Goal: Task Accomplishment & Management: Use online tool/utility

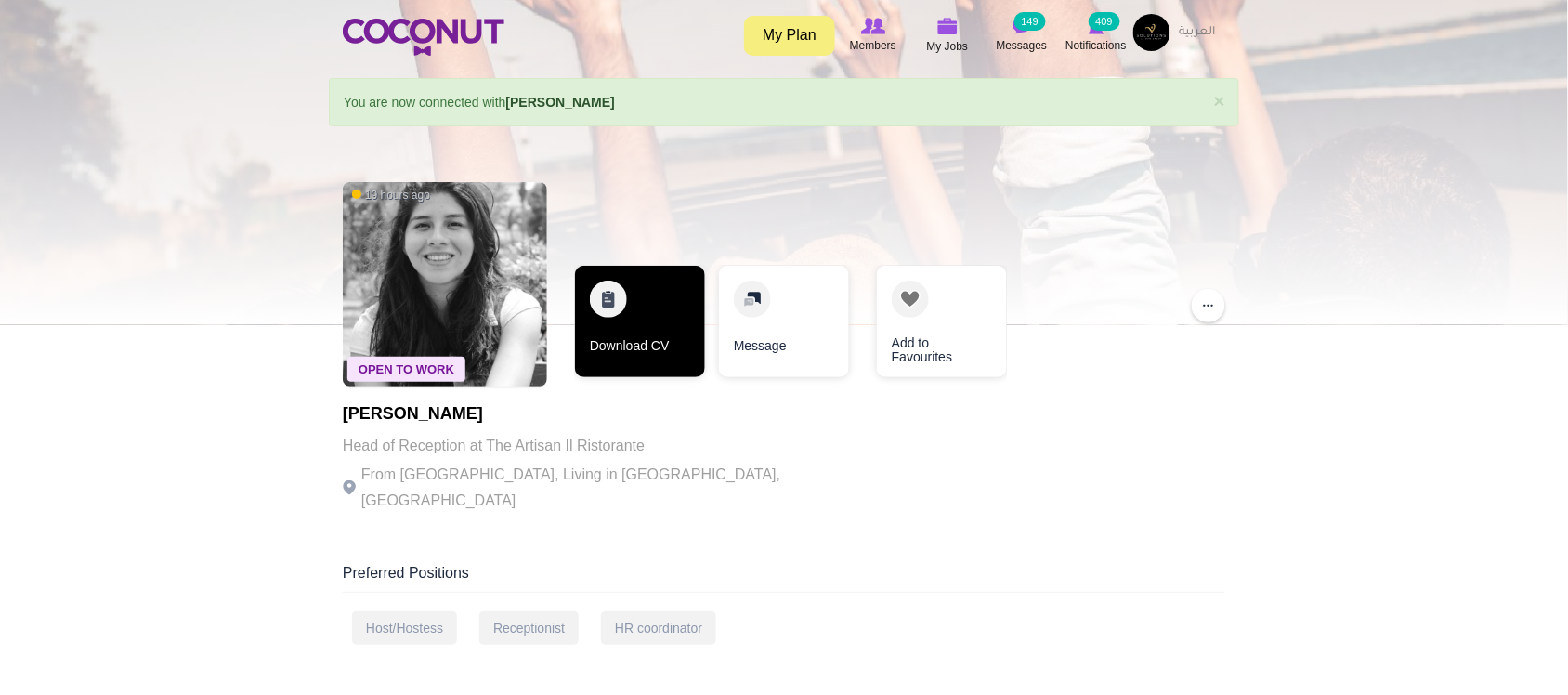
click at [669, 349] on link "Download CV" at bounding box center [640, 321] width 130 height 111
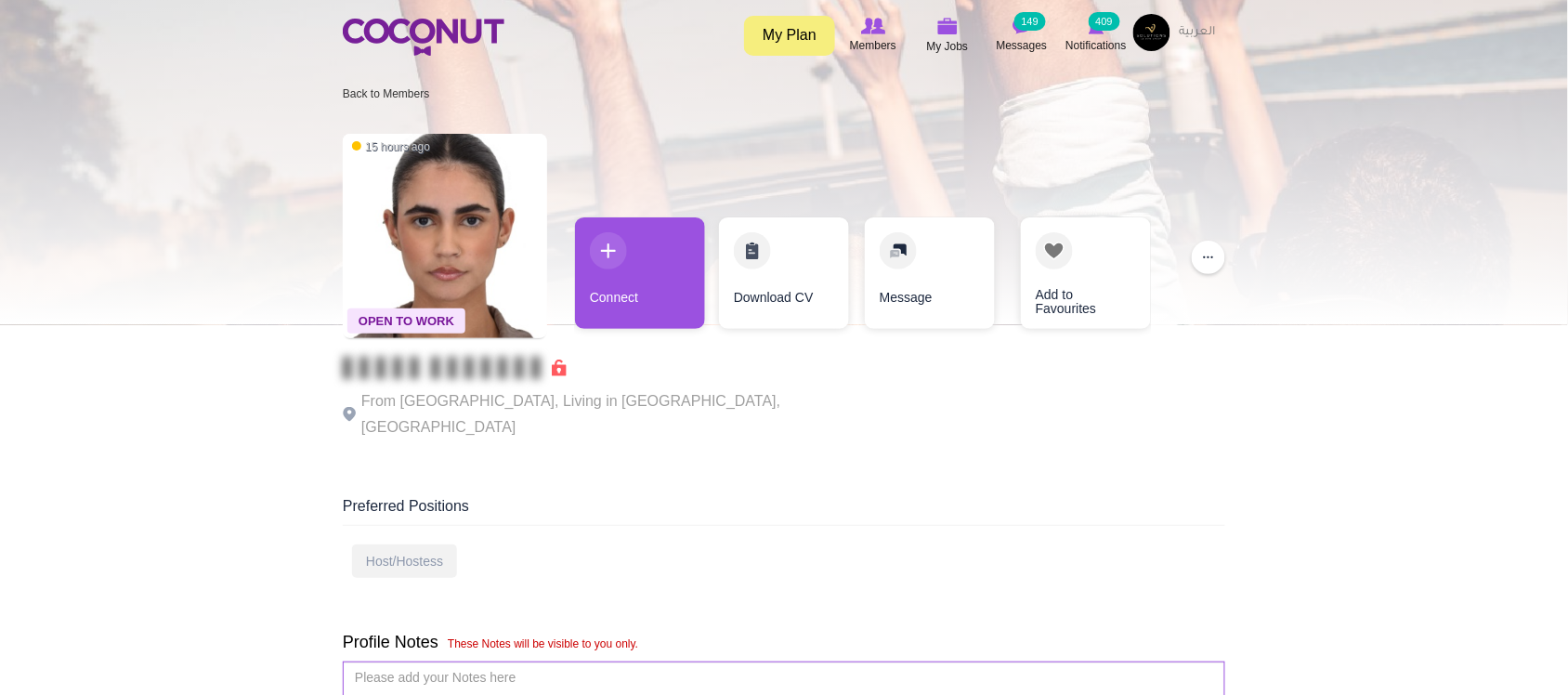
drag, startPoint x: 659, startPoint y: 404, endPoint x: 659, endPoint y: 364, distance: 40.0
click at [659, 401] on p "From Brazil, Living in Dubai, United Arab Emirates" at bounding box center [598, 414] width 511 height 52
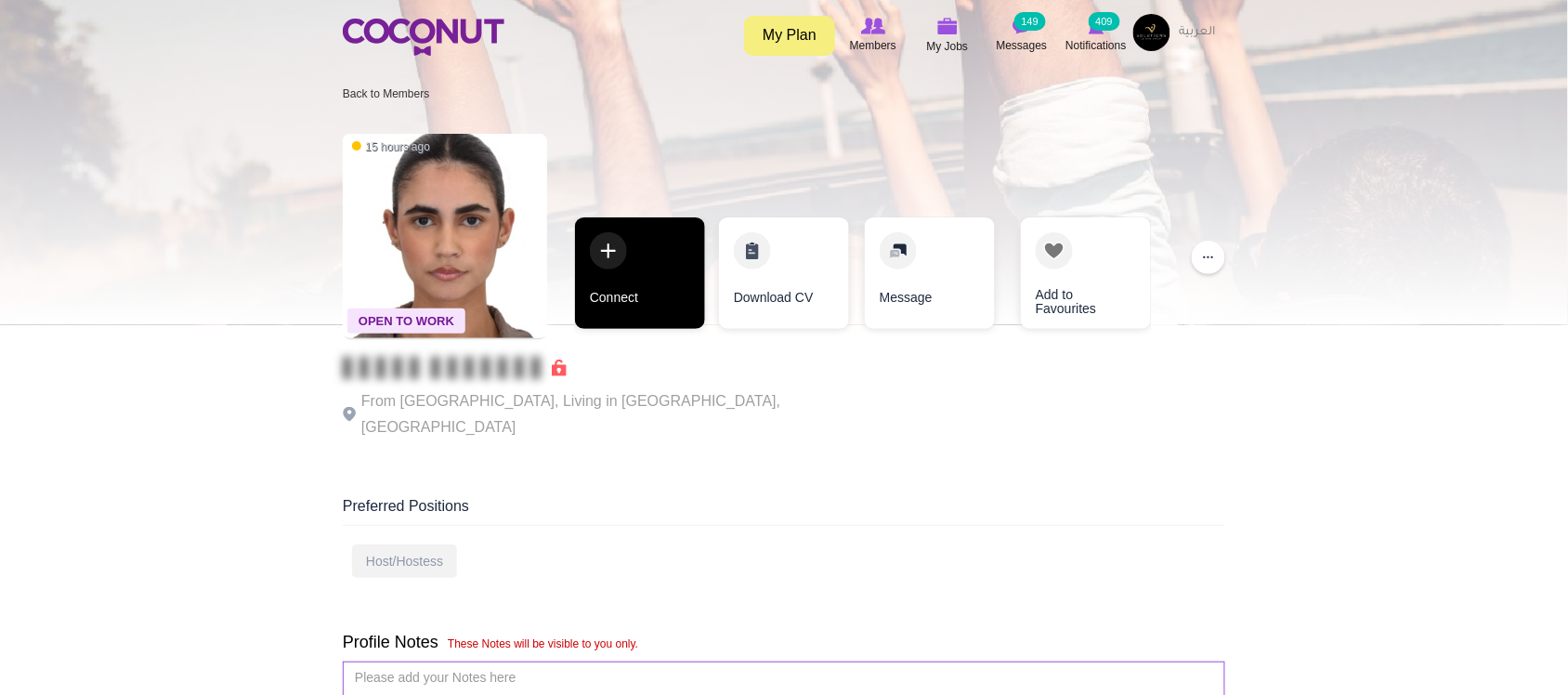
click at [637, 277] on link "Connect" at bounding box center [640, 272] width 130 height 111
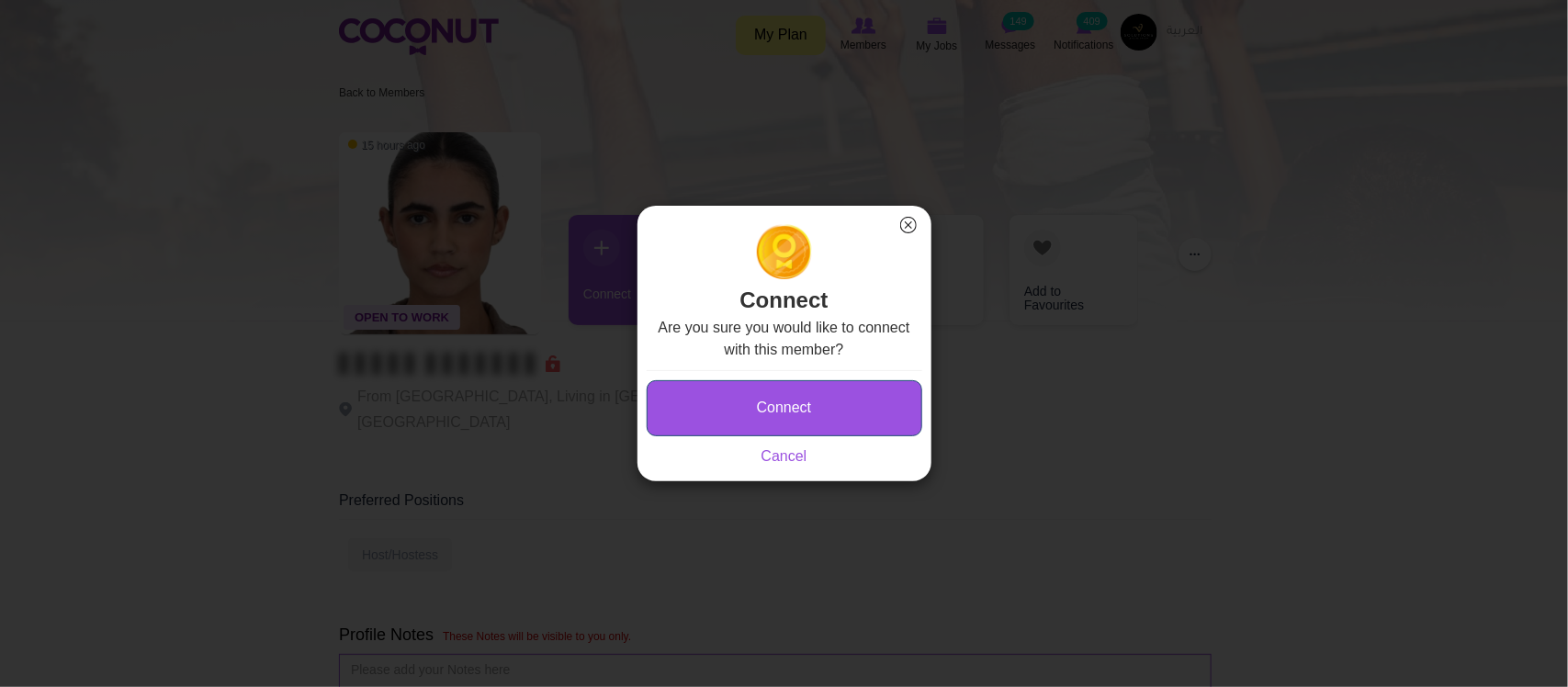
click at [815, 406] on button "Connect" at bounding box center [784, 408] width 276 height 56
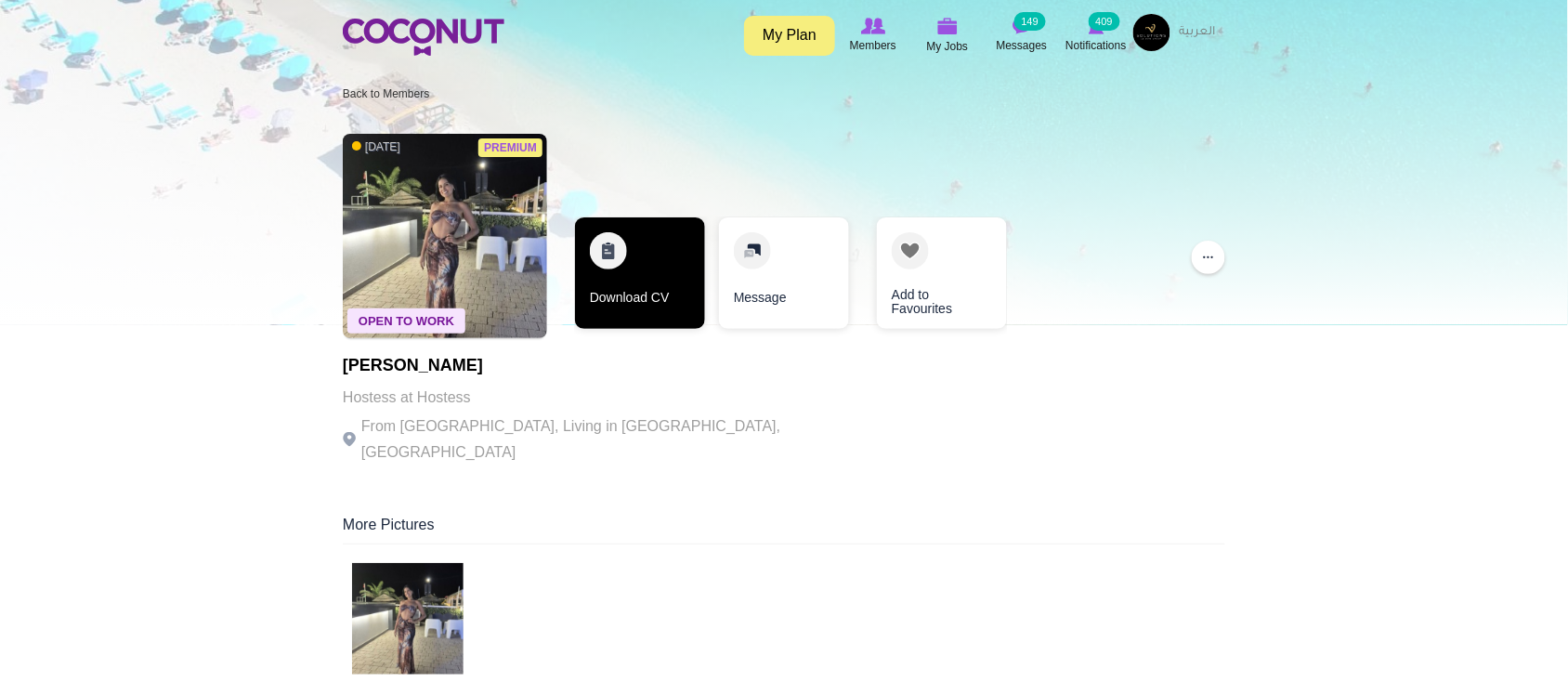
click at [632, 293] on link "Download CV" at bounding box center [640, 272] width 130 height 111
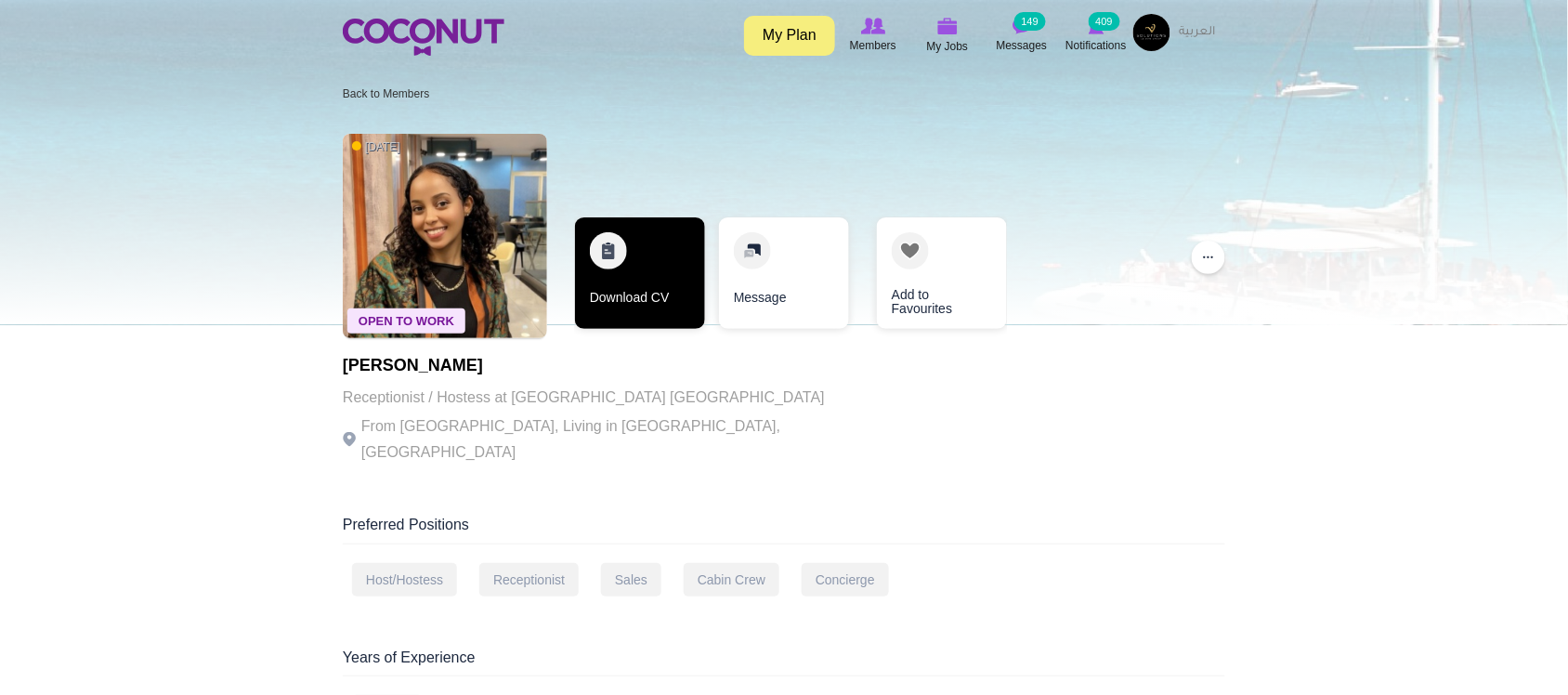
click at [636, 298] on link "Download CV" at bounding box center [640, 272] width 130 height 111
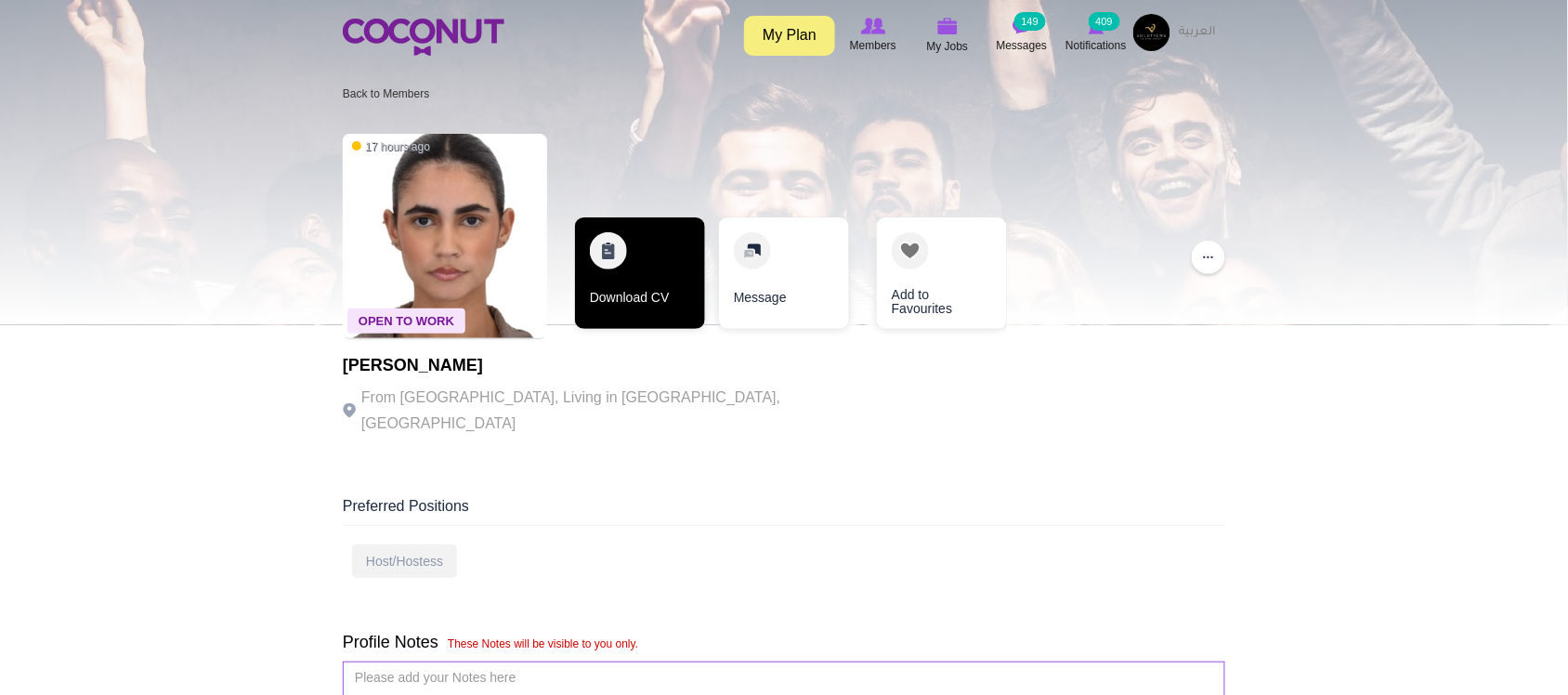
click at [648, 308] on link "Download CV" at bounding box center [640, 272] width 130 height 111
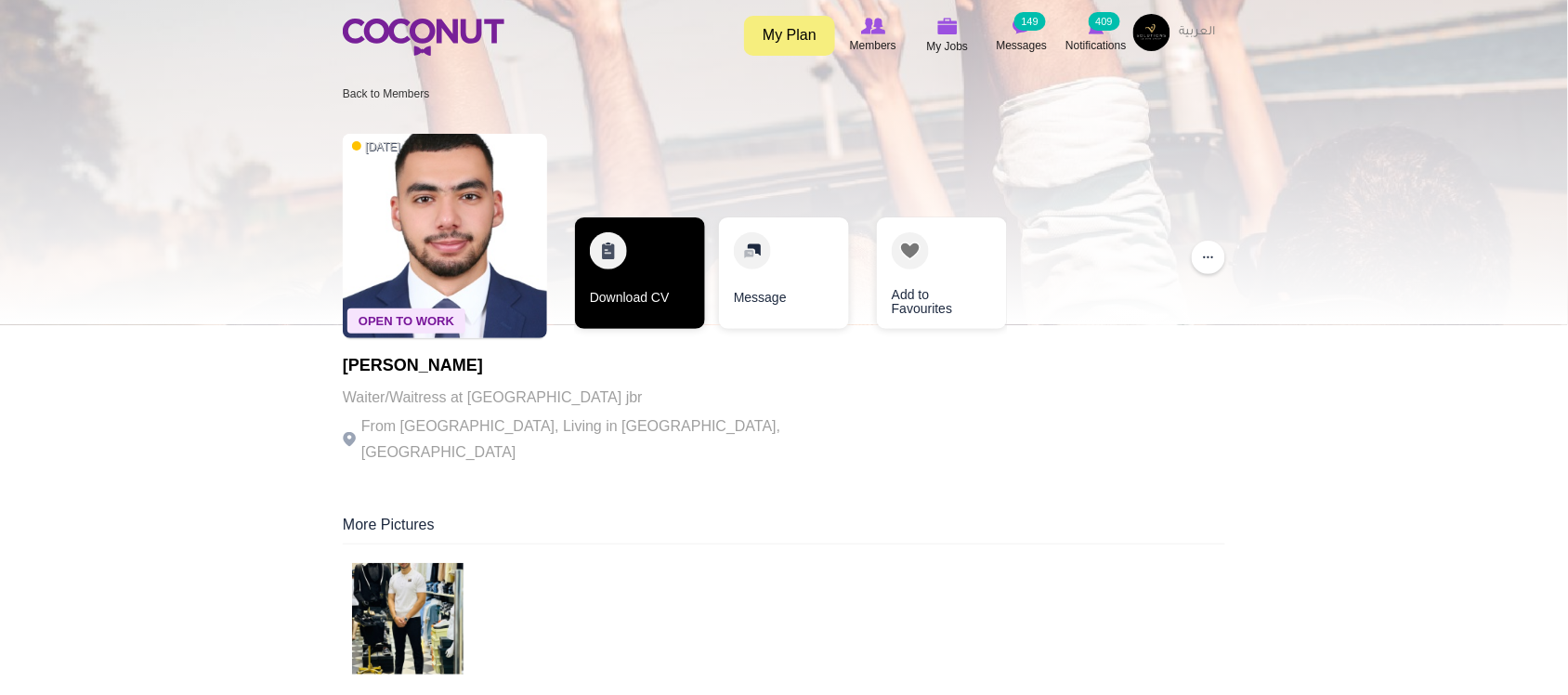
click at [631, 307] on link "Download CV" at bounding box center [640, 272] width 130 height 111
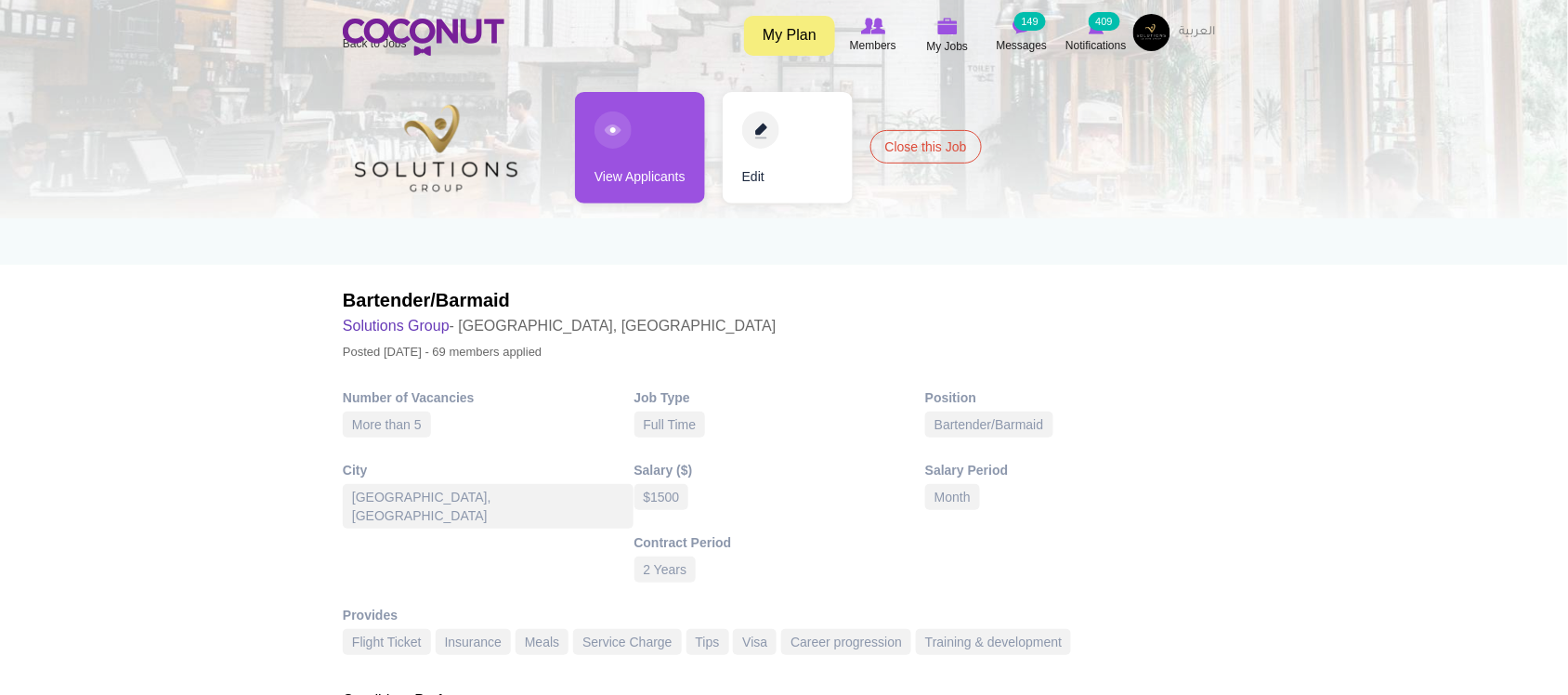
scroll to position [154, 0]
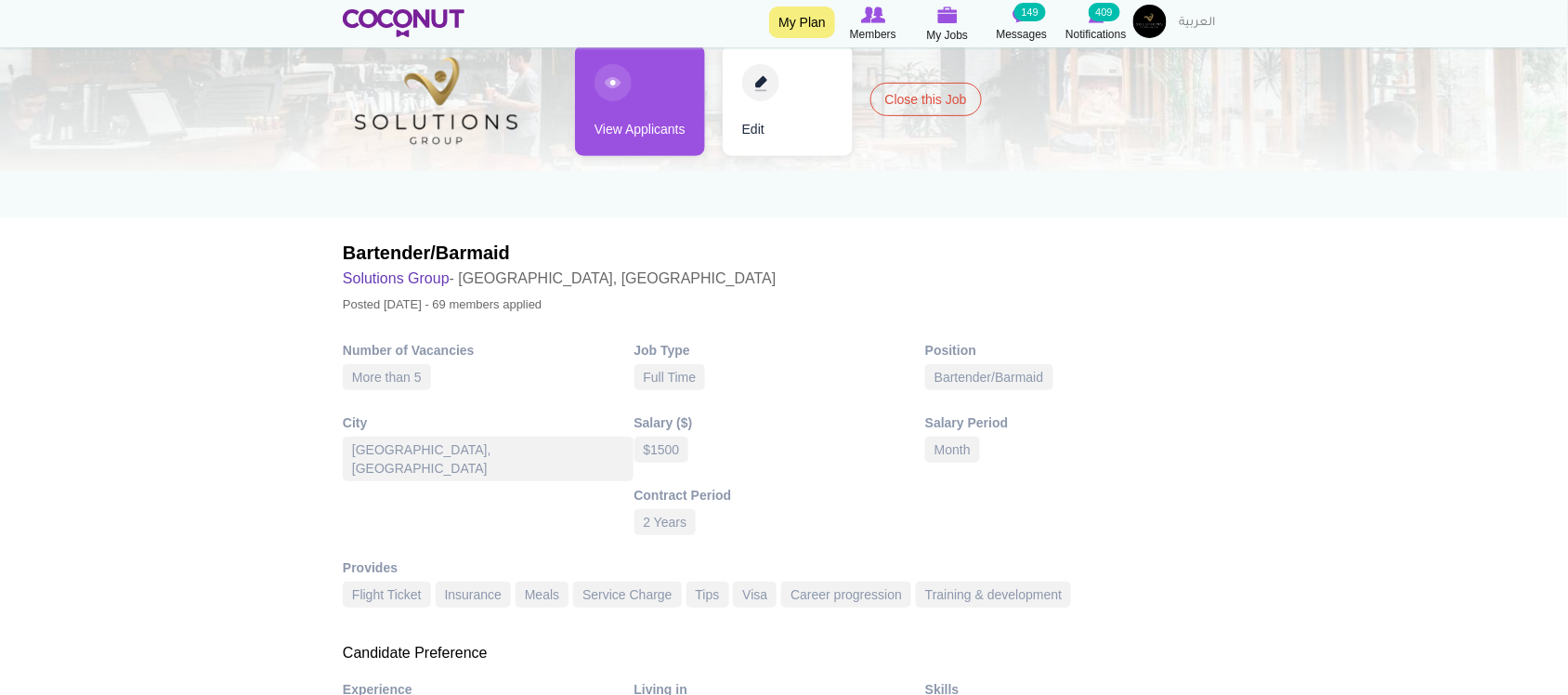
click at [634, 119] on link "View Applicants" at bounding box center [640, 100] width 130 height 111
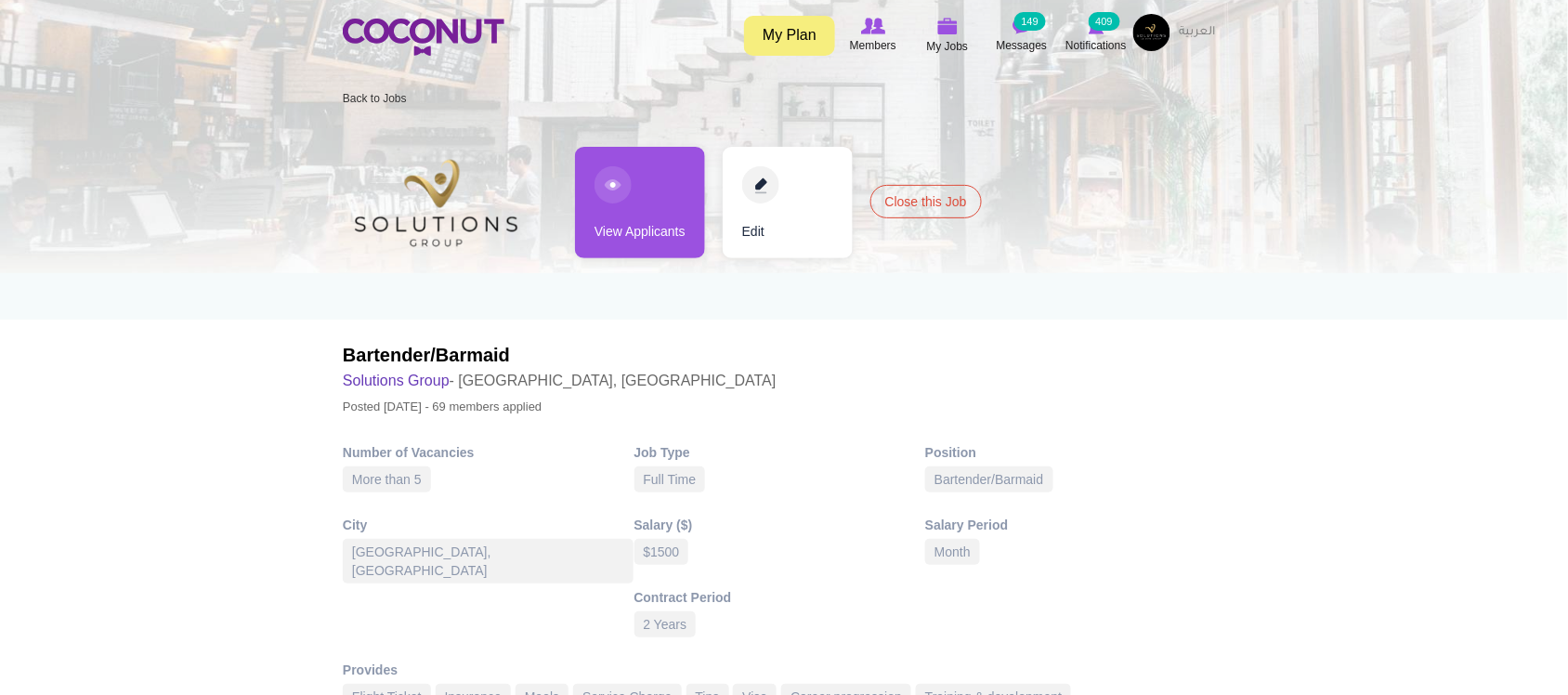
scroll to position [0, 0]
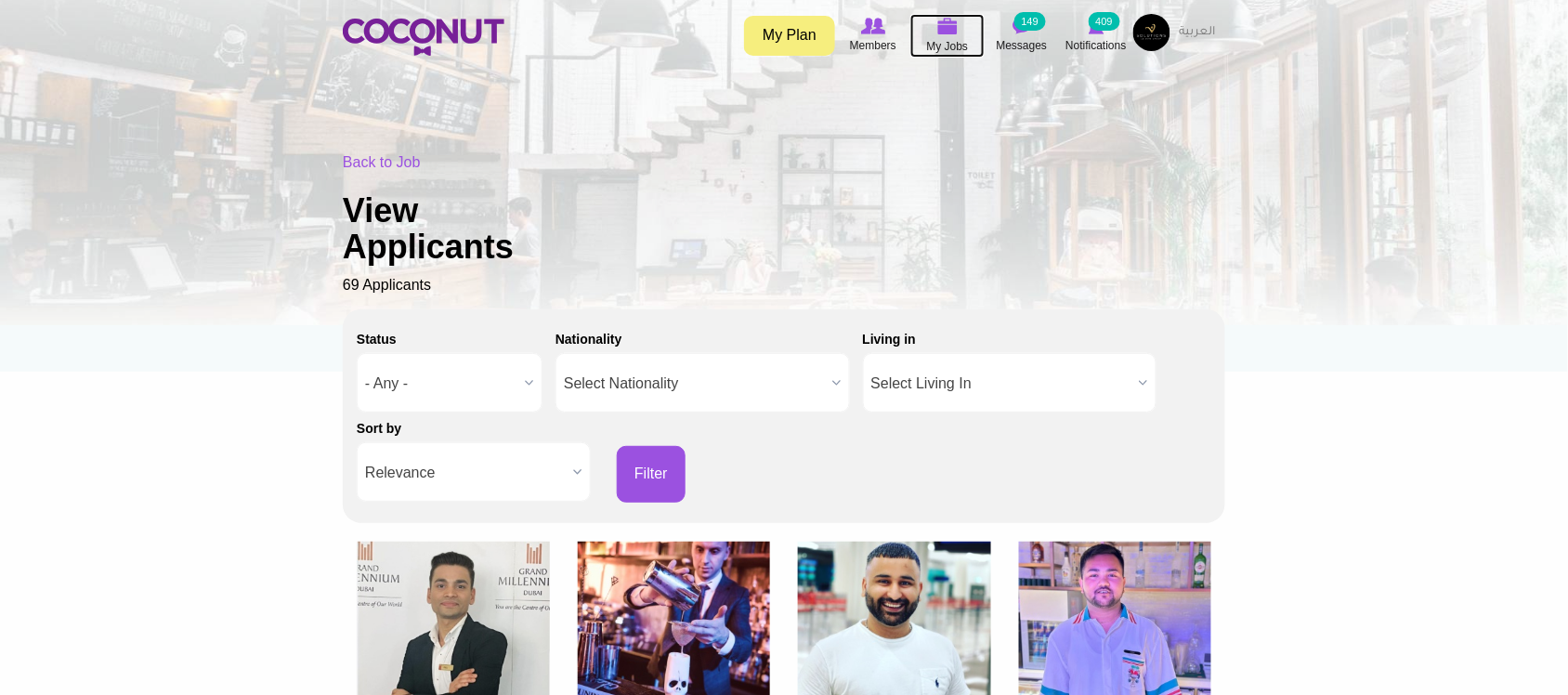
click at [945, 38] on span "My Jobs" at bounding box center [947, 47] width 42 height 19
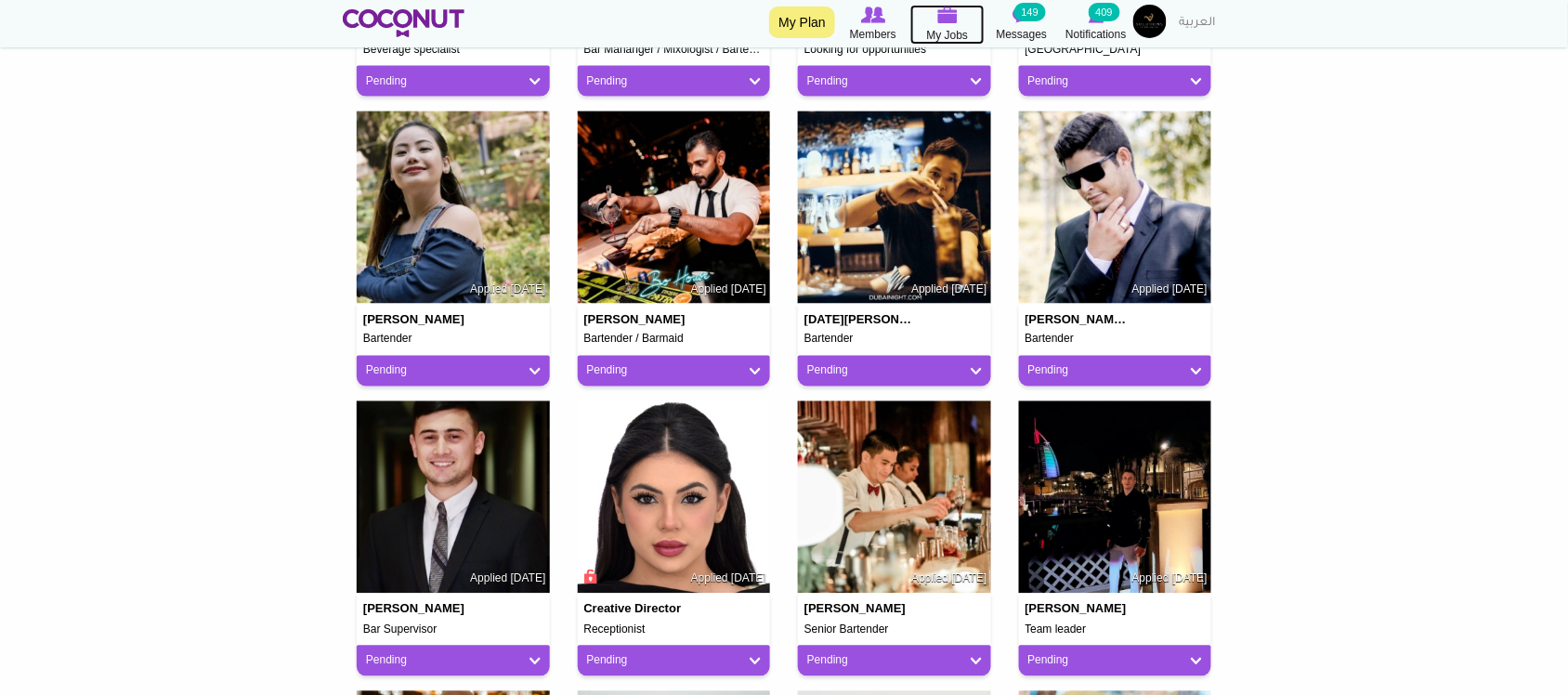
scroll to position [318, 0]
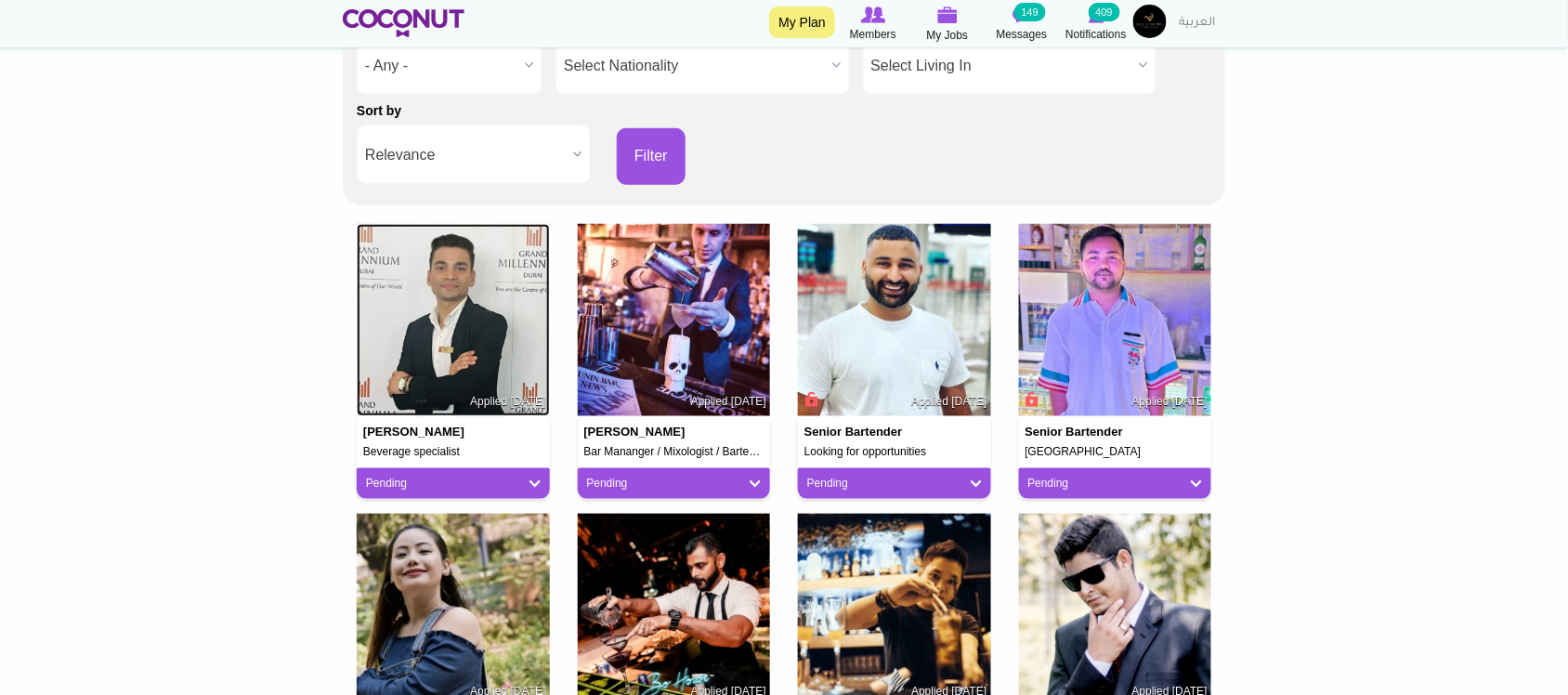
drag, startPoint x: 438, startPoint y: 303, endPoint x: 486, endPoint y: 303, distance: 48.0
click at [438, 303] on img at bounding box center [453, 320] width 194 height 194
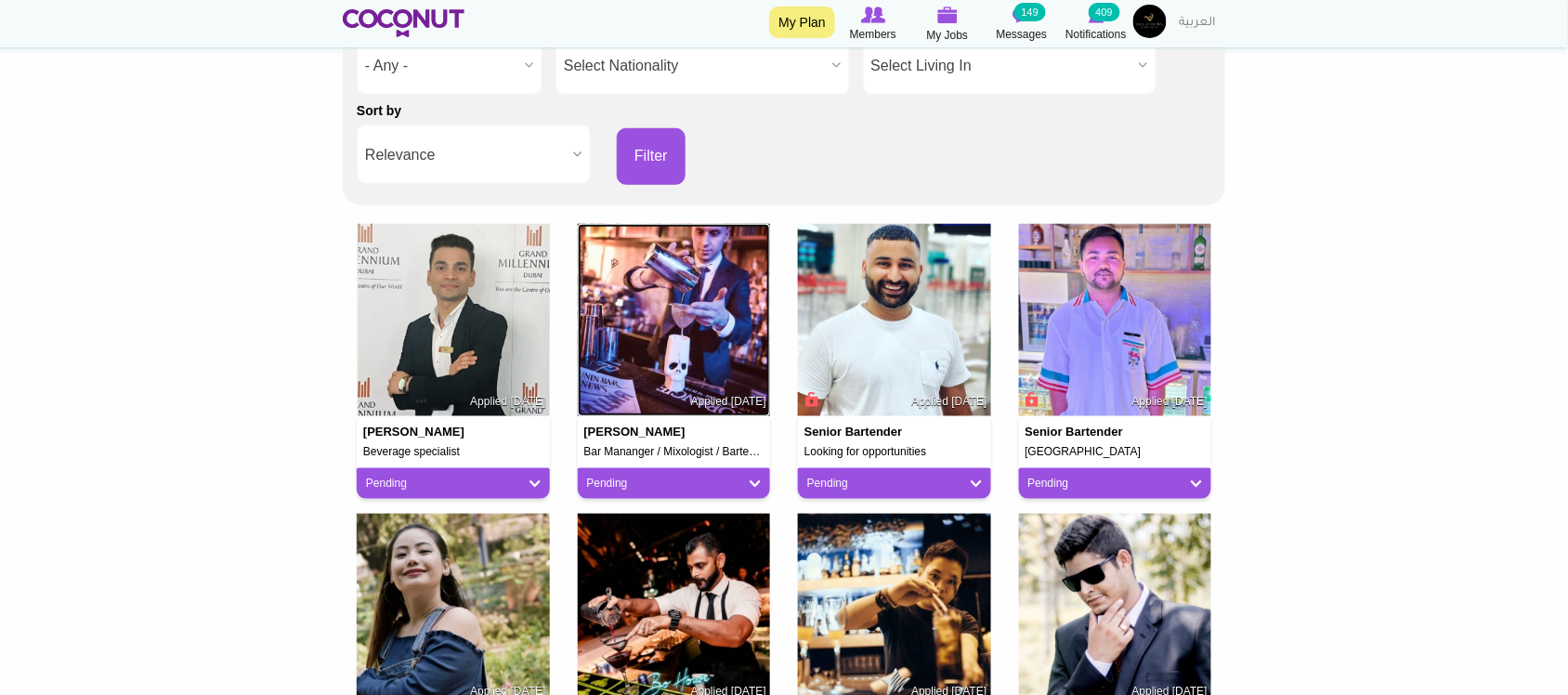
click at [661, 304] on img at bounding box center [674, 320] width 194 height 194
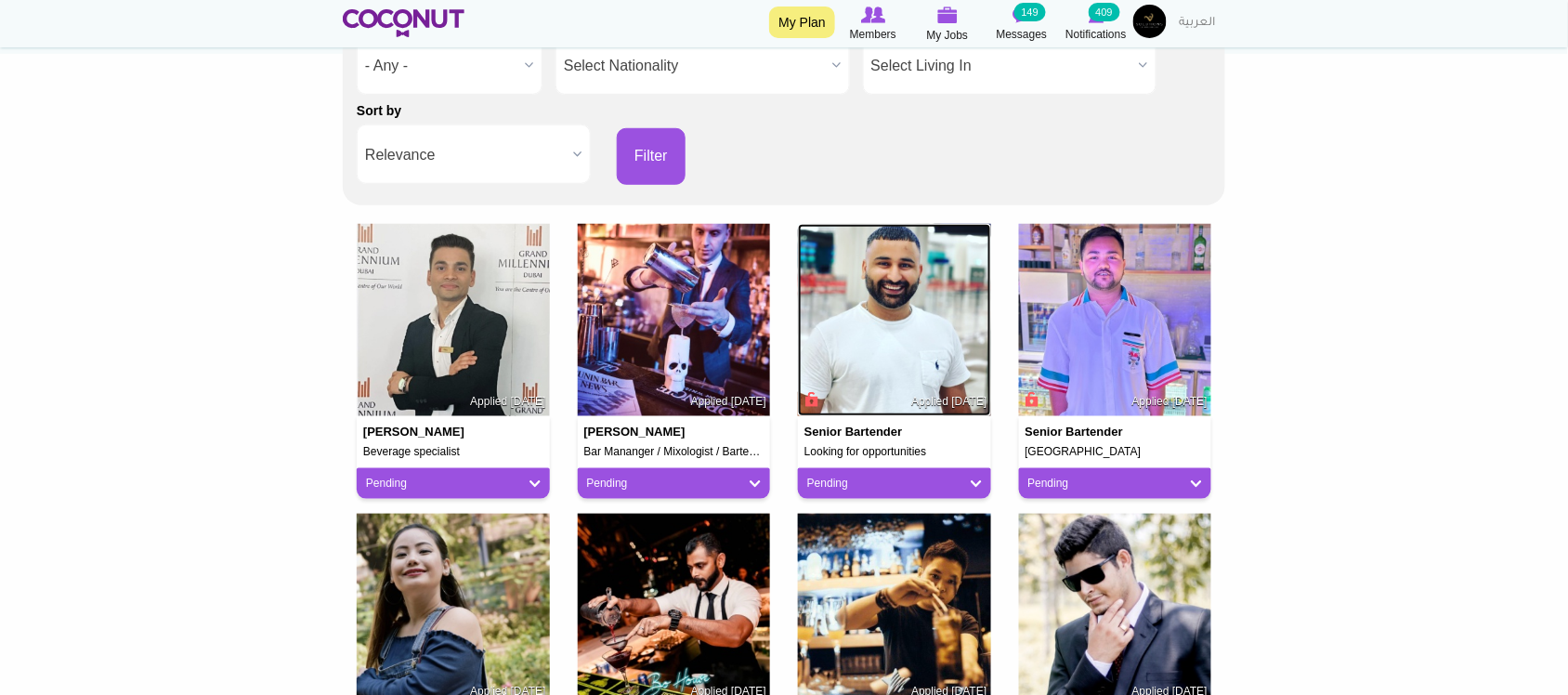
click at [881, 297] on img at bounding box center [894, 320] width 194 height 194
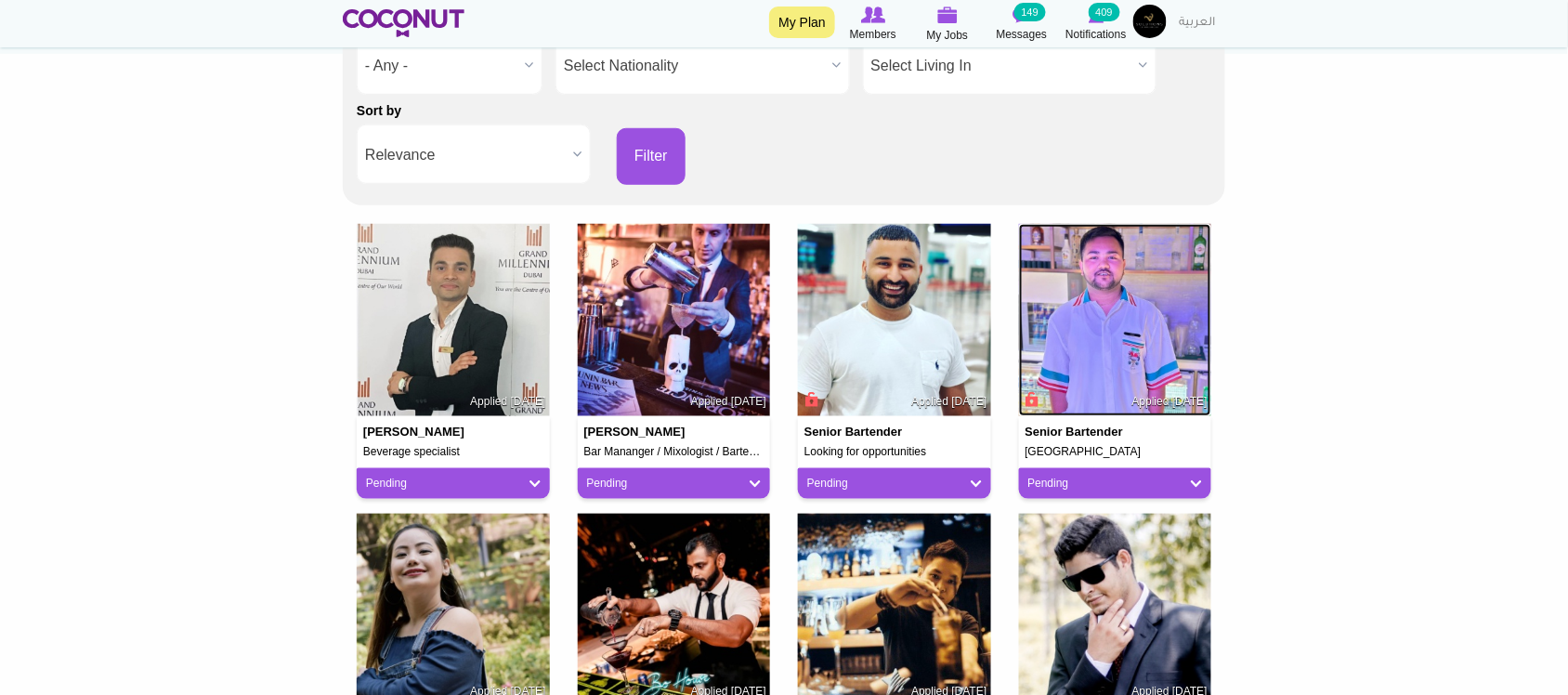
click at [1074, 303] on img at bounding box center [1115, 320] width 194 height 194
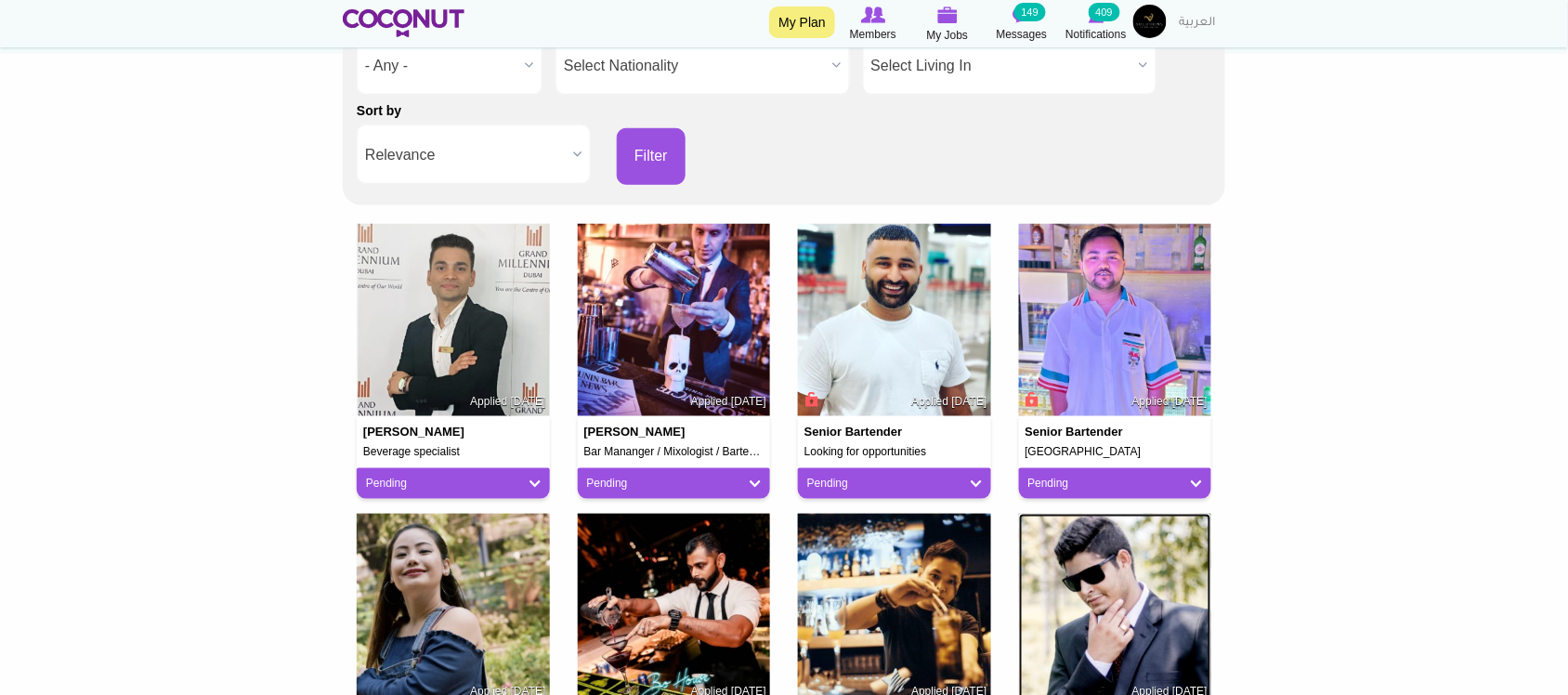
click at [1086, 569] on img at bounding box center [1115, 610] width 194 height 194
click at [881, 569] on img at bounding box center [894, 610] width 194 height 194
click at [694, 565] on img at bounding box center [674, 610] width 194 height 194
click at [468, 564] on img at bounding box center [453, 610] width 194 height 194
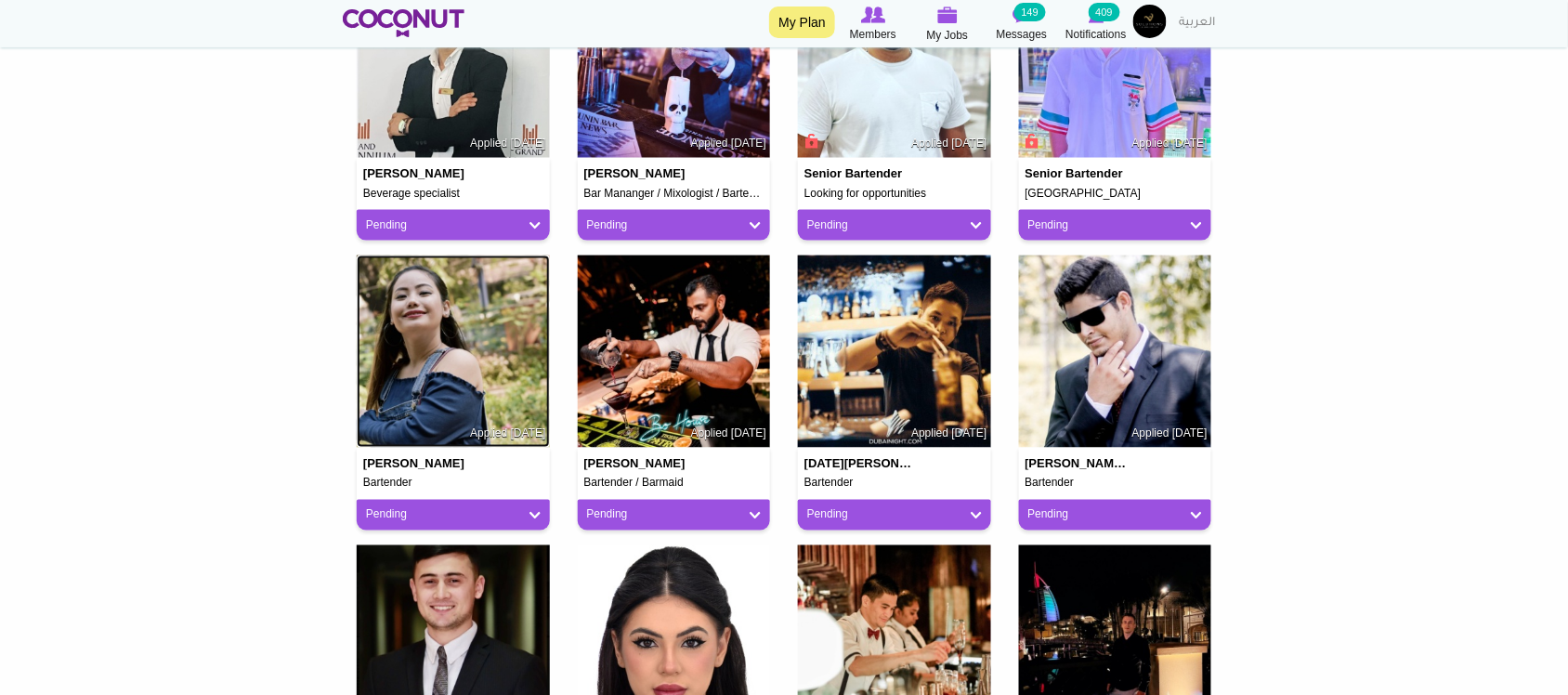
scroll to position [628, 0]
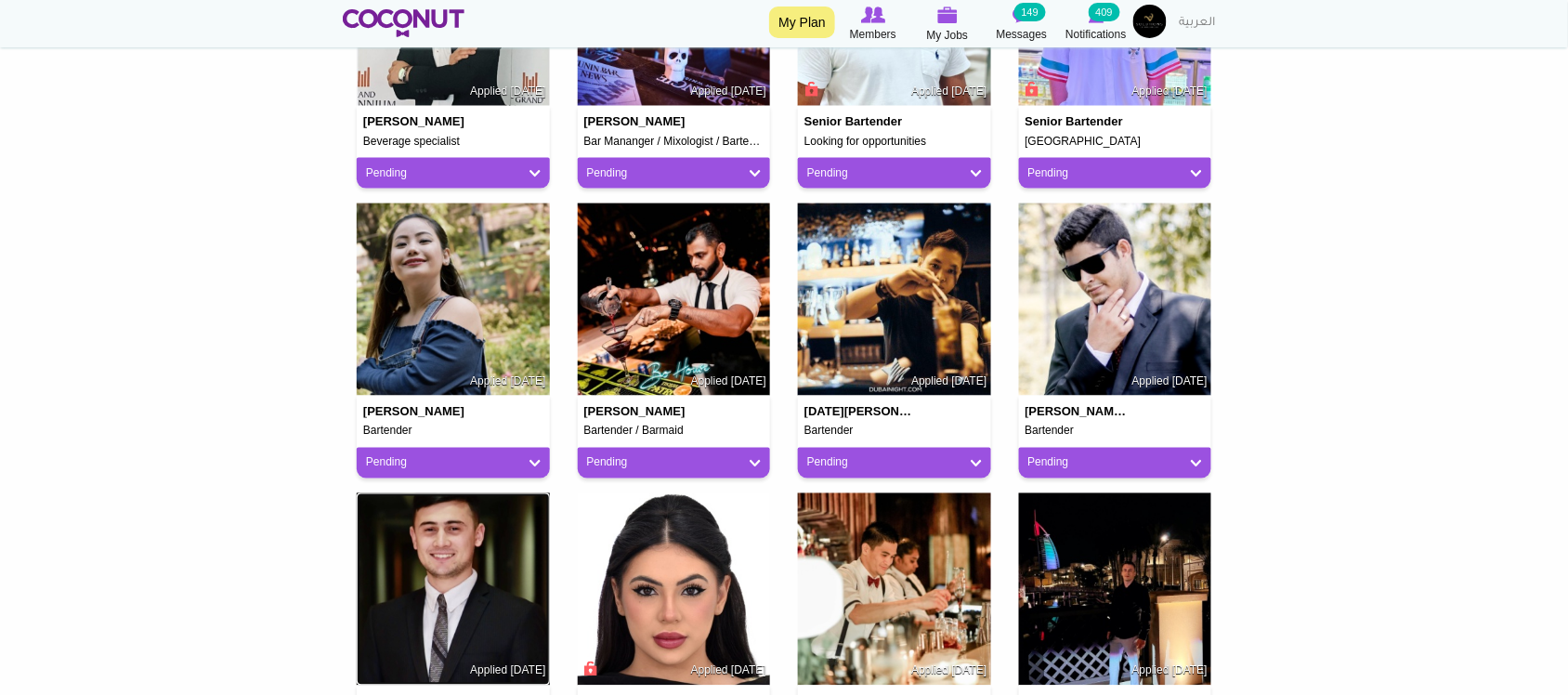
click at [427, 565] on img at bounding box center [453, 589] width 194 height 194
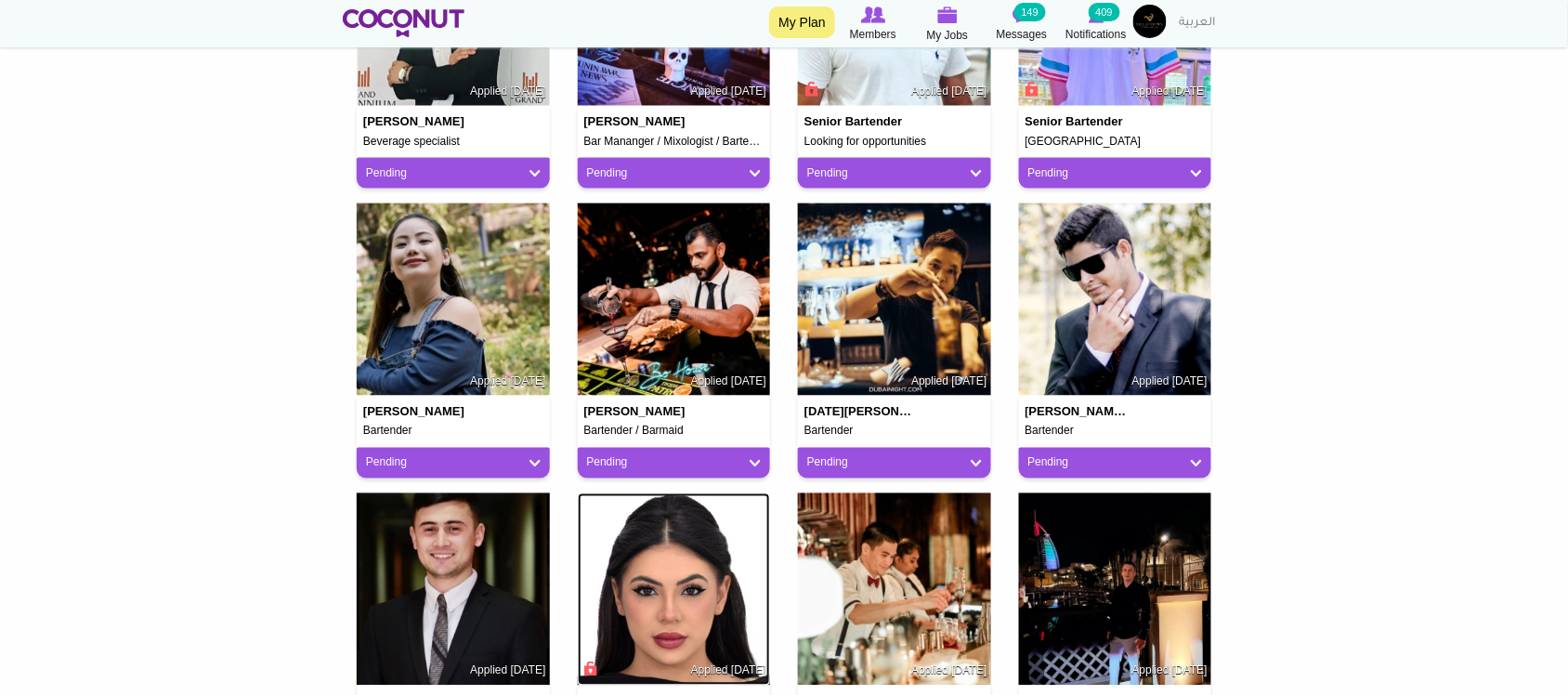
click at [619, 546] on img at bounding box center [674, 589] width 194 height 194
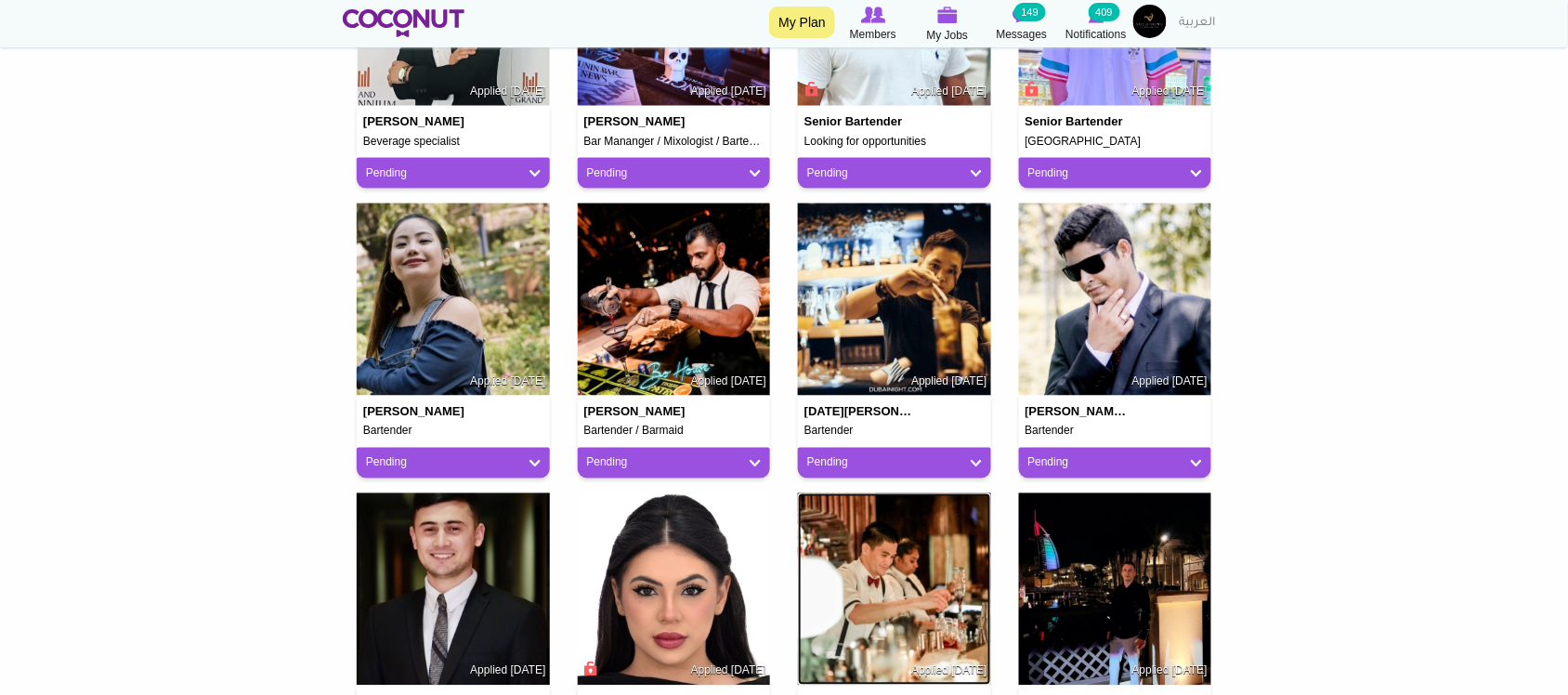
click at [884, 565] on img at bounding box center [894, 589] width 194 height 194
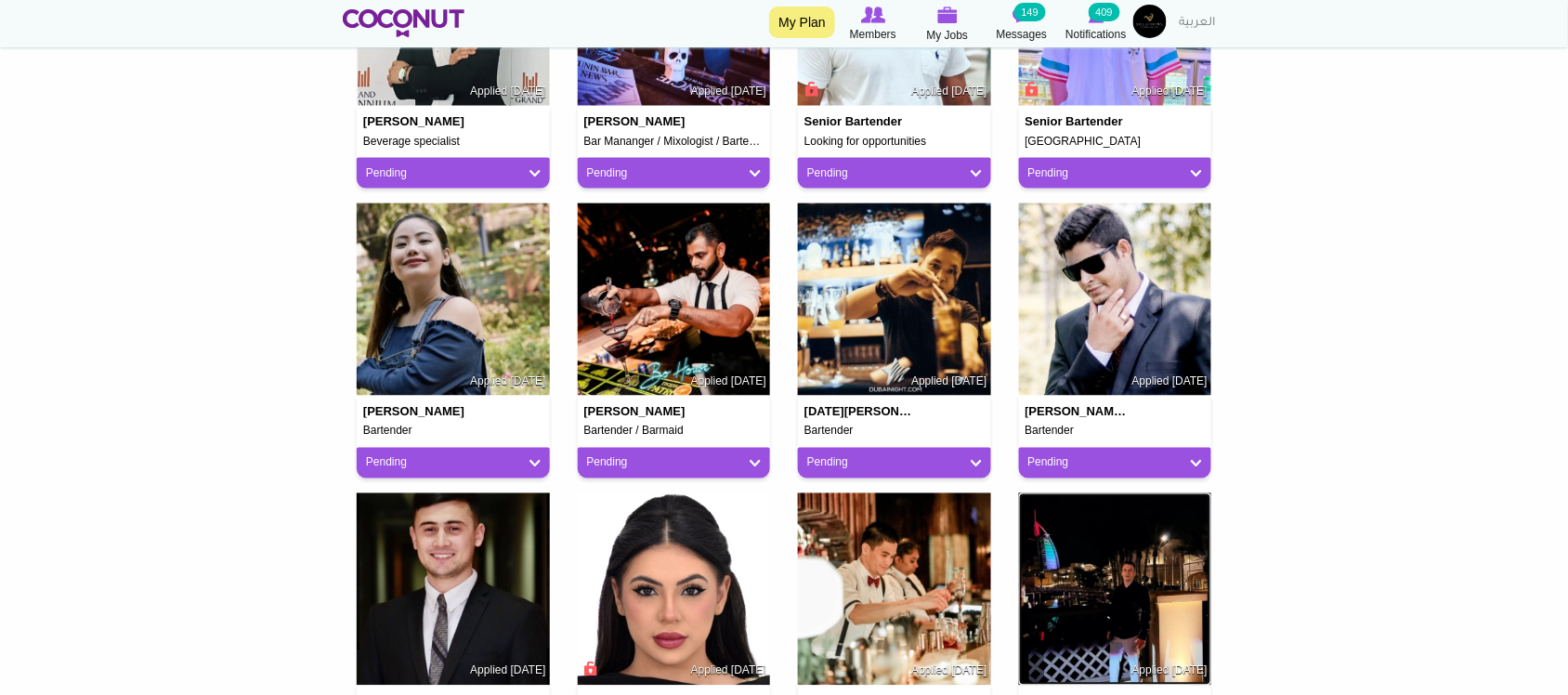
click at [1120, 563] on img at bounding box center [1115, 589] width 194 height 194
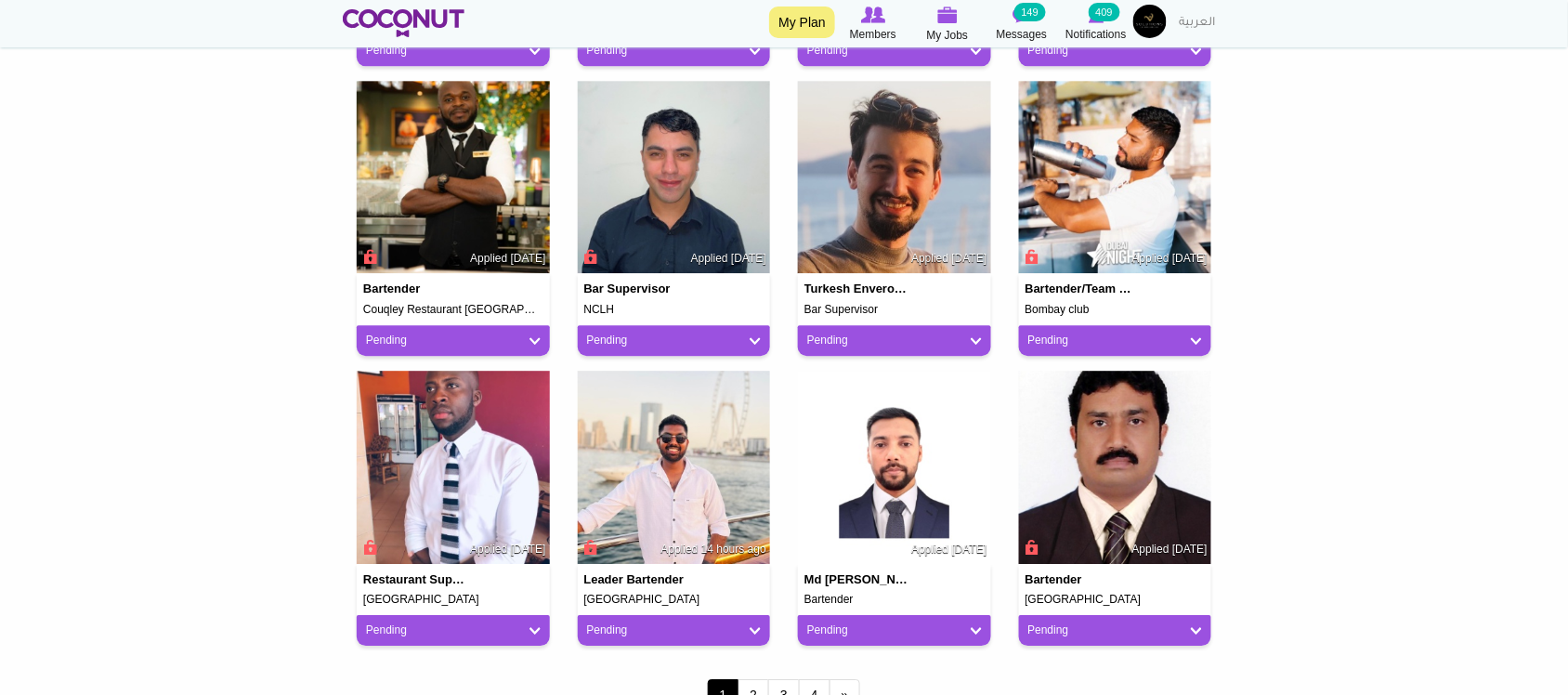
scroll to position [1401, 0]
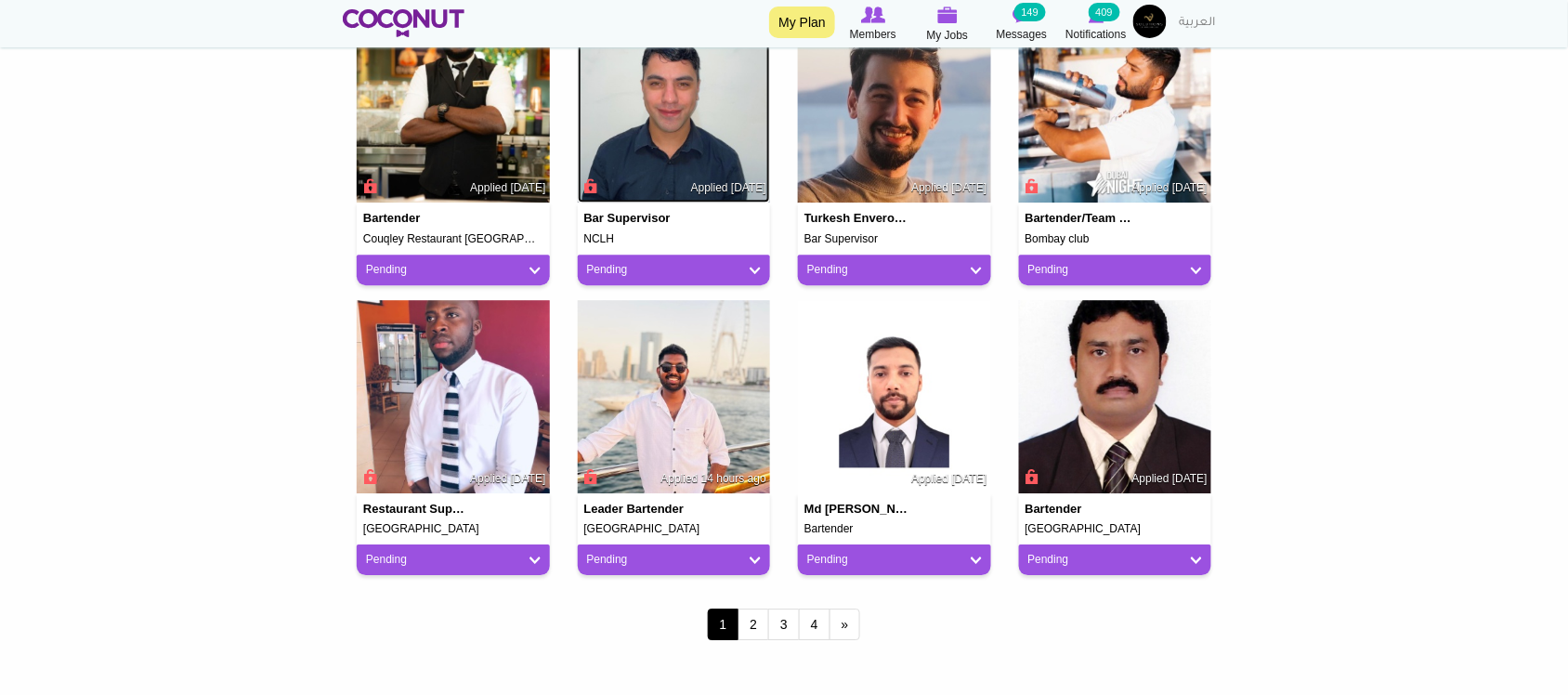
drag, startPoint x: 666, startPoint y: 112, endPoint x: 732, endPoint y: 112, distance: 66.0
click at [666, 112] on img at bounding box center [674, 107] width 194 height 194
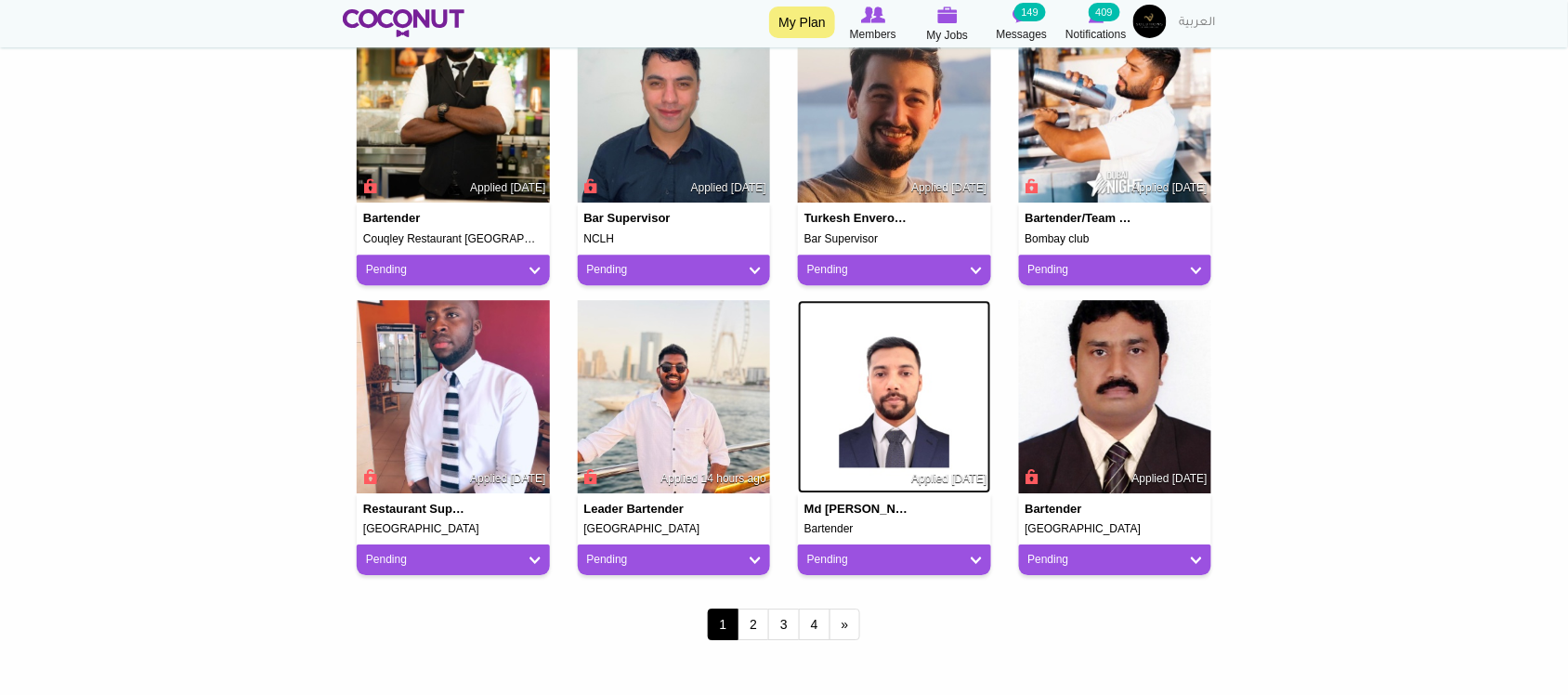
click at [873, 400] on img at bounding box center [894, 397] width 194 height 194
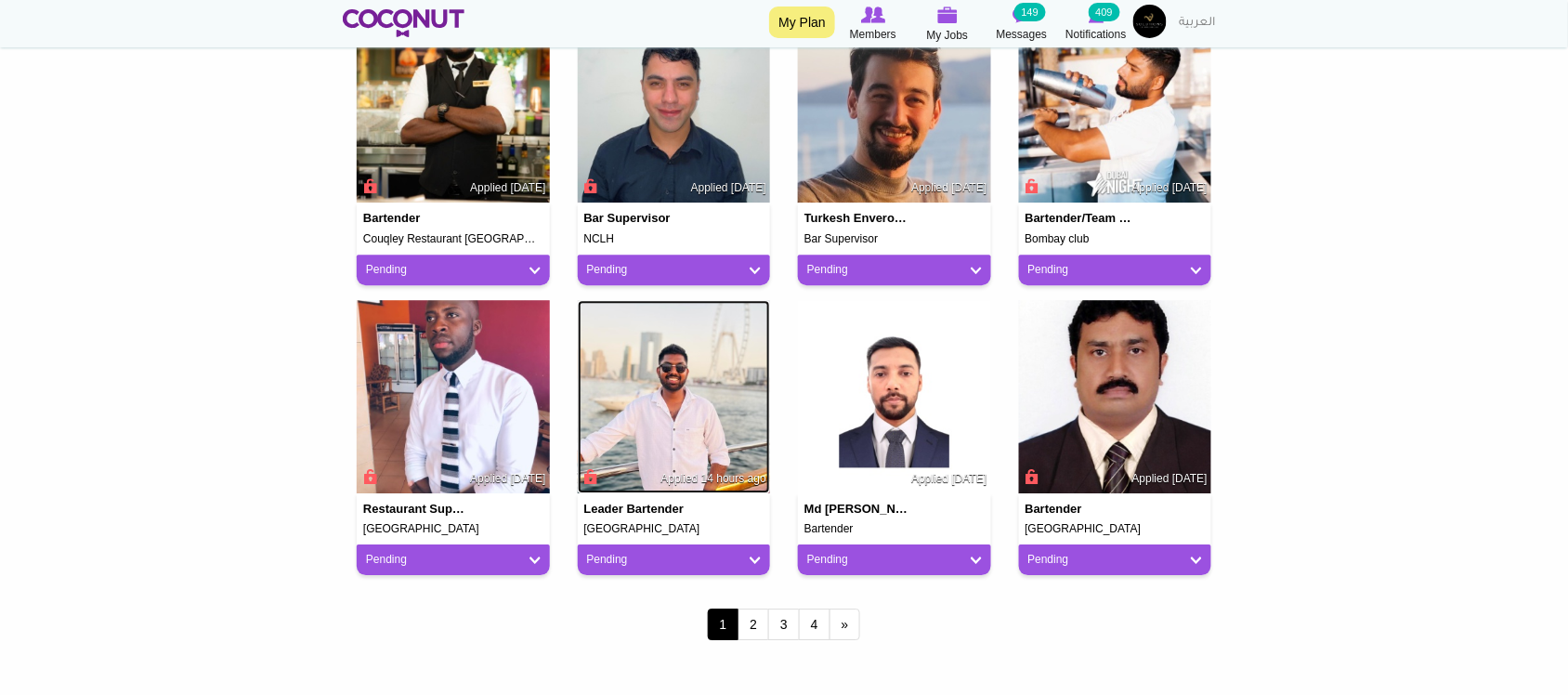
click at [740, 400] on img at bounding box center [674, 397] width 194 height 194
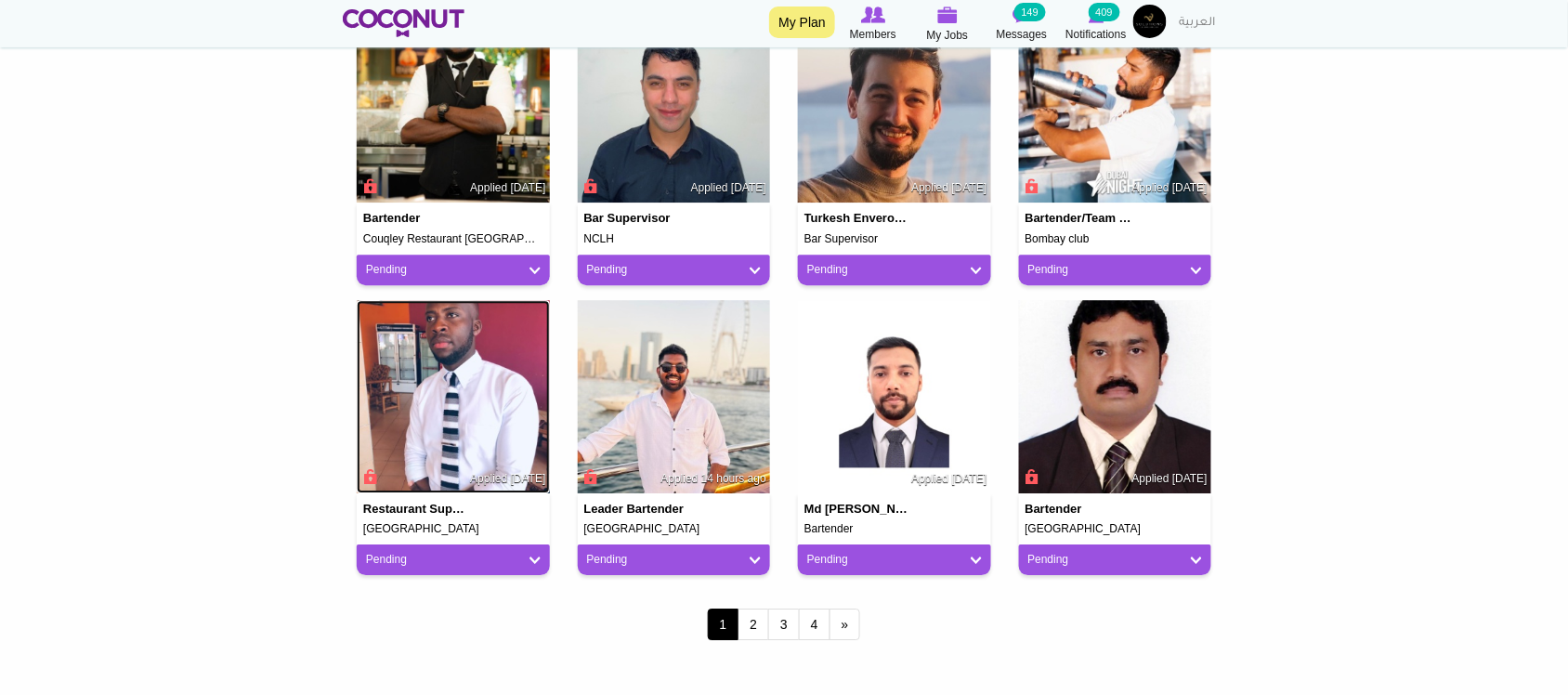
click at [434, 378] on img at bounding box center [453, 397] width 194 height 194
click at [755, 616] on link "2" at bounding box center [754, 625] width 32 height 32
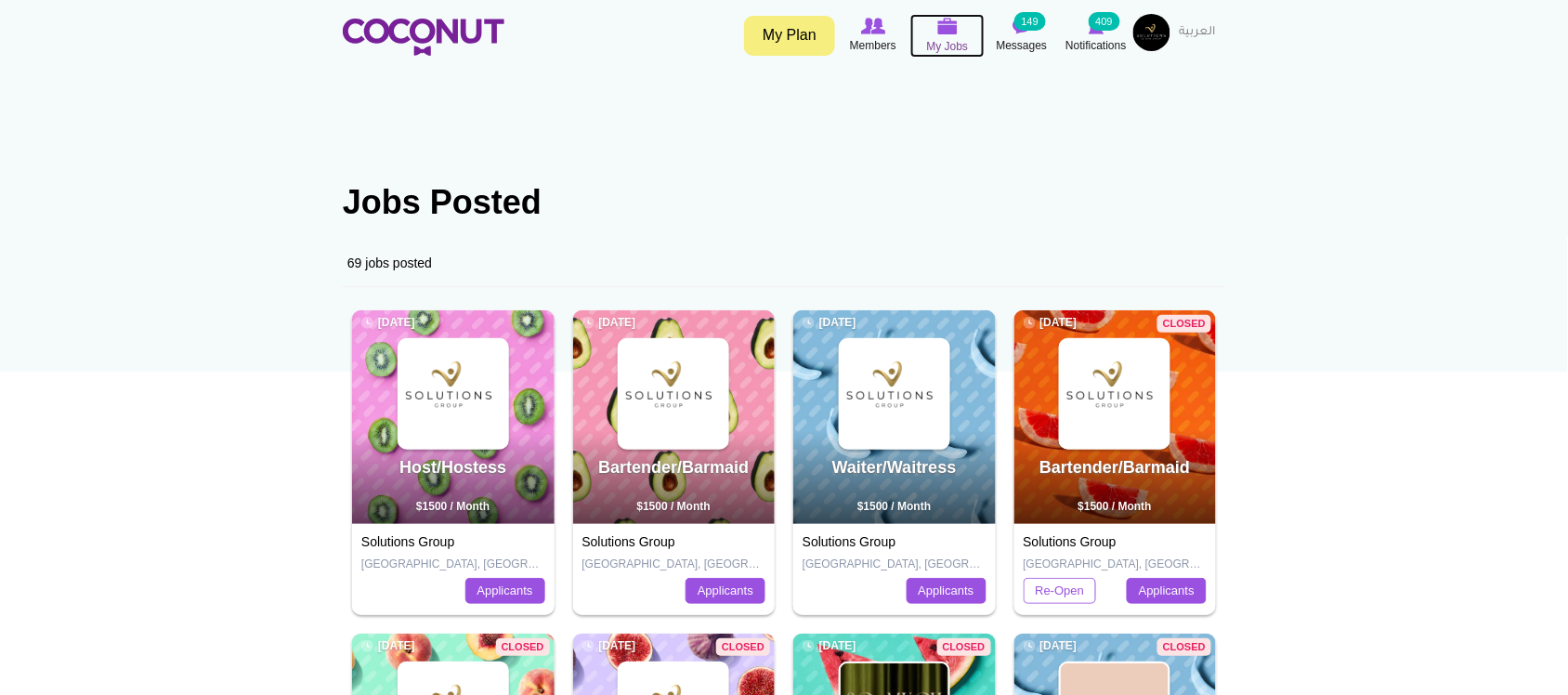
click at [941, 40] on span "My Jobs" at bounding box center [947, 47] width 42 height 19
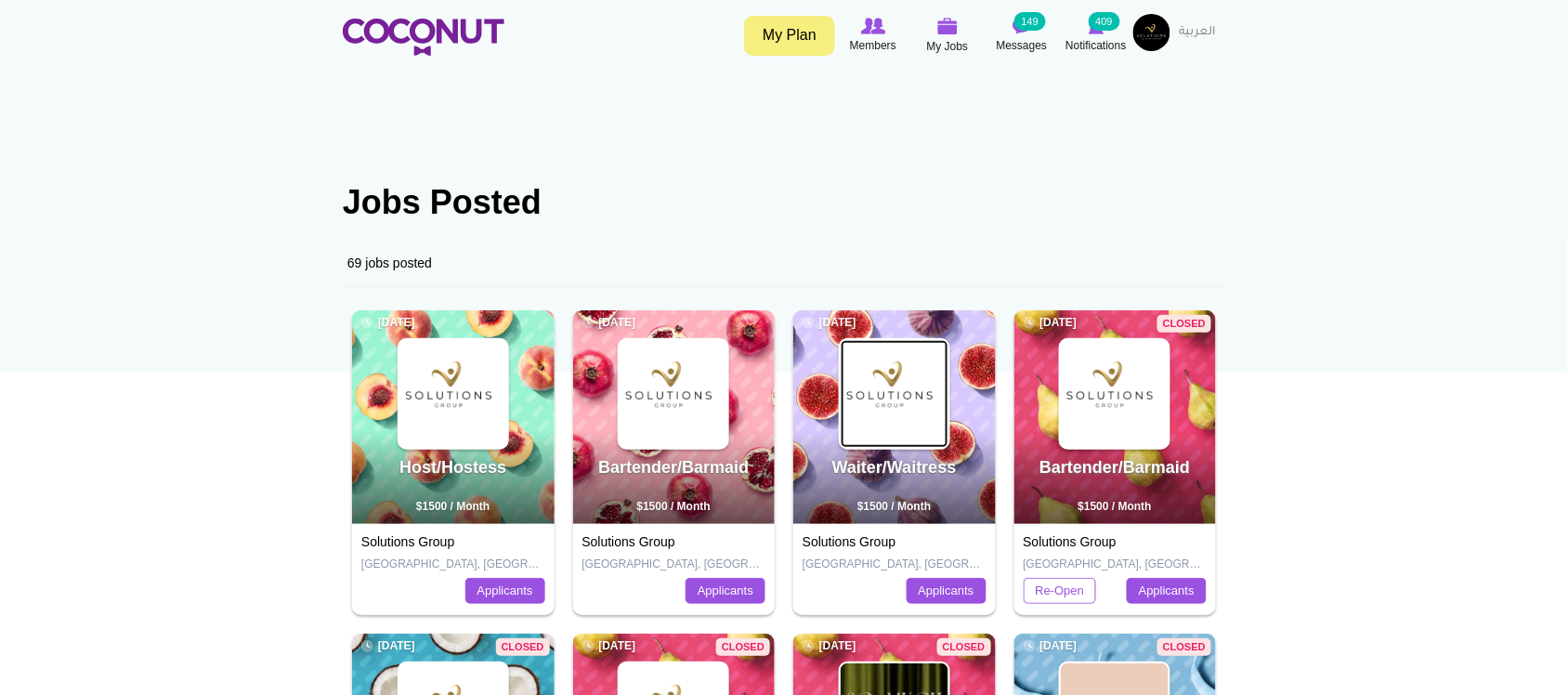
click at [856, 407] on img at bounding box center [894, 394] width 108 height 108
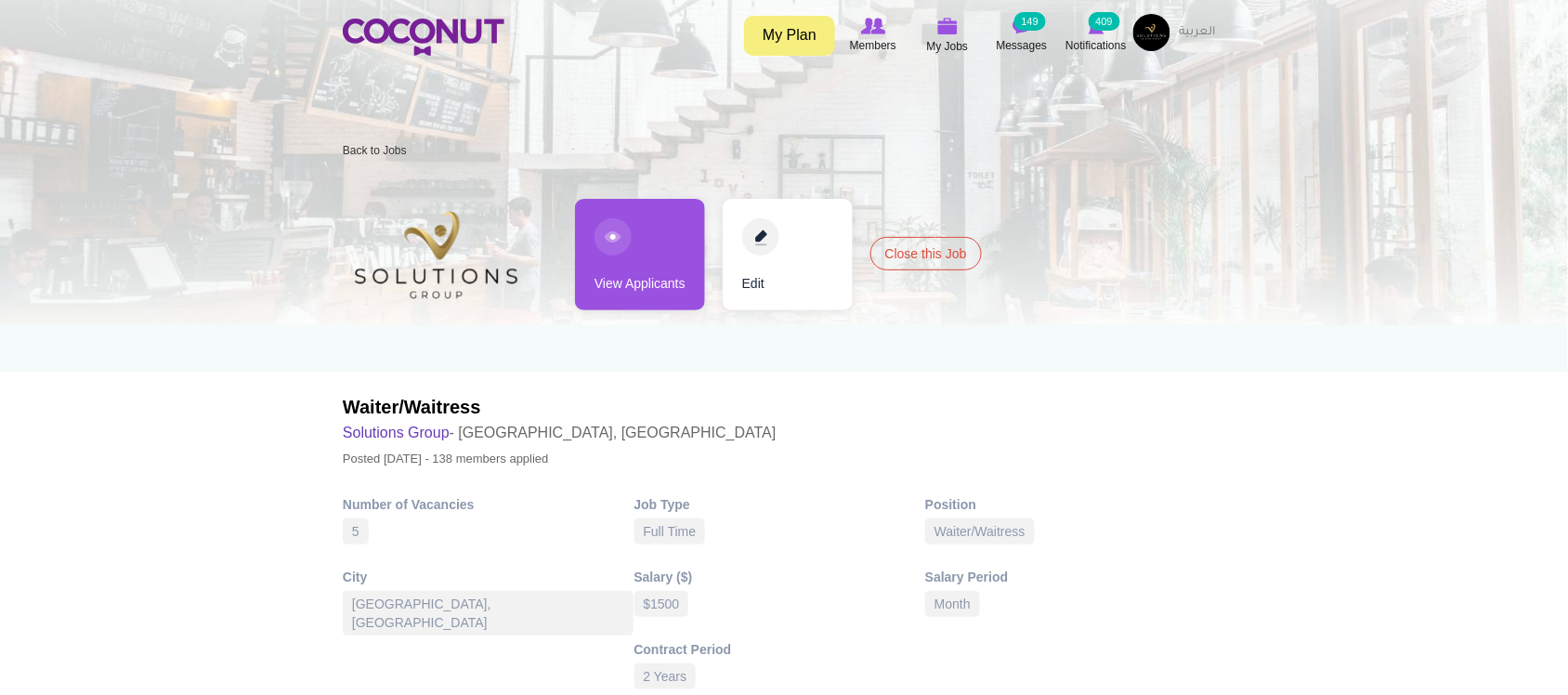
drag, startPoint x: 673, startPoint y: 262, endPoint x: 741, endPoint y: 141, distance: 138.8
click at [673, 262] on link "View Applicants" at bounding box center [640, 254] width 130 height 111
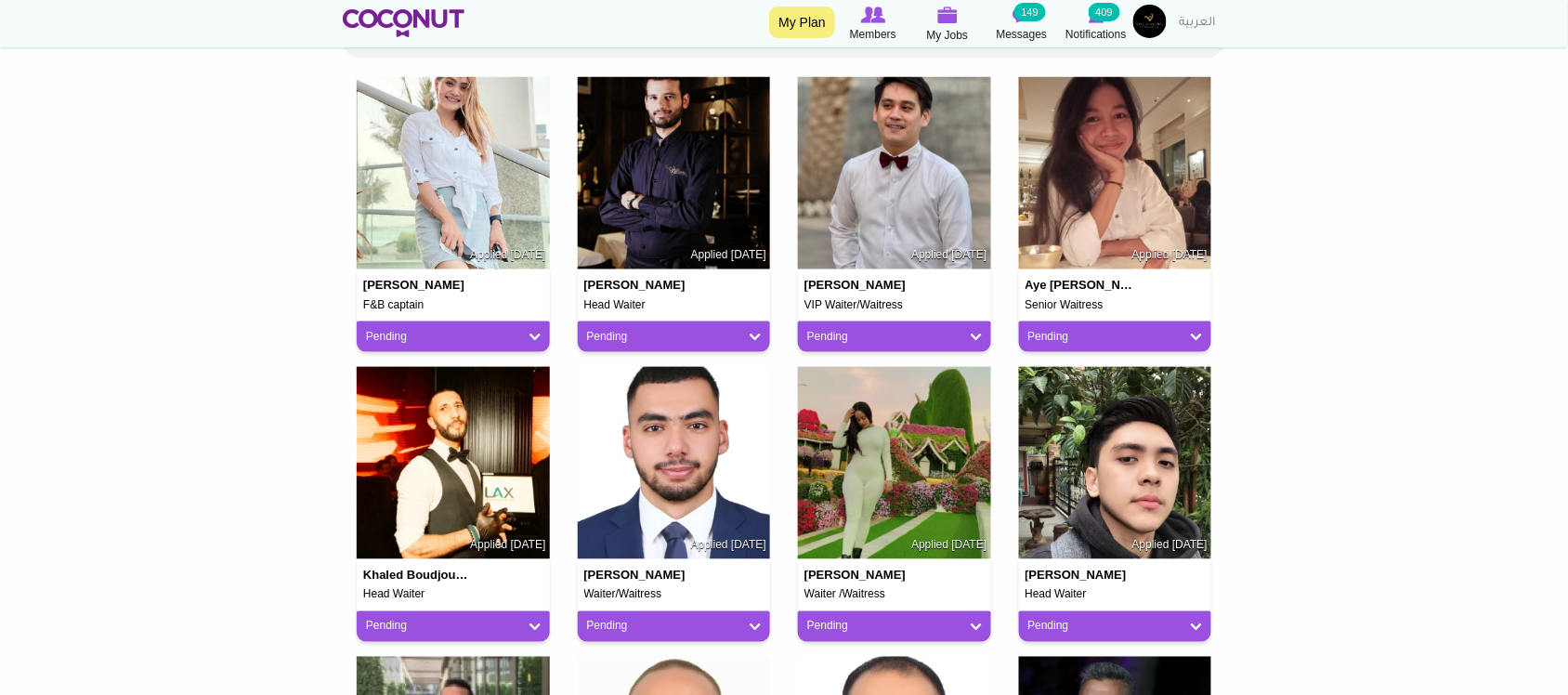
scroll to position [619, 0]
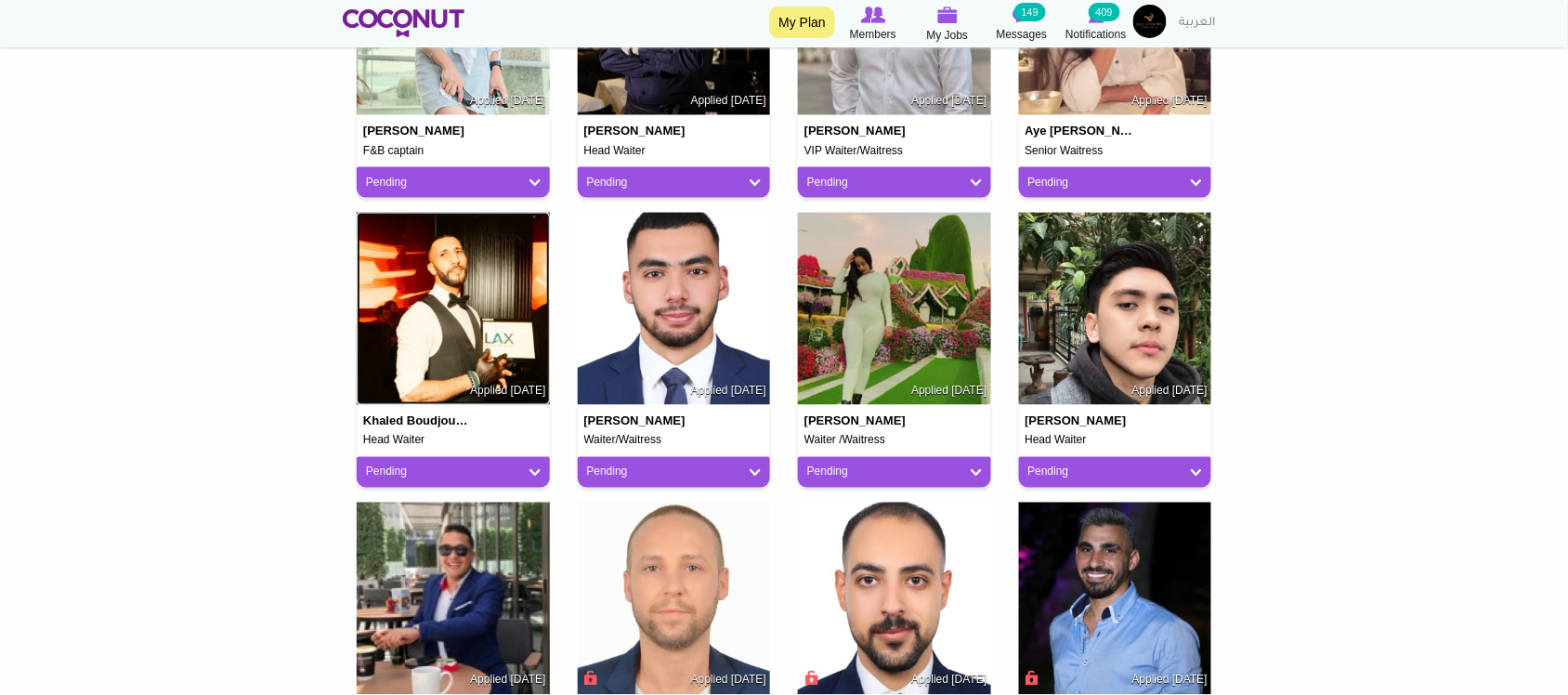
click at [460, 290] on img at bounding box center [453, 309] width 194 height 194
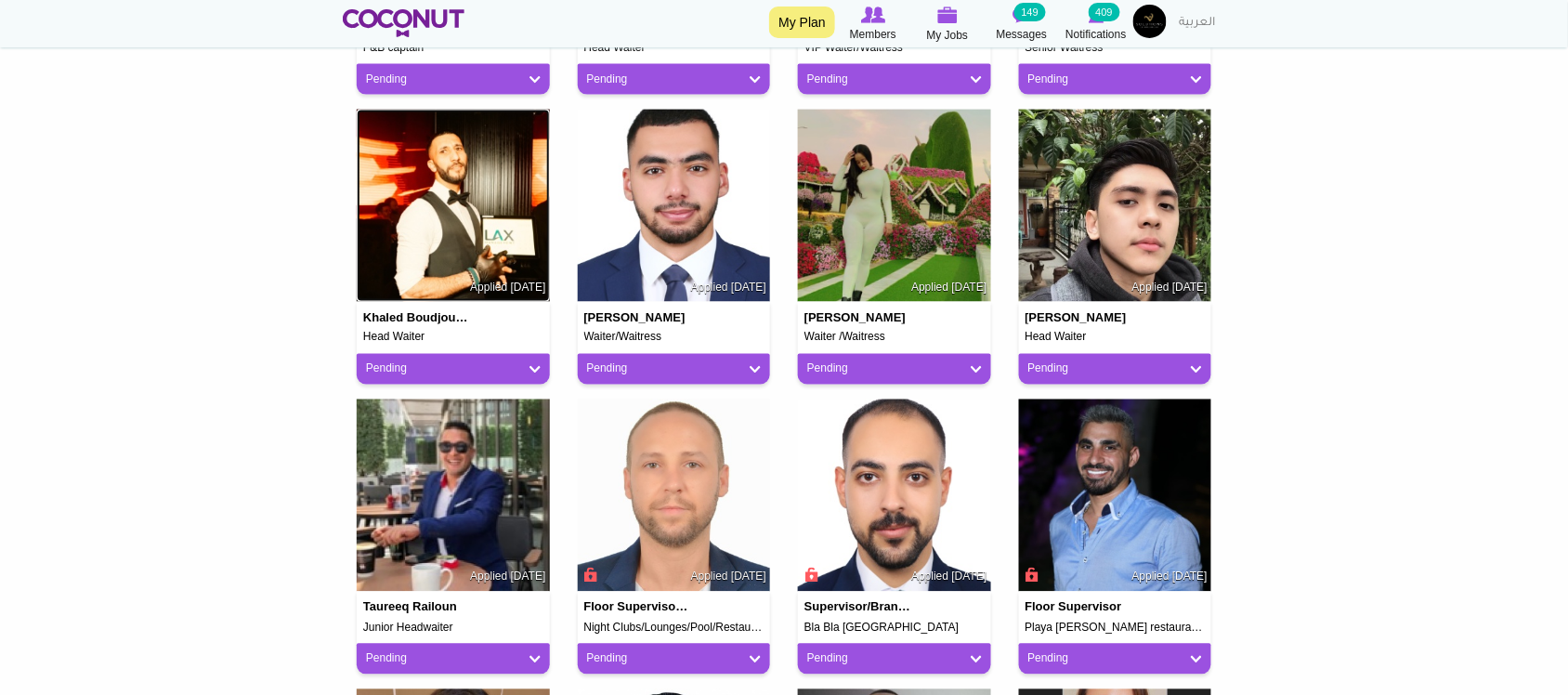
scroll to position [774, 0]
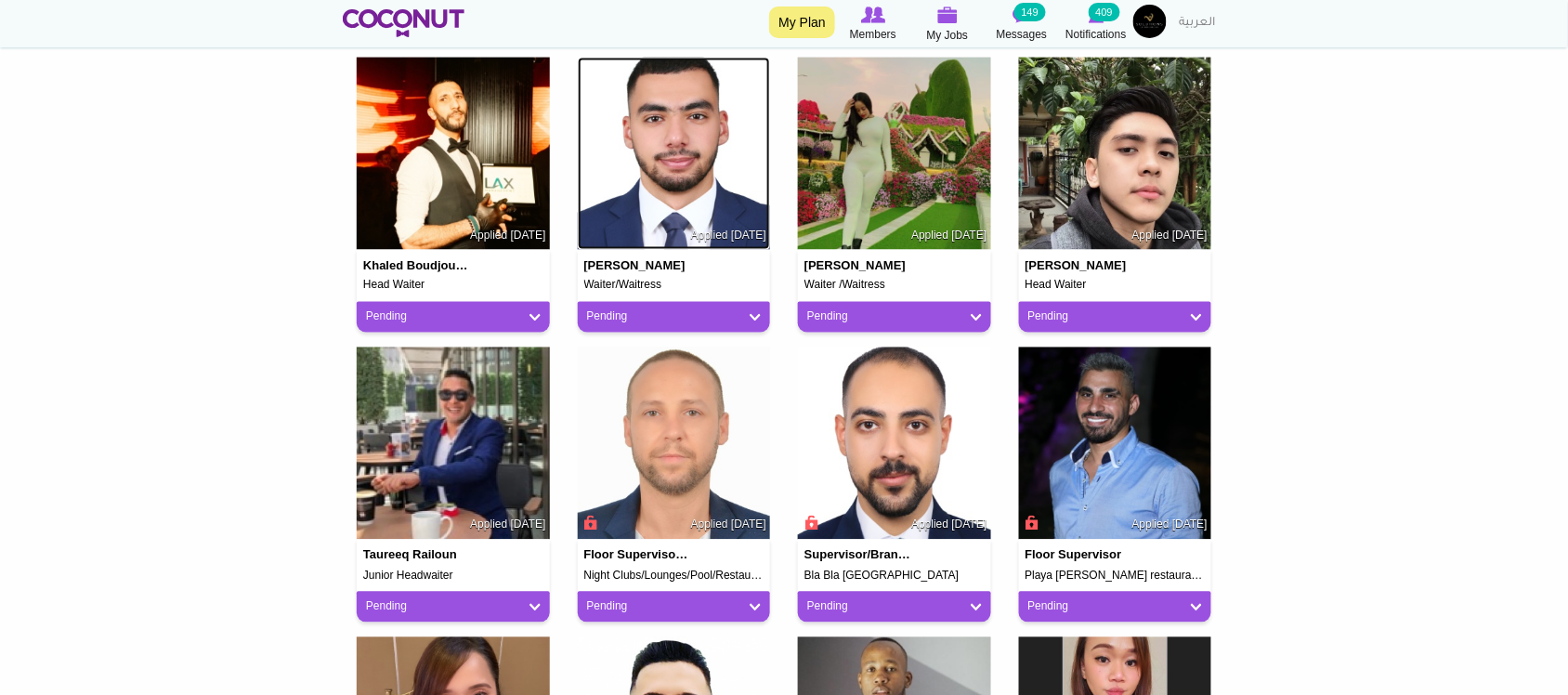
click at [655, 173] on img at bounding box center [674, 154] width 194 height 194
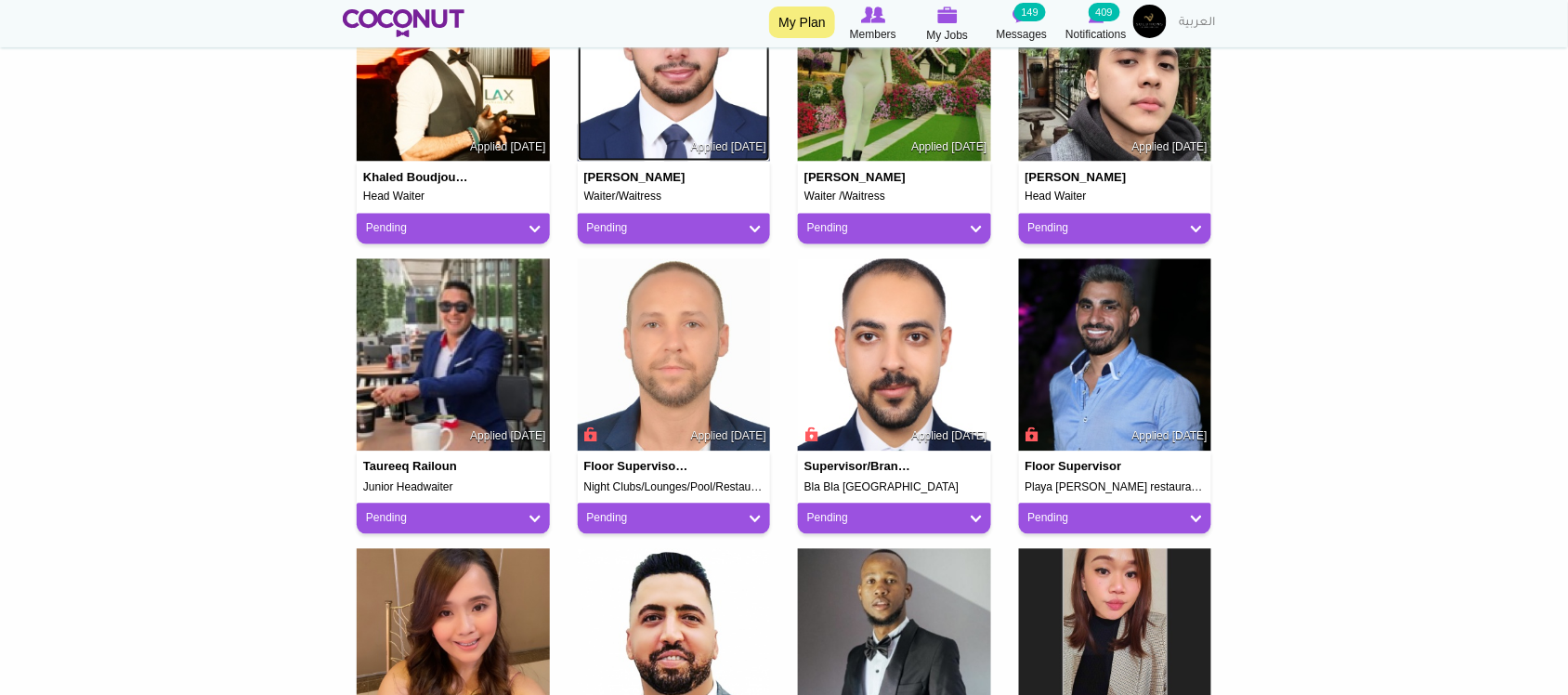
scroll to position [929, 0]
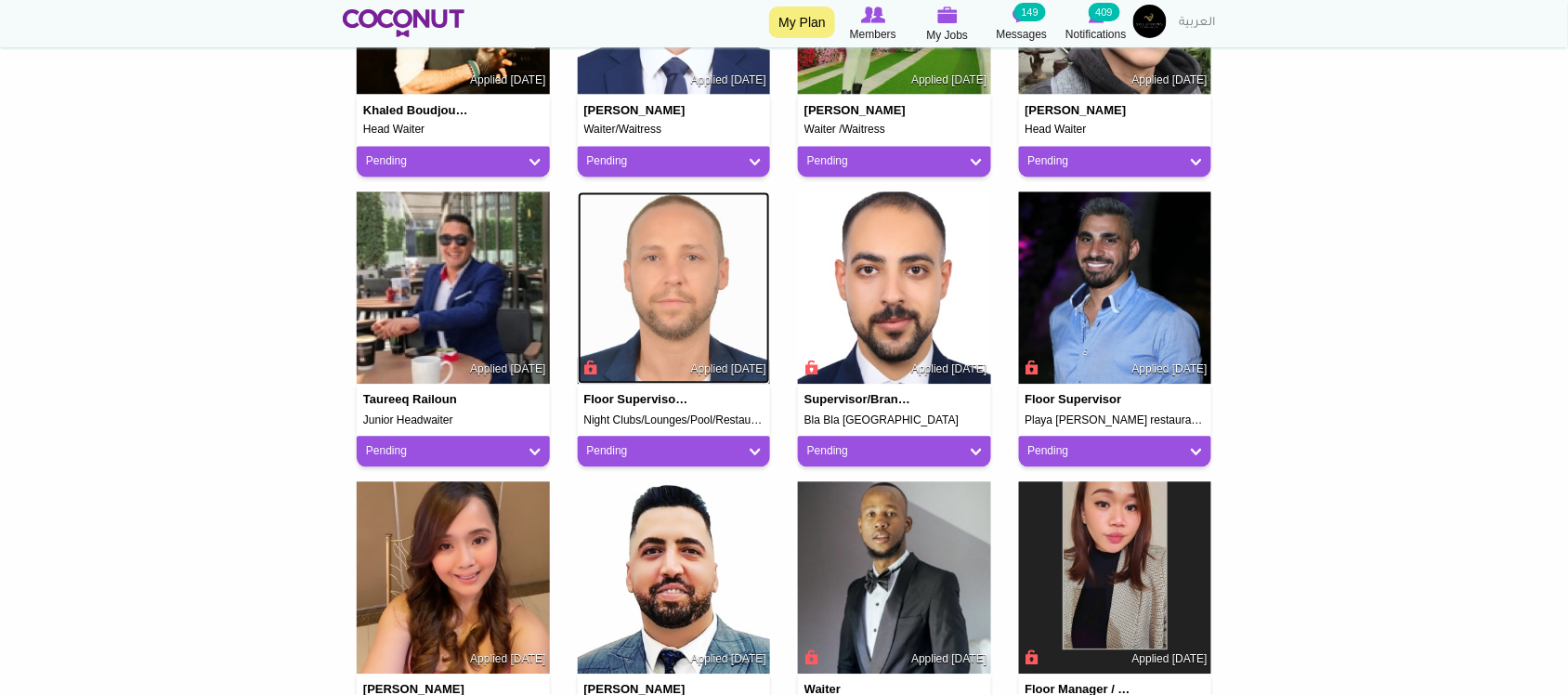
click at [667, 299] on img at bounding box center [674, 289] width 194 height 194
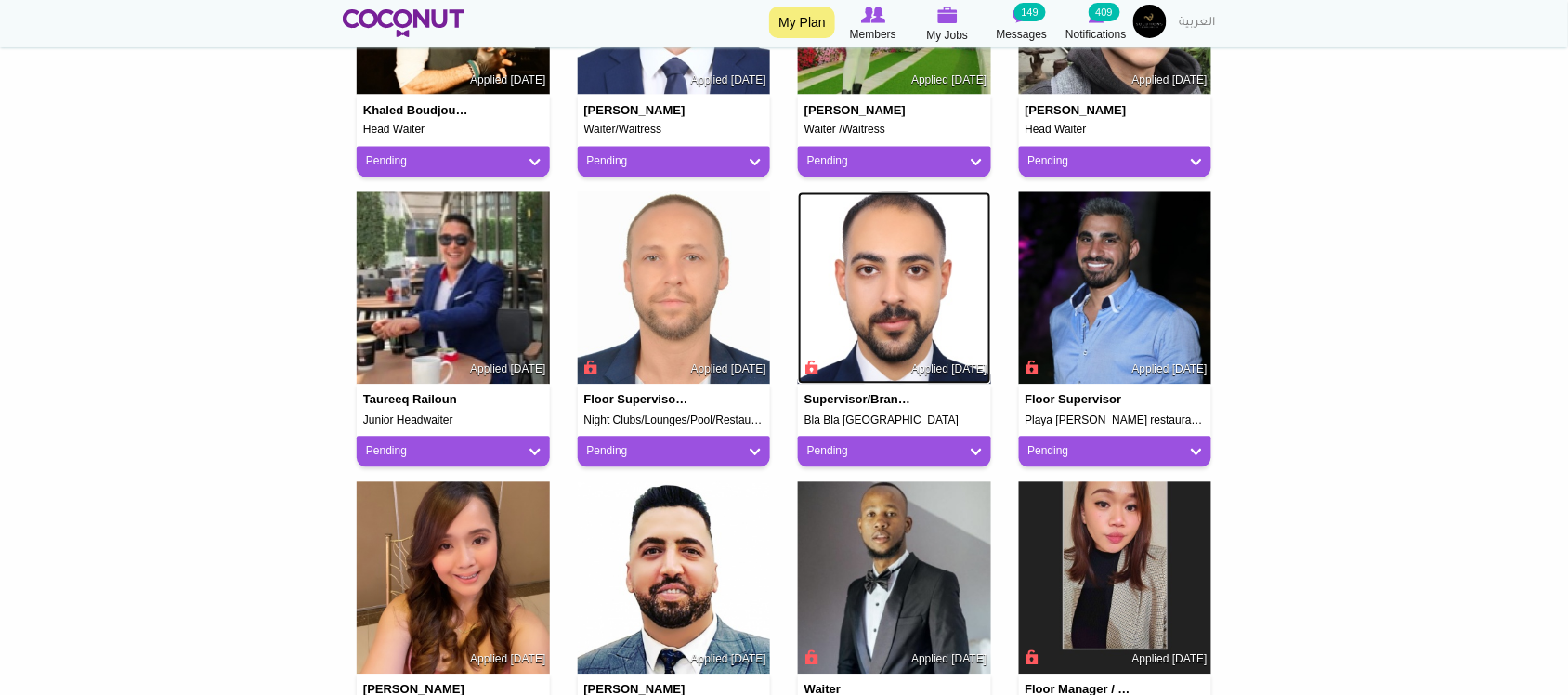
click at [870, 313] on img at bounding box center [894, 289] width 194 height 194
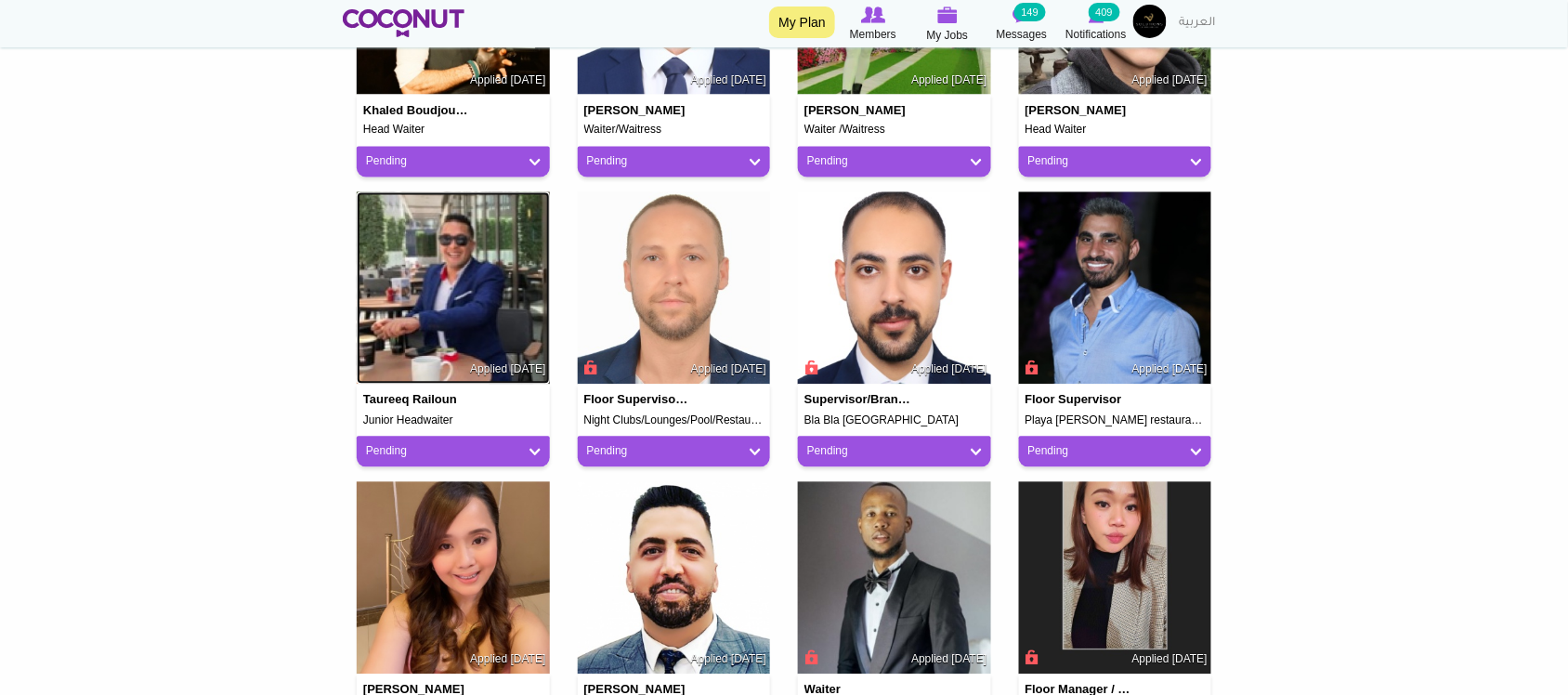
click at [456, 300] on img at bounding box center [453, 289] width 194 height 194
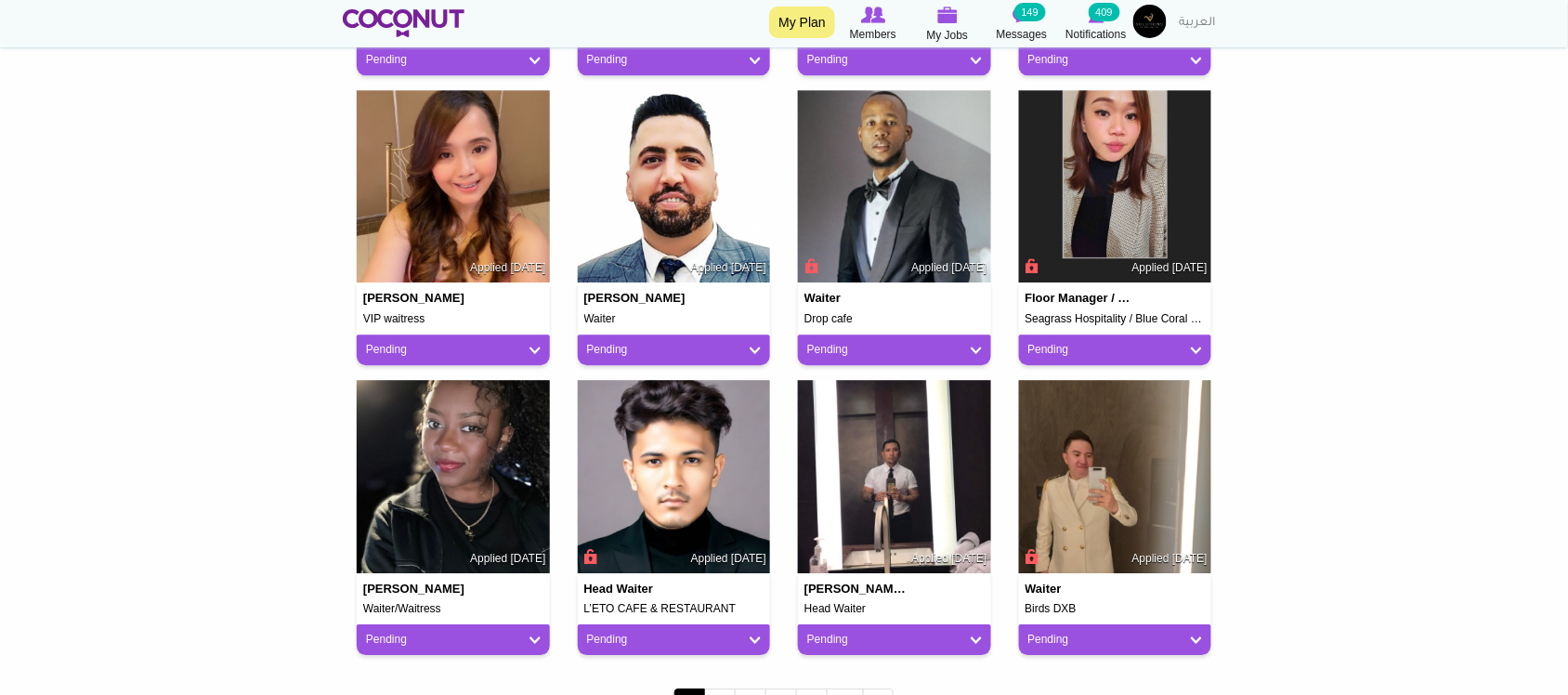
scroll to position [1394, 0]
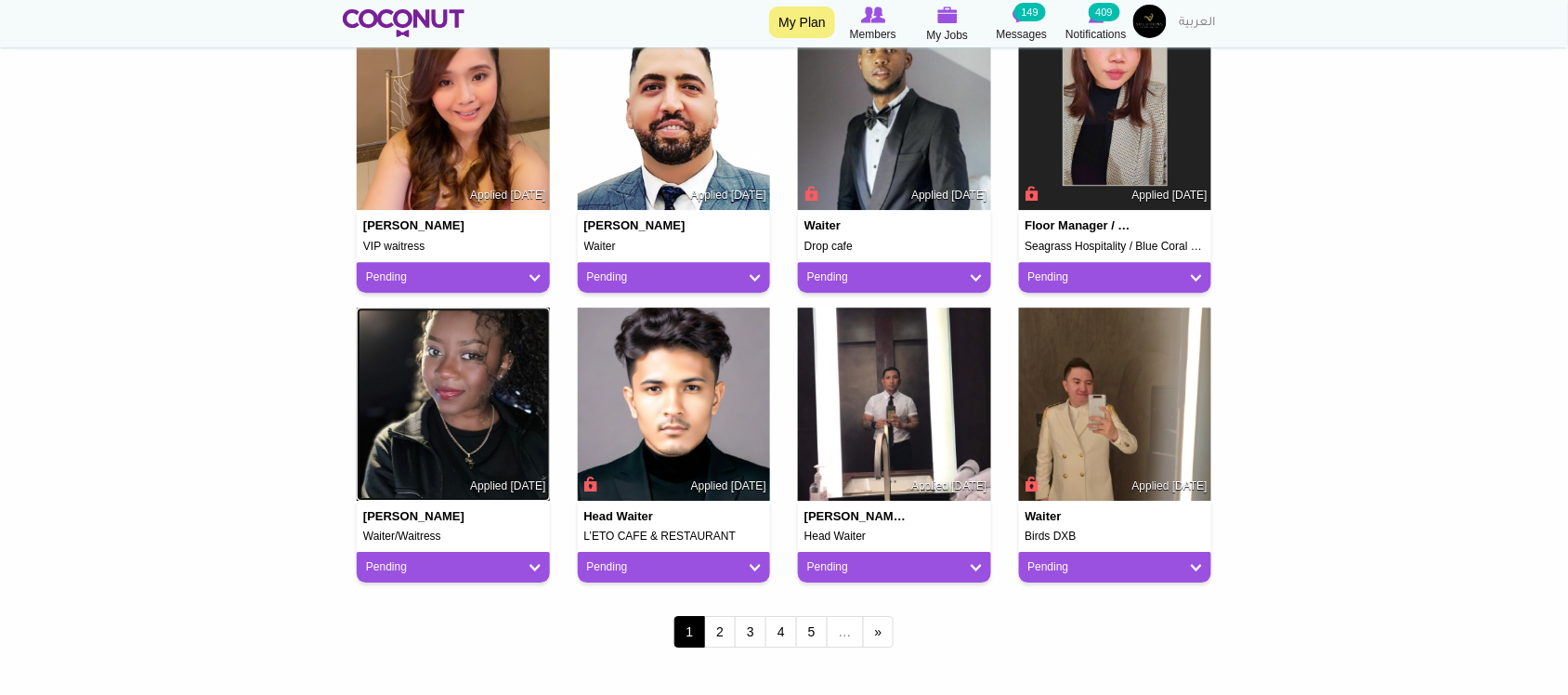
click at [469, 414] on img at bounding box center [453, 404] width 194 height 194
drag, startPoint x: 716, startPoint y: 632, endPoint x: 707, endPoint y: 572, distance: 60.7
click at [716, 633] on link "2" at bounding box center [720, 632] width 32 height 32
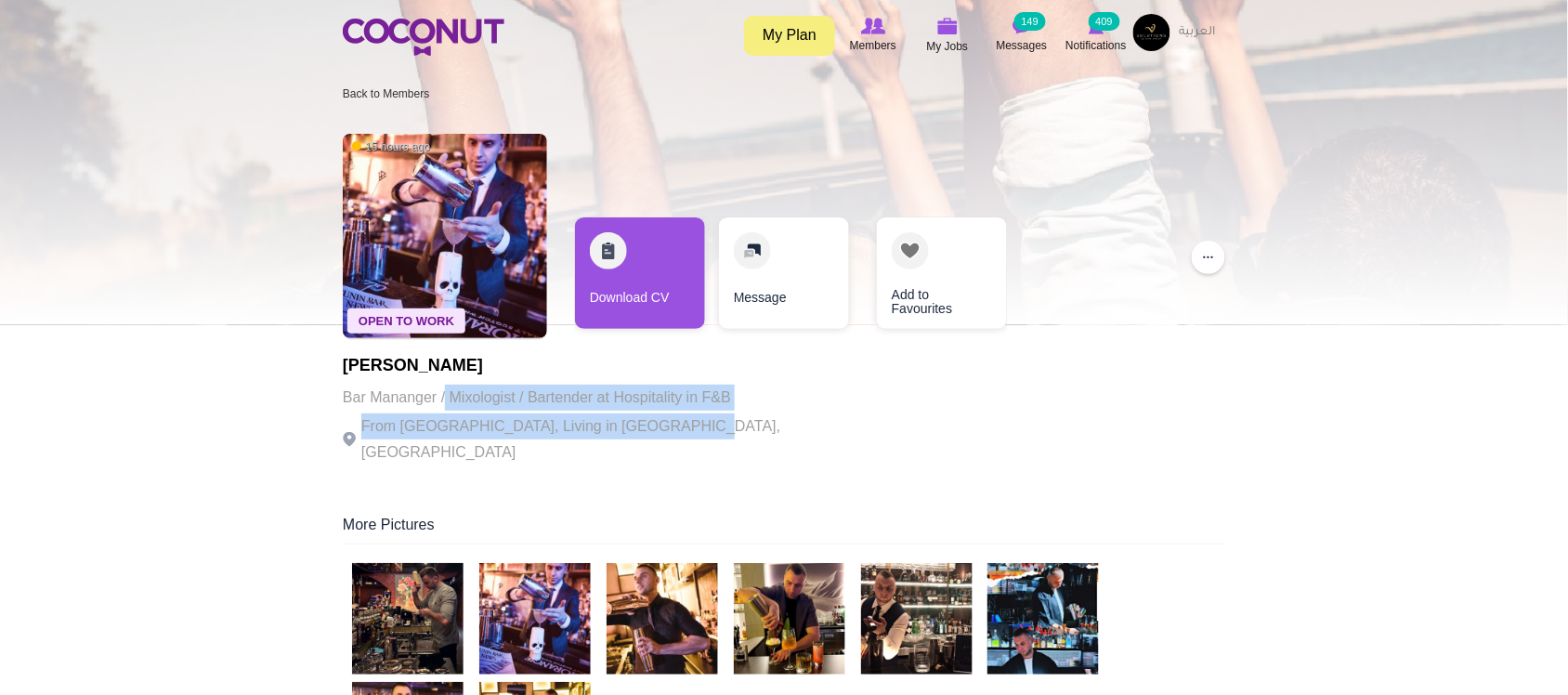
drag, startPoint x: 511, startPoint y: 392, endPoint x: 674, endPoint y: 424, distance: 166.1
click at [674, 424] on div "Sergey Karchebny Bar Mananger / Mixologist / Bartender at Hospitality in F&B Fr…" at bounding box center [598, 411] width 511 height 109
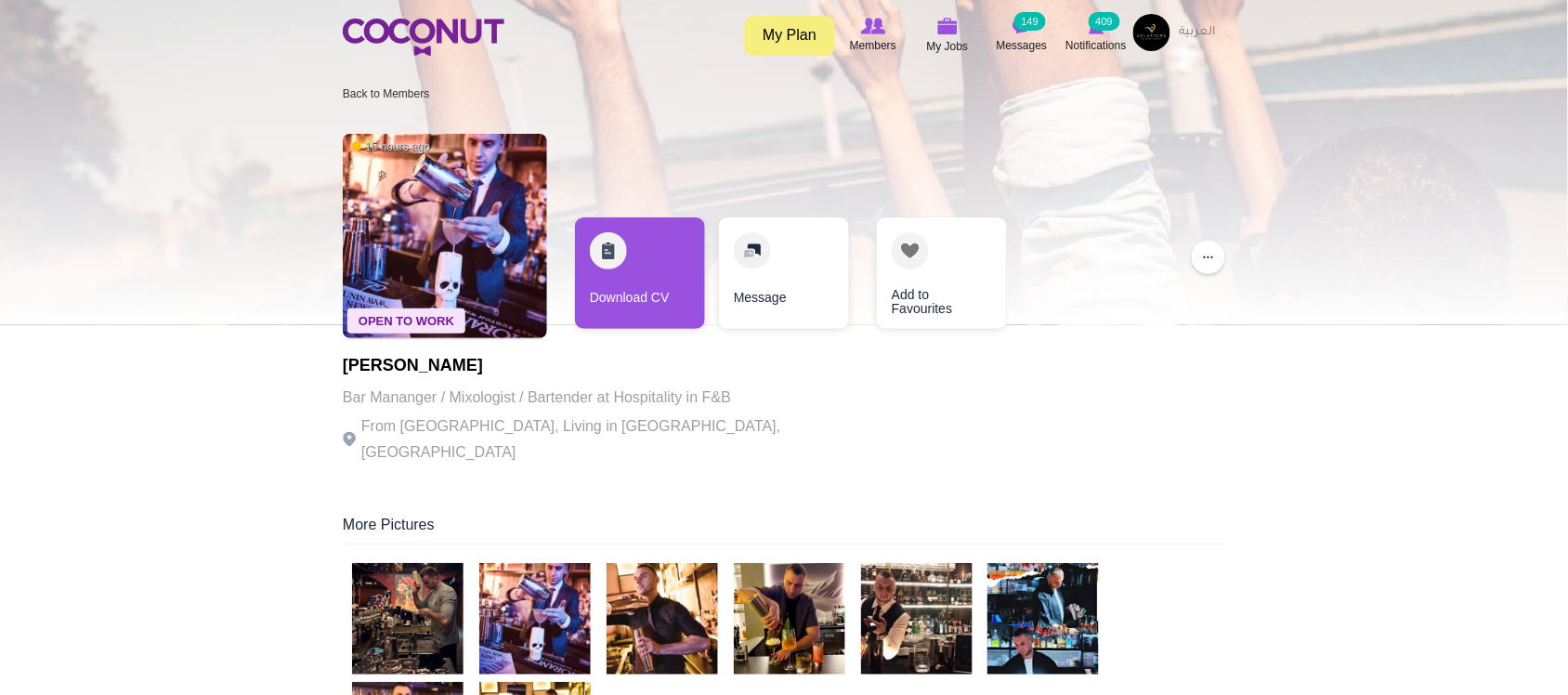
click at [675, 419] on p "From Ukraine, Living in Dubai, United Arab Emirates" at bounding box center [598, 440] width 511 height 52
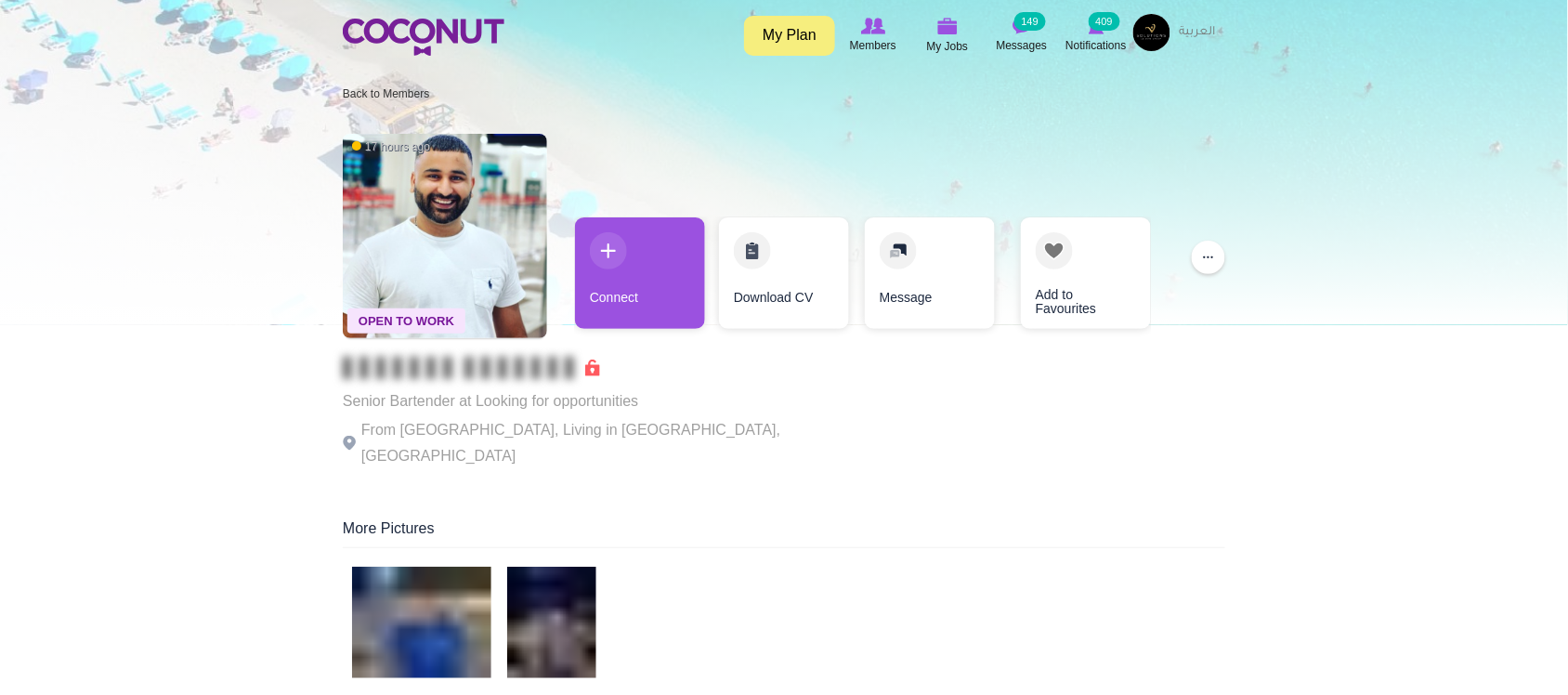
click at [560, 428] on p "From Pakistan, Living in Dubai, United Arab Emirates" at bounding box center [598, 443] width 511 height 52
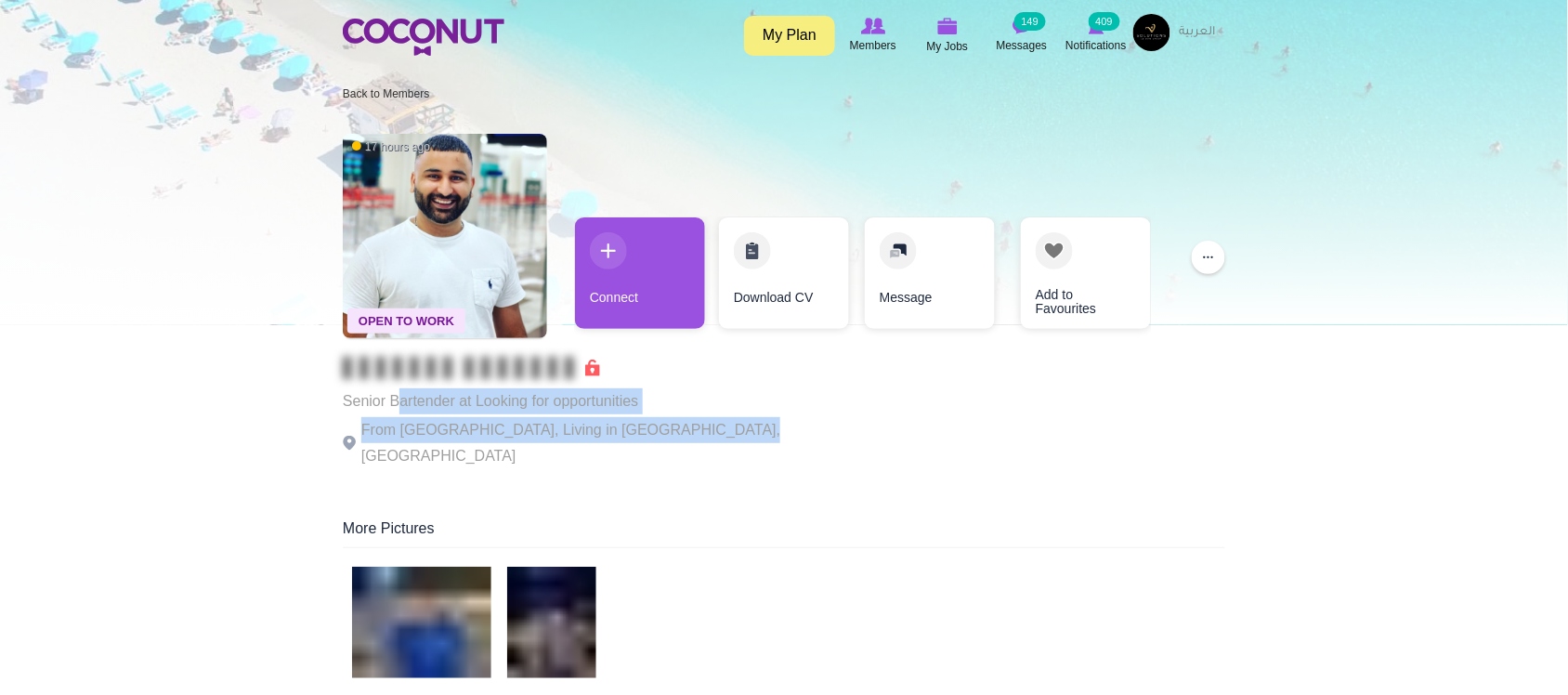
drag, startPoint x: 397, startPoint y: 386, endPoint x: 734, endPoint y: 432, distance: 340.1
click at [734, 432] on div "Open To Work 17 hours ago Senior Bartender at Looking for opportunities From Pa…" at bounding box center [784, 302] width 883 height 356
click at [732, 430] on div "Open To Work 17 hours ago Senior Bartender at Looking for opportunities From Pa…" at bounding box center [784, 302] width 883 height 356
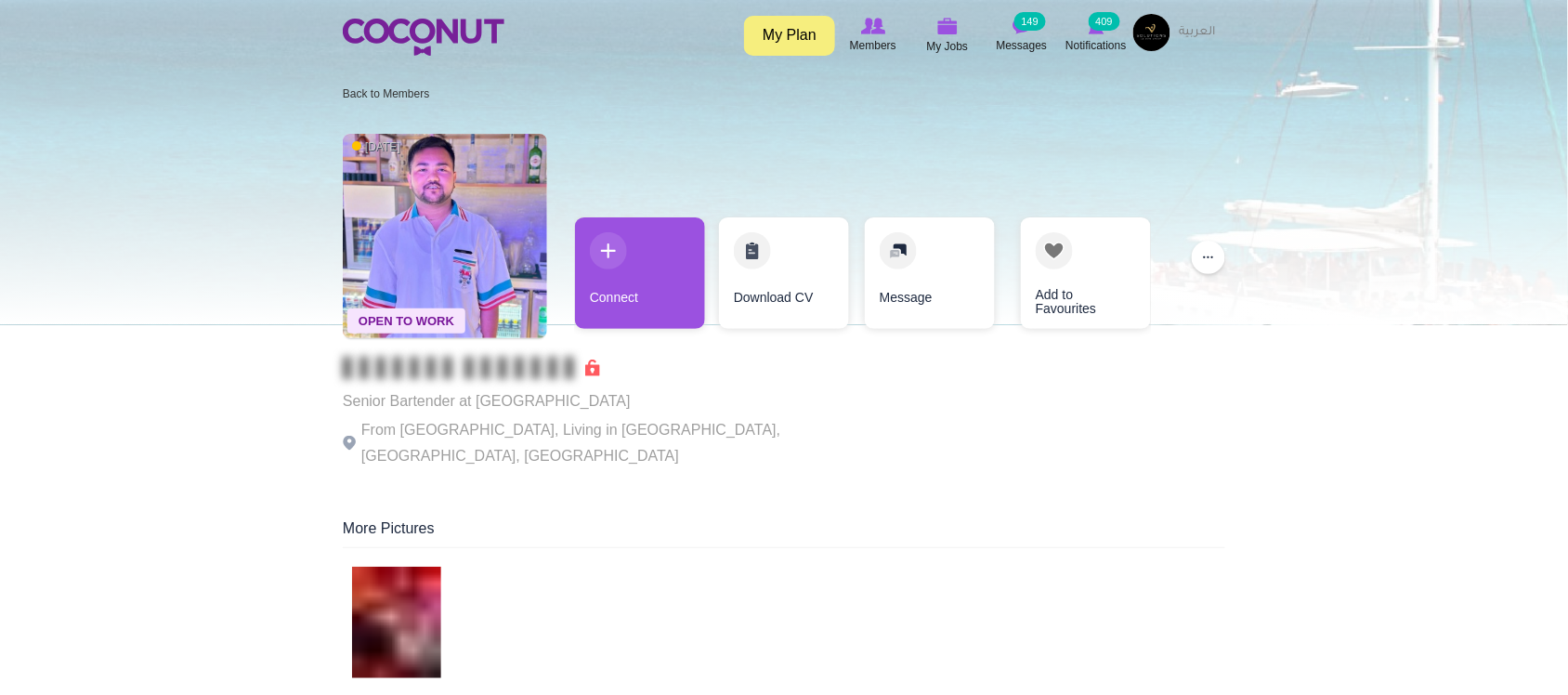
click at [498, 418] on p "From [GEOGRAPHIC_DATA], Living in [GEOGRAPHIC_DATA], [GEOGRAPHIC_DATA], [GEOGRA…" at bounding box center [598, 443] width 511 height 52
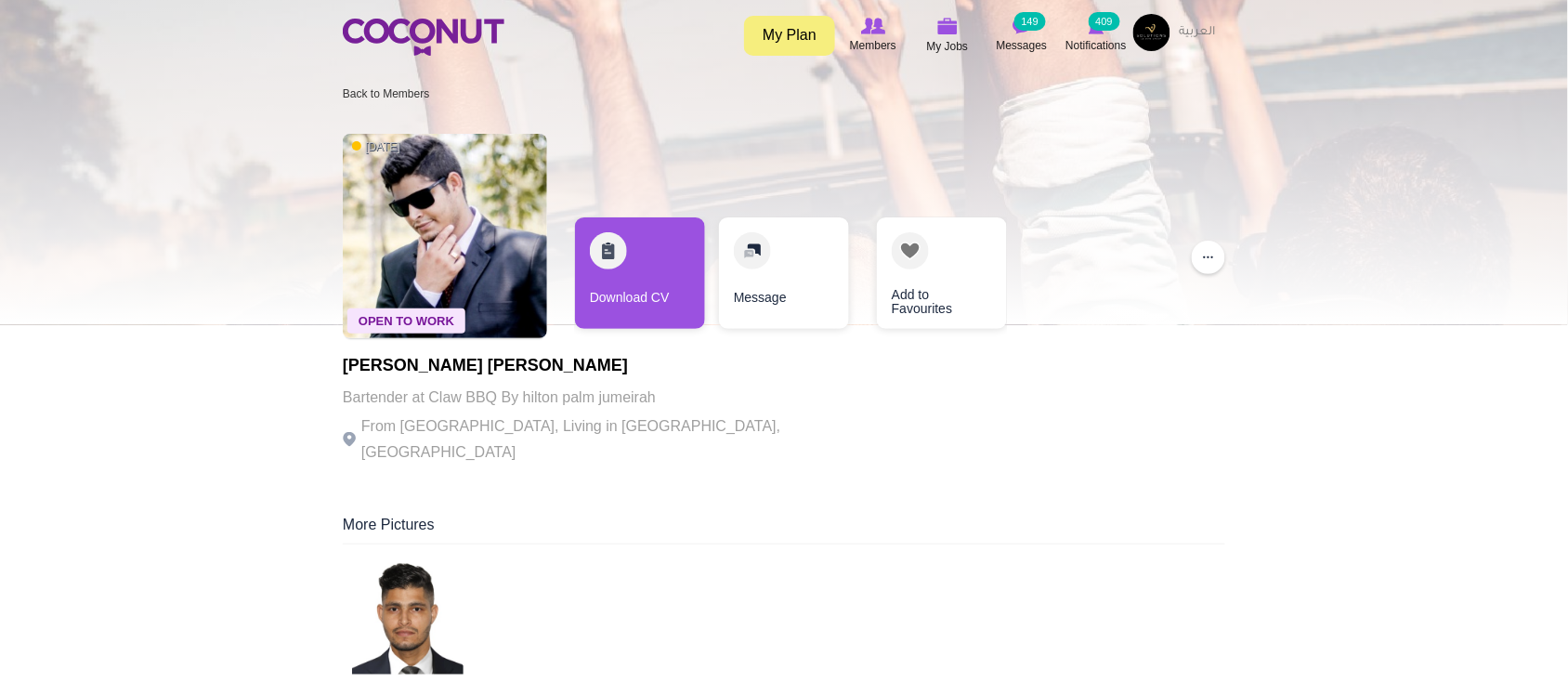
click at [511, 416] on p "From Nepal, Living in Dubai, United Arab Emirates" at bounding box center [598, 440] width 511 height 52
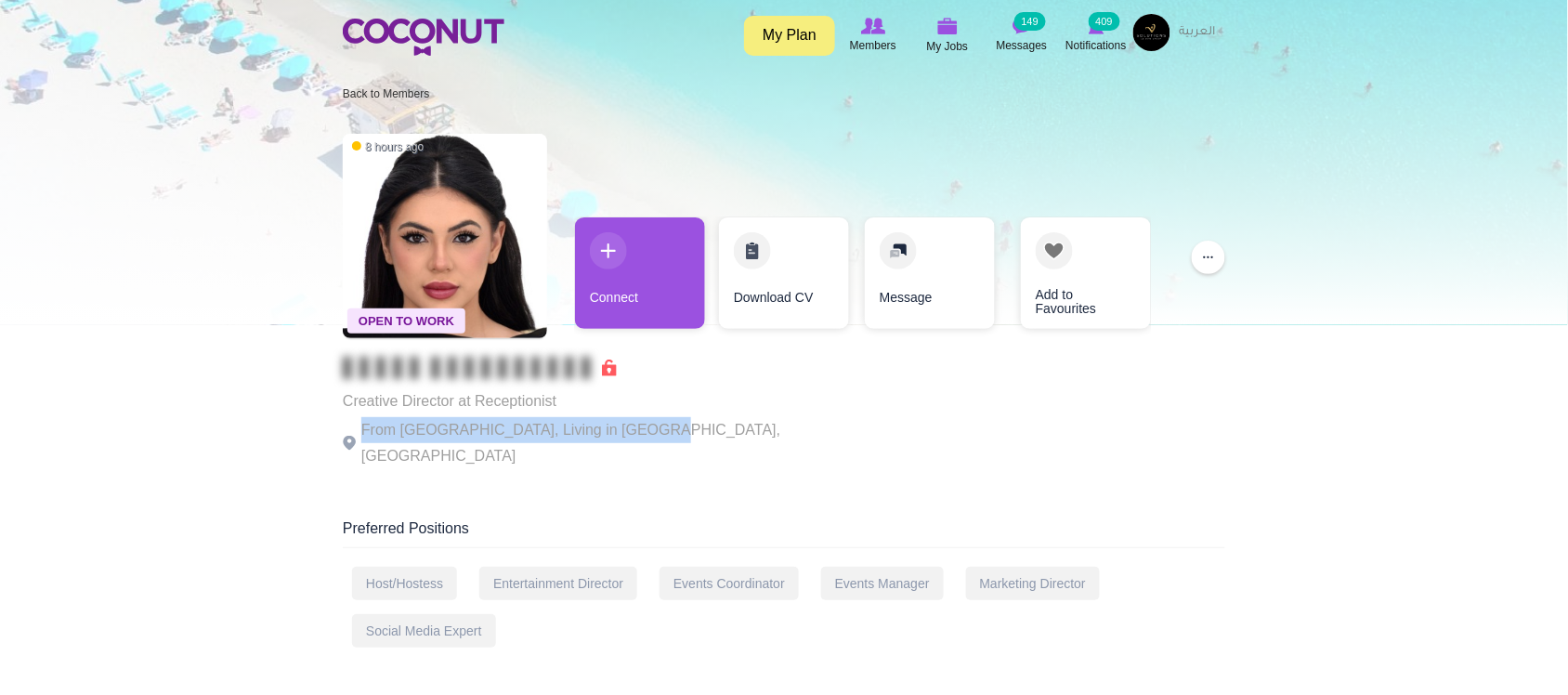
drag, startPoint x: 520, startPoint y: 425, endPoint x: 639, endPoint y: 428, distance: 119.0
click at [639, 428] on p "From Spain, Living in Dubai, United Arab Emirates" at bounding box center [598, 443] width 511 height 52
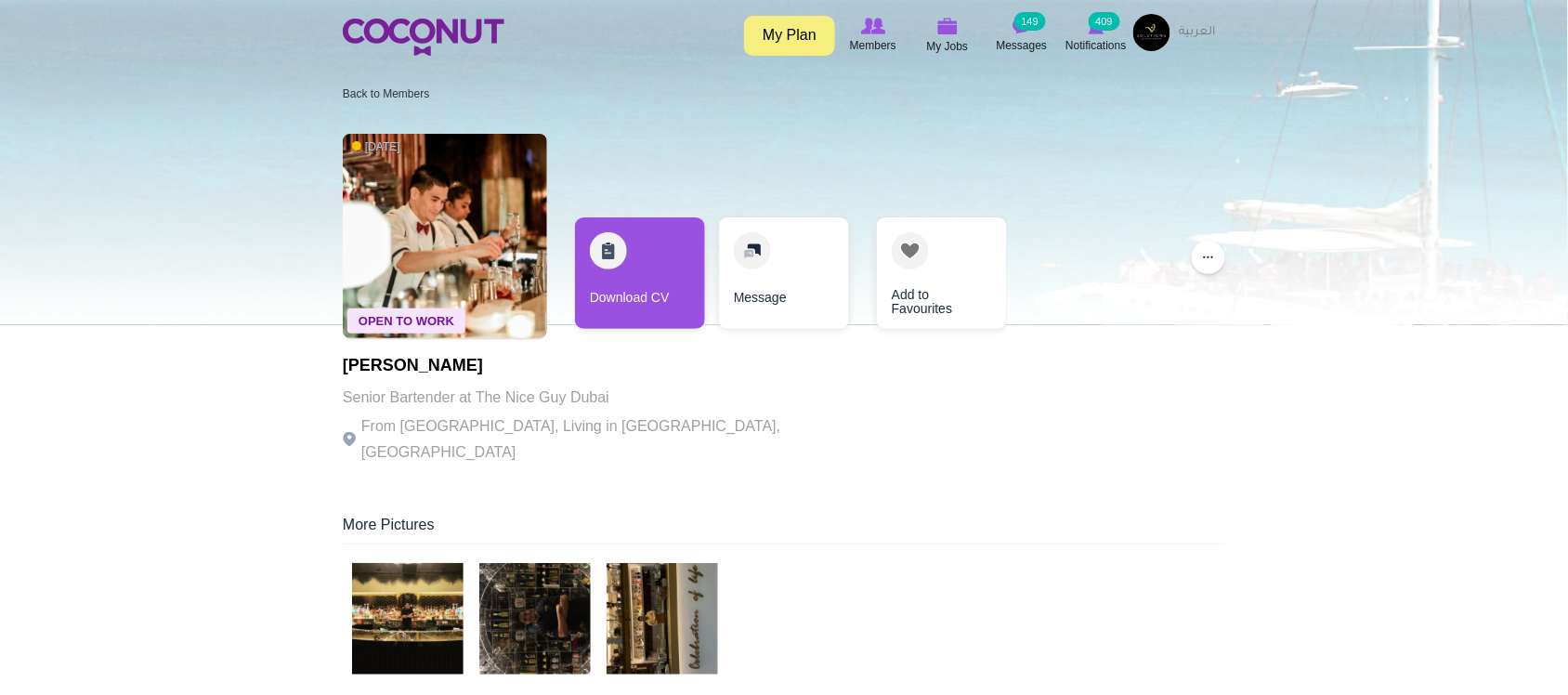
click at [554, 425] on p "From Philippines, Living in Dubai, United Arab Emirates" at bounding box center [598, 440] width 511 height 52
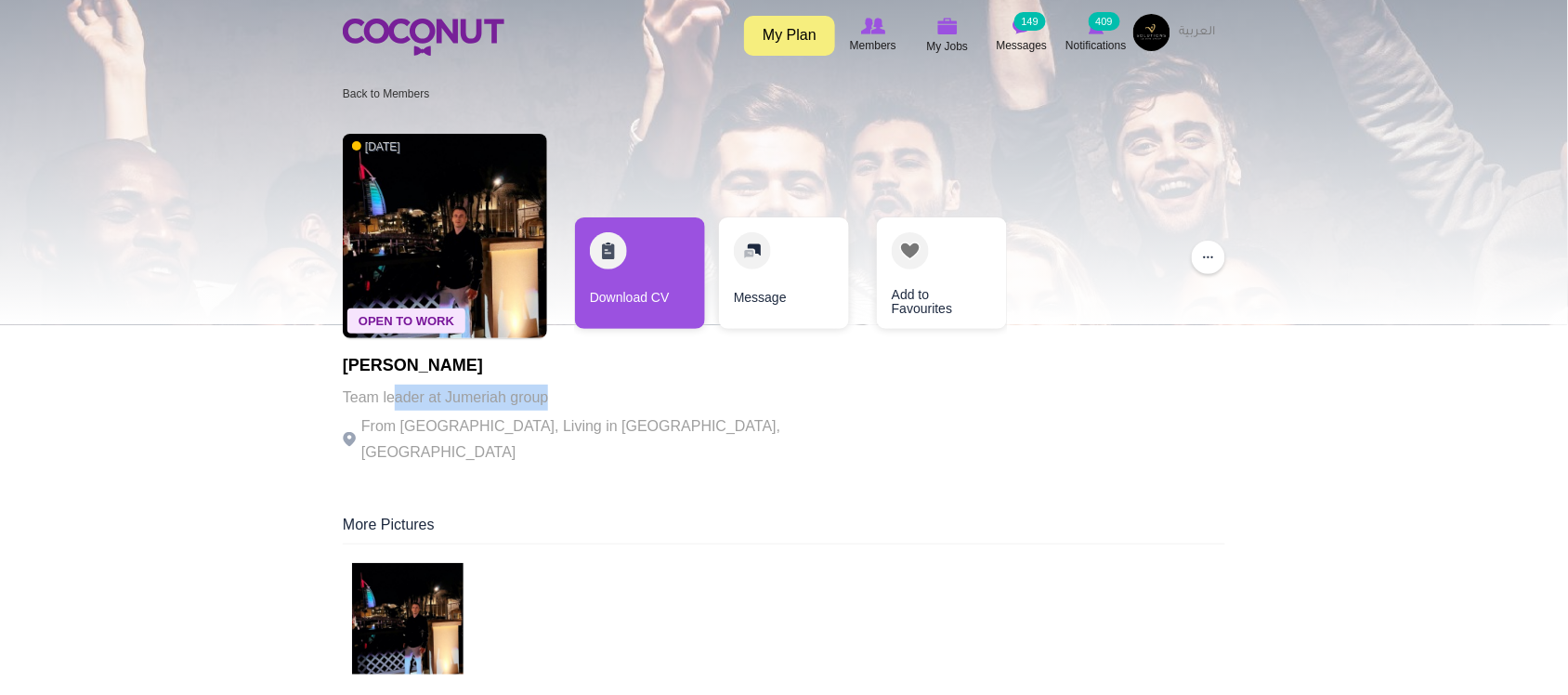
drag, startPoint x: 396, startPoint y: 385, endPoint x: 557, endPoint y: 388, distance: 161.0
click at [557, 388] on p "Team leader at Jumeriah group" at bounding box center [598, 398] width 511 height 26
click at [550, 432] on p "From Bosnia and Herzegovina, Living in Dubai, United Arab Emirates" at bounding box center [598, 440] width 511 height 52
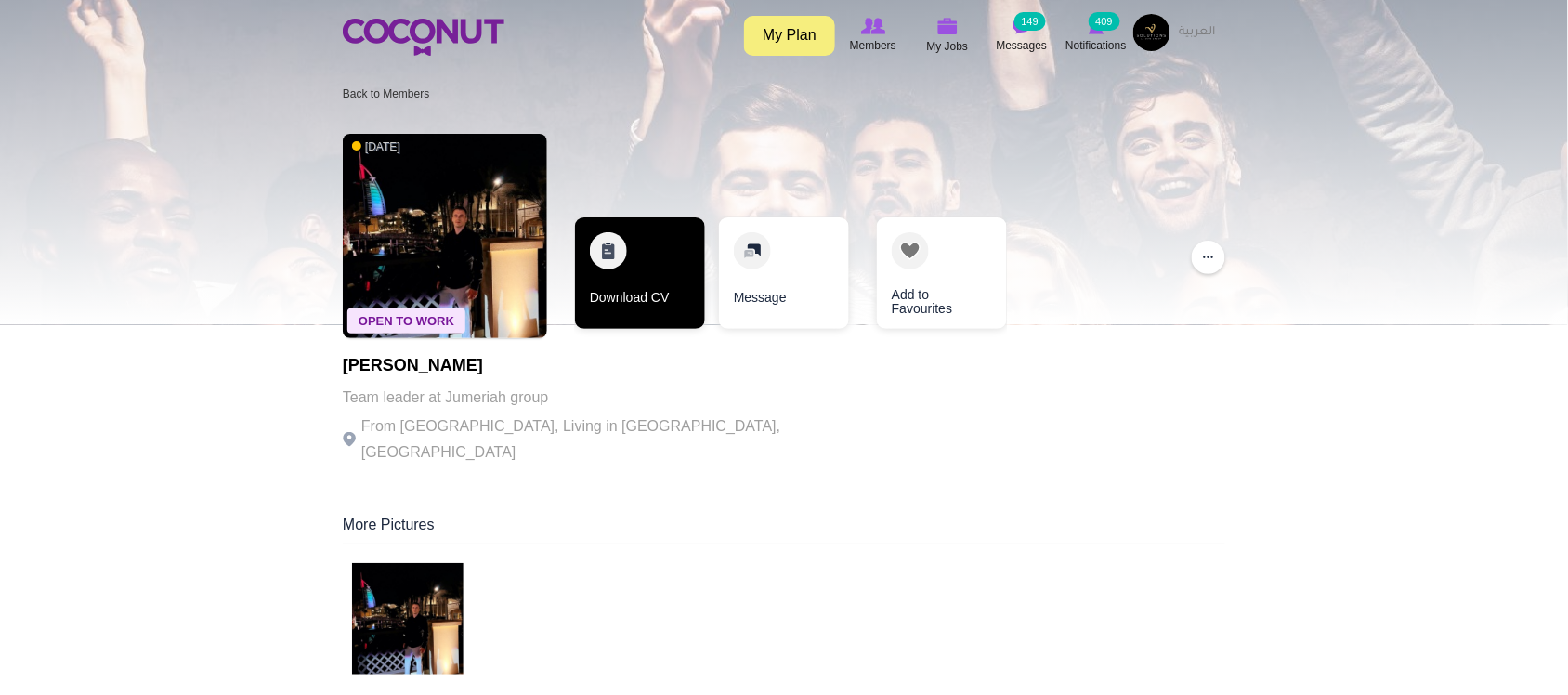
click at [652, 309] on link "Download CV" at bounding box center [640, 272] width 130 height 111
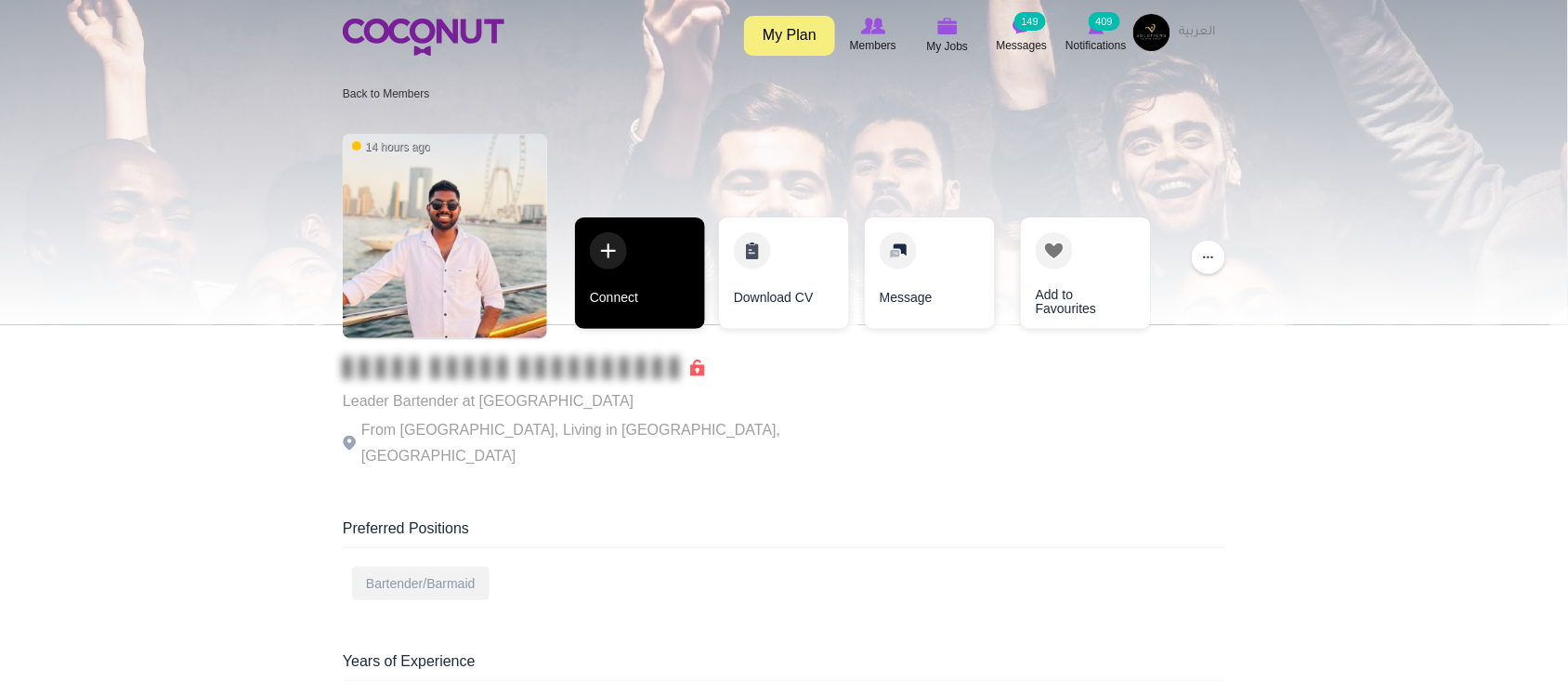
click at [621, 293] on link "Connect" at bounding box center [640, 272] width 130 height 111
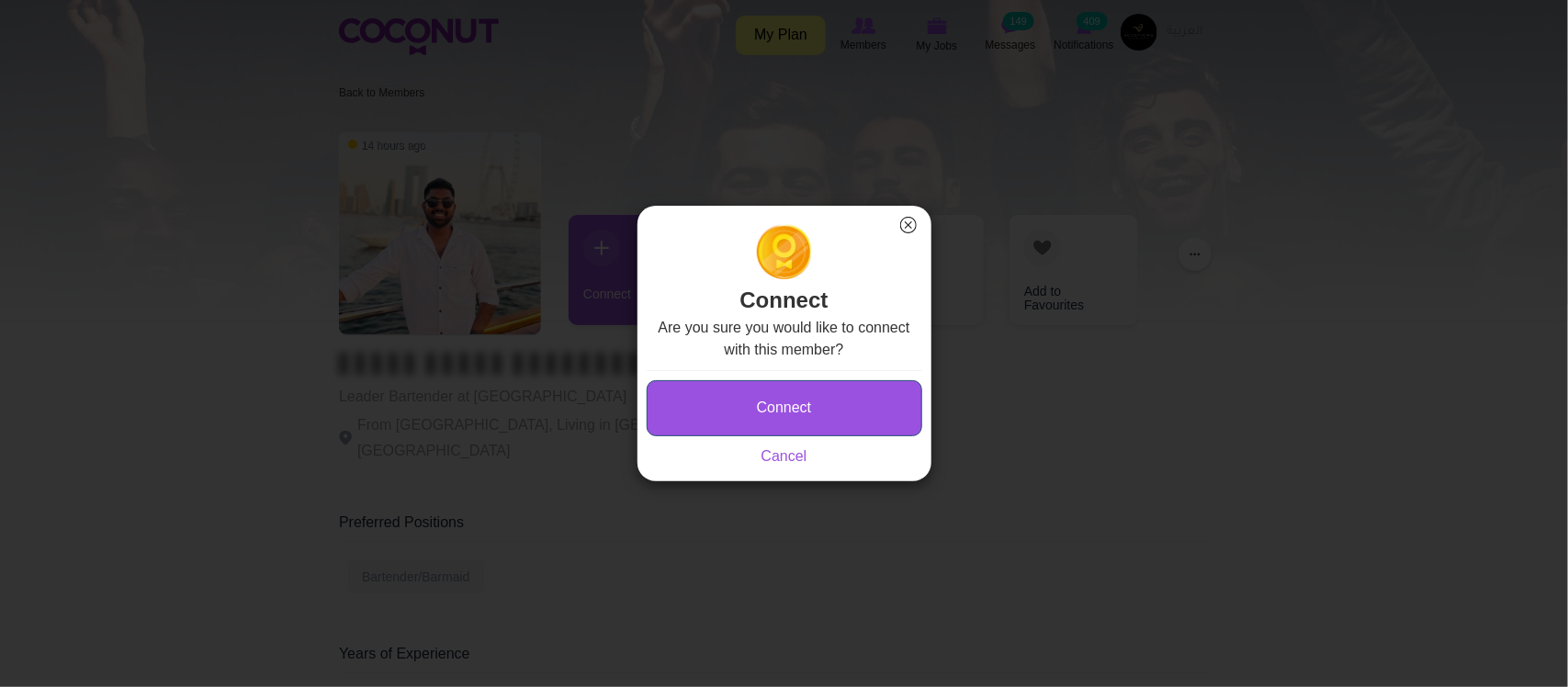
click at [822, 400] on button "Connect" at bounding box center [784, 408] width 276 height 56
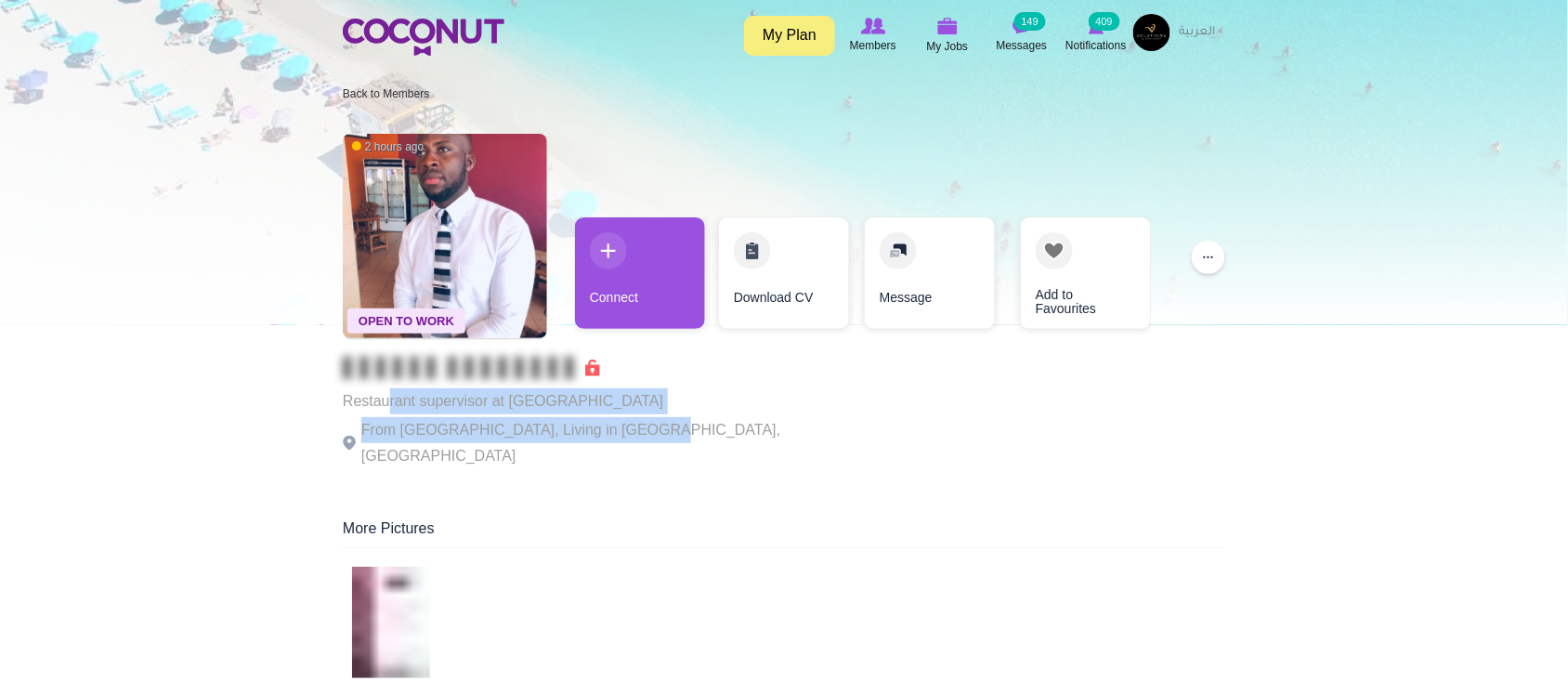
drag, startPoint x: 423, startPoint y: 420, endPoint x: 655, endPoint y: 432, distance: 232.3
click at [641, 434] on div "Restaurant supervisor at Abu Dhabi From Ghana, Living in Abu Dhabi, United Arab…" at bounding box center [598, 413] width 511 height 112
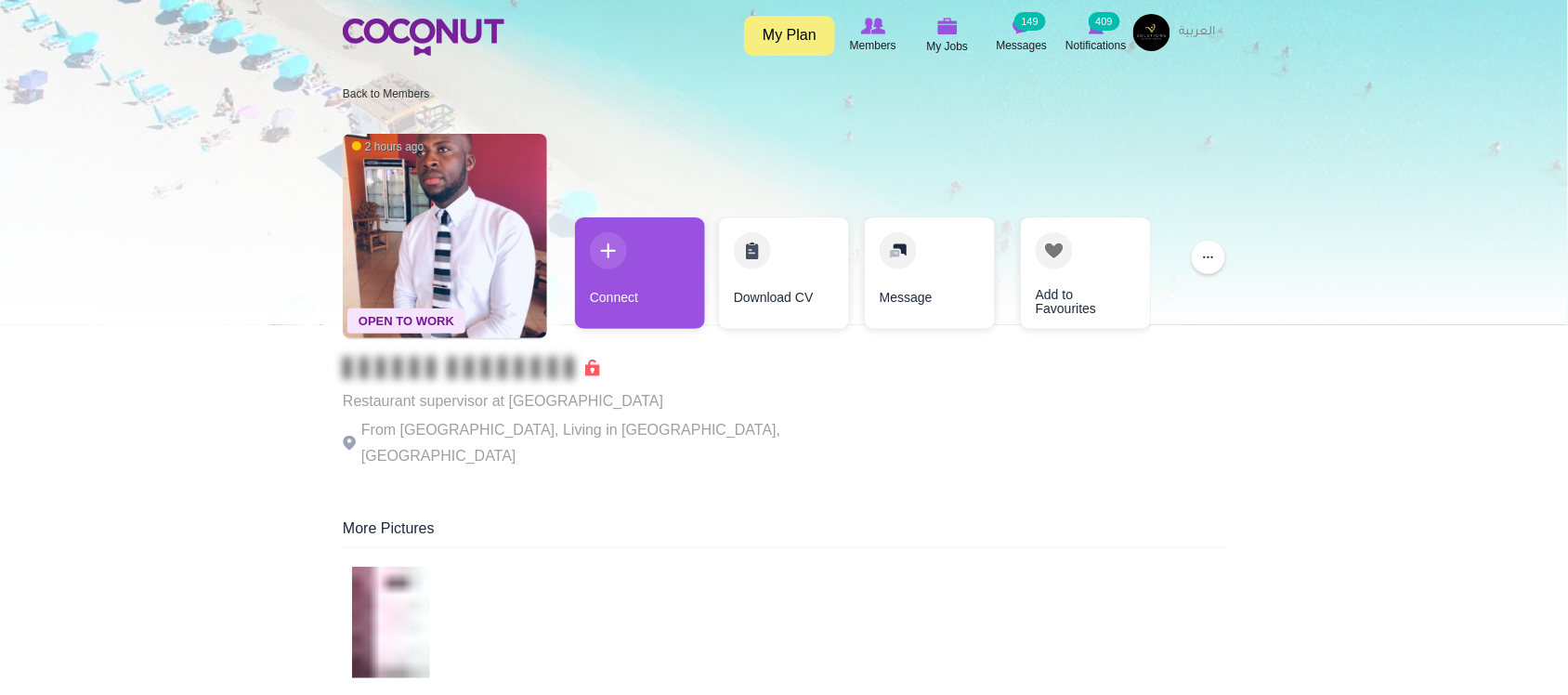
click at [667, 432] on p "From Ghana, Living in Abu Dhabi, United Arab Emirates" at bounding box center [598, 443] width 511 height 52
click at [741, 426] on div "Open To Work 2 hours ago Restaurant supervisor at Abu Dhabi From Ghana, Living …" at bounding box center [784, 302] width 883 height 356
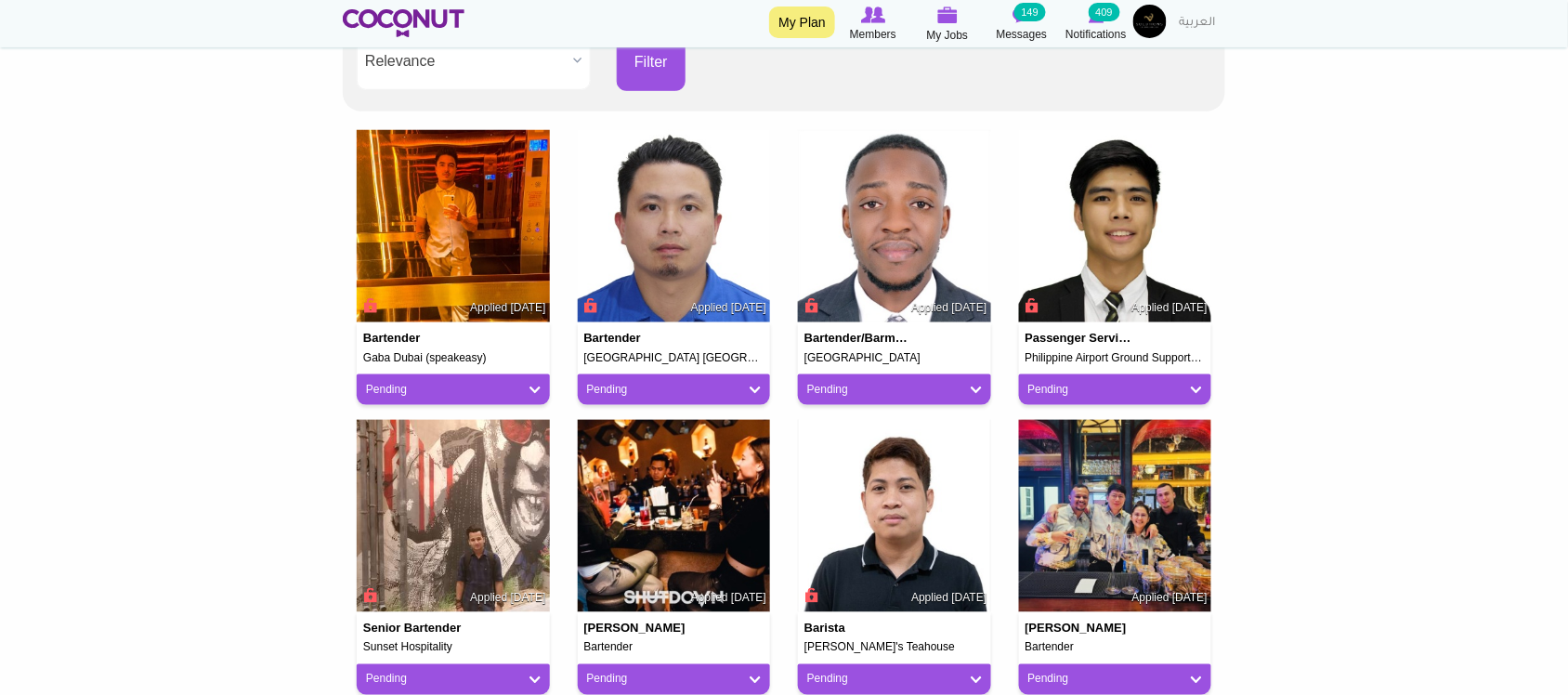
scroll to position [465, 0]
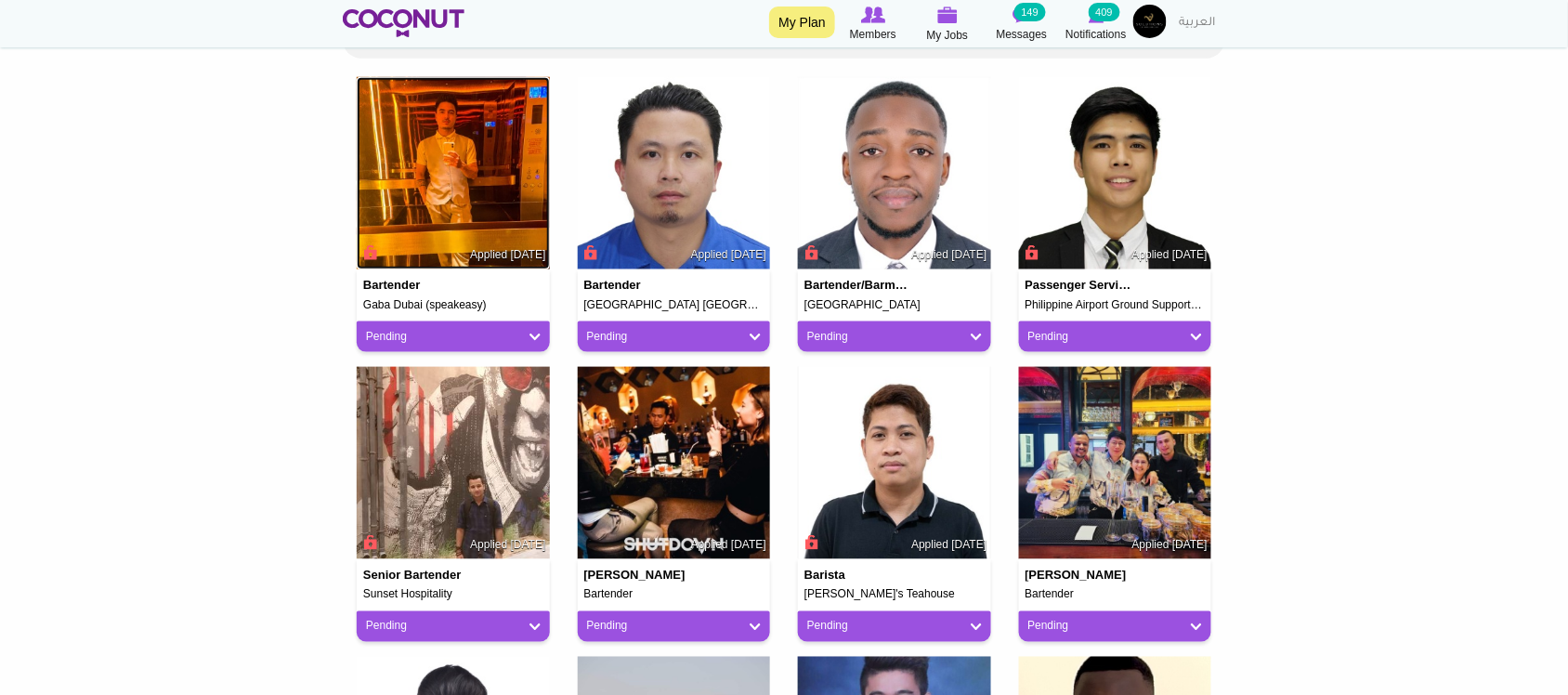
click at [485, 172] on img at bounding box center [453, 173] width 194 height 194
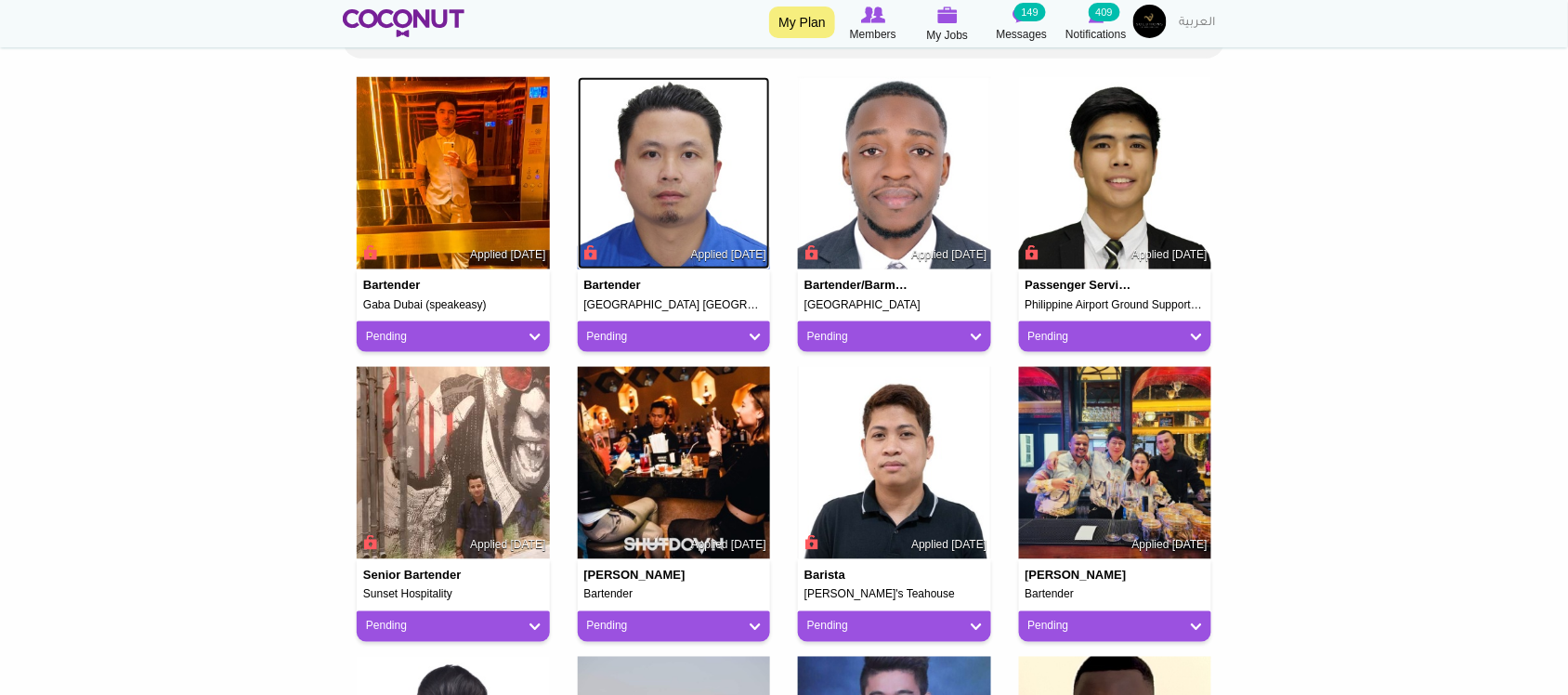
click at [683, 195] on img at bounding box center [674, 173] width 194 height 194
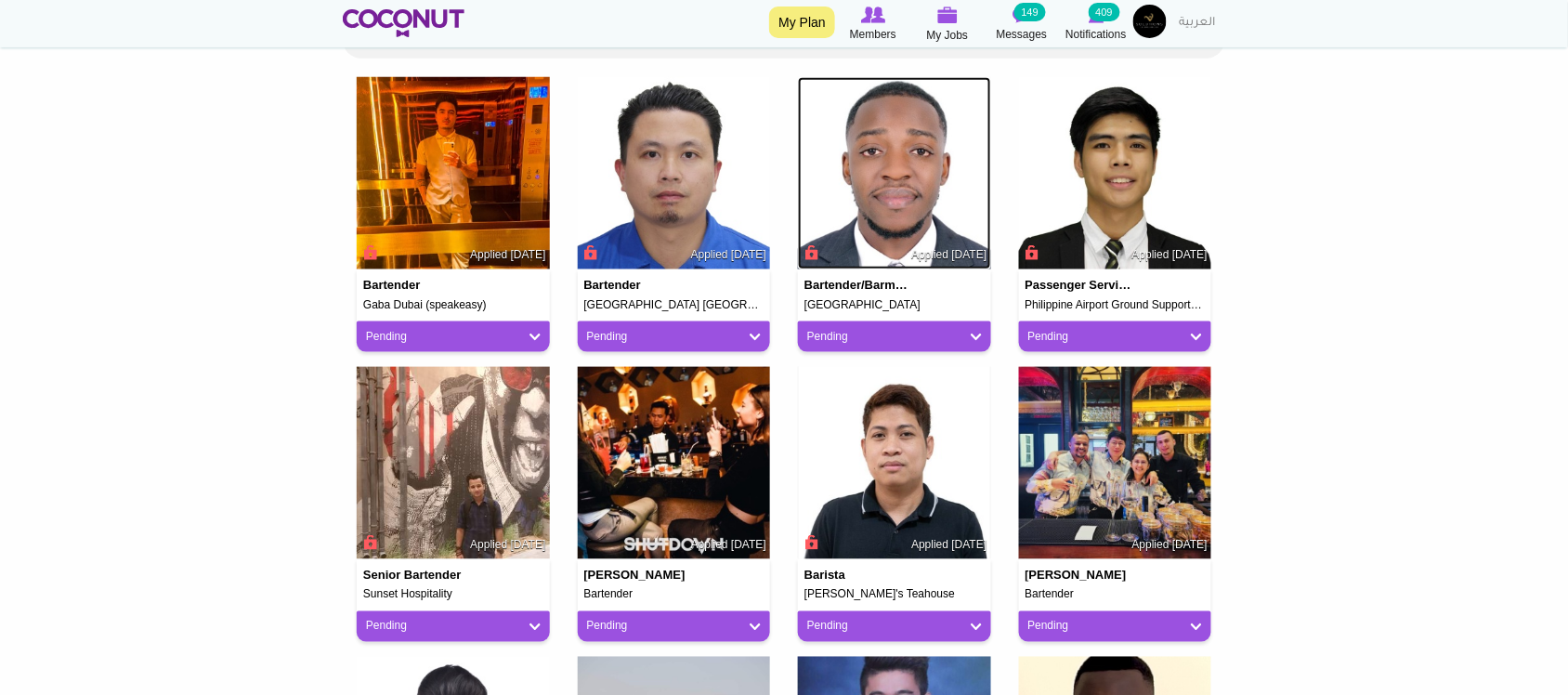
click at [890, 179] on img at bounding box center [894, 173] width 194 height 194
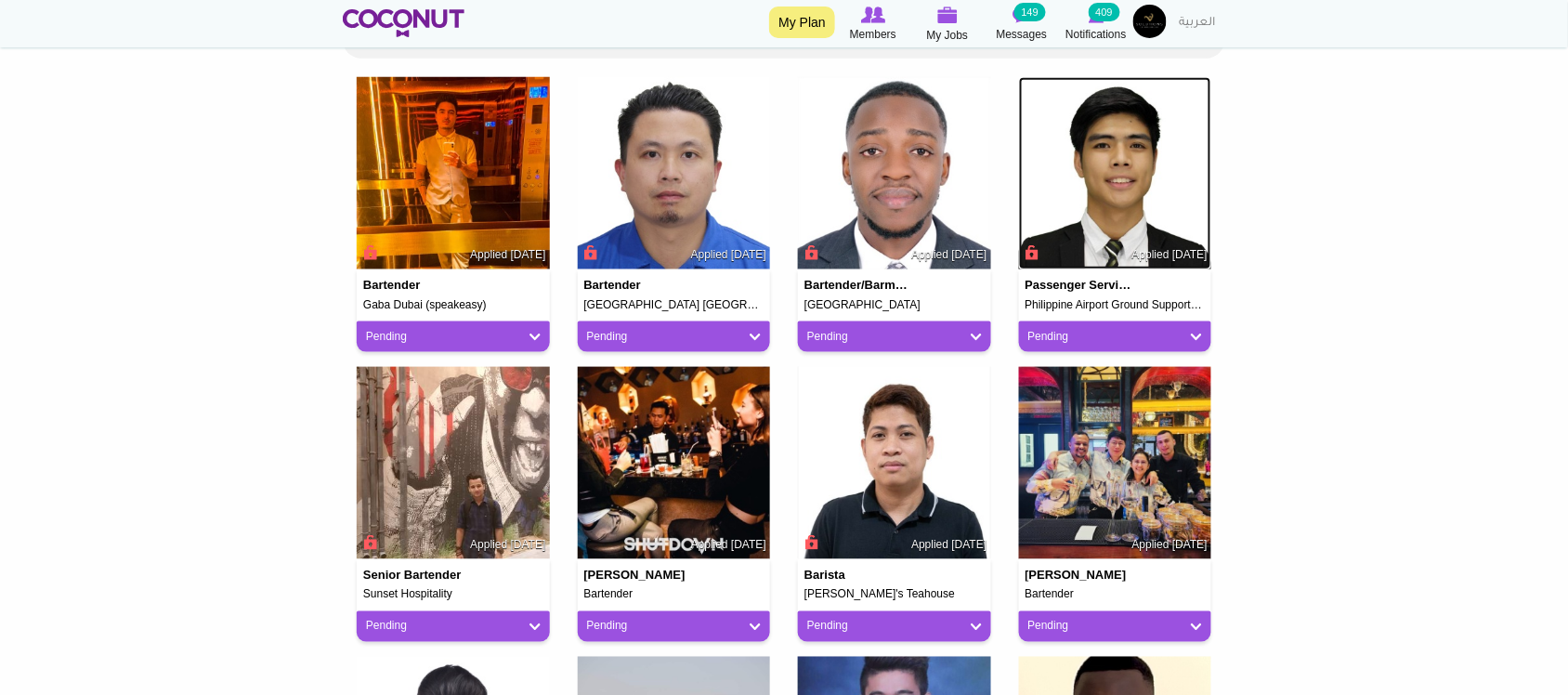
click at [1063, 174] on img at bounding box center [1115, 173] width 194 height 194
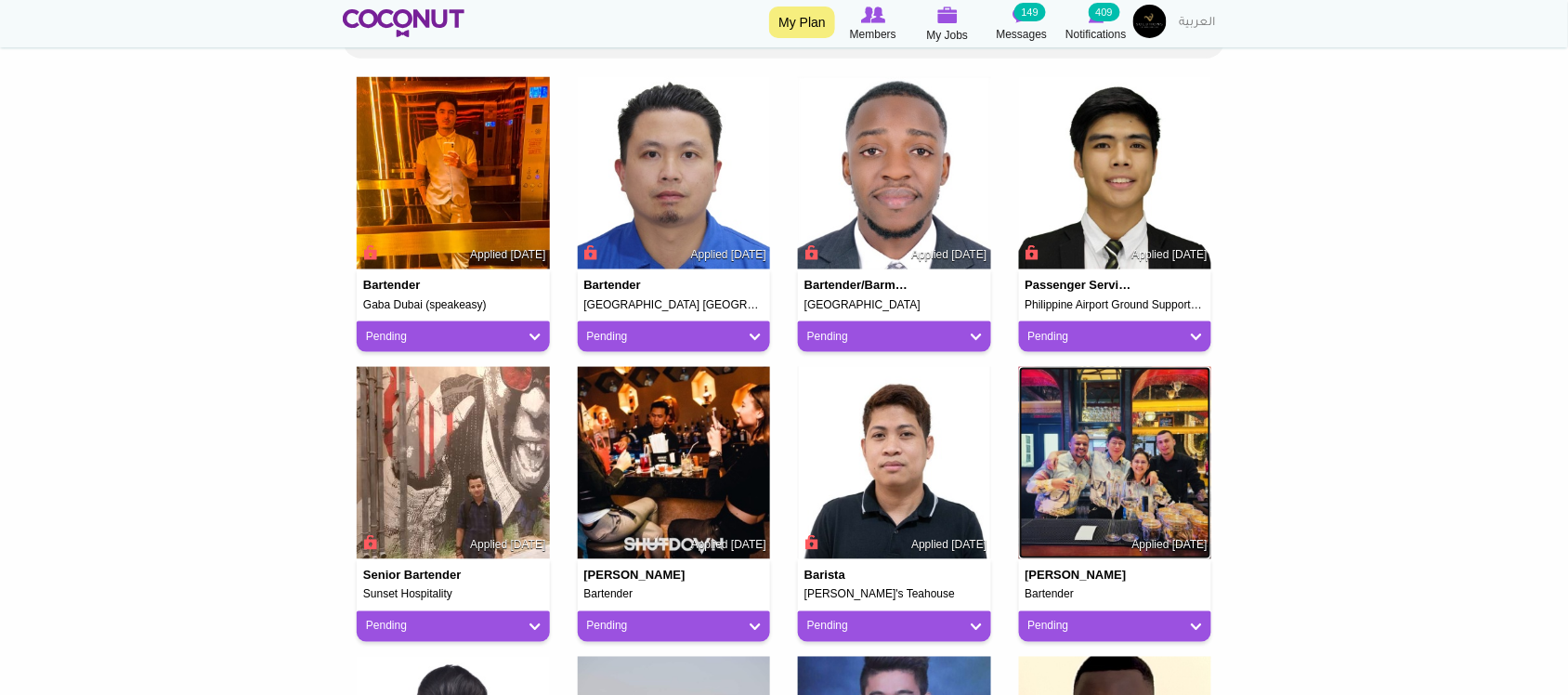
click at [1098, 468] on img at bounding box center [1115, 463] width 194 height 194
click at [651, 488] on img at bounding box center [674, 463] width 194 height 194
click at [511, 472] on img at bounding box center [453, 463] width 194 height 194
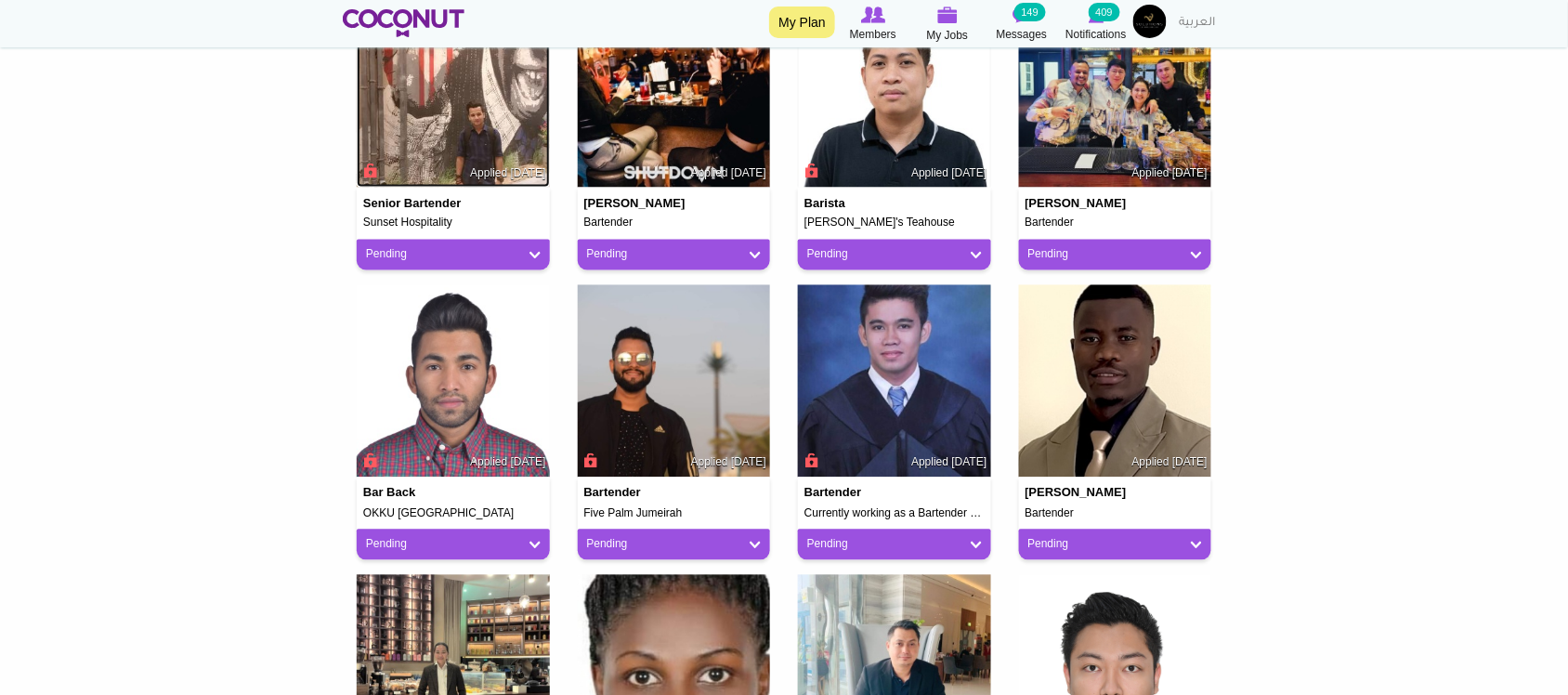
scroll to position [929, 0]
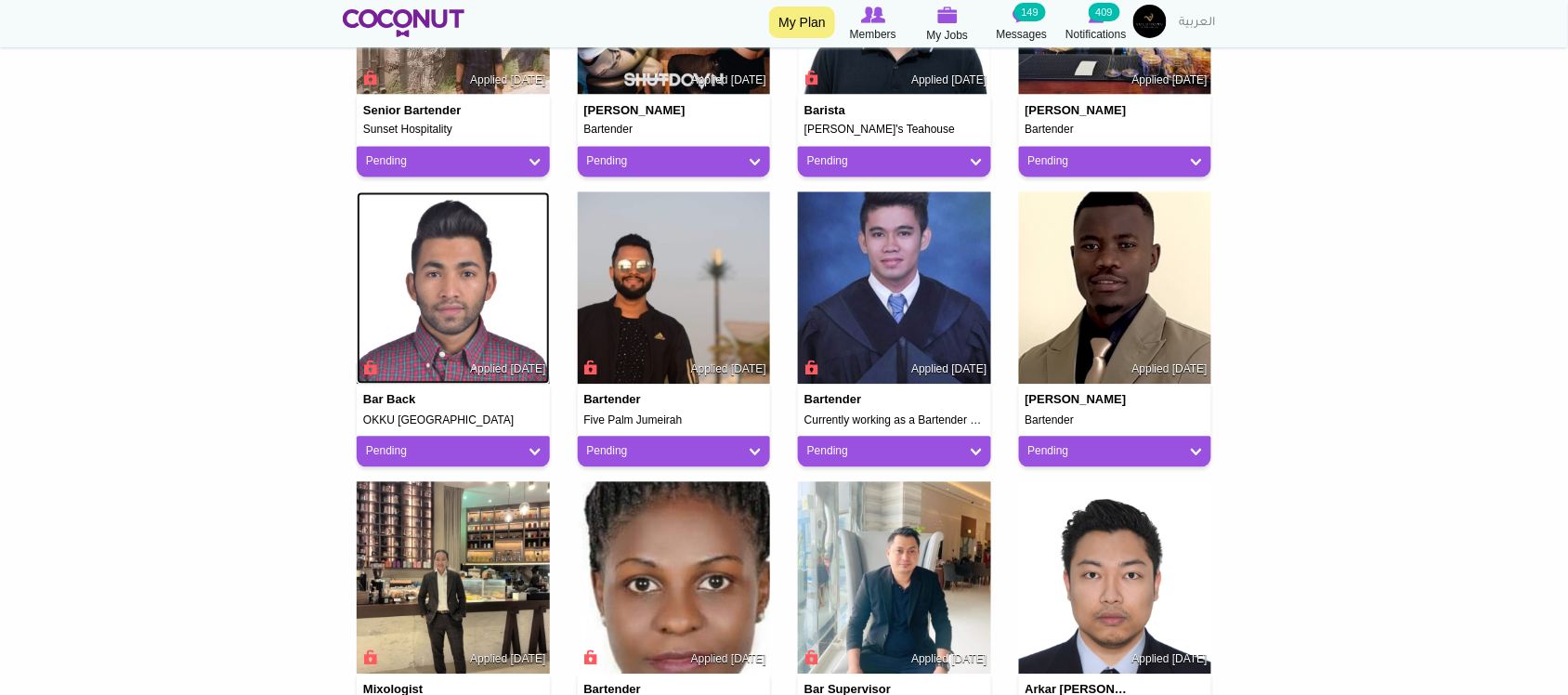
click at [470, 280] on img at bounding box center [453, 289] width 194 height 194
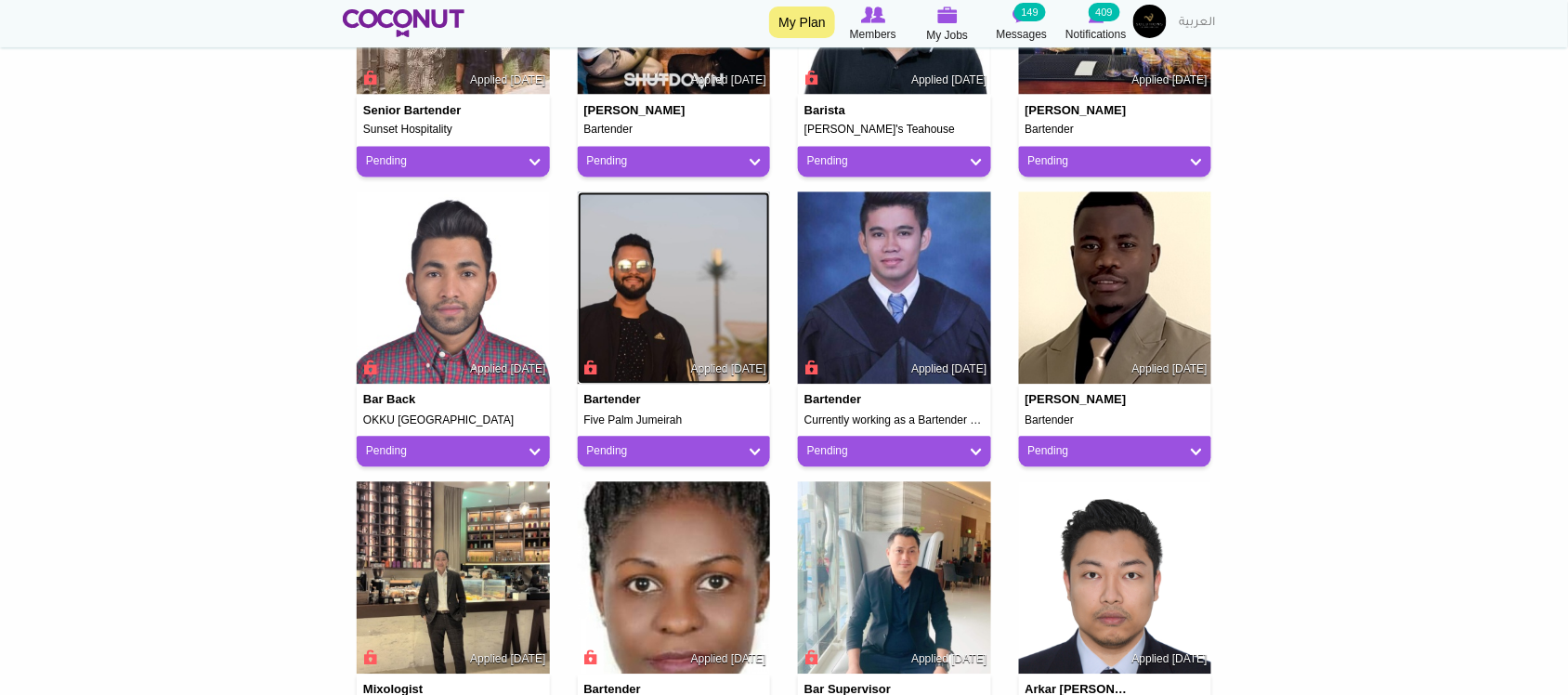
click at [702, 288] on img at bounding box center [674, 289] width 194 height 194
click at [883, 291] on img at bounding box center [894, 289] width 194 height 194
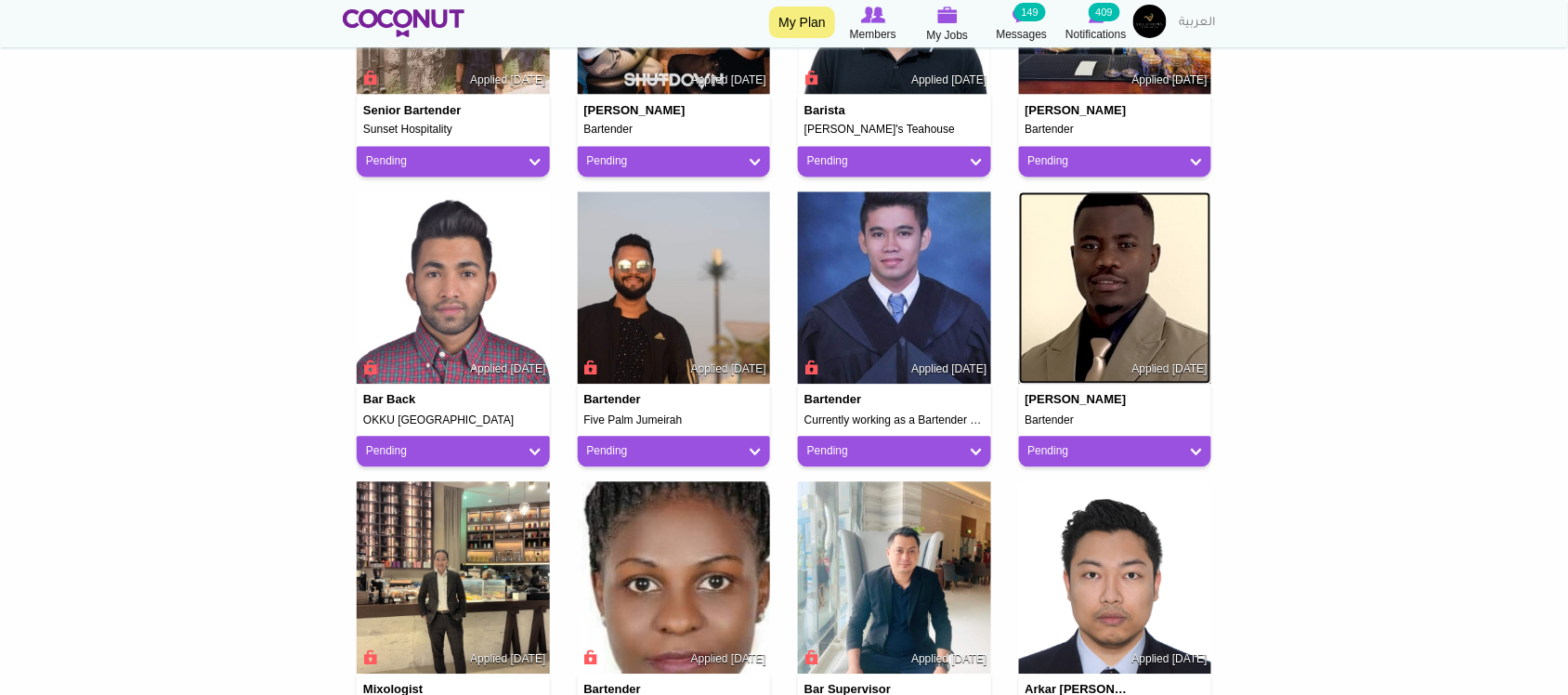
click at [1056, 288] on img at bounding box center [1115, 289] width 194 height 194
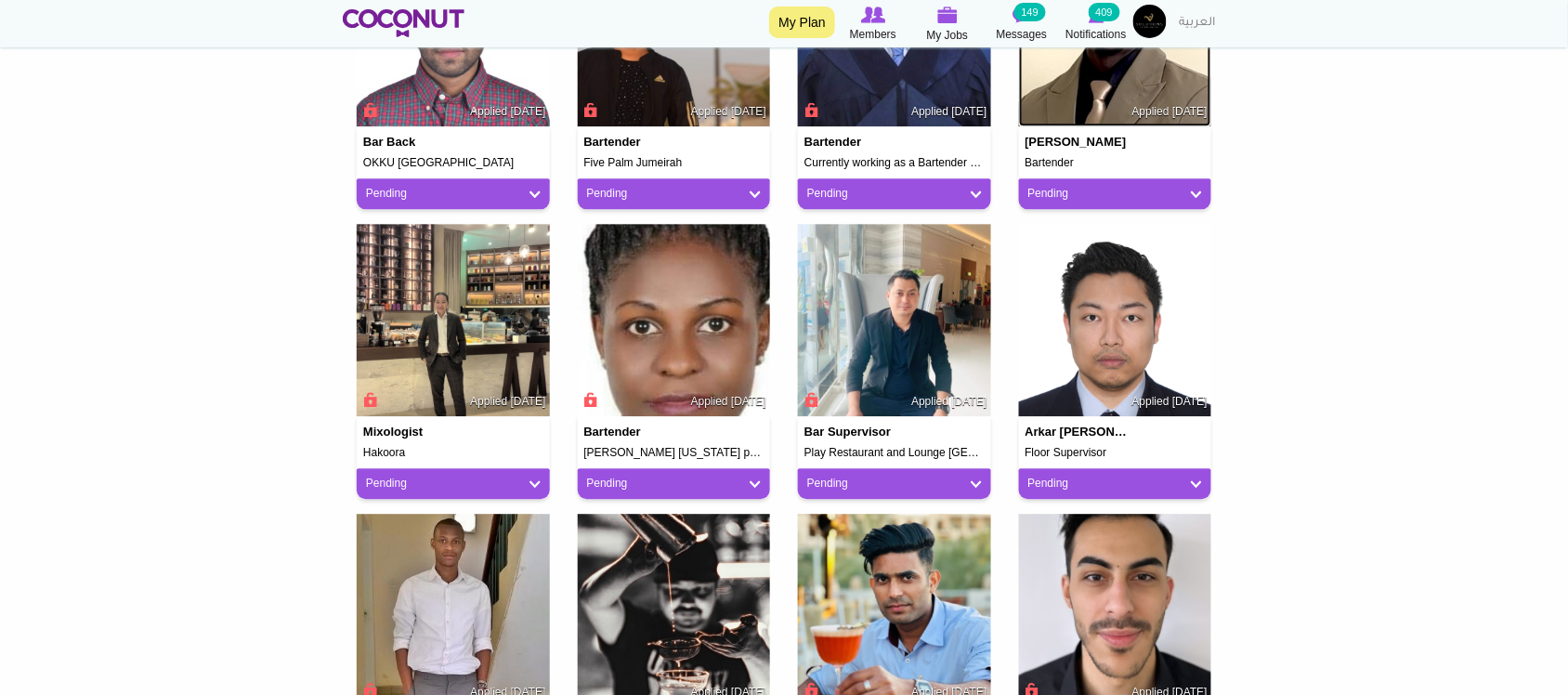
scroll to position [1238, 0]
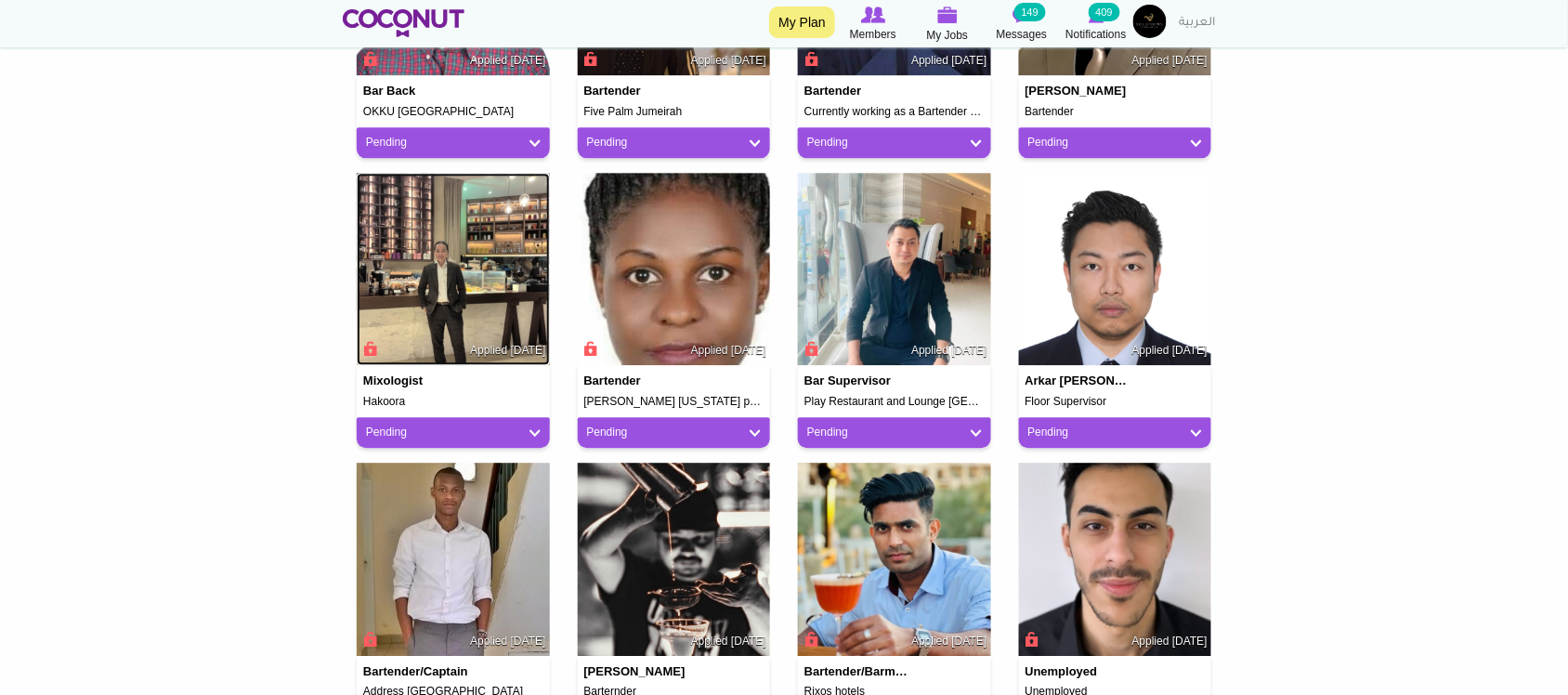
drag, startPoint x: 462, startPoint y: 262, endPoint x: 650, endPoint y: 266, distance: 188.0
click at [462, 262] on img at bounding box center [453, 269] width 194 height 194
click at [721, 266] on img at bounding box center [674, 269] width 194 height 194
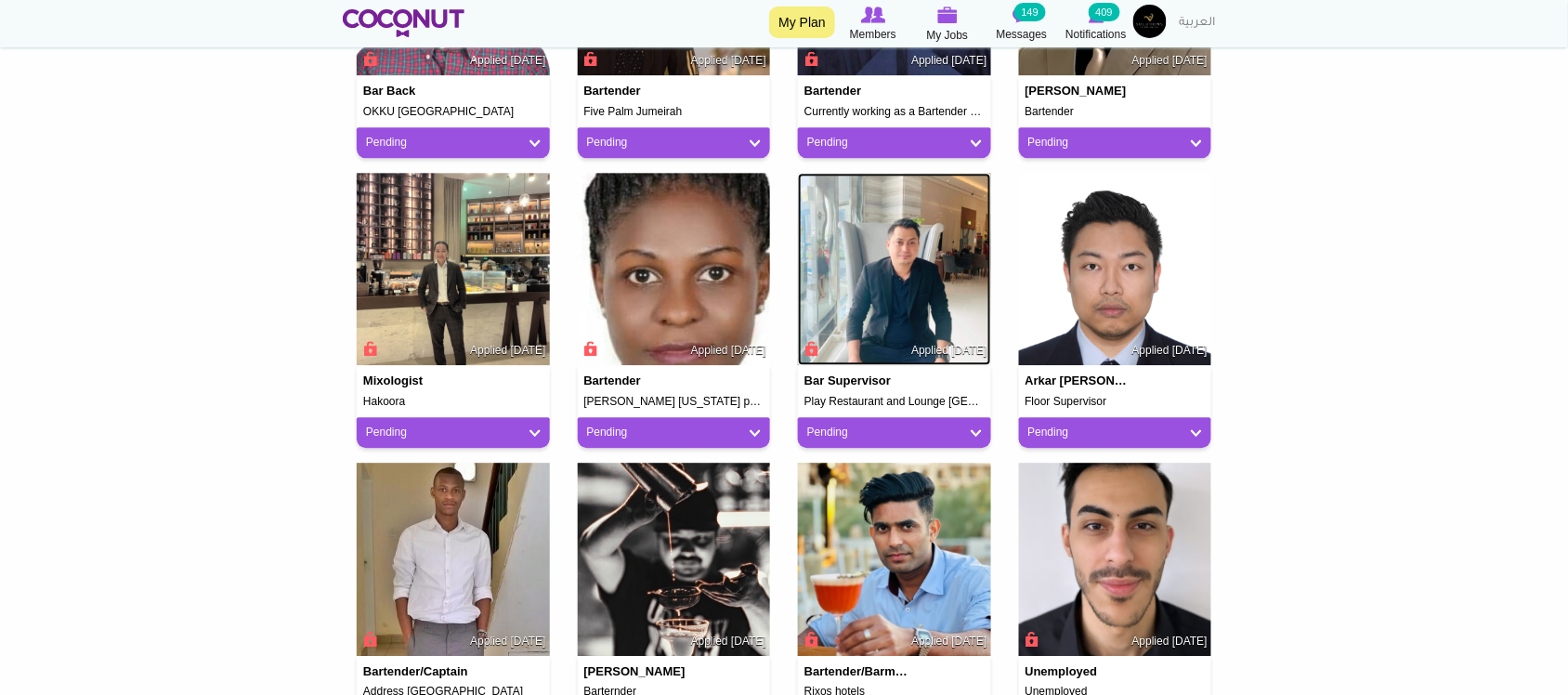
click at [890, 262] on img at bounding box center [894, 269] width 194 height 194
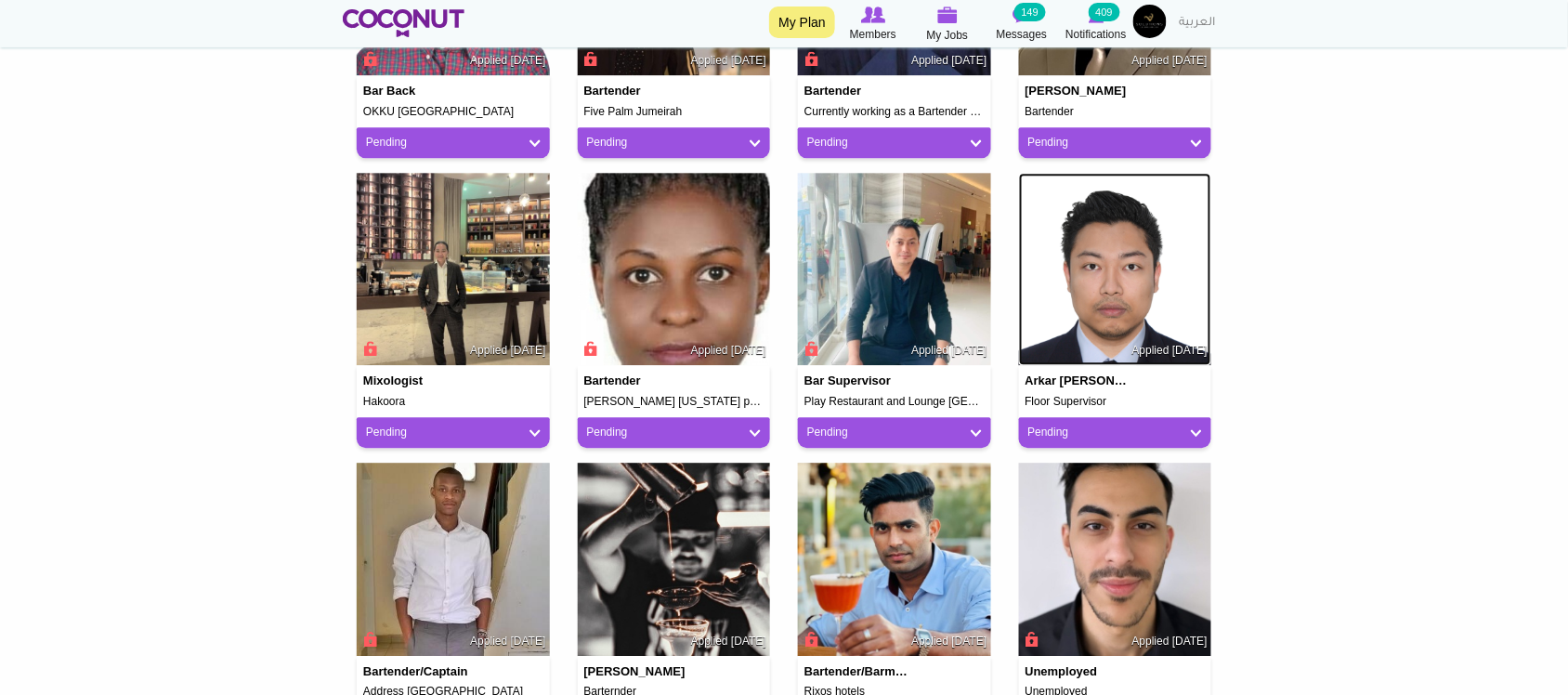
click at [1091, 272] on img at bounding box center [1115, 269] width 194 height 194
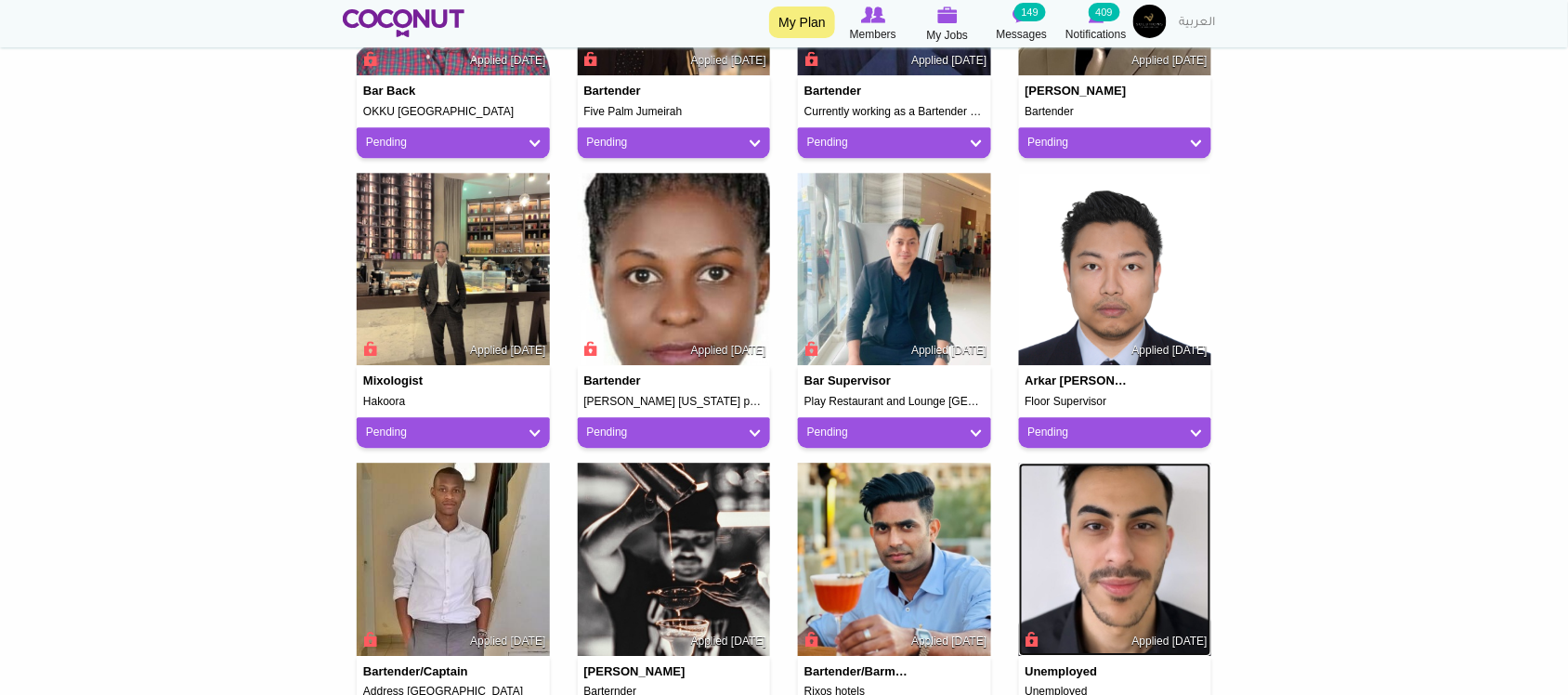
click at [1115, 529] on img at bounding box center [1115, 559] width 194 height 194
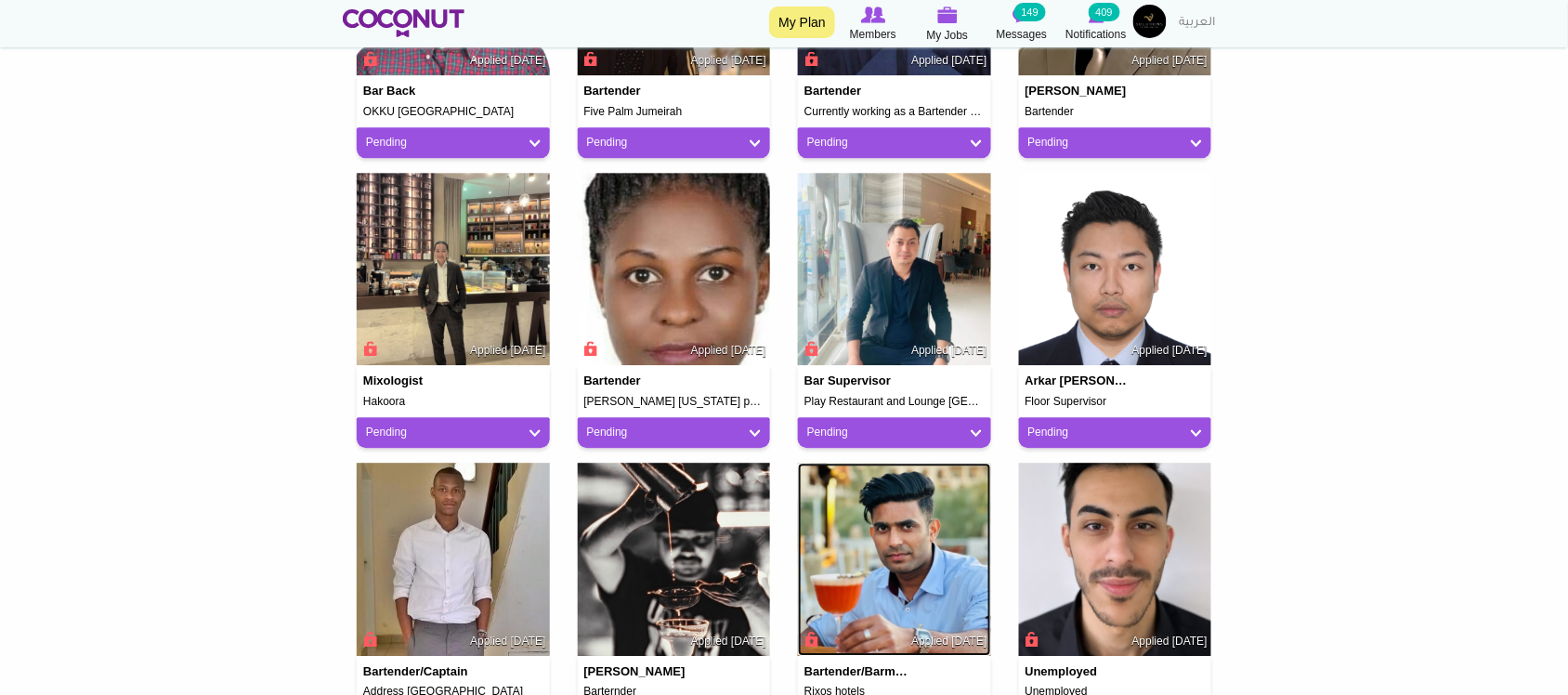
click at [920, 546] on img at bounding box center [894, 559] width 194 height 194
click at [688, 545] on img at bounding box center [674, 559] width 194 height 194
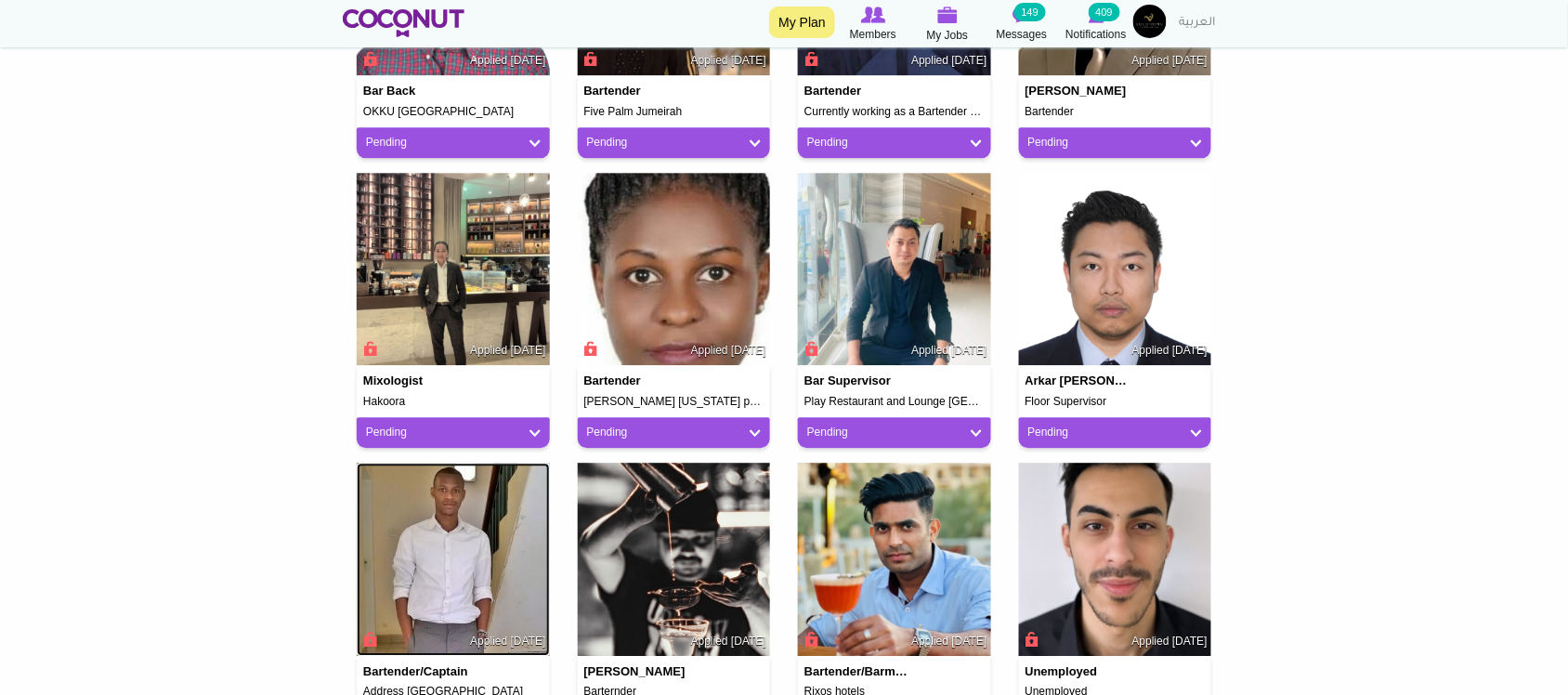
click at [467, 507] on img at bounding box center [453, 559] width 194 height 194
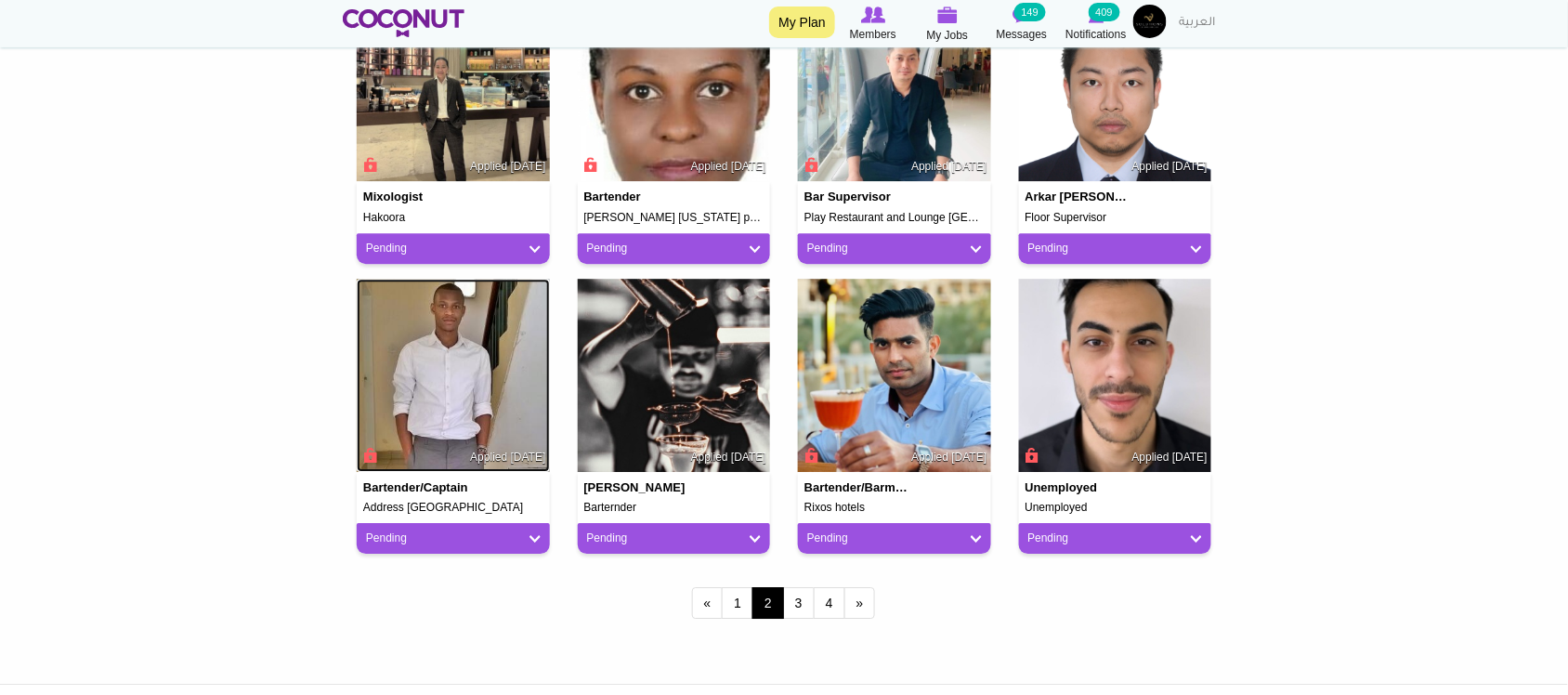
scroll to position [1703, 0]
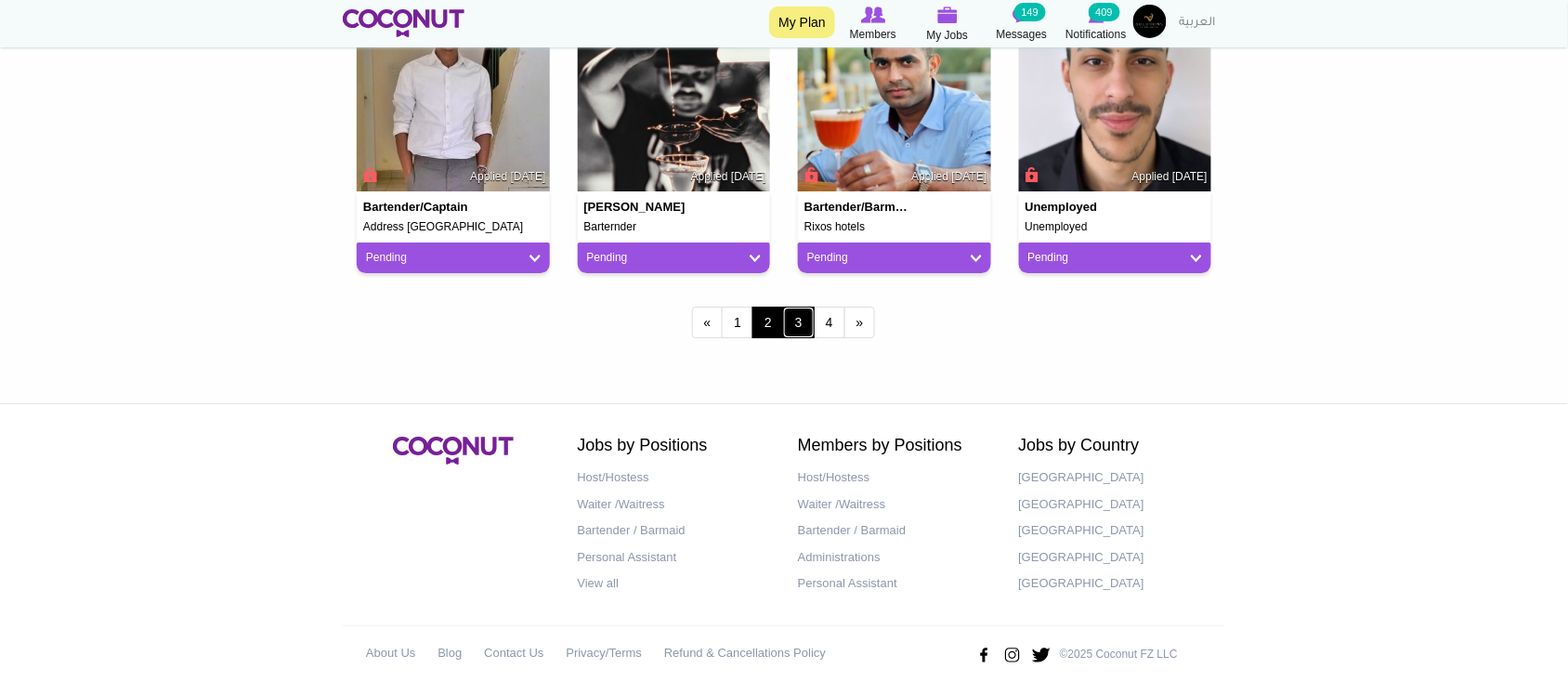
click at [806, 322] on link "3" at bounding box center [798, 323] width 32 height 32
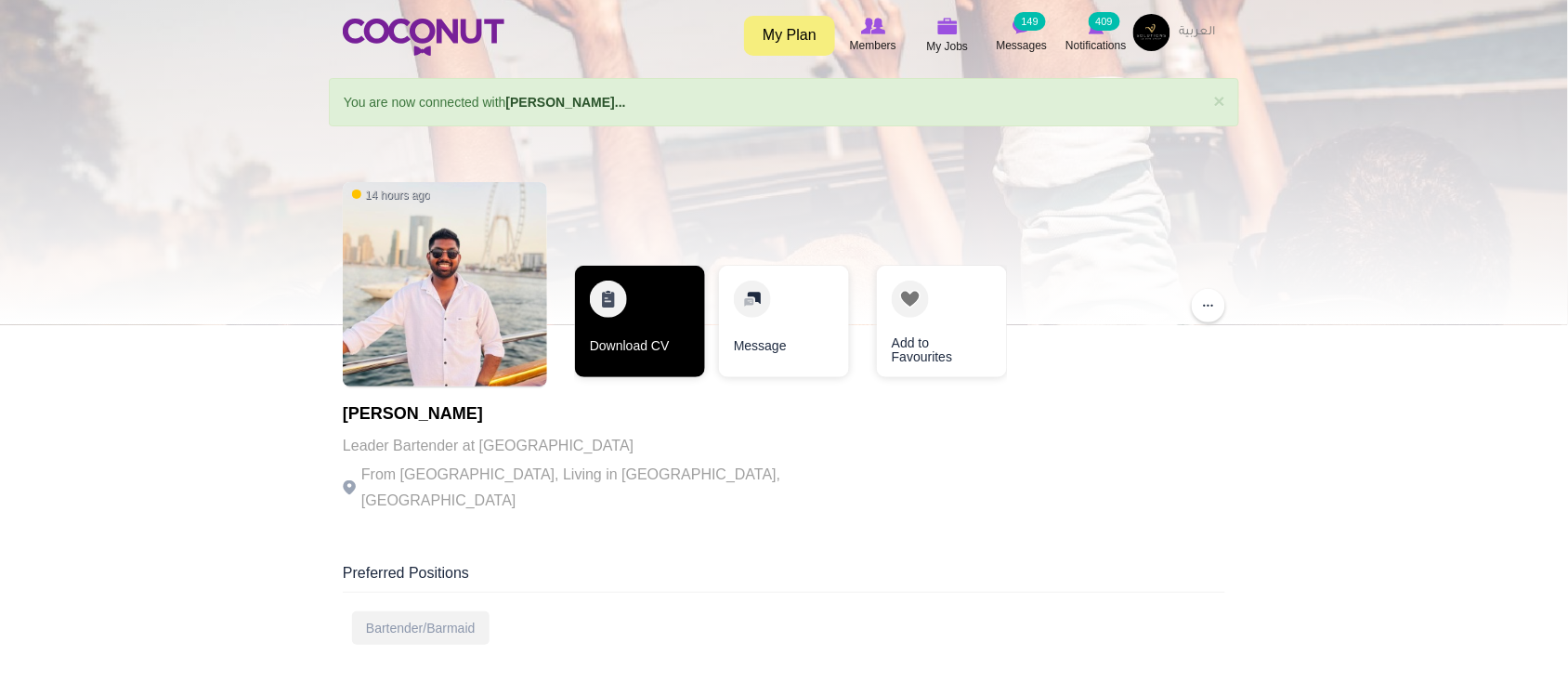
click at [637, 364] on link "Download CV" at bounding box center [640, 321] width 130 height 111
click at [655, 344] on link "Download CV" at bounding box center [640, 321] width 130 height 111
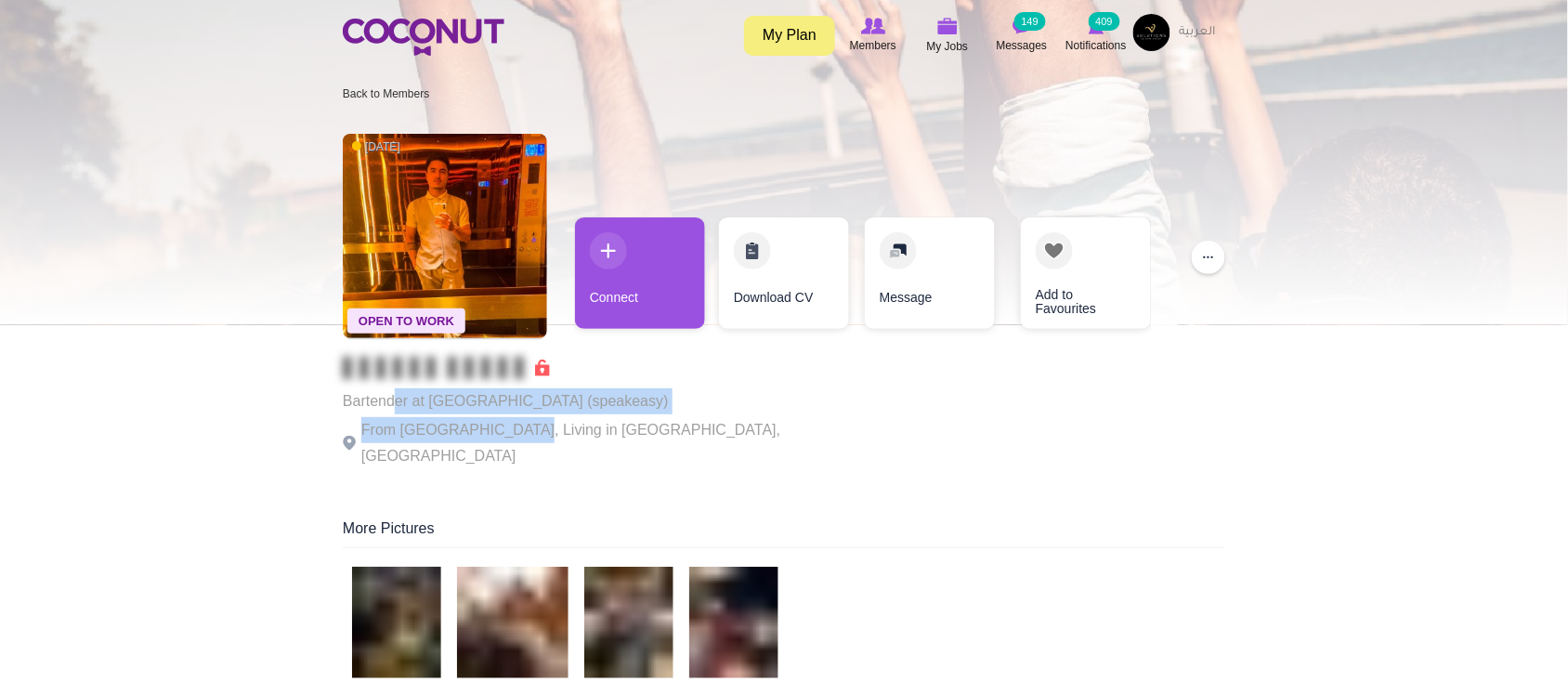
drag, startPoint x: 397, startPoint y: 413, endPoint x: 596, endPoint y: 425, distance: 199.4
click at [553, 429] on div "Bartender at Gaba Dubai (speakeasy) From Nepal, Living in Dubai, United Arab Em…" at bounding box center [598, 413] width 511 height 112
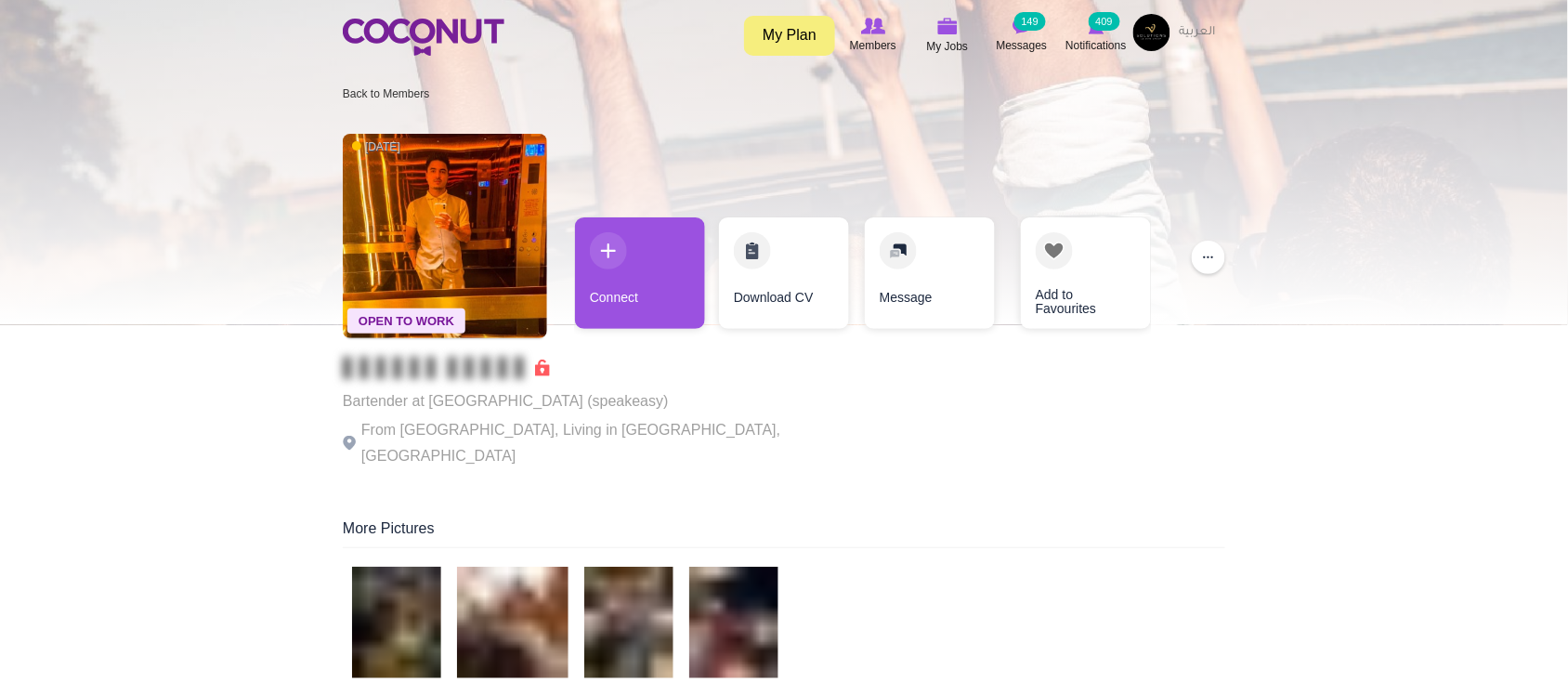
click at [614, 425] on p "From Nepal, Living in Dubai, United Arab Emirates" at bounding box center [598, 443] width 511 height 52
click at [741, 427] on div "Open To Work 3 days ago Bartender at Gaba Dubai (speakeasy) From Nepal, Living …" at bounding box center [784, 302] width 883 height 356
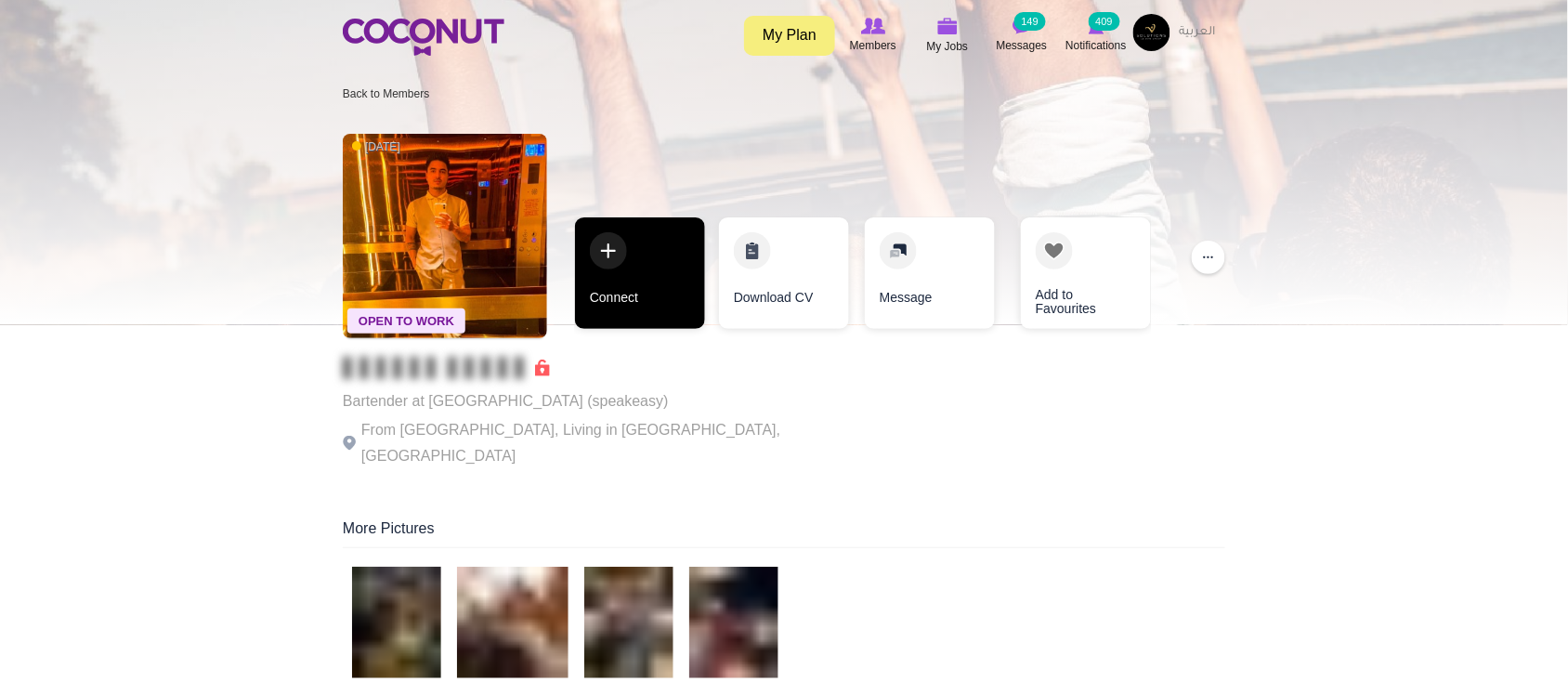
click at [637, 290] on link "Connect" at bounding box center [640, 272] width 130 height 111
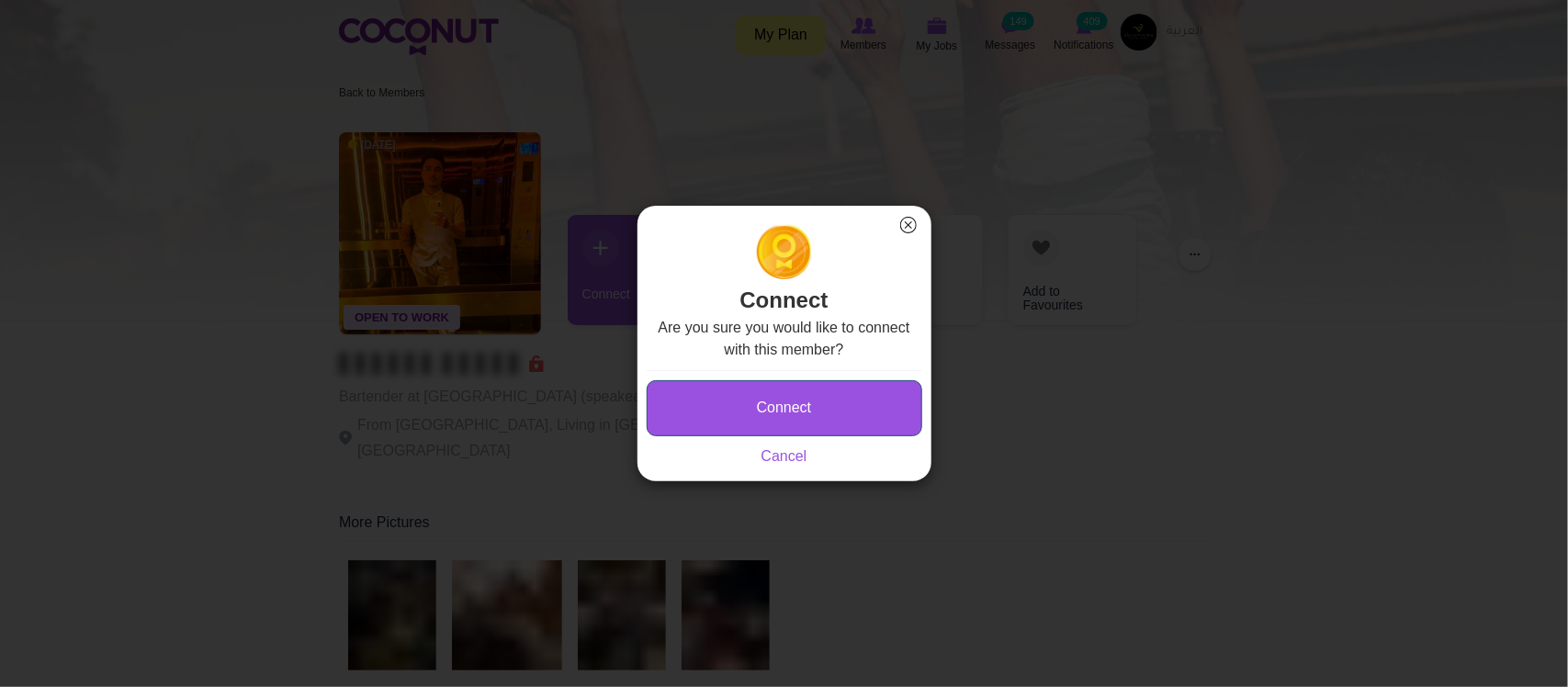
click at [758, 413] on button "Connect" at bounding box center [784, 408] width 276 height 56
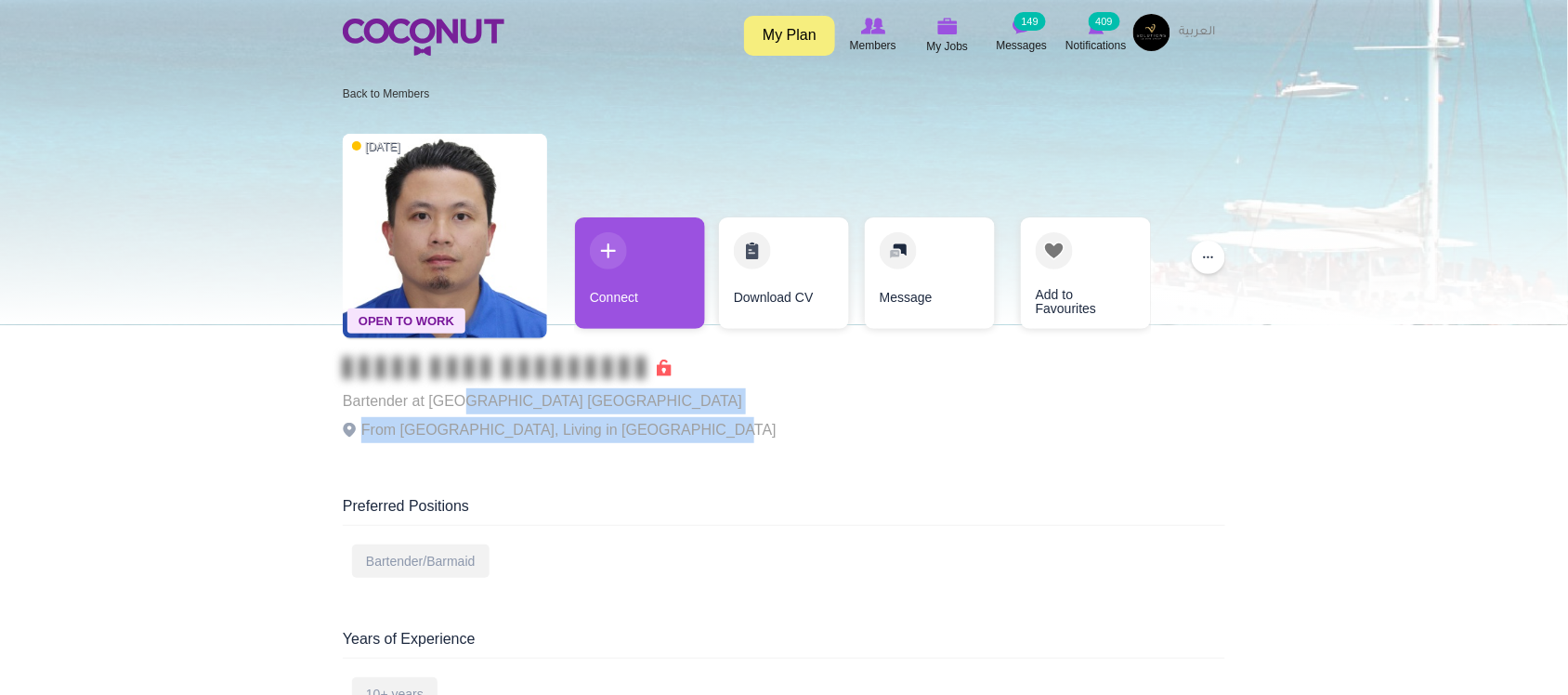
drag, startPoint x: 460, startPoint y: 384, endPoint x: 678, endPoint y: 429, distance: 222.6
click at [678, 429] on div "Bartender at [GEOGRAPHIC_DATA] [GEOGRAPHIC_DATA] From [GEOGRAPHIC_DATA], Living…" at bounding box center [560, 402] width 434 height 93
click at [678, 429] on p "From Philippines, Living in United Arab Emirates" at bounding box center [560, 430] width 434 height 26
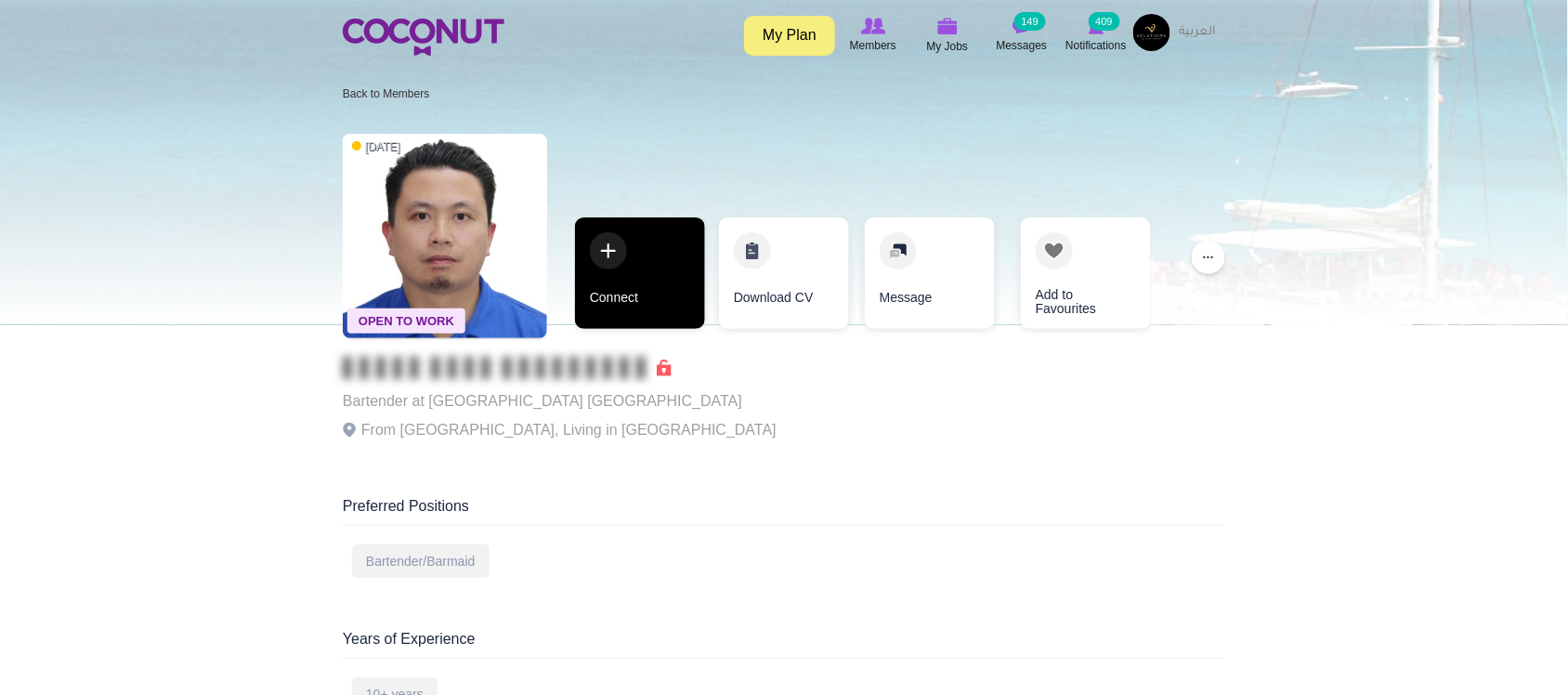
click at [646, 296] on link "Connect" at bounding box center [640, 272] width 130 height 111
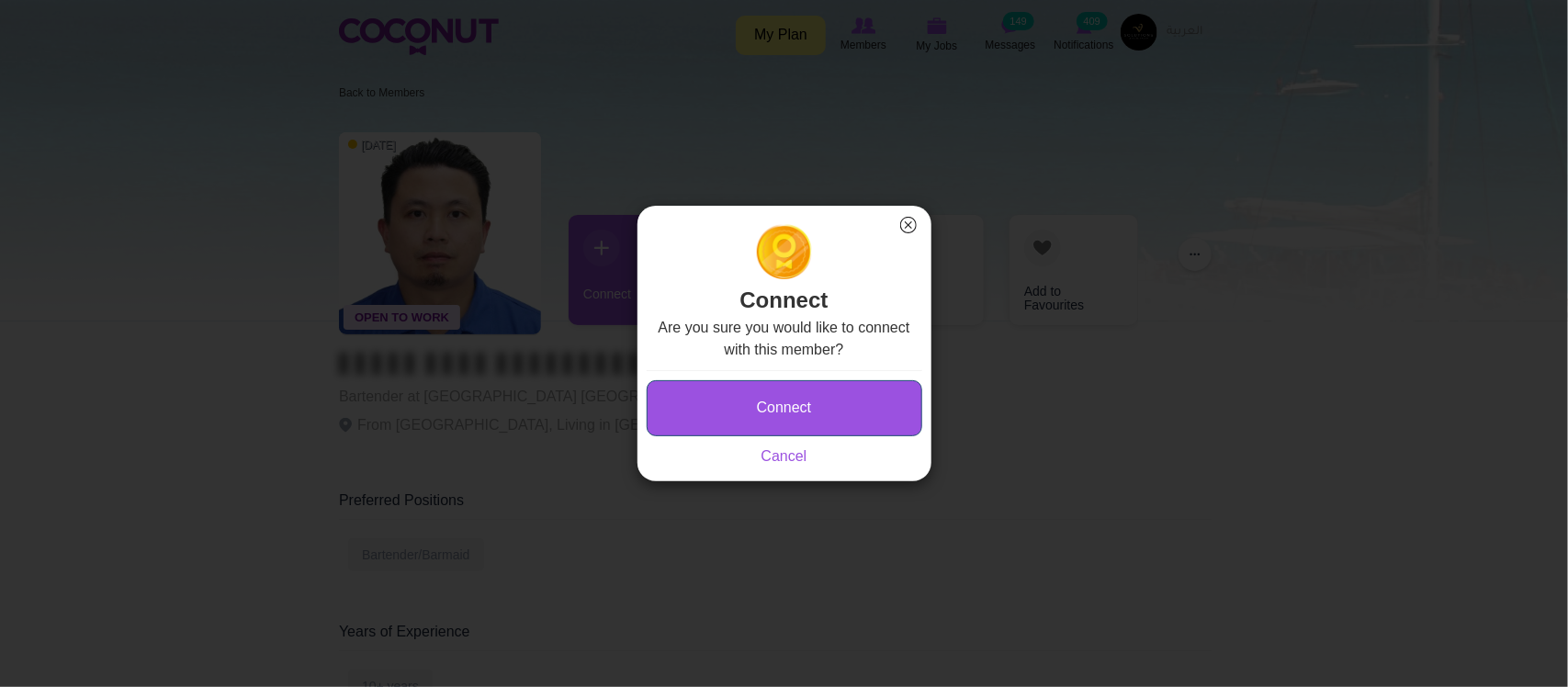
click at [745, 434] on button "Connect" at bounding box center [784, 408] width 276 height 56
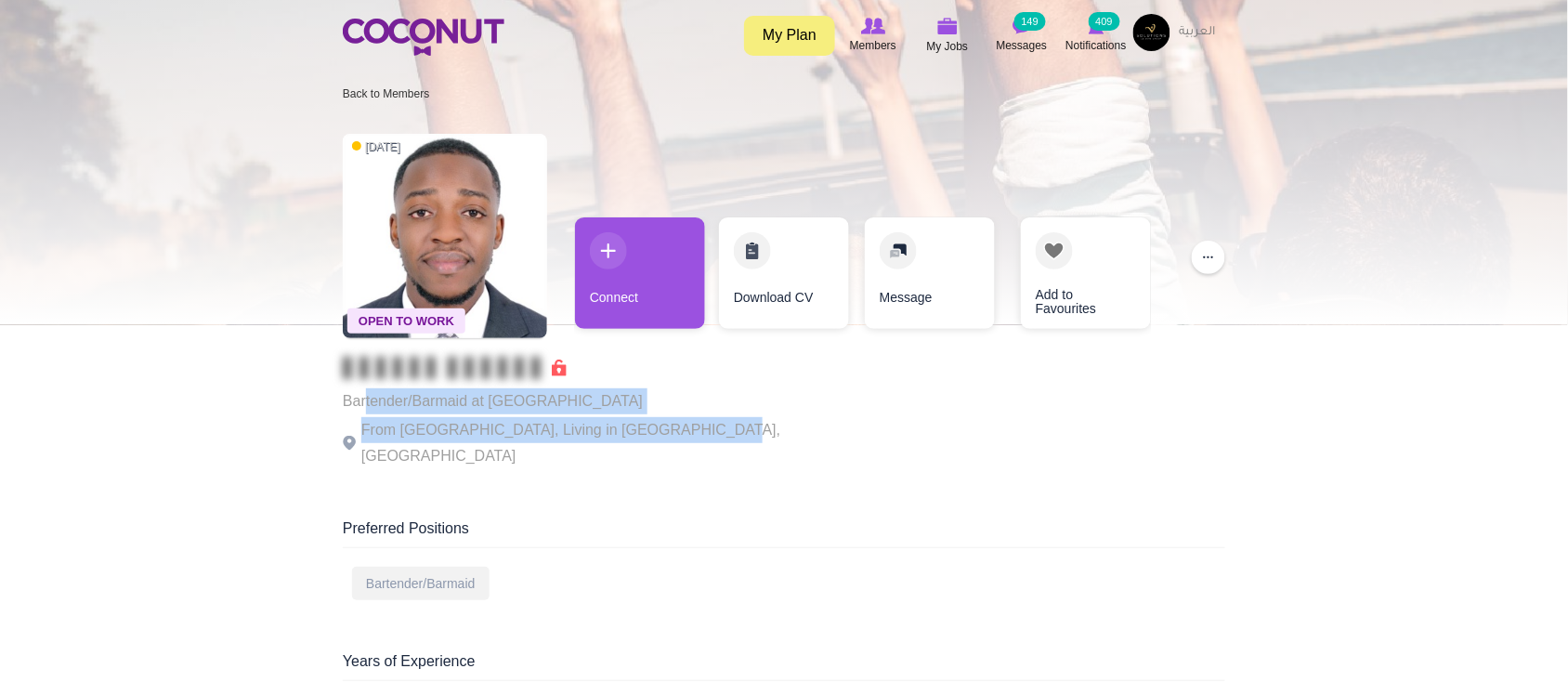
drag, startPoint x: 443, startPoint y: 404, endPoint x: 706, endPoint y: 430, distance: 264.3
click at [706, 430] on div "Open To Work [DATE] Bartender/Barmaid at [GEOGRAPHIC_DATA] From [GEOGRAPHIC_DAT…" at bounding box center [784, 302] width 883 height 356
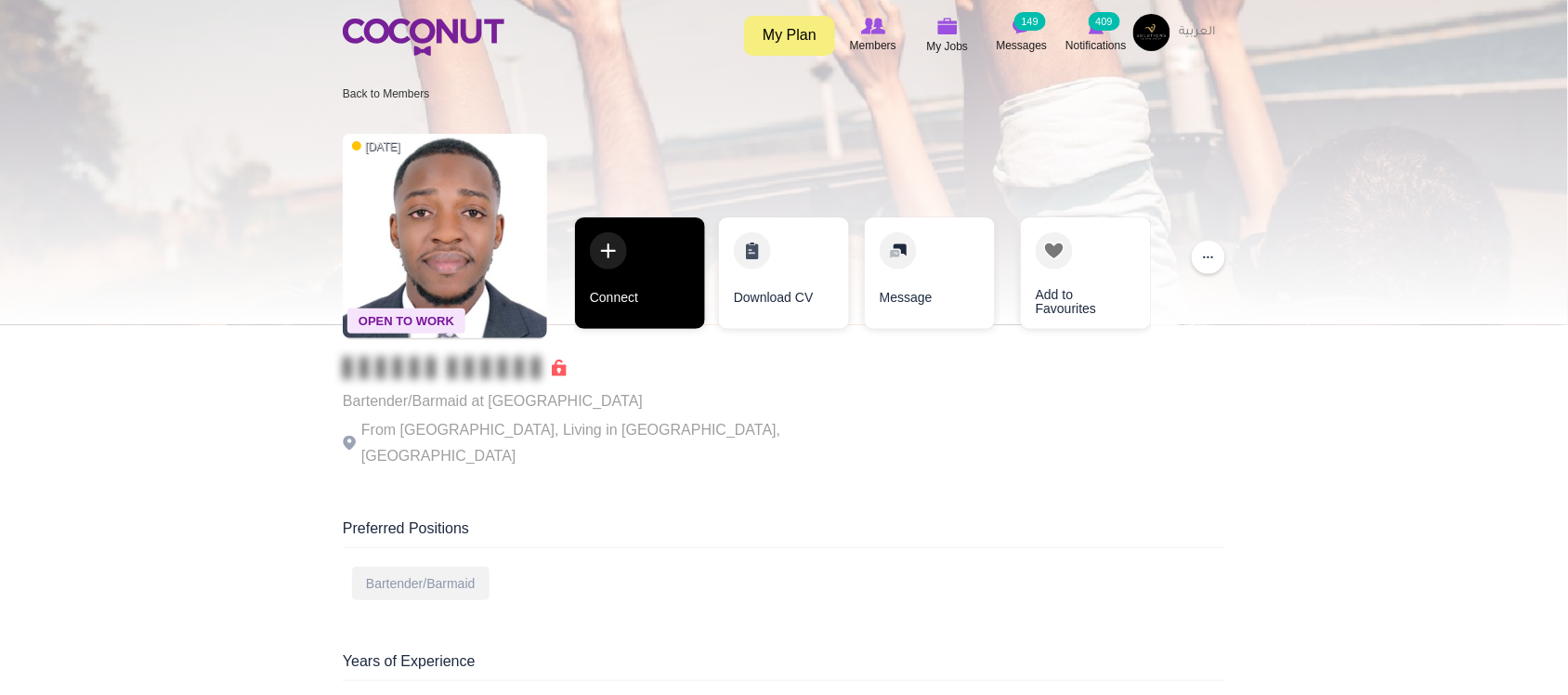
click at [634, 300] on link "Connect" at bounding box center [640, 272] width 130 height 111
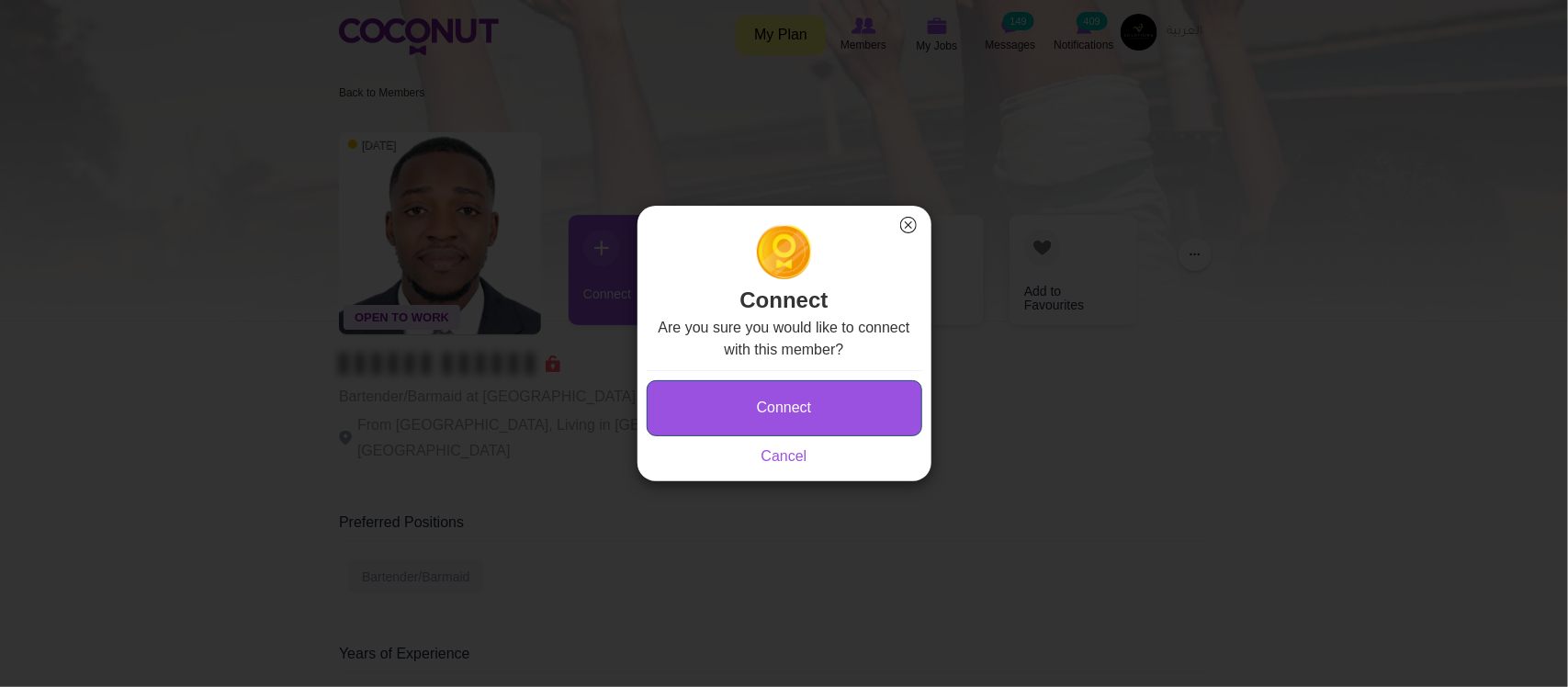
click at [808, 405] on button "Connect" at bounding box center [784, 408] width 276 height 56
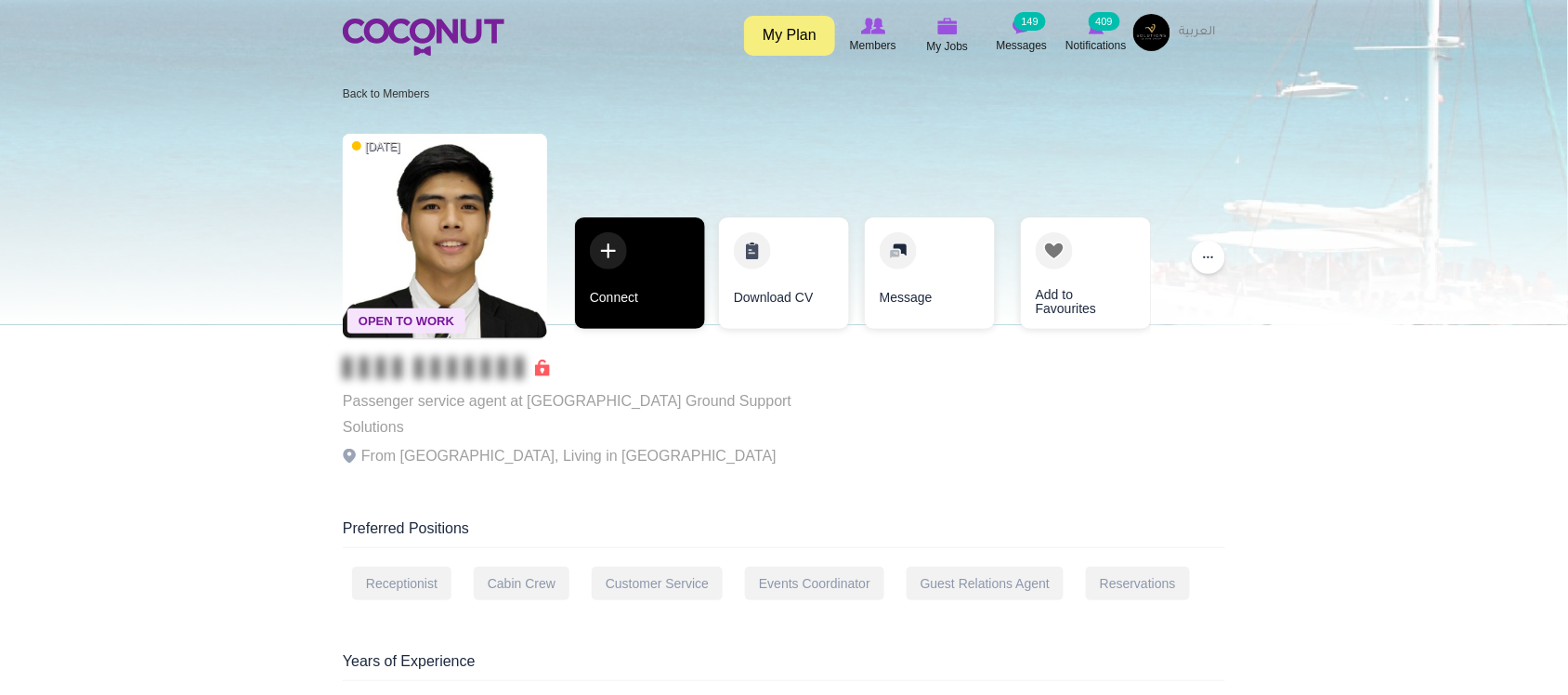
click at [652, 299] on link "Connect" at bounding box center [640, 272] width 130 height 111
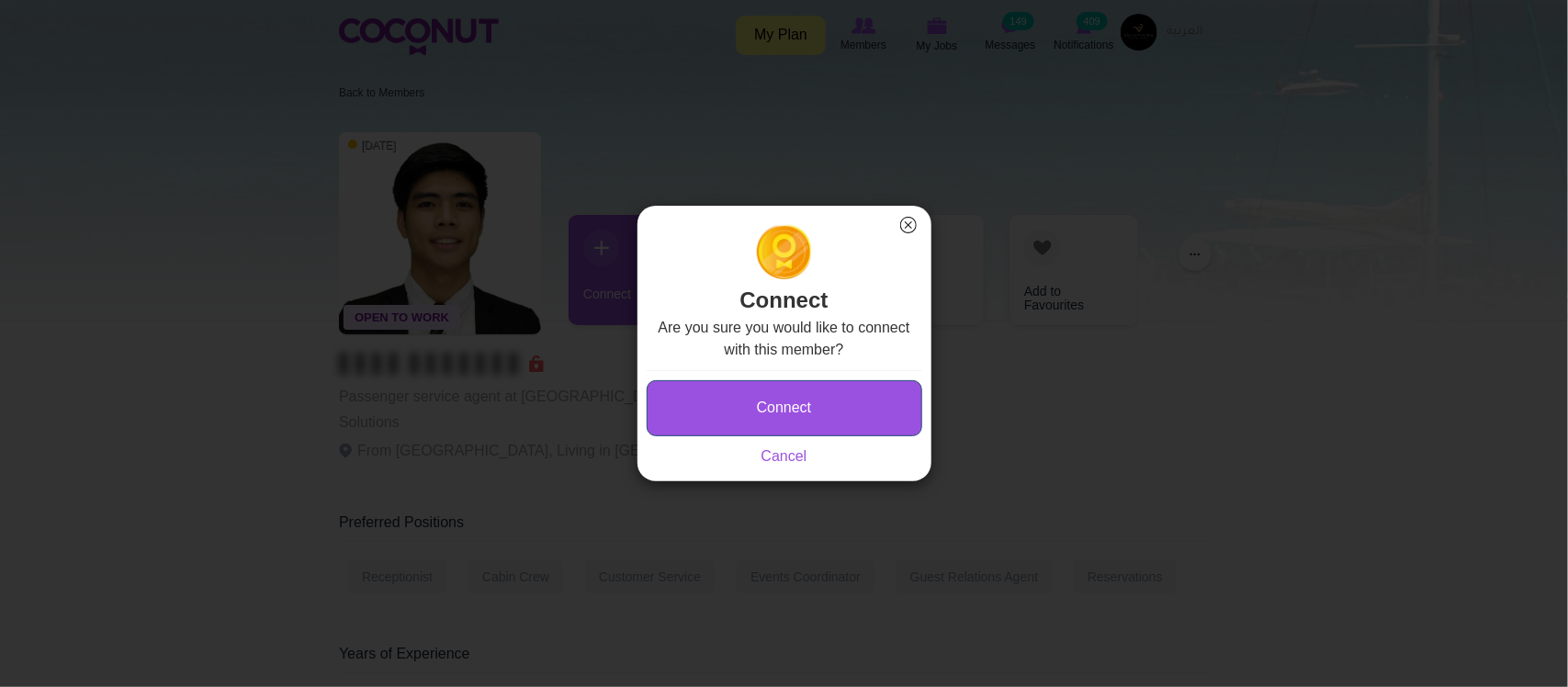
click at [717, 423] on button "Connect" at bounding box center [784, 408] width 276 height 56
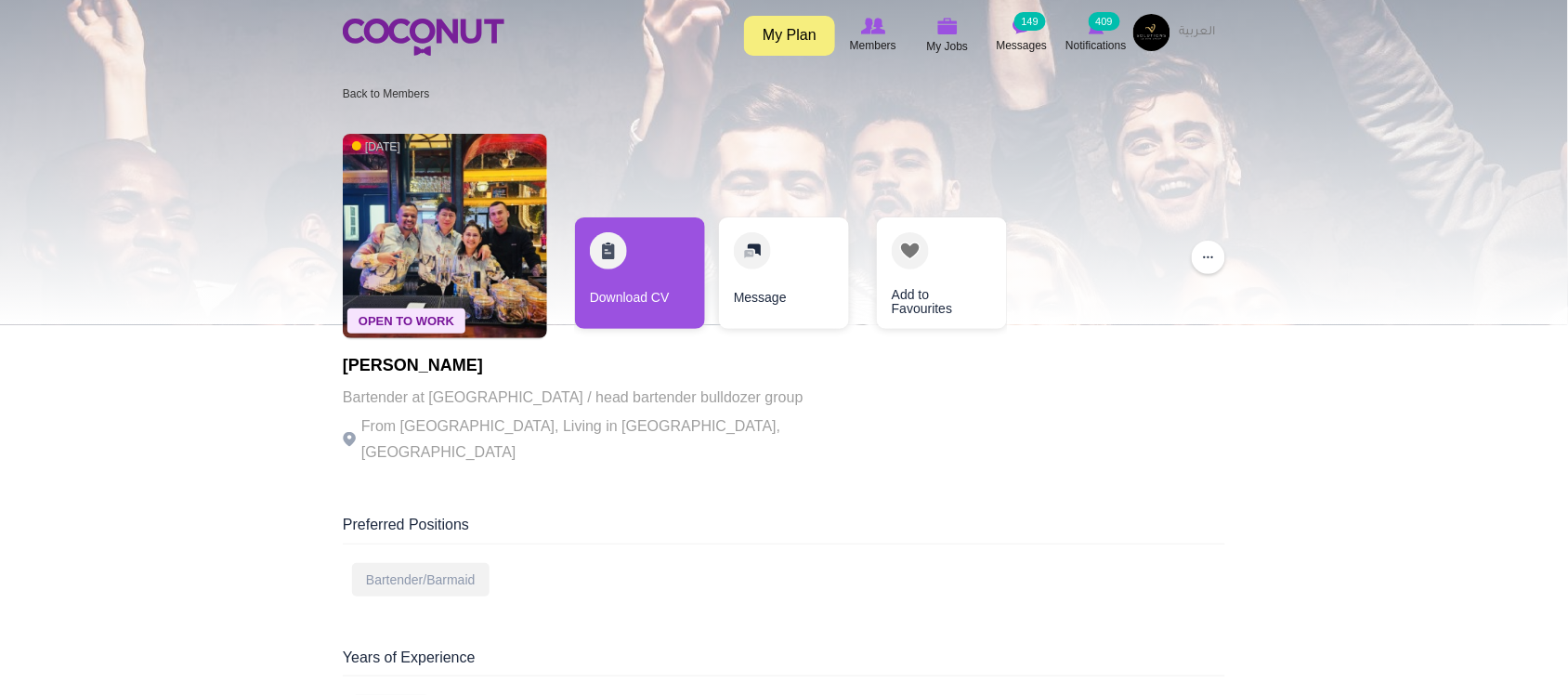
drag, startPoint x: 477, startPoint y: 396, endPoint x: 694, endPoint y: 434, distance: 220.3
click at [694, 411] on p "Bartender at [GEOGRAPHIC_DATA] / head bartender bulldozer group" at bounding box center [598, 398] width 511 height 26
click at [699, 449] on p "From [GEOGRAPHIC_DATA], Living in [GEOGRAPHIC_DATA], [GEOGRAPHIC_DATA]" at bounding box center [598, 440] width 511 height 52
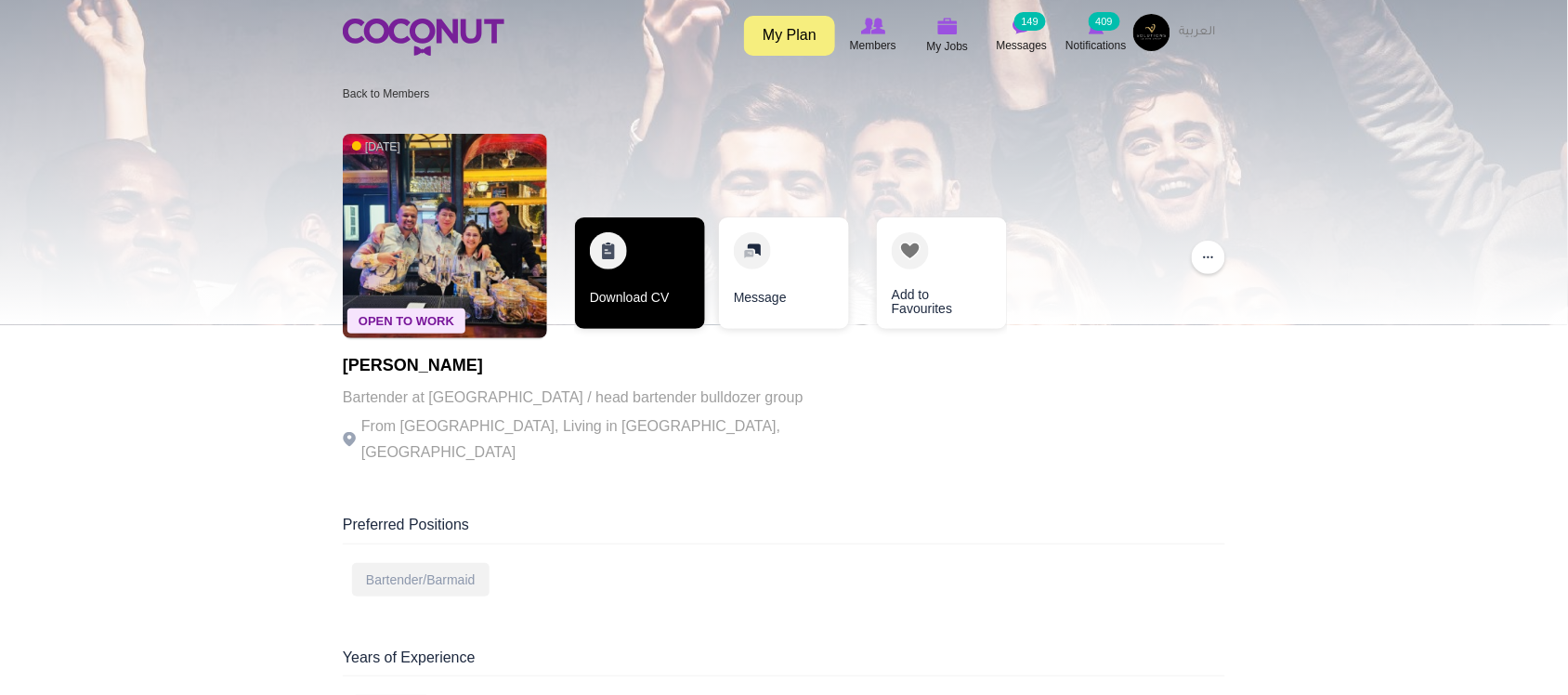
click at [667, 285] on link "Download CV" at bounding box center [640, 272] width 130 height 111
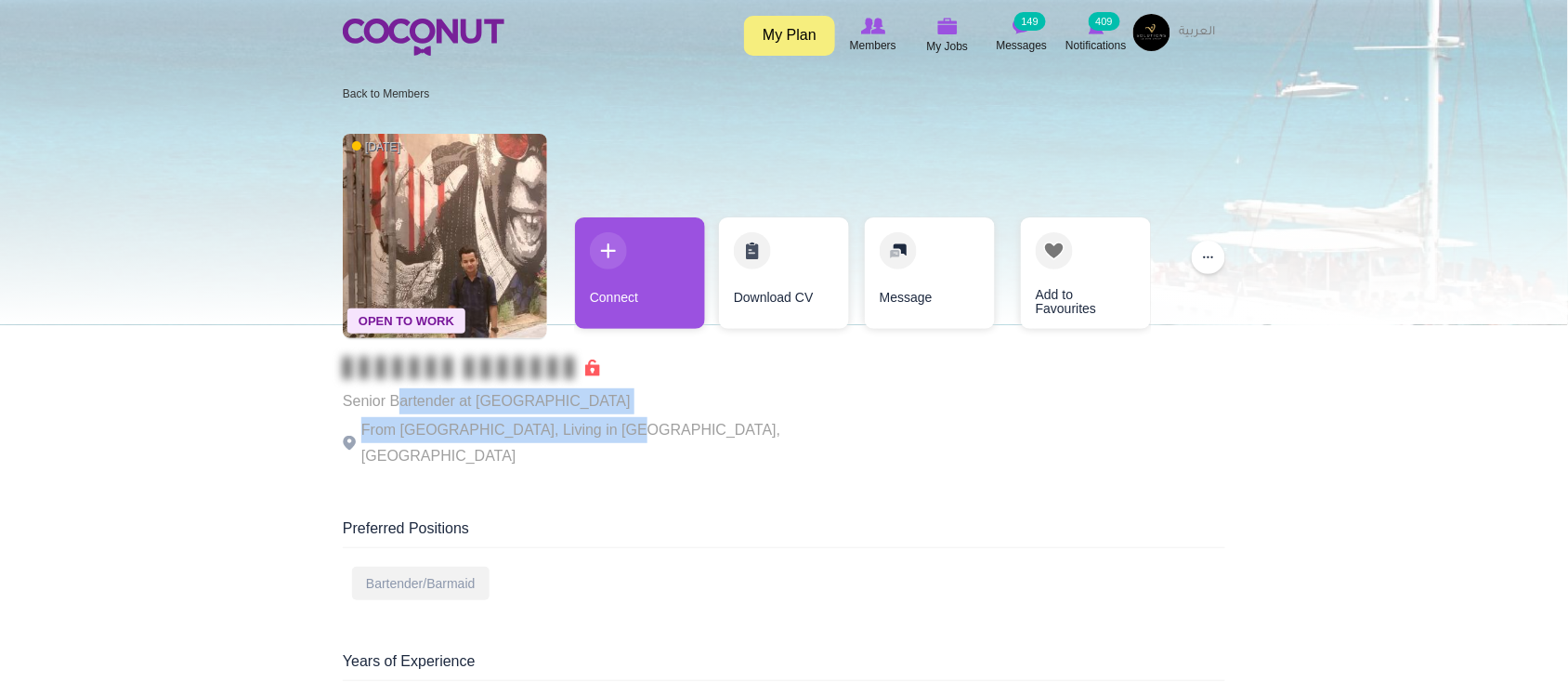
drag, startPoint x: 480, startPoint y: 401, endPoint x: 655, endPoint y: 416, distance: 175.6
click at [641, 419] on div "Senior Bartender at [GEOGRAPHIC_DATA] From [GEOGRAPHIC_DATA], Living in [GEOGRA…" at bounding box center [598, 413] width 511 height 112
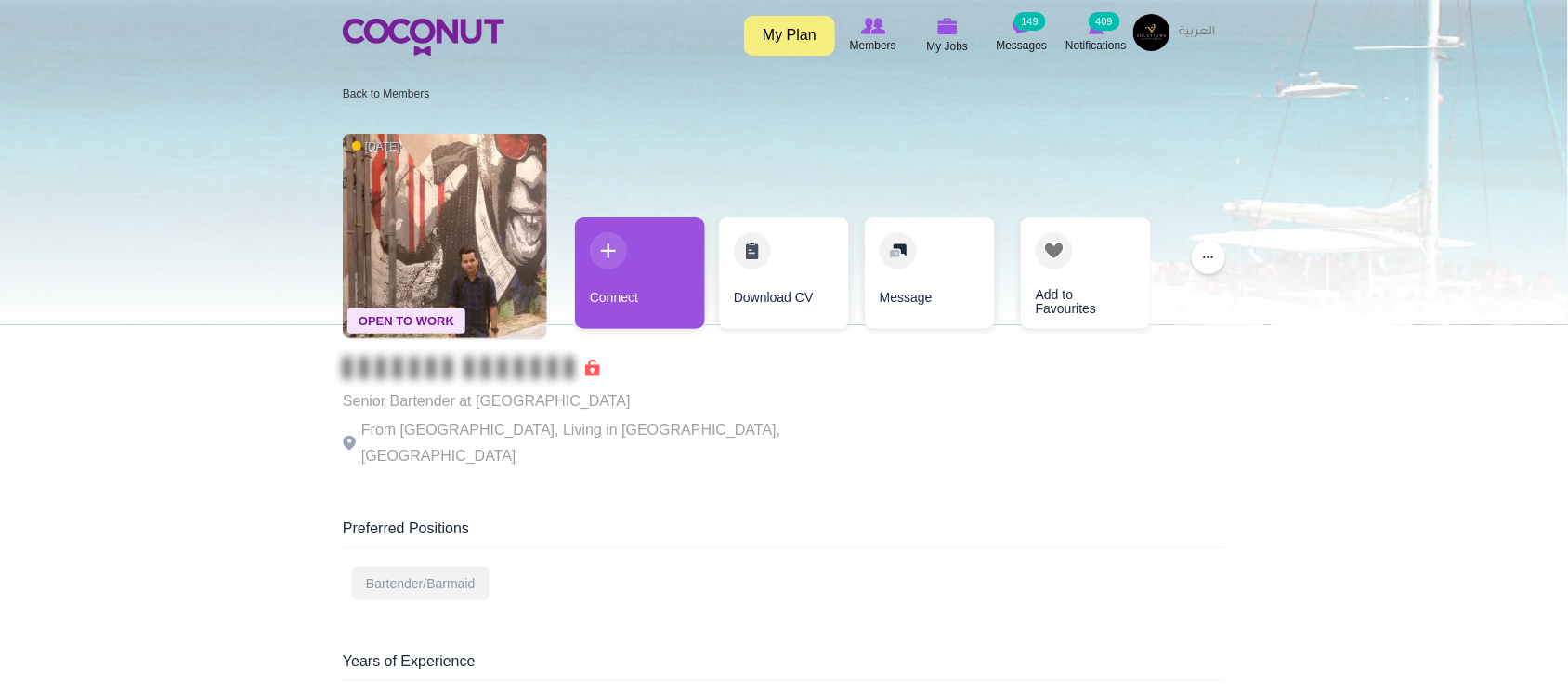
click at [666, 415] on div "Senior Bartender at [GEOGRAPHIC_DATA] From [GEOGRAPHIC_DATA], Living in [GEOGRA…" at bounding box center [598, 413] width 511 height 112
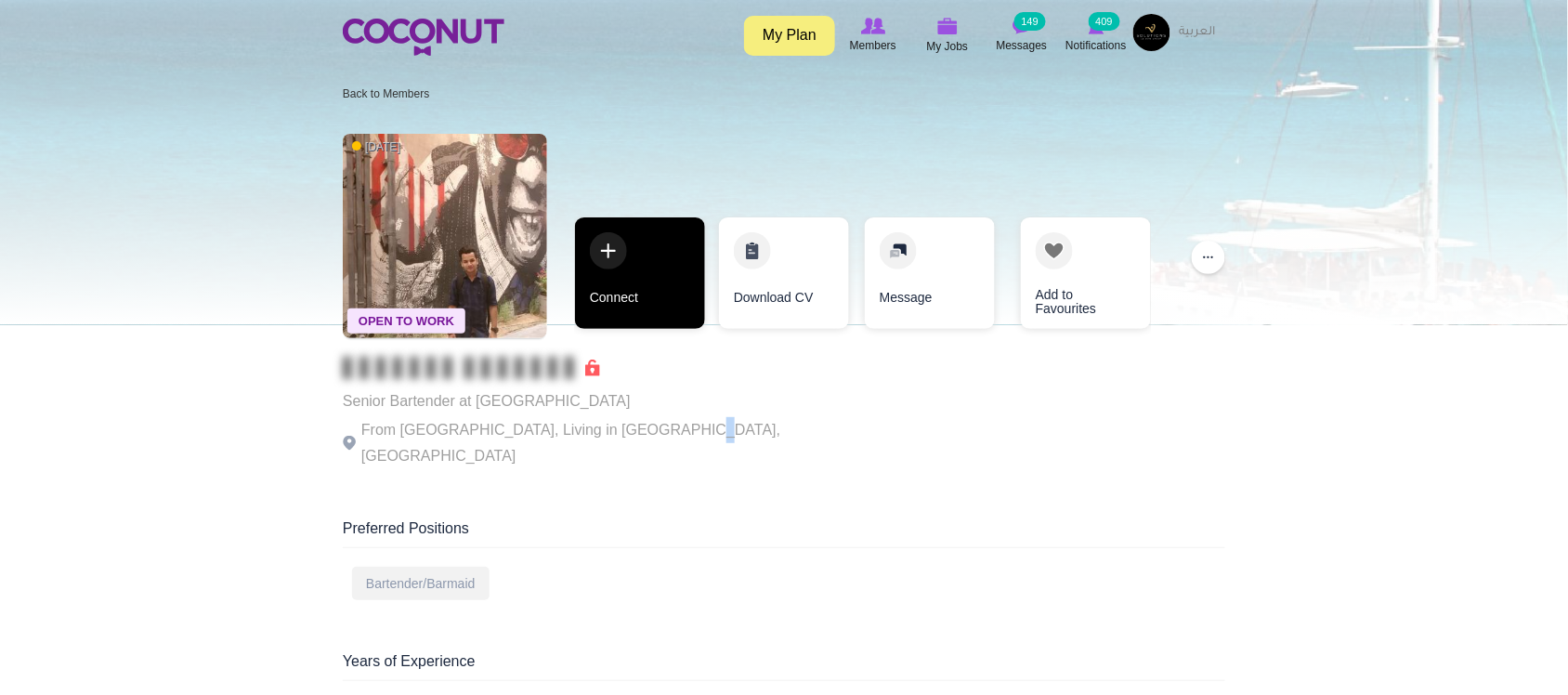
click at [636, 318] on link "Connect" at bounding box center [640, 272] width 130 height 111
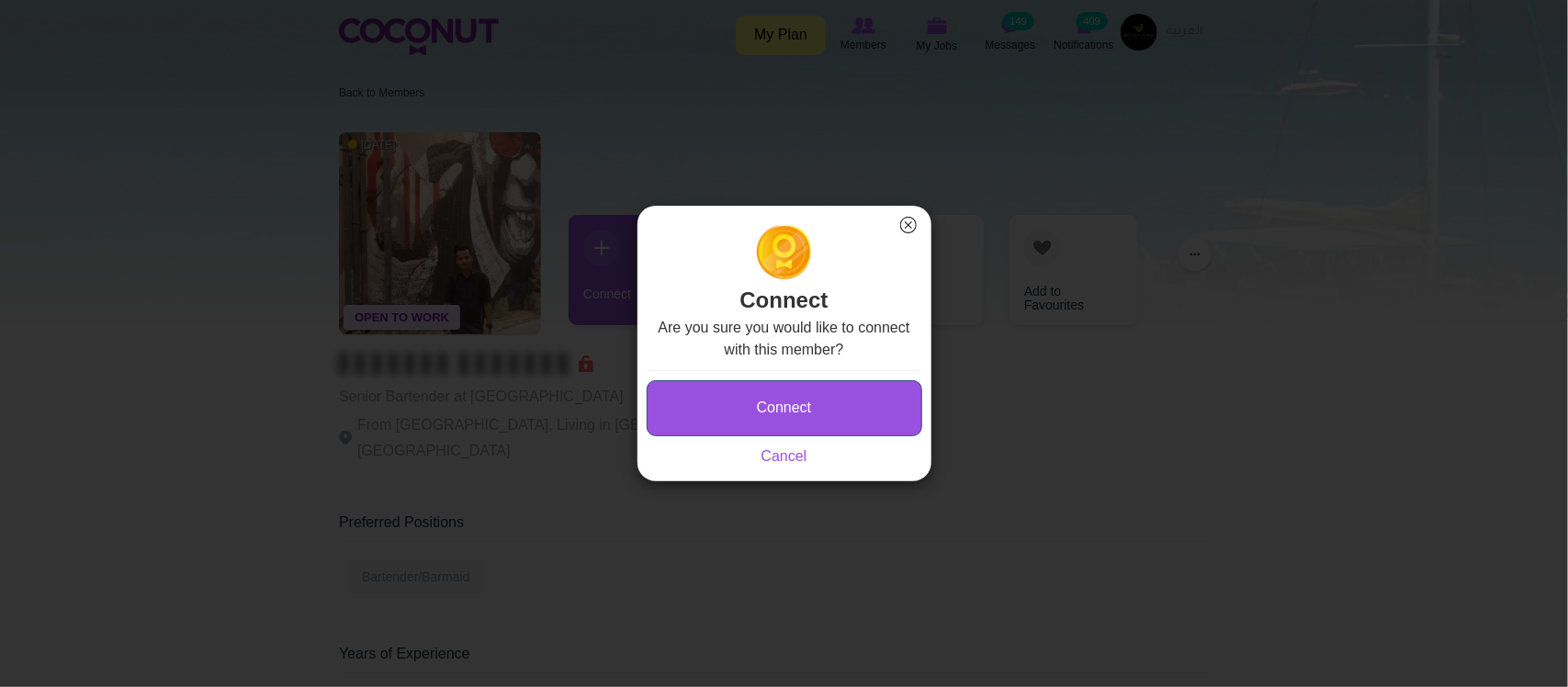
click at [782, 415] on button "Connect" at bounding box center [784, 408] width 276 height 56
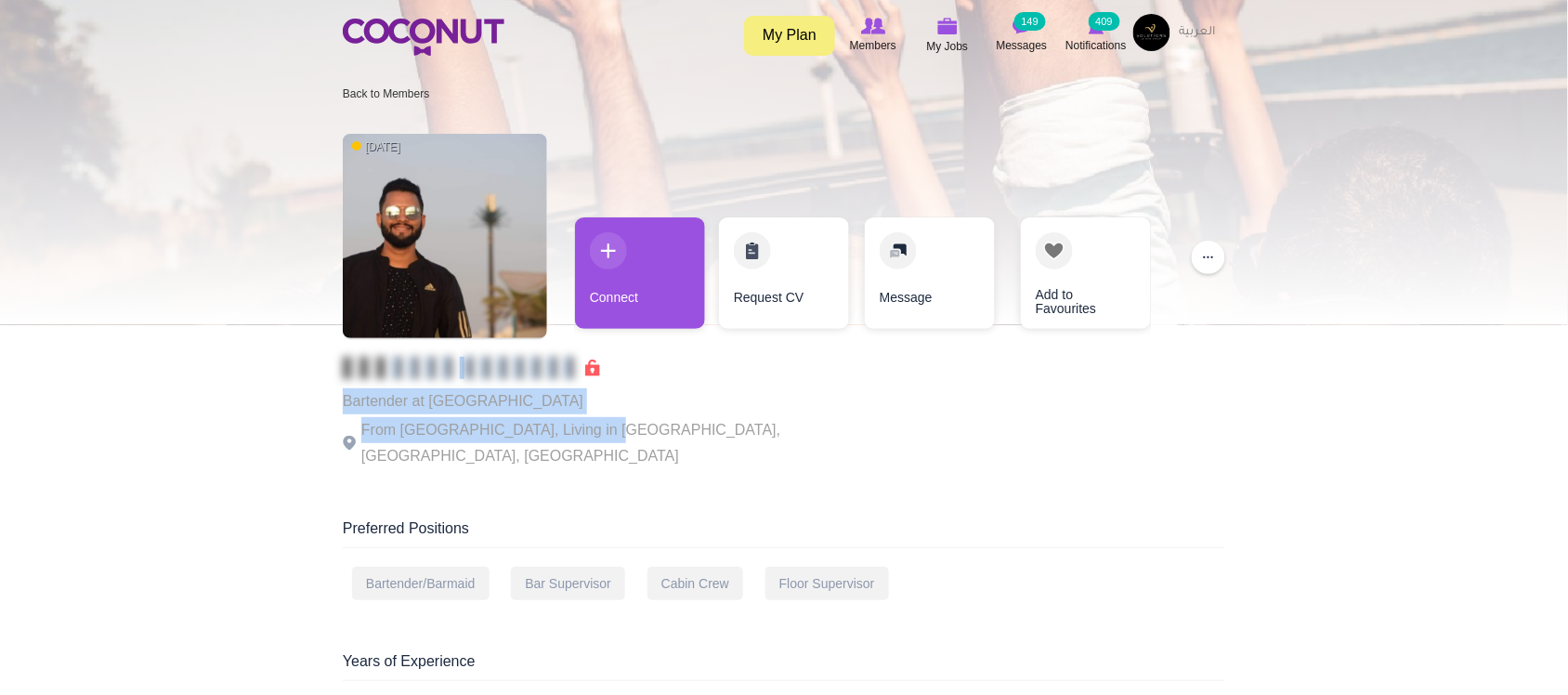
drag, startPoint x: 368, startPoint y: 395, endPoint x: 593, endPoint y: 418, distance: 226.2
click at [593, 418] on div "Bartender at [GEOGRAPHIC_DATA] From [GEOGRAPHIC_DATA], Living in [GEOGRAPHIC_DA…" at bounding box center [598, 413] width 511 height 112
click at [593, 418] on p "From [GEOGRAPHIC_DATA], Living in [GEOGRAPHIC_DATA], [GEOGRAPHIC_DATA], [GEOGRA…" at bounding box center [598, 443] width 511 height 52
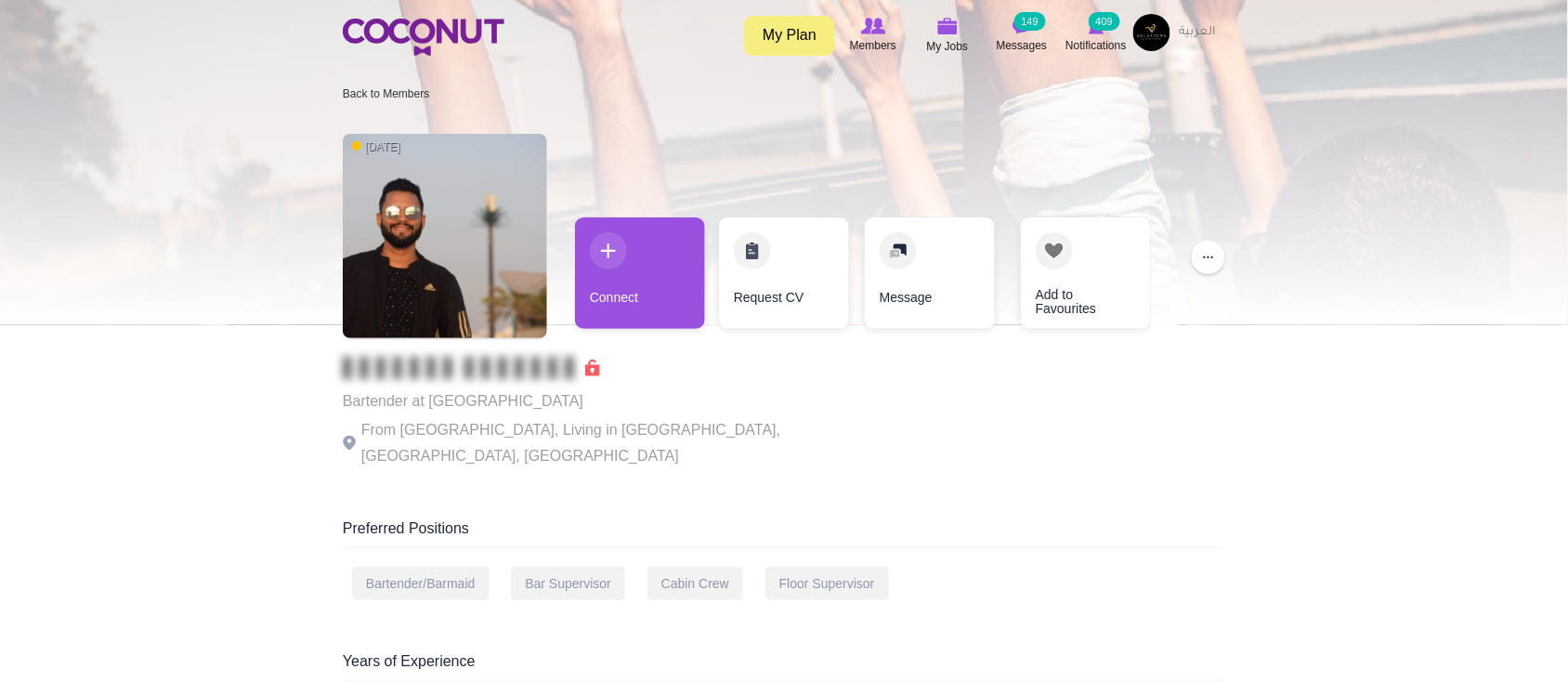
click at [813, 425] on p "From [GEOGRAPHIC_DATA], Living in [GEOGRAPHIC_DATA], [GEOGRAPHIC_DATA], [GEOGRA…" at bounding box center [598, 443] width 511 height 52
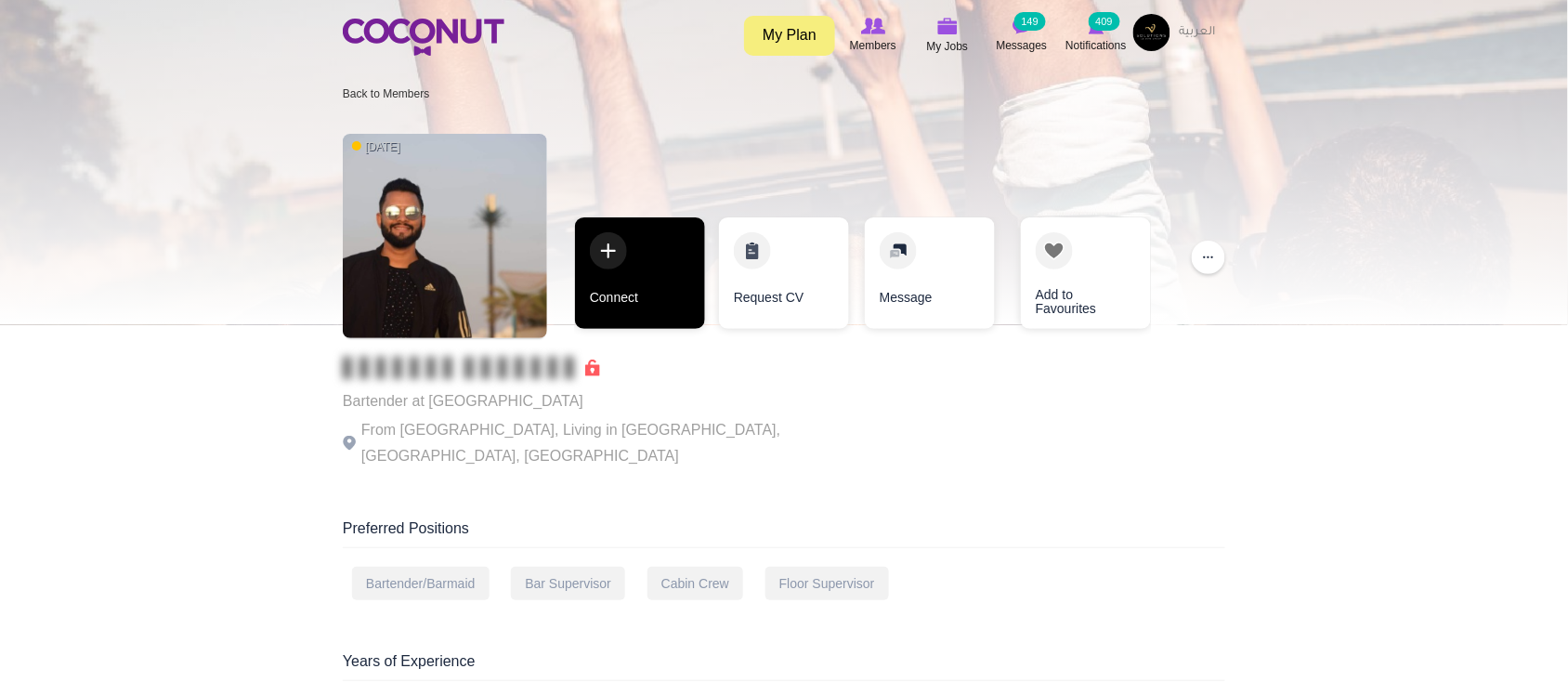
click at [611, 311] on link "Connect" at bounding box center [640, 272] width 130 height 111
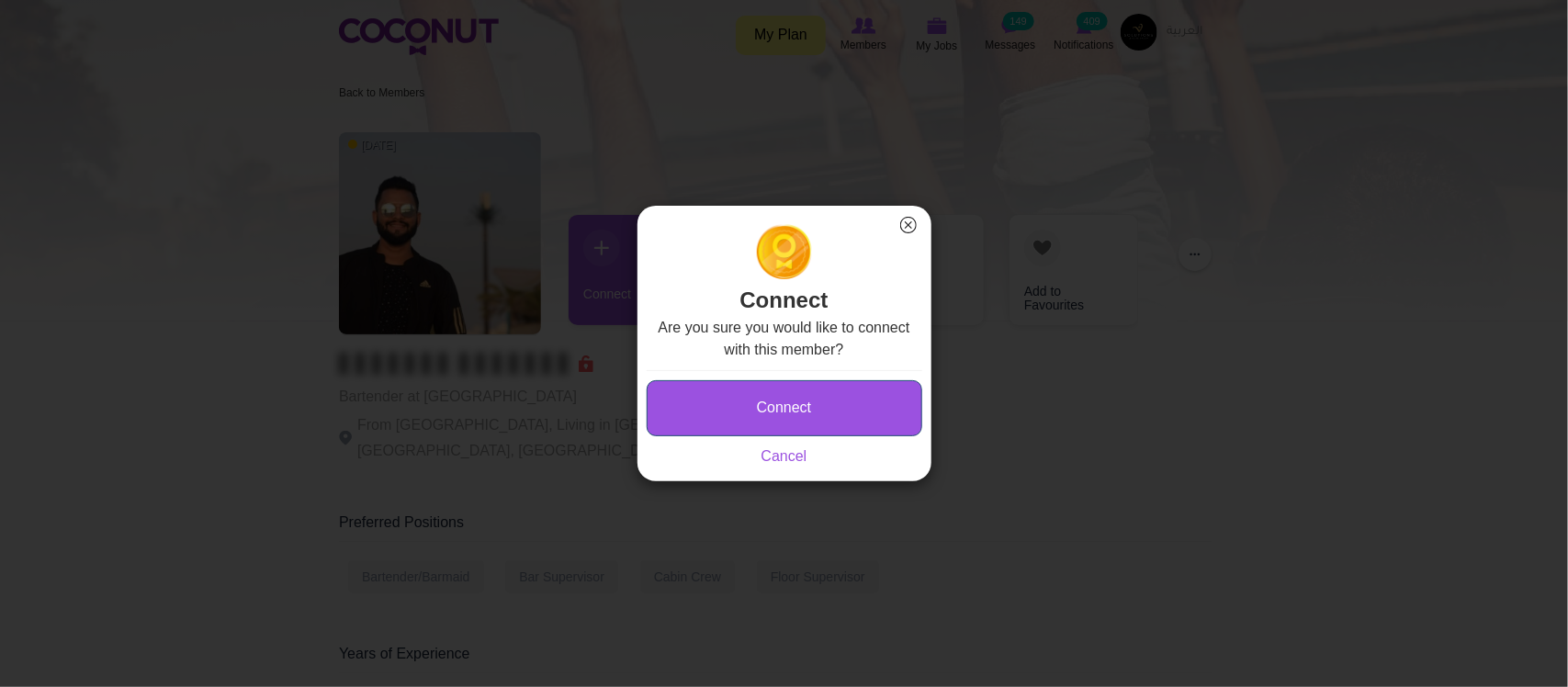
click at [738, 401] on button "Connect" at bounding box center [784, 408] width 276 height 56
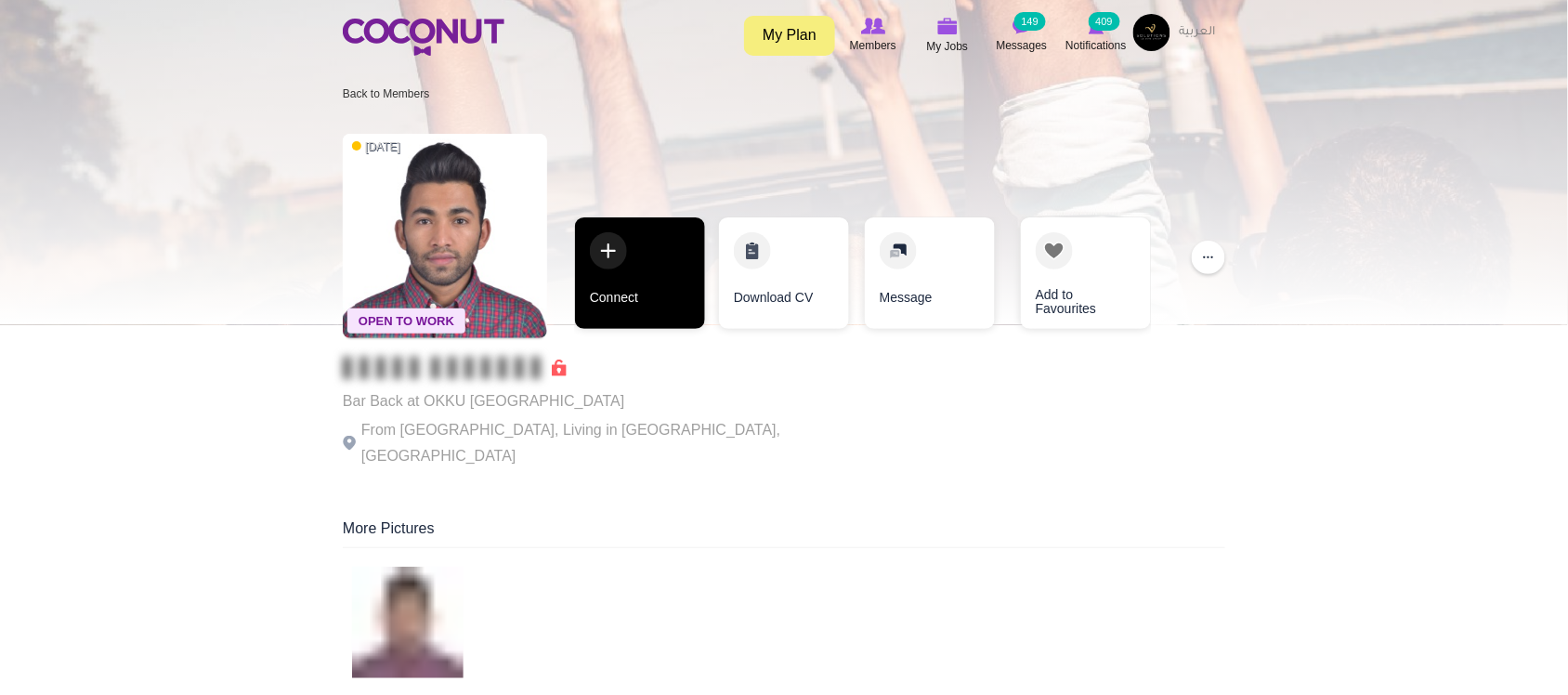
click at [656, 316] on link "Connect" at bounding box center [640, 272] width 130 height 111
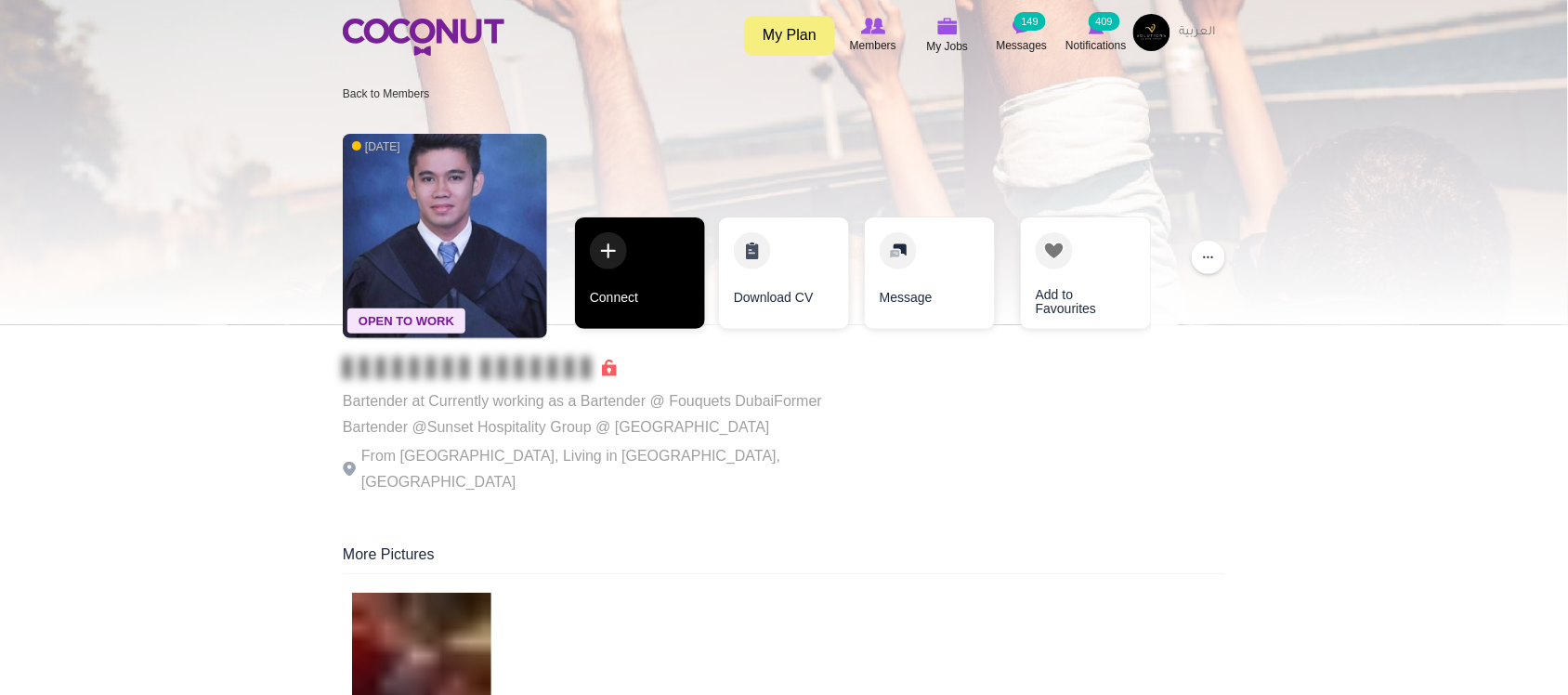
click at [640, 303] on link "Connect" at bounding box center [640, 272] width 130 height 111
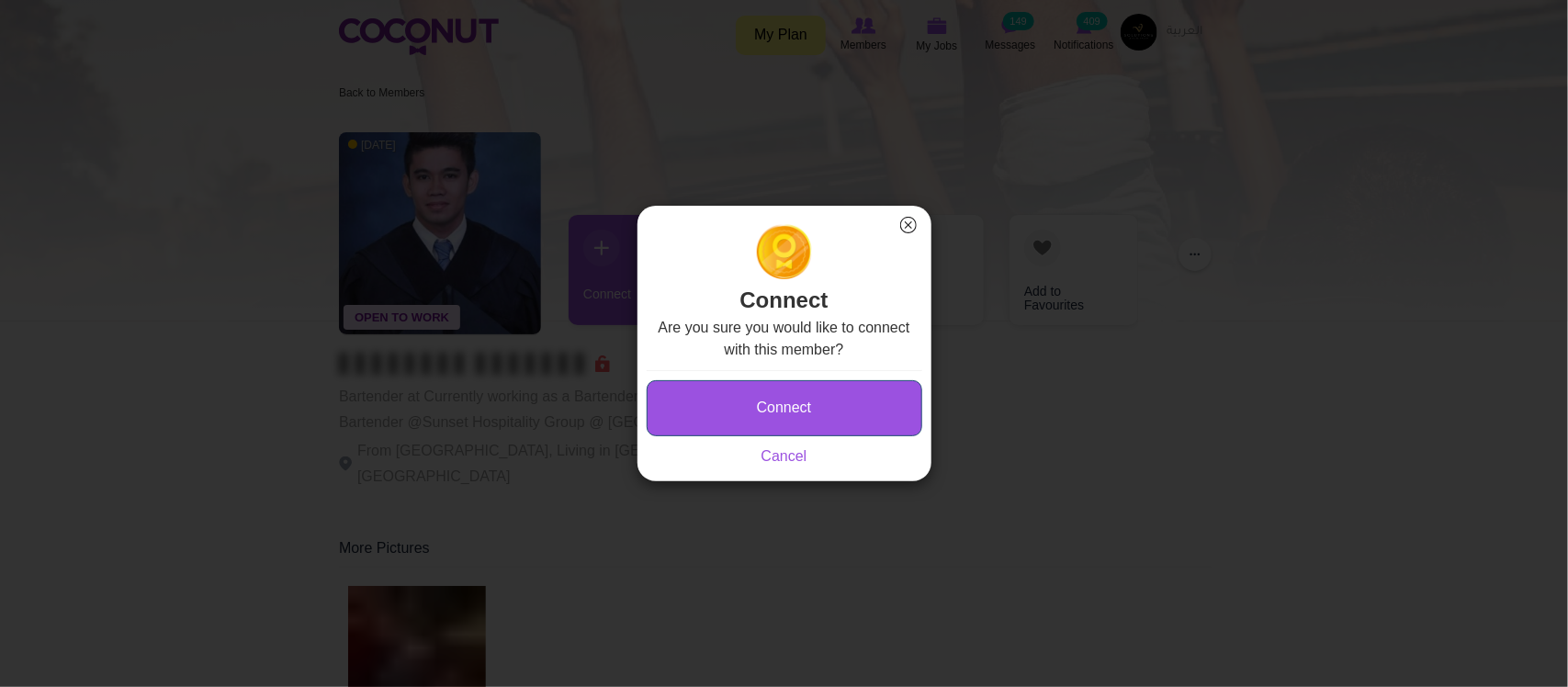
click at [764, 411] on button "Connect" at bounding box center [784, 408] width 276 height 56
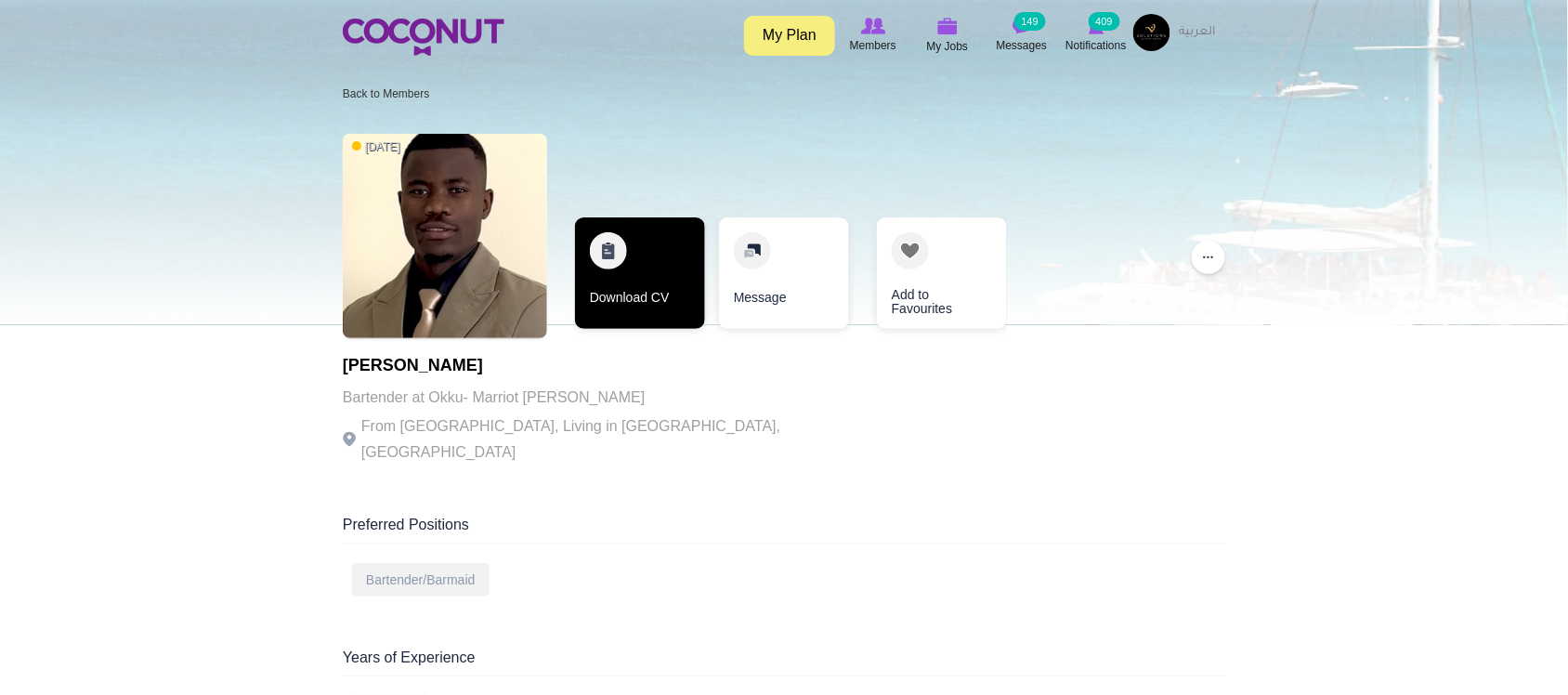
click at [656, 302] on link "Download CV" at bounding box center [640, 272] width 130 height 111
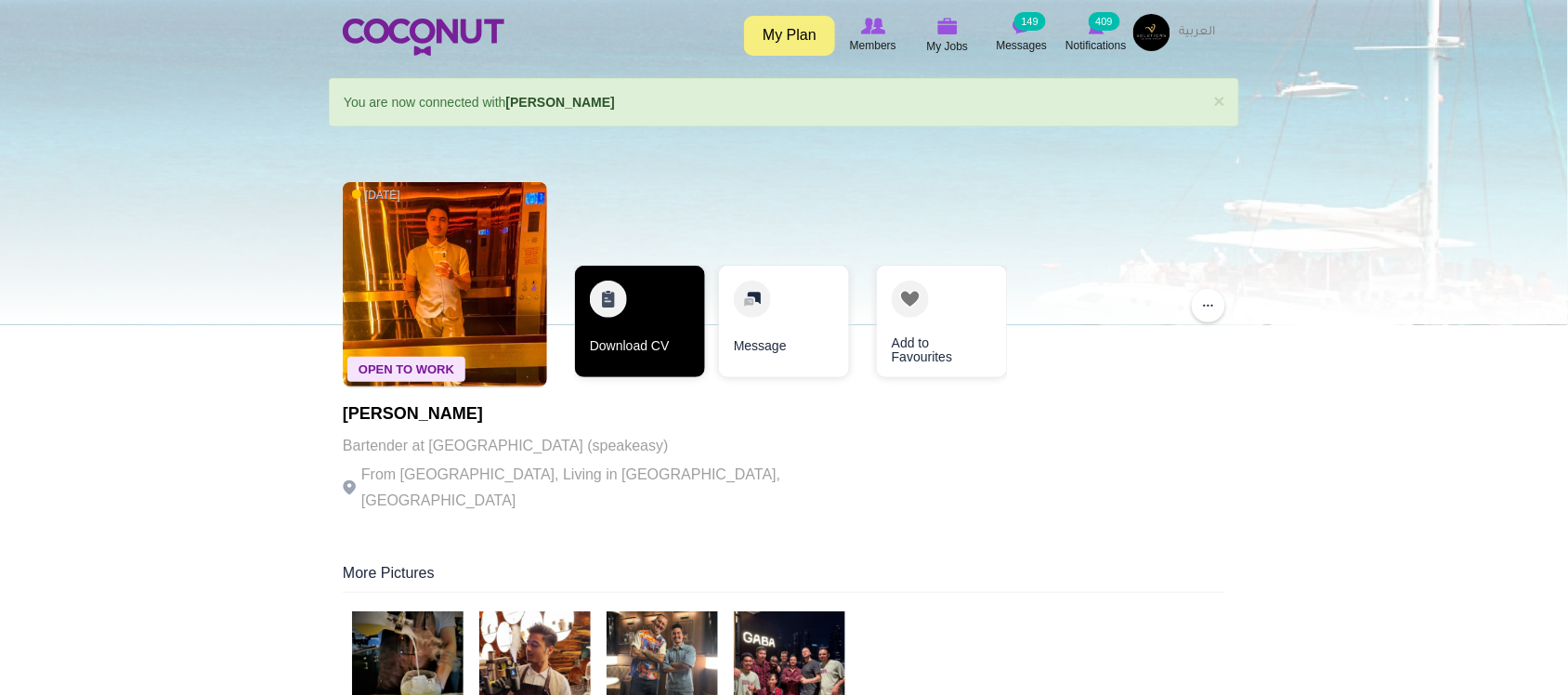
click at [638, 344] on link "Download CV" at bounding box center [640, 321] width 130 height 111
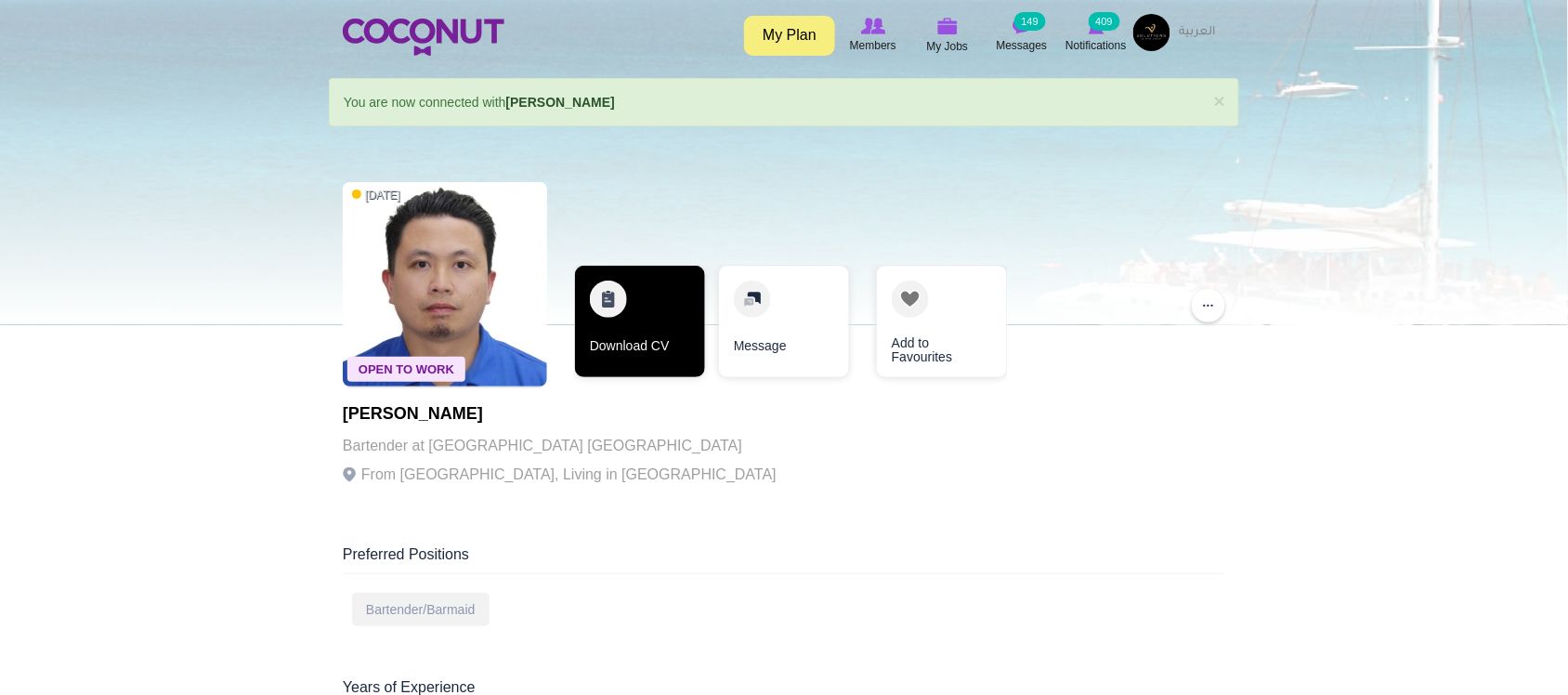
click at [641, 357] on link "Download CV" at bounding box center [640, 321] width 130 height 111
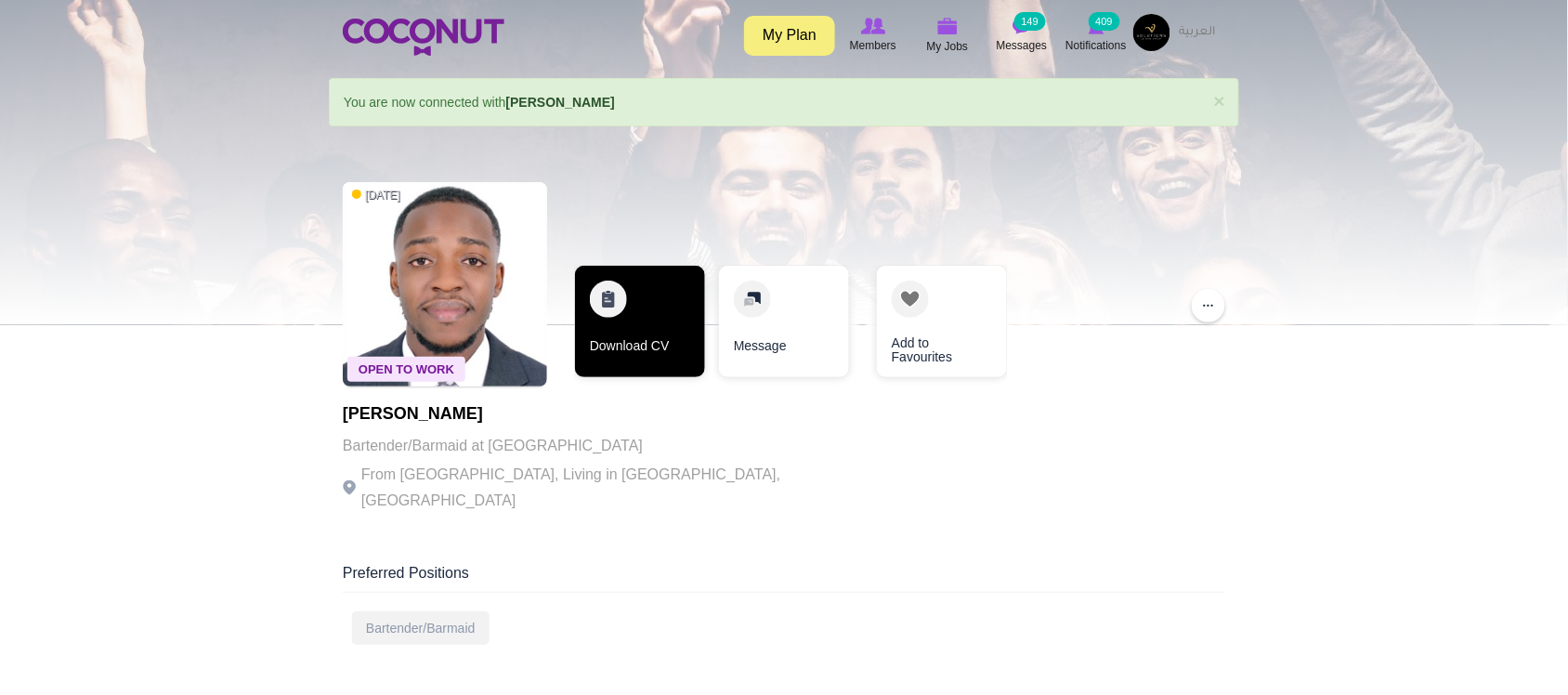
click at [641, 359] on link "Download CV" at bounding box center [640, 321] width 130 height 111
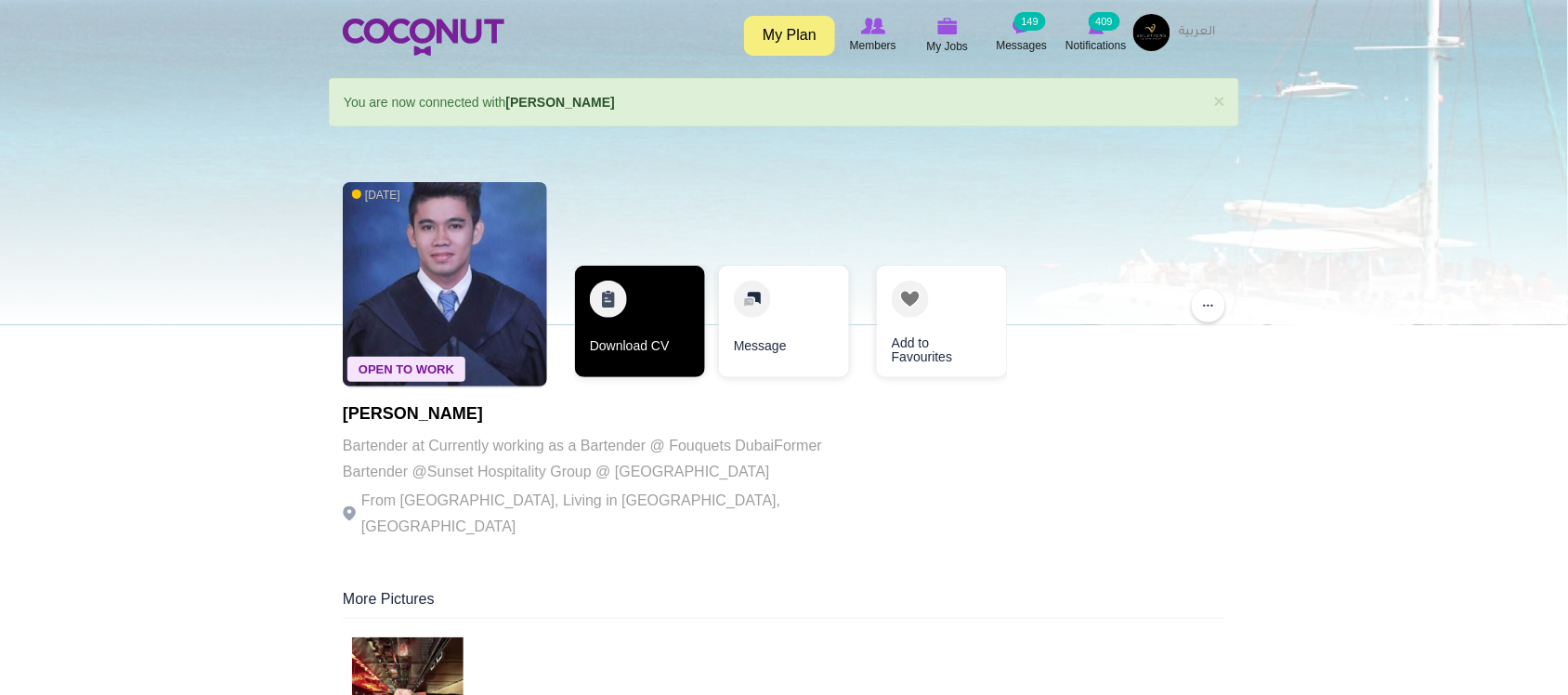
click at [616, 349] on link "Download CV" at bounding box center [640, 321] width 130 height 111
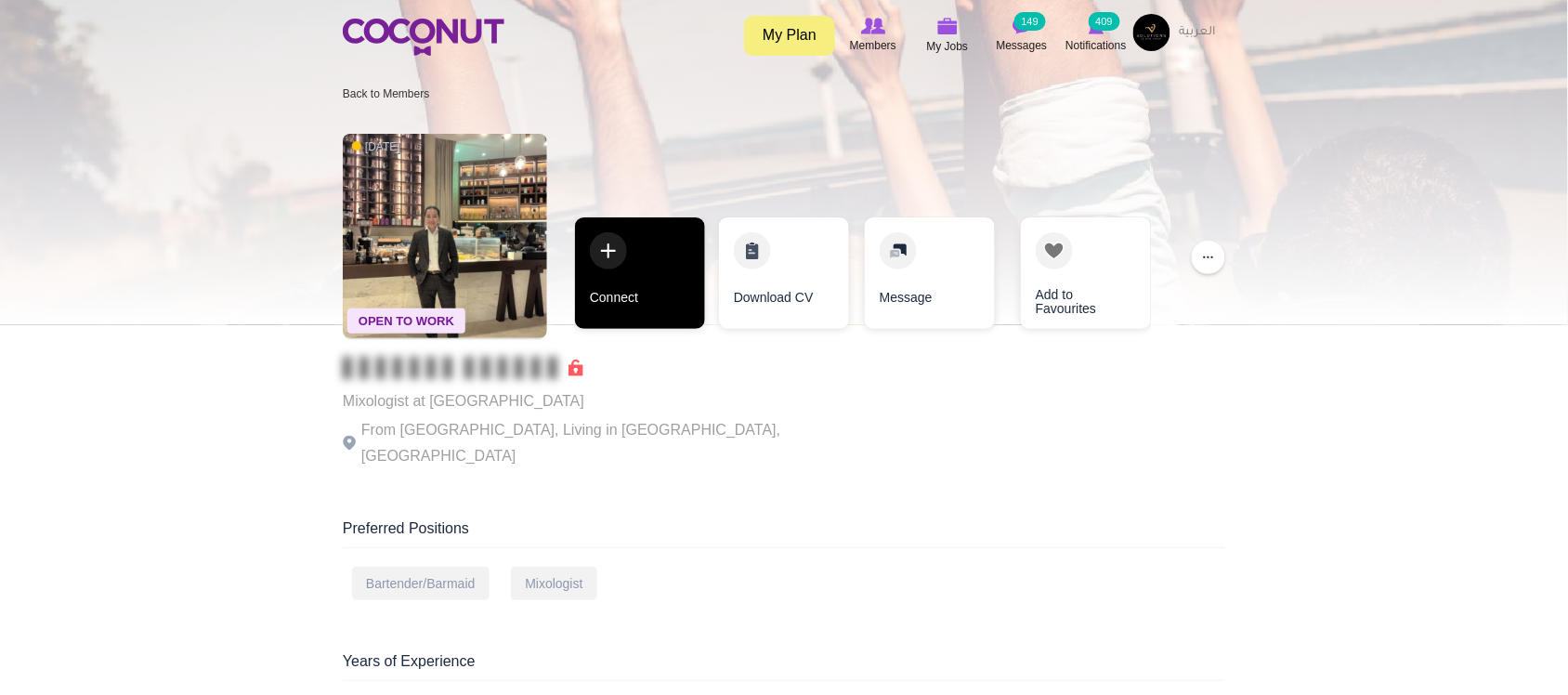
click at [637, 305] on link "Connect" at bounding box center [640, 272] width 130 height 111
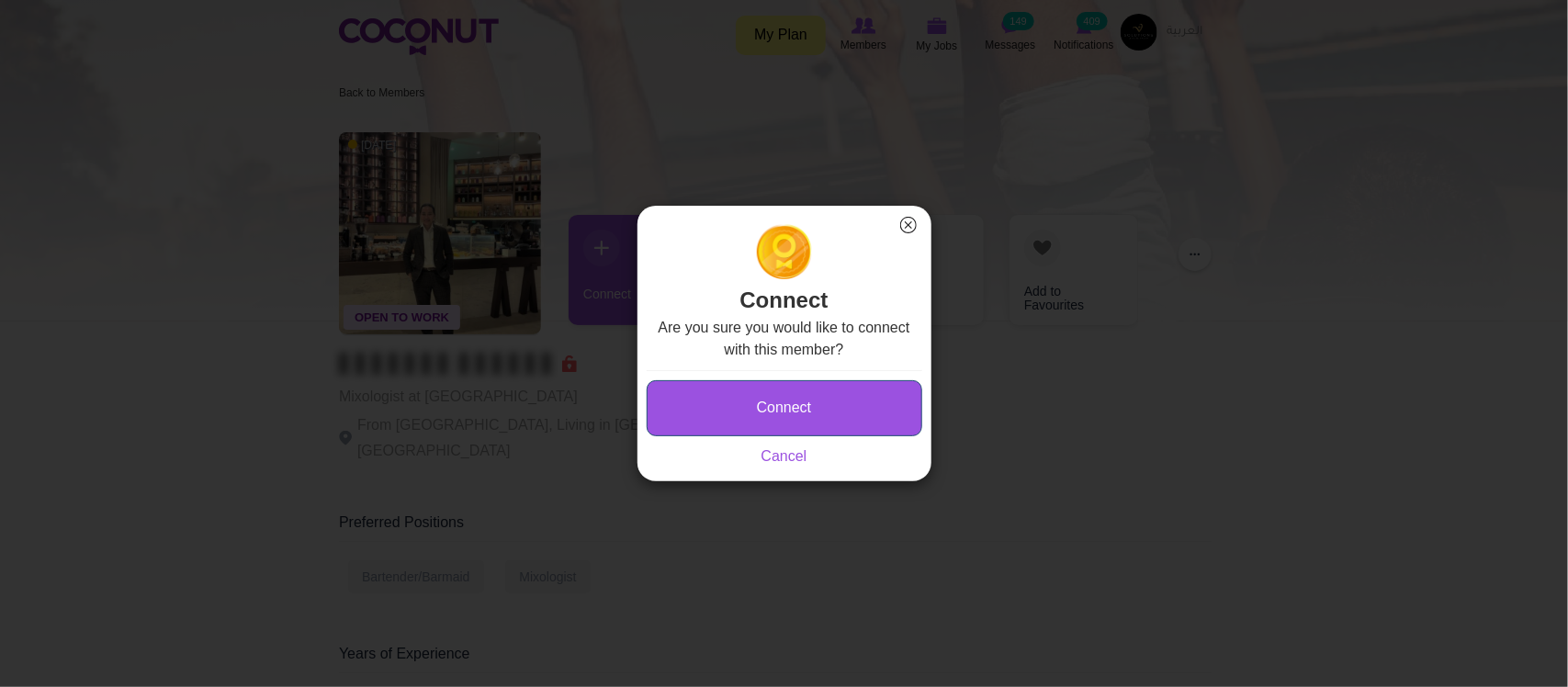
click at [752, 415] on button "Connect" at bounding box center [784, 408] width 276 height 56
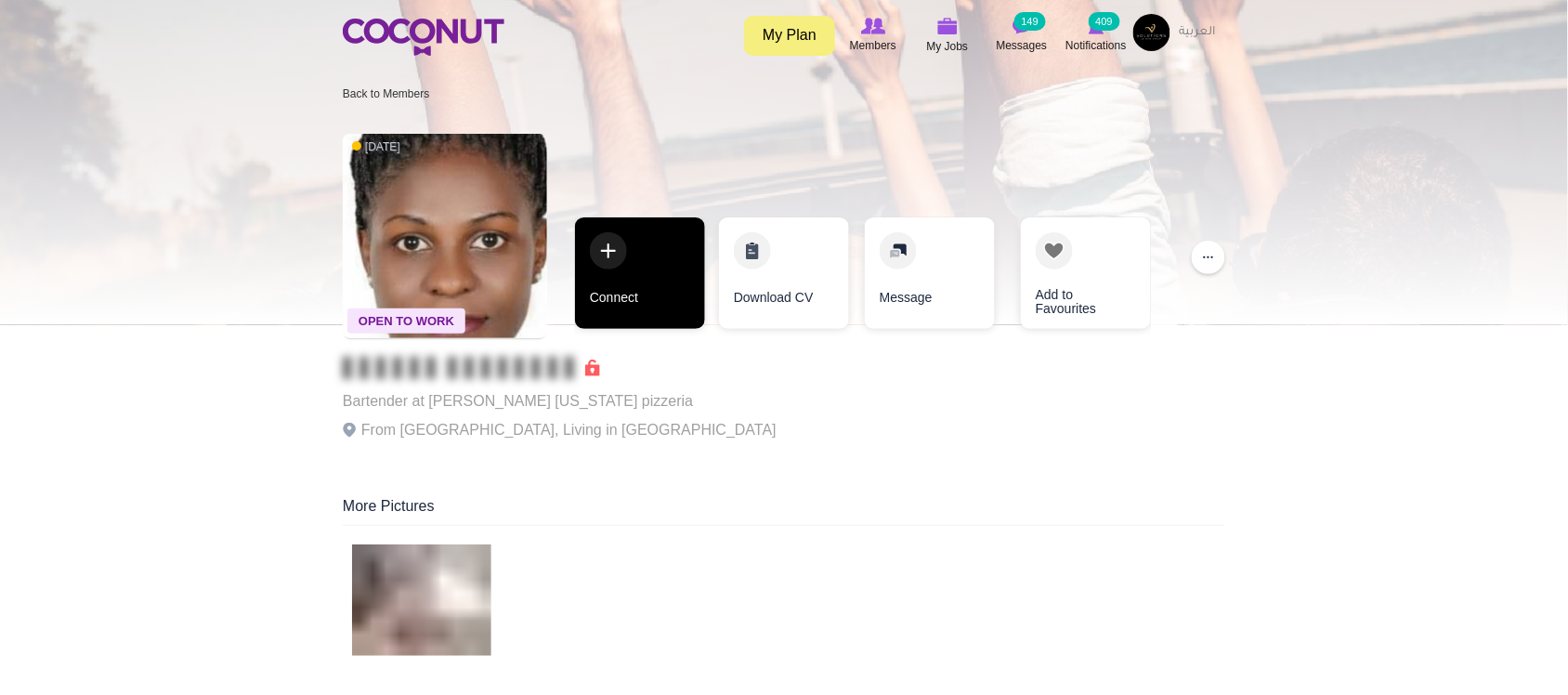
click at [634, 303] on link "Connect" at bounding box center [640, 272] width 130 height 111
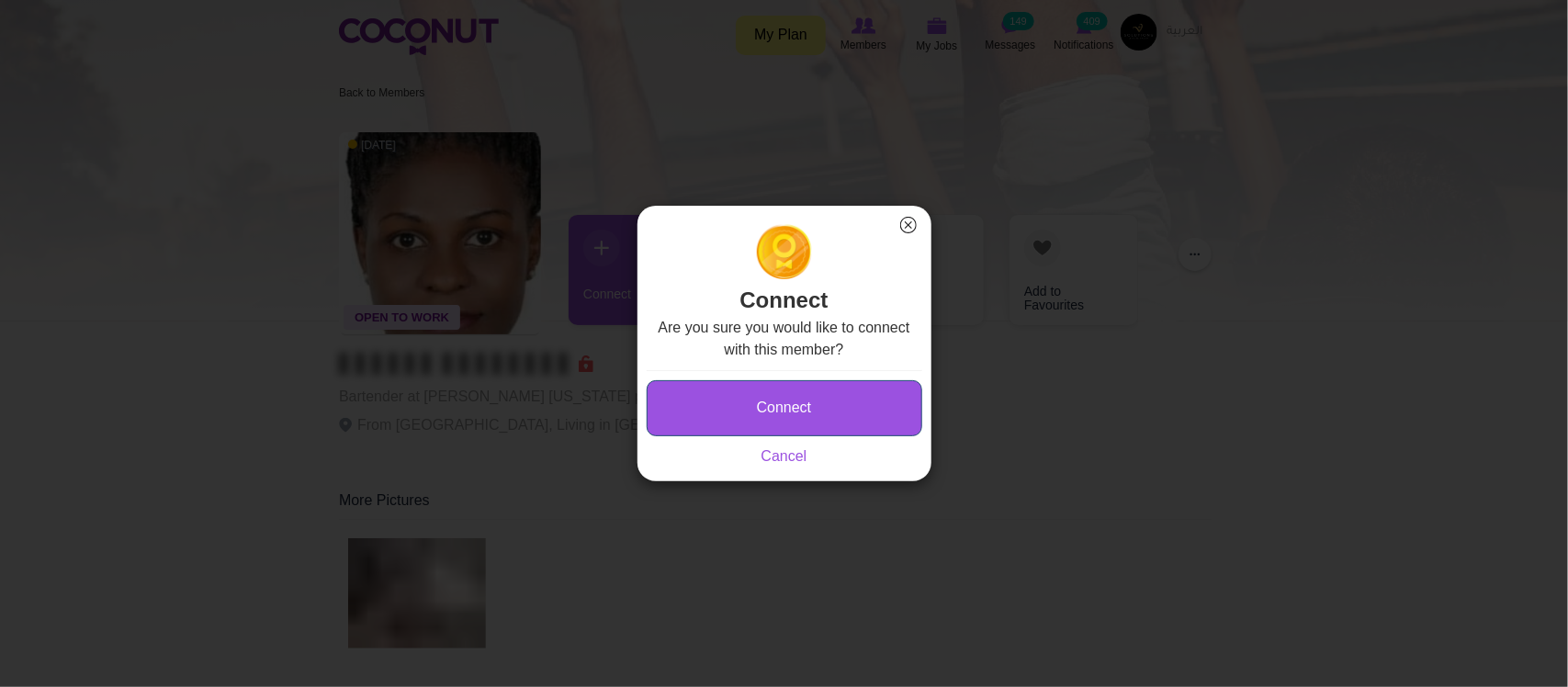
click at [762, 383] on button "Connect" at bounding box center [784, 408] width 276 height 56
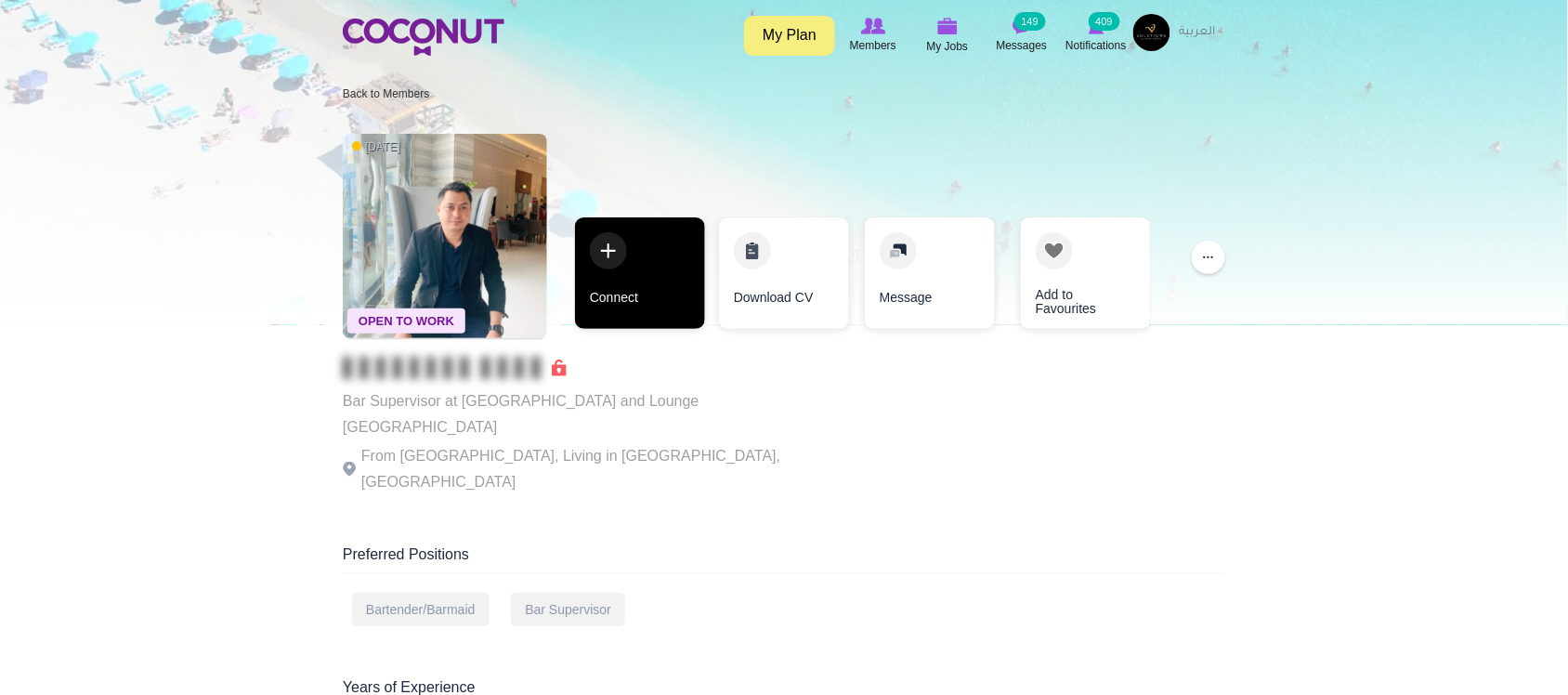
click at [640, 314] on link "Connect" at bounding box center [640, 272] width 130 height 111
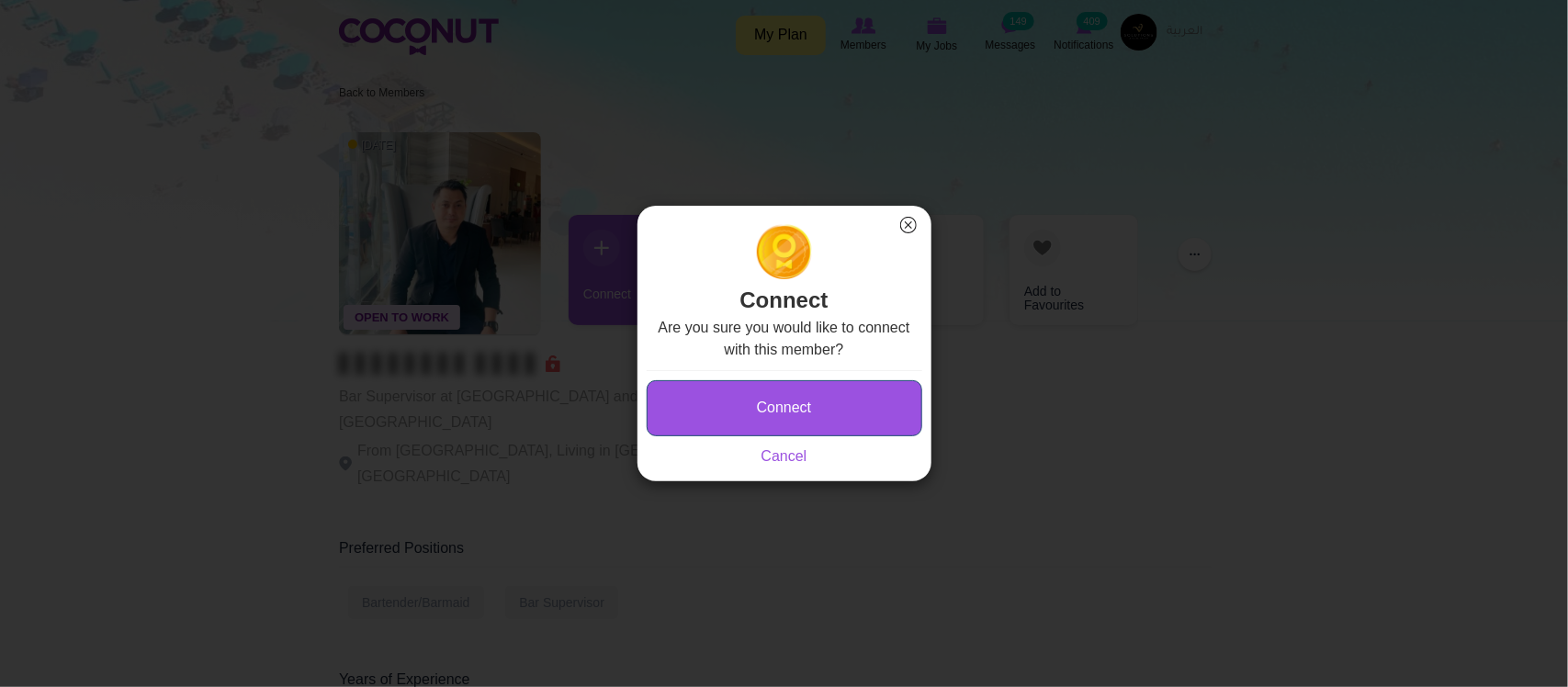
click at [763, 392] on button "Connect" at bounding box center [784, 408] width 276 height 56
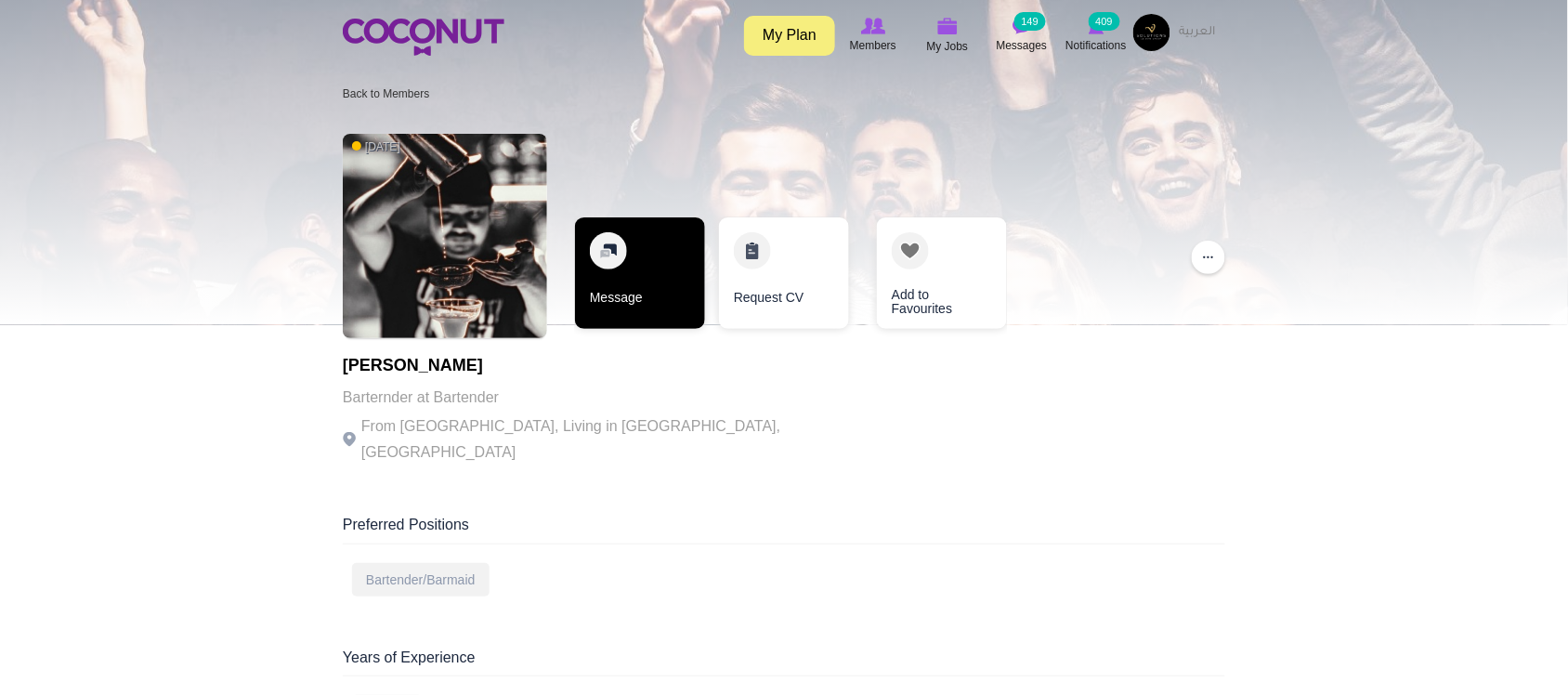
click at [637, 297] on link "Message" at bounding box center [640, 272] width 130 height 111
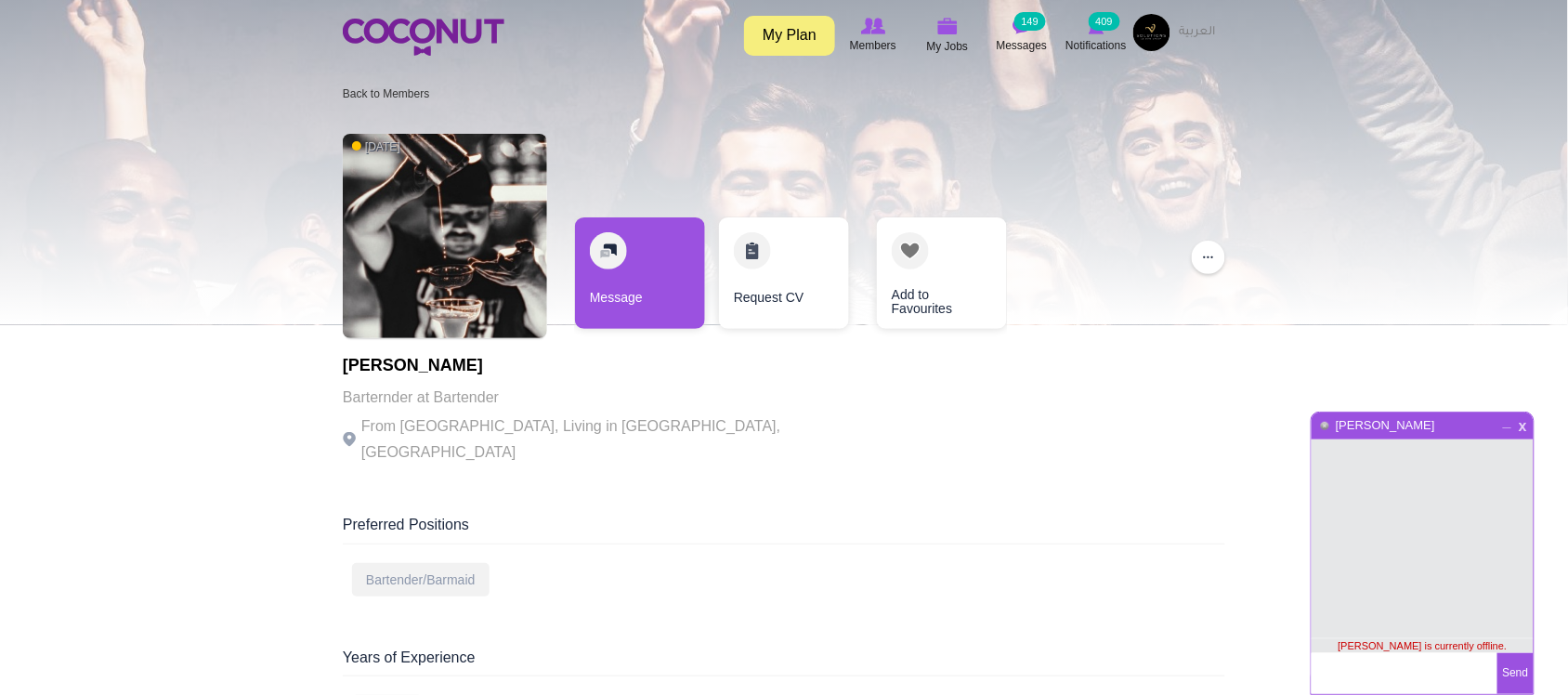
click at [1528, 430] on span "x" at bounding box center [1522, 424] width 16 height 14
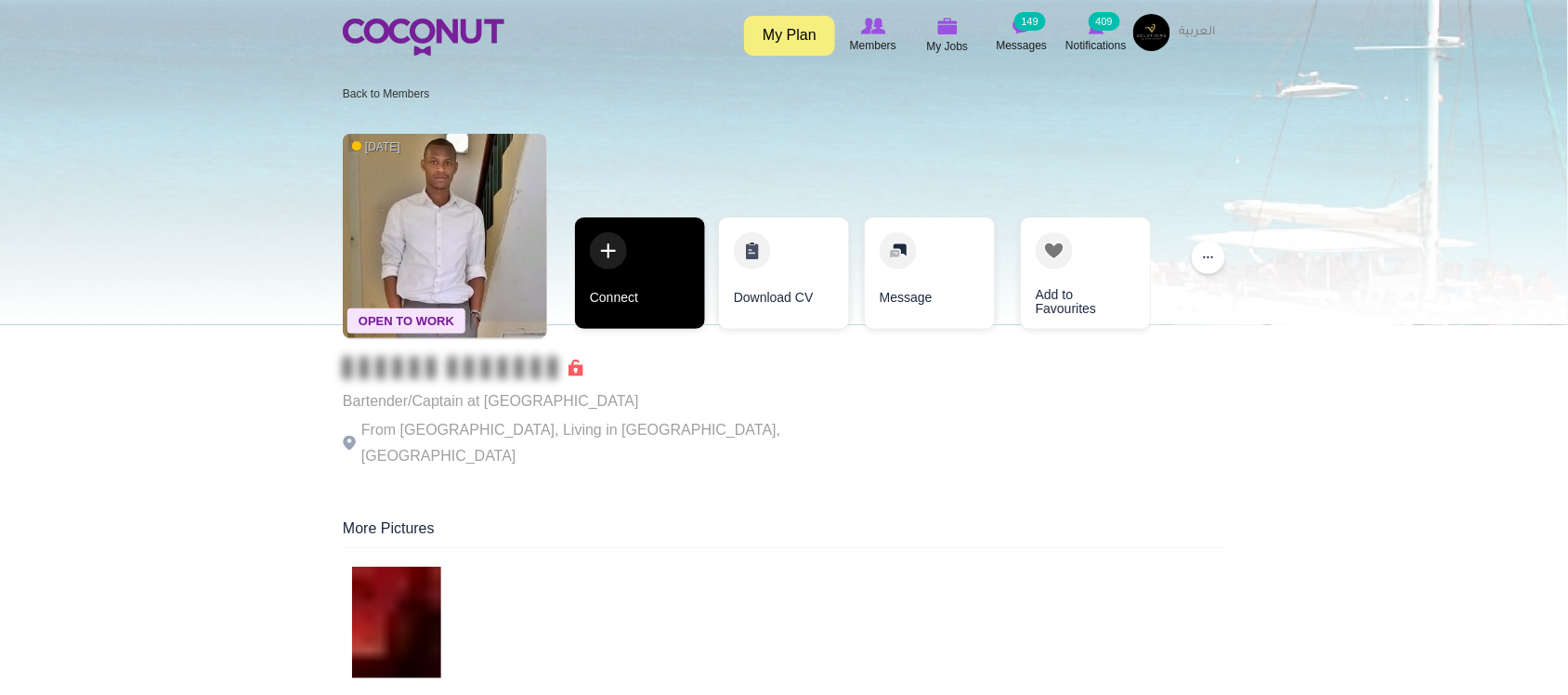
click at [650, 299] on link "Connect" at bounding box center [640, 272] width 130 height 111
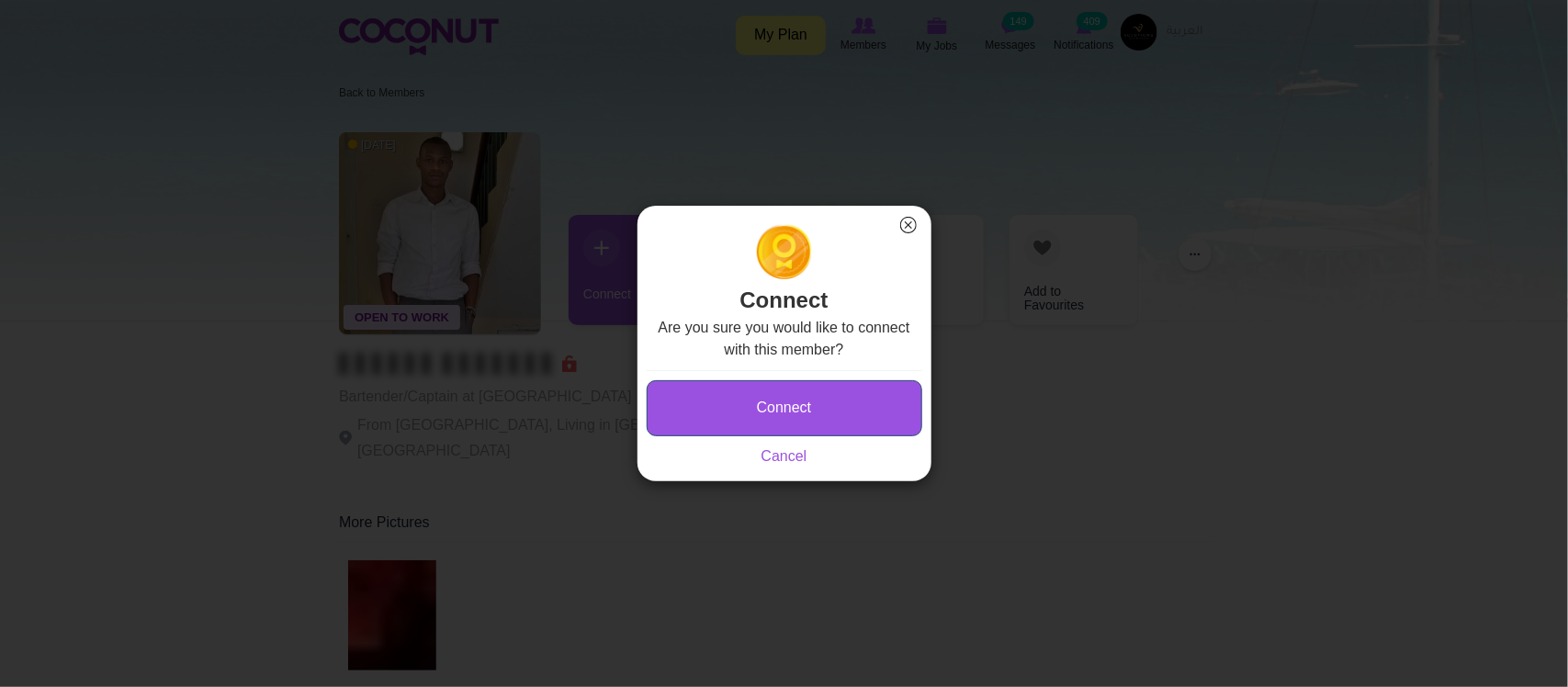
click at [834, 416] on button "Connect" at bounding box center [784, 408] width 276 height 56
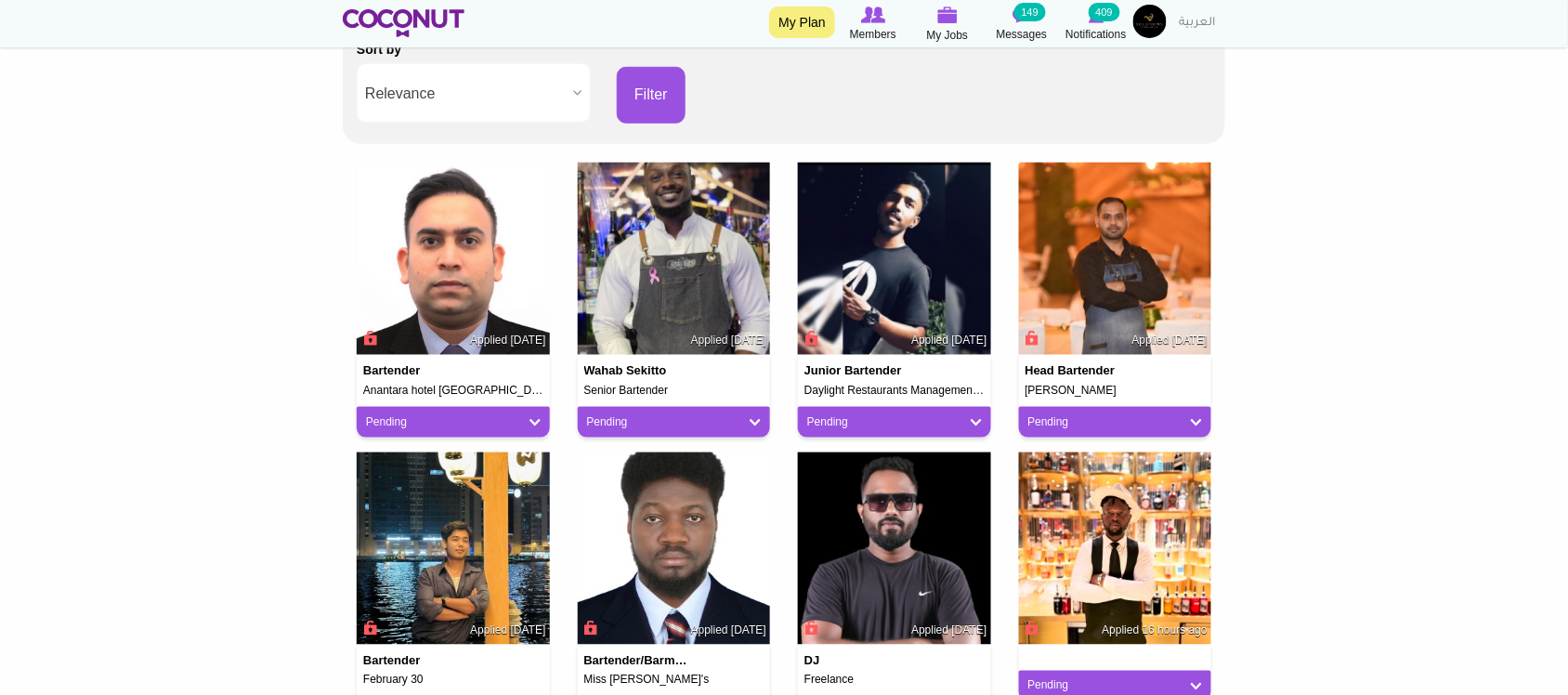
scroll to position [465, 0]
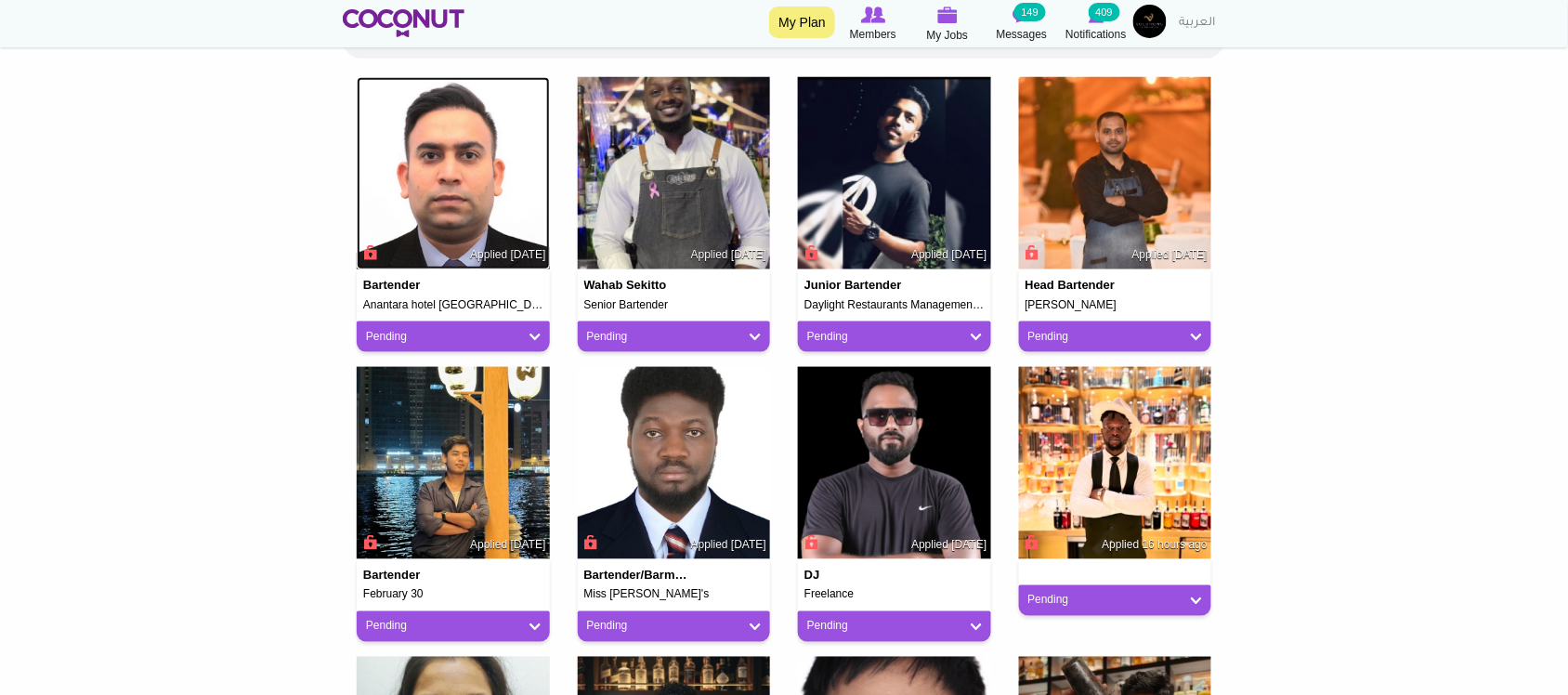
drag, startPoint x: 466, startPoint y: 173, endPoint x: 539, endPoint y: 175, distance: 73.0
click at [466, 173] on img at bounding box center [453, 173] width 194 height 194
click at [665, 179] on img at bounding box center [674, 173] width 194 height 194
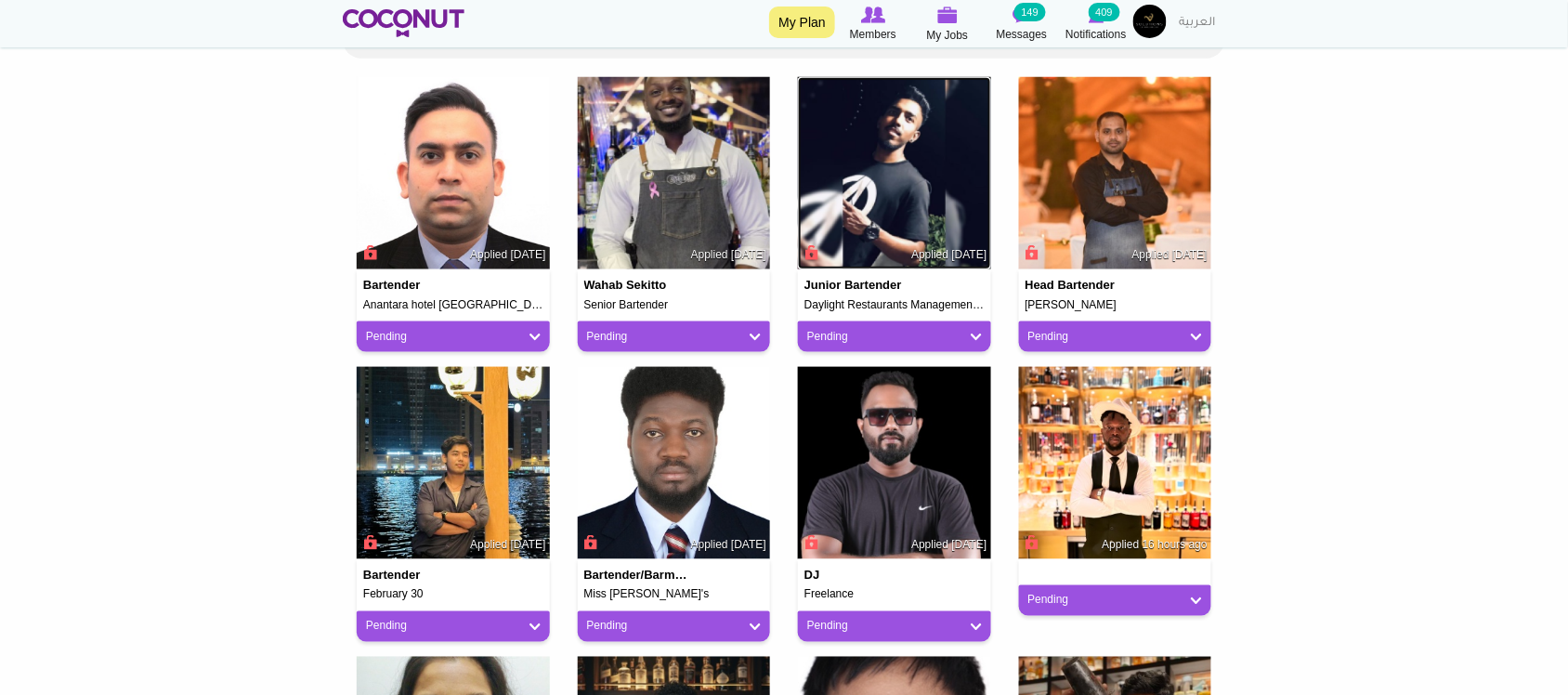
click at [934, 192] on img at bounding box center [894, 173] width 194 height 194
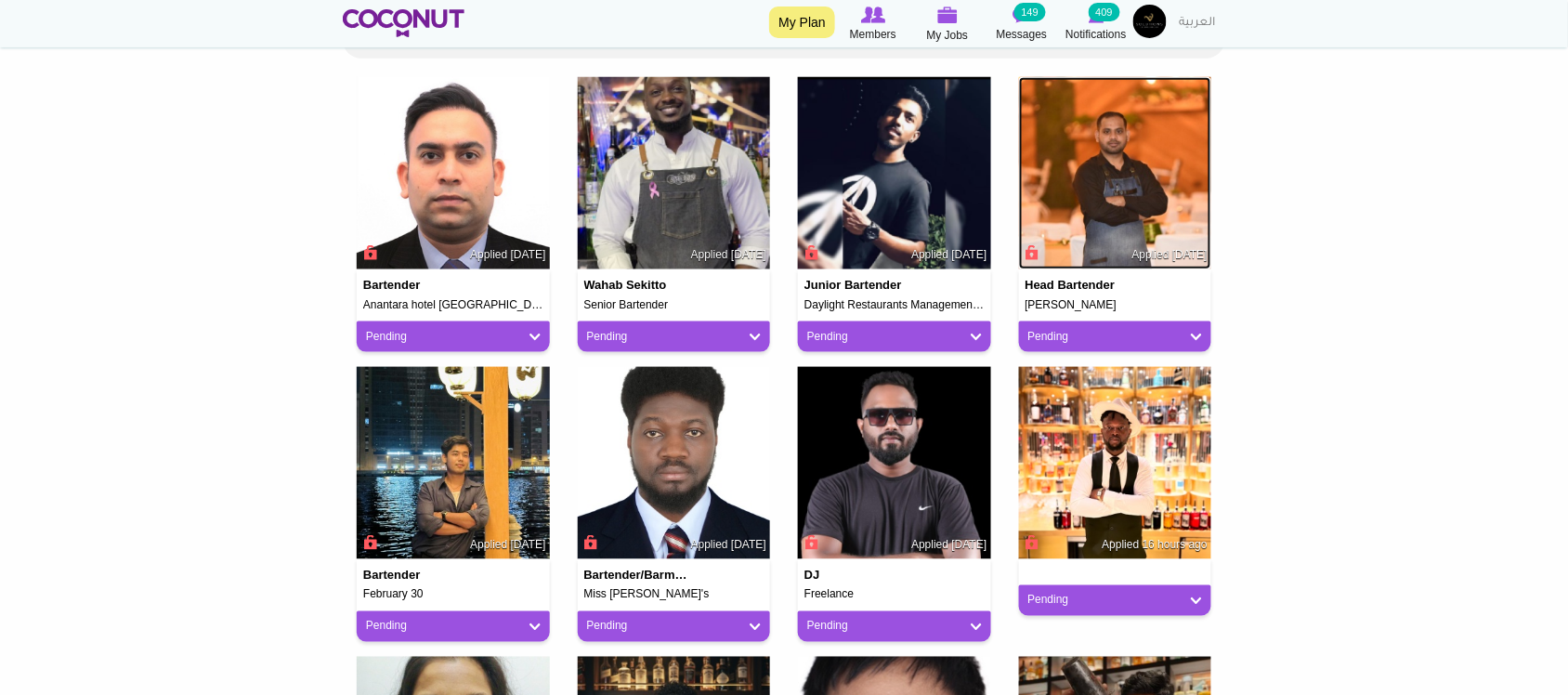
click at [1113, 189] on img at bounding box center [1115, 173] width 194 height 194
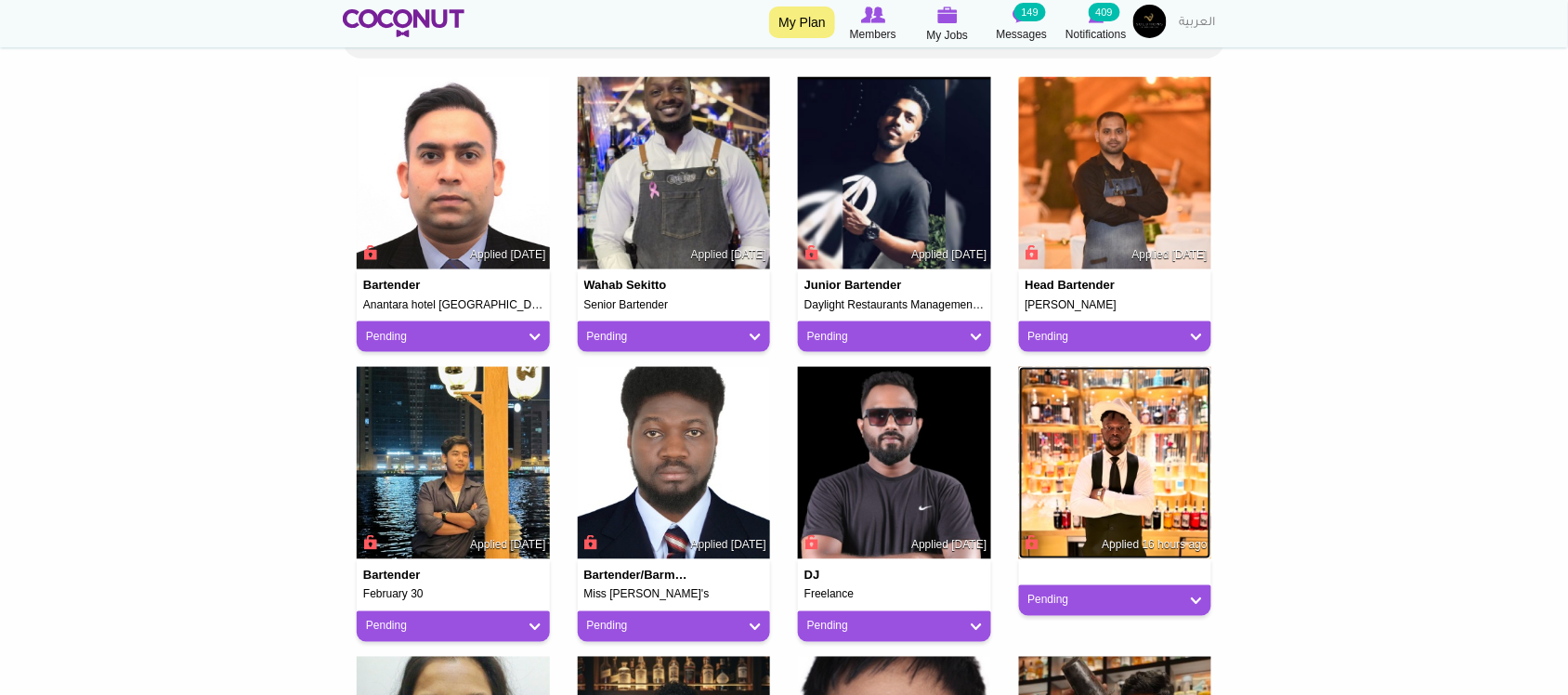
click at [1074, 409] on img at bounding box center [1115, 463] width 194 height 194
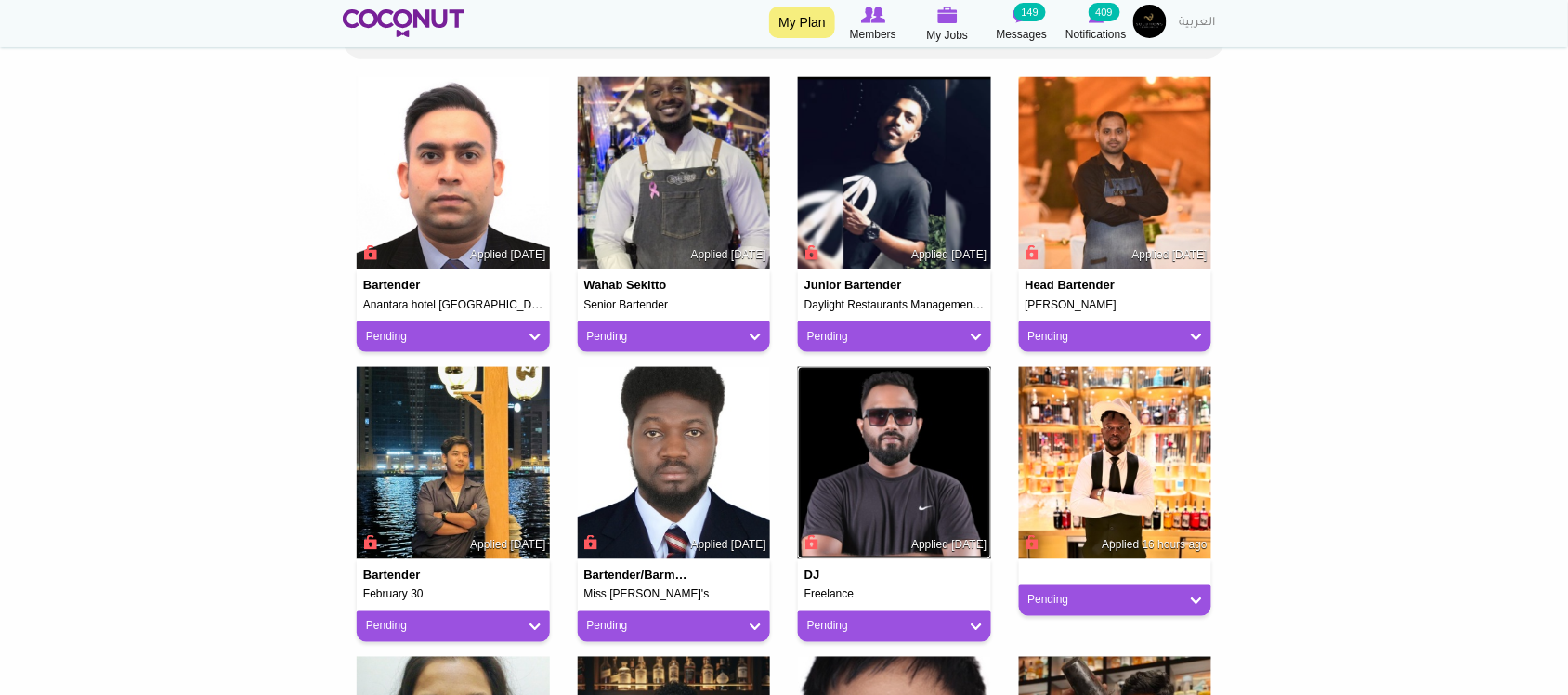
click at [919, 424] on img at bounding box center [894, 463] width 194 height 194
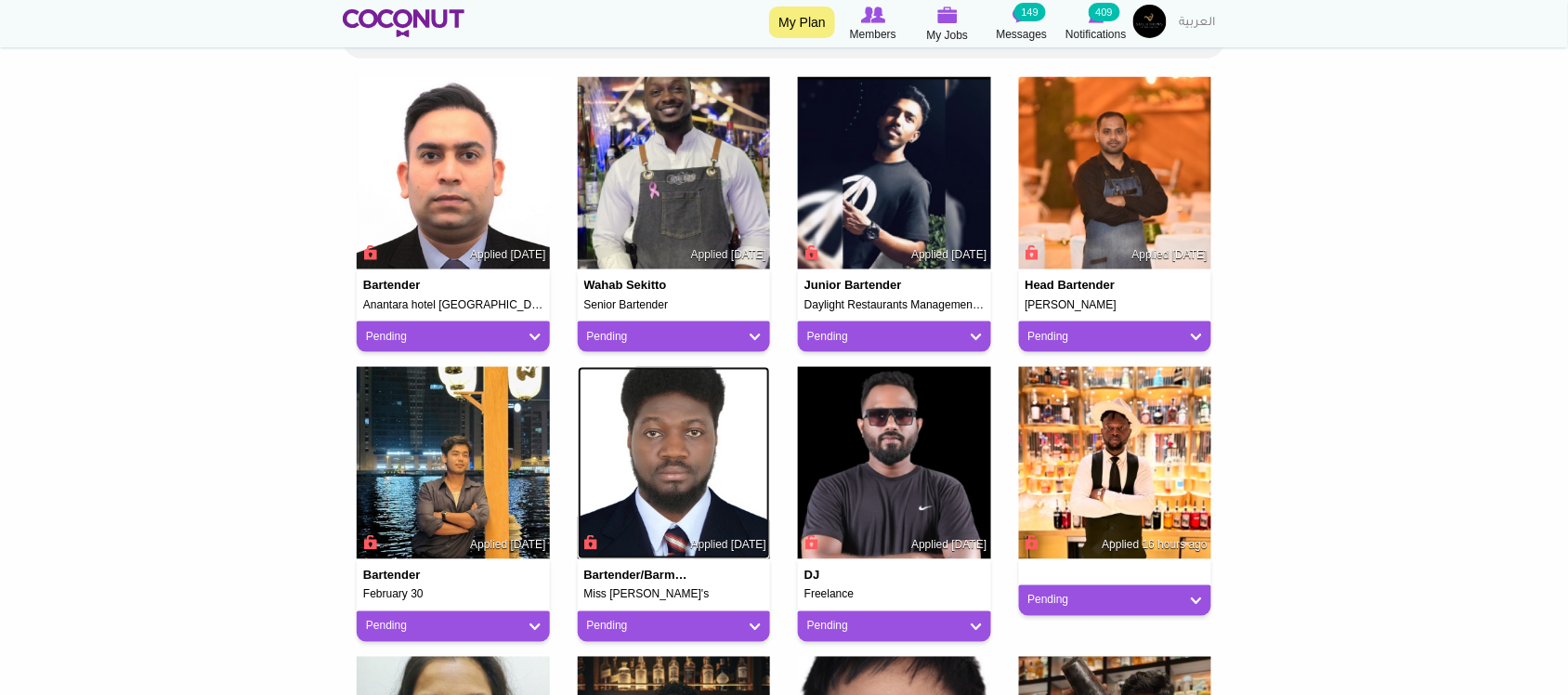
click at [664, 437] on img at bounding box center [674, 463] width 194 height 194
click at [420, 438] on img at bounding box center [453, 463] width 194 height 194
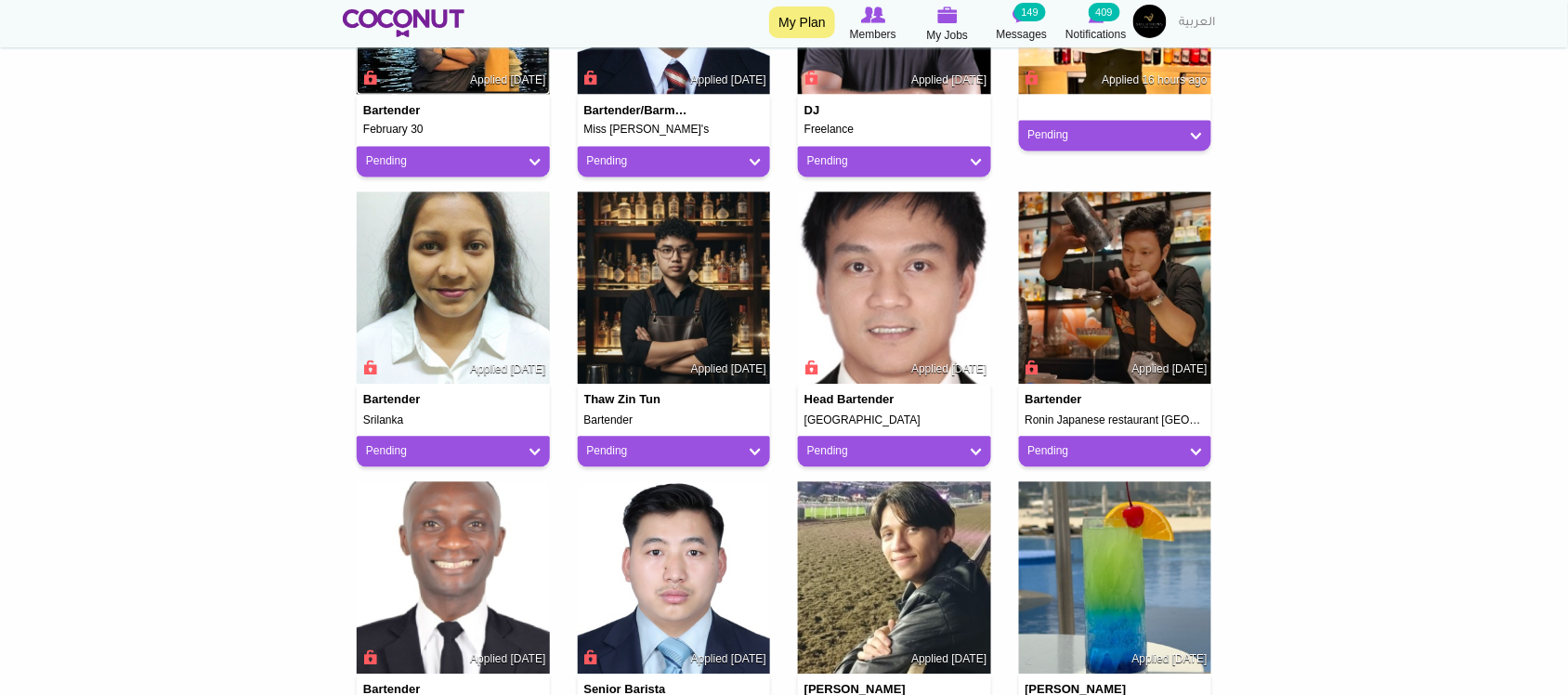
scroll to position [1083, 0]
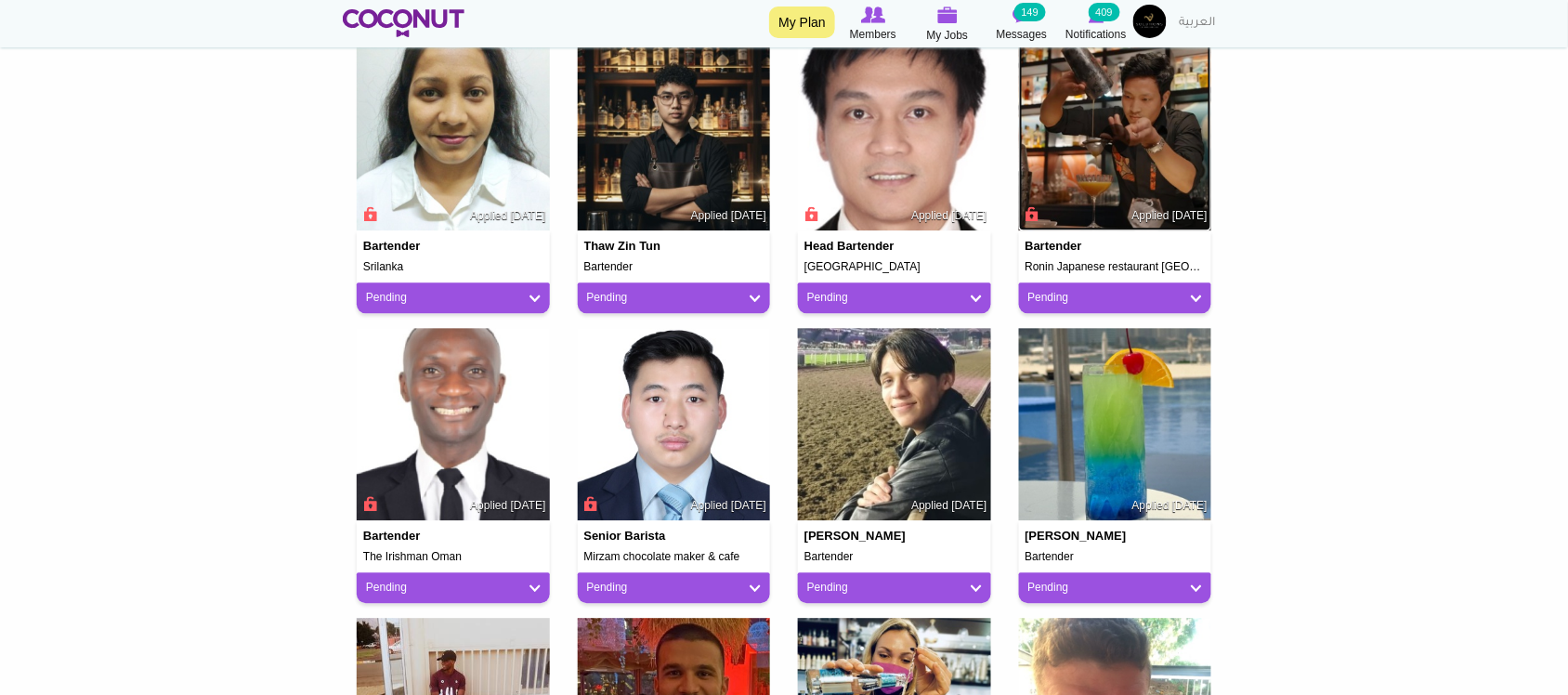
click at [1074, 154] on img at bounding box center [1115, 135] width 194 height 194
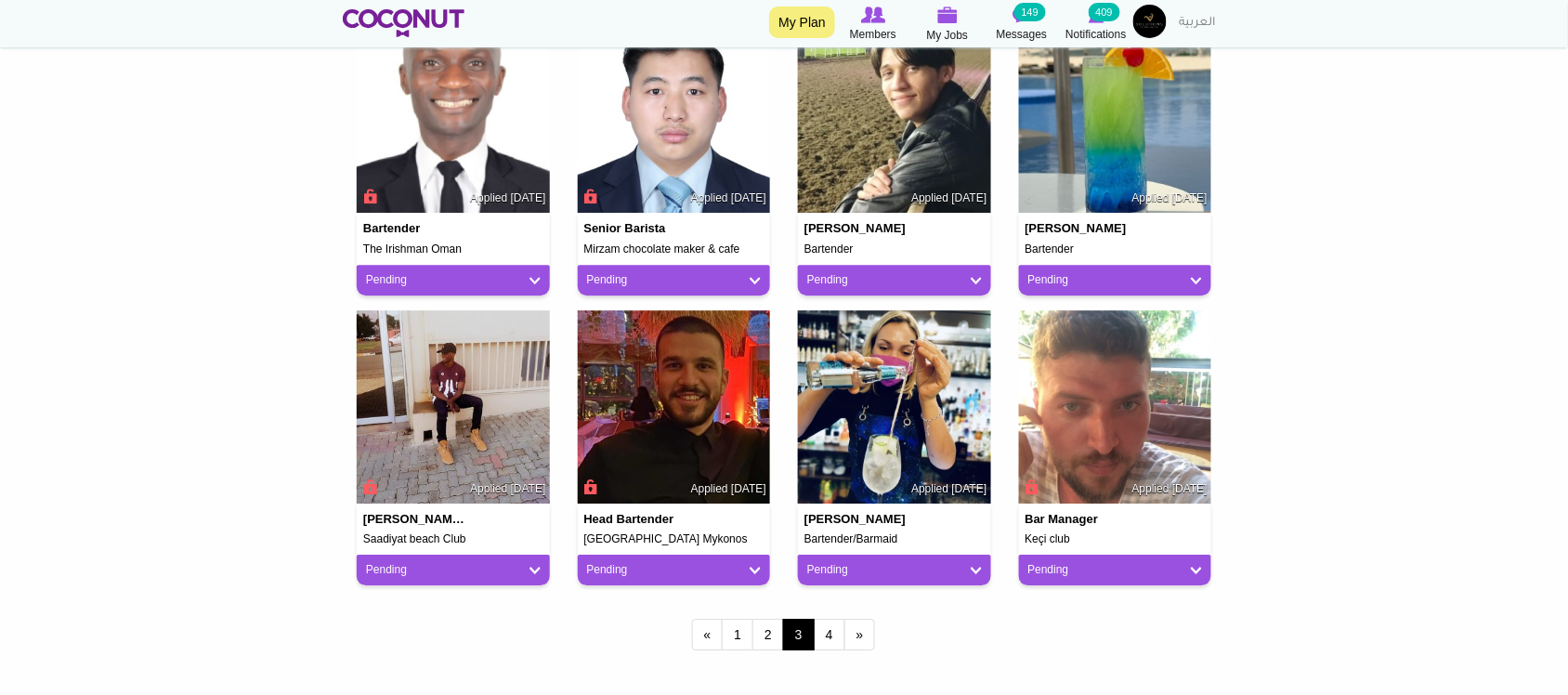
scroll to position [1394, 0]
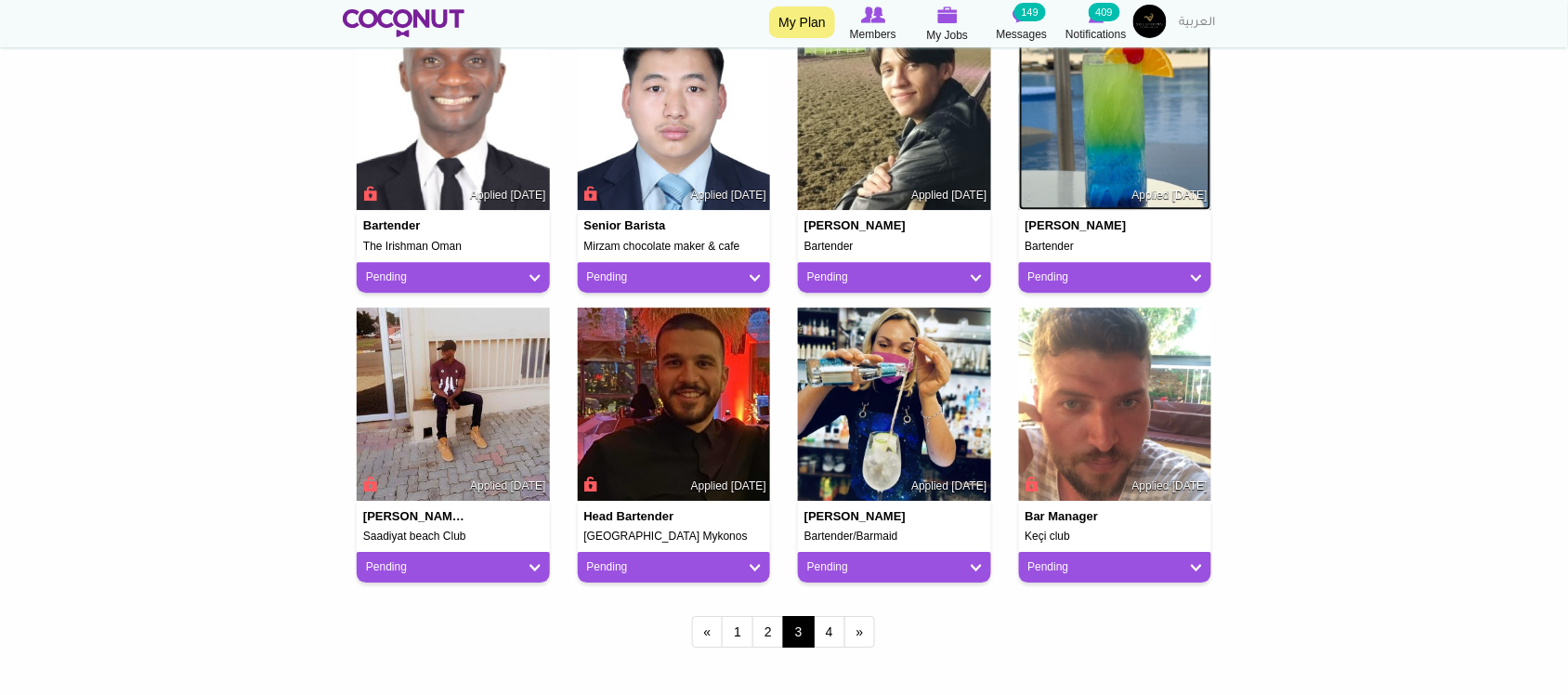
click at [1127, 147] on img at bounding box center [1115, 114] width 194 height 194
click at [935, 132] on img at bounding box center [894, 114] width 194 height 194
click at [701, 131] on img at bounding box center [674, 114] width 194 height 194
click at [414, 131] on img at bounding box center [453, 114] width 194 height 194
click at [513, 457] on img at bounding box center [453, 404] width 194 height 194
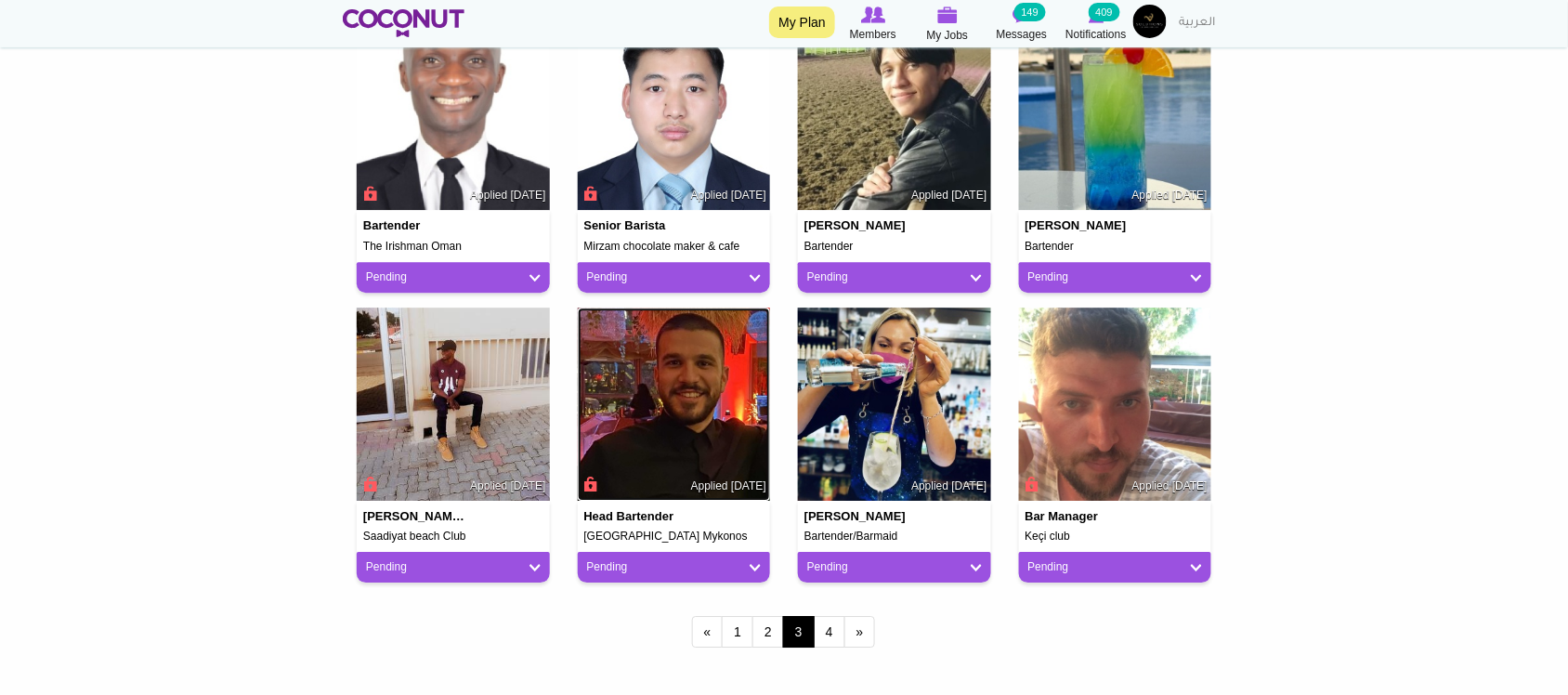
click at [659, 425] on img at bounding box center [674, 404] width 194 height 194
click at [871, 399] on img at bounding box center [894, 404] width 194 height 194
click at [1129, 399] on img at bounding box center [1115, 404] width 194 height 194
click at [825, 629] on link "4" at bounding box center [829, 632] width 32 height 32
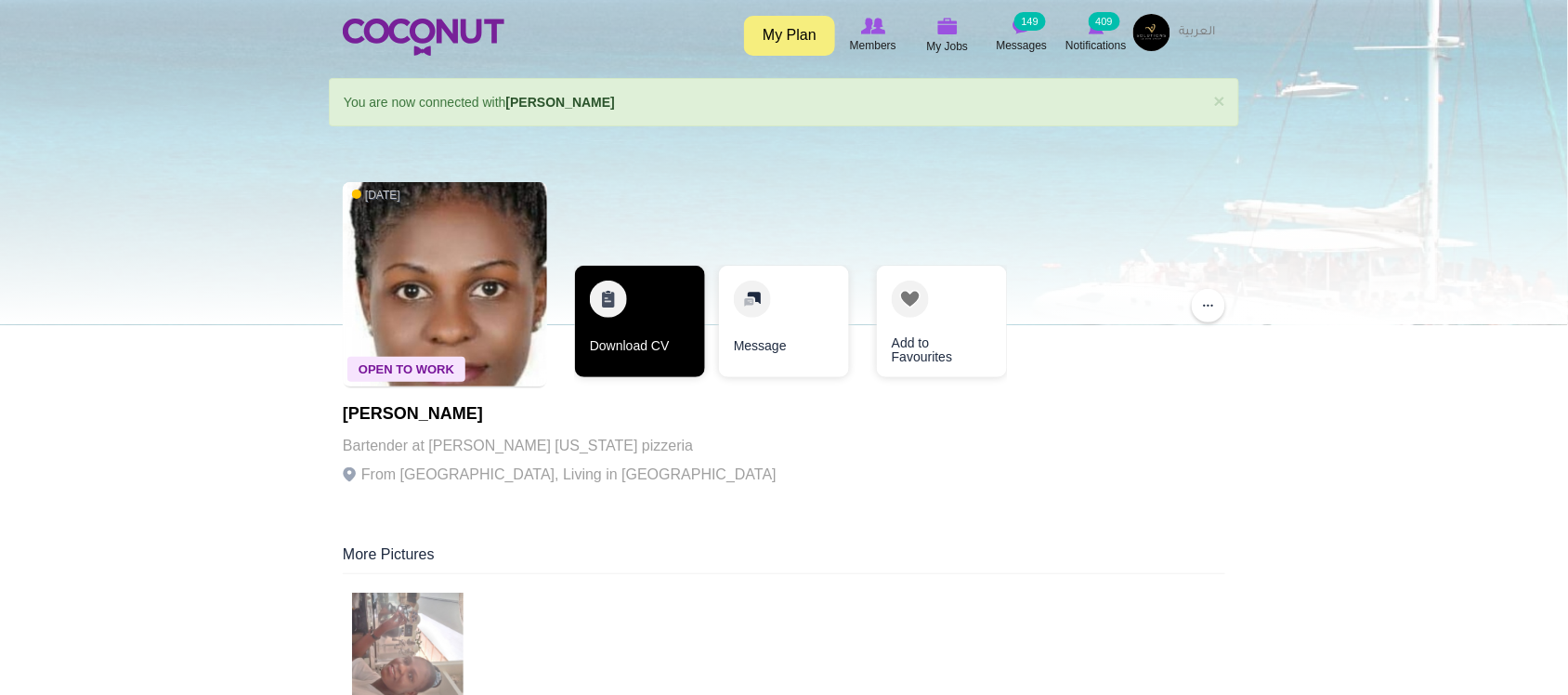
click at [619, 332] on link "Download CV" at bounding box center [640, 321] width 130 height 111
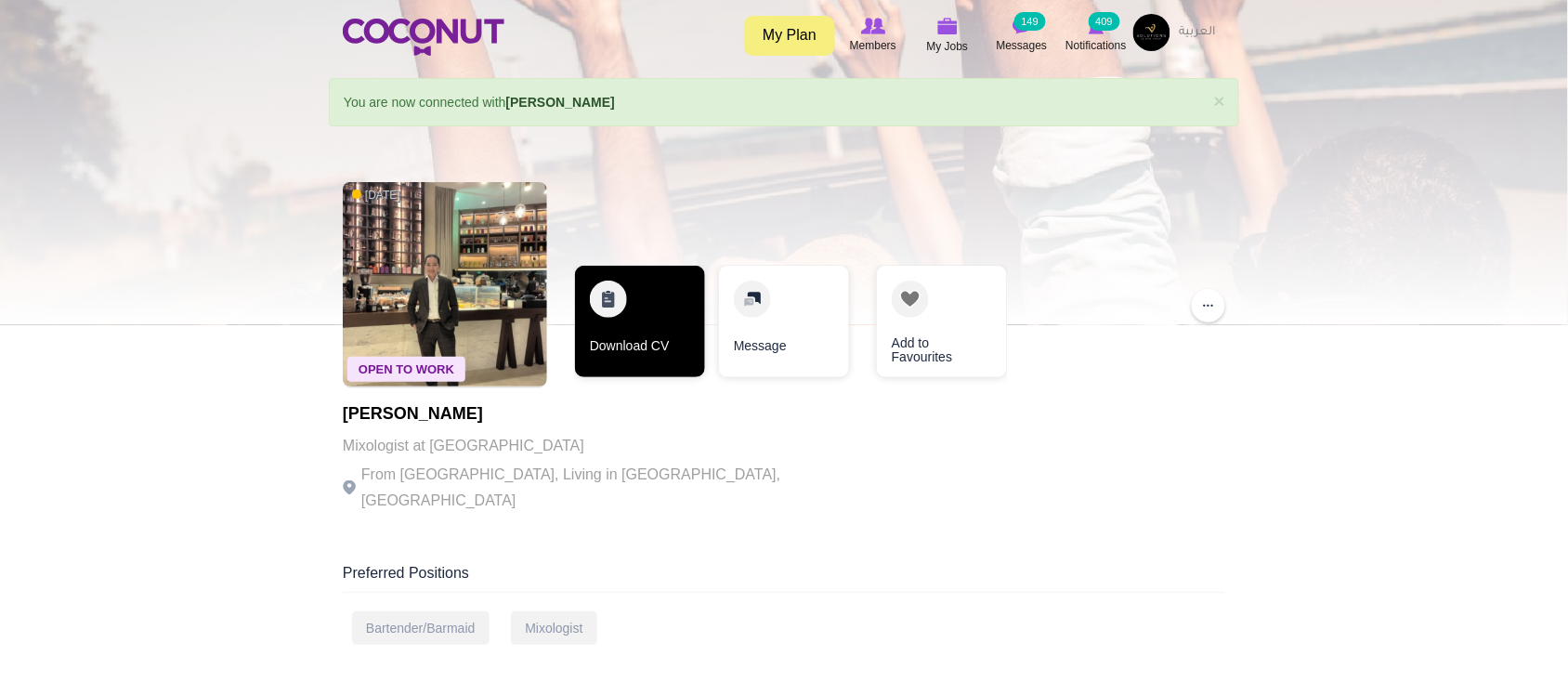
click at [655, 363] on link "Download CV" at bounding box center [640, 321] width 130 height 111
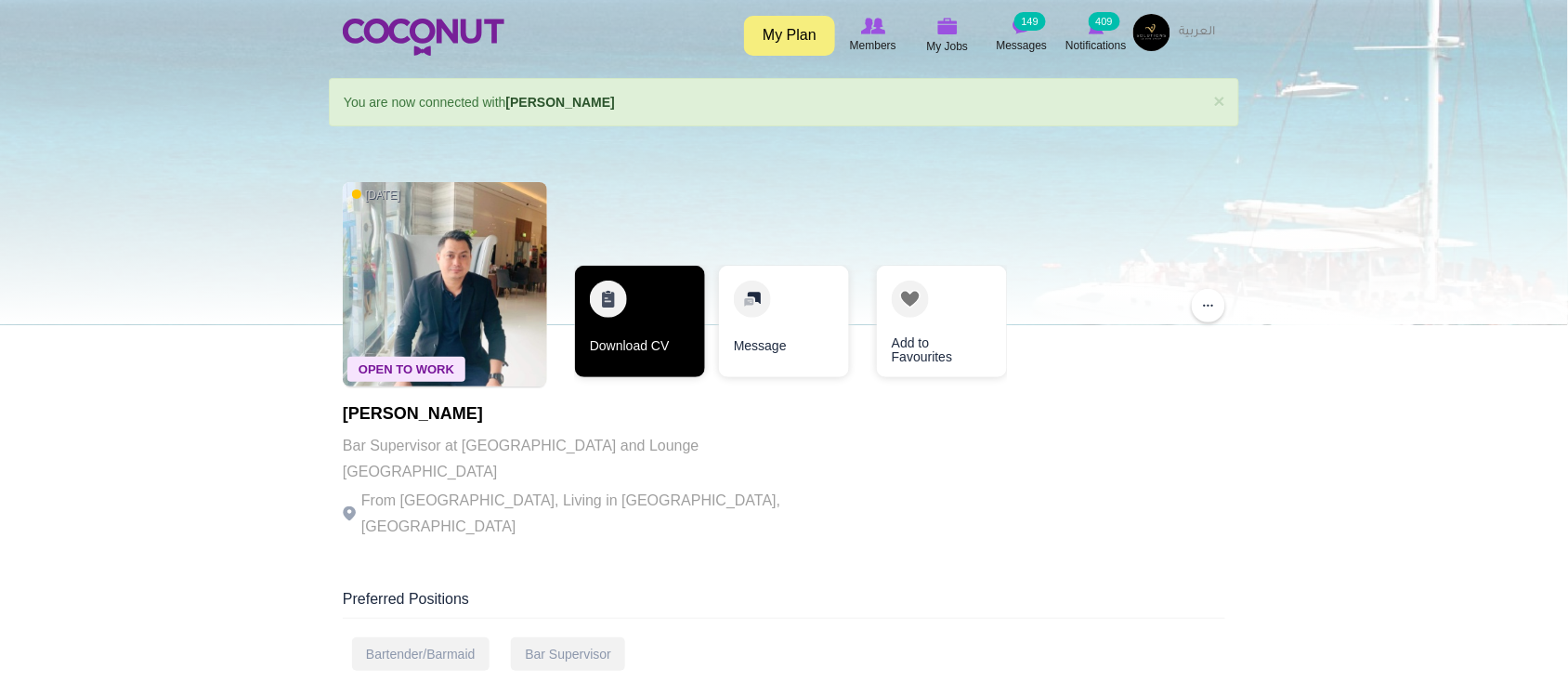
click at [671, 324] on link "Download CV" at bounding box center [640, 321] width 130 height 111
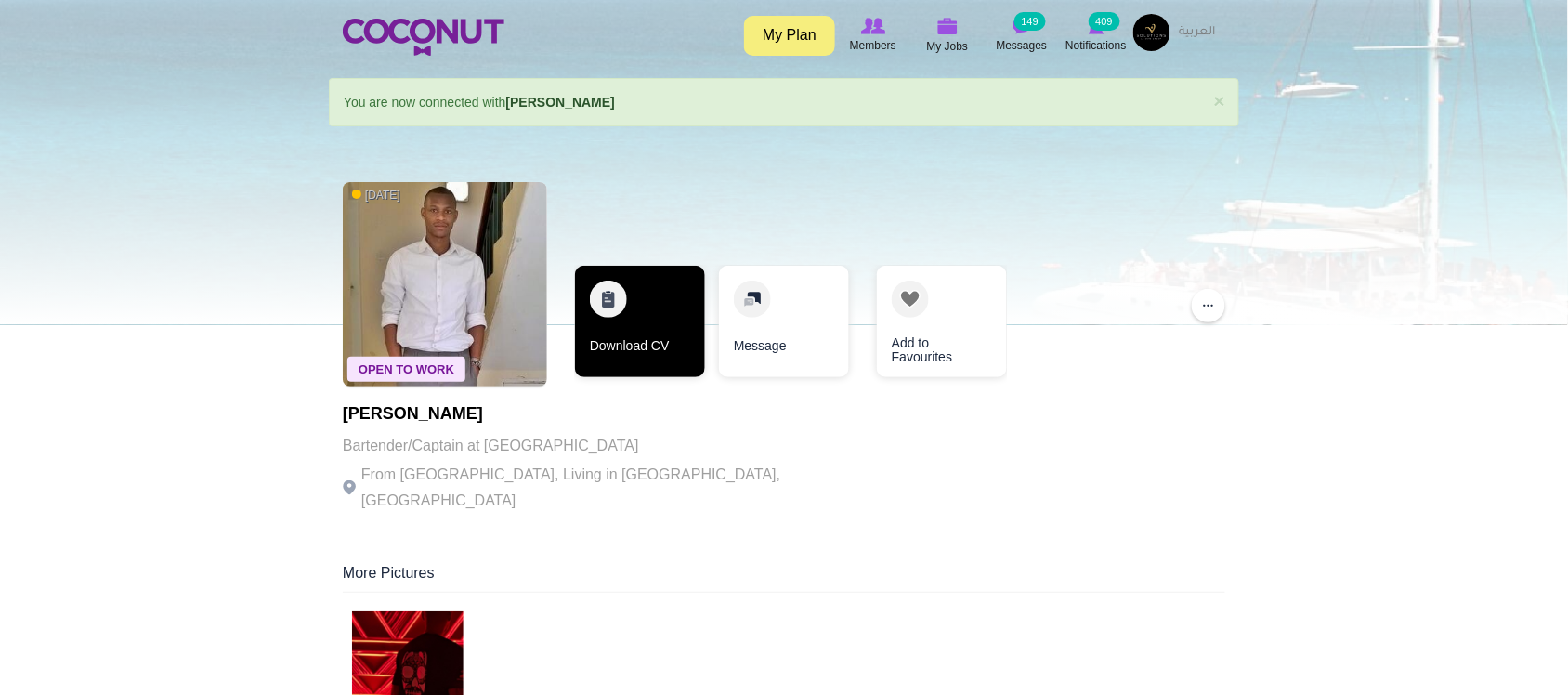
click at [621, 359] on link "Download CV" at bounding box center [640, 321] width 130 height 111
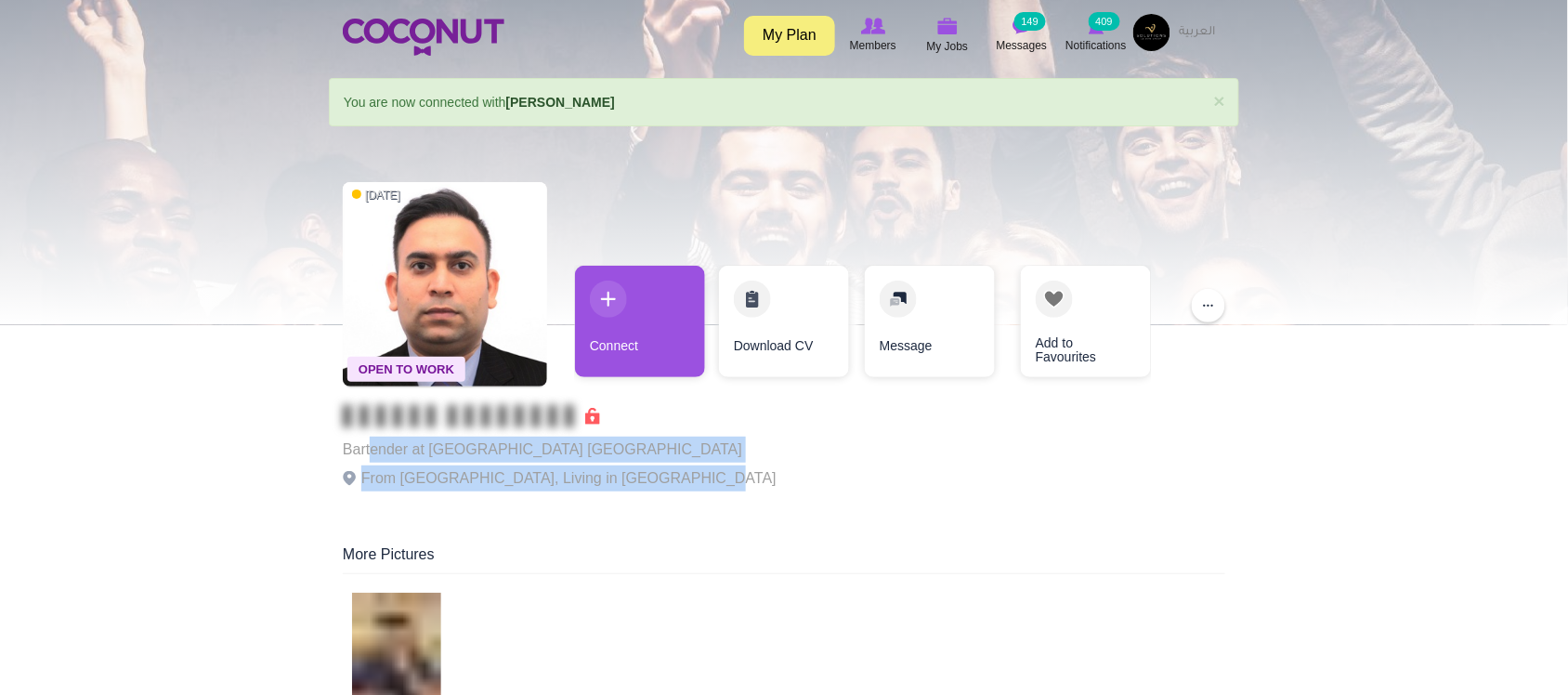
drag, startPoint x: 381, startPoint y: 444, endPoint x: 678, endPoint y: 471, distance: 298.2
click at [678, 474] on div "Bartender at [GEOGRAPHIC_DATA] [GEOGRAPHIC_DATA] From [GEOGRAPHIC_DATA], Living…" at bounding box center [560, 451] width 434 height 93
drag, startPoint x: 676, startPoint y: 471, endPoint x: 660, endPoint y: 399, distance: 73.8
click at [675, 471] on p "From United Arab Emirates, Living in United Arab Emirates" at bounding box center [560, 479] width 434 height 26
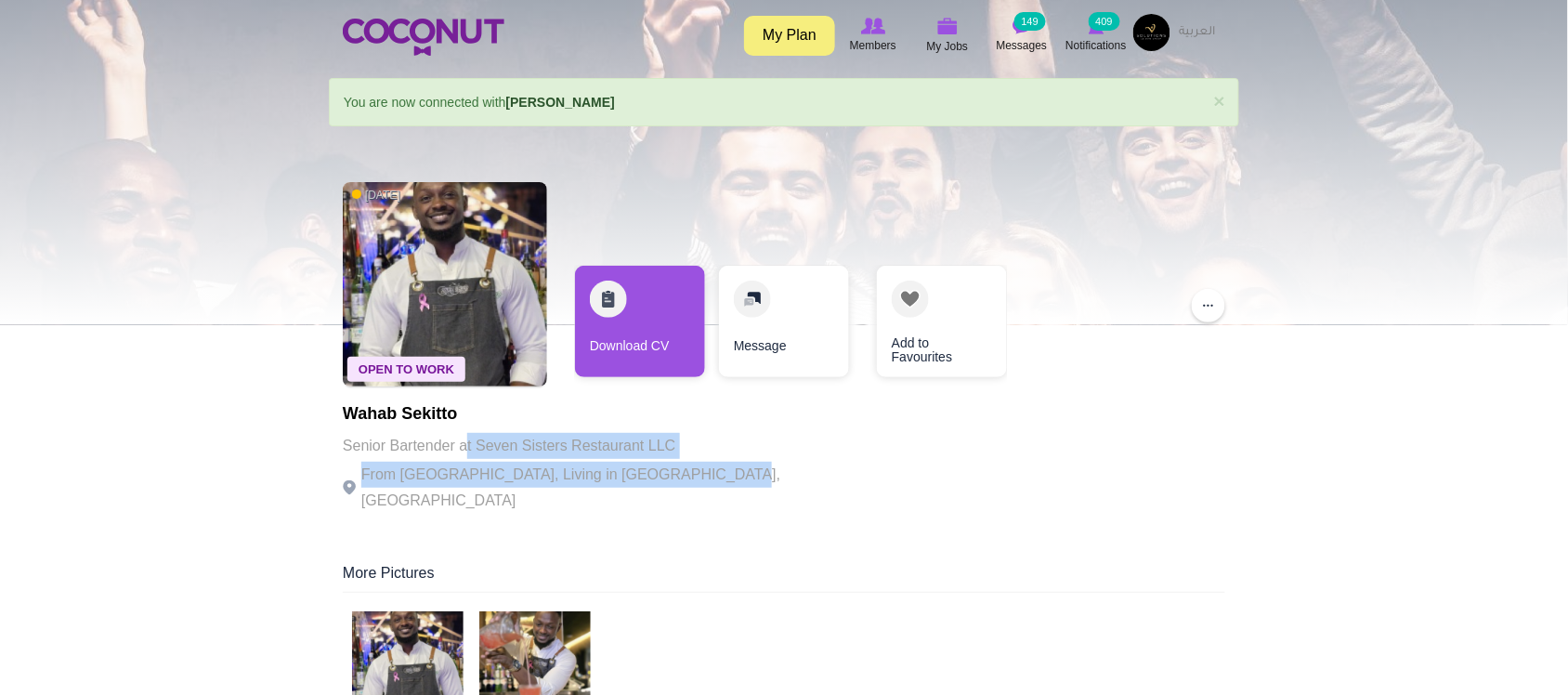
drag, startPoint x: 469, startPoint y: 442, endPoint x: 735, endPoint y: 474, distance: 267.9
click at [735, 474] on div "Open To Work 3 weeks ago Wahab Sekitto Senior Bartender at Seven Sisters Restau…" at bounding box center [784, 349] width 883 height 353
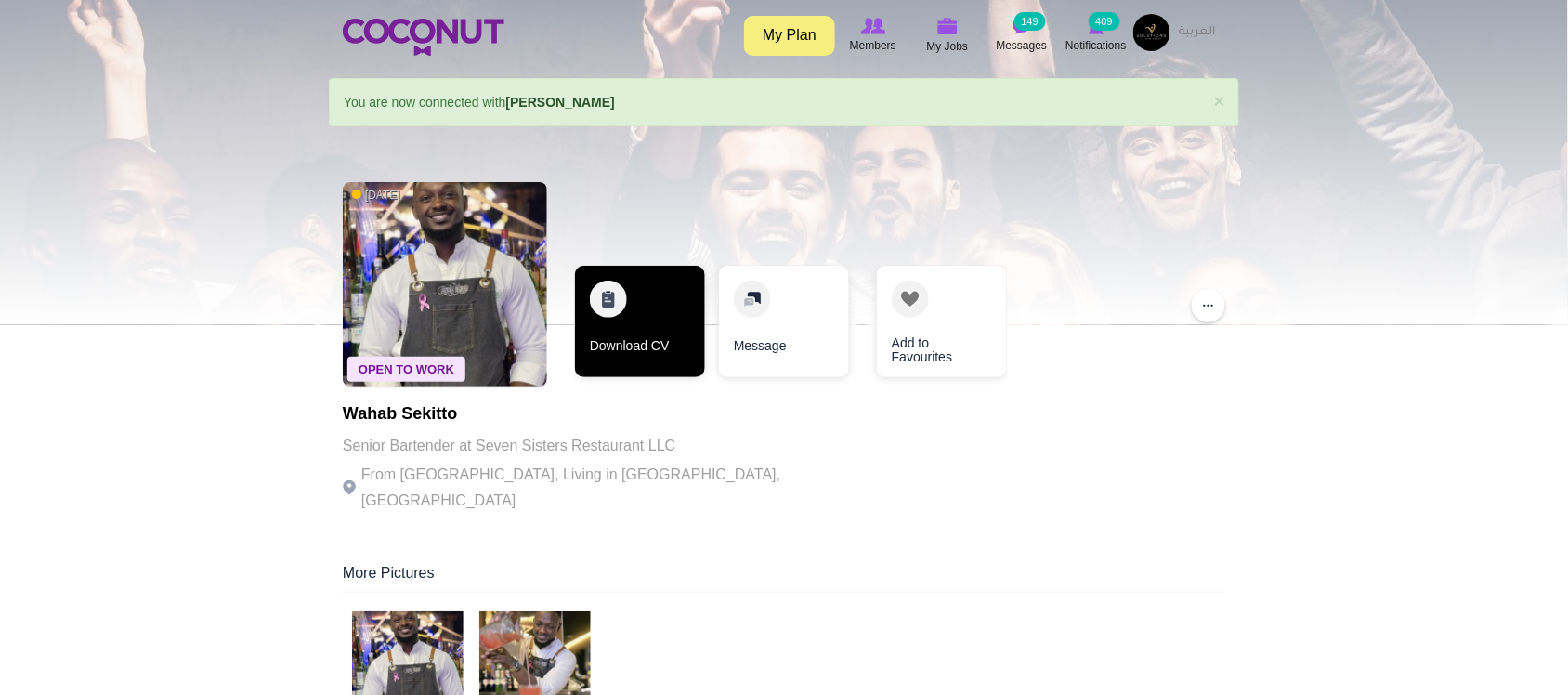
click at [631, 349] on link "Download CV" at bounding box center [640, 321] width 130 height 111
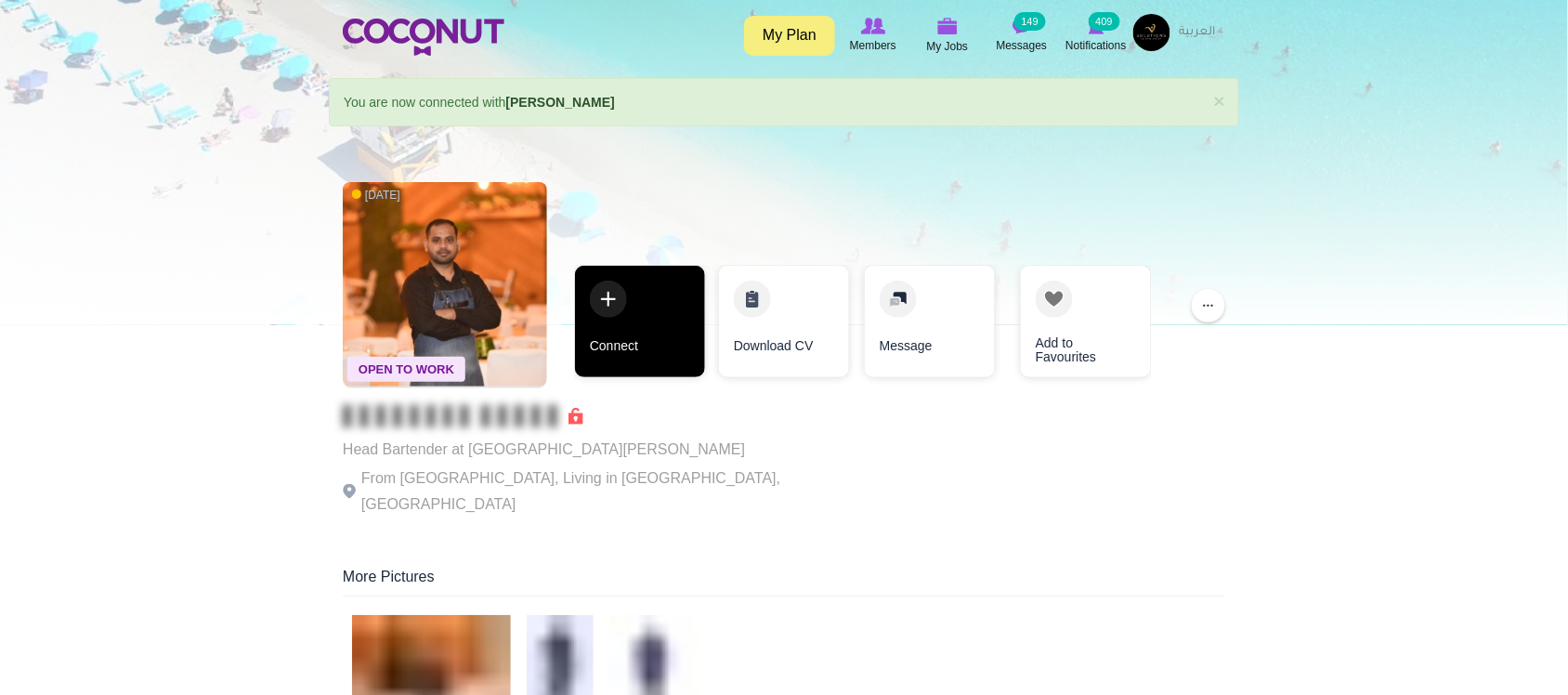
click at [647, 359] on link "Connect" at bounding box center [640, 321] width 130 height 111
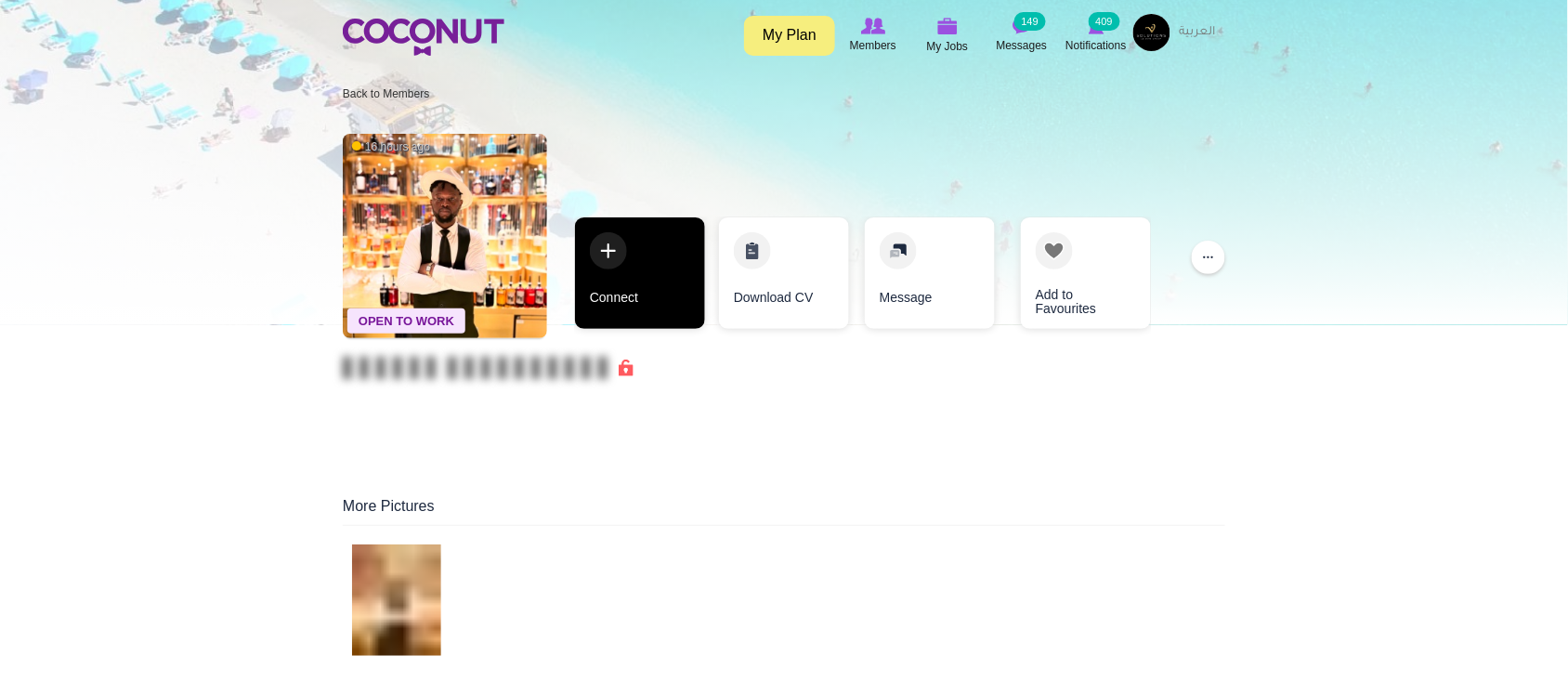
click at [627, 307] on link "Connect" at bounding box center [640, 272] width 130 height 111
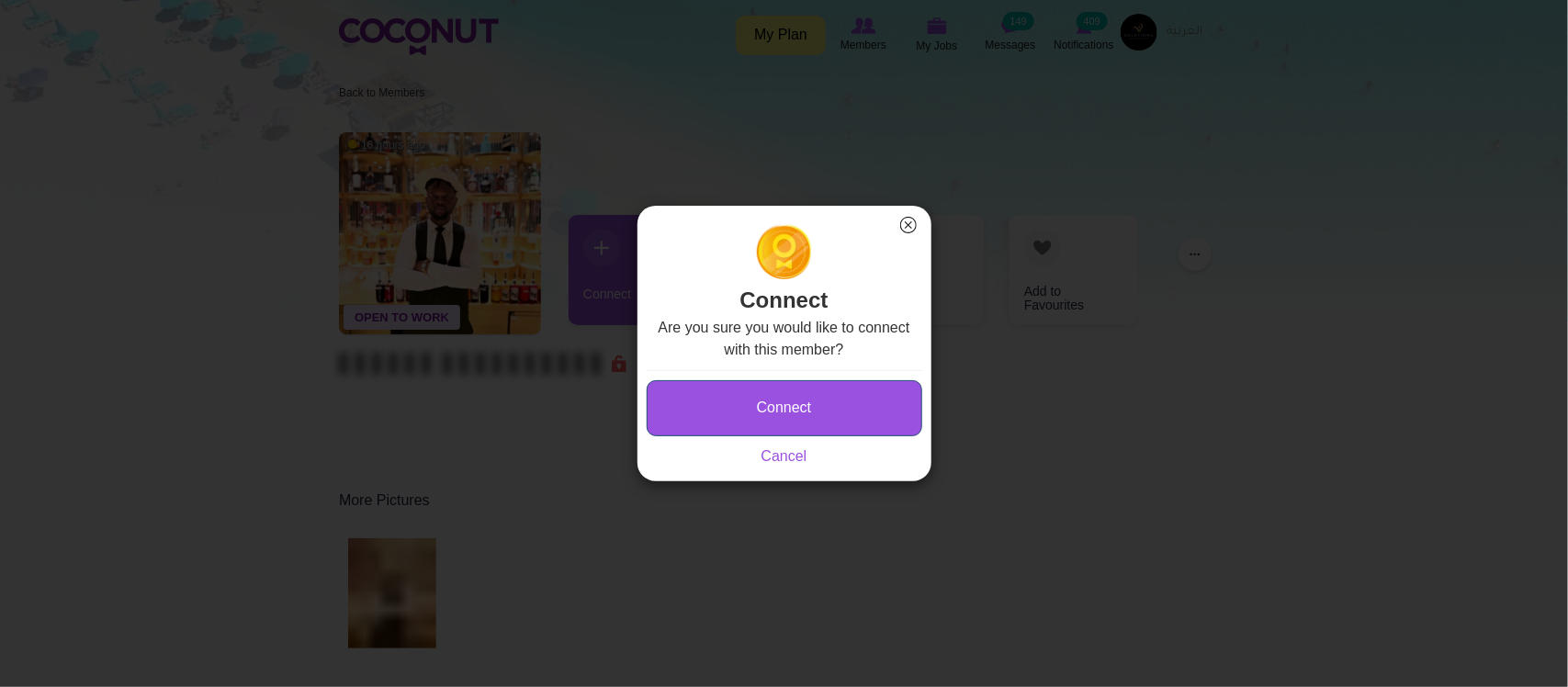
click at [825, 411] on button "Connect" at bounding box center [784, 408] width 276 height 56
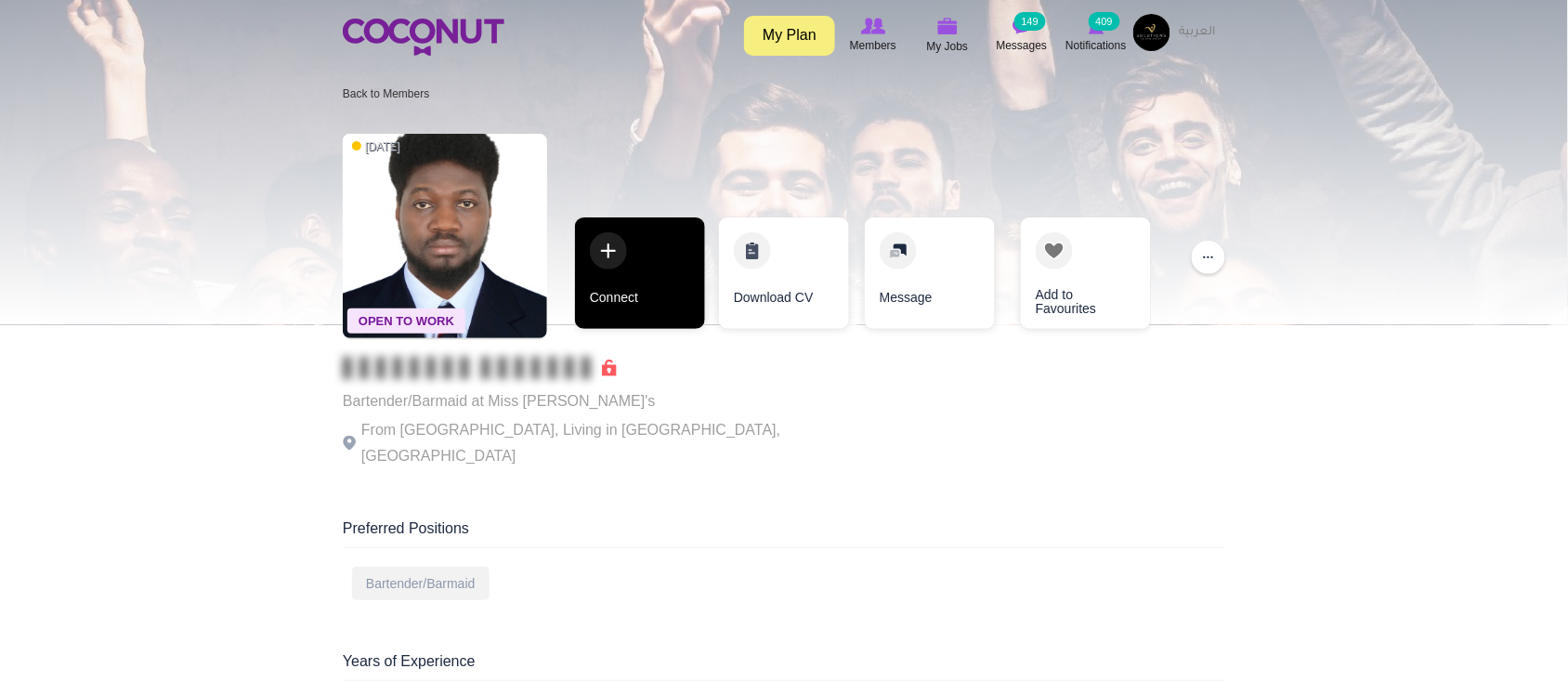
click at [656, 312] on link "Connect" at bounding box center [640, 272] width 130 height 111
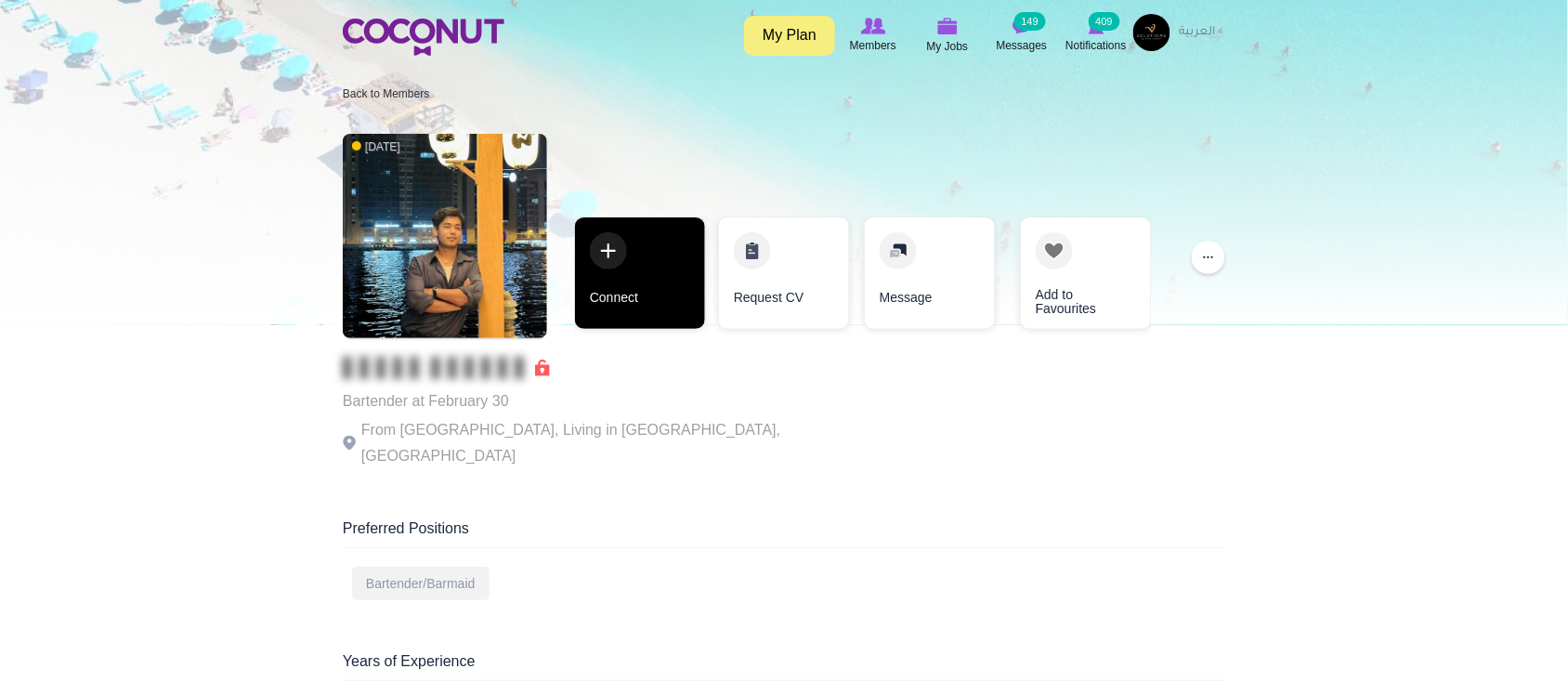
click at [655, 293] on link "Connect" at bounding box center [640, 272] width 130 height 111
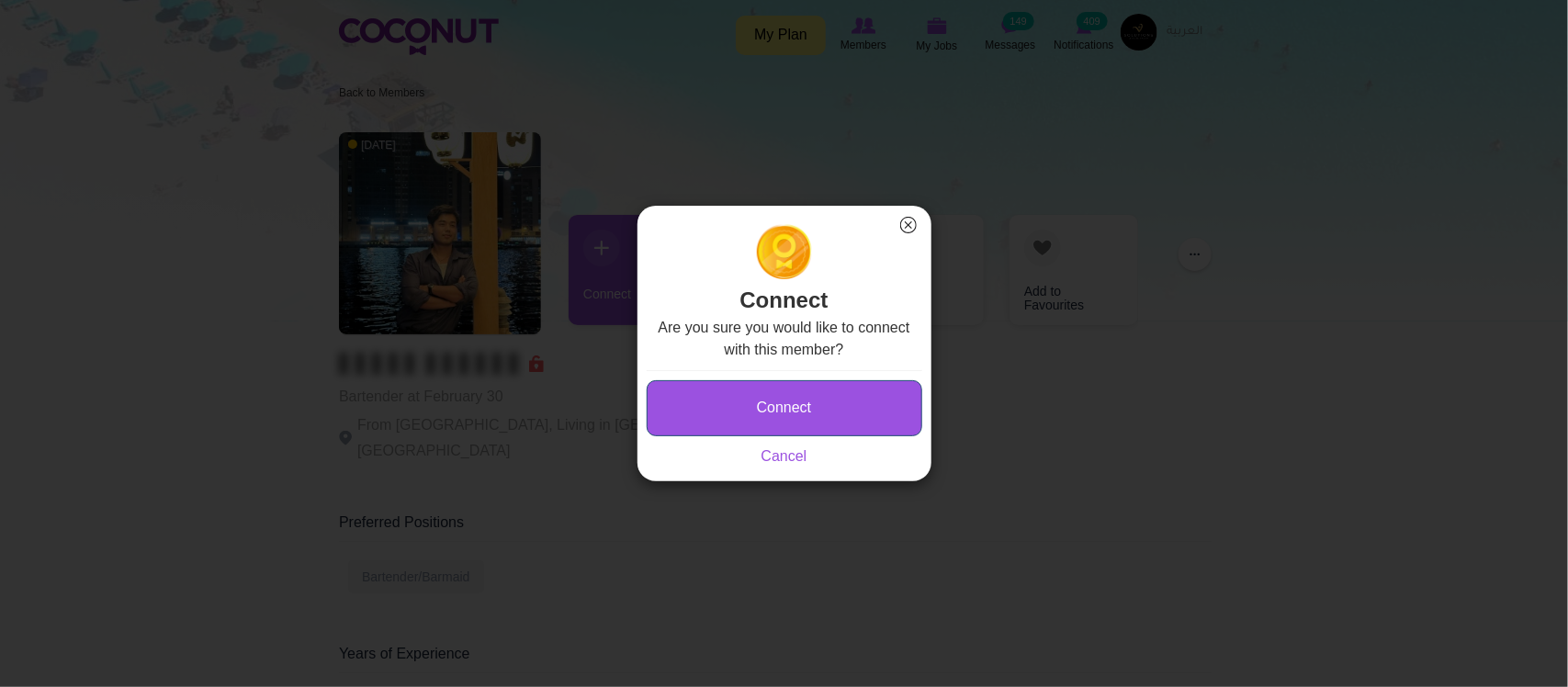
click at [823, 401] on button "Connect" at bounding box center [784, 408] width 276 height 56
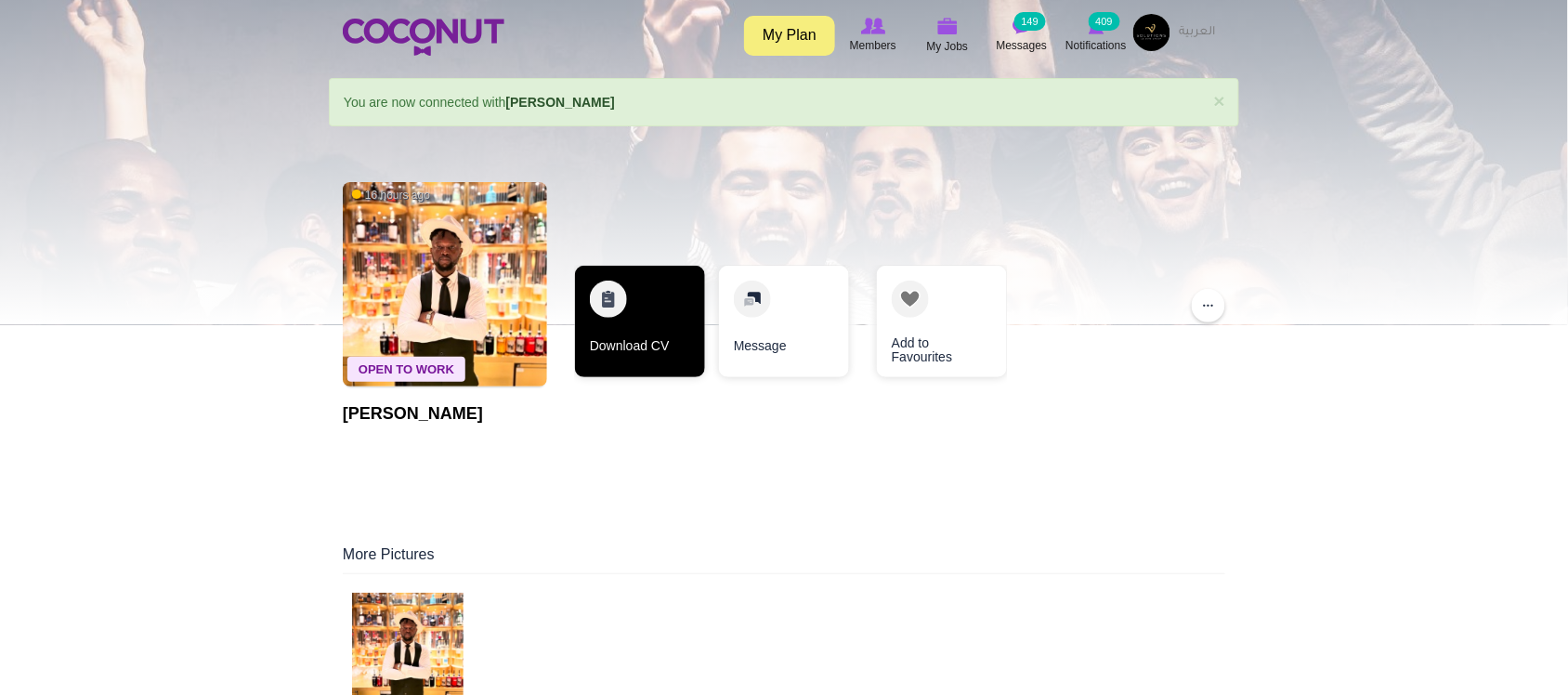
click at [632, 347] on link "Download CV" at bounding box center [640, 321] width 130 height 111
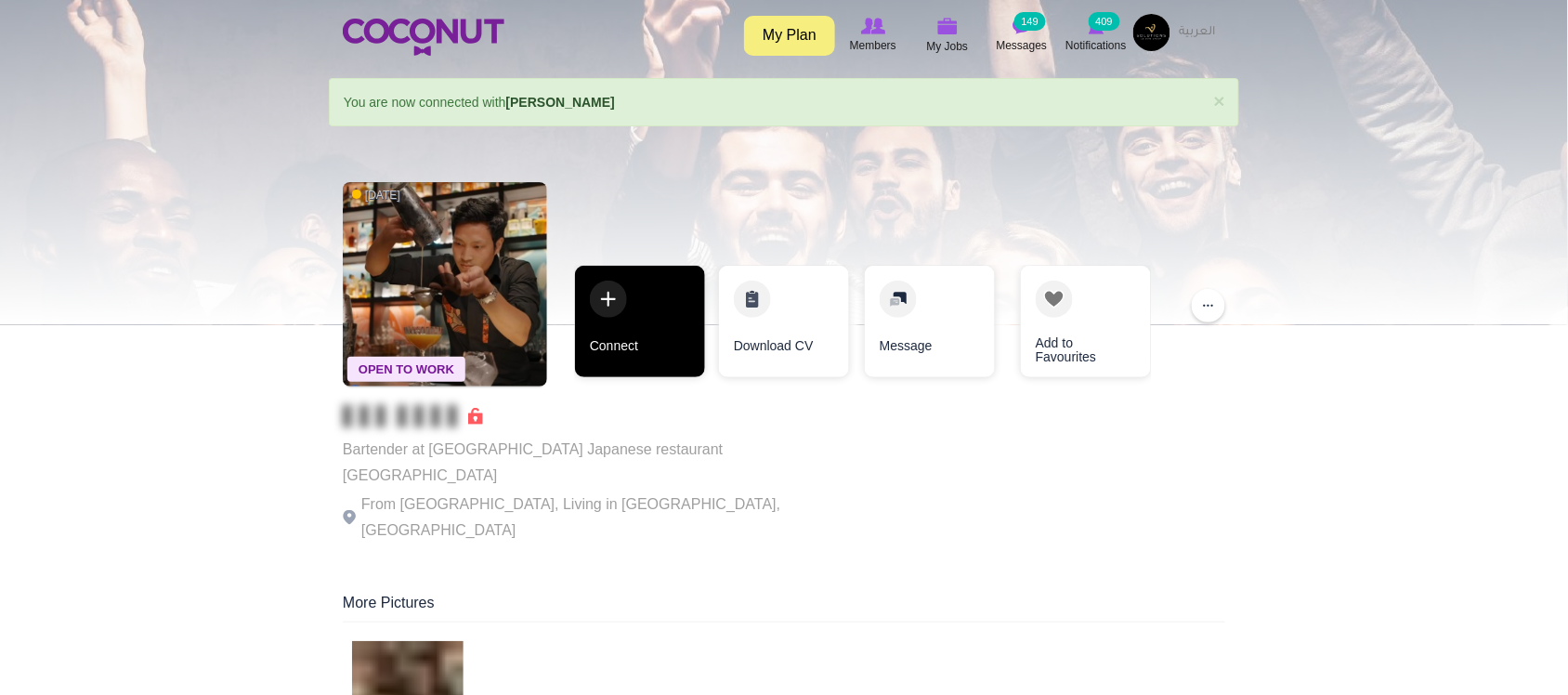
click at [626, 346] on link "Connect" at bounding box center [640, 321] width 130 height 111
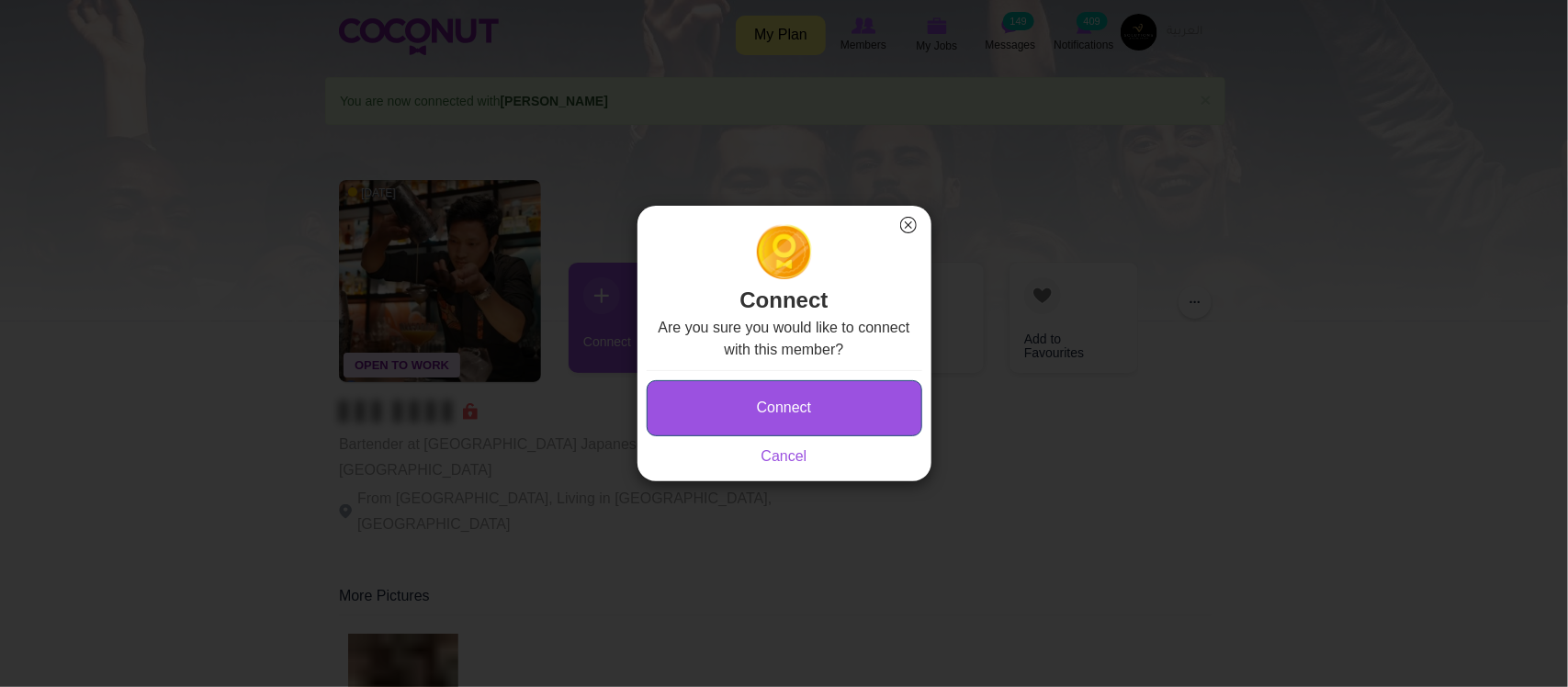
click at [759, 414] on button "Connect" at bounding box center [784, 408] width 276 height 56
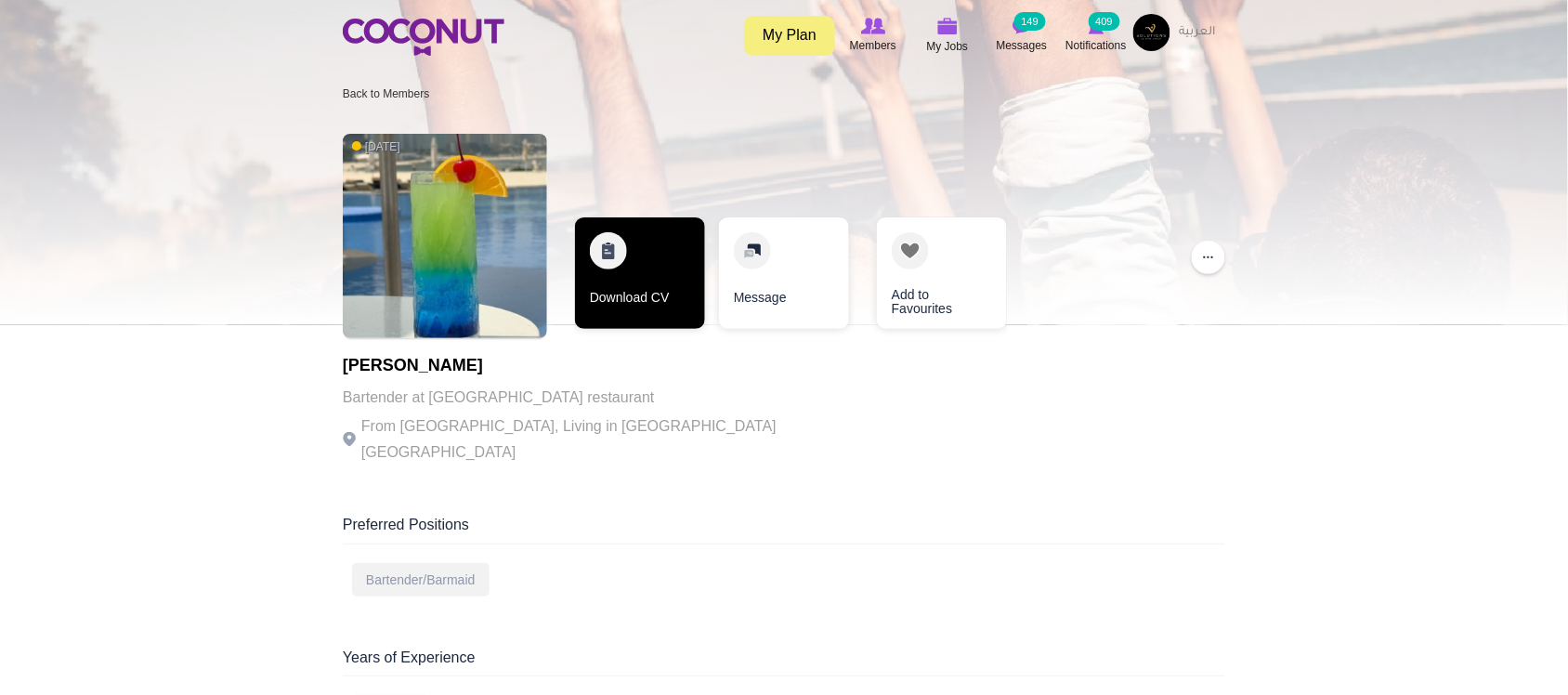
click at [648, 300] on link "Download CV" at bounding box center [640, 272] width 130 height 111
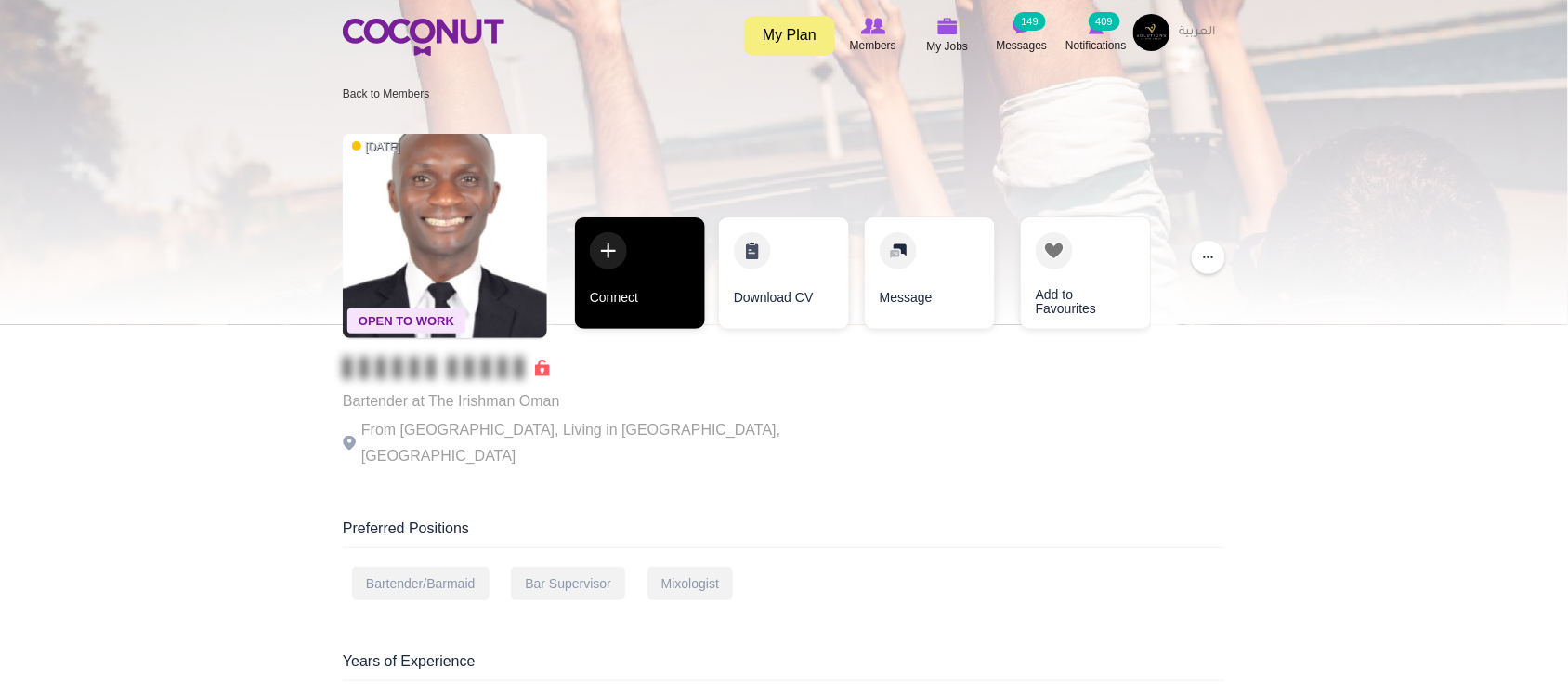
click at [646, 310] on link "Connect" at bounding box center [640, 272] width 130 height 111
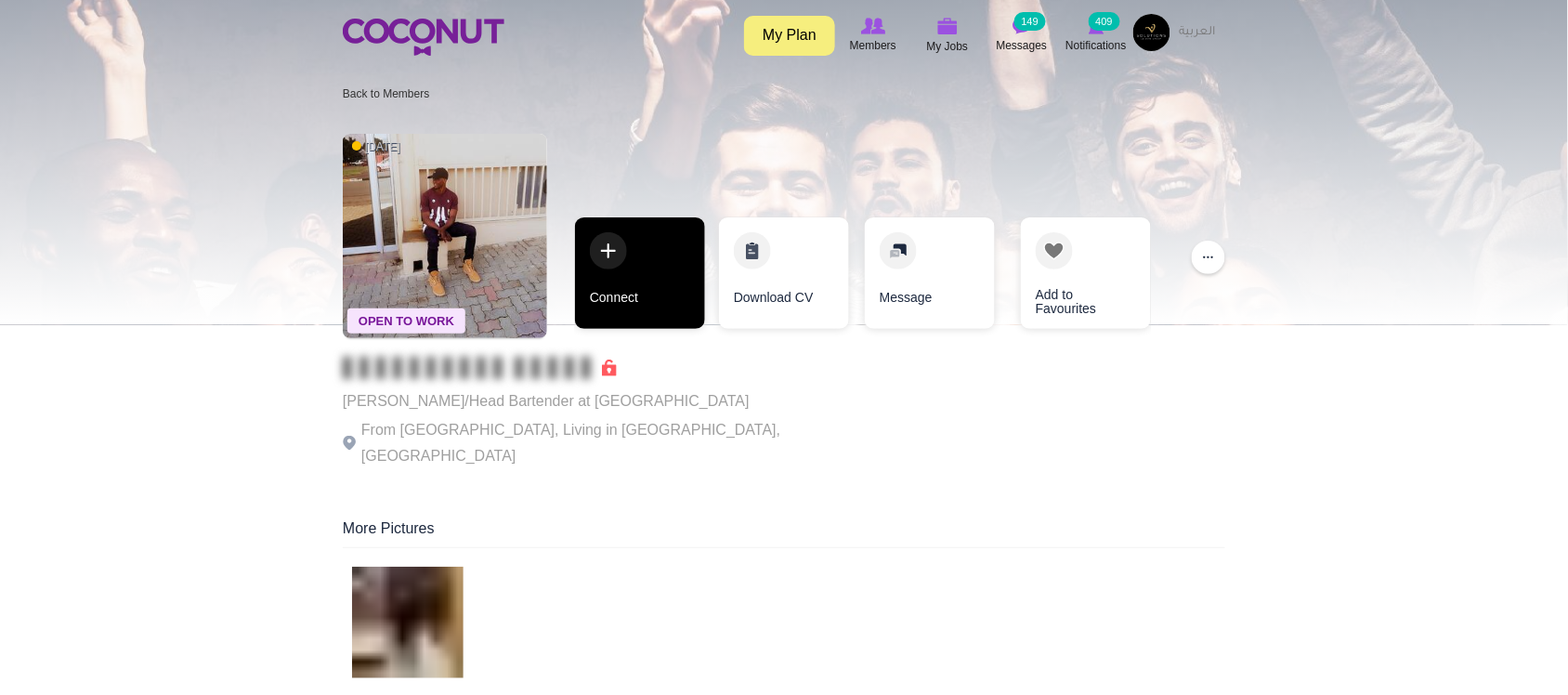
click at [653, 309] on link "Connect" at bounding box center [640, 272] width 130 height 111
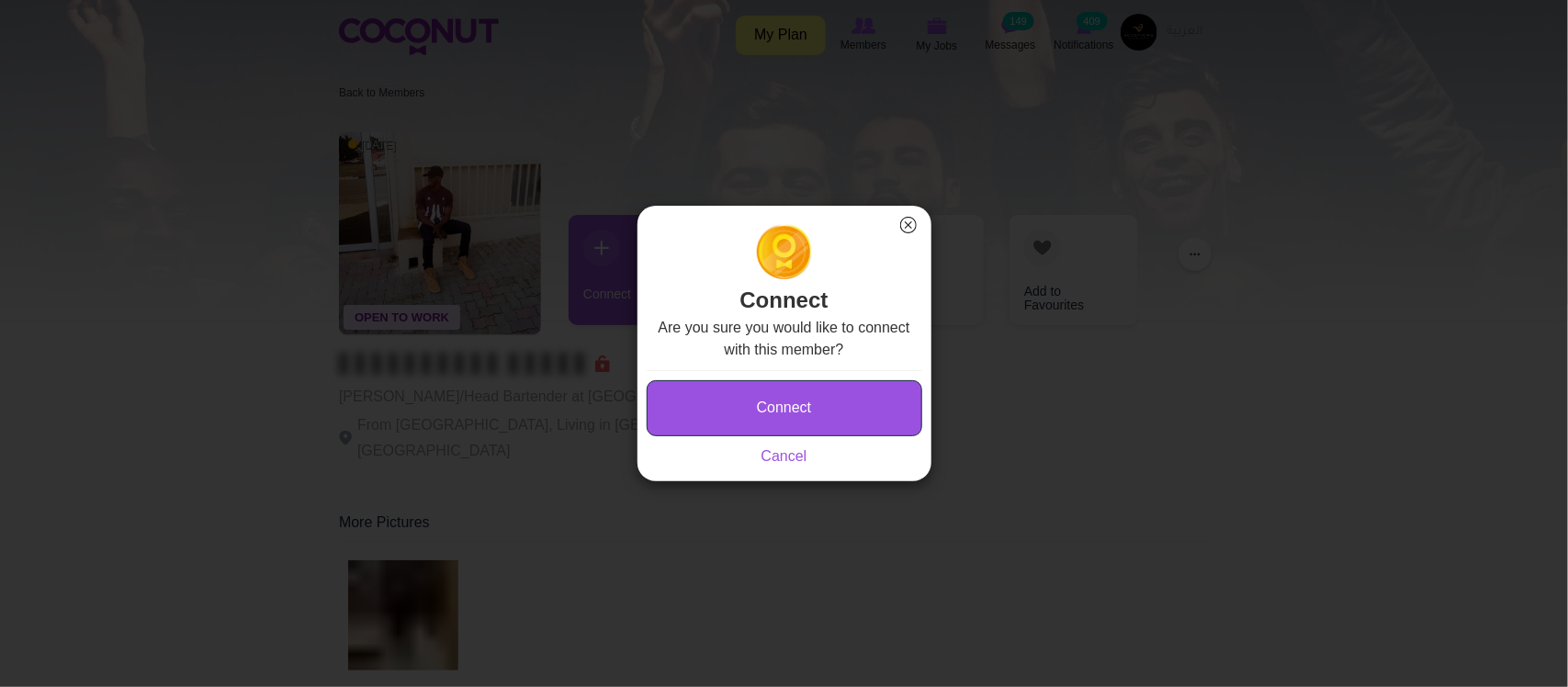
click at [756, 404] on button "Connect" at bounding box center [784, 408] width 276 height 56
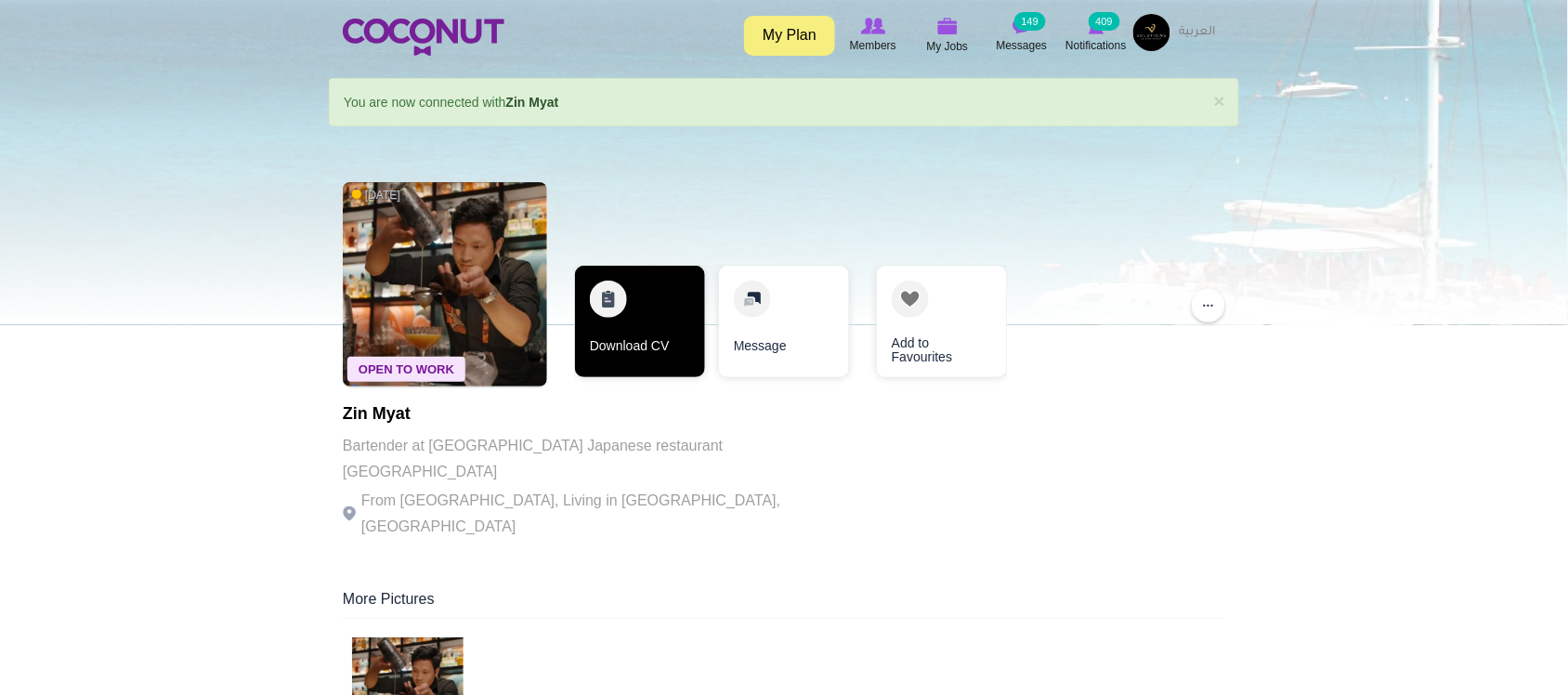
click at [646, 355] on link "Download CV" at bounding box center [640, 321] width 130 height 111
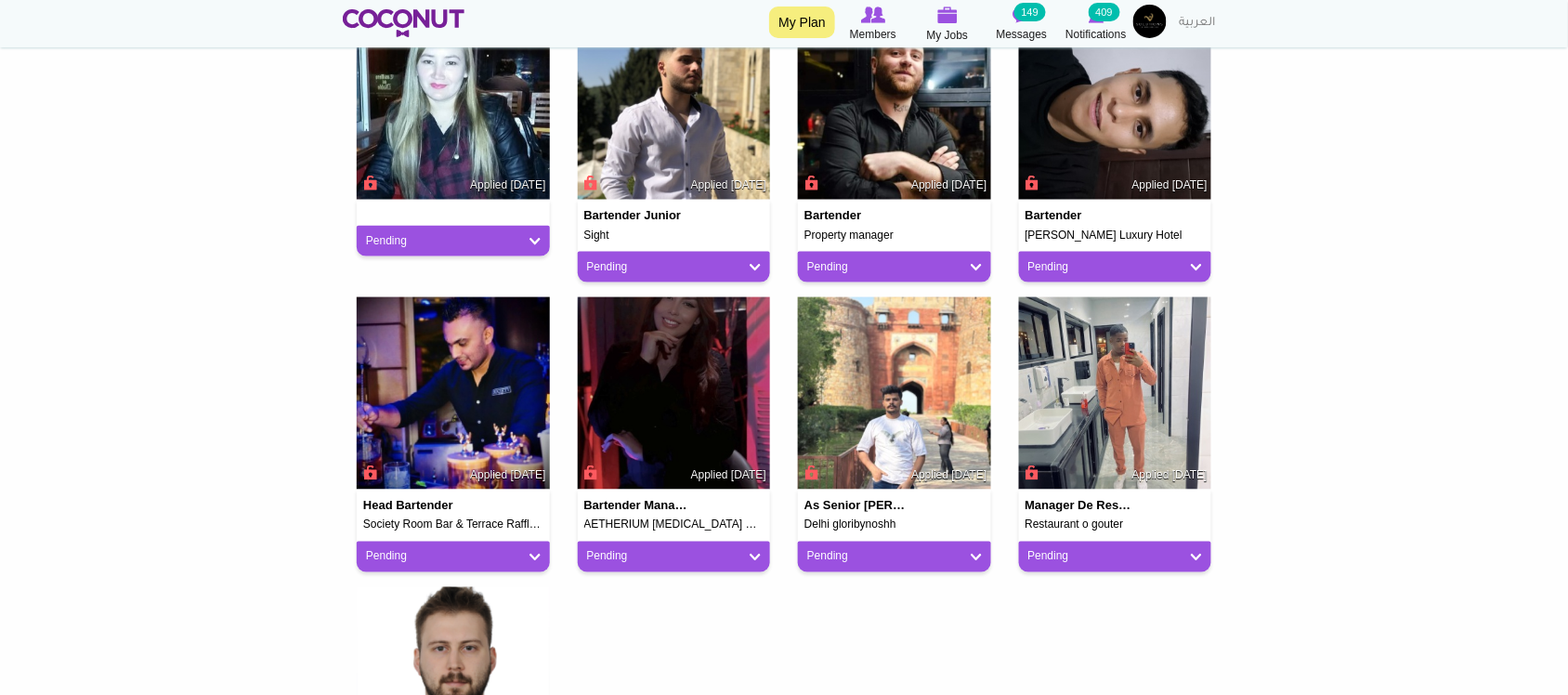
scroll to position [355, 0]
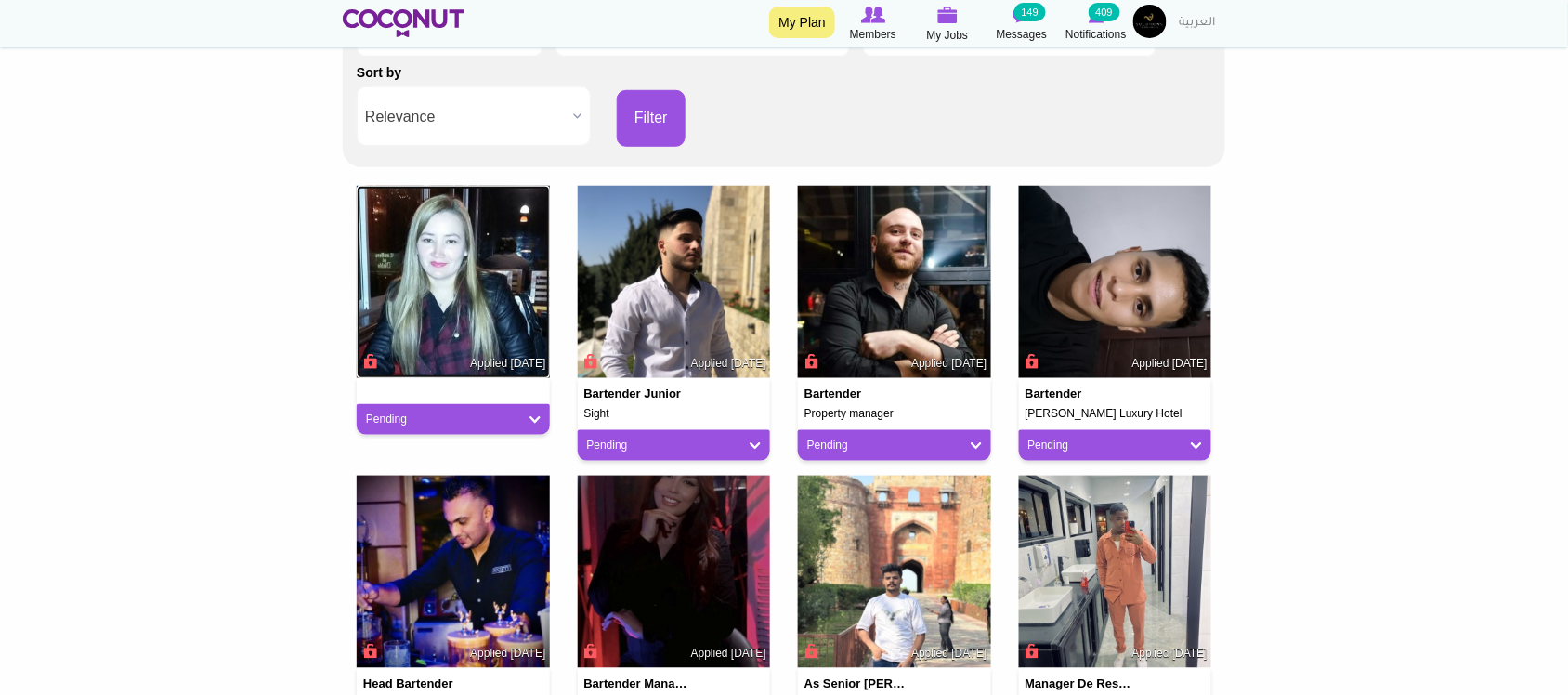
click at [447, 268] on img at bounding box center [453, 282] width 194 height 194
drag, startPoint x: 680, startPoint y: 263, endPoint x: 784, endPoint y: 263, distance: 104.0
click at [681, 263] on img at bounding box center [674, 282] width 194 height 194
click at [899, 263] on img at bounding box center [894, 282] width 194 height 194
click at [1149, 265] on img at bounding box center [1115, 282] width 194 height 194
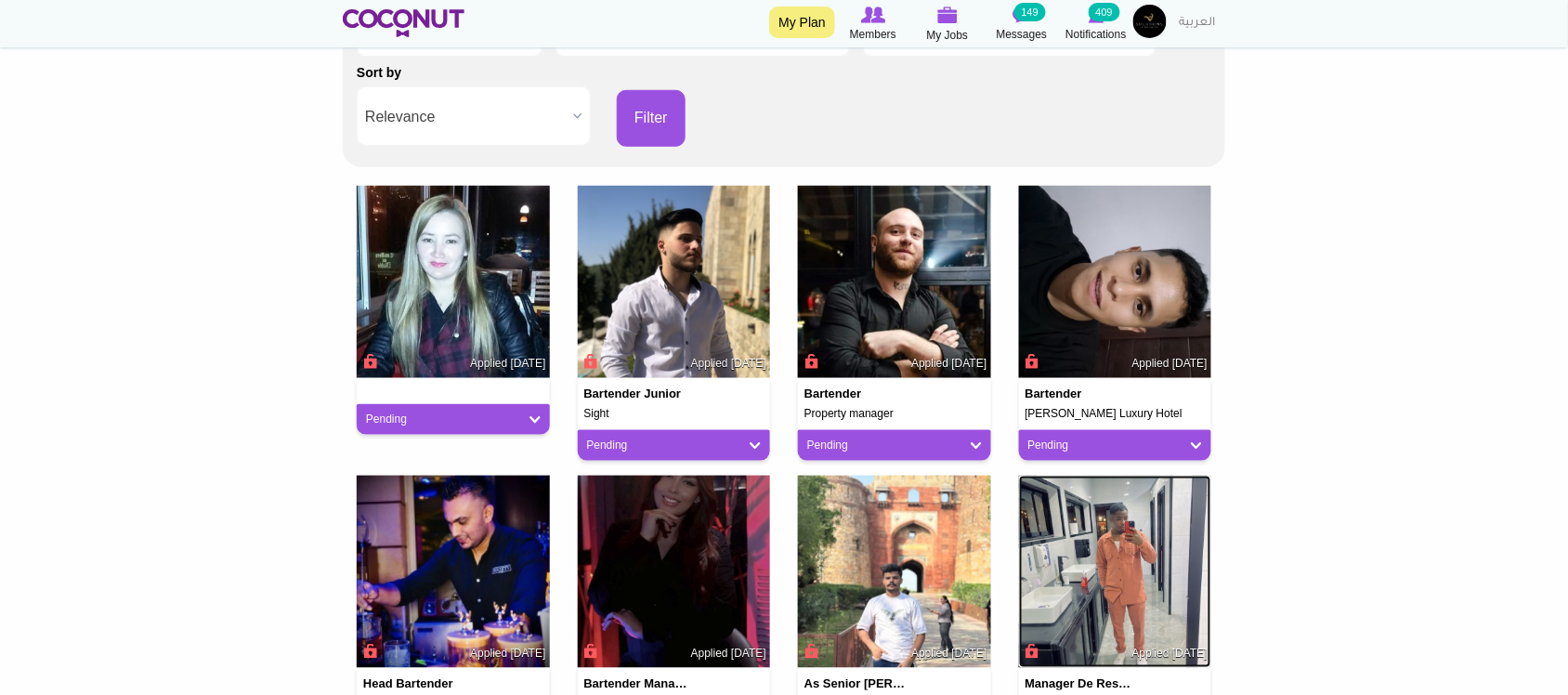
click at [1070, 548] on img at bounding box center [1115, 572] width 194 height 194
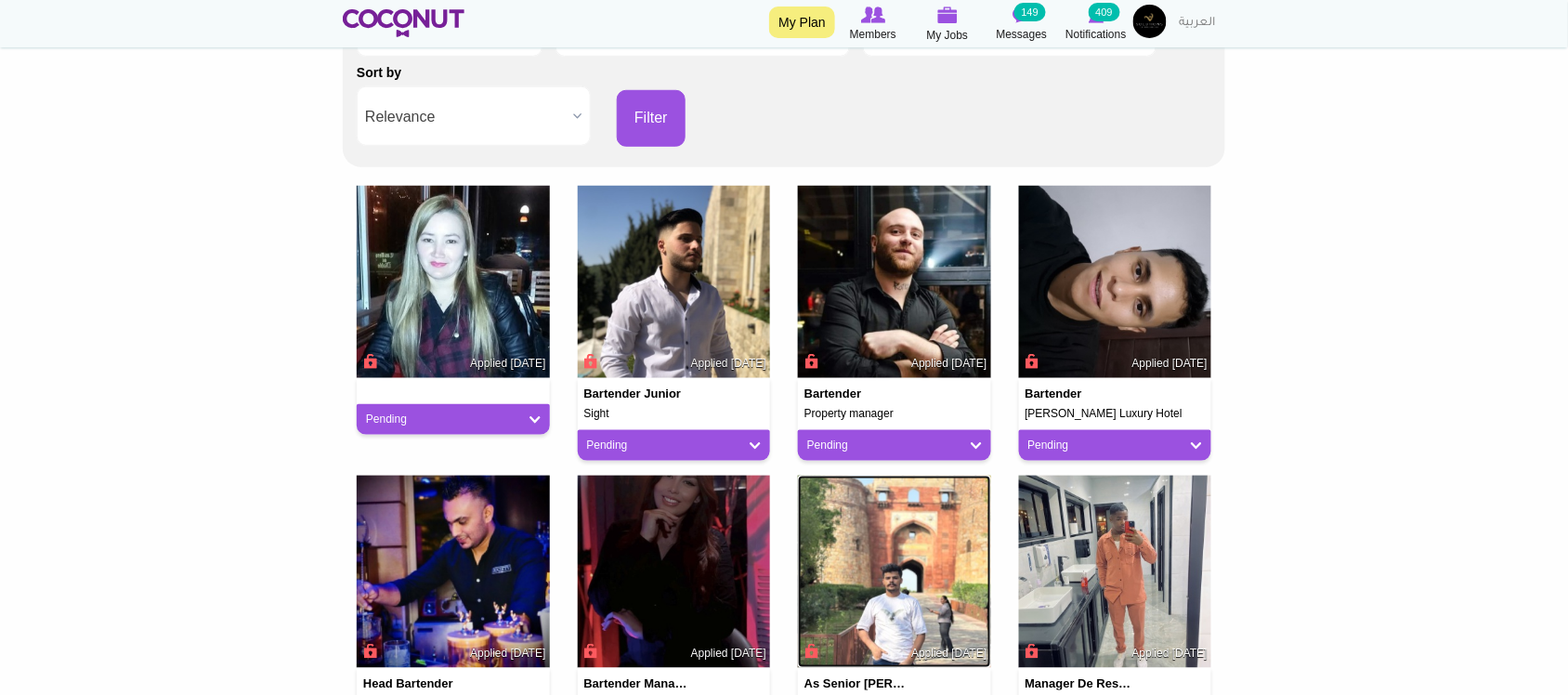
click at [921, 565] on img at bounding box center [894, 572] width 194 height 194
click at [684, 556] on img at bounding box center [674, 572] width 194 height 194
click at [474, 540] on img at bounding box center [453, 572] width 194 height 194
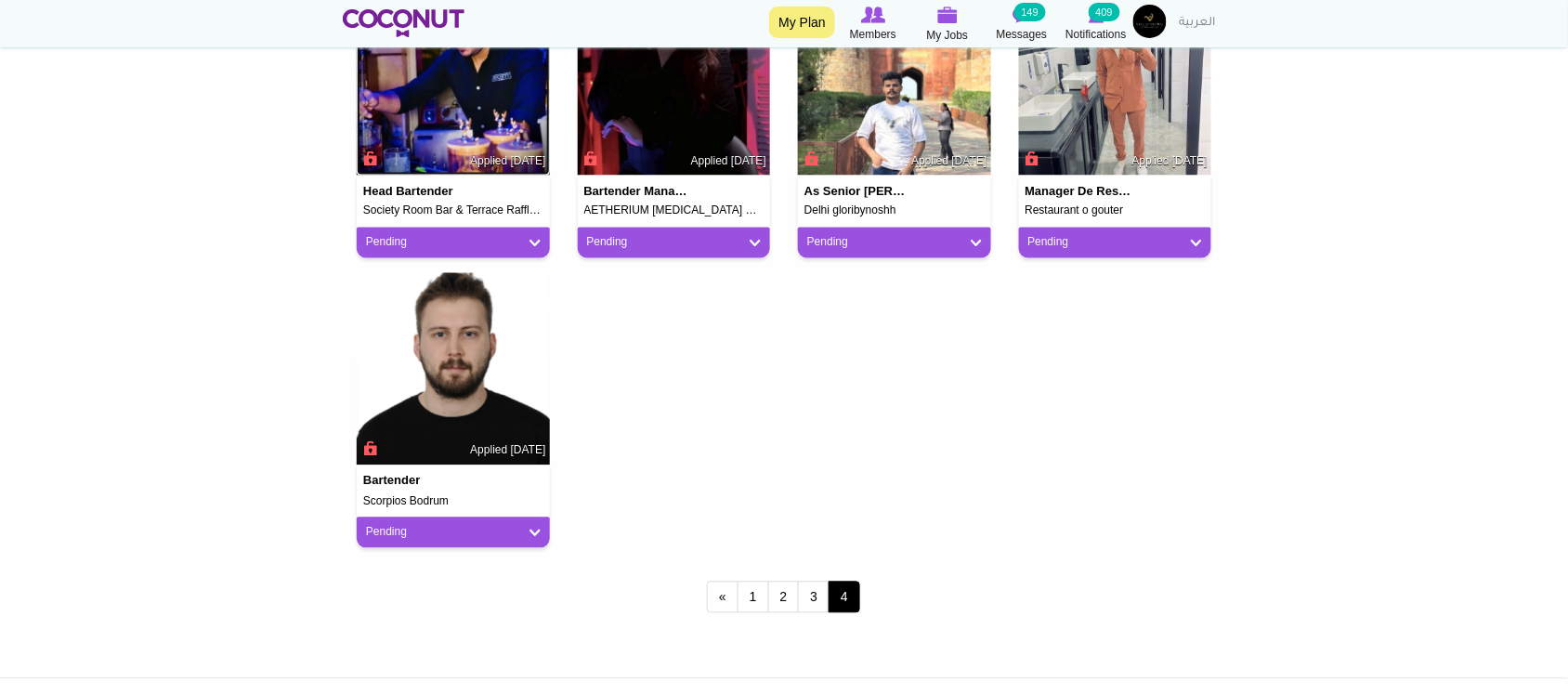
scroll to position [977, 0]
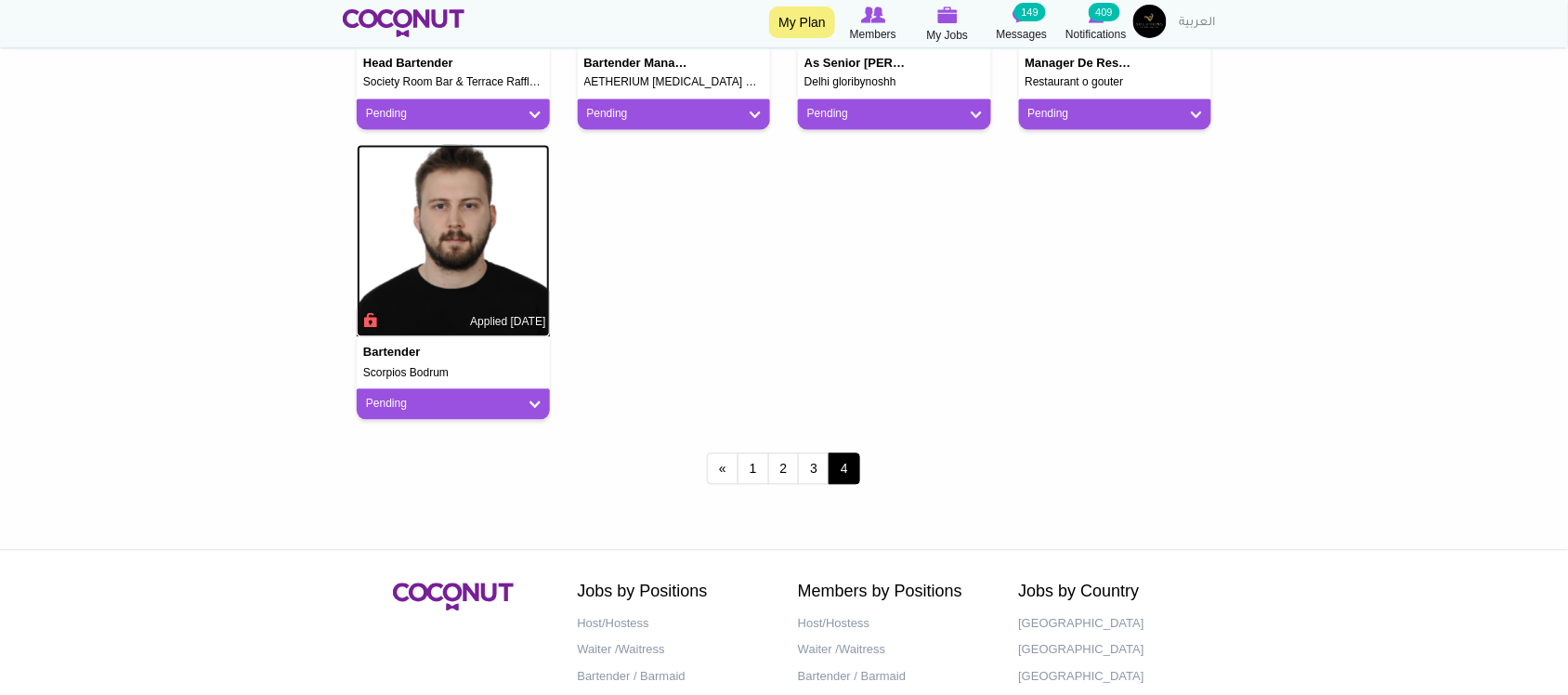
click at [456, 261] on img at bounding box center [453, 241] width 194 height 194
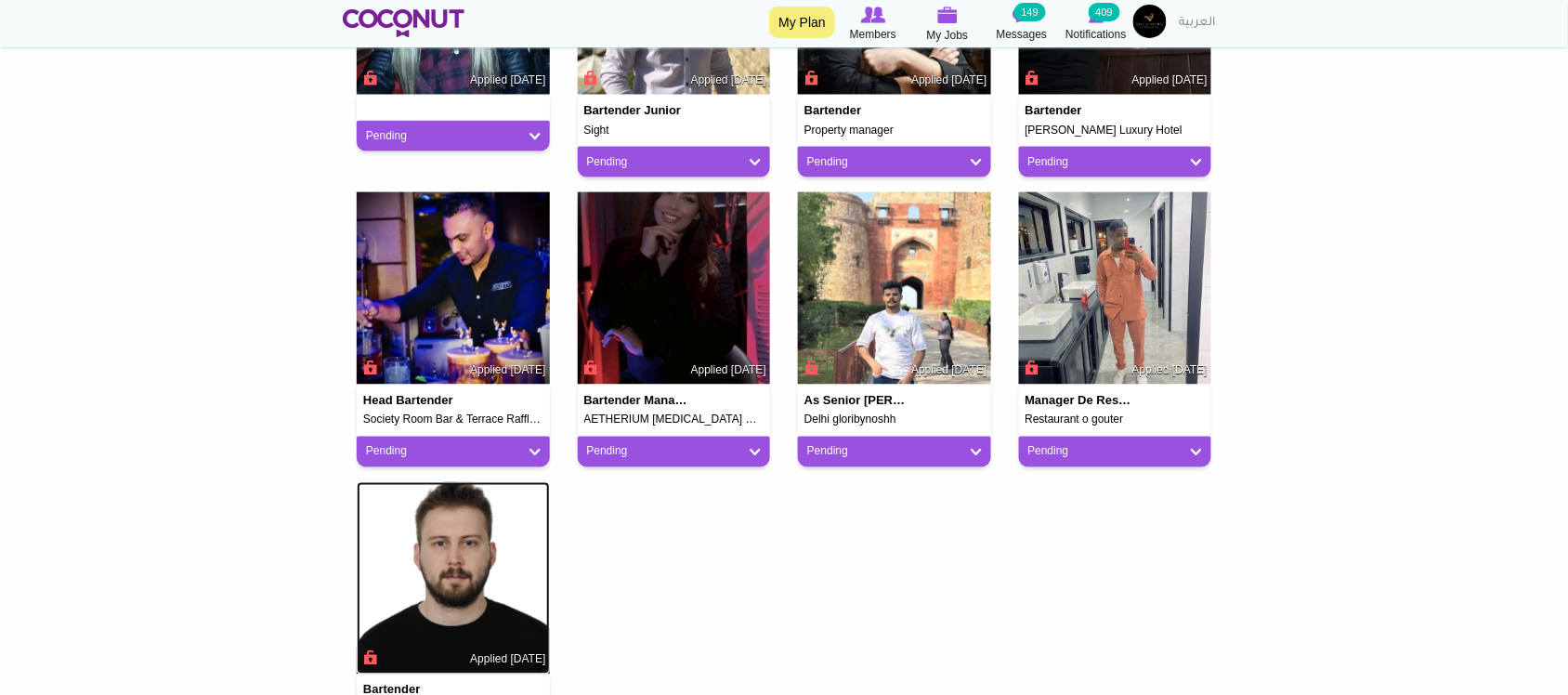
scroll to position [355, 0]
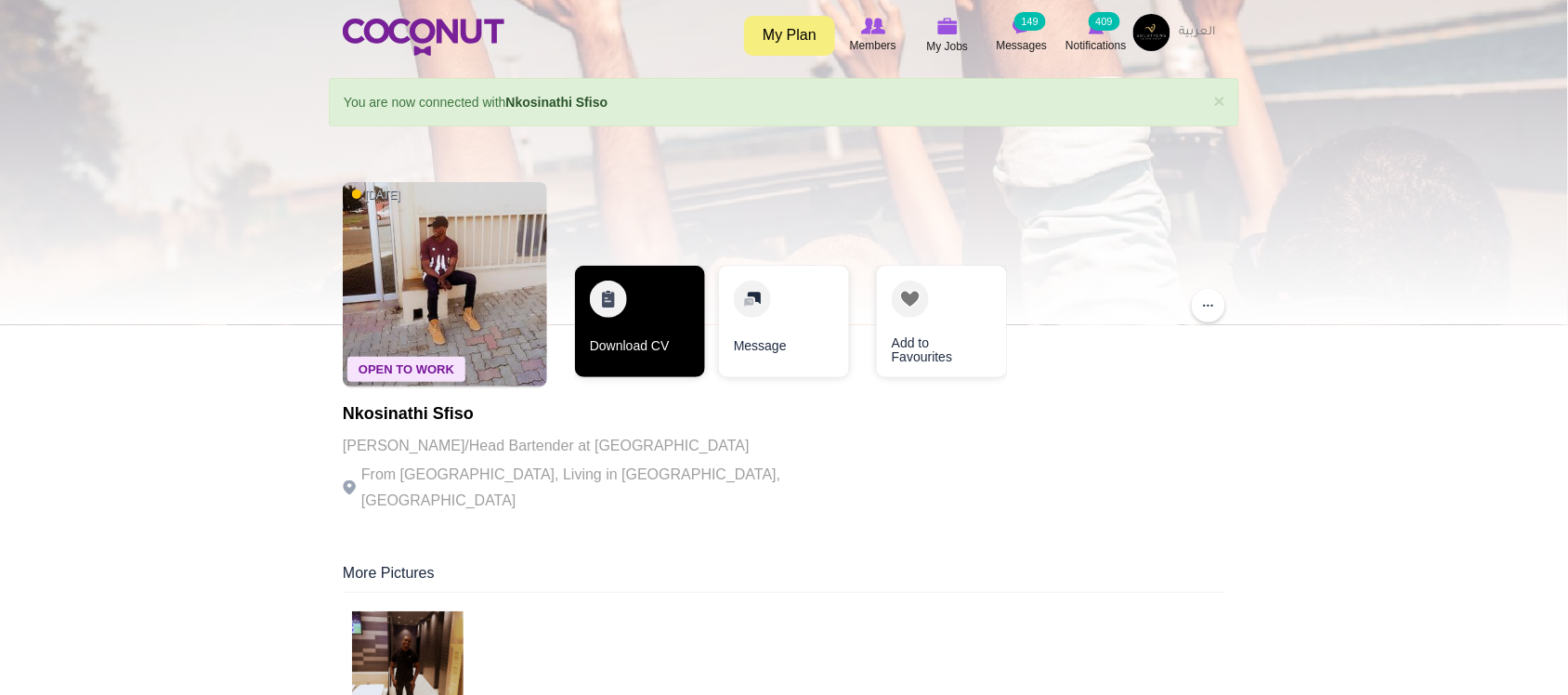
click at [669, 359] on link "Download CV" at bounding box center [640, 321] width 130 height 111
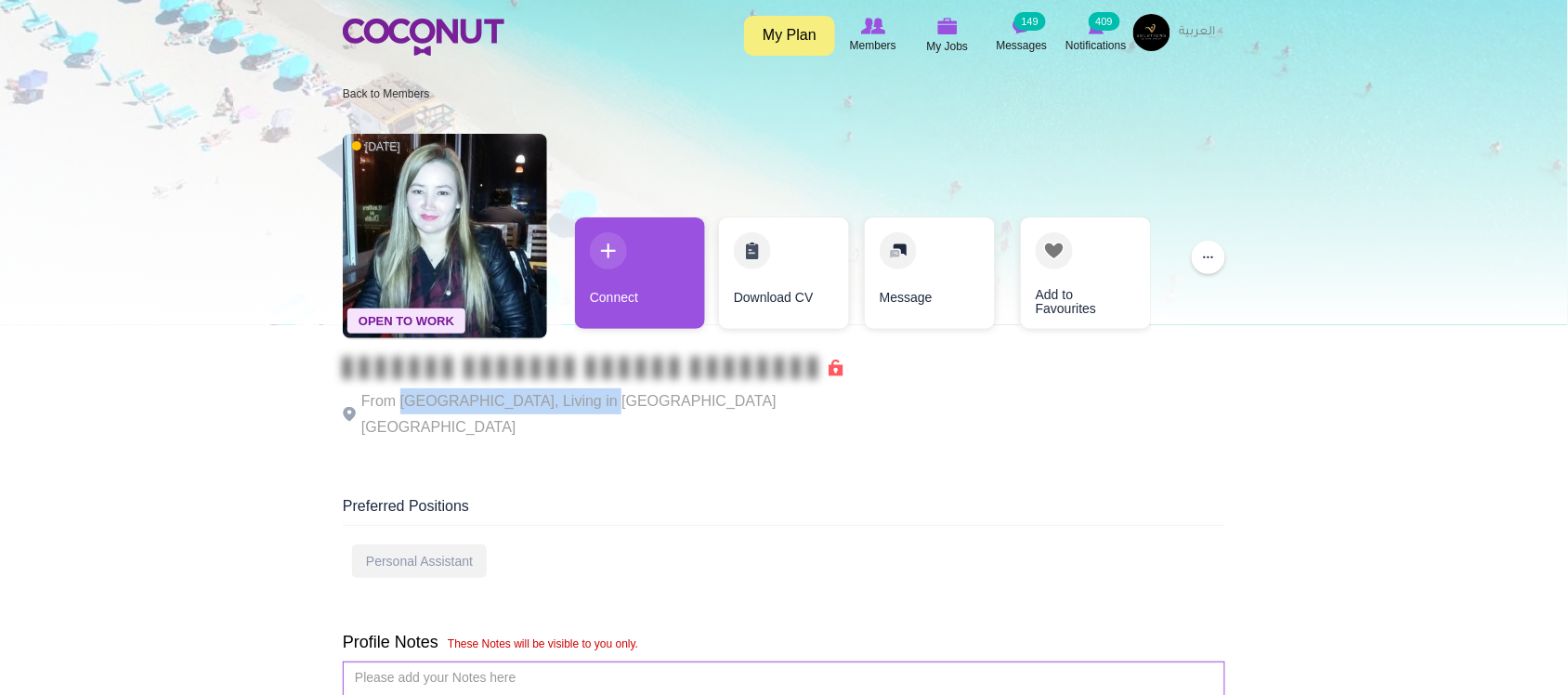
drag, startPoint x: 469, startPoint y: 401, endPoint x: 579, endPoint y: 401, distance: 110.0
click at [579, 401] on p "From Bolivia, Living in Iquique Chile" at bounding box center [598, 414] width 511 height 52
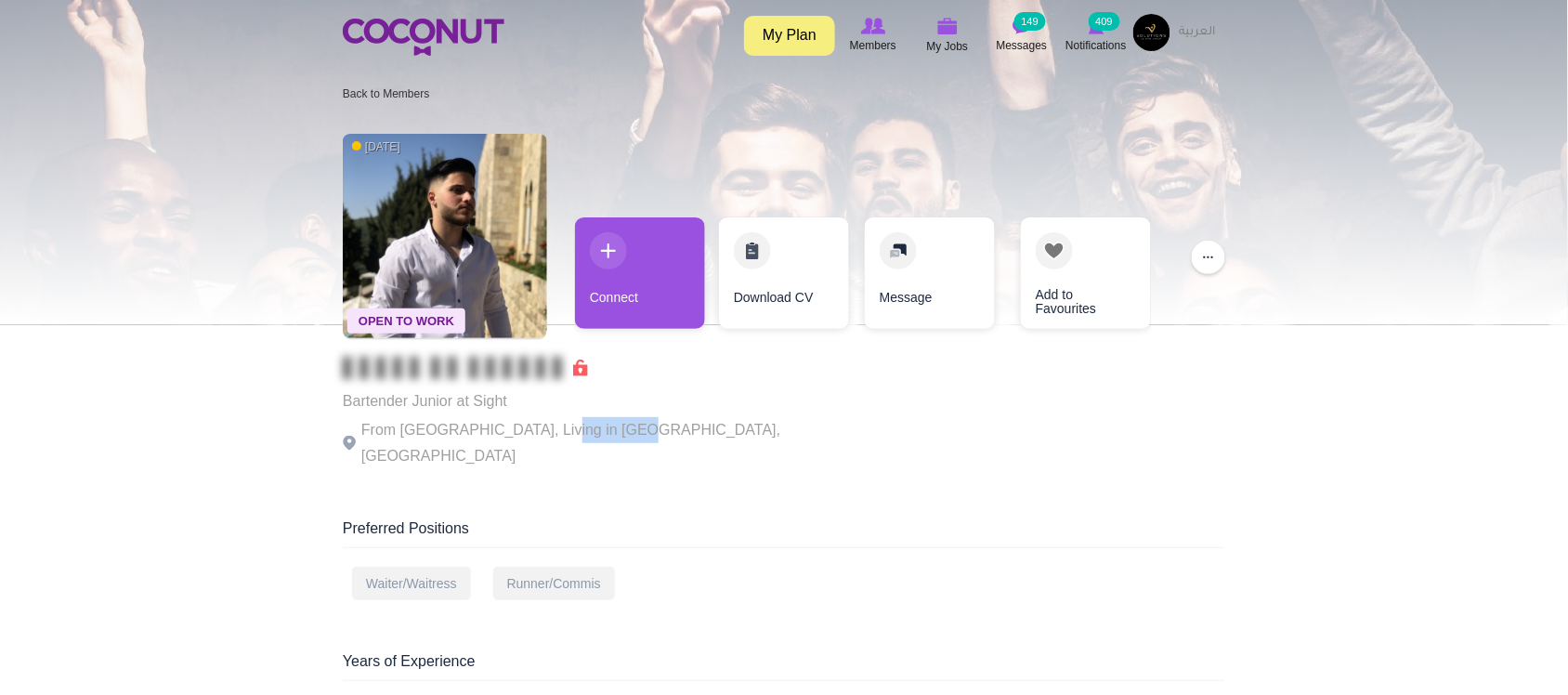
drag, startPoint x: 611, startPoint y: 432, endPoint x: 631, endPoint y: 430, distance: 20.1
click at [631, 430] on p "From [GEOGRAPHIC_DATA], Living in [GEOGRAPHIC_DATA], [GEOGRAPHIC_DATA]" at bounding box center [598, 443] width 511 height 52
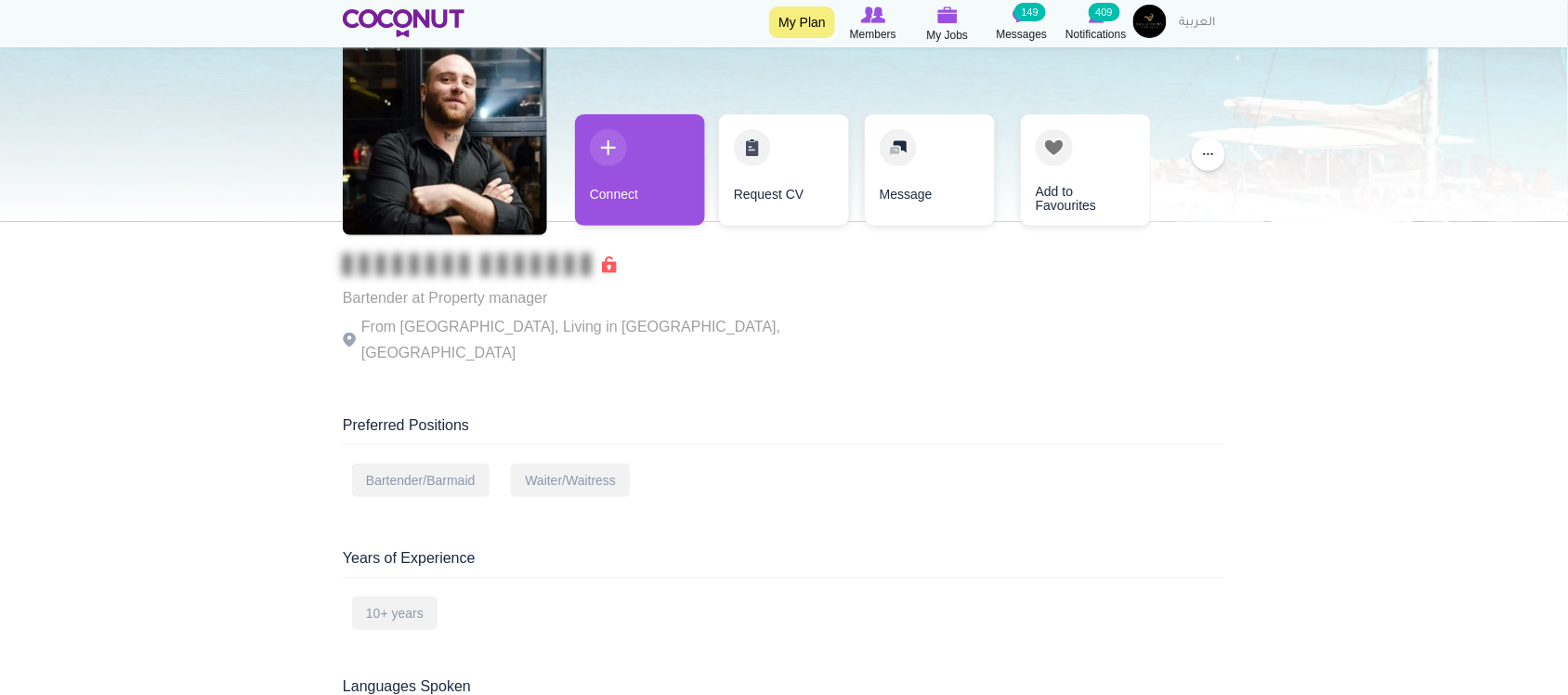
scroll to position [154, 0]
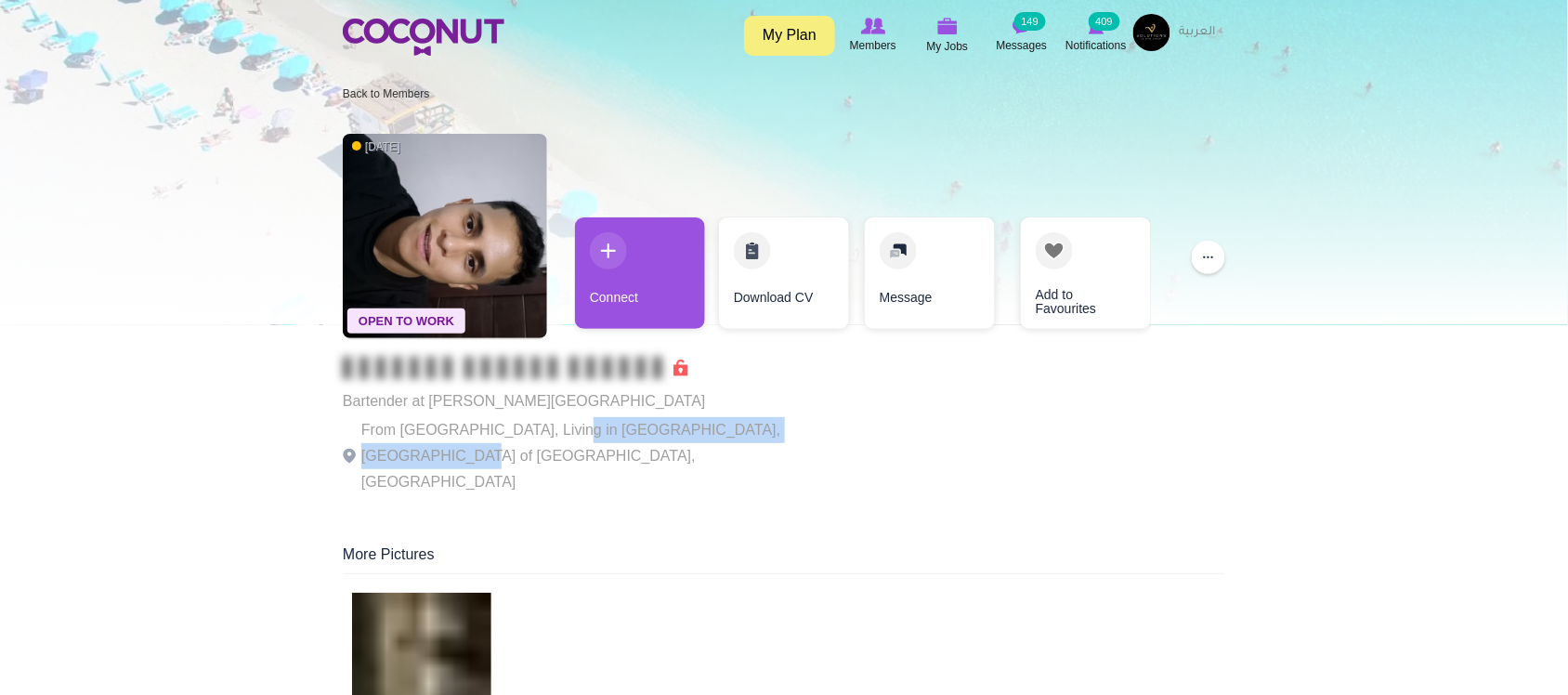
click at [839, 428] on div "Open To Work 3 weeks ago Bartender at Floren Luxury Hotel From Italy, Living in…" at bounding box center [784, 315] width 883 height 383
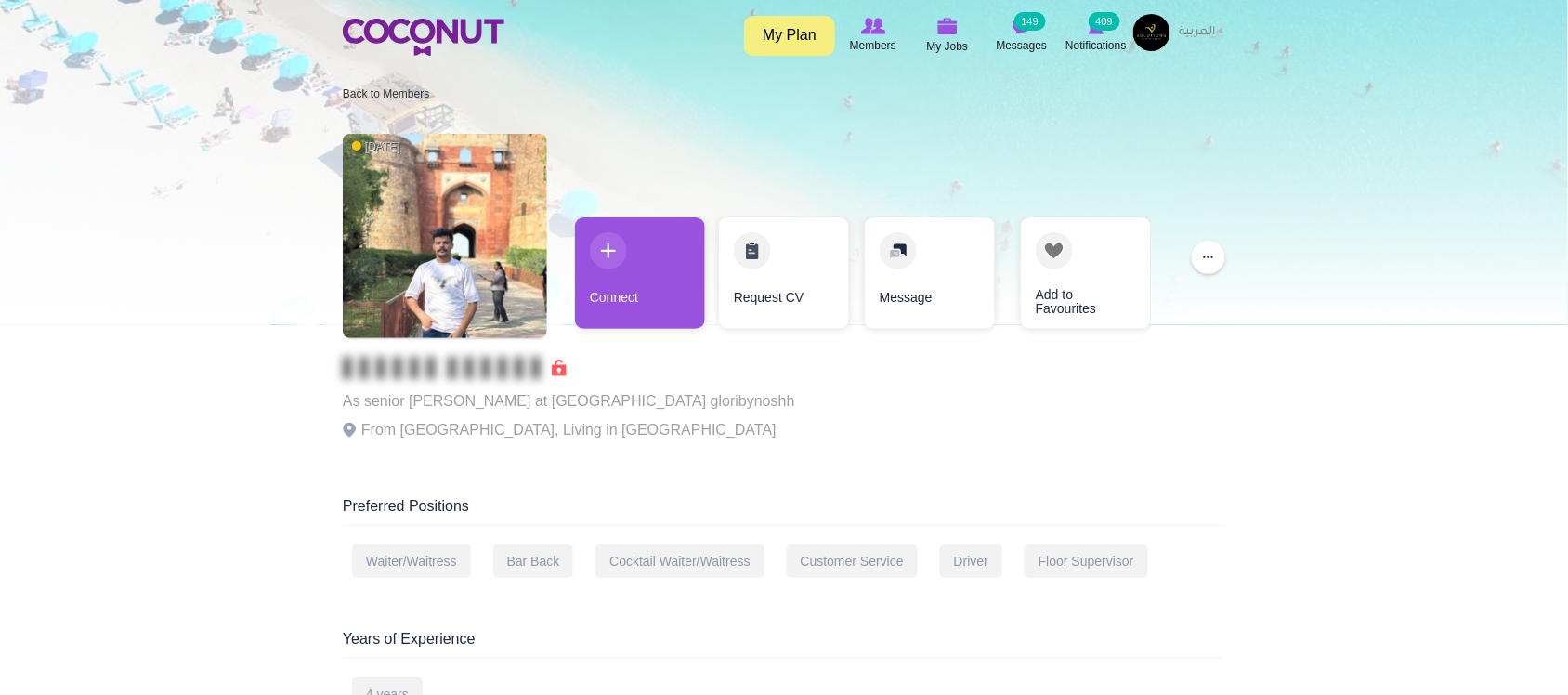
click at [507, 432] on p "From [GEOGRAPHIC_DATA], Living in [GEOGRAPHIC_DATA]" at bounding box center [569, 430] width 453 height 26
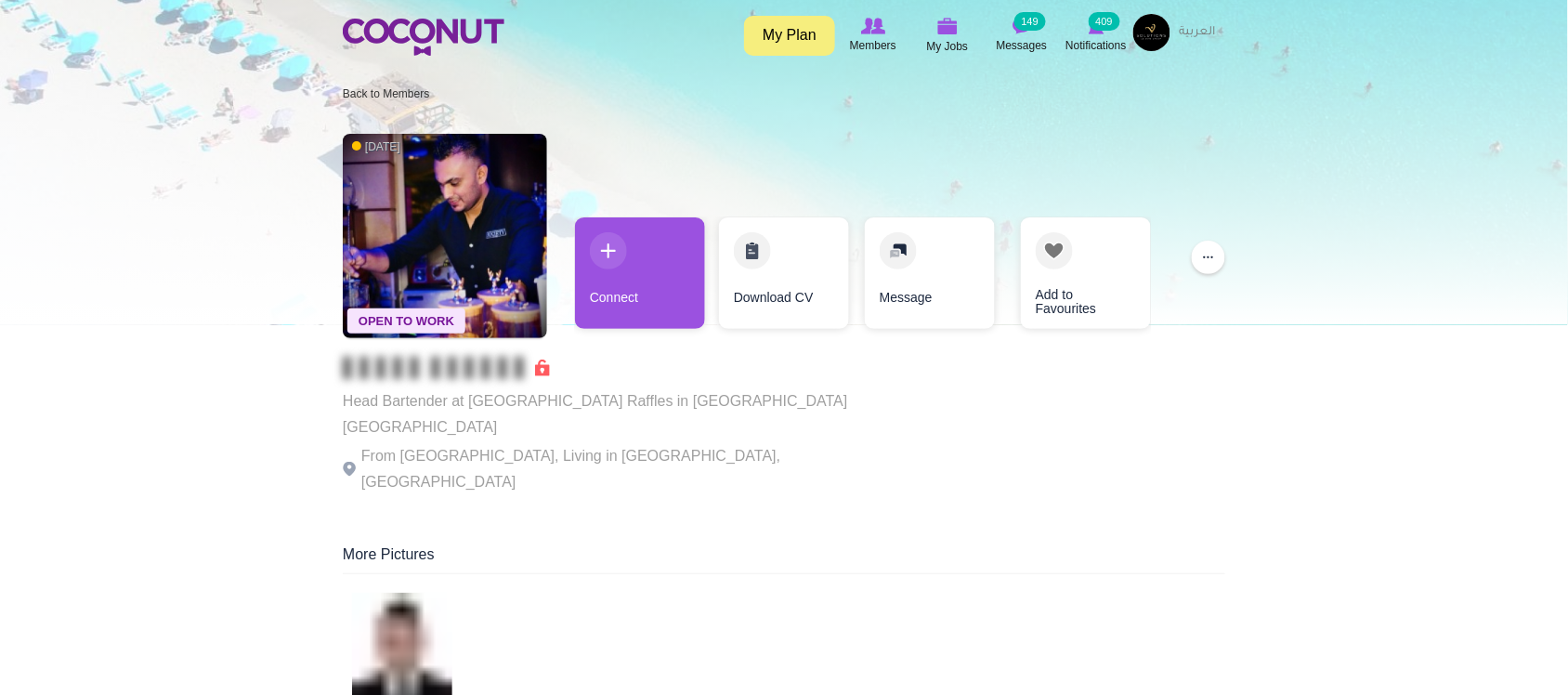
click at [642, 443] on p "From Sri Lanka, Living in Dubai, United Arab Emirates" at bounding box center [598, 470] width 511 height 52
drag, startPoint x: 438, startPoint y: 396, endPoint x: 712, endPoint y: 402, distance: 274.1
click at [711, 411] on p "Head Bartender at Society Room Bar & Terrace Raffles in Dubai UAE" at bounding box center [598, 414] width 511 height 52
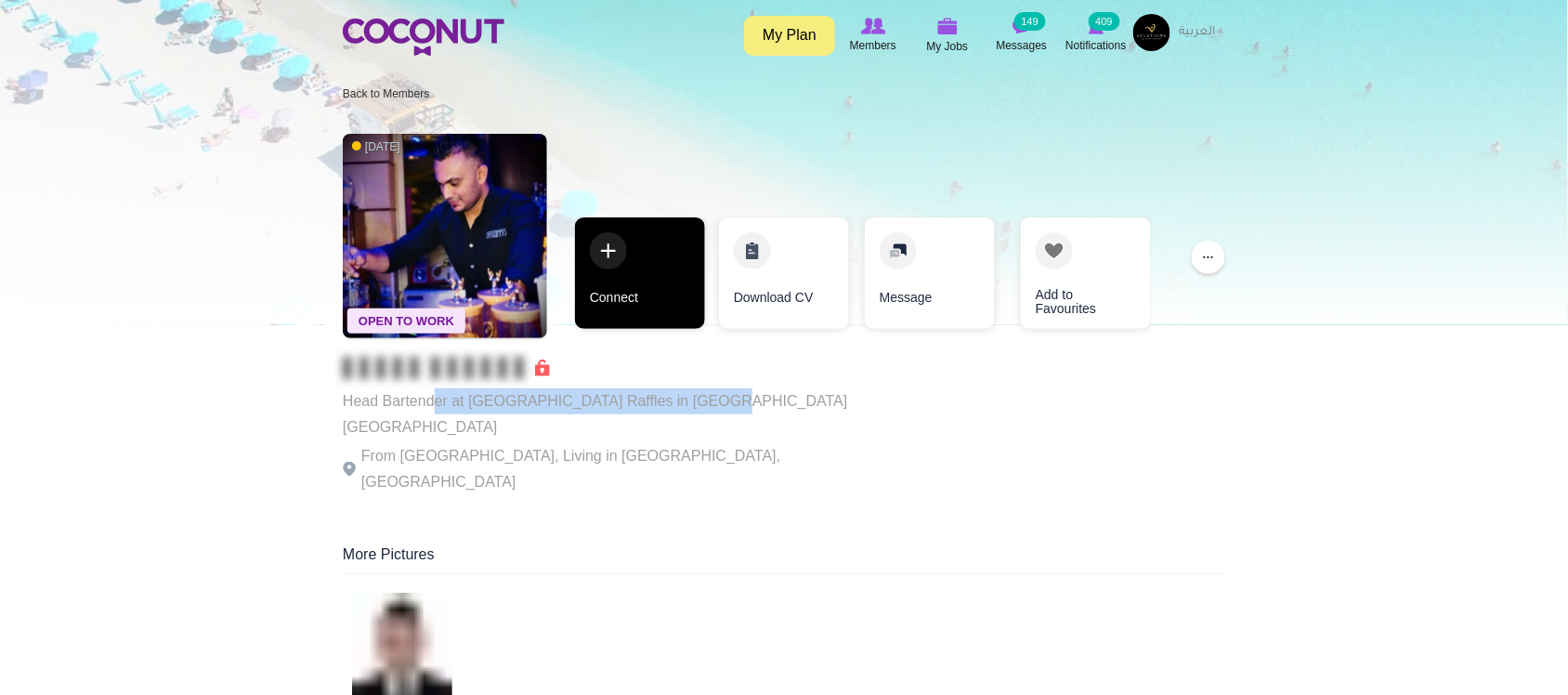
click at [662, 308] on link "Connect" at bounding box center [640, 272] width 130 height 111
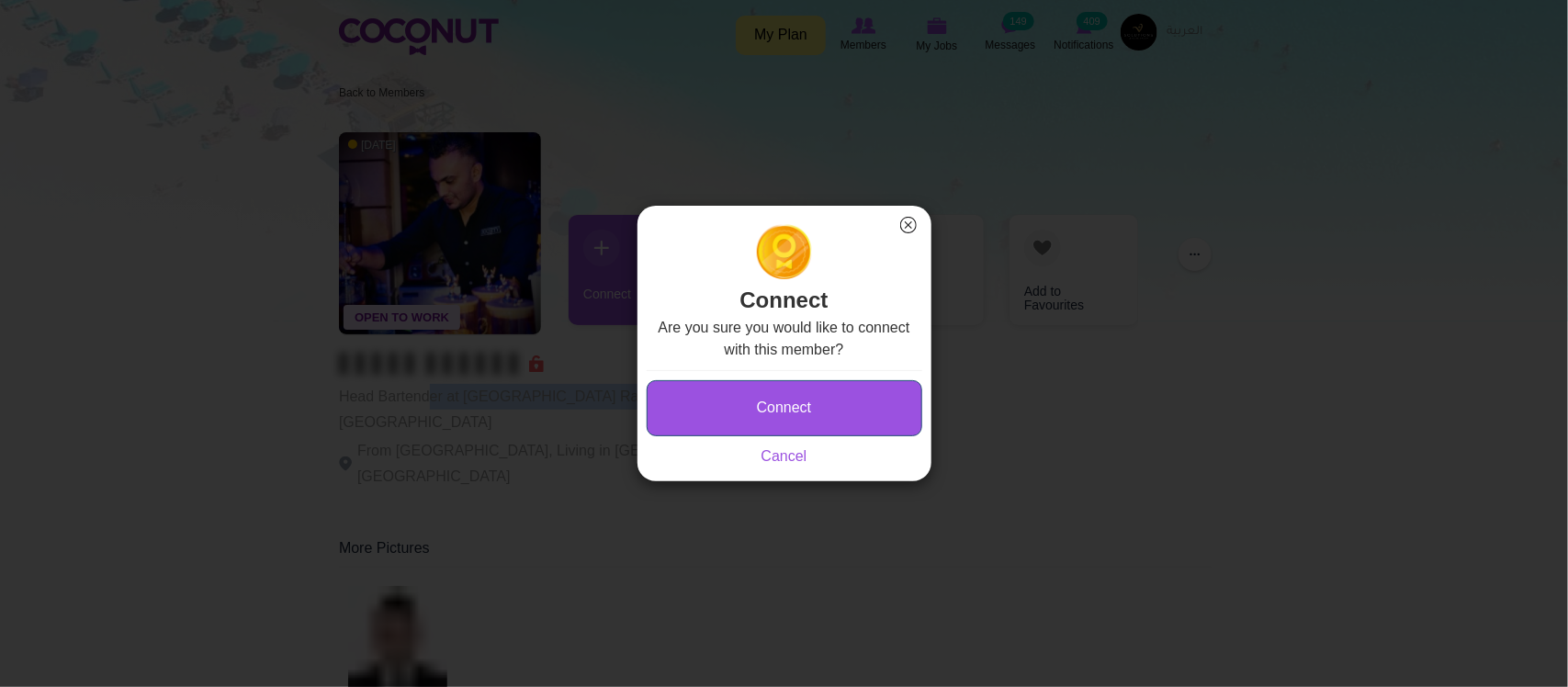
click at [827, 414] on button "Connect" at bounding box center [784, 408] width 276 height 56
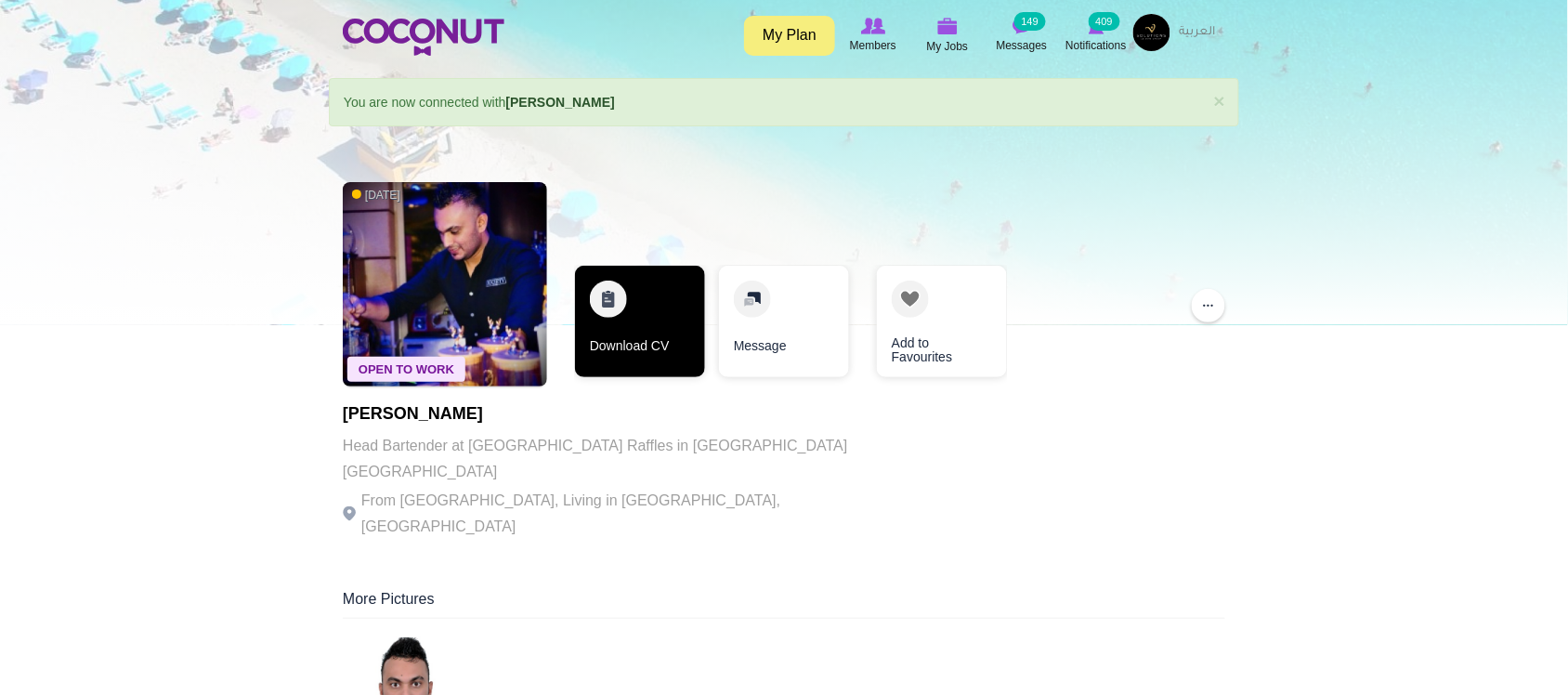
click at [679, 308] on link "Download CV" at bounding box center [640, 321] width 130 height 111
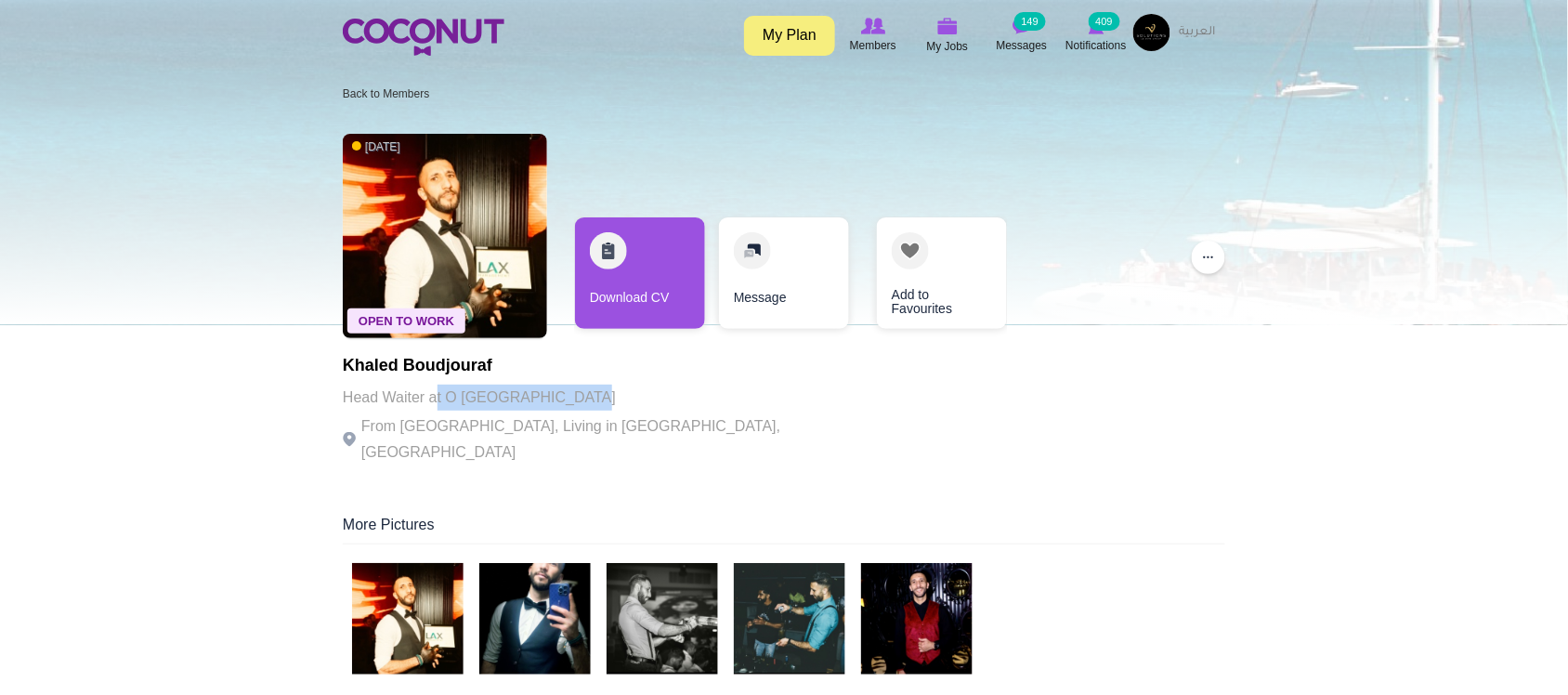
drag, startPoint x: 495, startPoint y: 402, endPoint x: 627, endPoint y: 414, distance: 132.5
click at [586, 414] on div "Khaled Boudjouraf Head Waiter at O Dubai Lounge & Club From Algeria, Living in …" at bounding box center [598, 411] width 511 height 109
click at [634, 415] on p "From [GEOGRAPHIC_DATA], Living in [GEOGRAPHIC_DATA], [GEOGRAPHIC_DATA]" at bounding box center [598, 440] width 511 height 52
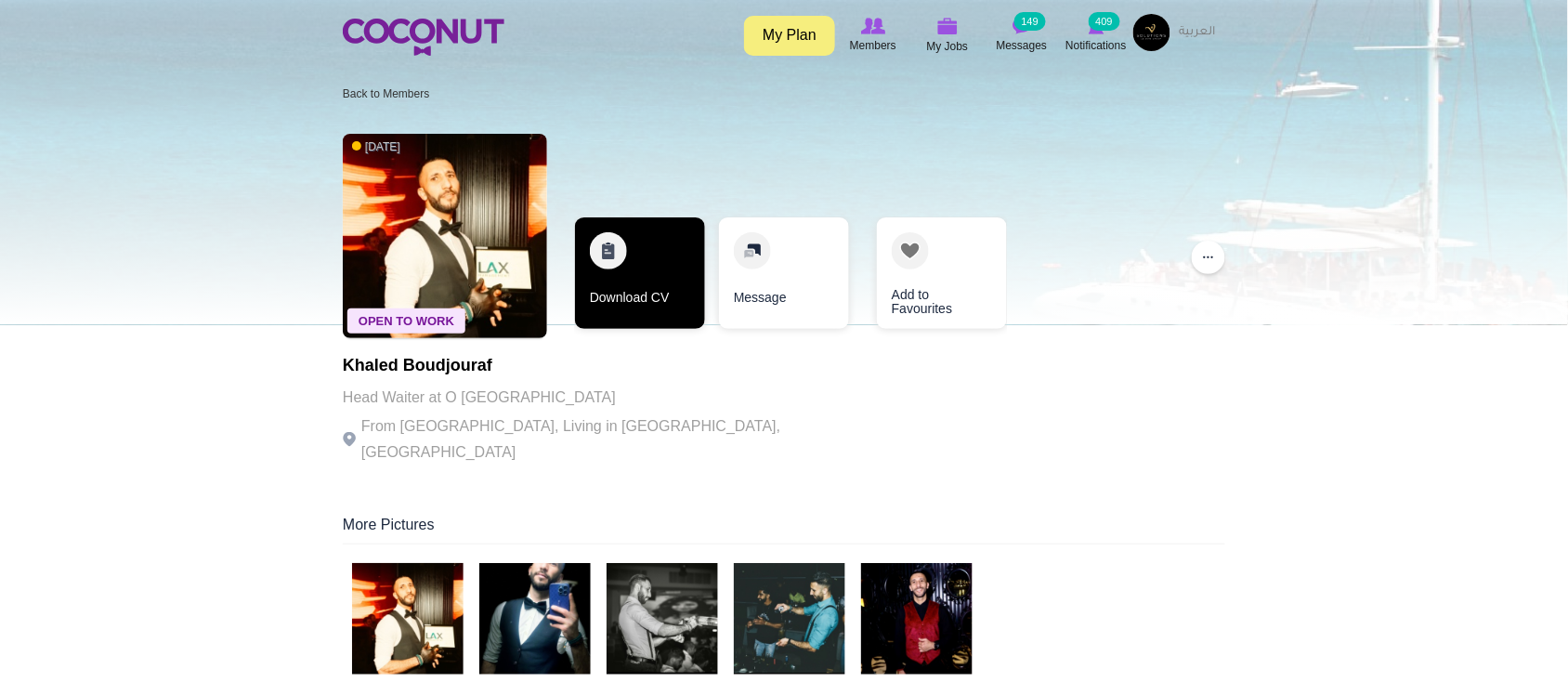
click at [659, 308] on link "Download CV" at bounding box center [640, 272] width 130 height 111
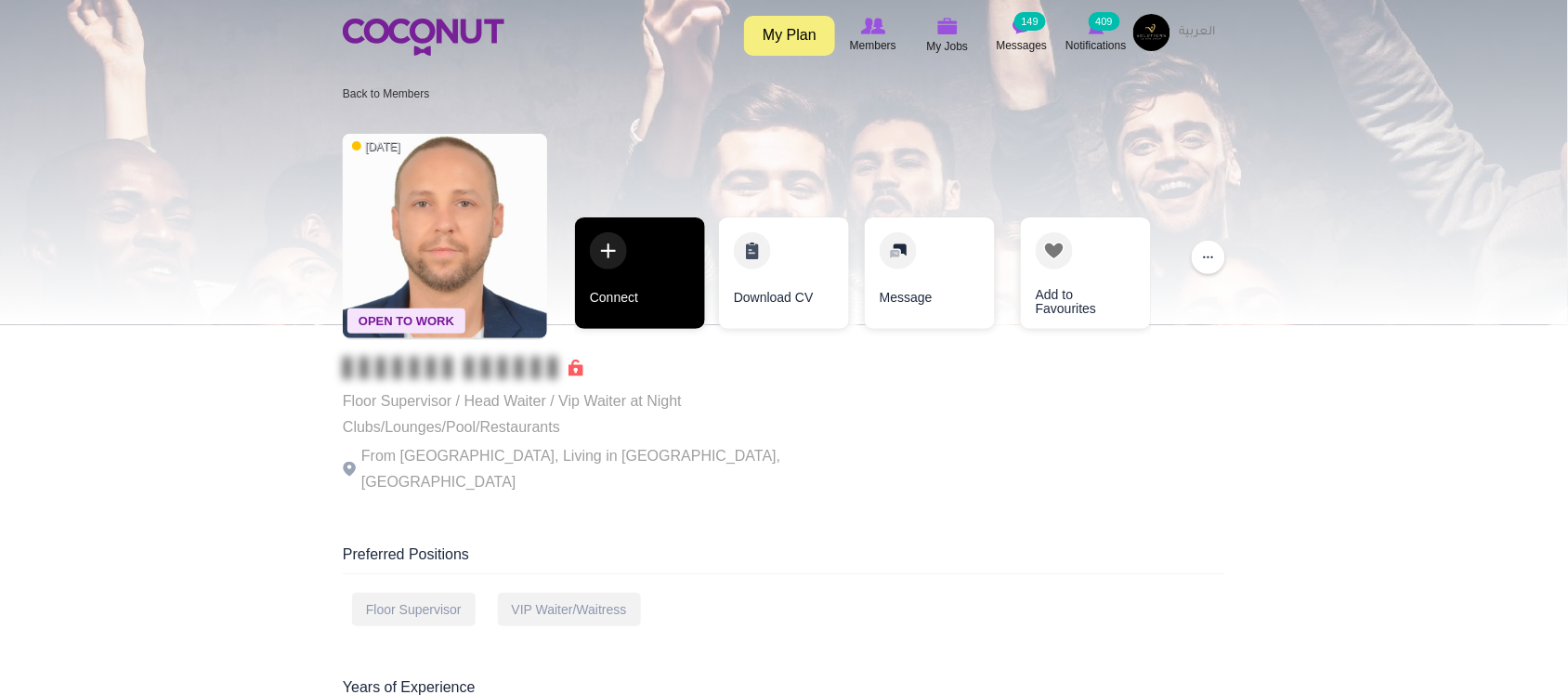
click at [653, 310] on link "Connect" at bounding box center [640, 272] width 130 height 111
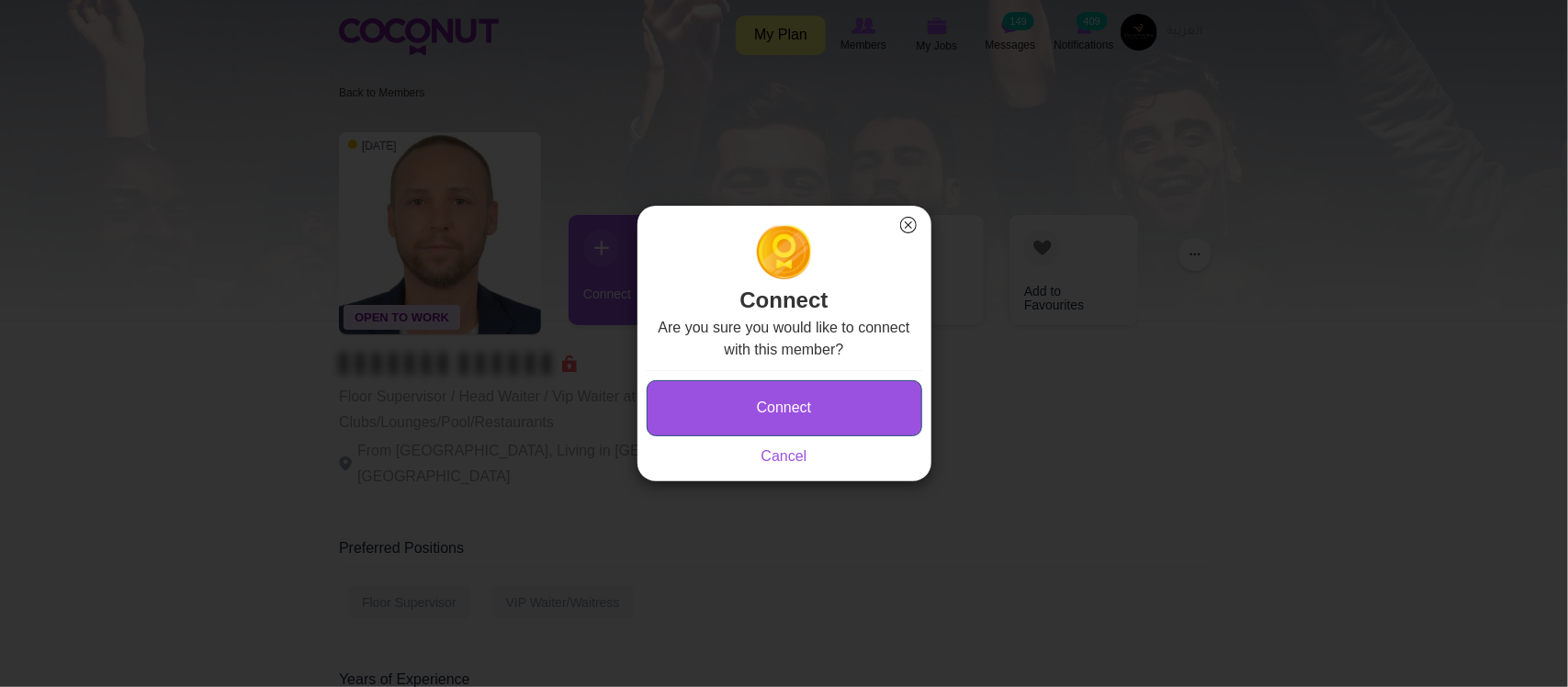
click at [767, 404] on button "Connect" at bounding box center [784, 408] width 276 height 56
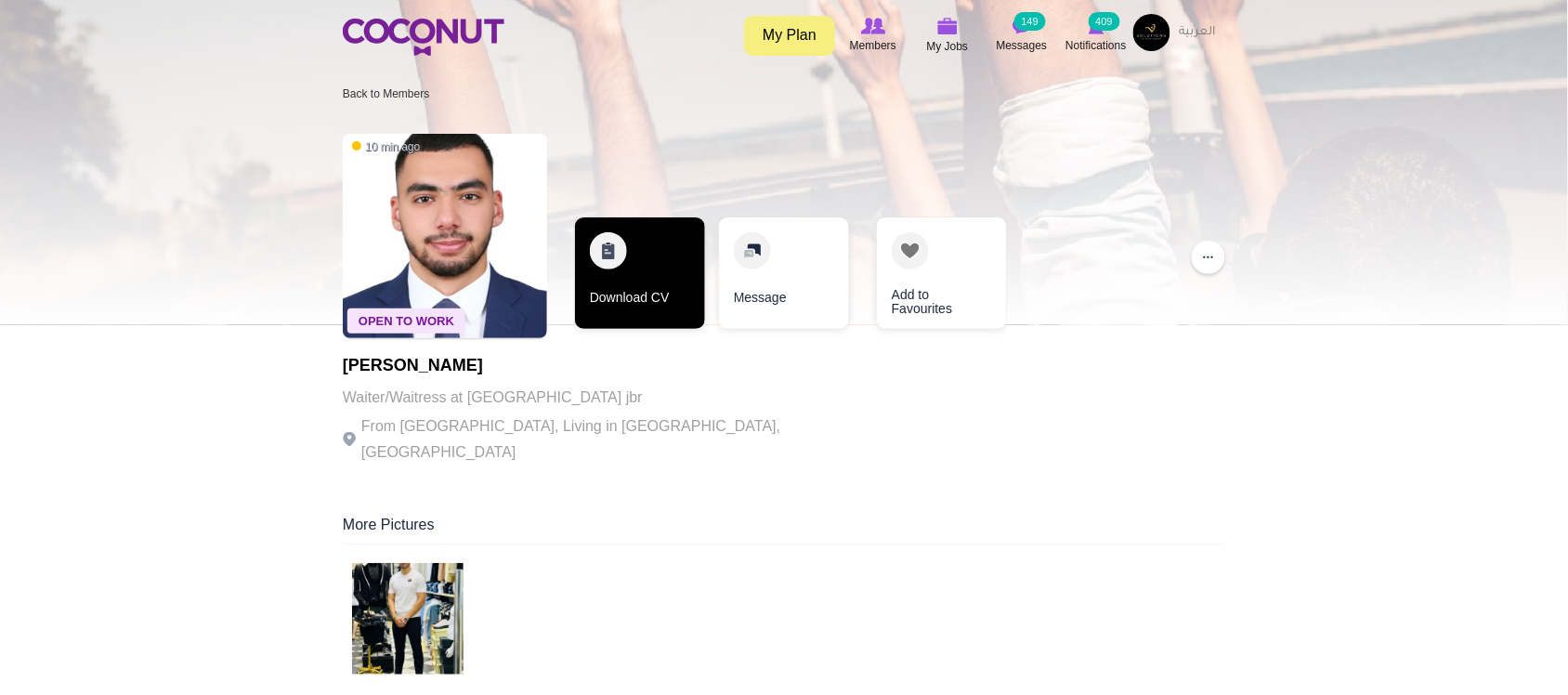
click at [651, 312] on link "Download CV" at bounding box center [640, 272] width 130 height 111
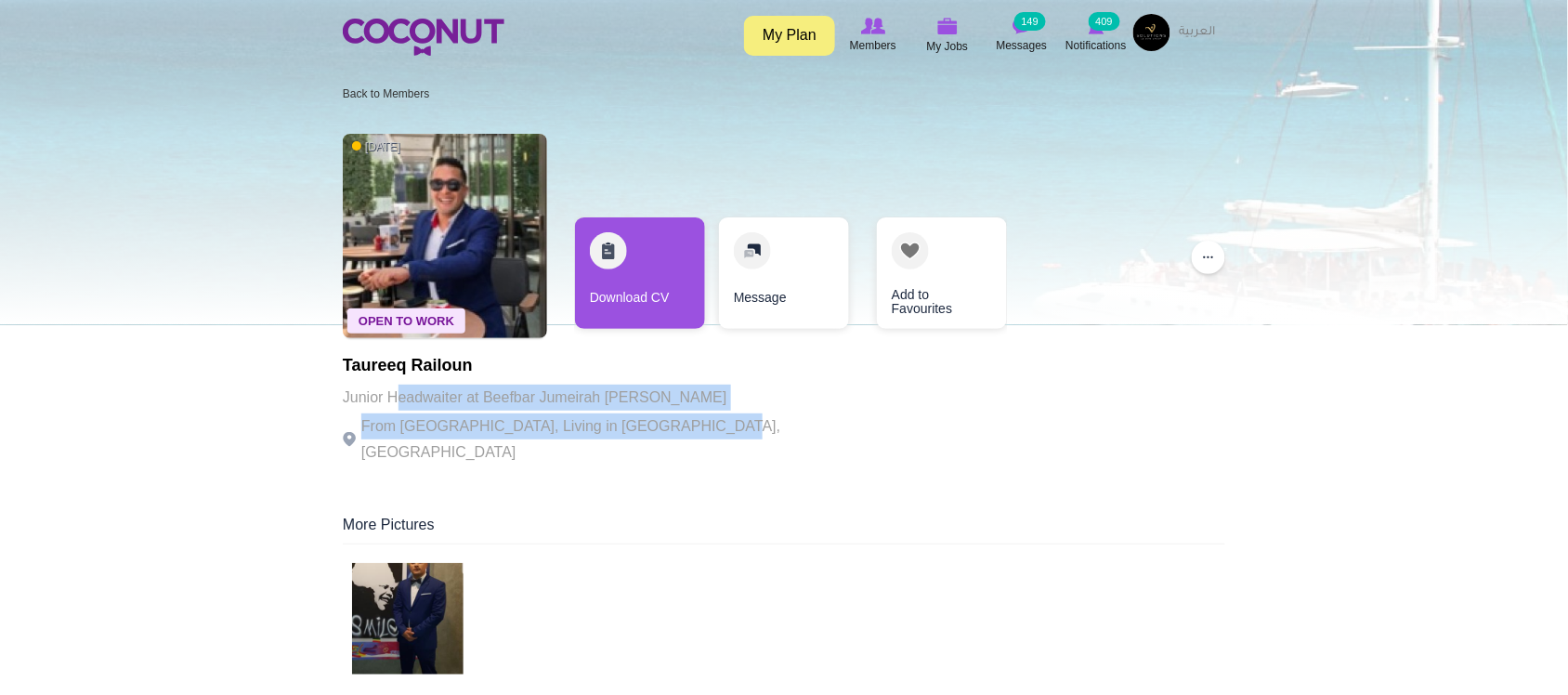
drag, startPoint x: 396, startPoint y: 400, endPoint x: 683, endPoint y: 426, distance: 288.2
click at [683, 426] on div "Taureeq Railoun Junior Headwaiter at Beefbar Jumeirah Al Naseem From South Afri…" at bounding box center [598, 411] width 511 height 109
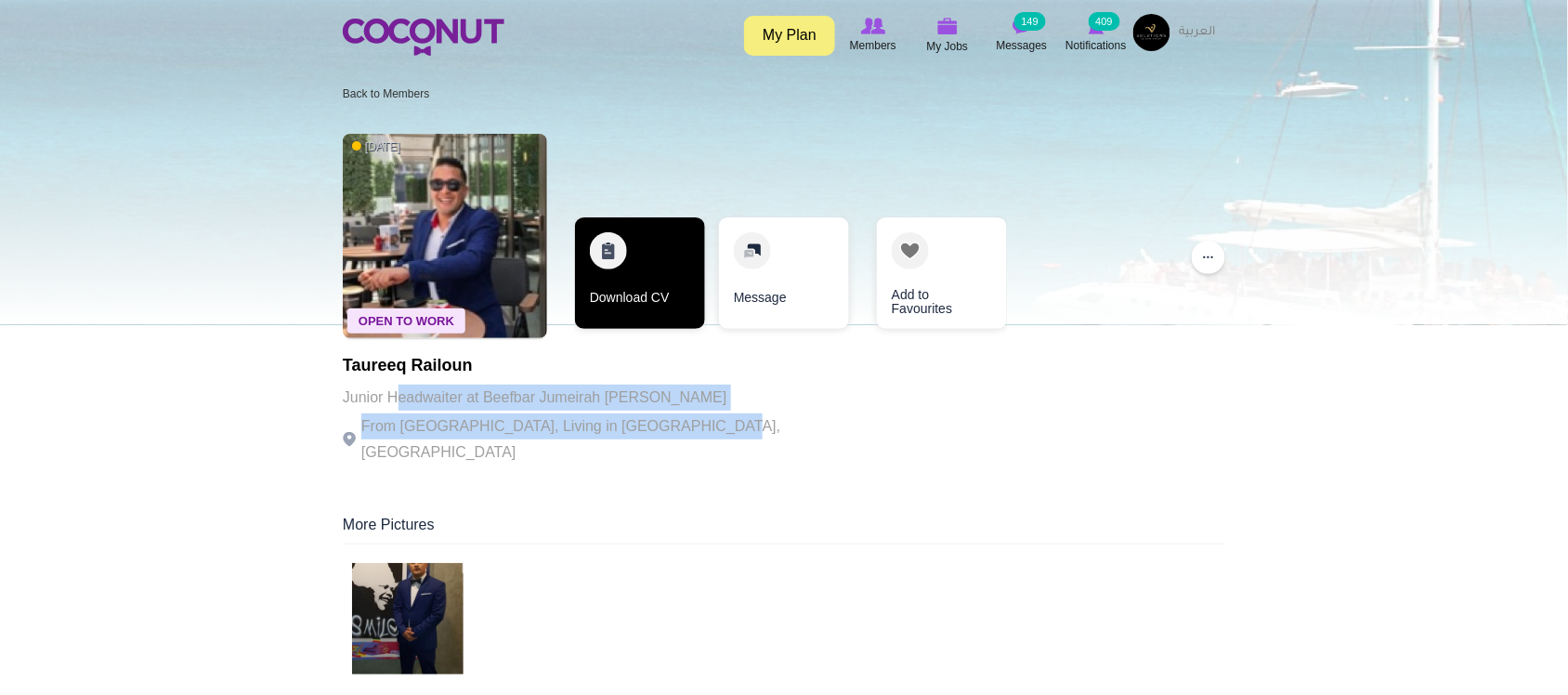
click at [623, 305] on link "Download CV" at bounding box center [640, 272] width 130 height 111
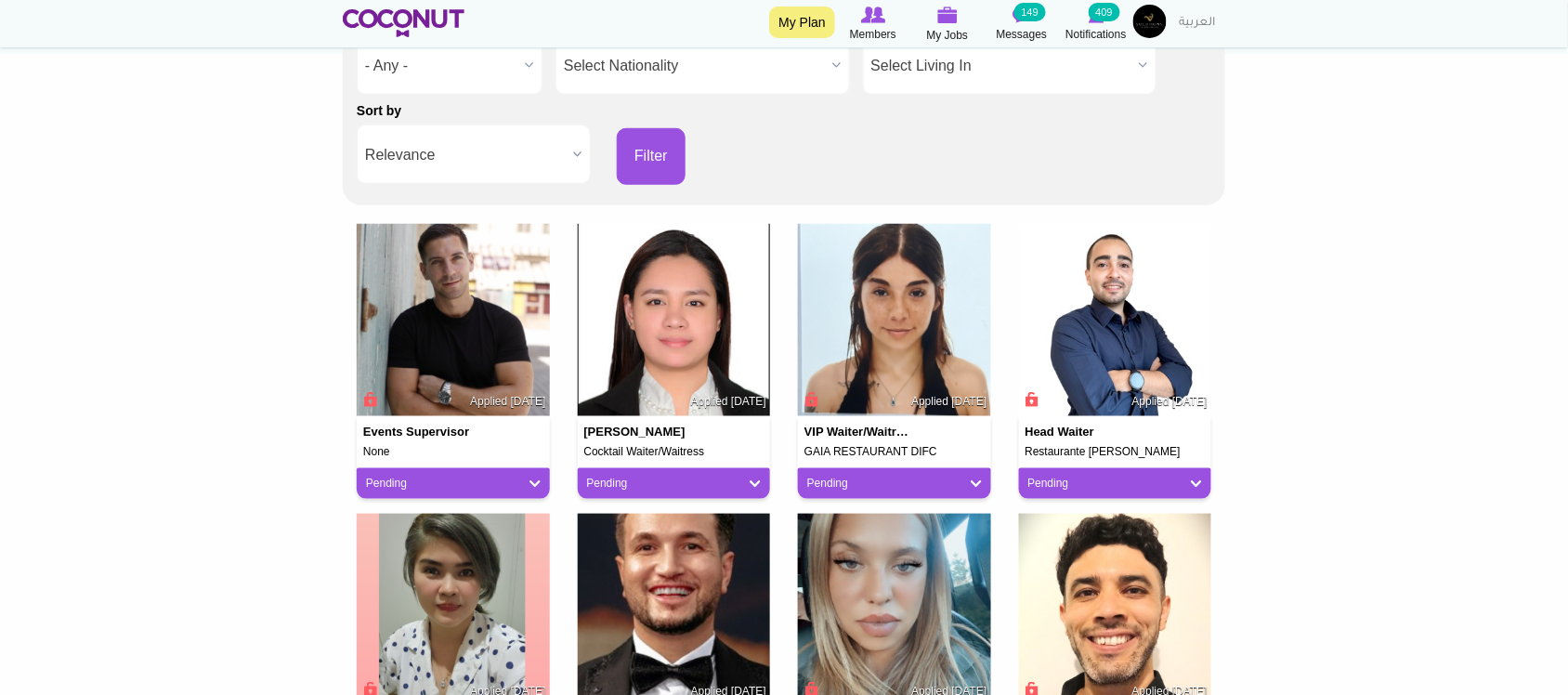
scroll to position [465, 0]
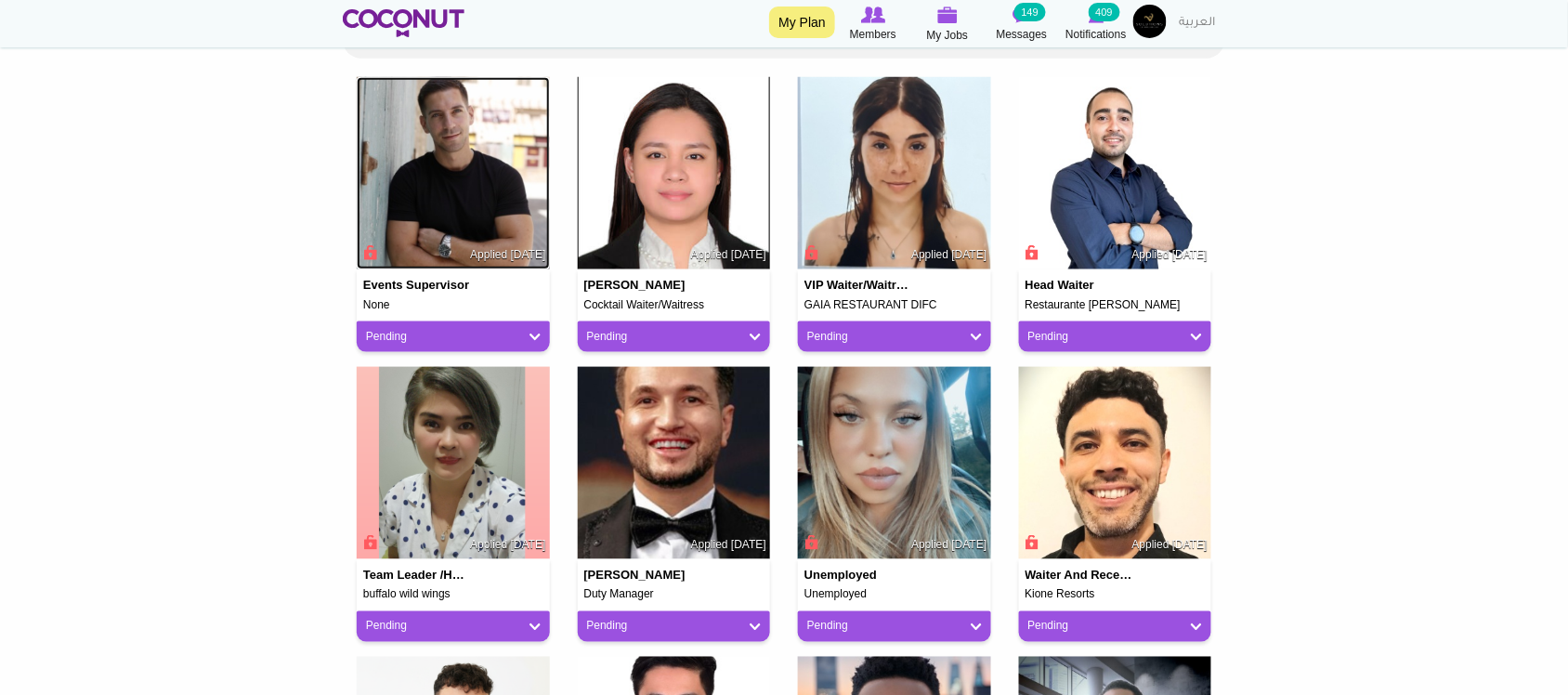
click at [475, 188] on img at bounding box center [453, 173] width 194 height 194
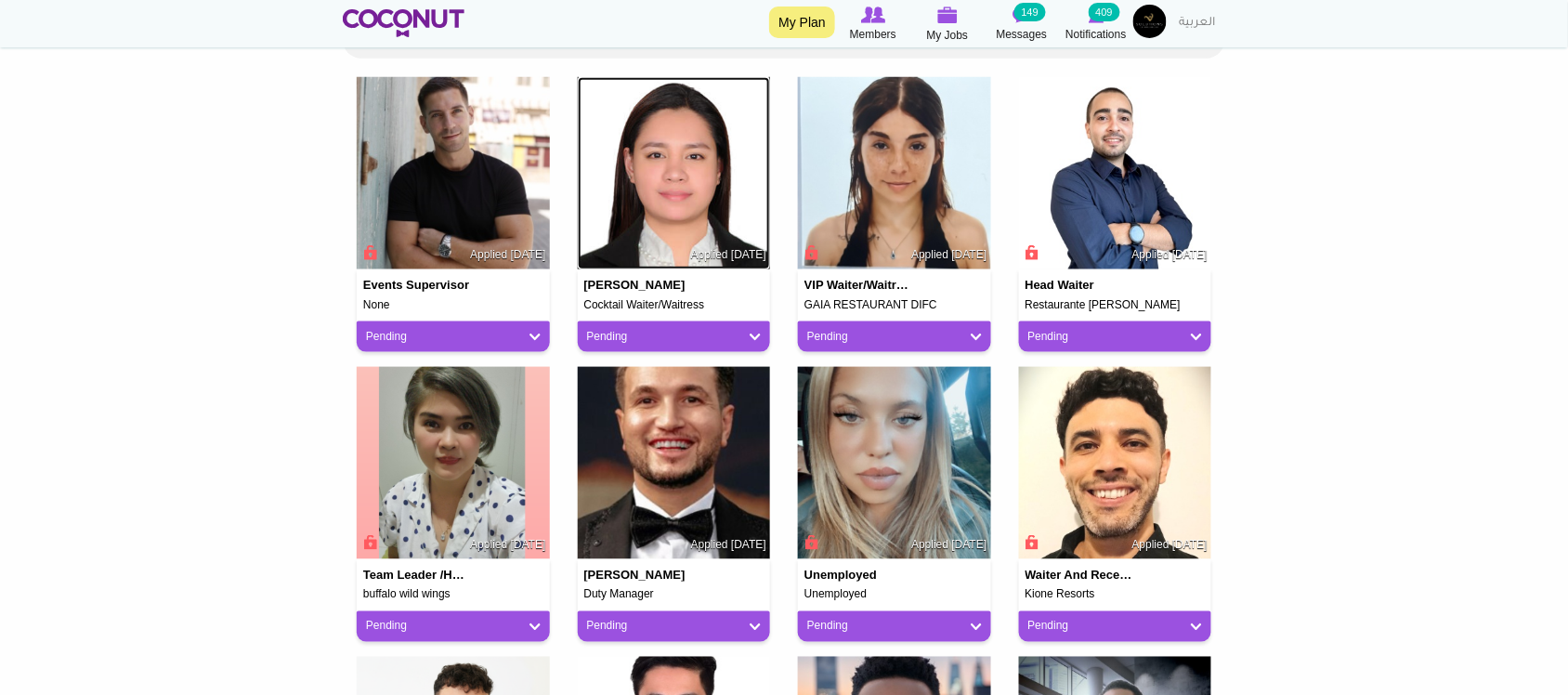
click at [650, 188] on img at bounding box center [674, 173] width 194 height 194
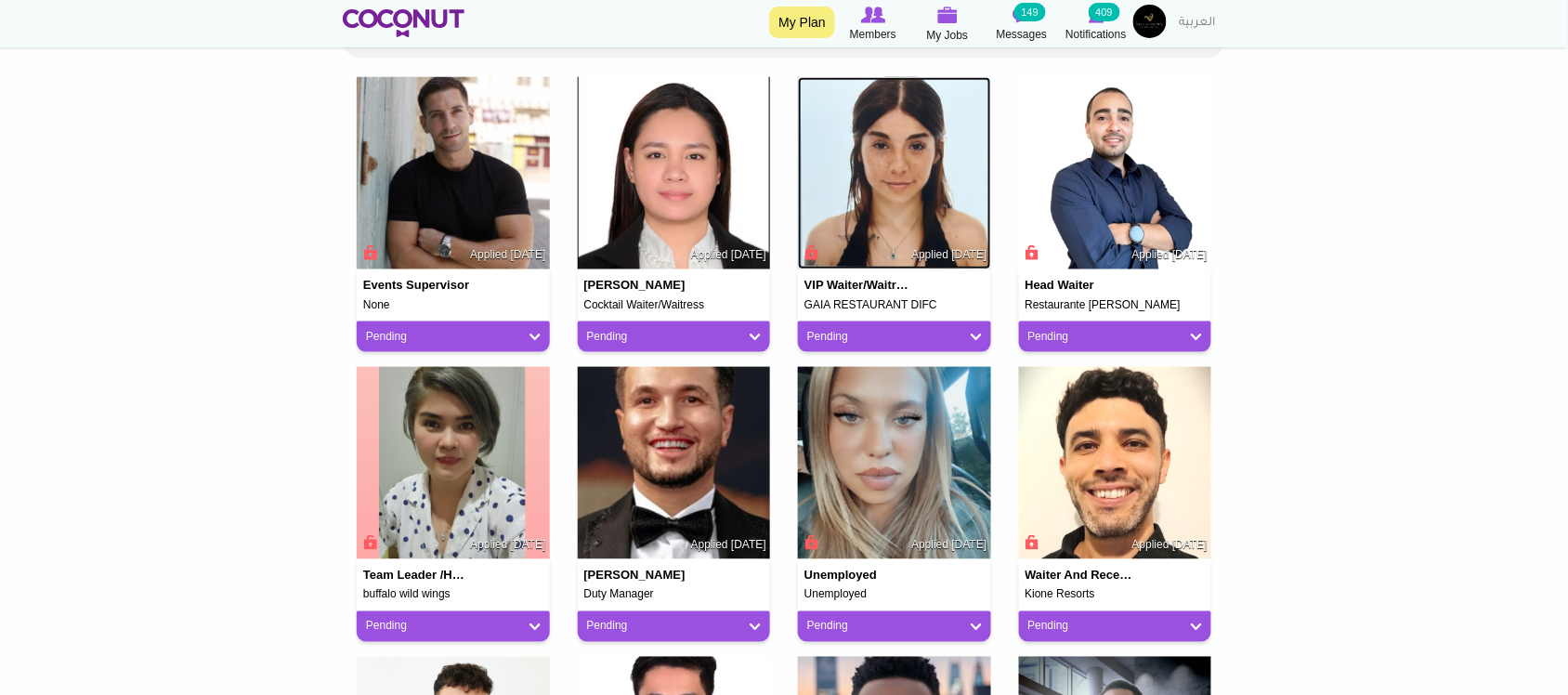
drag, startPoint x: 855, startPoint y: 166, endPoint x: 1087, endPoint y: 168, distance: 232.0
click at [856, 166] on img at bounding box center [894, 173] width 194 height 194
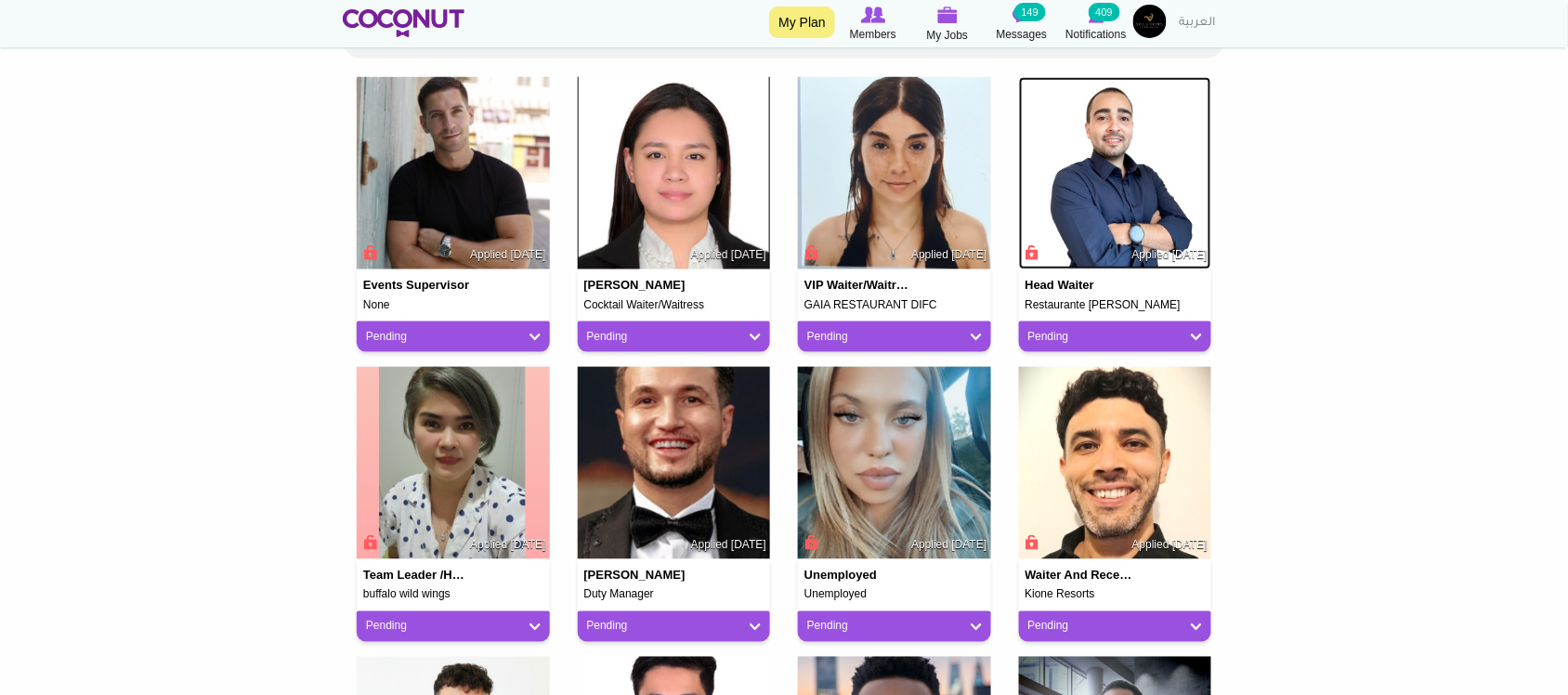
drag, startPoint x: 1087, startPoint y: 168, endPoint x: 1083, endPoint y: 387, distance: 219.0
click at [1087, 169] on img at bounding box center [1115, 173] width 194 height 194
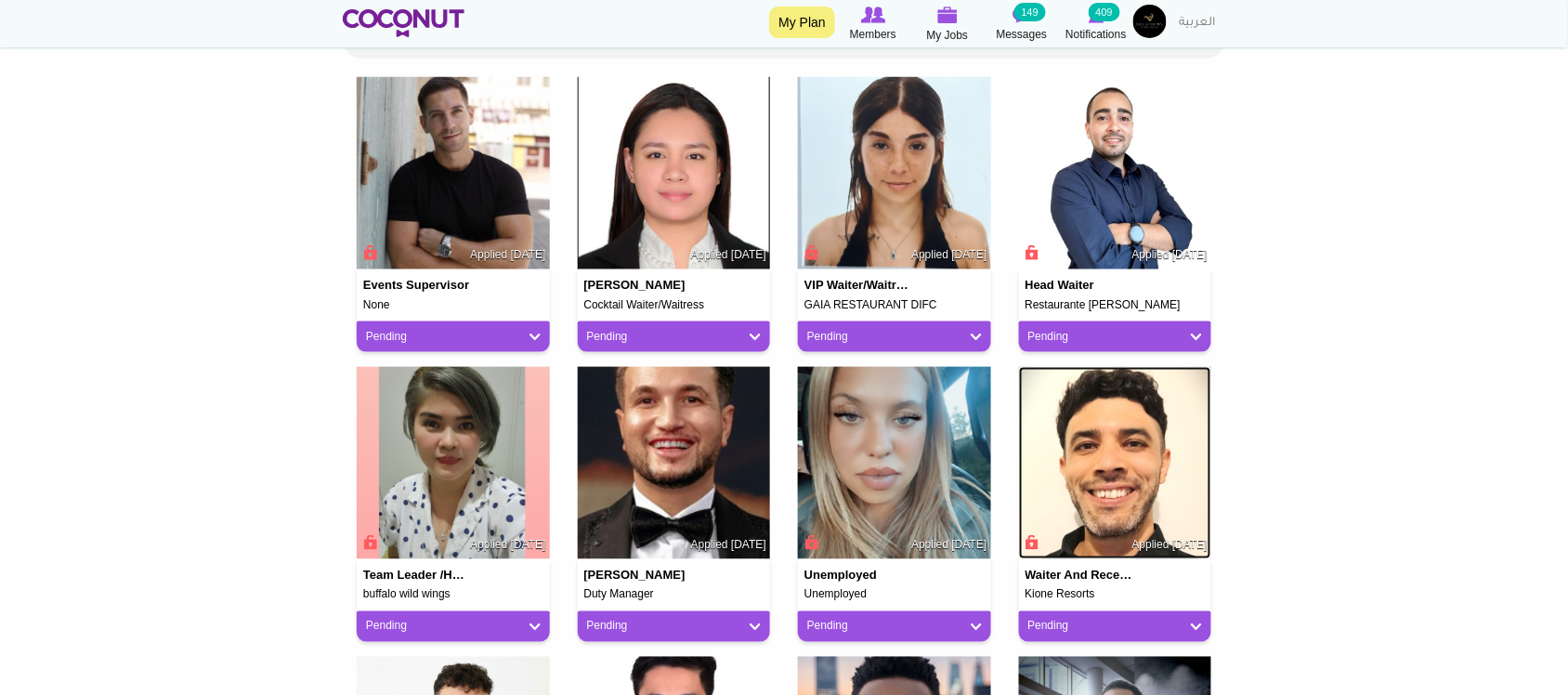
click at [1106, 420] on img at bounding box center [1115, 463] width 194 height 194
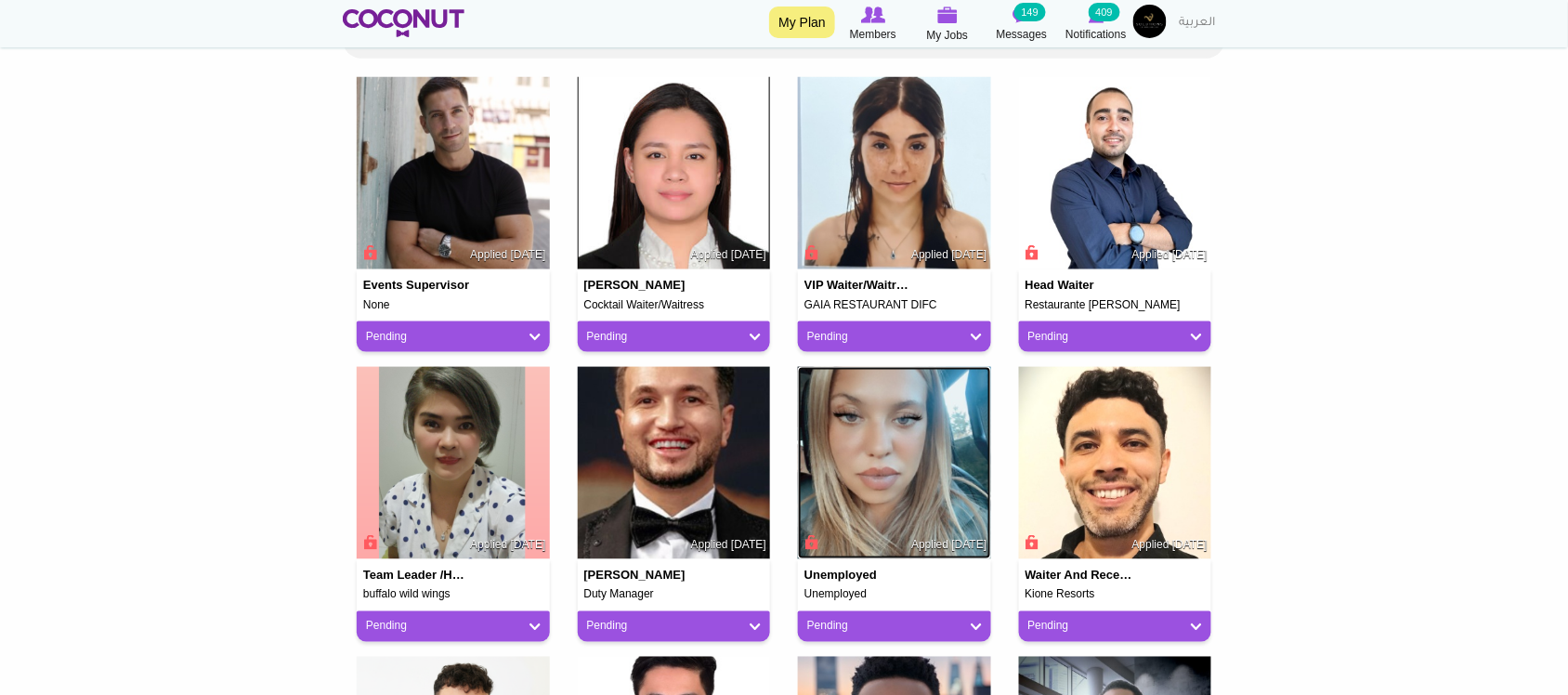
click at [920, 432] on img at bounding box center [894, 463] width 194 height 194
click at [712, 430] on img at bounding box center [674, 463] width 194 height 194
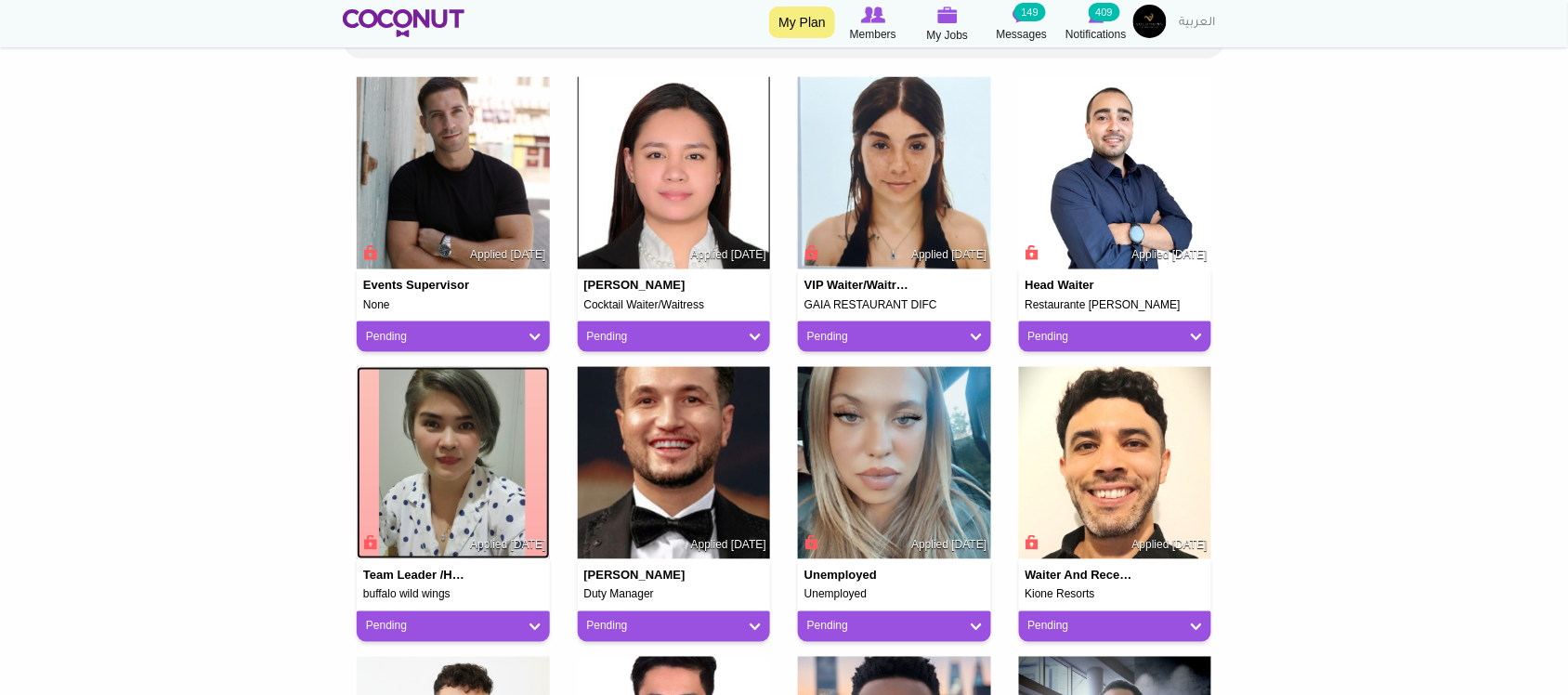
click at [442, 434] on img at bounding box center [453, 463] width 194 height 194
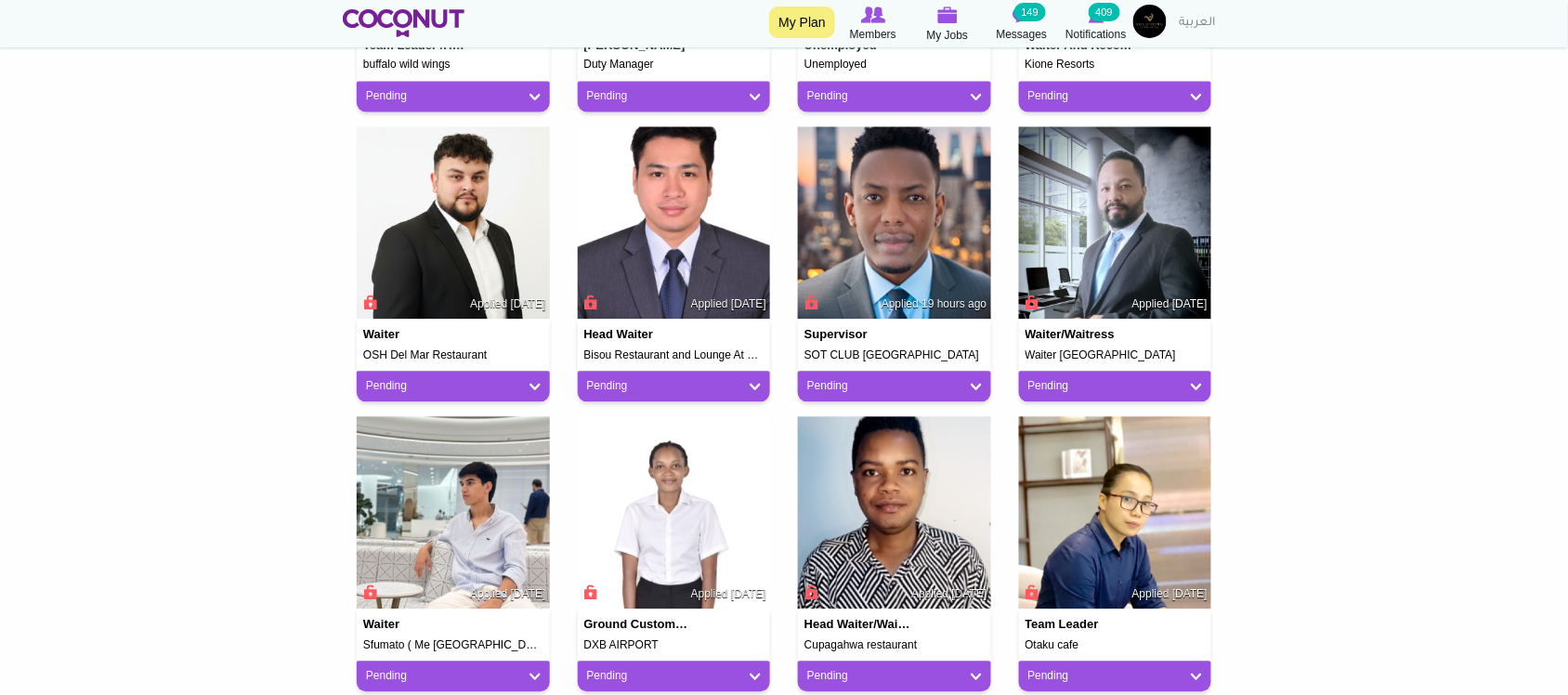
scroll to position [1083, 0]
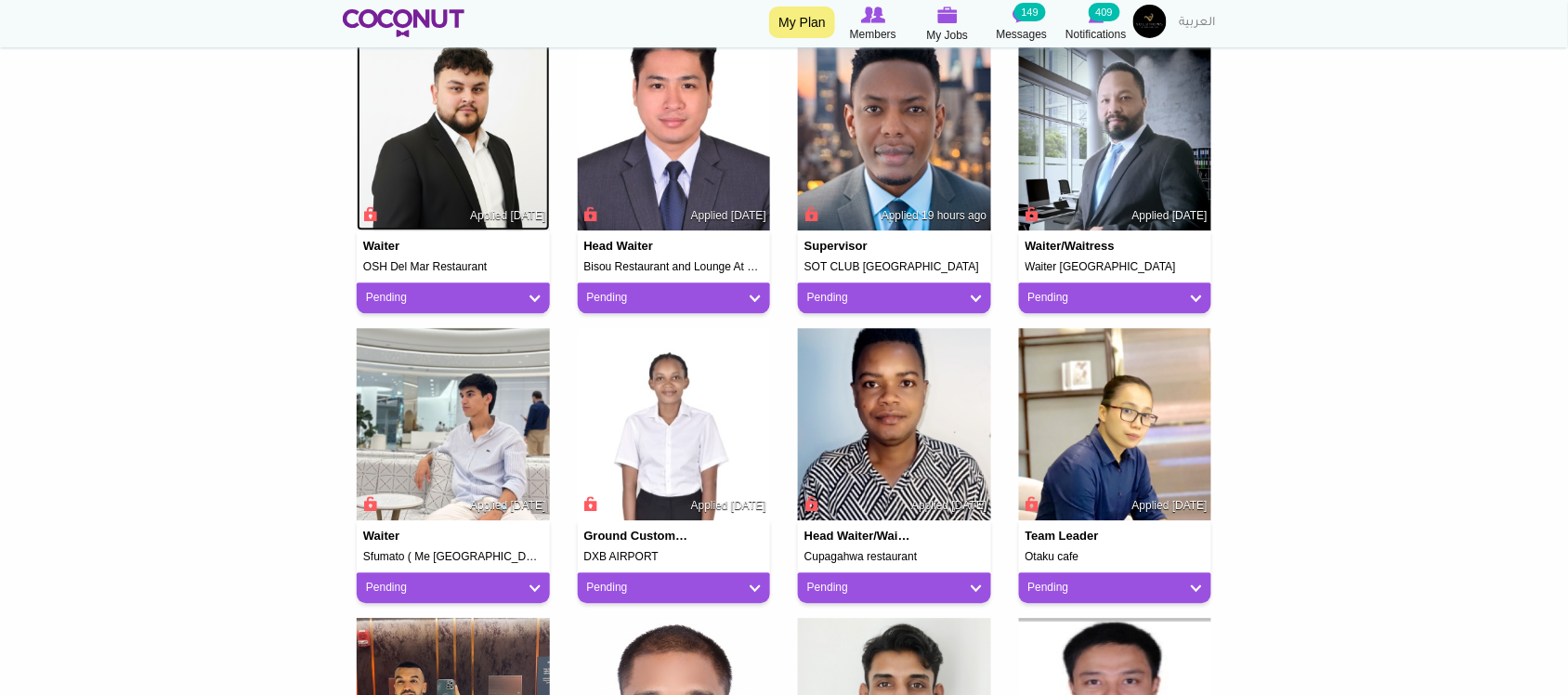
click at [501, 103] on img at bounding box center [453, 135] width 194 height 194
drag, startPoint x: 755, startPoint y: 116, endPoint x: 898, endPoint y: 151, distance: 147.2
click at [758, 119] on img at bounding box center [674, 135] width 194 height 194
click at [934, 149] on img at bounding box center [894, 135] width 194 height 194
click at [1134, 164] on img at bounding box center [1115, 135] width 194 height 194
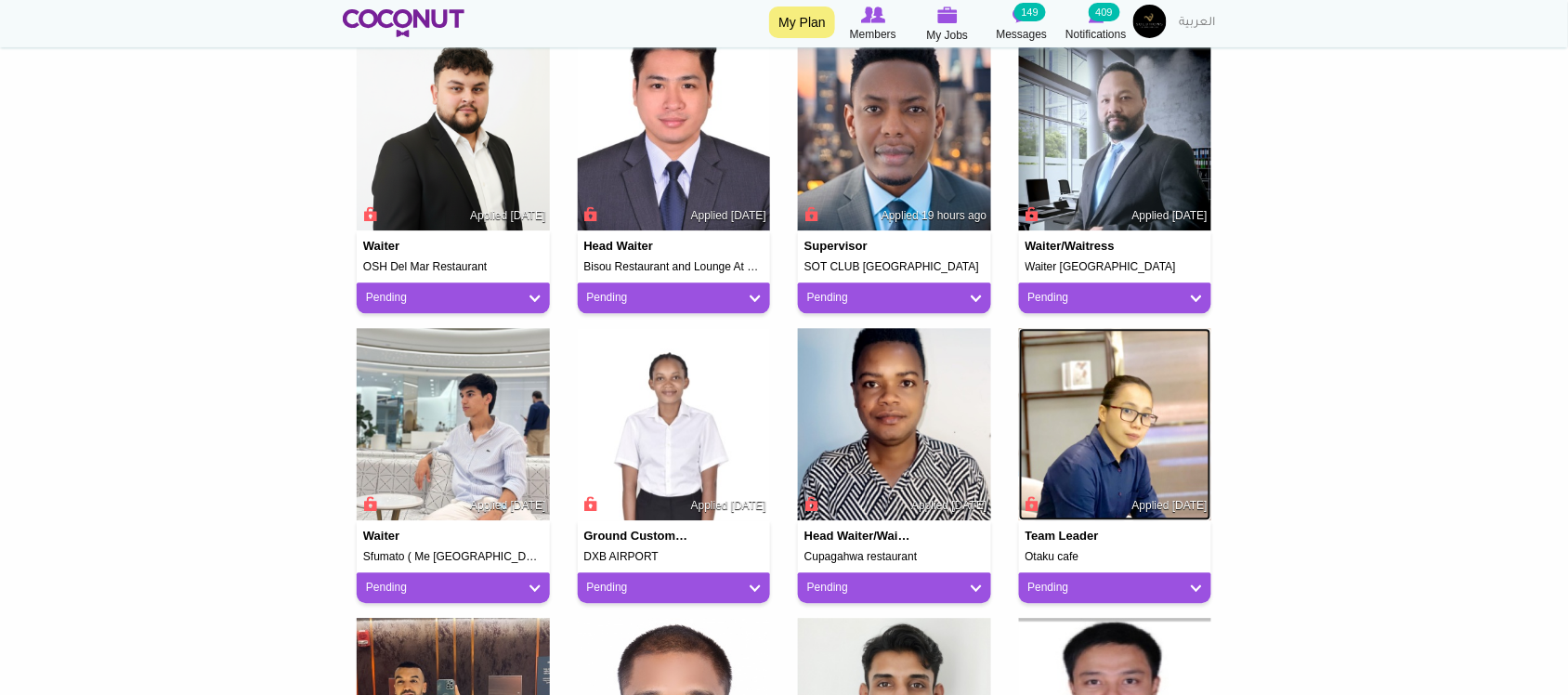
click at [1106, 425] on img at bounding box center [1115, 425] width 194 height 194
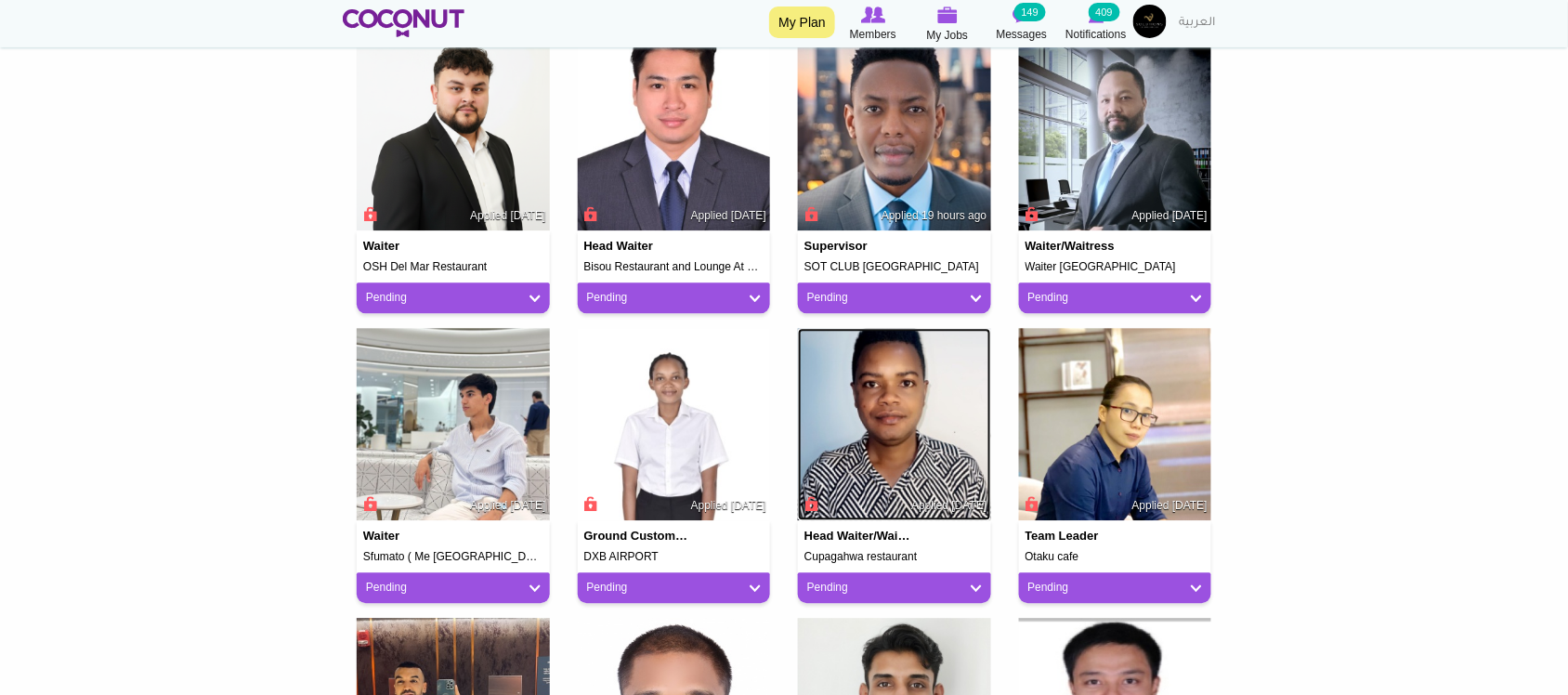
click at [870, 423] on img at bounding box center [894, 425] width 194 height 194
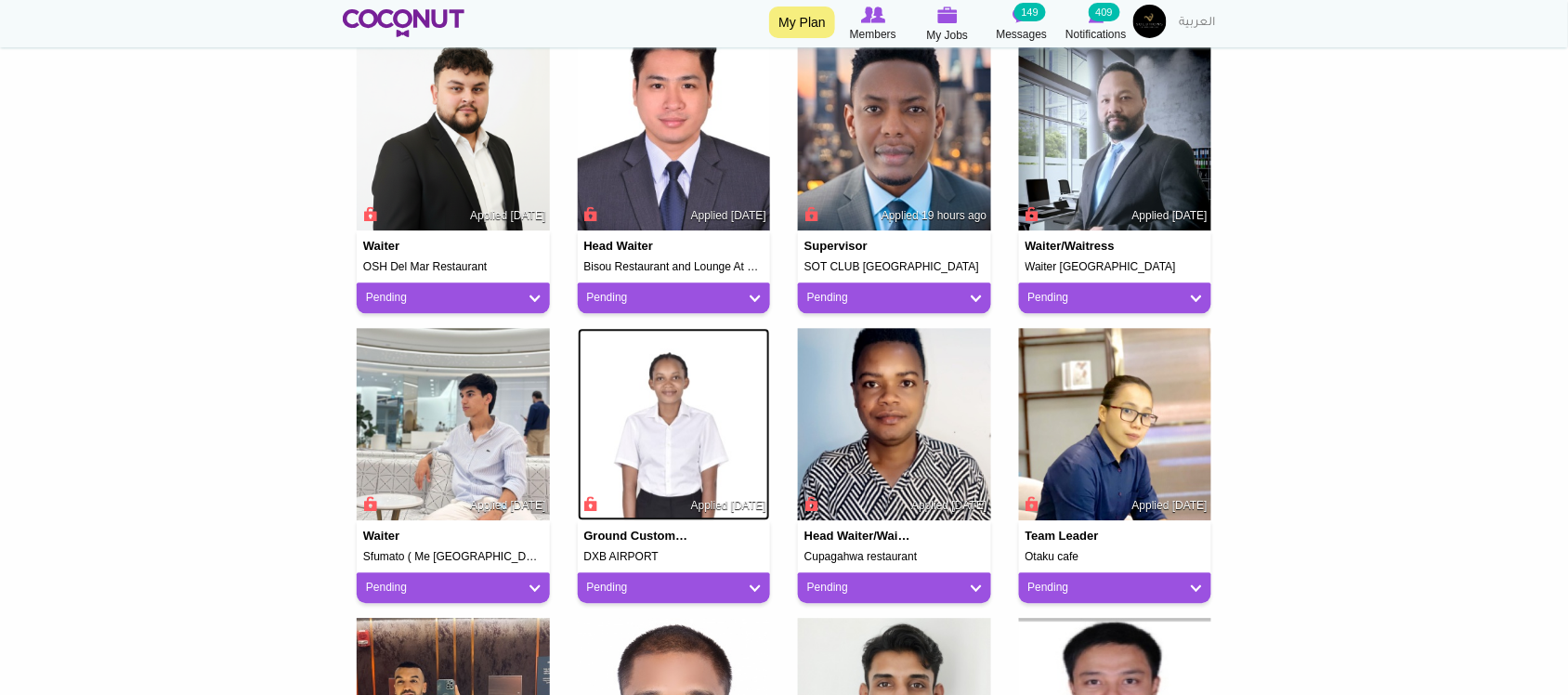
click at [643, 409] on img at bounding box center [674, 425] width 194 height 194
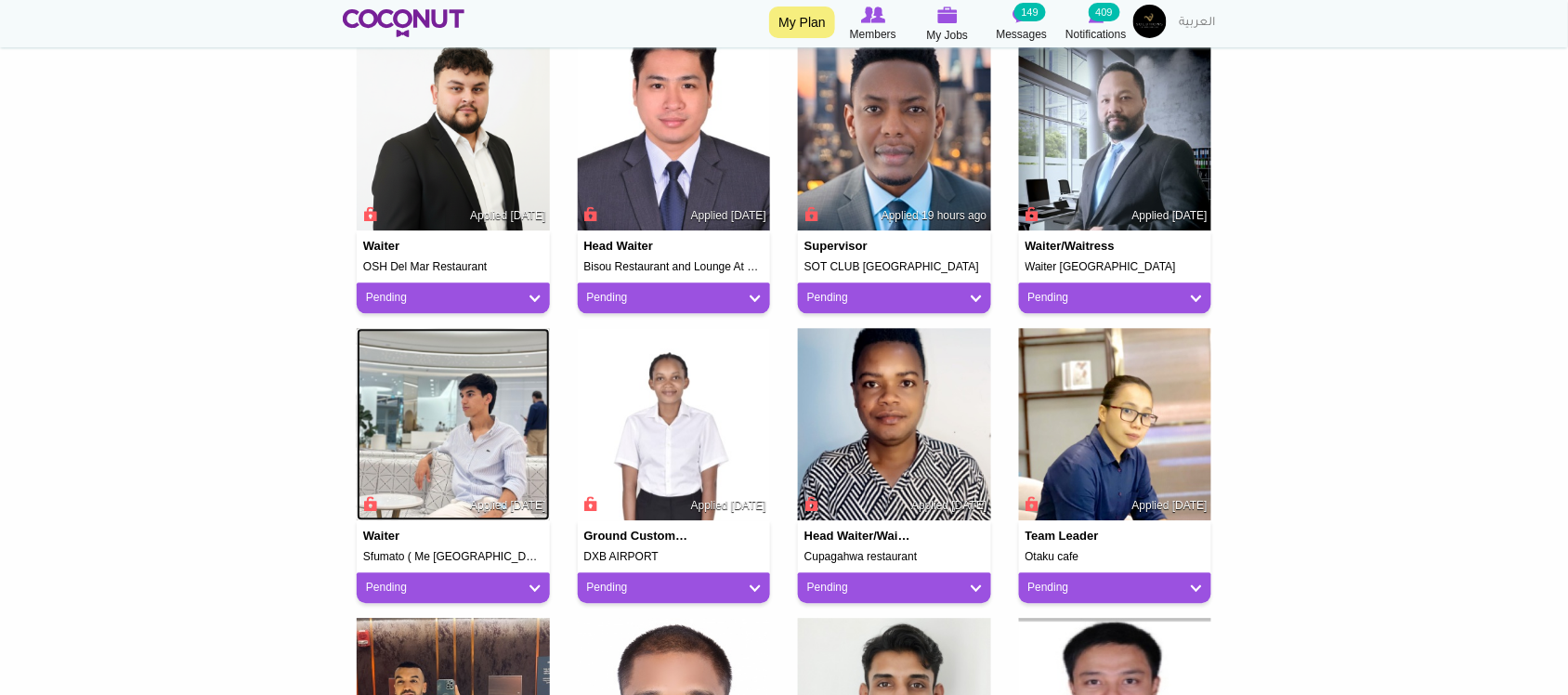
click at [469, 398] on img at bounding box center [453, 425] width 194 height 194
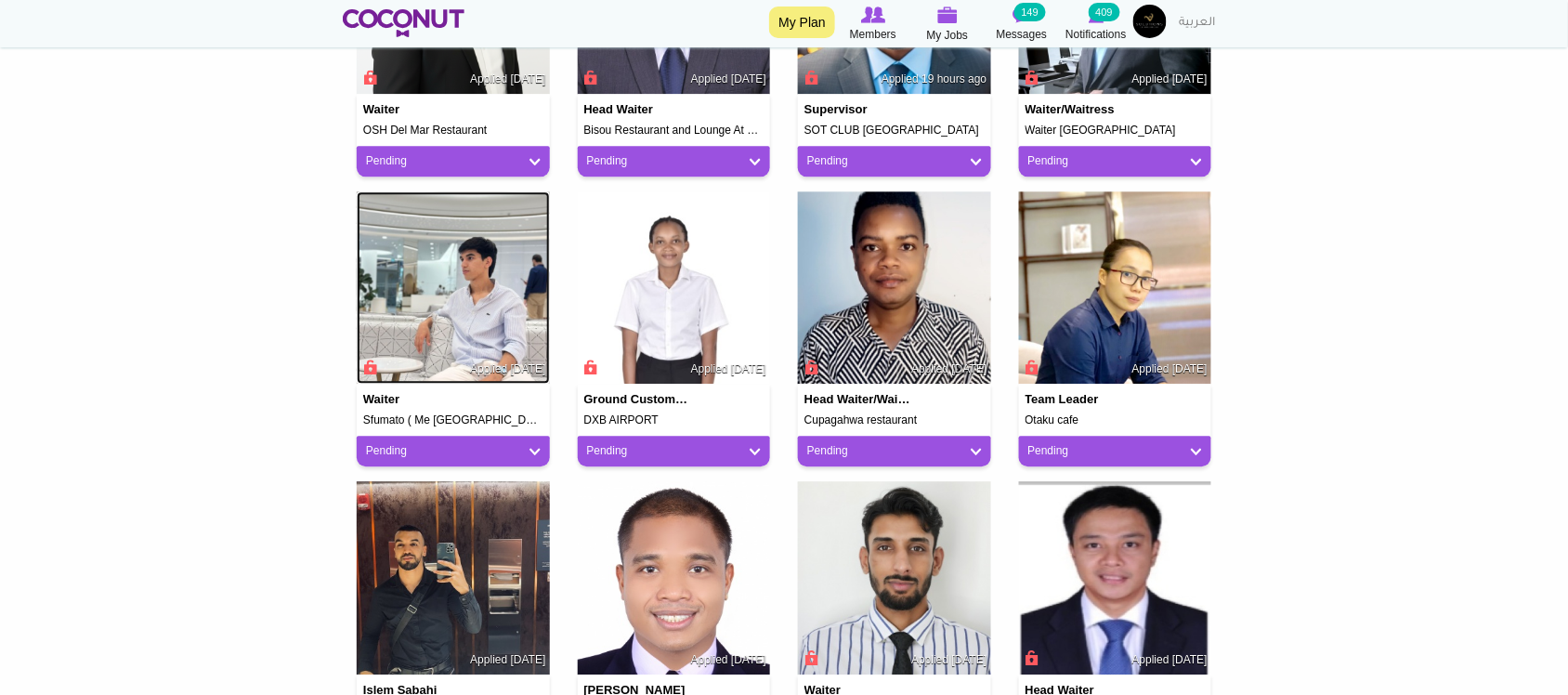
scroll to position [1394, 0]
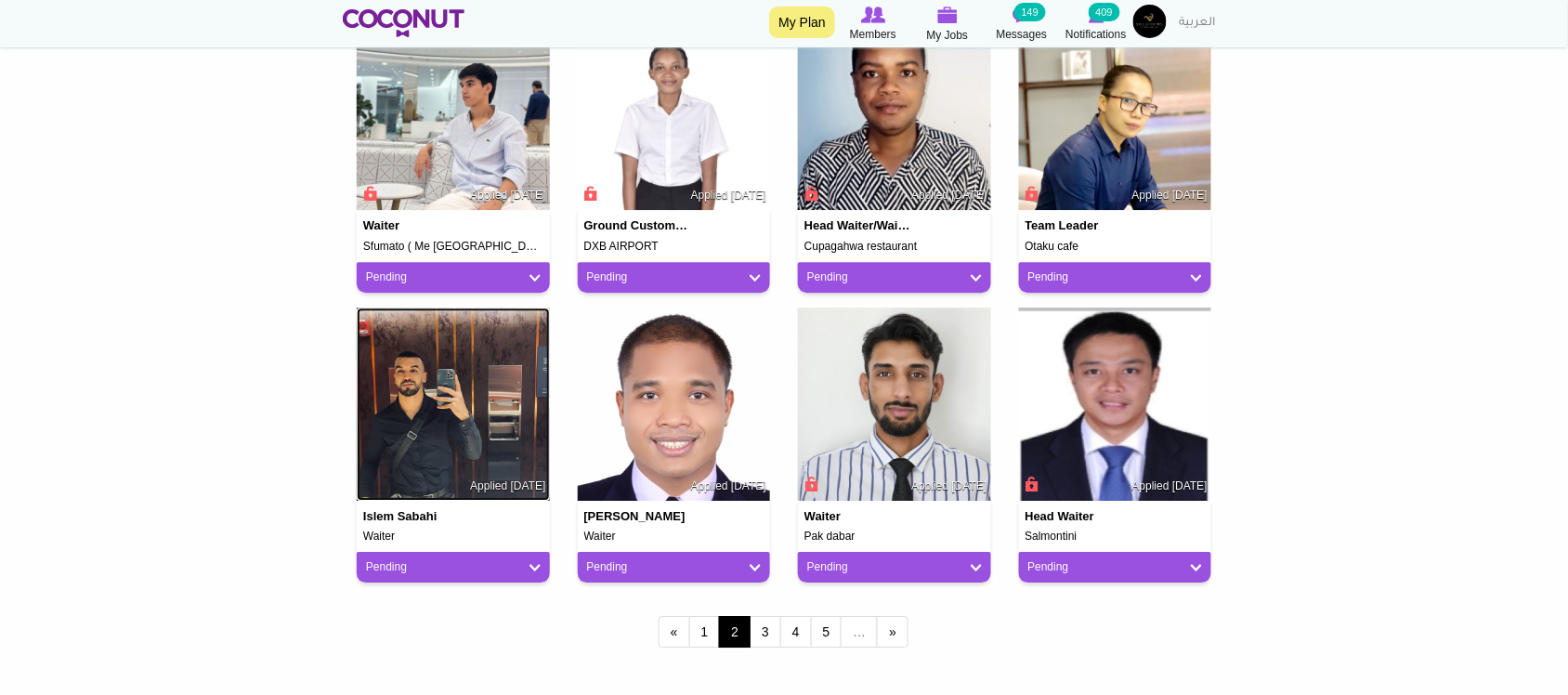
click at [457, 416] on img at bounding box center [453, 404] width 194 height 194
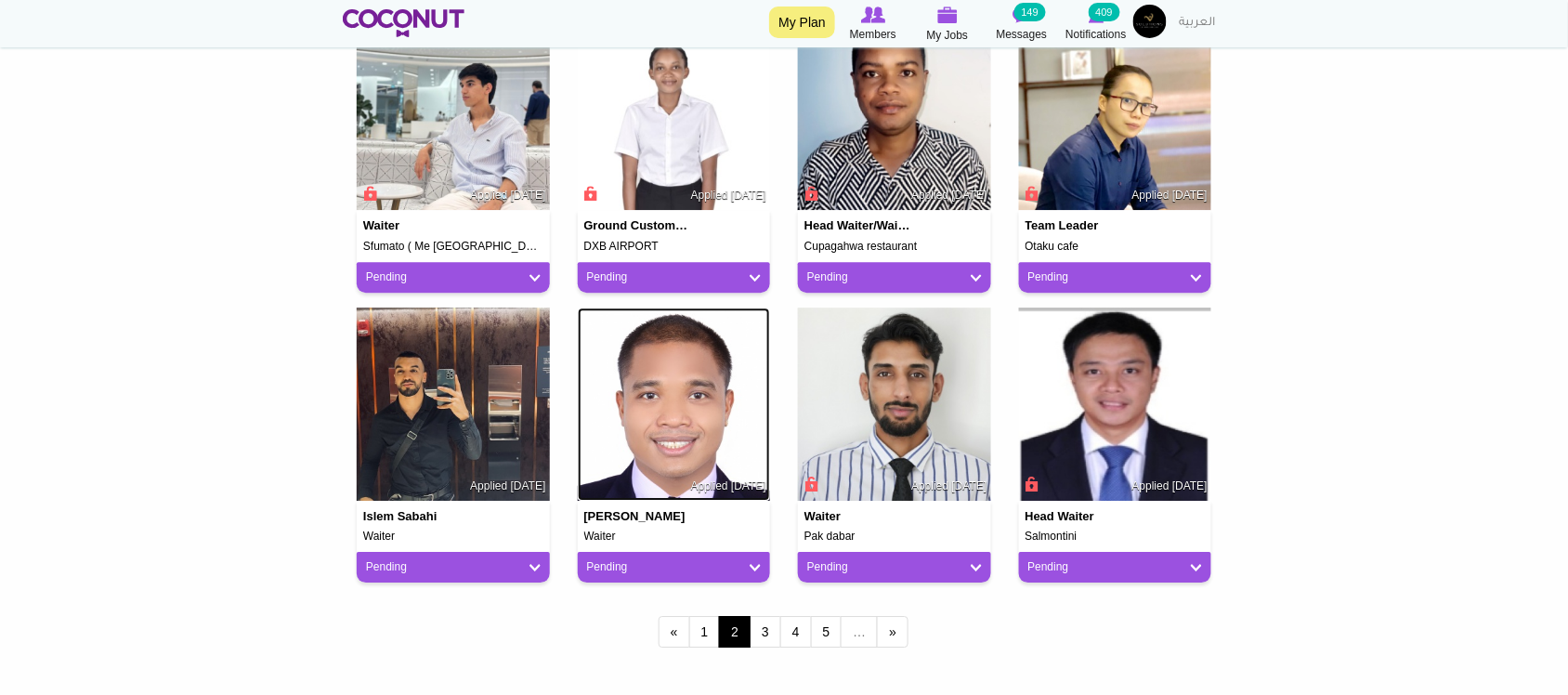
click at [698, 424] on img at bounding box center [674, 404] width 194 height 194
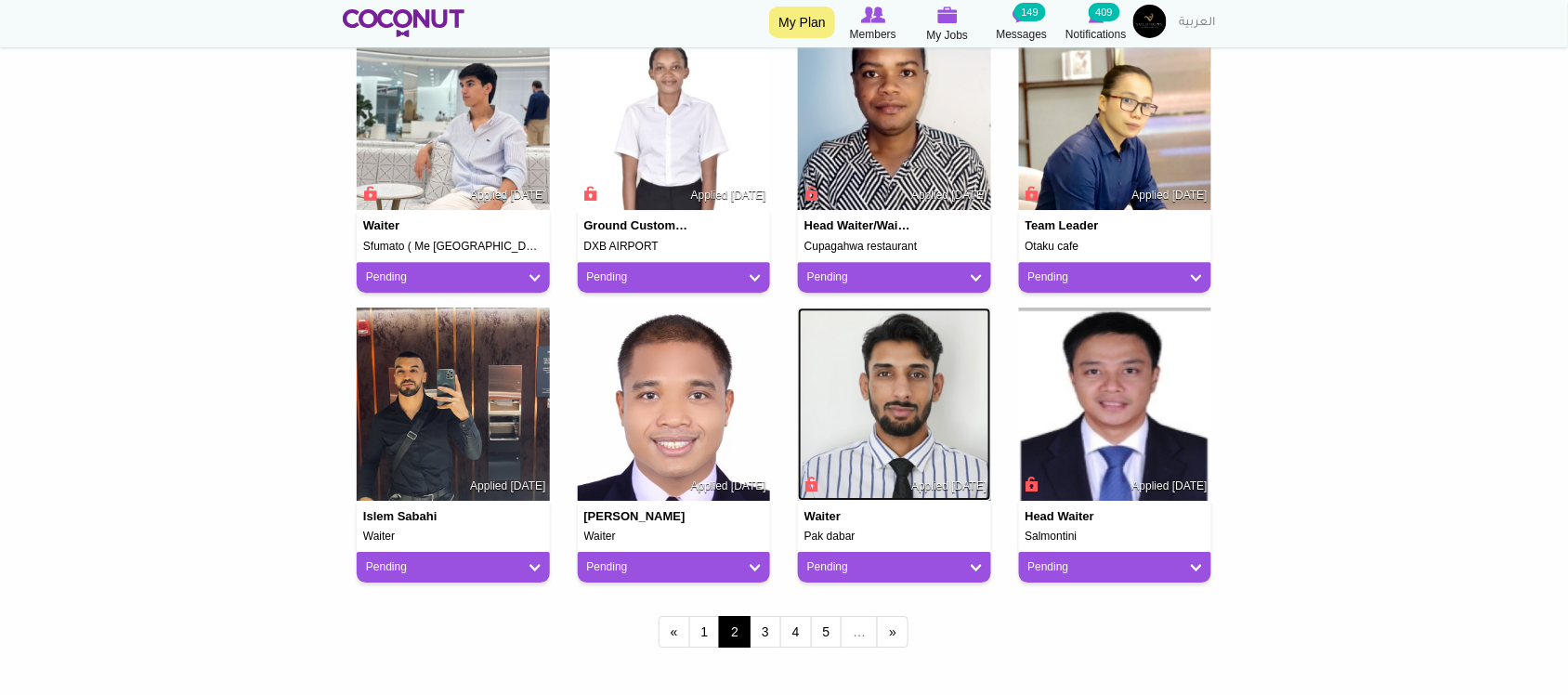
click at [917, 404] on img at bounding box center [894, 404] width 194 height 194
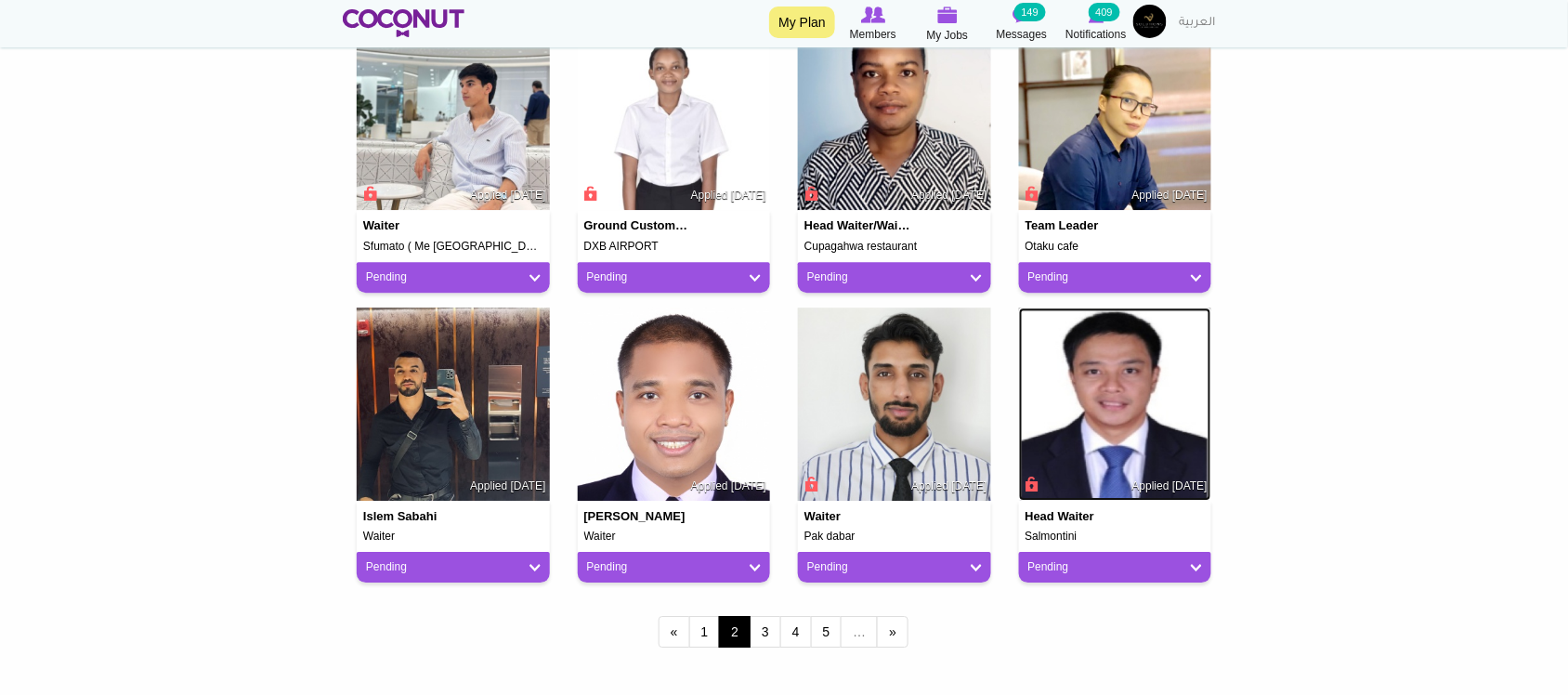
click at [1087, 460] on img at bounding box center [1115, 404] width 194 height 194
click at [767, 630] on link "3" at bounding box center [766, 632] width 32 height 32
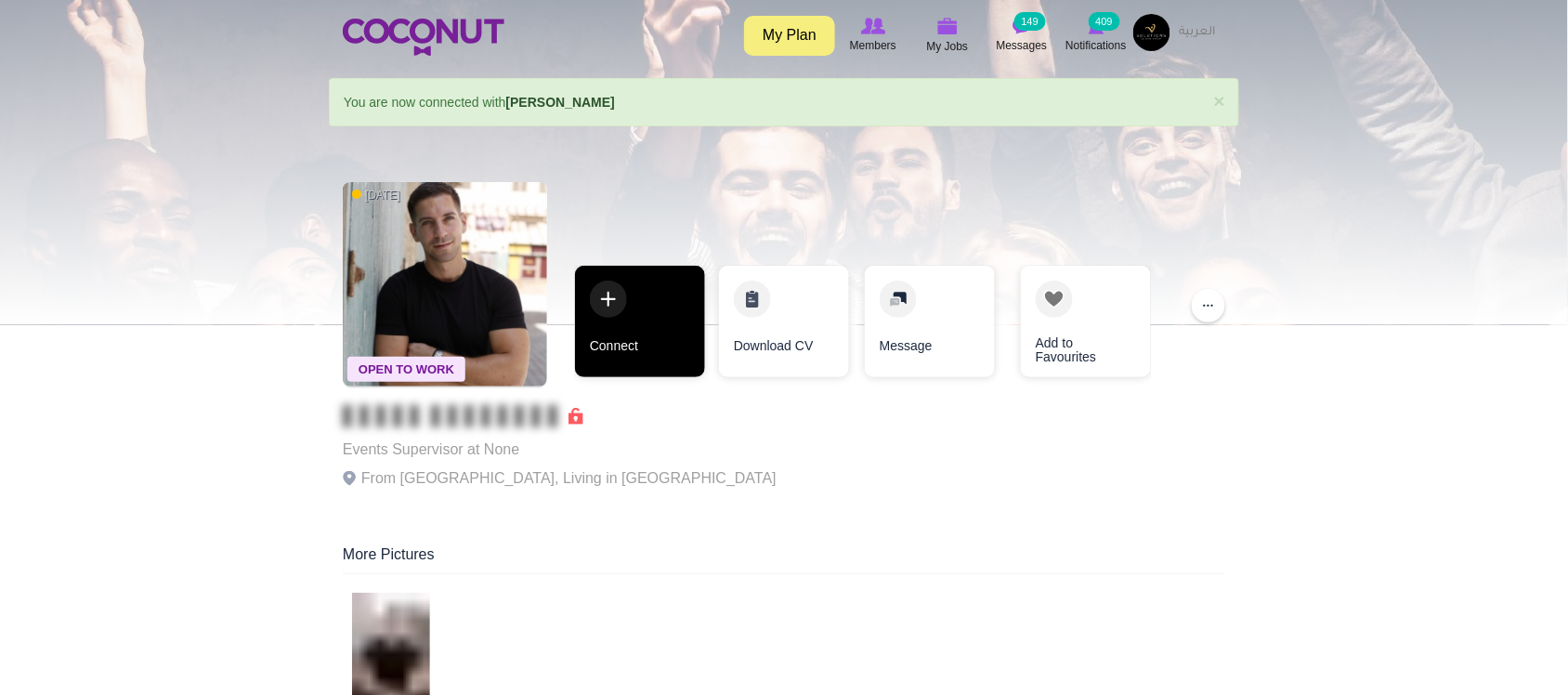
click at [650, 342] on link "Connect" at bounding box center [640, 321] width 130 height 111
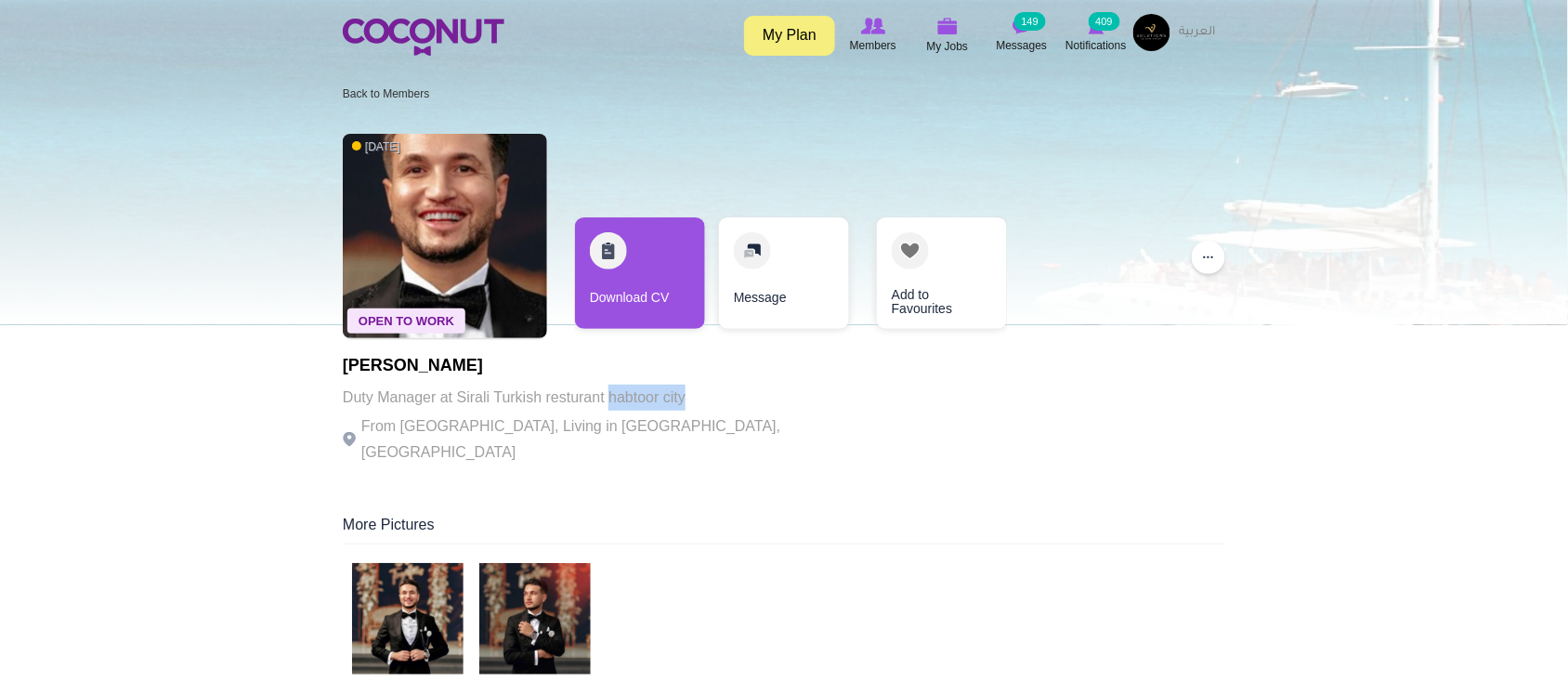
drag, startPoint x: 621, startPoint y: 397, endPoint x: 732, endPoint y: 409, distance: 111.6
click at [732, 409] on p "Duty Manager at Sirali Turkish resturant habtoor city" at bounding box center [598, 398] width 511 height 26
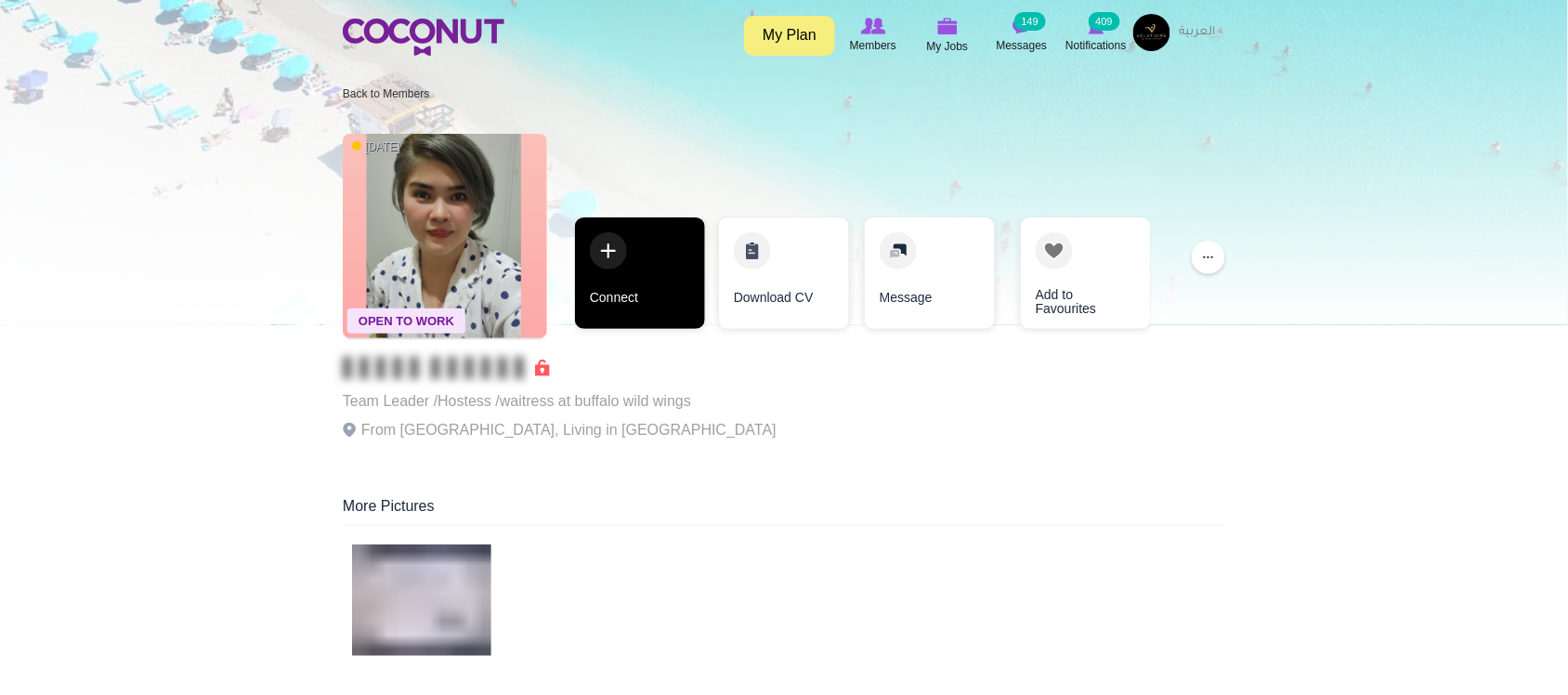
click at [647, 303] on link "Connect" at bounding box center [640, 272] width 130 height 111
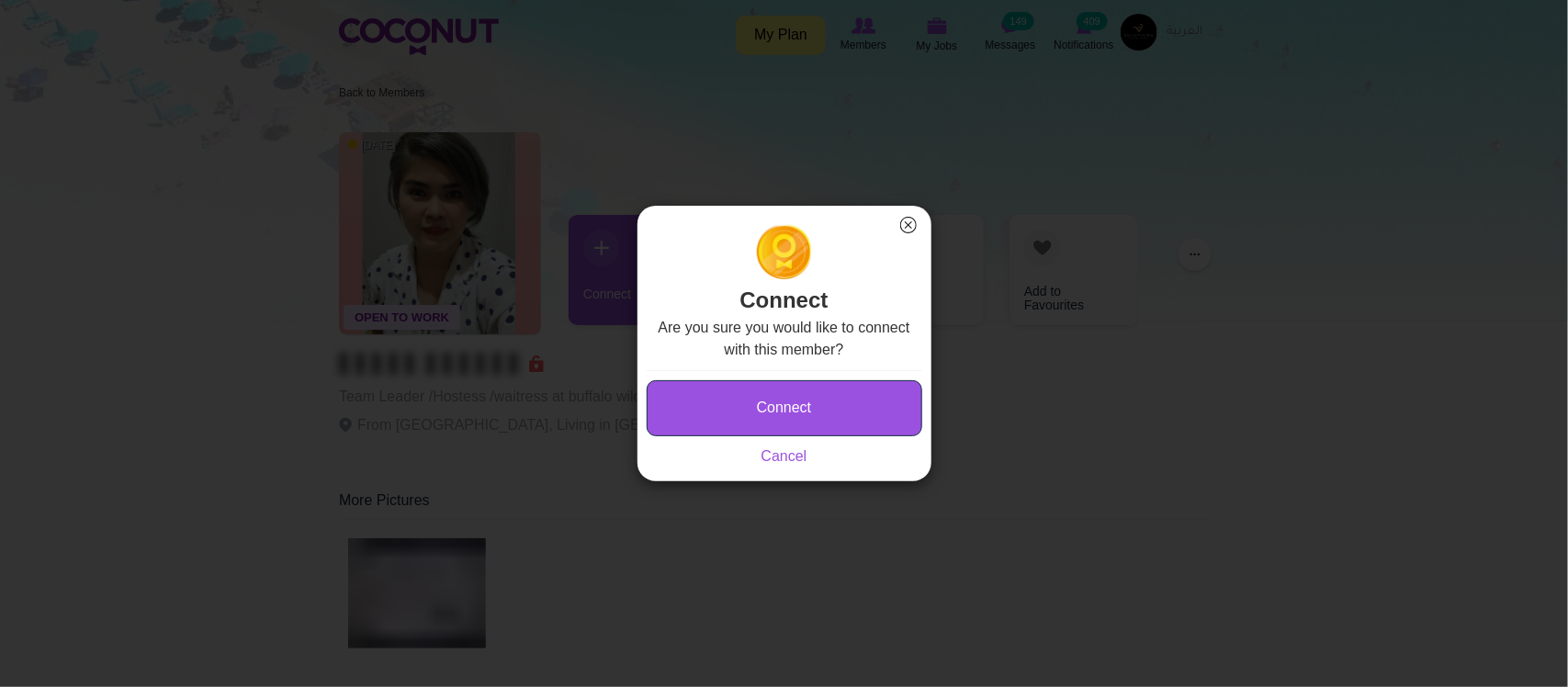
drag, startPoint x: 840, startPoint y: 401, endPoint x: 814, endPoint y: 402, distance: 26.0
click at [815, 404] on button "Connect" at bounding box center [784, 408] width 276 height 56
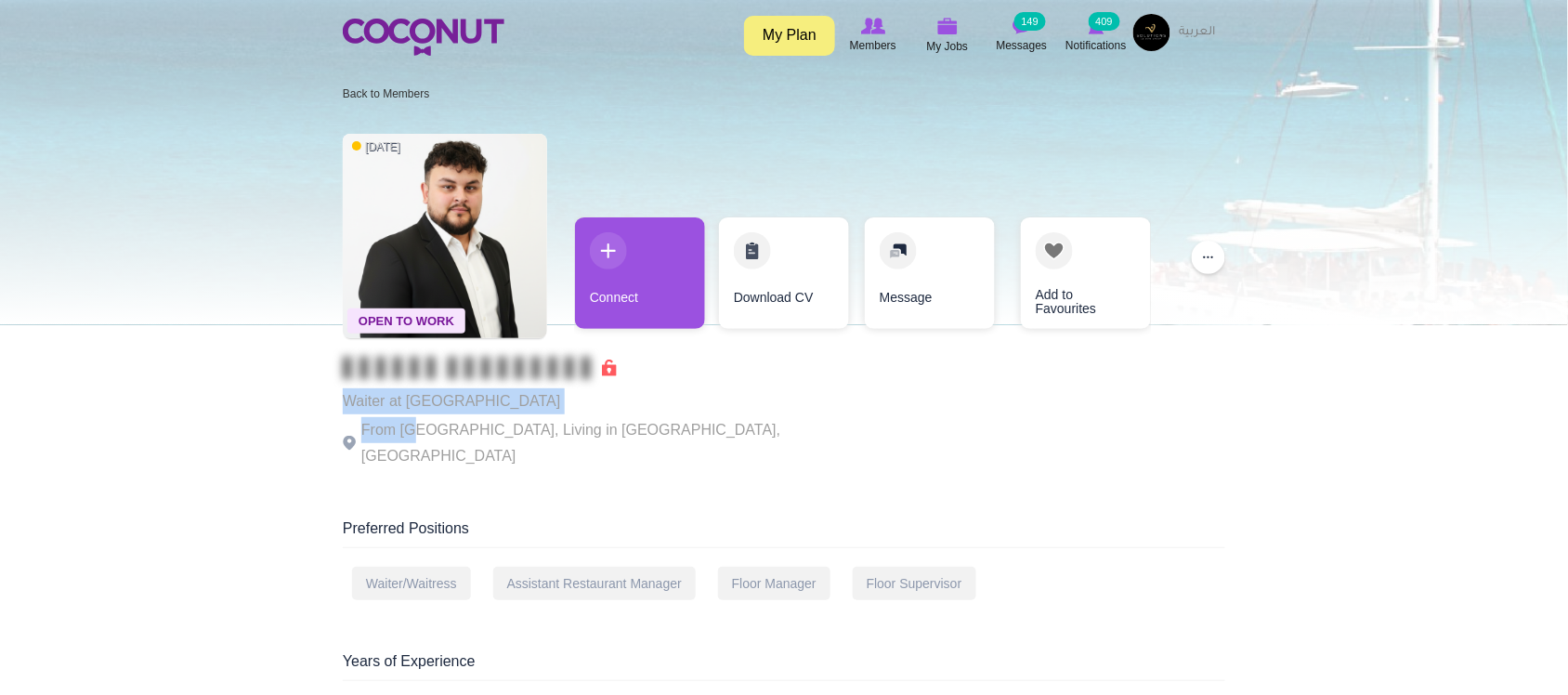
drag, startPoint x: 332, startPoint y: 404, endPoint x: 506, endPoint y: 424, distance: 175.1
click at [536, 420] on p "From Russia, Living in Dubai, United Arab Emirates" at bounding box center [598, 443] width 511 height 52
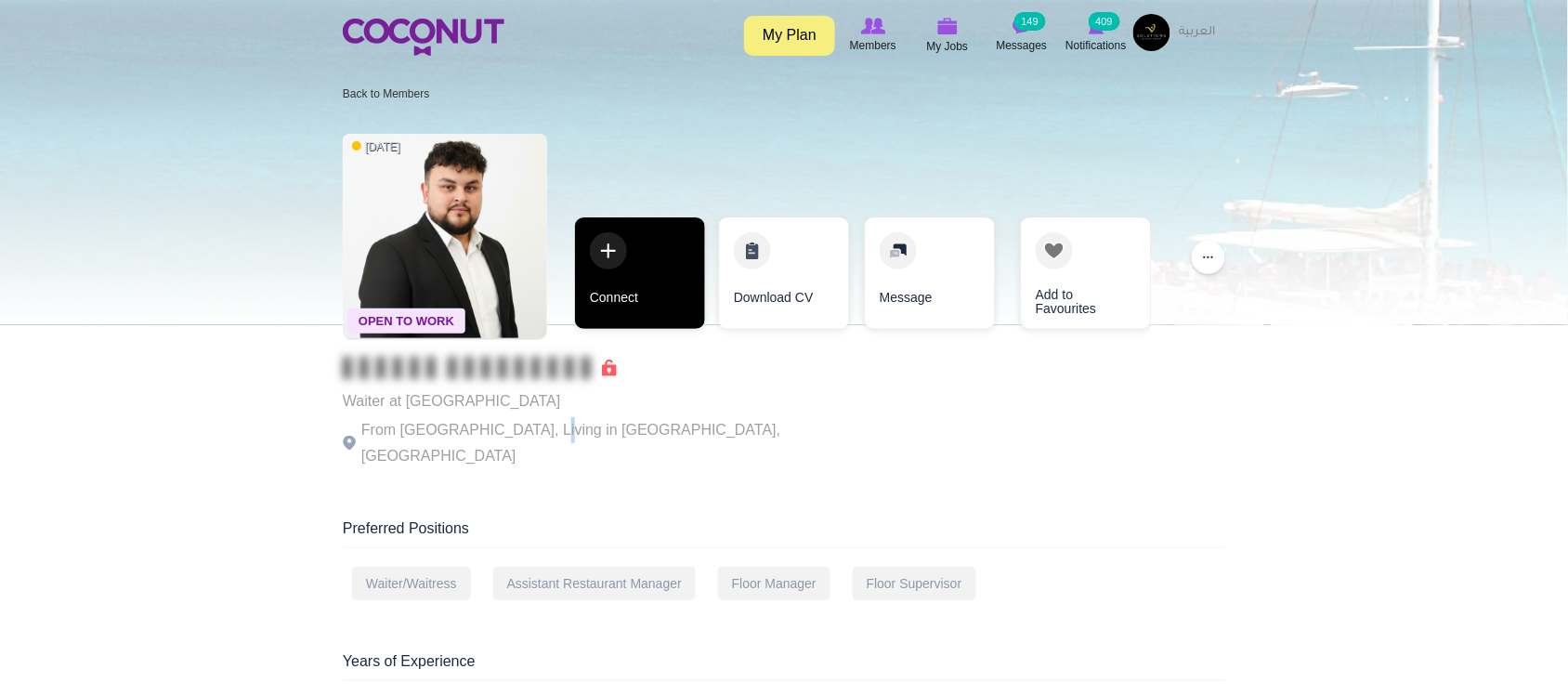
click at [591, 328] on link "Connect" at bounding box center [640, 272] width 130 height 111
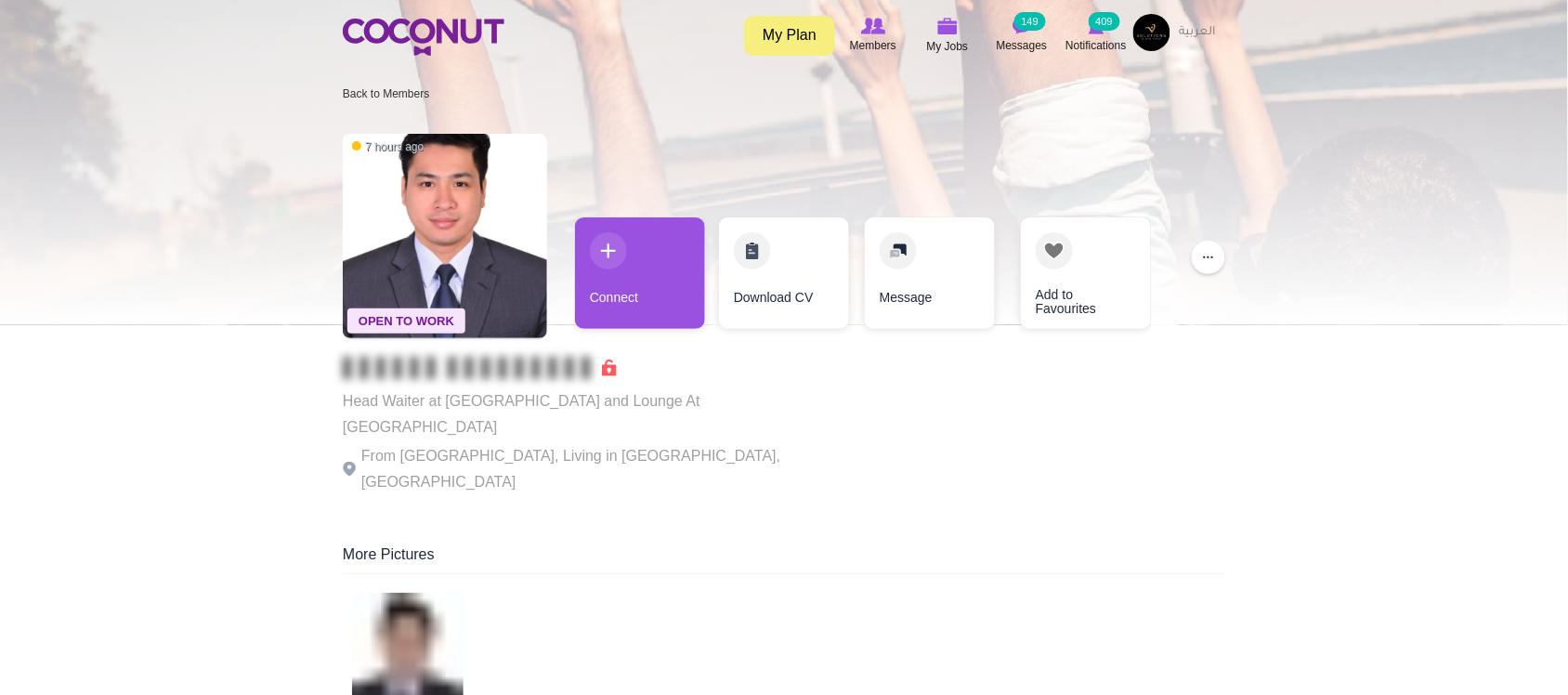
click at [639, 443] on p "From [GEOGRAPHIC_DATA], Living in [GEOGRAPHIC_DATA], [GEOGRAPHIC_DATA]" at bounding box center [598, 470] width 511 height 52
click at [605, 398] on p "Head Waiter at Bisou Restaurant and Lounge At Downtown dubai" at bounding box center [598, 414] width 511 height 52
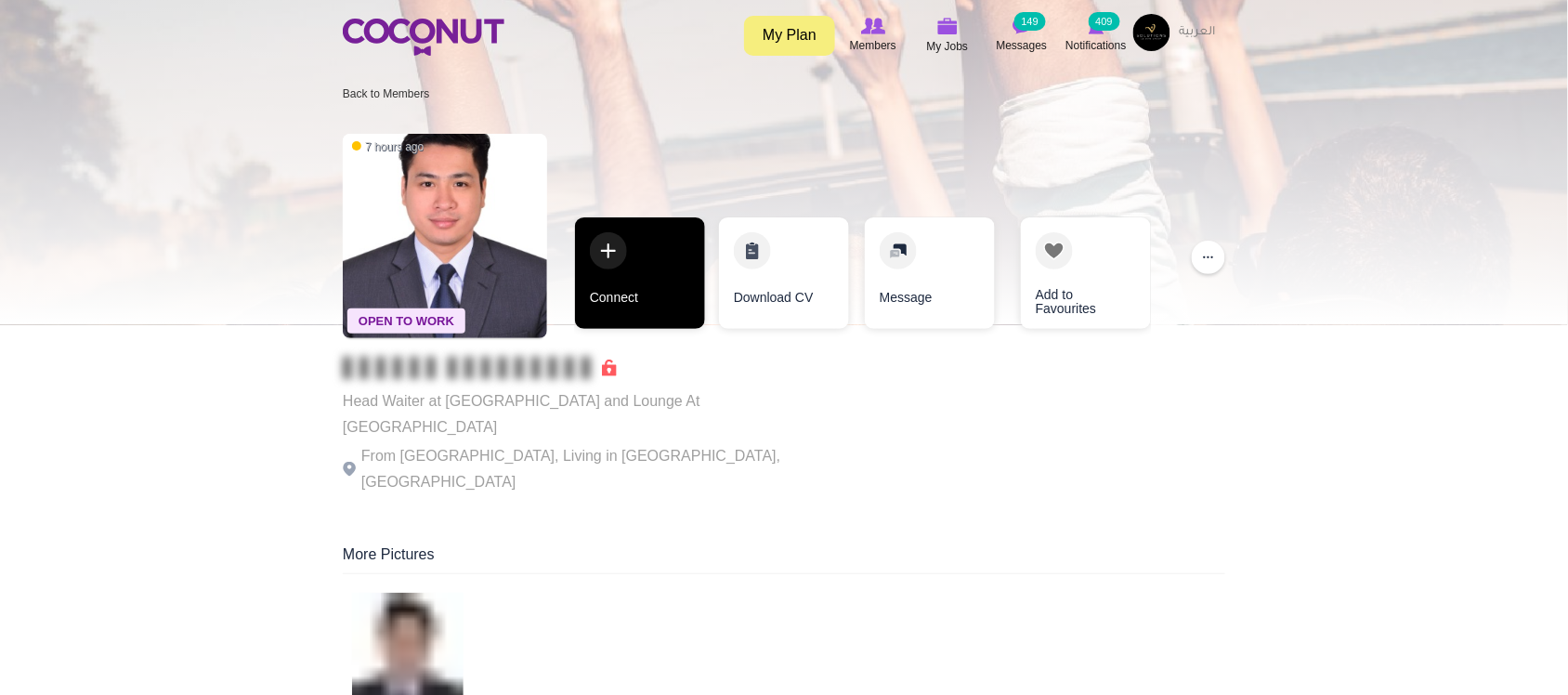
click at [607, 308] on link "Connect" at bounding box center [640, 272] width 130 height 111
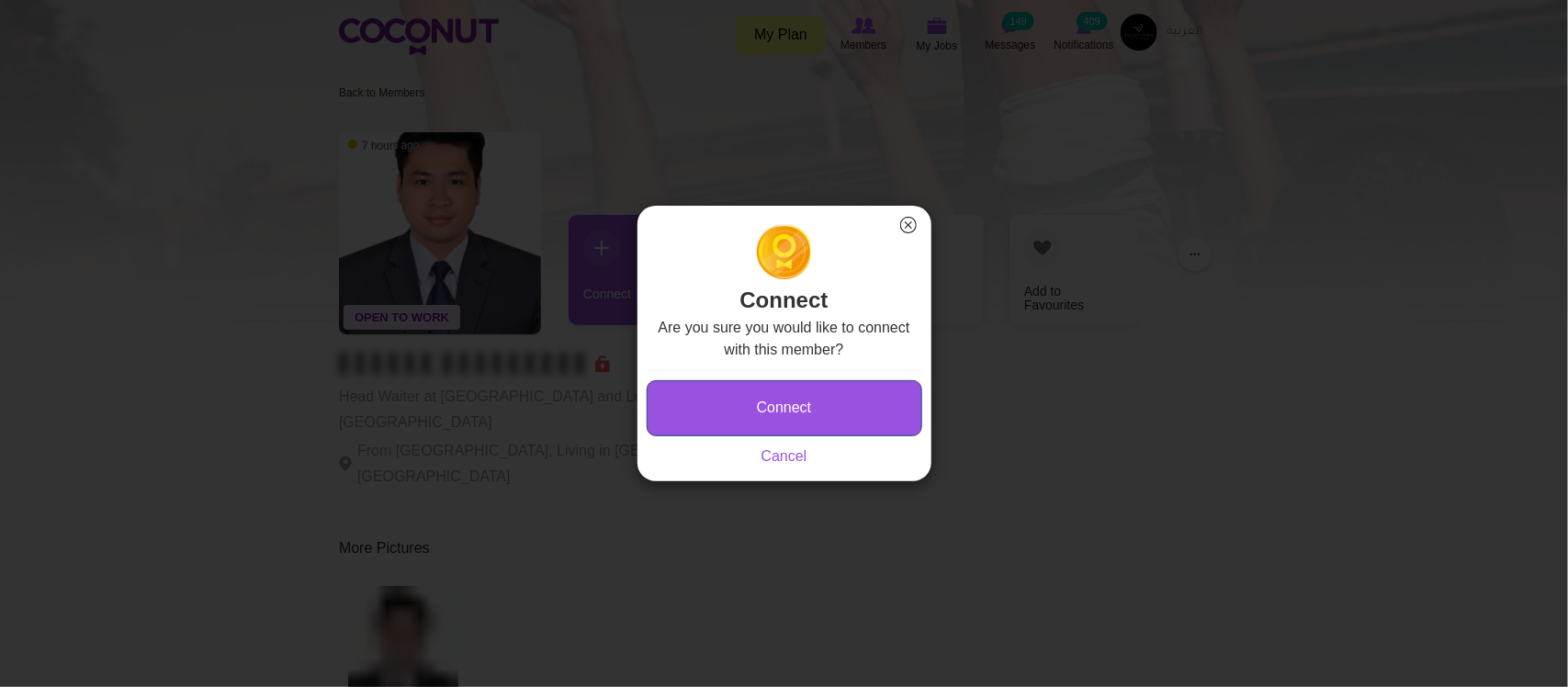
click at [787, 401] on button "Connect" at bounding box center [784, 408] width 276 height 56
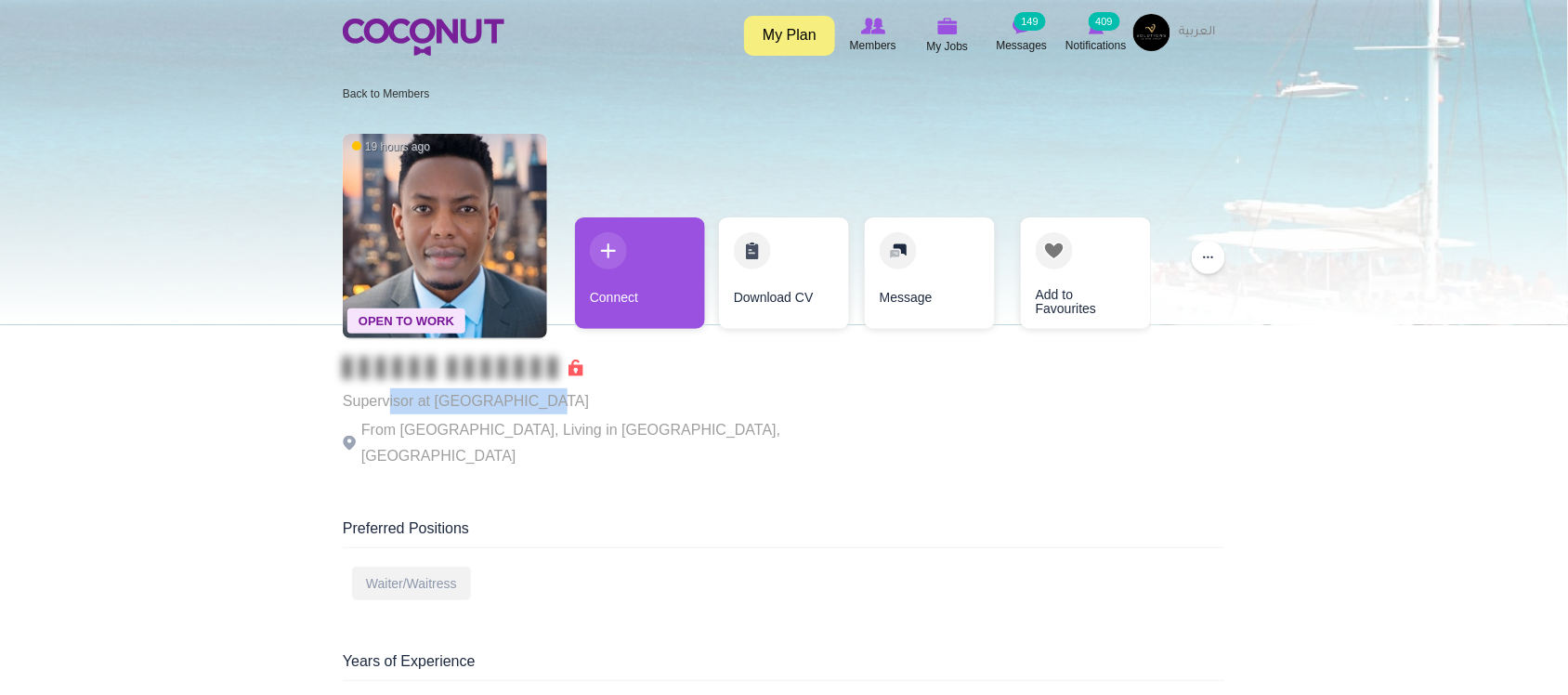
drag, startPoint x: 467, startPoint y: 391, endPoint x: 718, endPoint y: 397, distance: 251.1
click at [631, 402] on p "Supervisor at SOT CLUB DUBAI" at bounding box center [598, 401] width 511 height 26
click at [718, 397] on p "Supervisor at SOT CLUB DUBAI" at bounding box center [598, 401] width 511 height 26
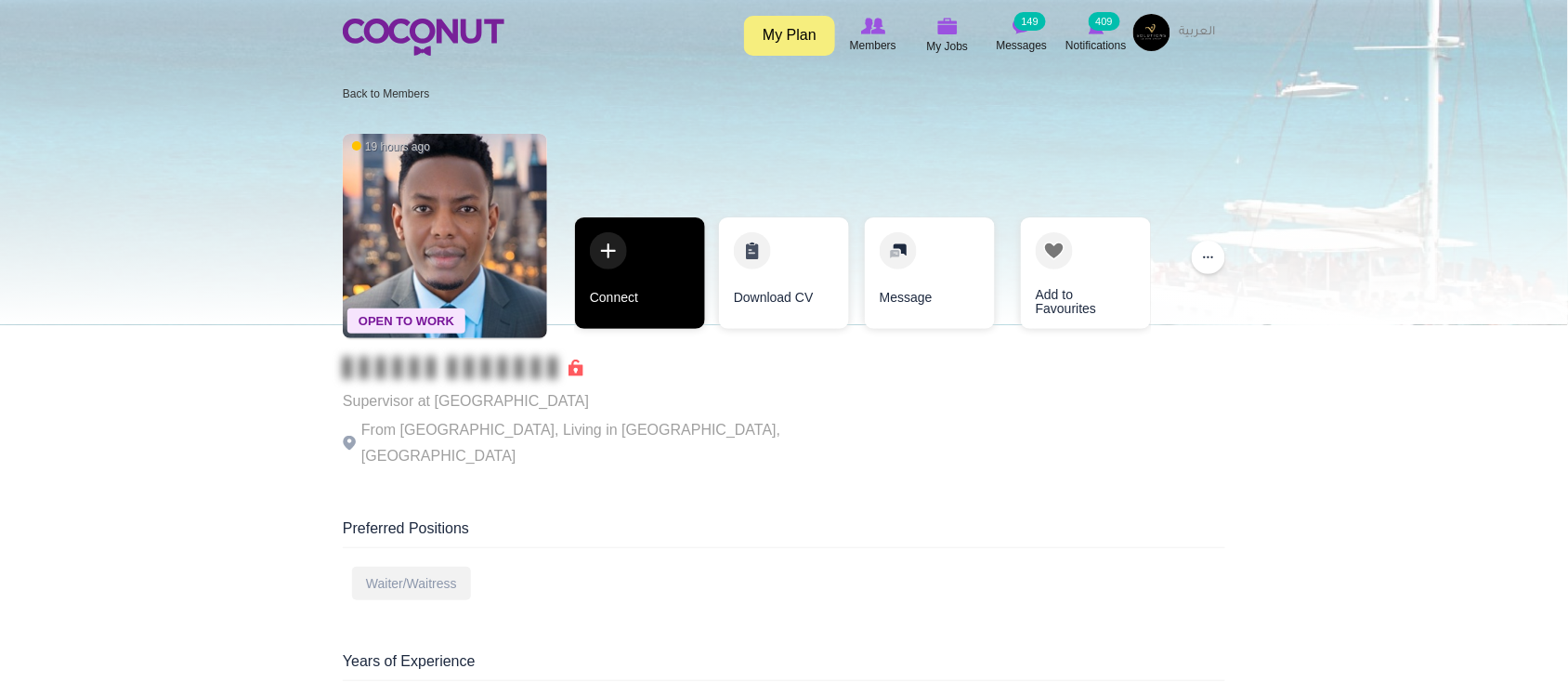
click at [657, 290] on link "Connect" at bounding box center [640, 272] width 130 height 111
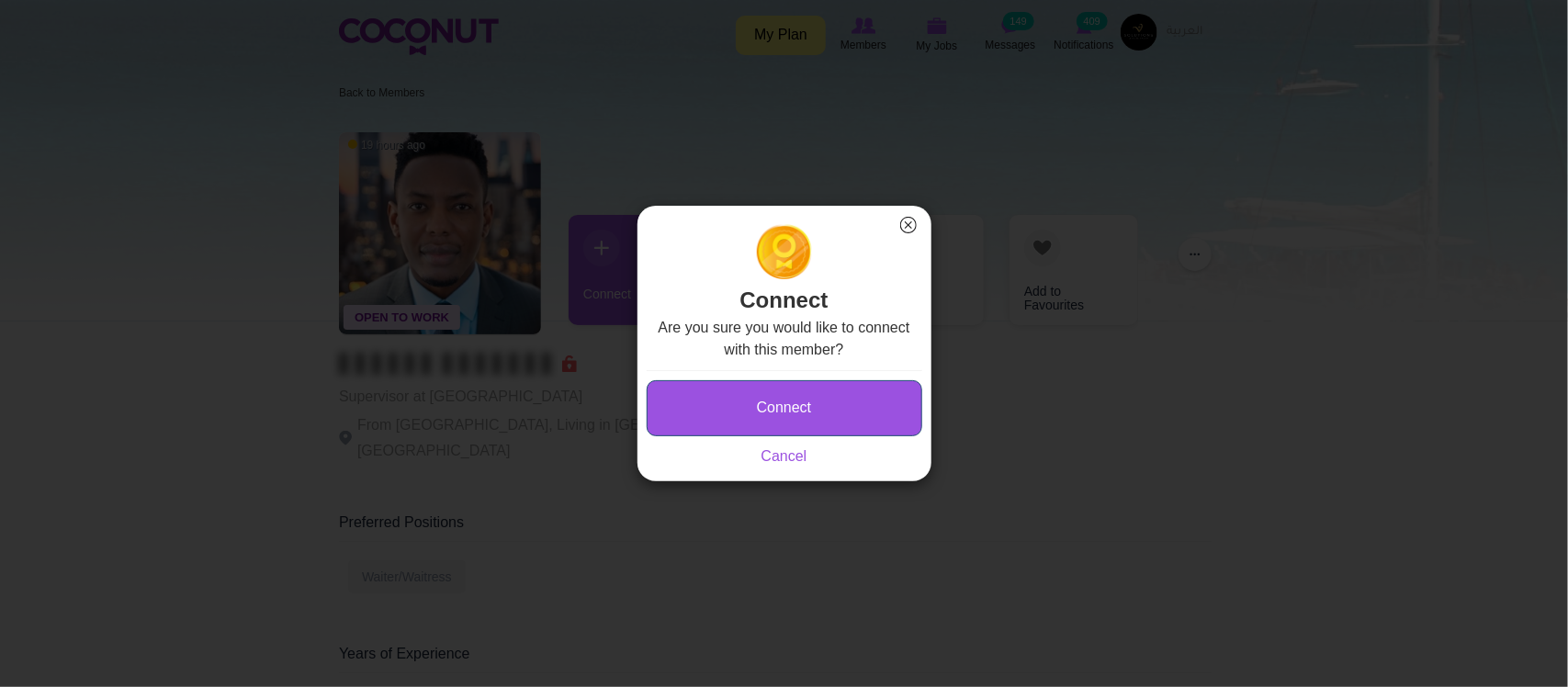
click at [825, 413] on button "Connect" at bounding box center [784, 408] width 276 height 56
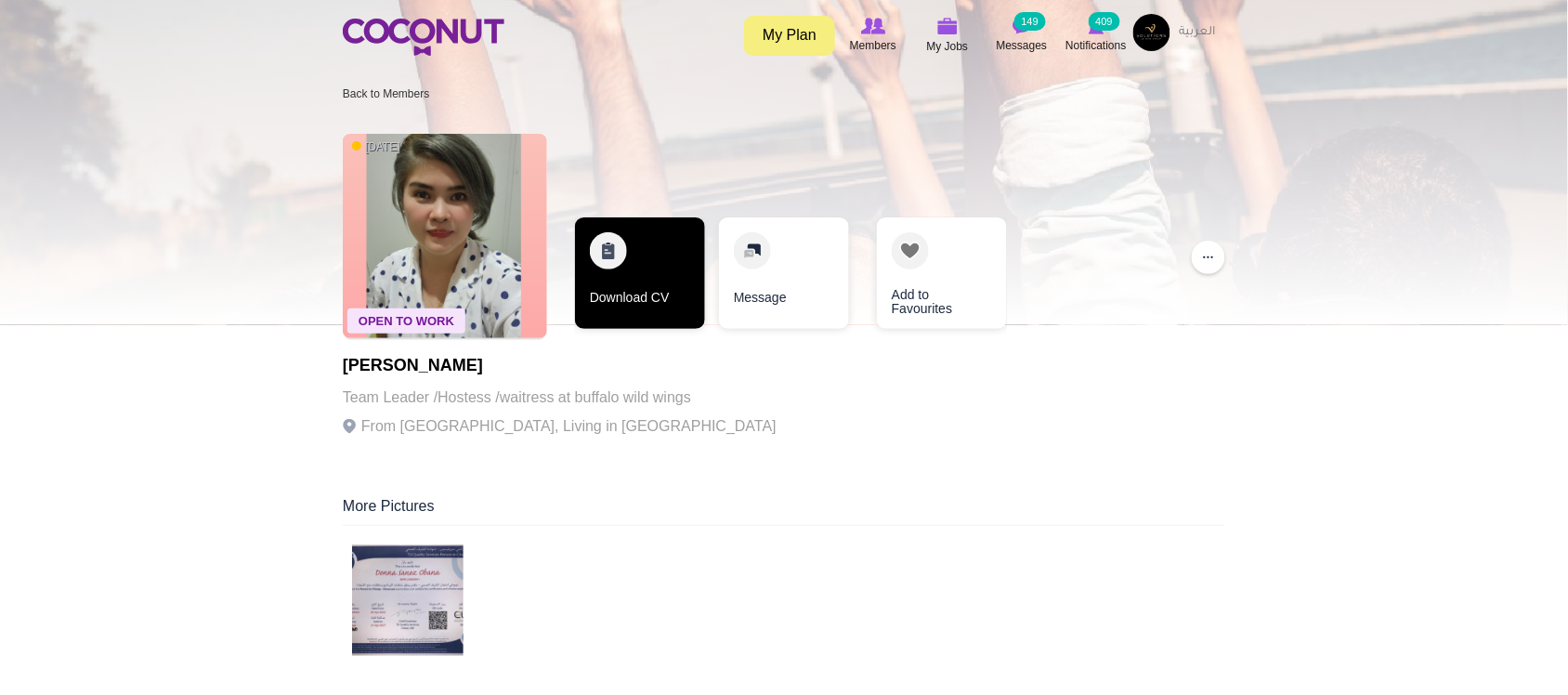
click at [681, 291] on link "Download CV" at bounding box center [640, 272] width 130 height 111
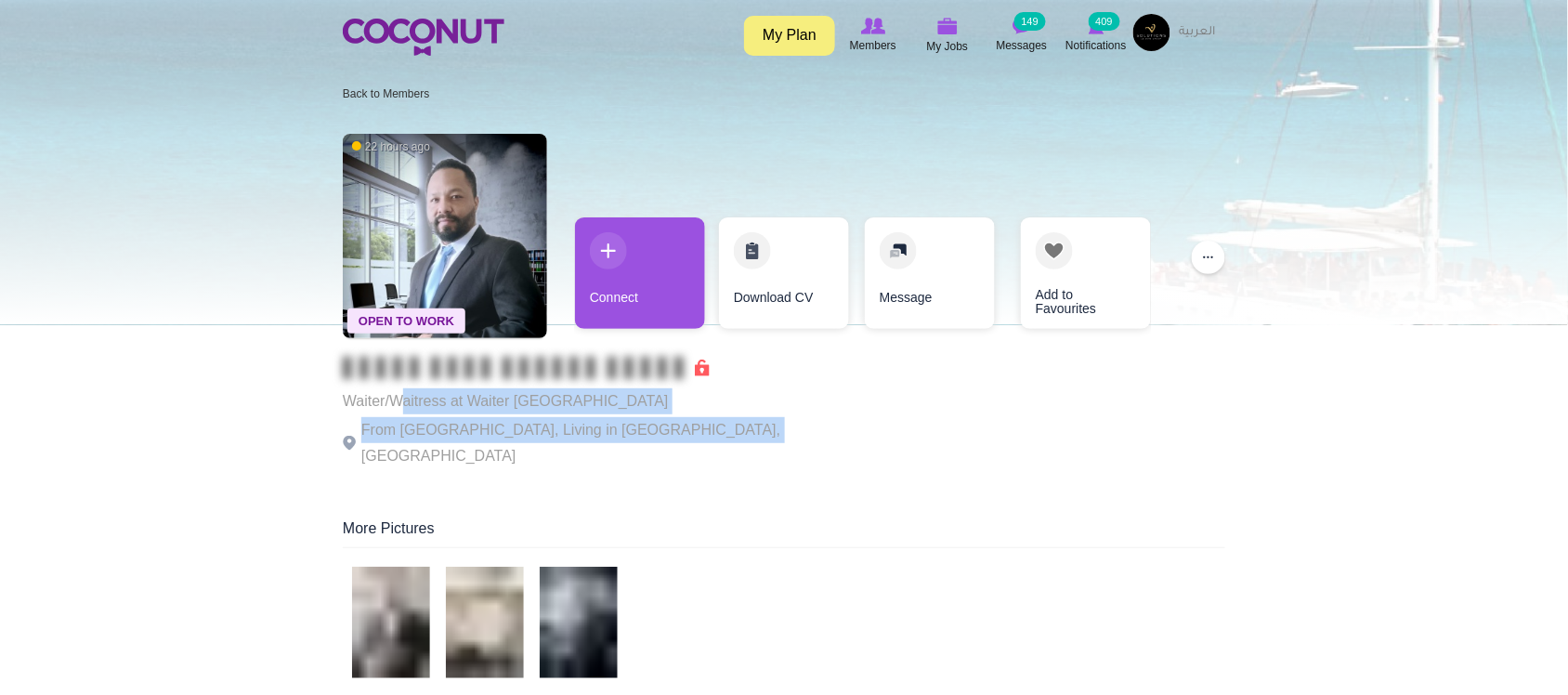
drag, startPoint x: 401, startPoint y: 399, endPoint x: 749, endPoint y: 426, distance: 349.0
click at [749, 426] on div "Open To Work 22 hours ago Waiter/Waitress at [GEOGRAPHIC_DATA] [GEOGRAPHIC_DATA…" at bounding box center [784, 302] width 883 height 356
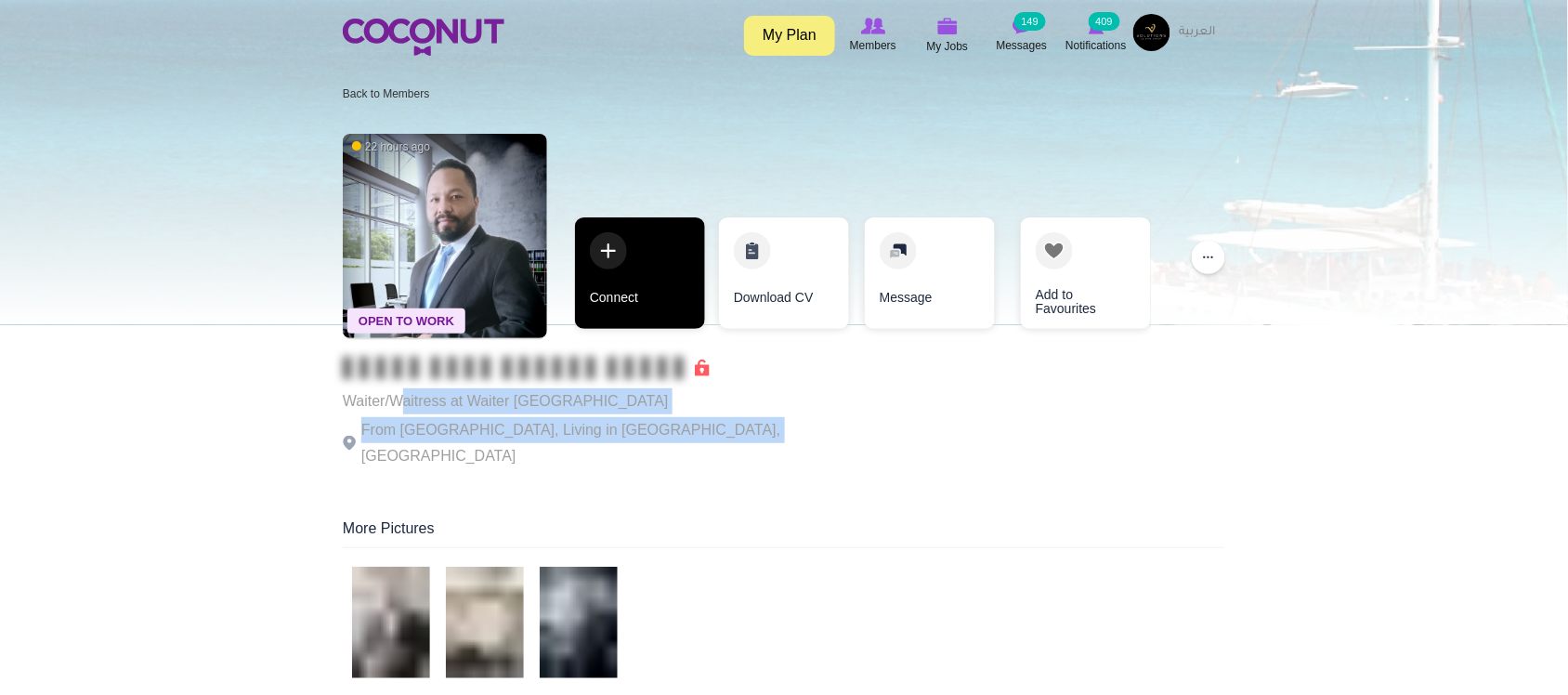
click at [680, 303] on link "Connect" at bounding box center [640, 272] width 130 height 111
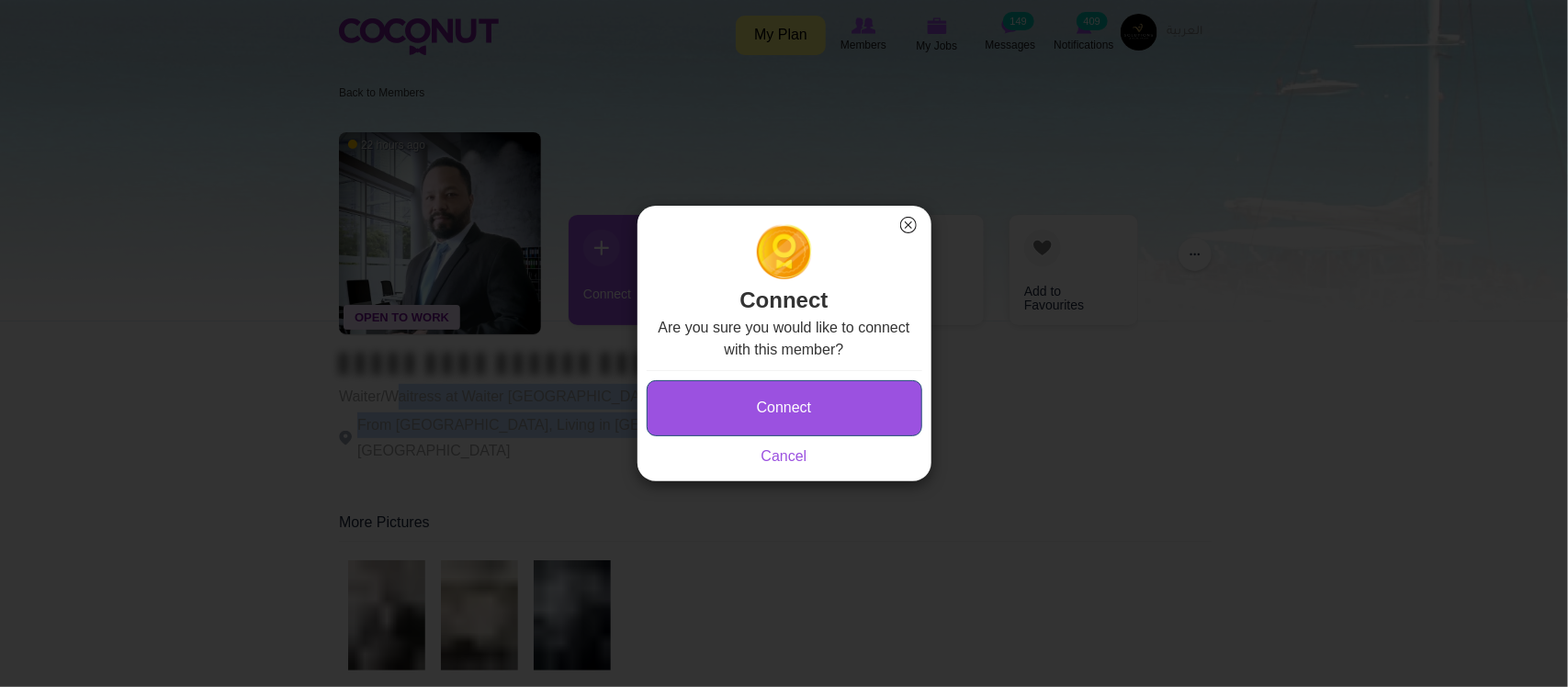
click at [833, 407] on button "Connect" at bounding box center [784, 408] width 276 height 56
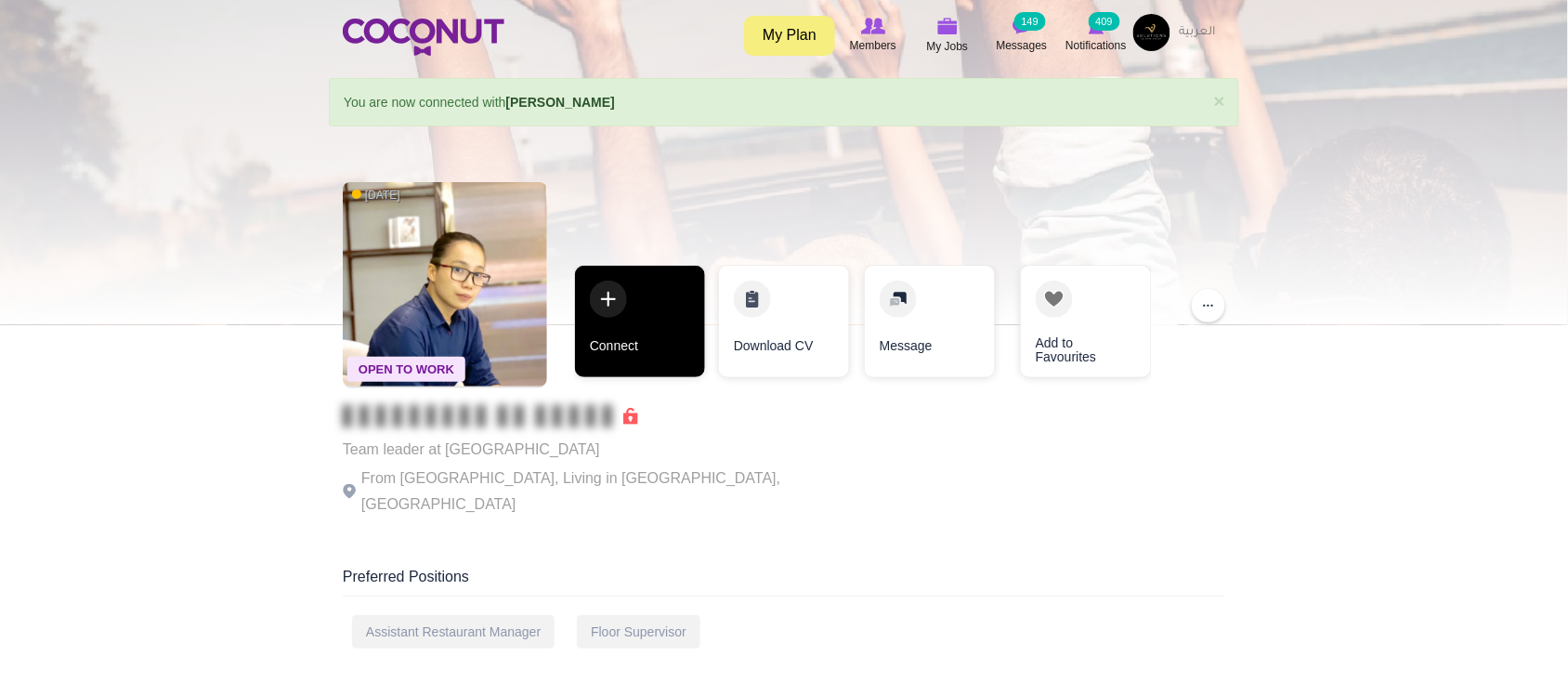
click at [615, 347] on link "Connect" at bounding box center [640, 321] width 130 height 111
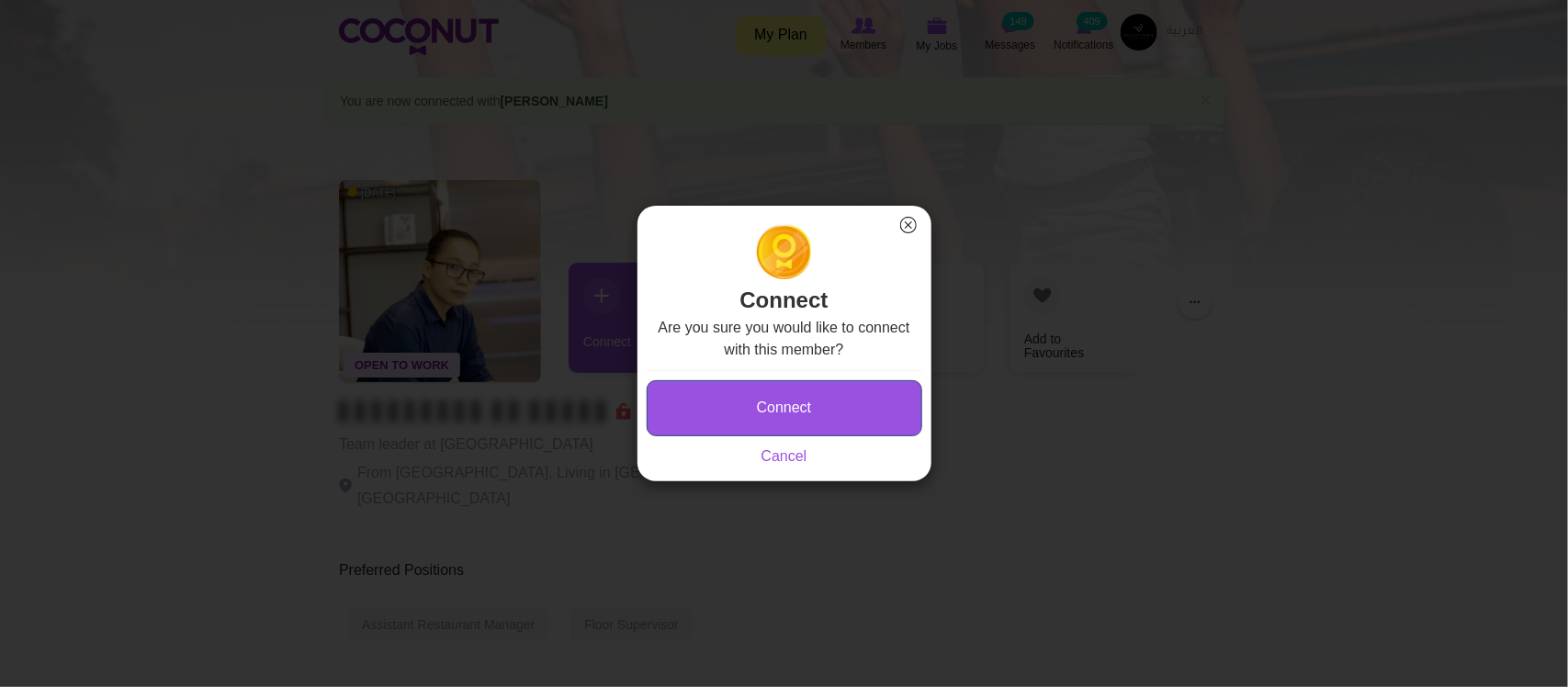
click at [850, 406] on button "Connect" at bounding box center [784, 408] width 276 height 56
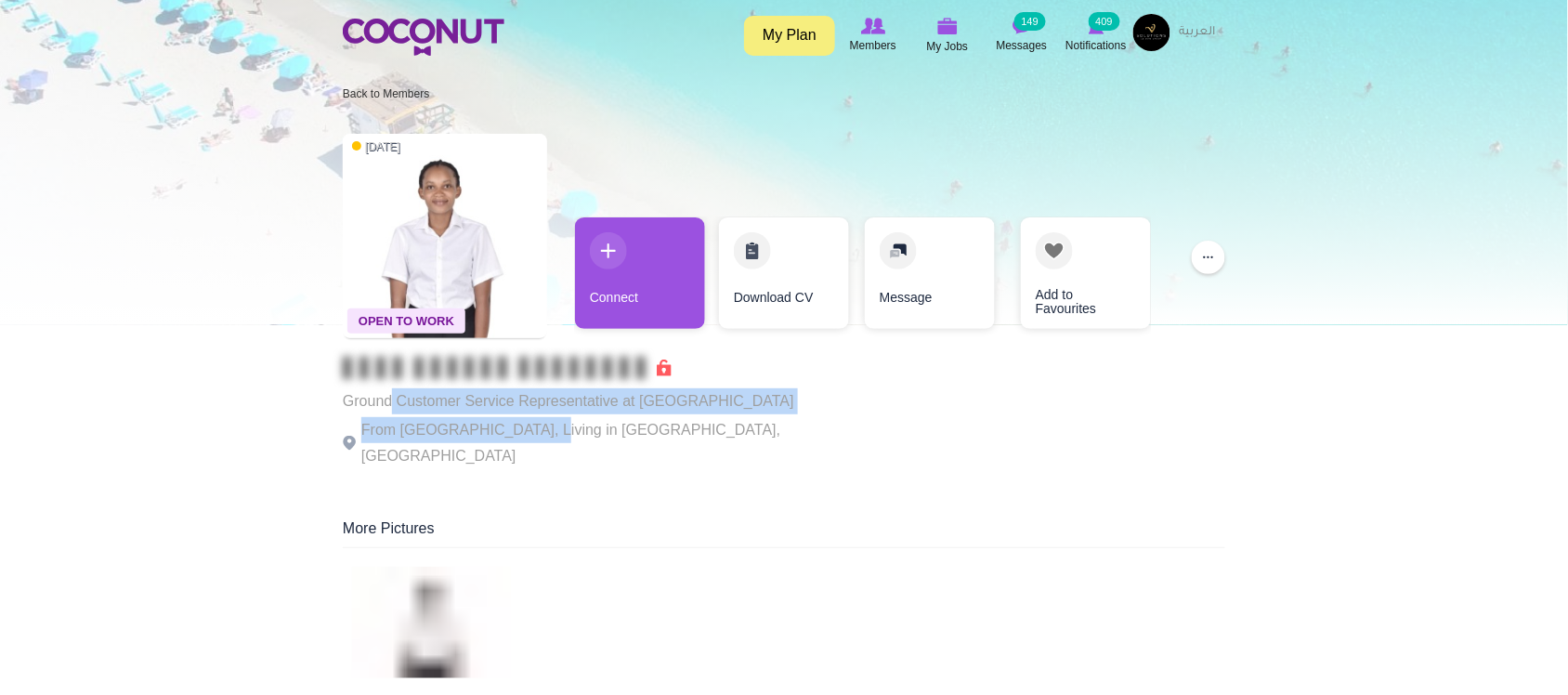
drag, startPoint x: 391, startPoint y: 391, endPoint x: 568, endPoint y: 420, distance: 179.4
click at [539, 424] on div "Ground Customer Service Representative at DXB AIRPORT From Kenya, Living in Dub…" at bounding box center [598, 413] width 511 height 112
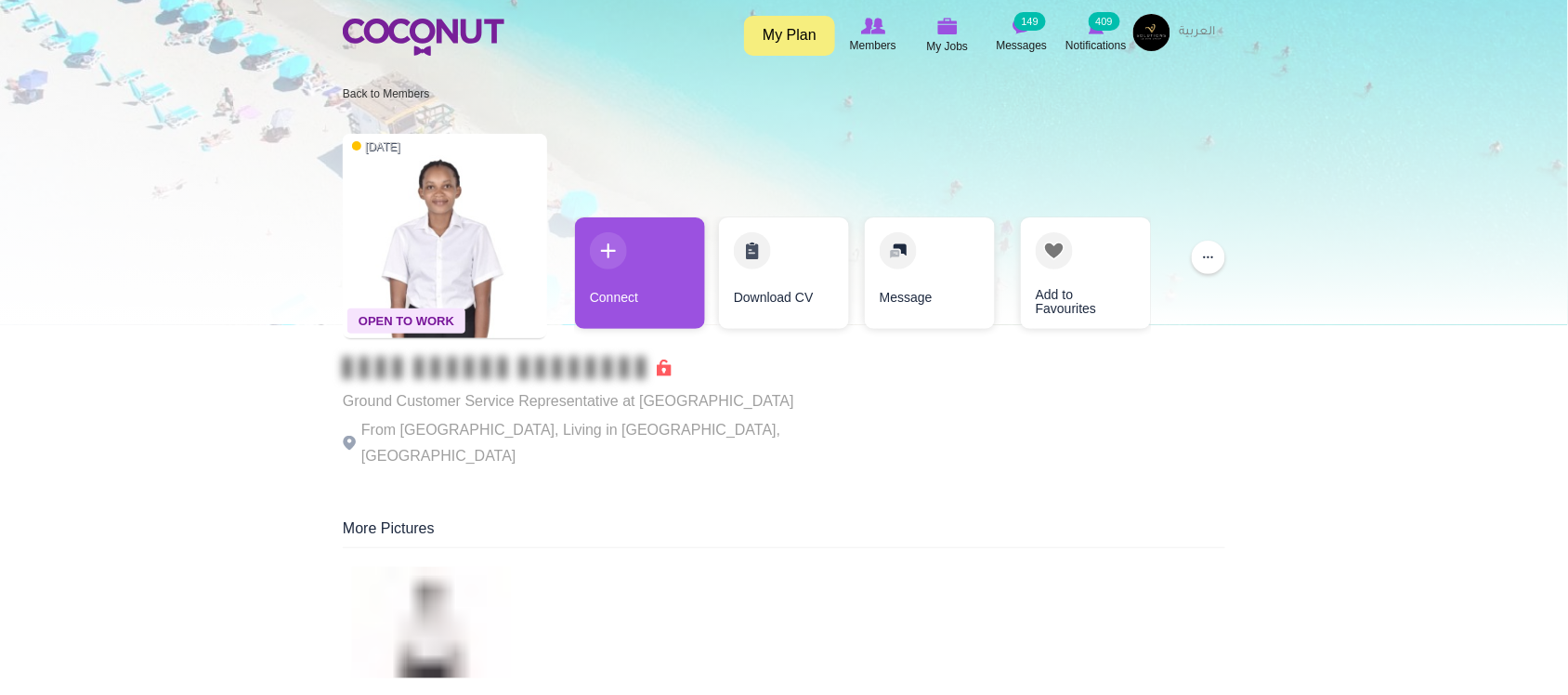
click at [582, 420] on p "From Kenya, Living in Dubai, United Arab Emirates" at bounding box center [598, 443] width 511 height 52
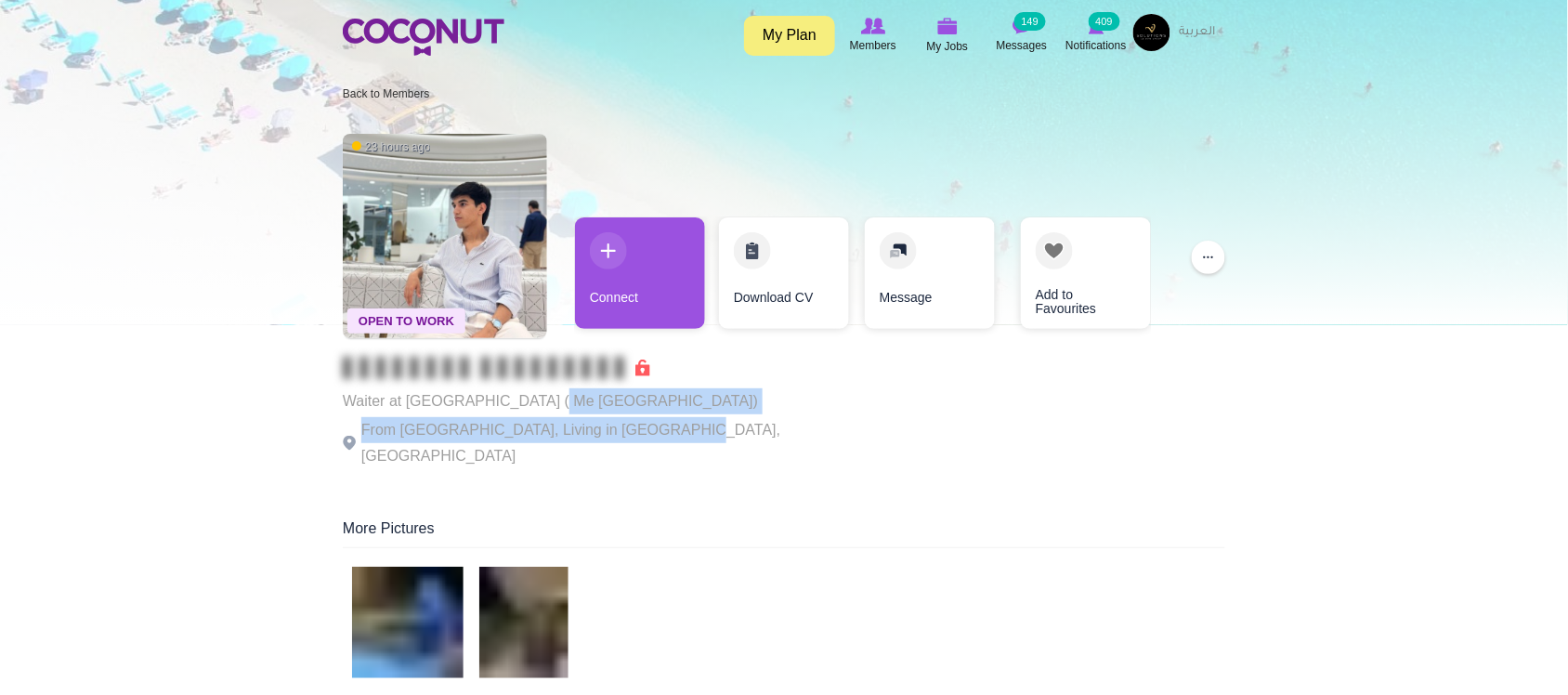
drag, startPoint x: 541, startPoint y: 413, endPoint x: 648, endPoint y: 419, distance: 107.2
click at [648, 426] on div "Waiter at Sfumato ( Me Dubai) From Tajikistan, Living in Dubai, United Arab Emi…" at bounding box center [598, 413] width 511 height 112
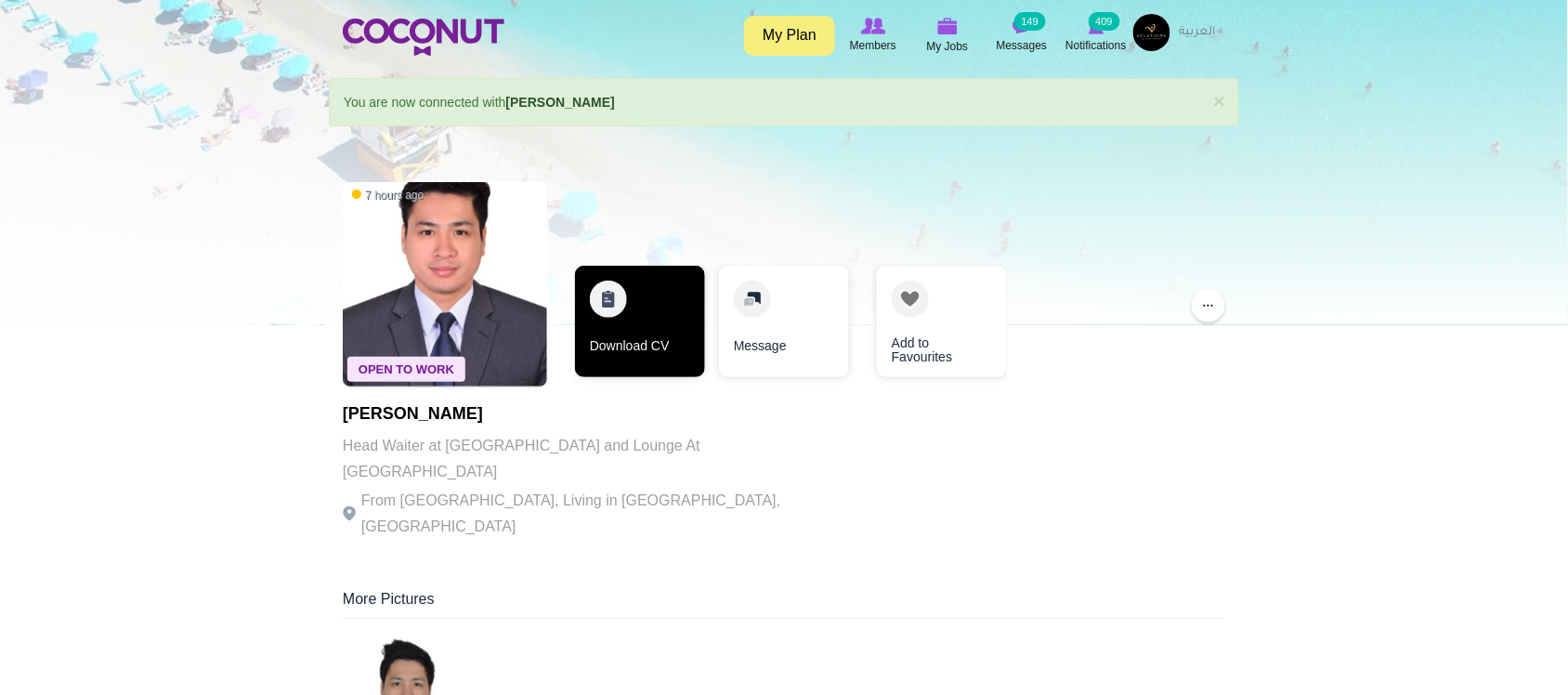
click at [646, 357] on link "Download CV" at bounding box center [640, 321] width 130 height 111
click at [669, 319] on link "Download CV" at bounding box center [640, 321] width 130 height 111
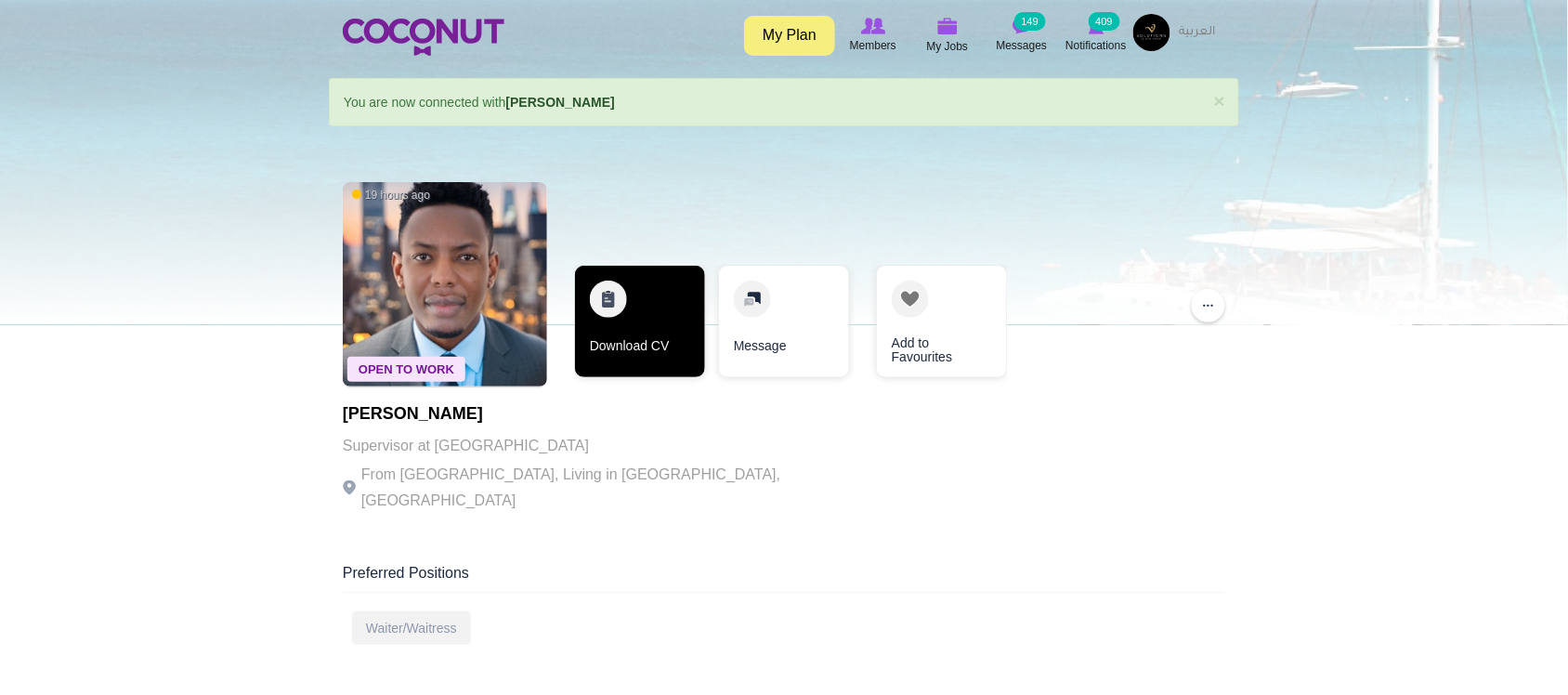
click at [634, 333] on link "Download CV" at bounding box center [640, 321] width 130 height 111
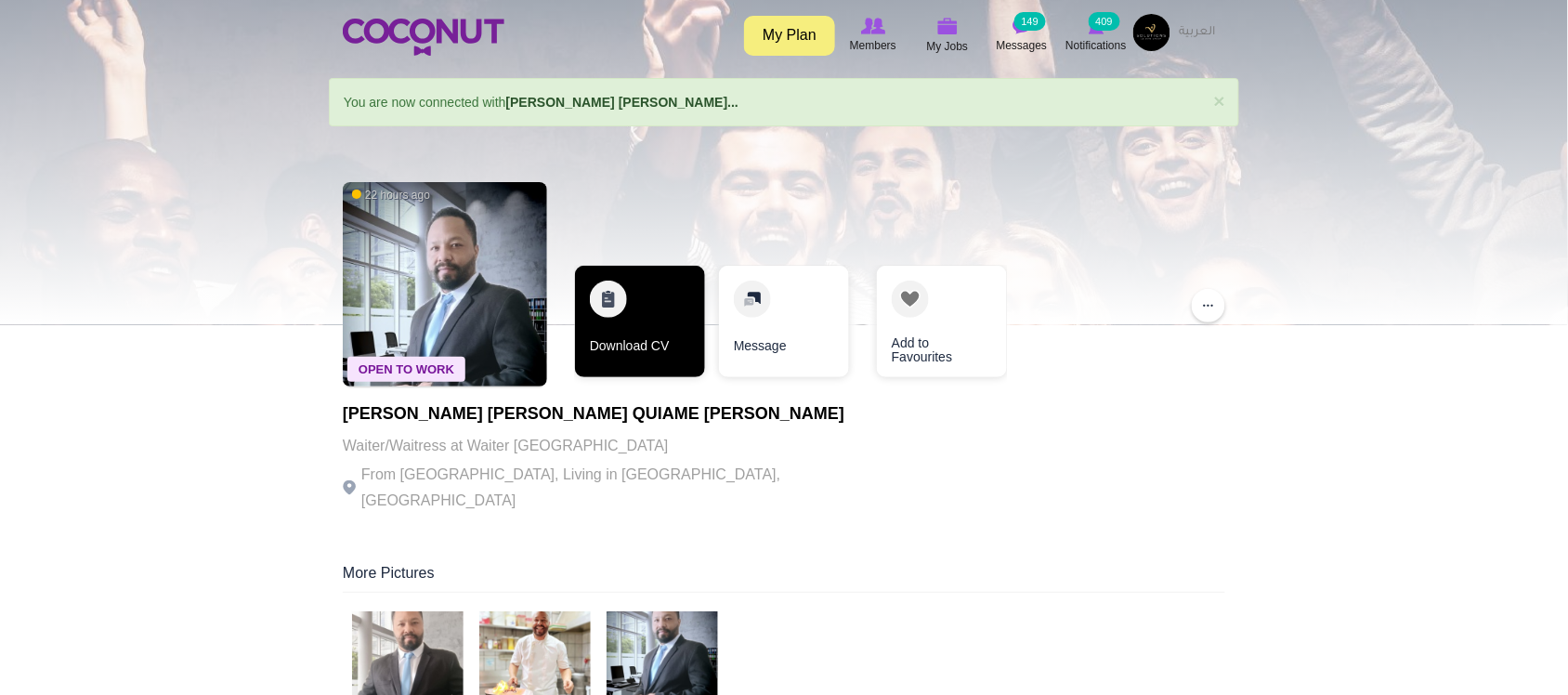
click at [632, 336] on link "Download CV" at bounding box center [640, 321] width 130 height 111
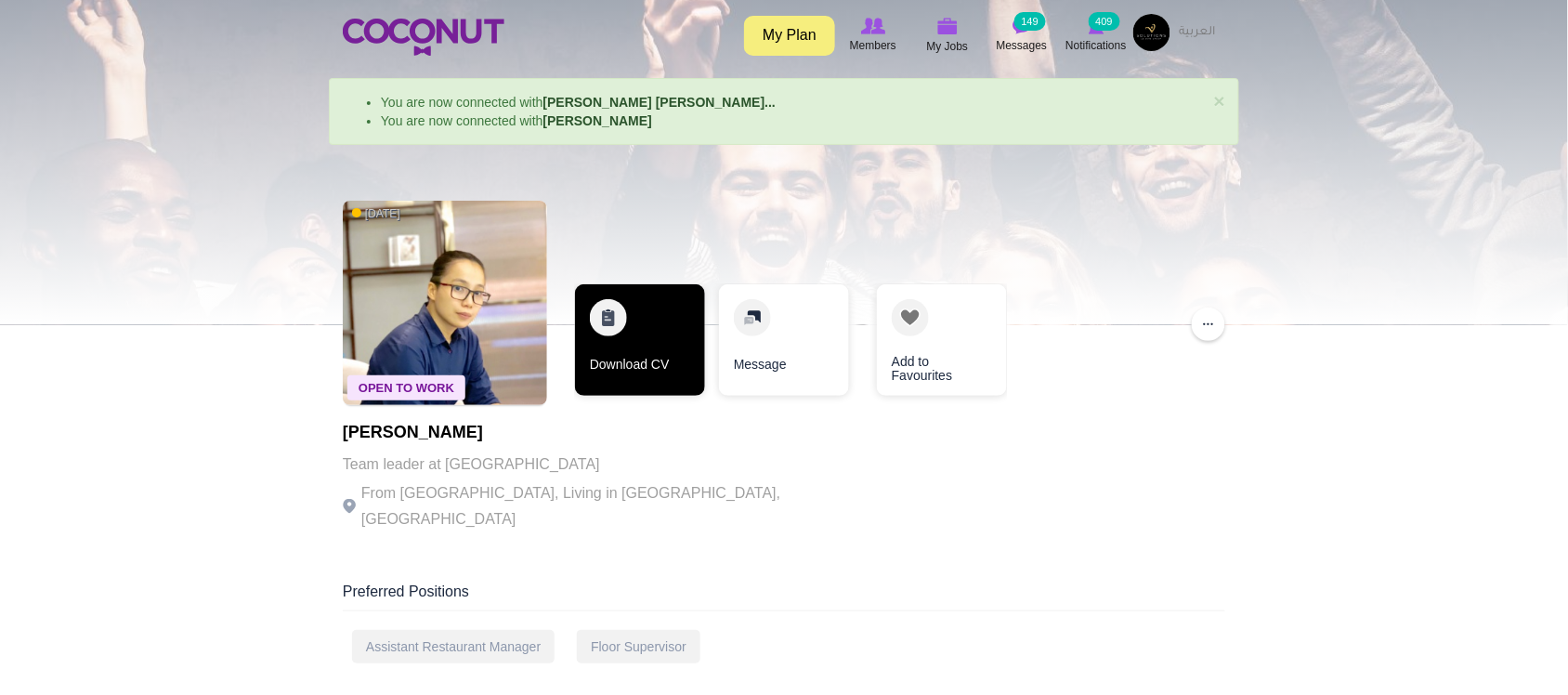
click at [651, 365] on link "Download CV" at bounding box center [640, 340] width 130 height 111
click at [634, 350] on link "Download CV" at bounding box center [639, 340] width 130 height 111
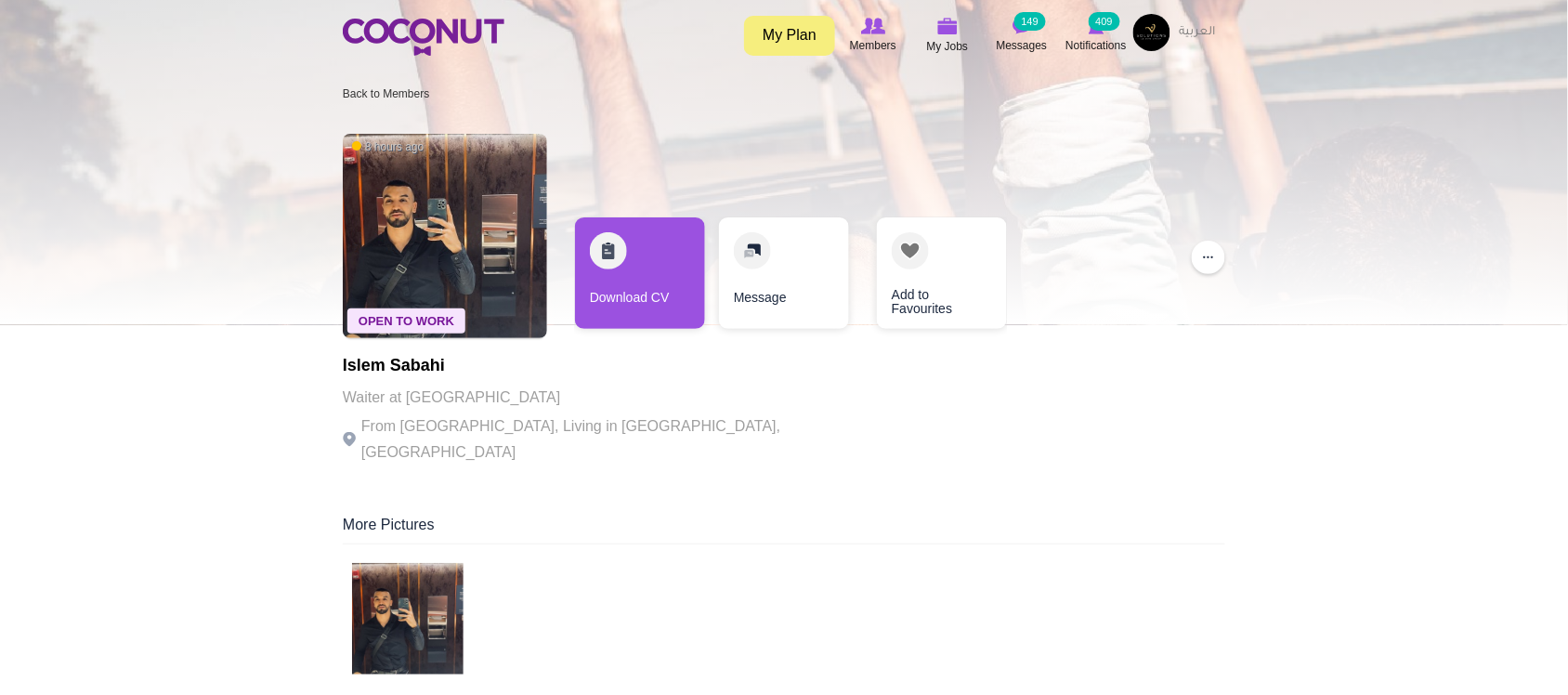
drag, startPoint x: 365, startPoint y: 383, endPoint x: 645, endPoint y: 419, distance: 282.3
click at [577, 407] on div "Islem Sabahi Waiter at 25Hours Hotel One Central From Algeria, Living in Dubai,…" at bounding box center [598, 411] width 511 height 109
click at [652, 420] on p "From Algeria, Living in Dubai, United Arab Emirates" at bounding box center [598, 440] width 511 height 52
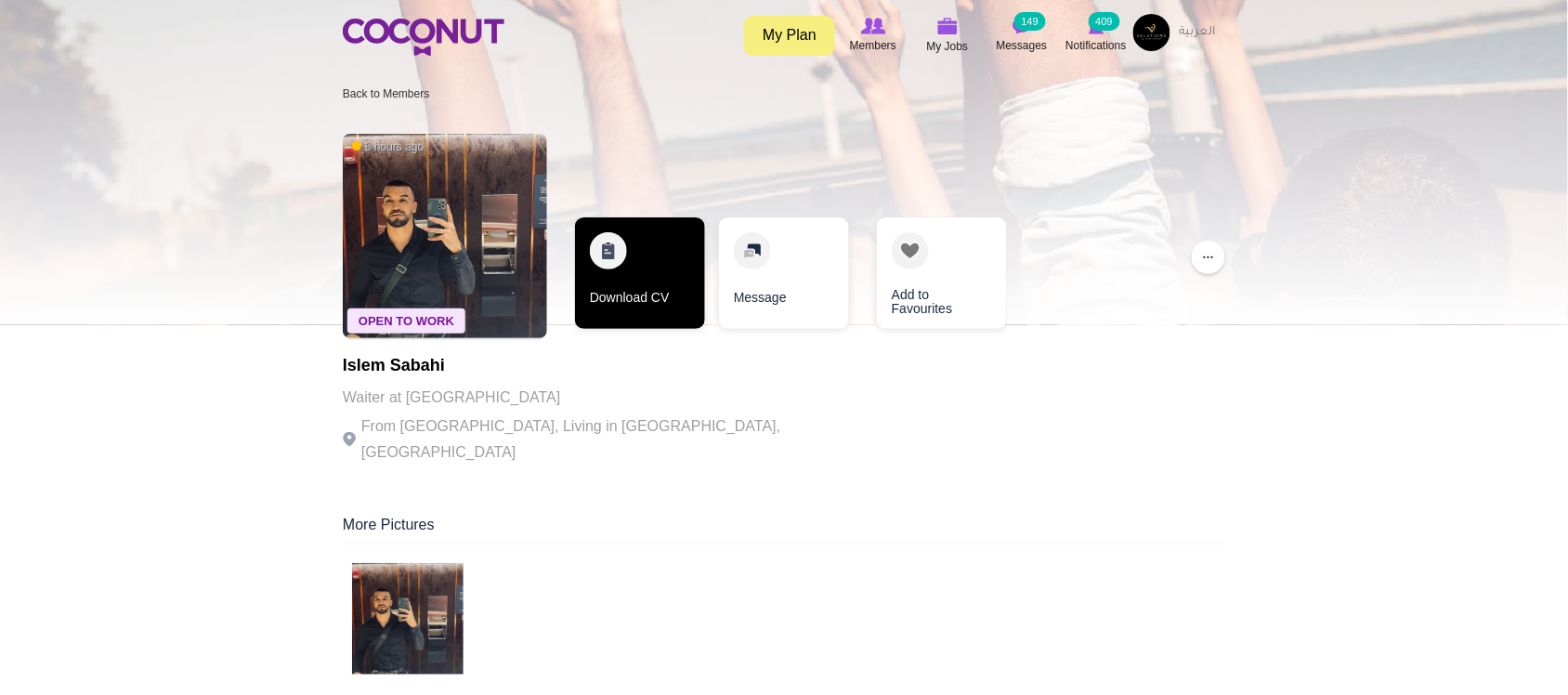
click at [639, 295] on link "Download CV" at bounding box center [640, 272] width 130 height 111
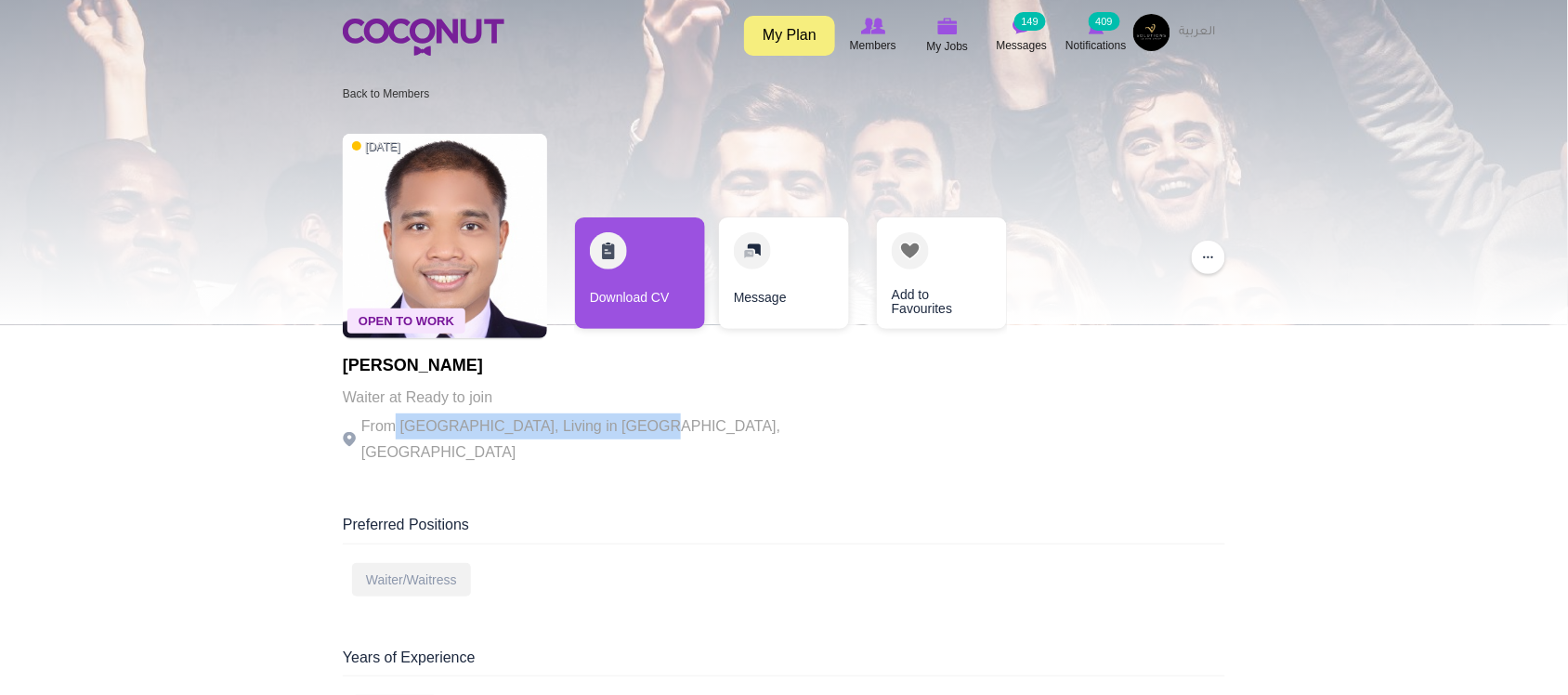
drag, startPoint x: 404, startPoint y: 426, endPoint x: 655, endPoint y: 421, distance: 251.0
click at [651, 423] on p "From Philippines, Living in Dubai, United Arab Emirates" at bounding box center [598, 440] width 511 height 52
click at [692, 414] on p "From Philippines, Living in Dubai, United Arab Emirates" at bounding box center [598, 440] width 511 height 52
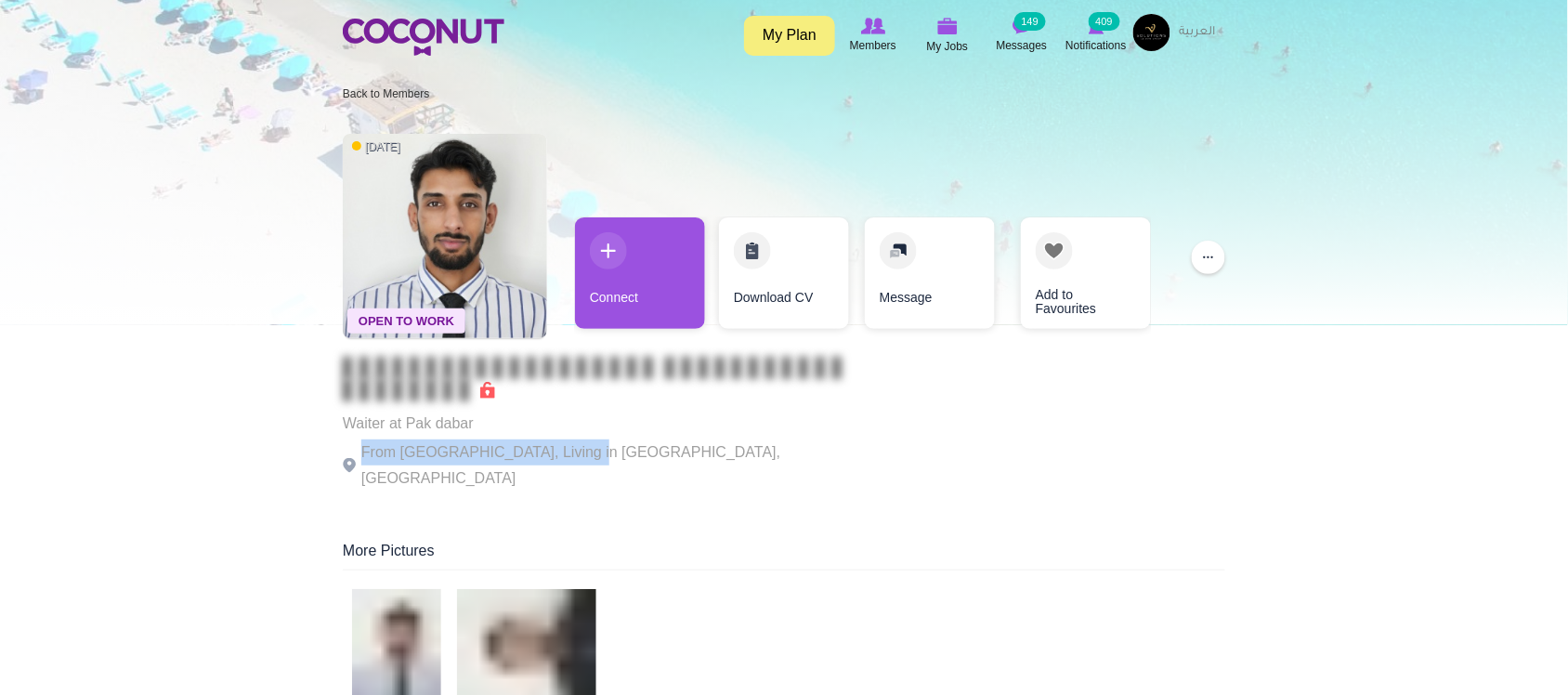
drag, startPoint x: 350, startPoint y: 446, endPoint x: 576, endPoint y: 446, distance: 226.0
click at [576, 446] on p "From Pakistan, Living in Dubai, United Arab Emirates" at bounding box center [598, 466] width 511 height 52
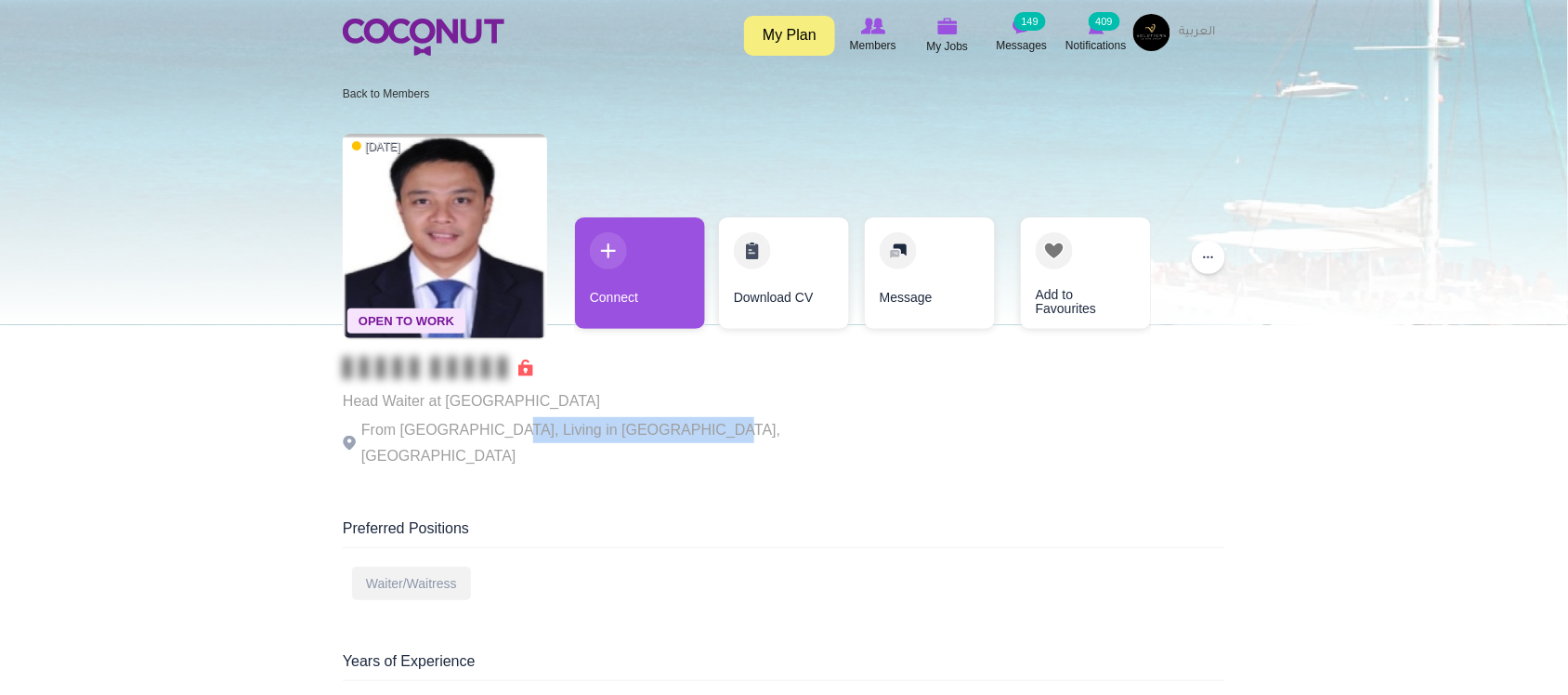
drag, startPoint x: 485, startPoint y: 454, endPoint x: 675, endPoint y: 437, distance: 190.8
click at [675, 437] on div "Open To Work [DATE] Head Waiter at [GEOGRAPHIC_DATA] From [GEOGRAPHIC_DATA], Li…" at bounding box center [598, 302] width 511 height 356
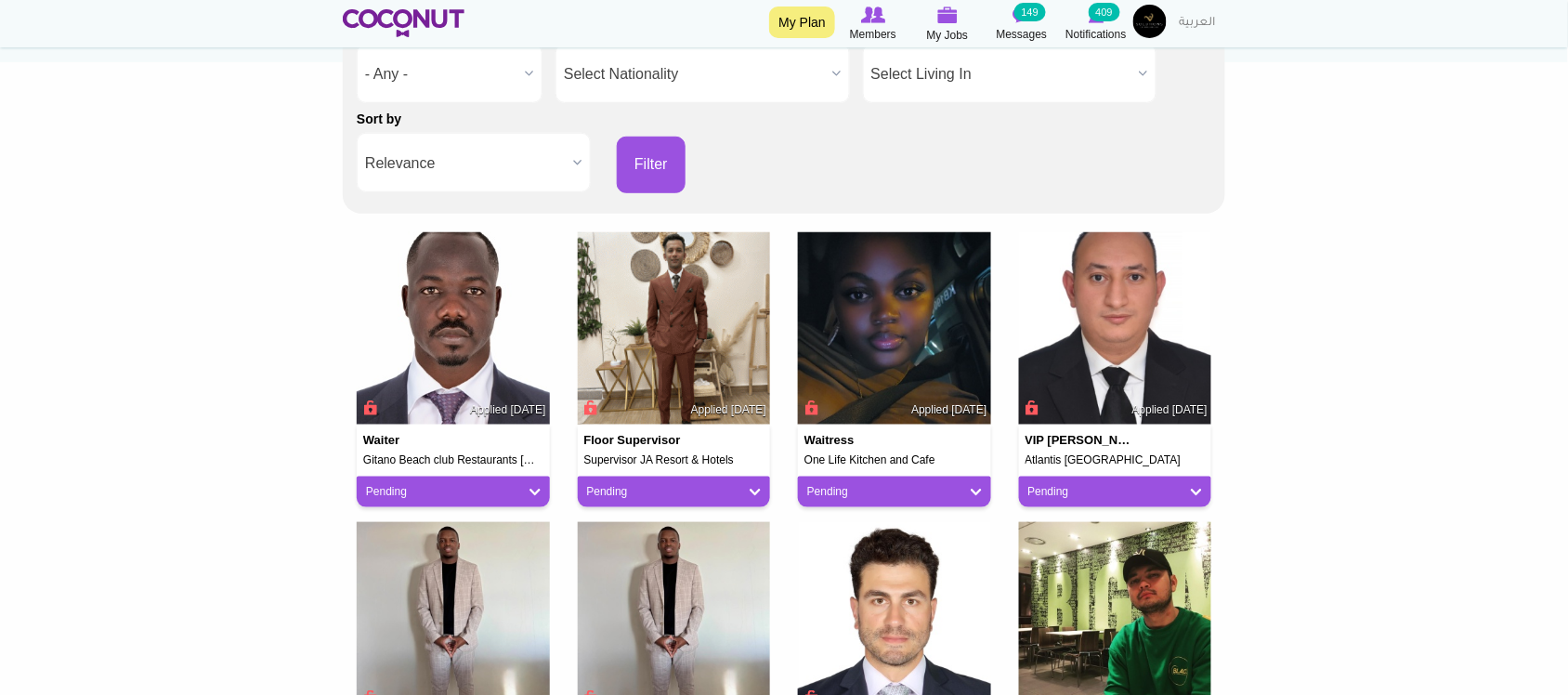
scroll to position [465, 0]
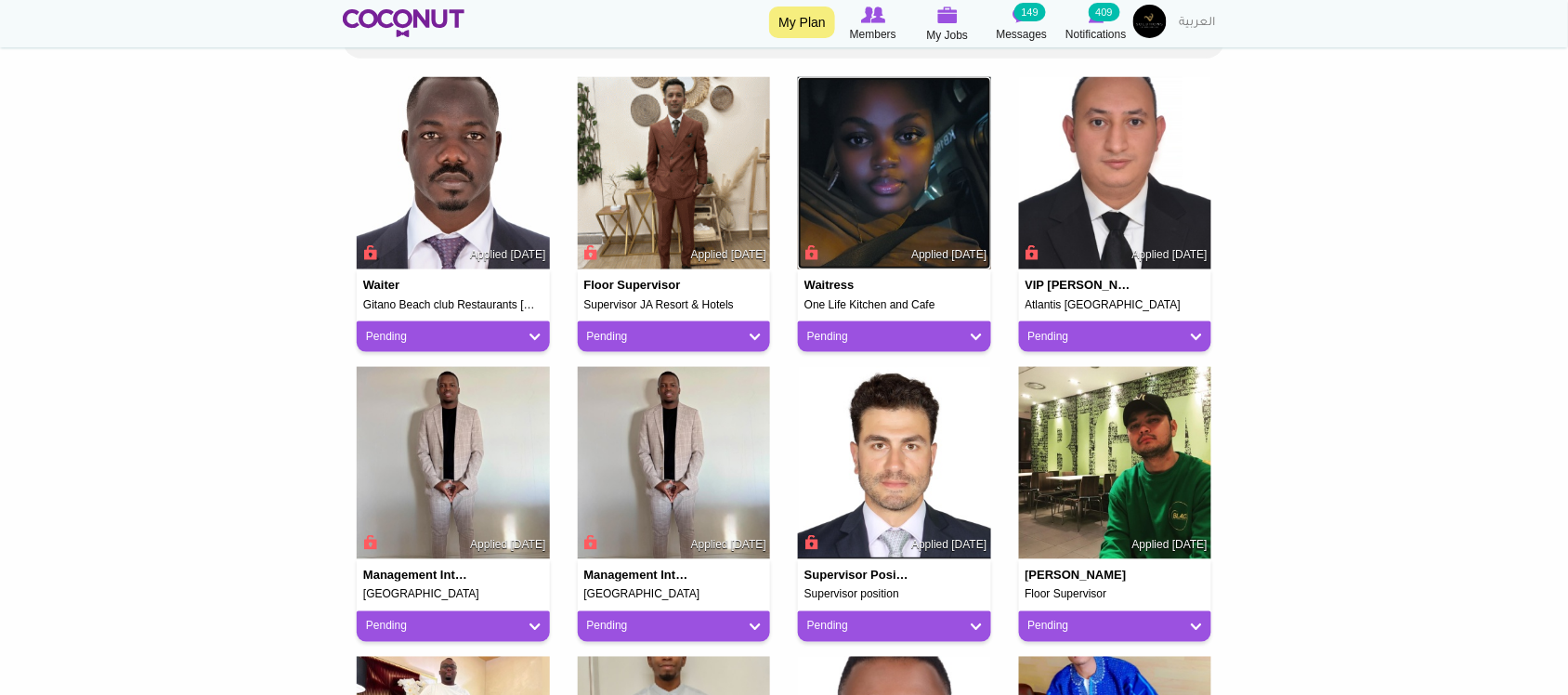
click at [841, 215] on img at bounding box center [894, 173] width 194 height 194
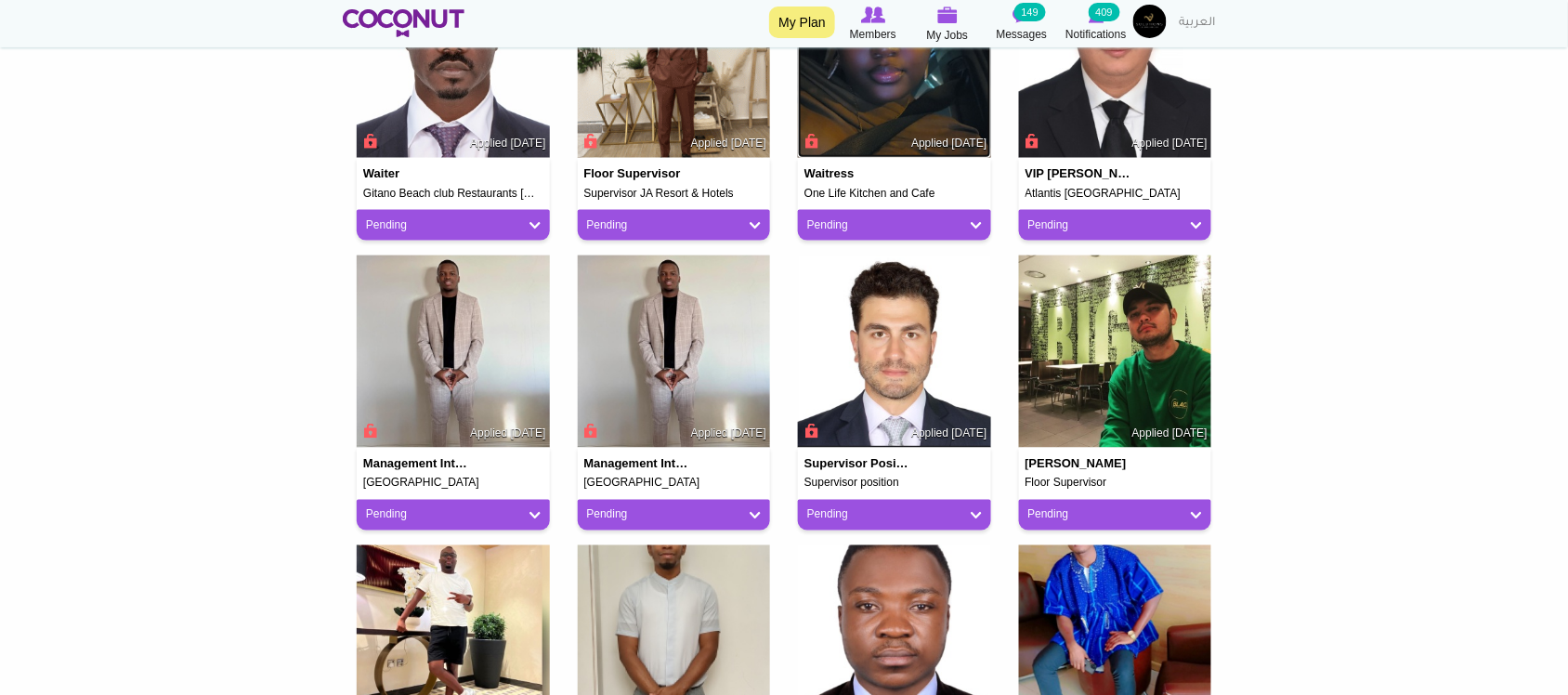
scroll to position [619, 0]
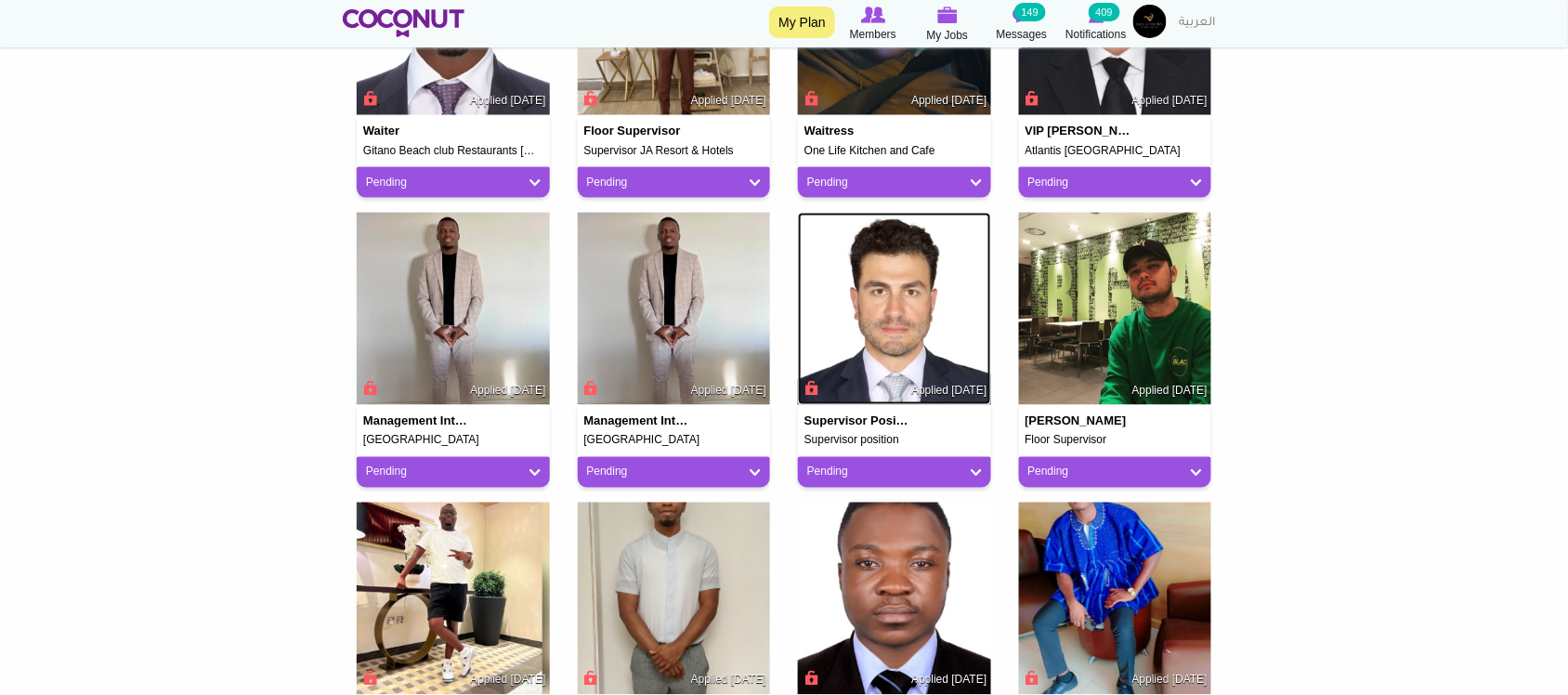
click at [950, 316] on img at bounding box center [894, 309] width 194 height 194
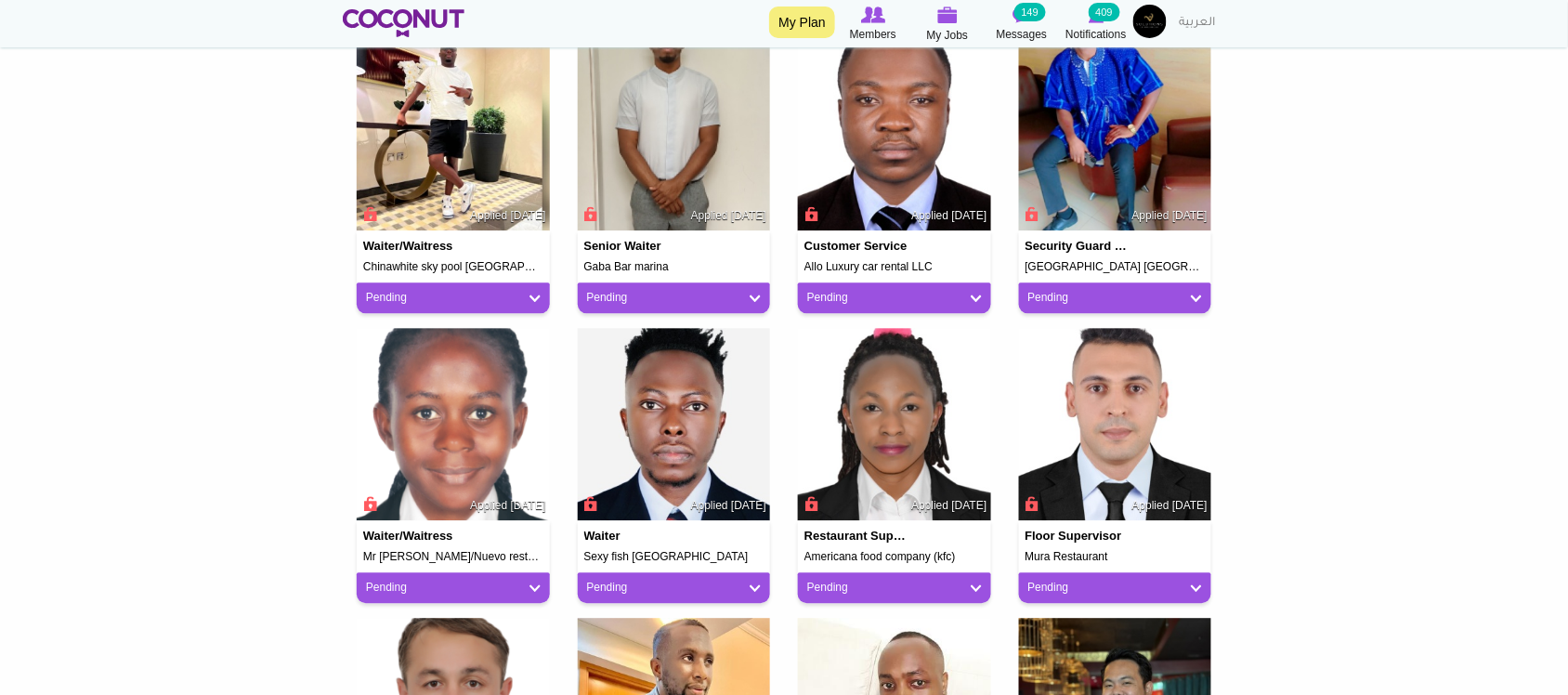
scroll to position [1238, 0]
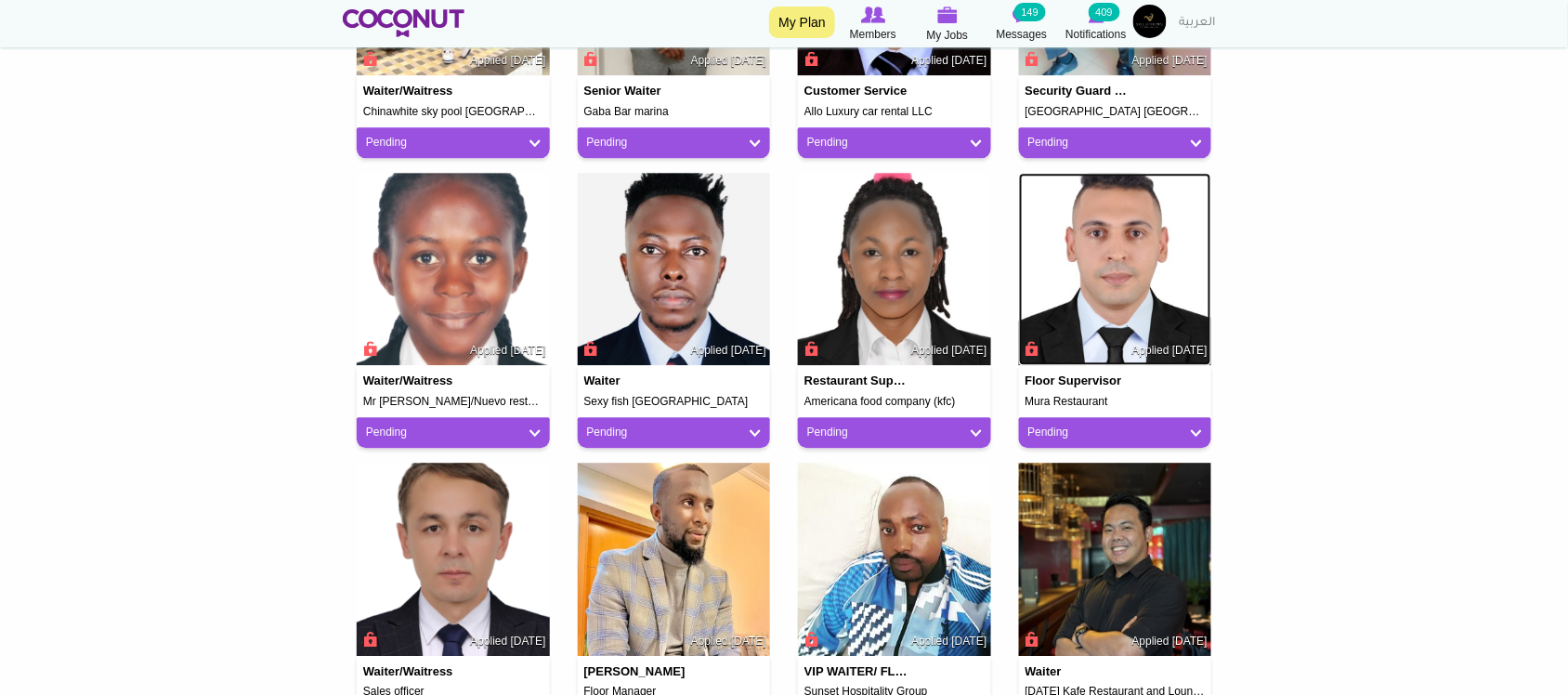
click at [1172, 246] on img at bounding box center [1115, 269] width 194 height 194
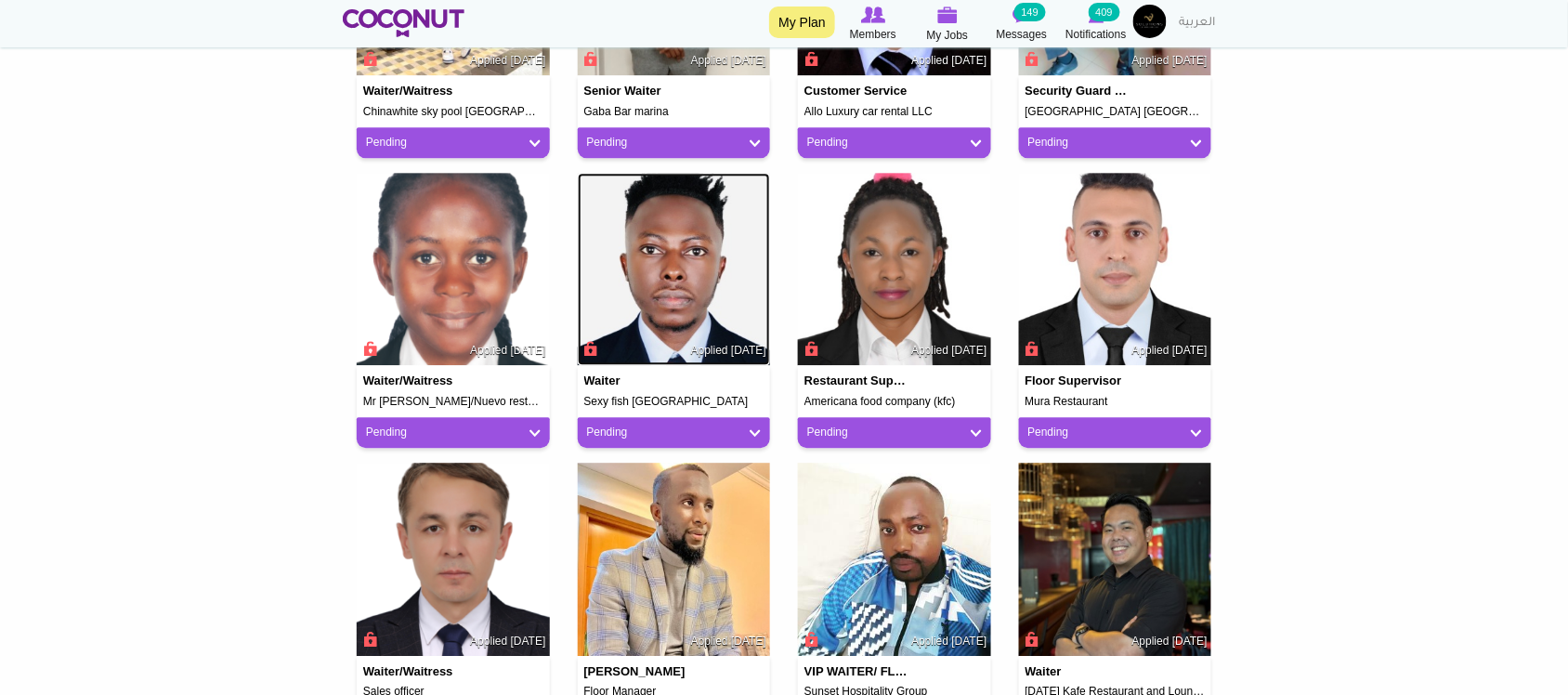
click at [690, 267] on img at bounding box center [674, 269] width 194 height 194
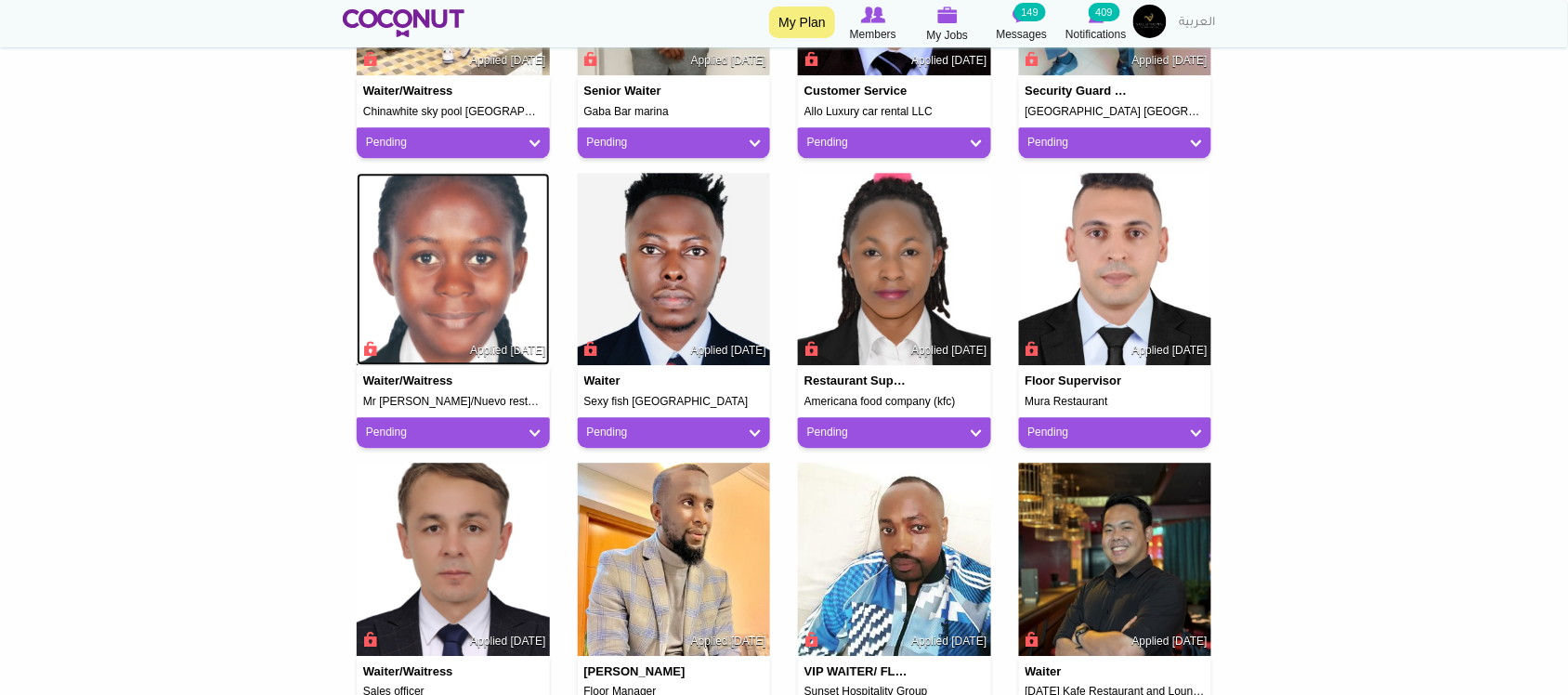
click at [456, 257] on img at bounding box center [453, 269] width 194 height 194
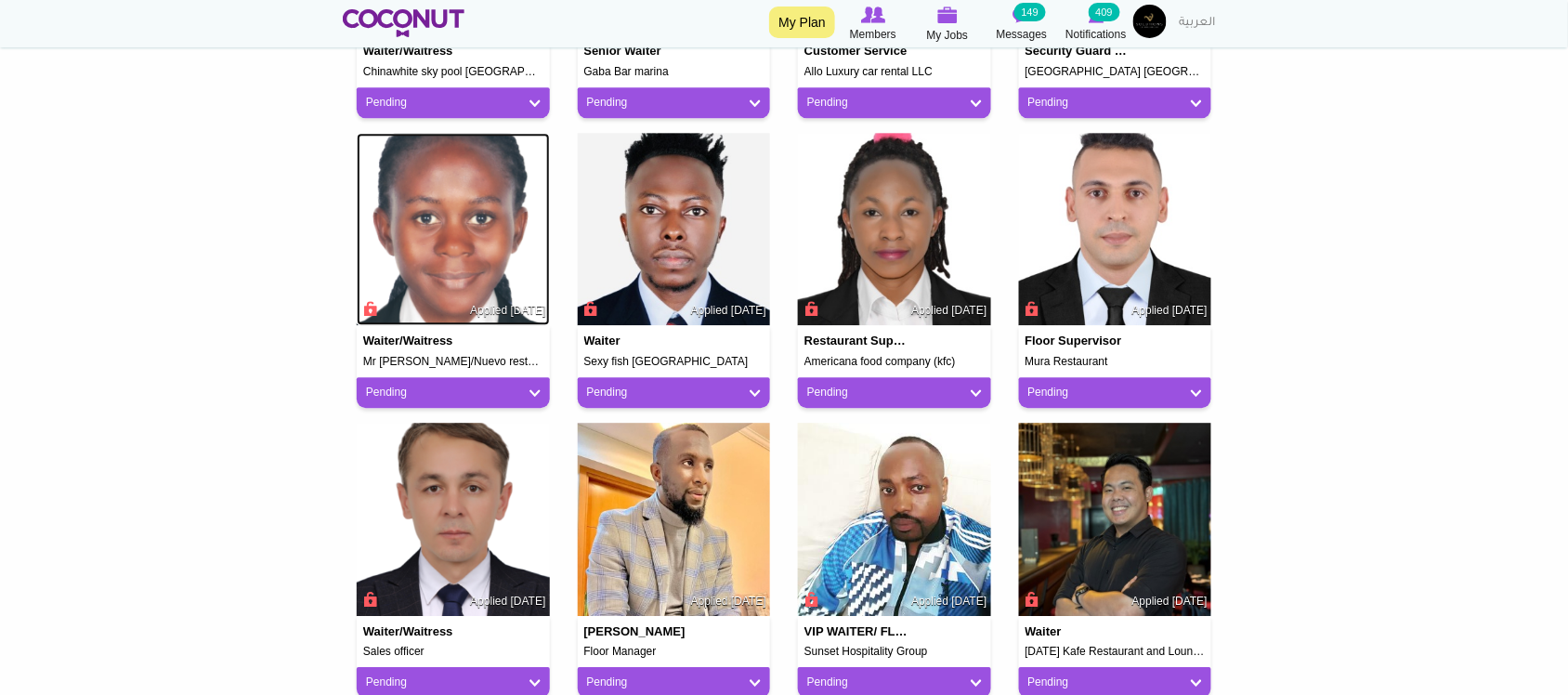
scroll to position [1394, 0]
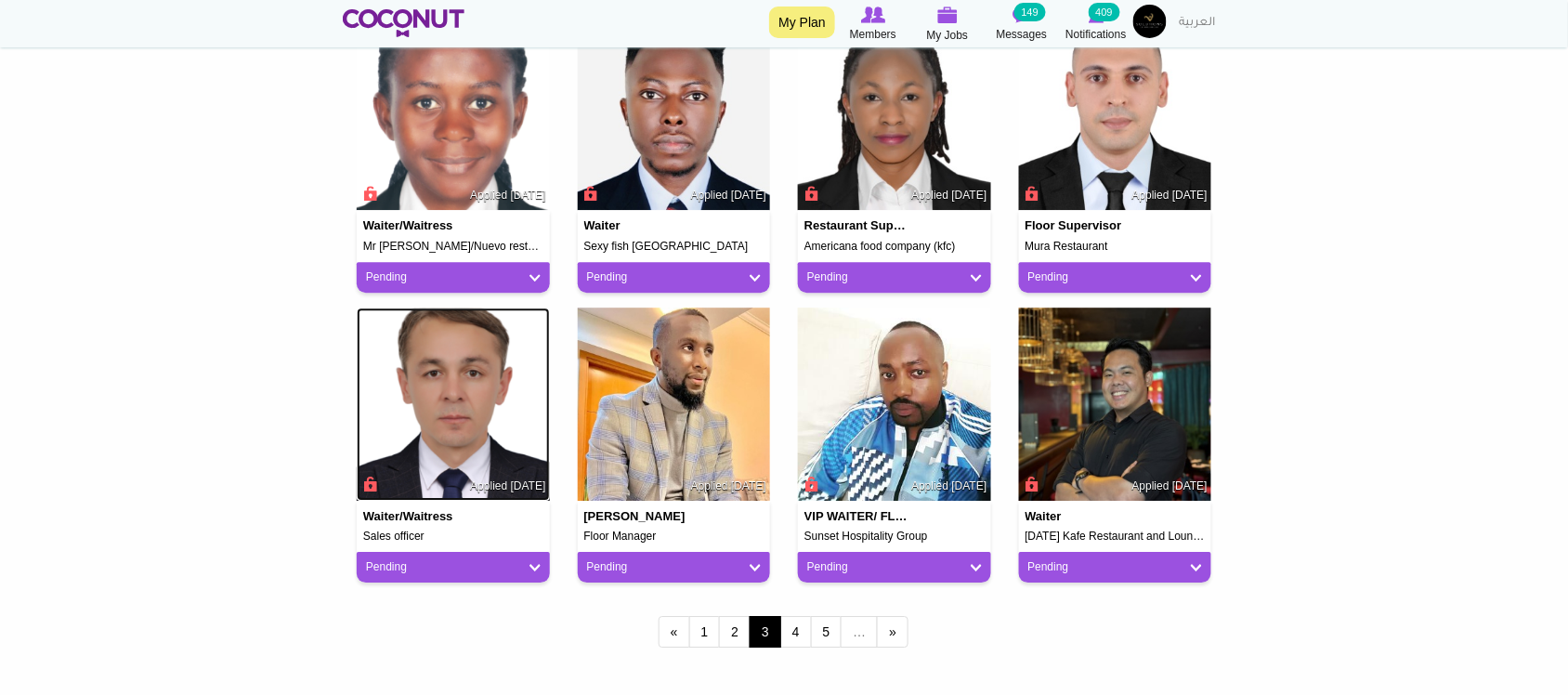
click at [484, 434] on img at bounding box center [453, 404] width 194 height 194
click at [1065, 437] on img at bounding box center [1115, 404] width 194 height 194
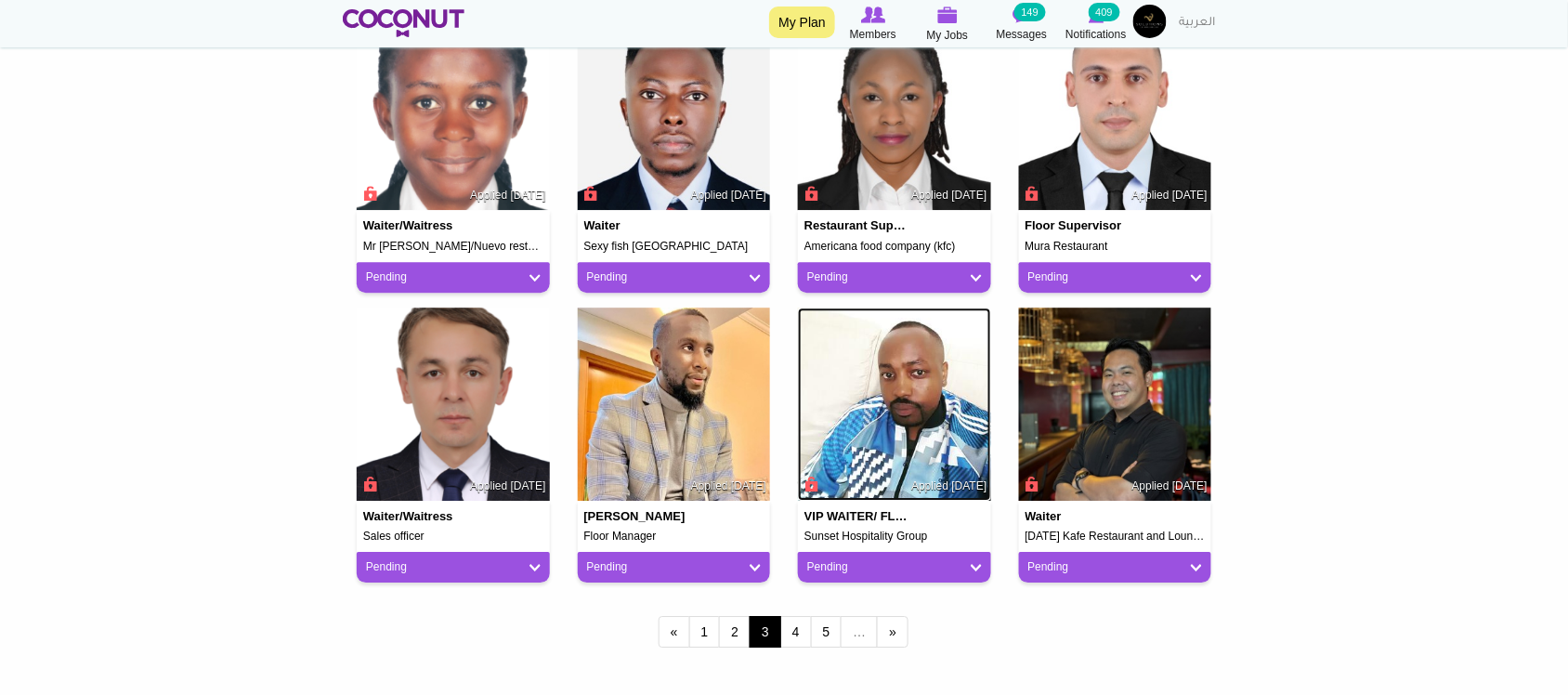
click at [889, 447] on img at bounding box center [894, 404] width 194 height 194
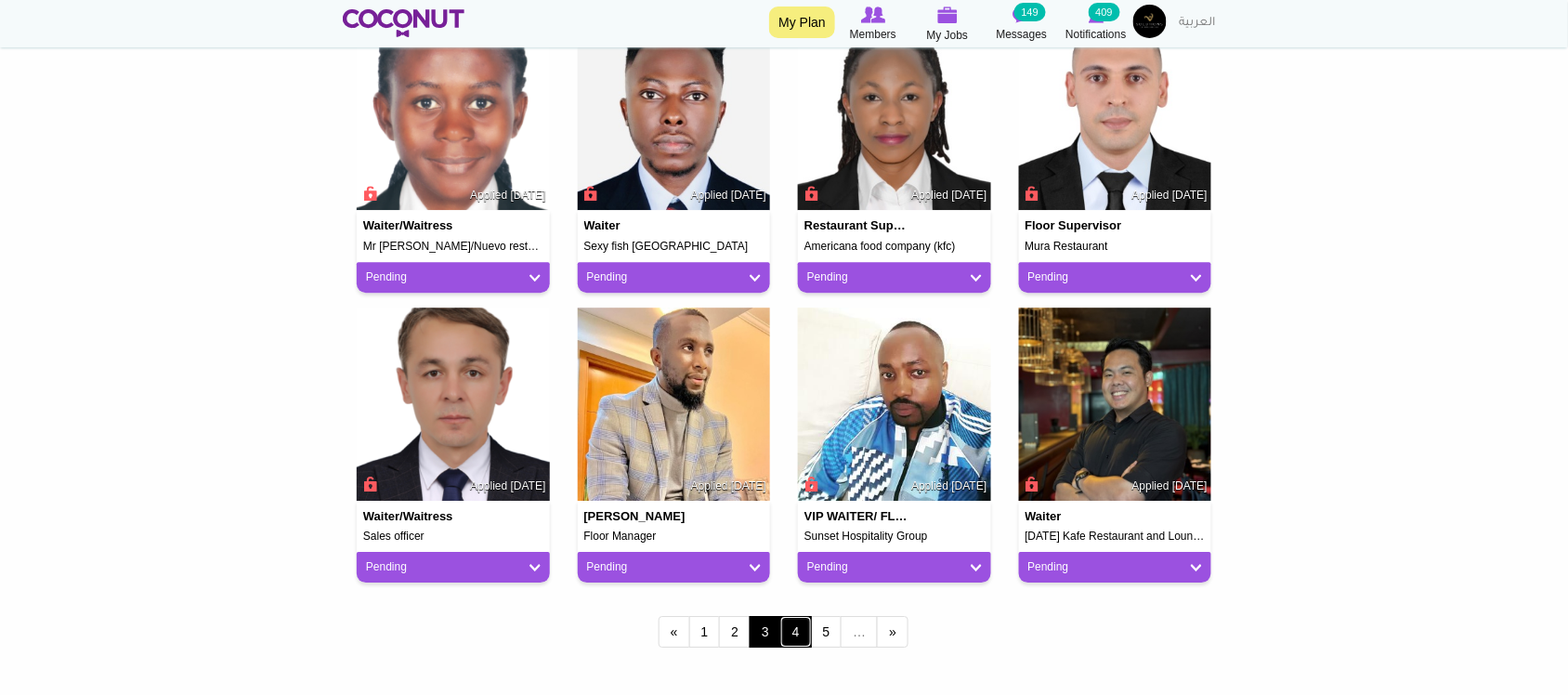
click at [799, 639] on link "4" at bounding box center [796, 632] width 32 height 32
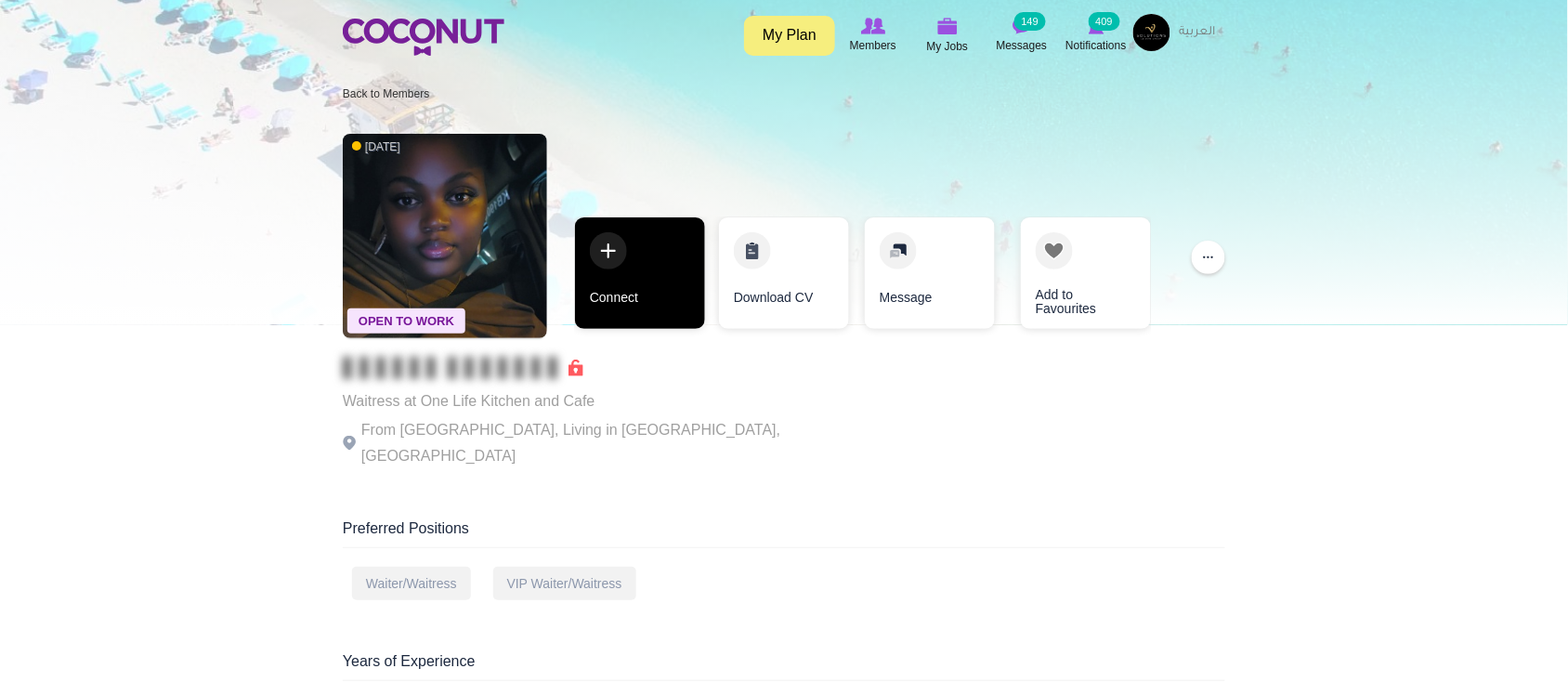
click at [634, 311] on link "Connect" at bounding box center [640, 272] width 130 height 111
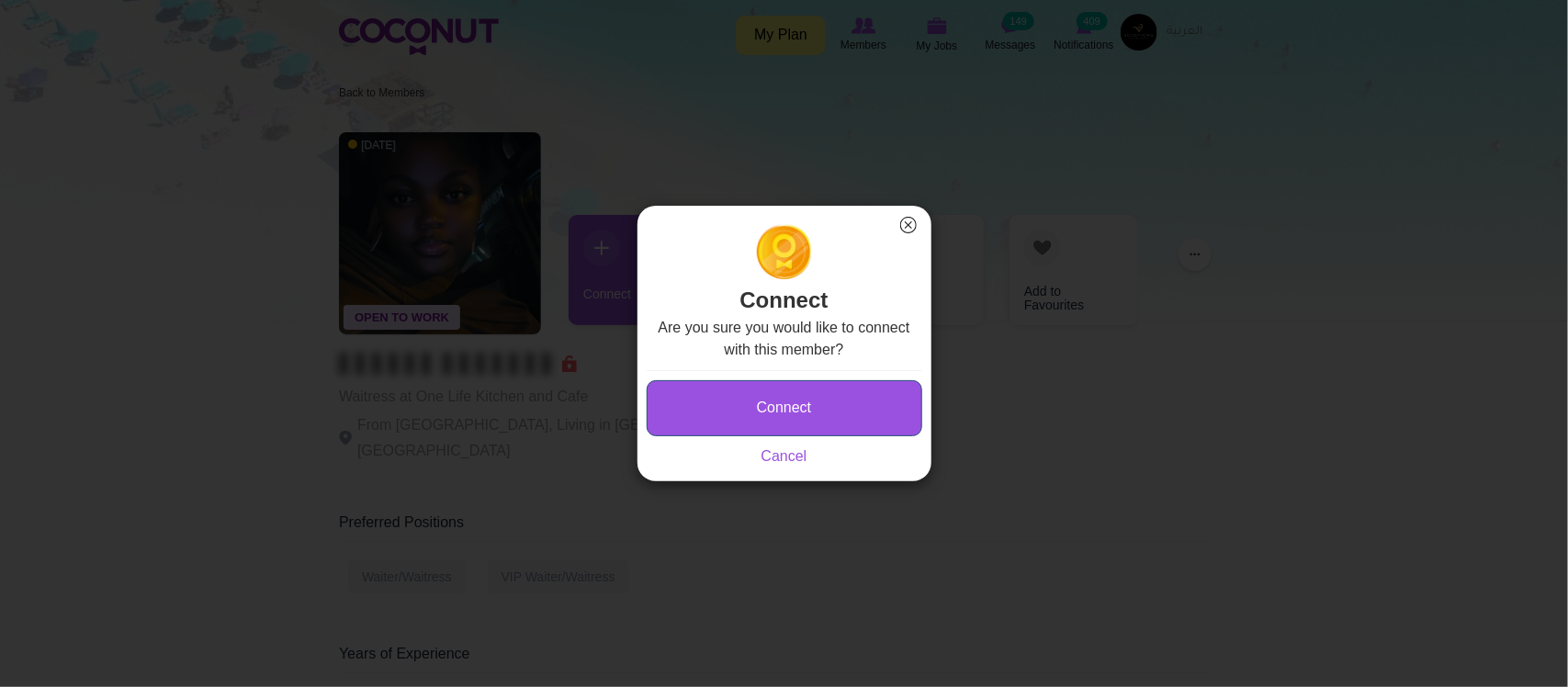
click at [750, 409] on button "Connect" at bounding box center [784, 408] width 276 height 56
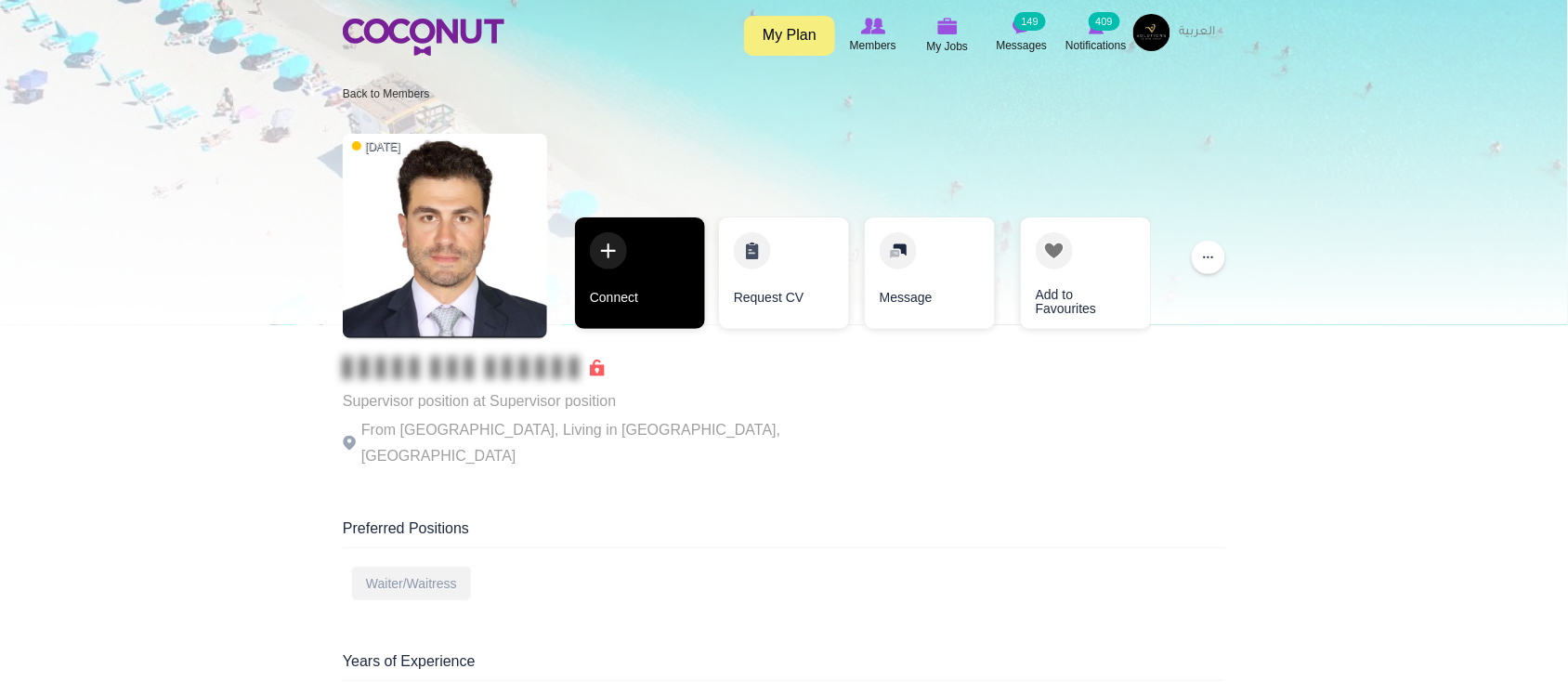
click at [645, 283] on link "Connect" at bounding box center [640, 272] width 130 height 111
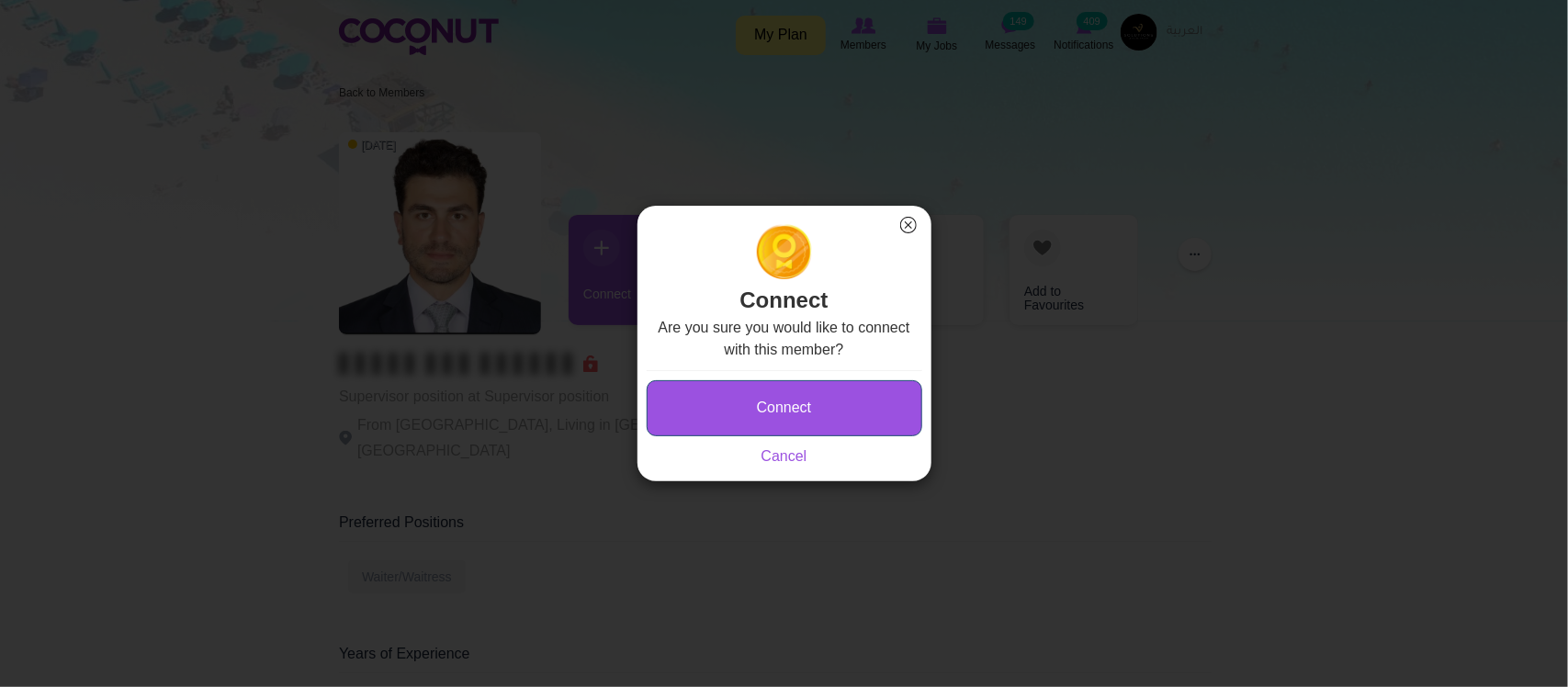
click at [794, 411] on button "Connect" at bounding box center [784, 408] width 276 height 56
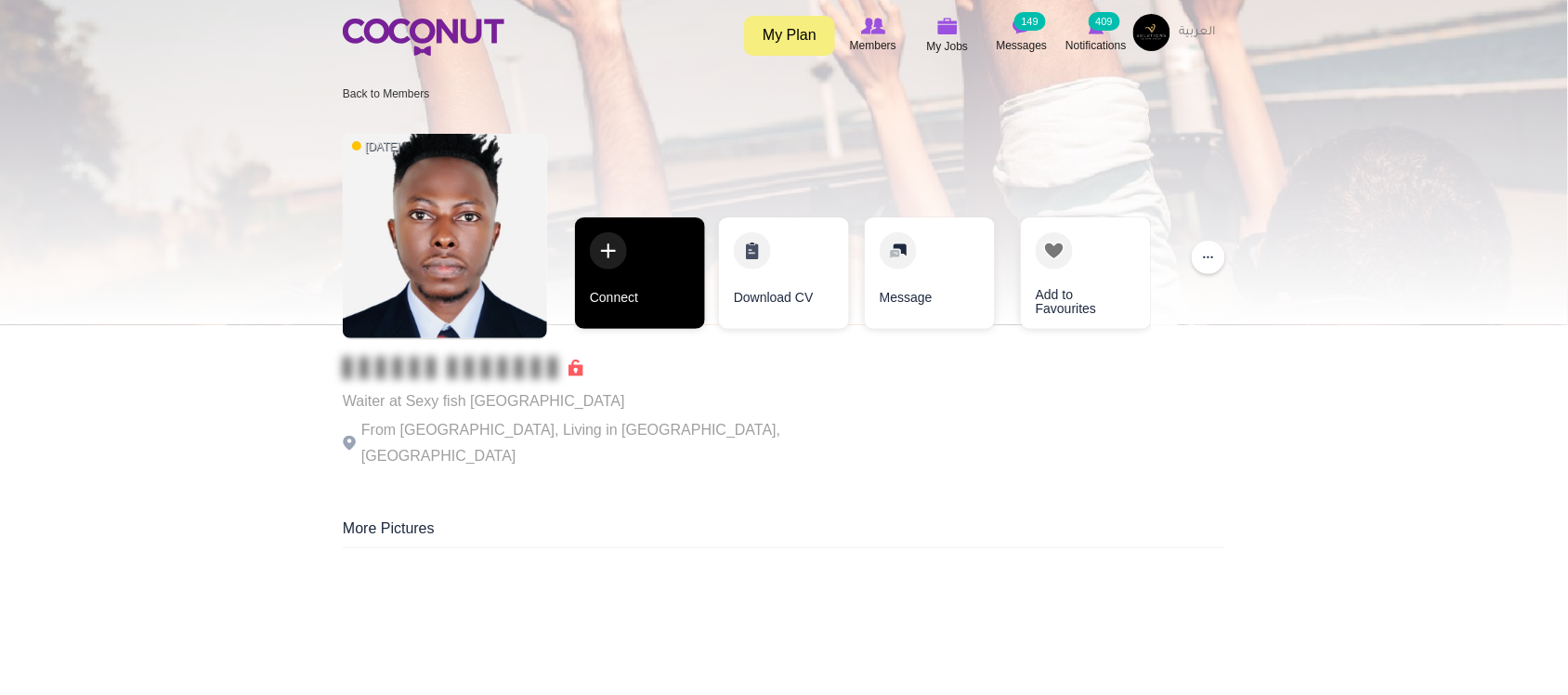
click at [605, 298] on link "Connect" at bounding box center [640, 272] width 130 height 111
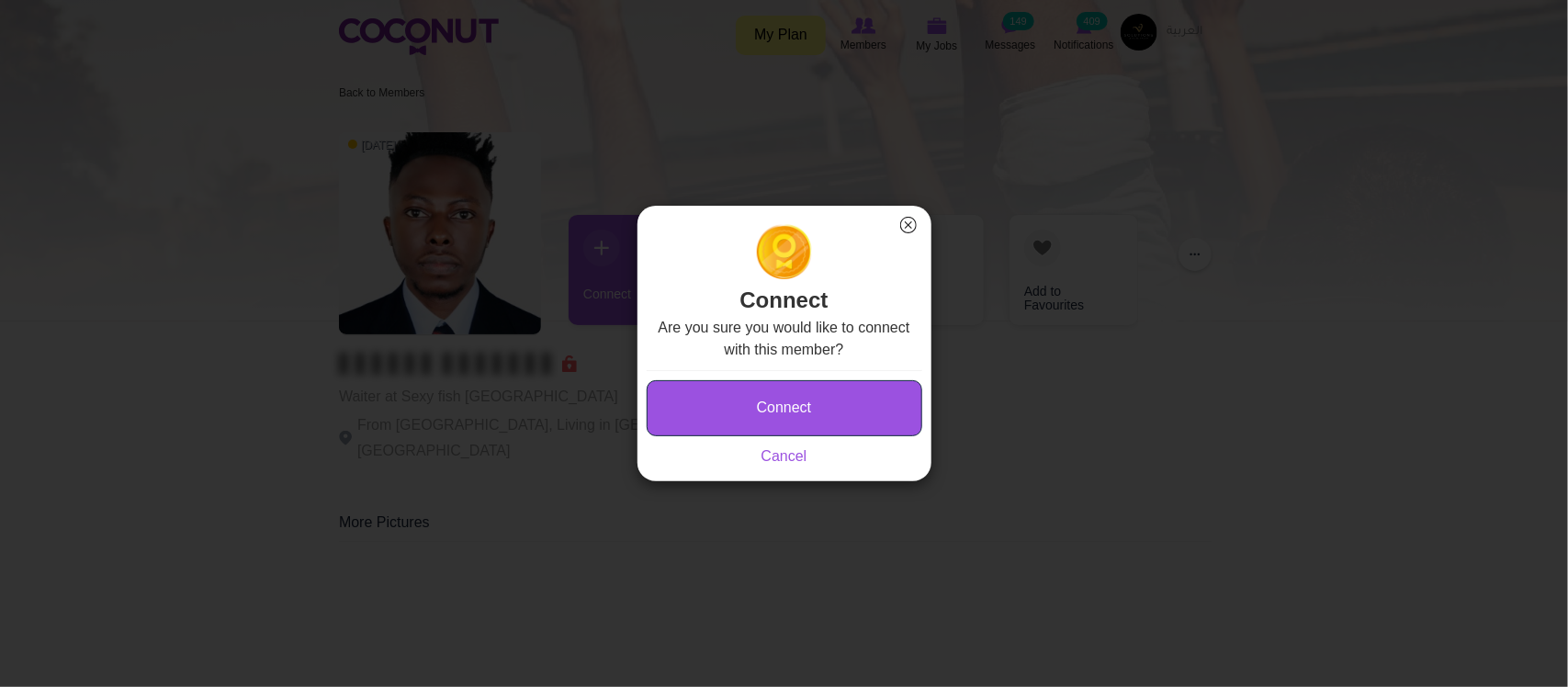
click at [774, 415] on button "Connect" at bounding box center [784, 408] width 276 height 56
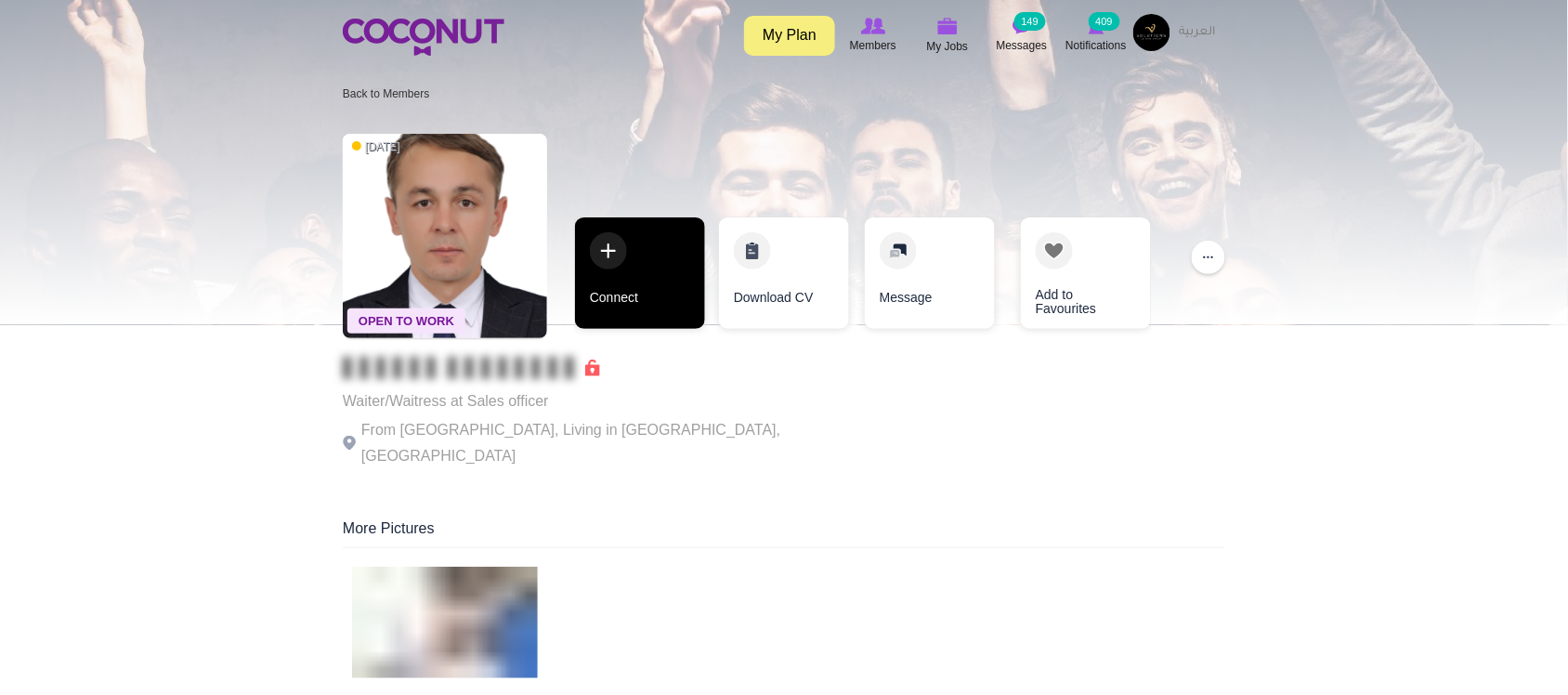
click at [648, 302] on link "Connect" at bounding box center [640, 272] width 130 height 111
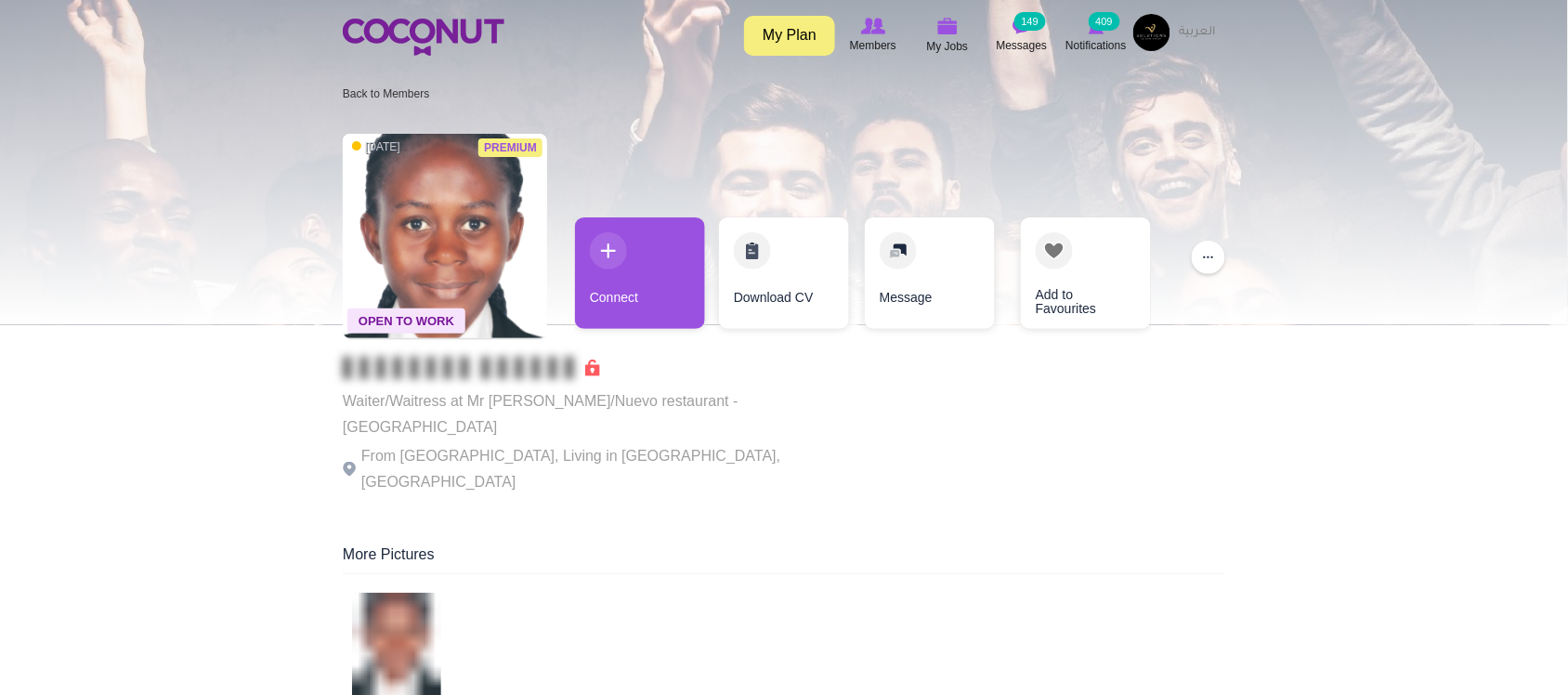
click at [553, 443] on p "From Zimbabwe, Living in Dubai, United Arab Emirates" at bounding box center [598, 470] width 511 height 52
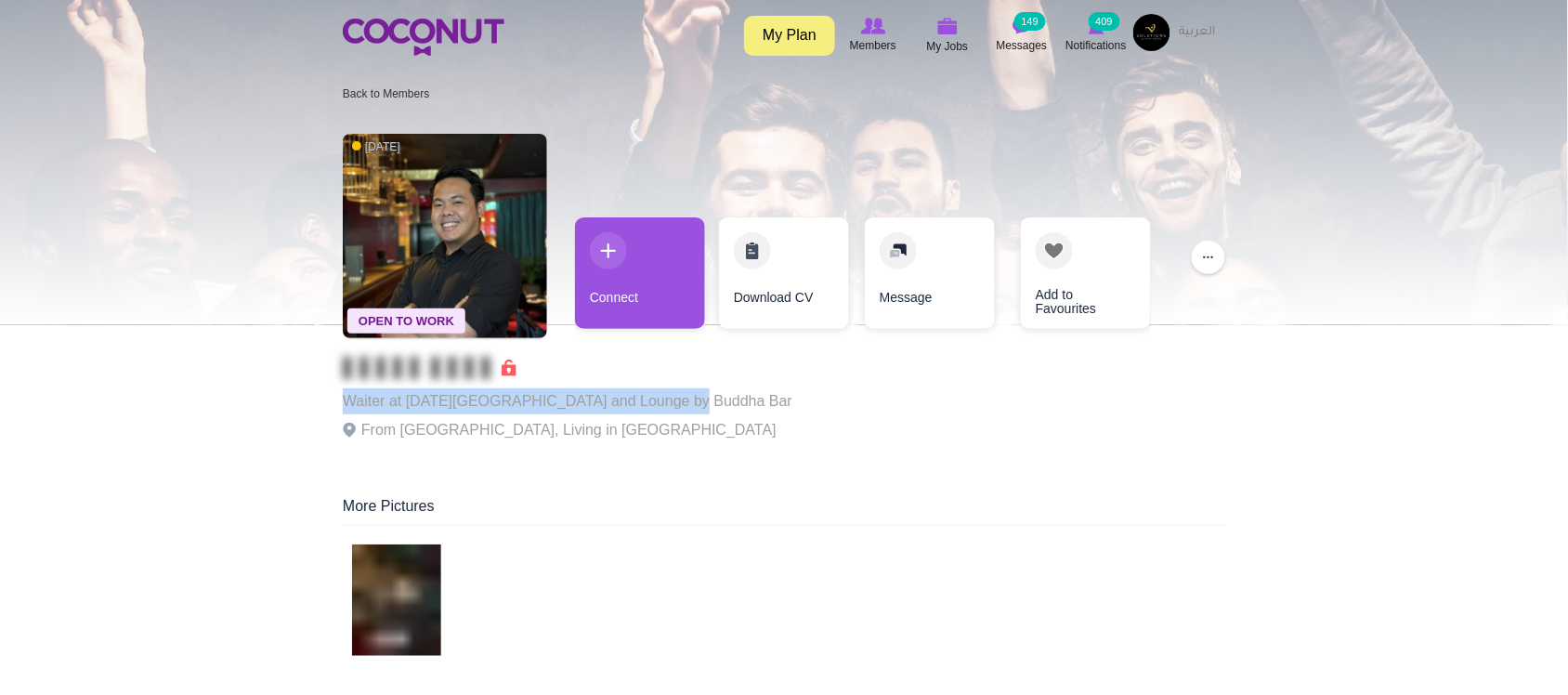
drag, startPoint x: 492, startPoint y: 400, endPoint x: 675, endPoint y: 411, distance: 183.3
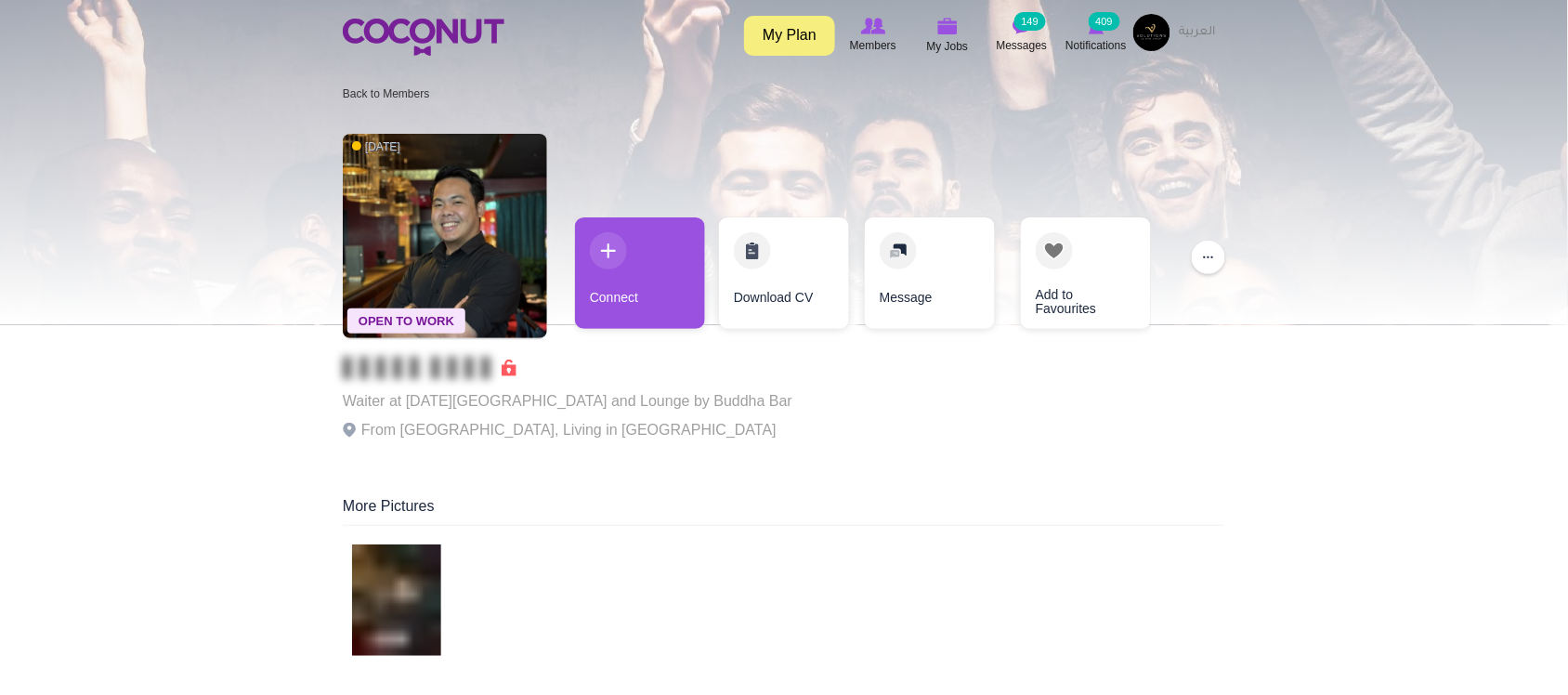
drag, startPoint x: 680, startPoint y: 429, endPoint x: 673, endPoint y: 383, distance: 46.5
click at [680, 428] on p "From [GEOGRAPHIC_DATA], Living in [GEOGRAPHIC_DATA]" at bounding box center [568, 430] width 450 height 26
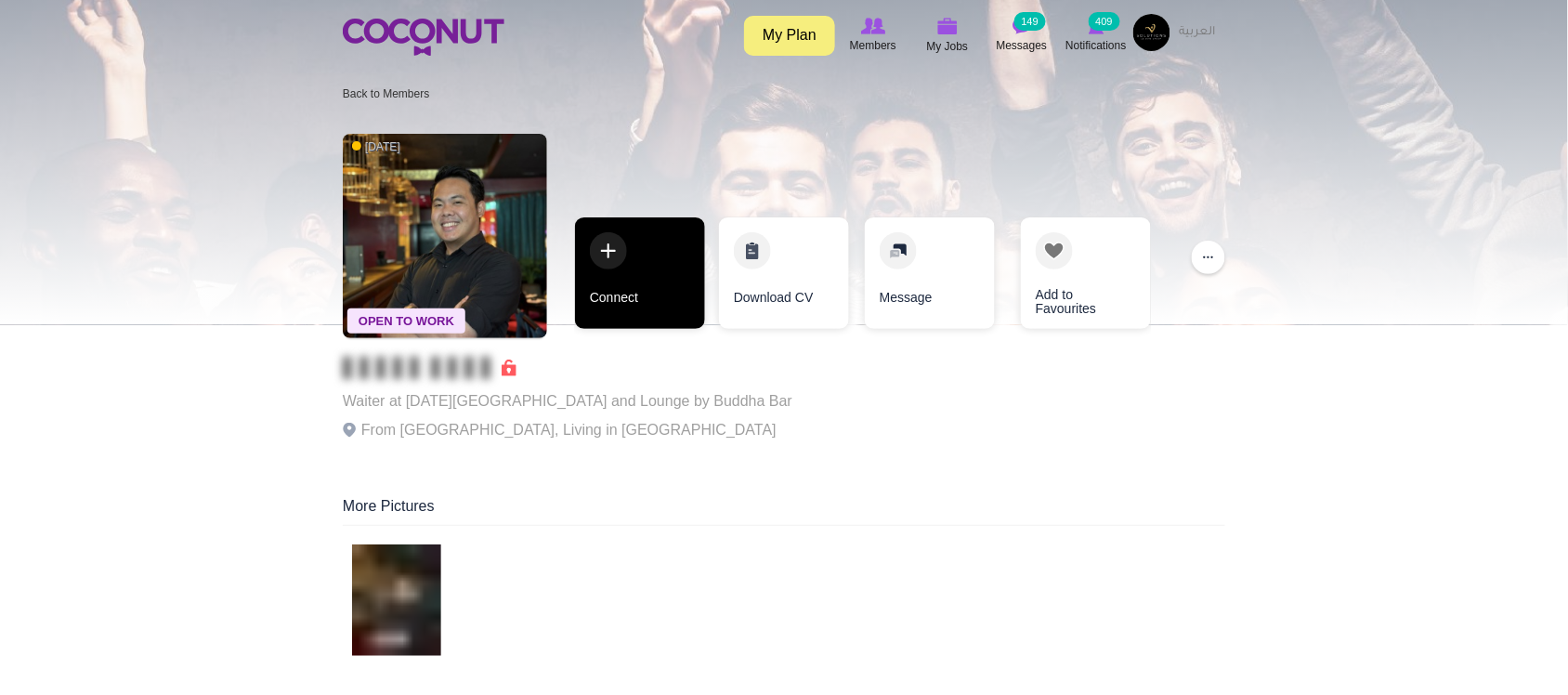
click at [642, 295] on link "Connect" at bounding box center [640, 272] width 130 height 111
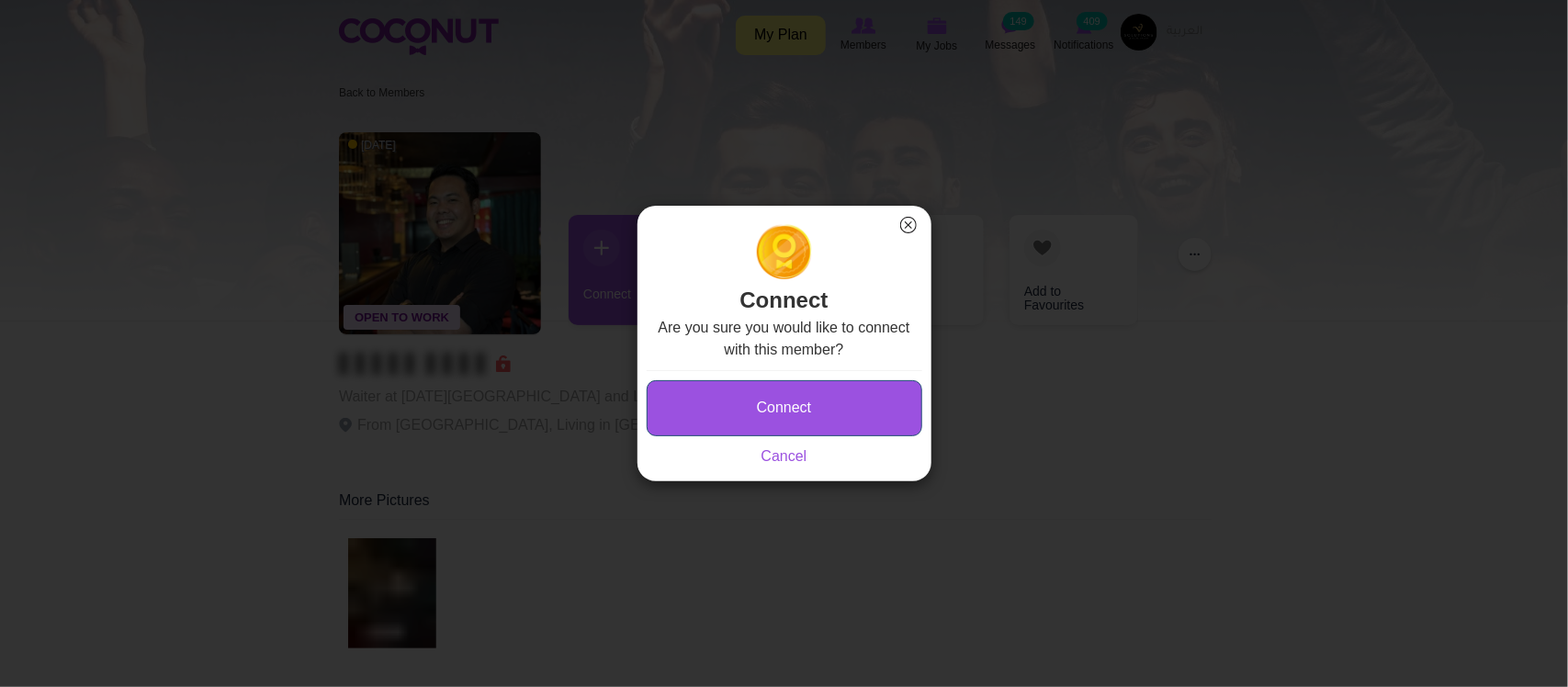
click at [749, 407] on button "Connect" at bounding box center [784, 408] width 276 height 56
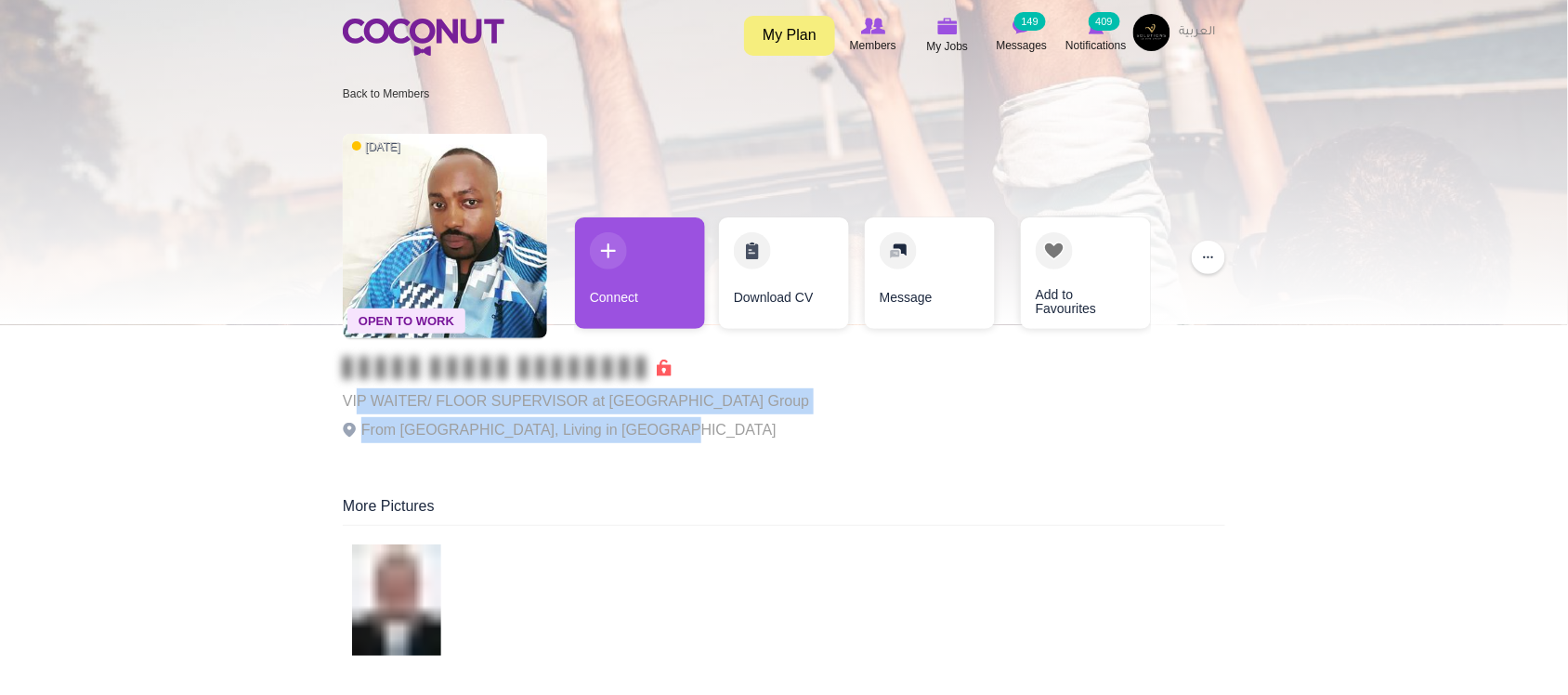
drag, startPoint x: 428, startPoint y: 398, endPoint x: 694, endPoint y: 416, distance: 266.6
click at [690, 416] on div "VIP WAITER/ FLOOR SUPERVISOR at Sunset Hospitality Group From Kenya, Living in …" at bounding box center [576, 402] width 467 height 93
click at [694, 417] on p "From Kenya, Living in United Arab Emirates" at bounding box center [576, 430] width 467 height 26
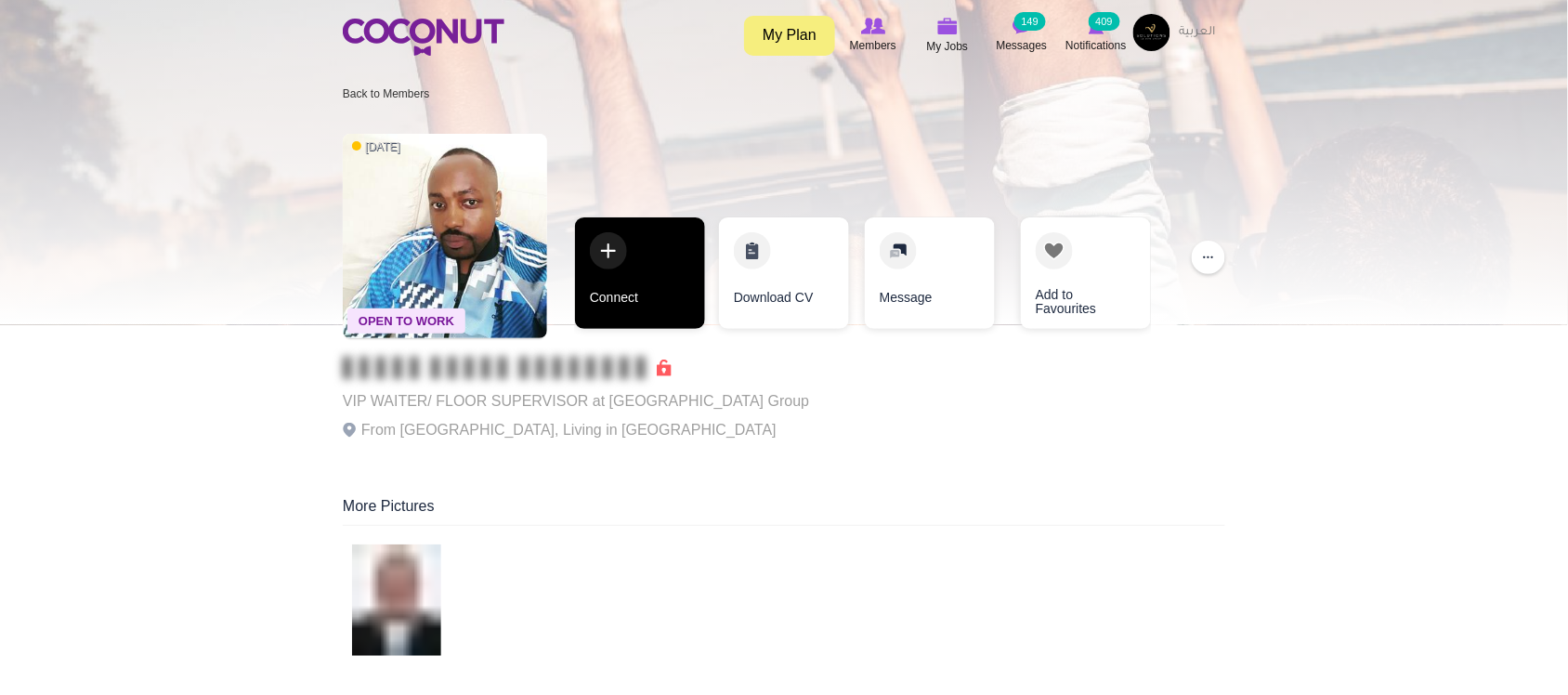
click at [659, 324] on link "Connect" at bounding box center [640, 272] width 130 height 111
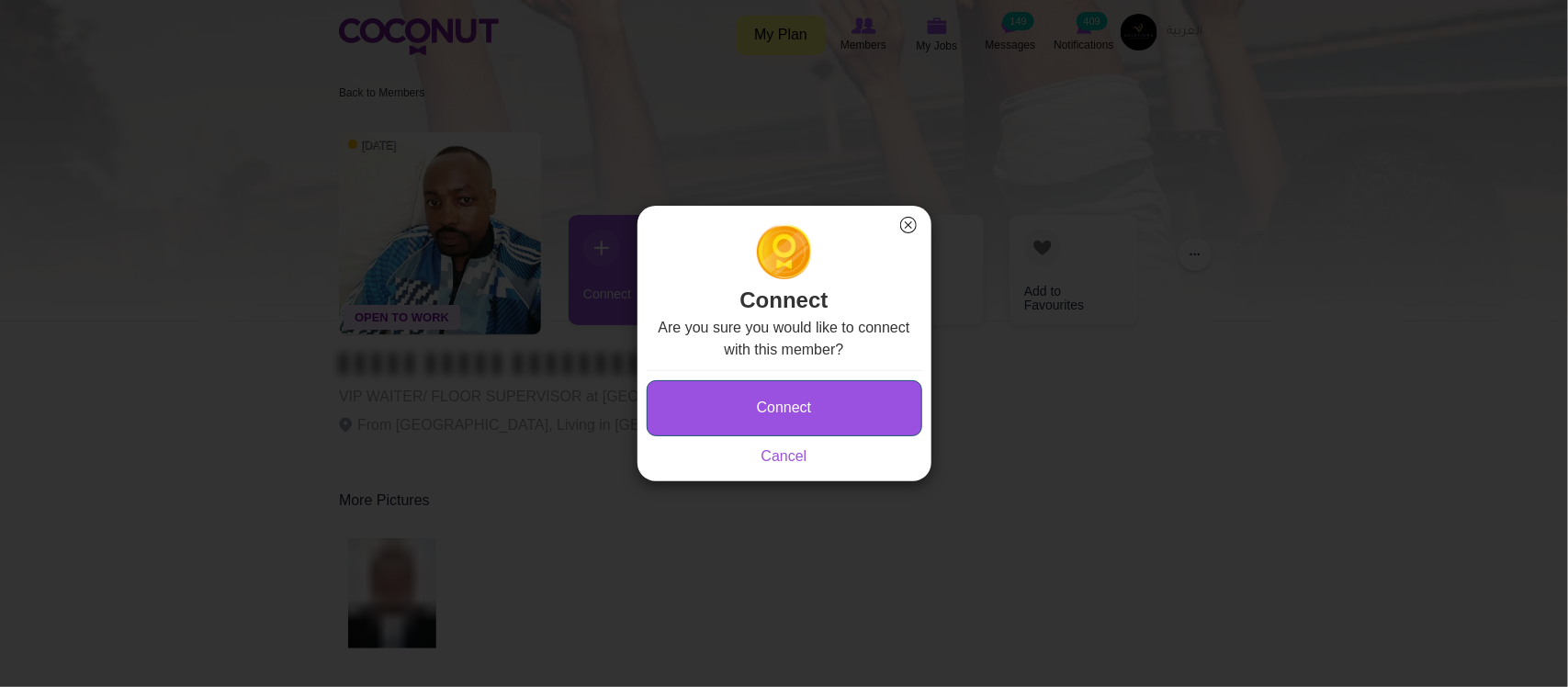
click at [808, 411] on button "Connect" at bounding box center [784, 408] width 276 height 56
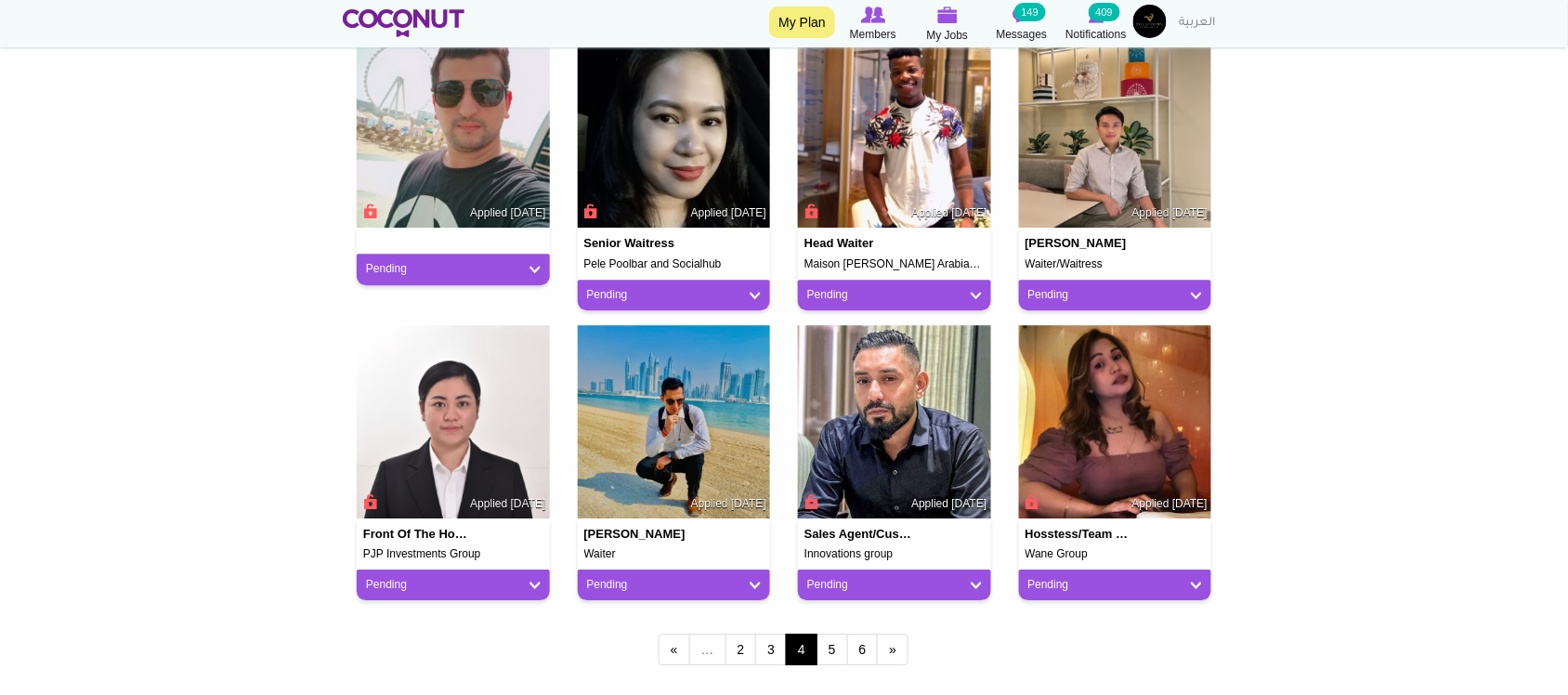
scroll to position [1394, 0]
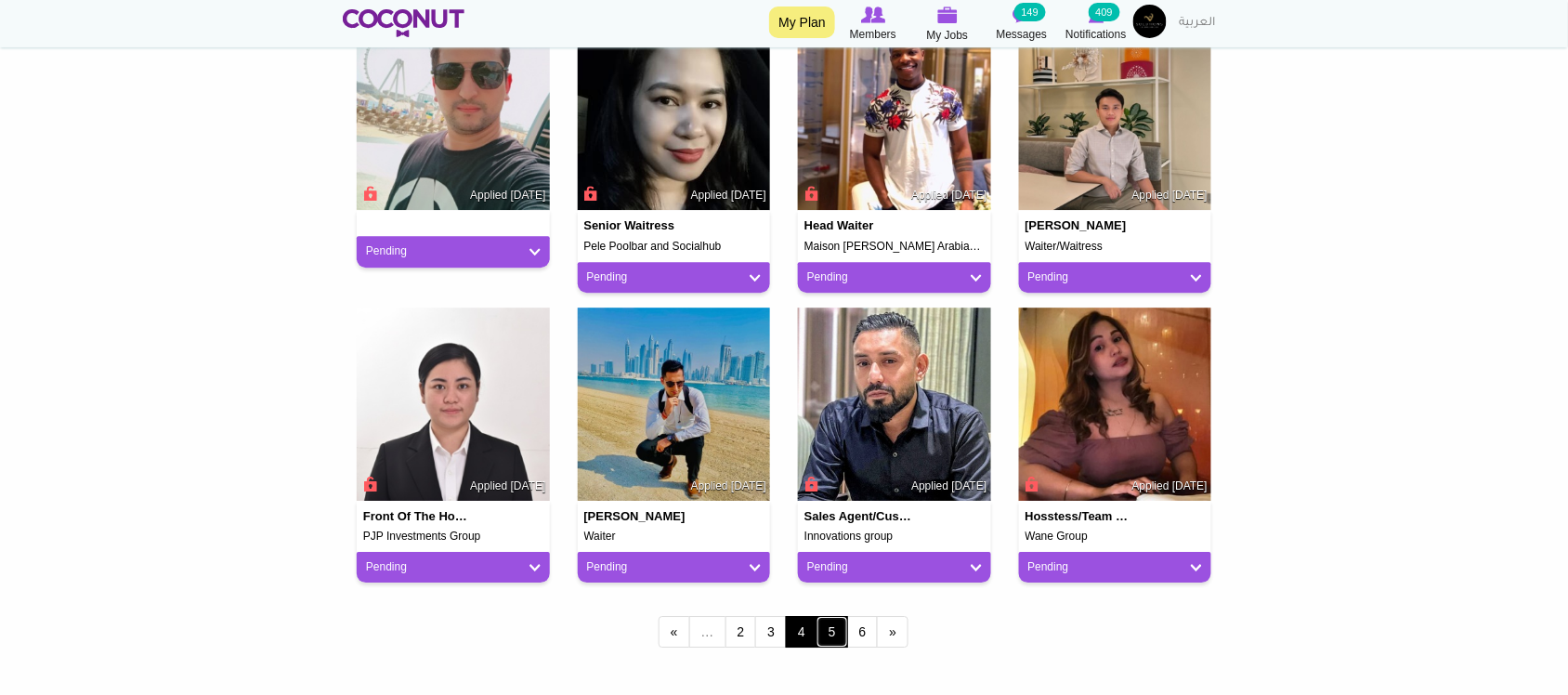
click at [831, 630] on link "5" at bounding box center [832, 632] width 32 height 32
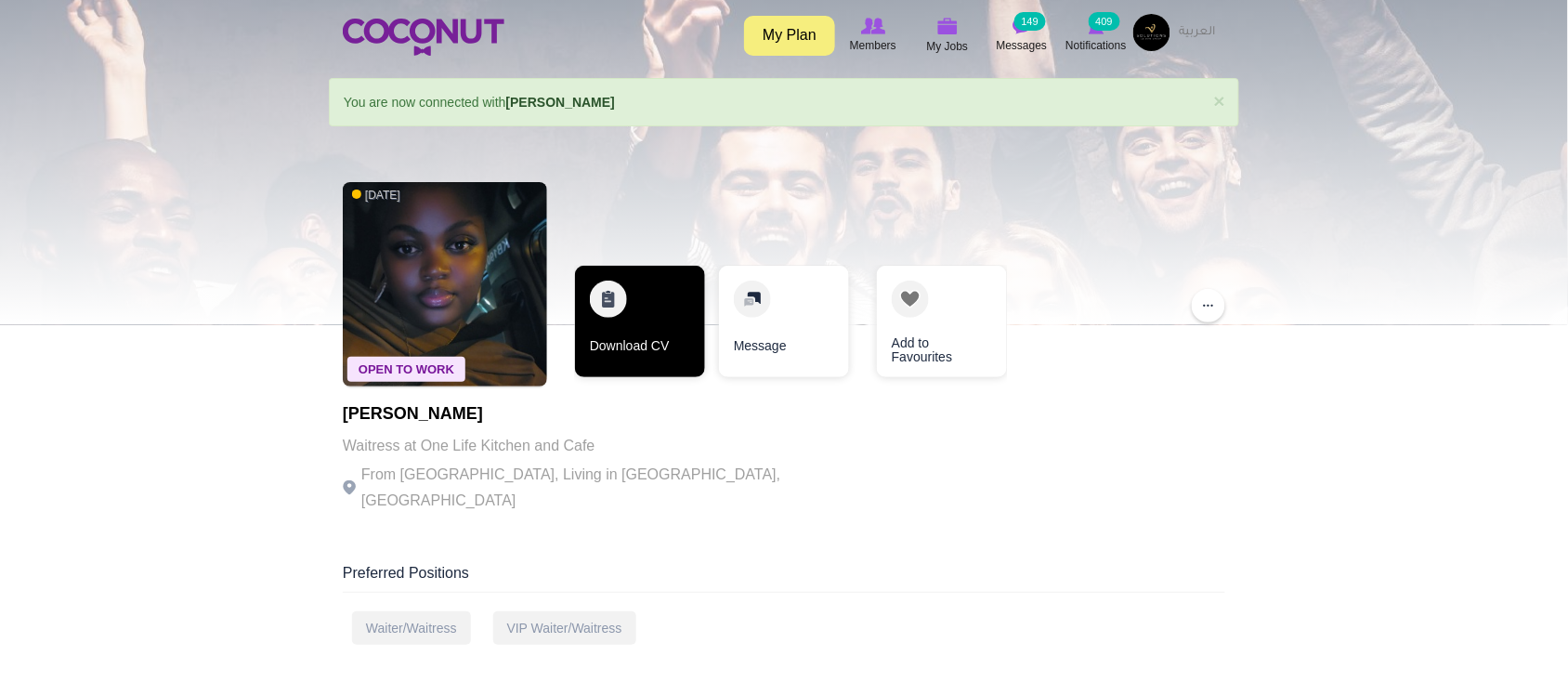
click at [653, 326] on link "Download CV" at bounding box center [640, 321] width 130 height 111
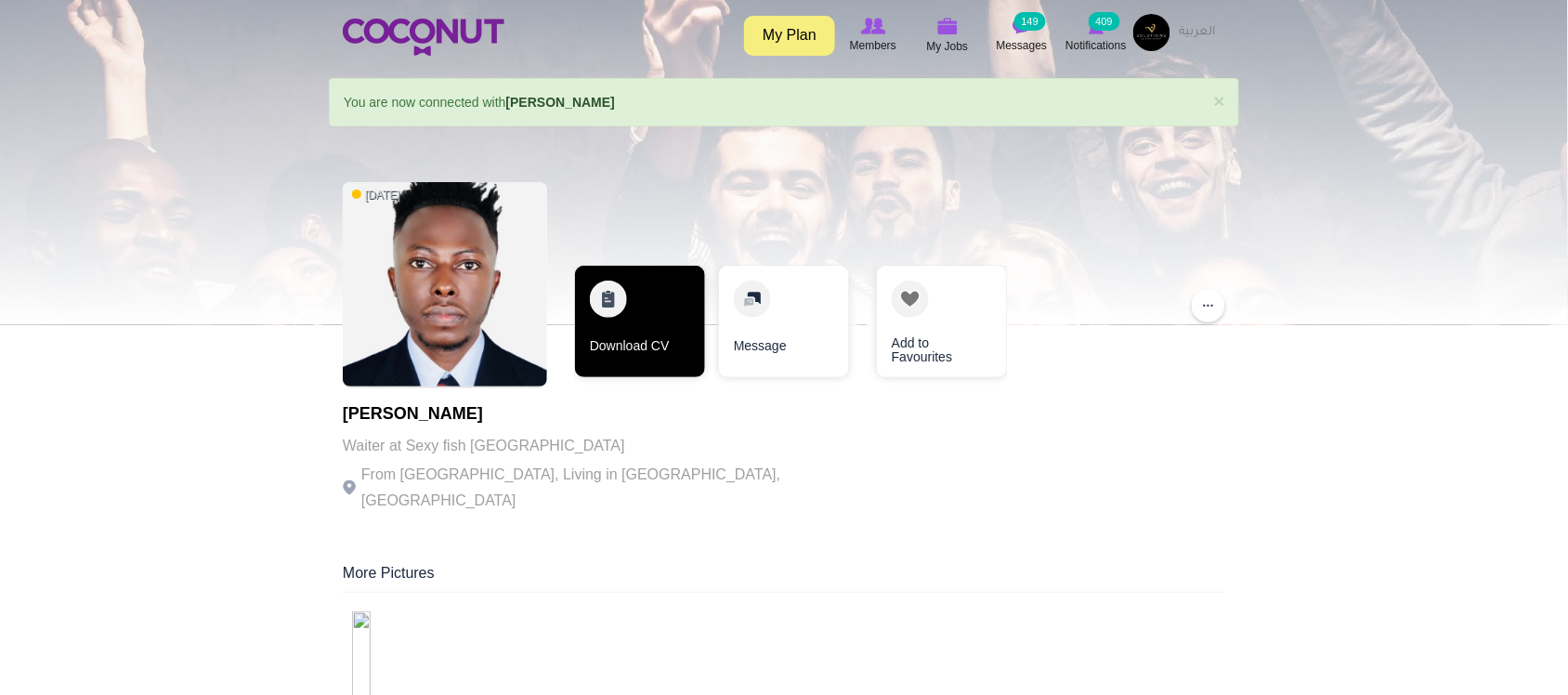
click at [645, 341] on link "Download CV" at bounding box center [640, 321] width 130 height 111
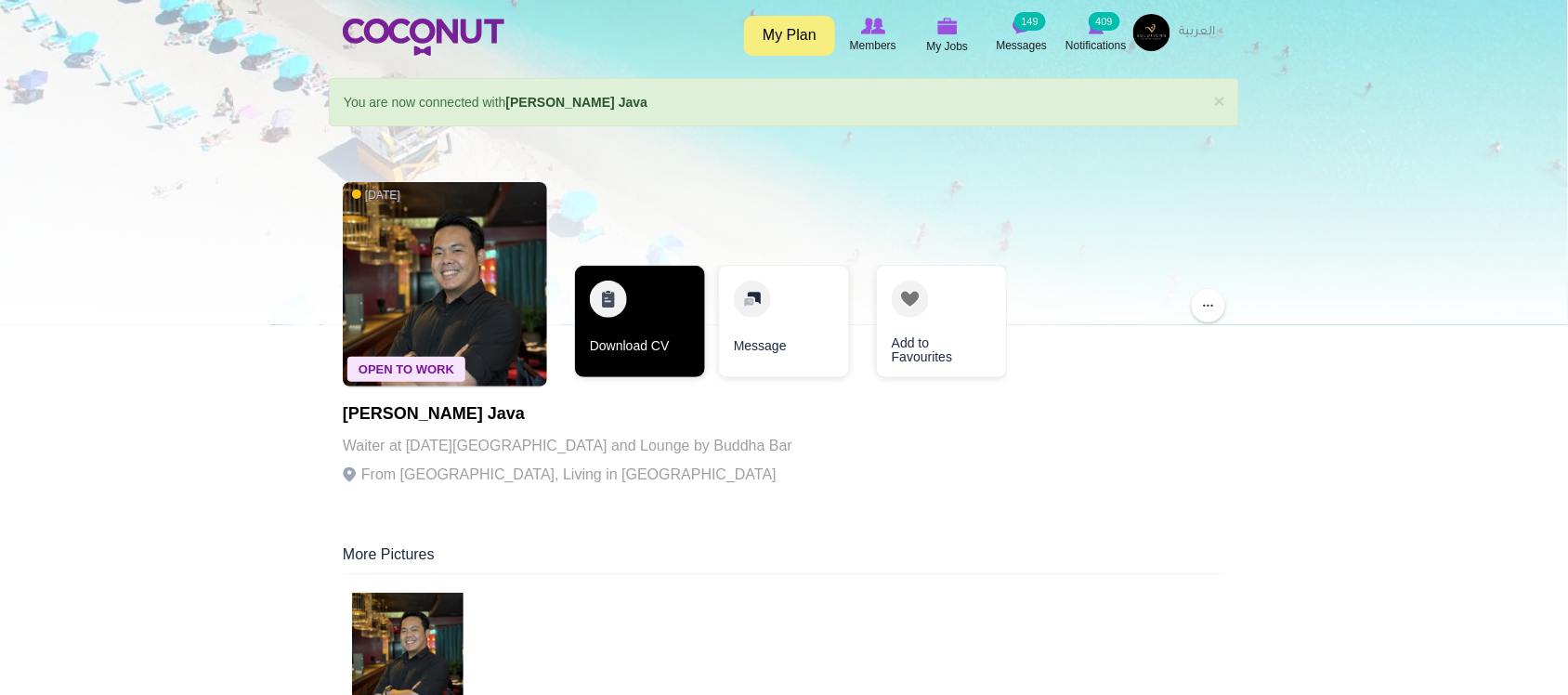
click at [639, 322] on link "Download CV" at bounding box center [640, 321] width 130 height 111
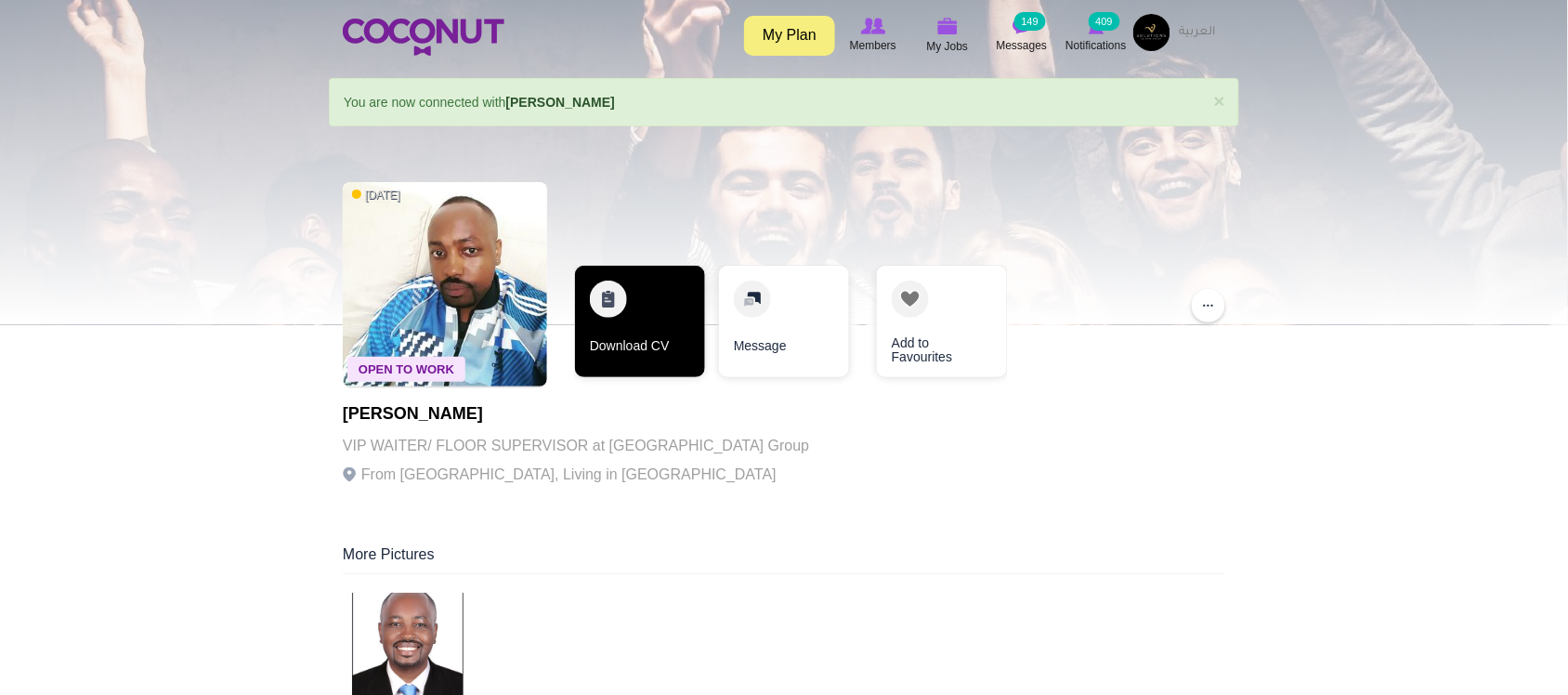
click at [628, 333] on link "Download CV" at bounding box center [640, 321] width 130 height 111
click at [645, 357] on link "Download CV" at bounding box center [640, 321] width 130 height 111
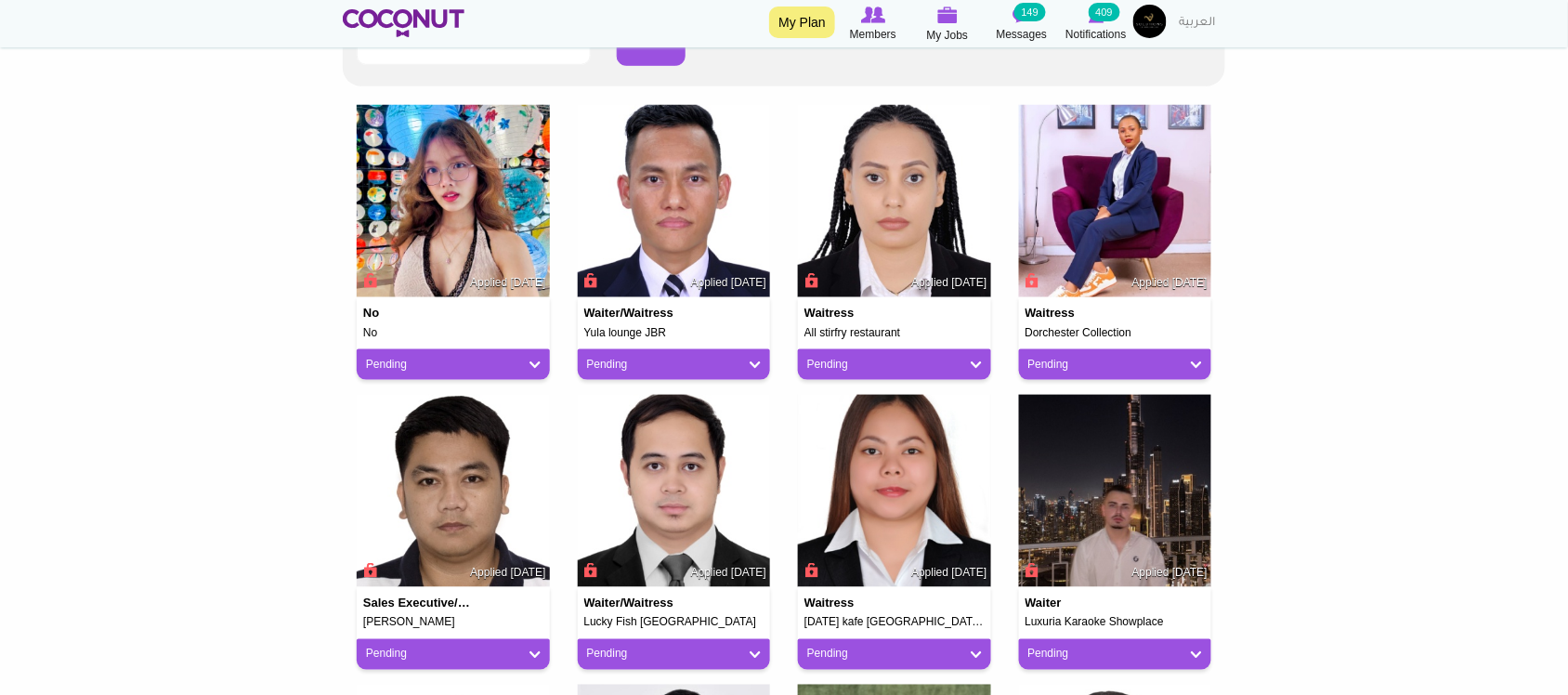
scroll to position [465, 0]
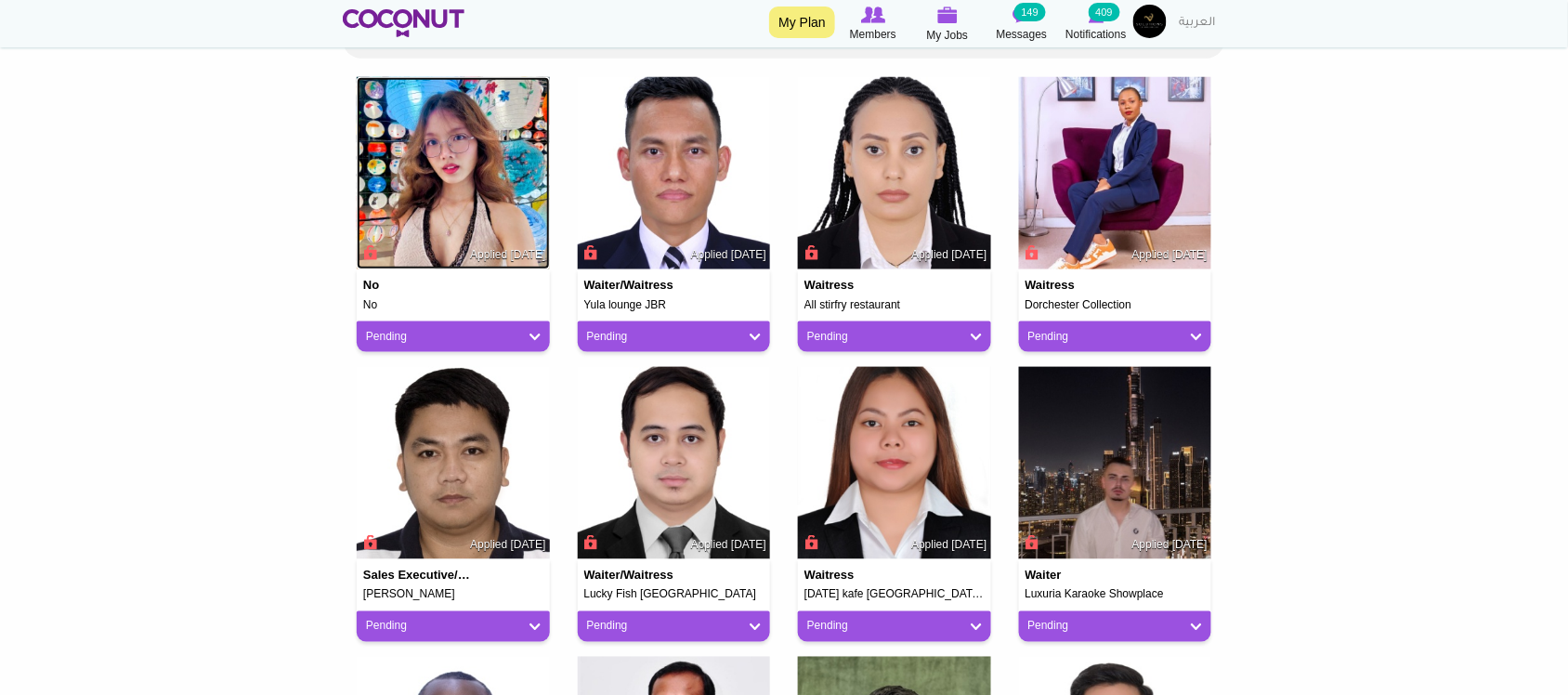
click at [469, 214] on img at bounding box center [453, 173] width 194 height 194
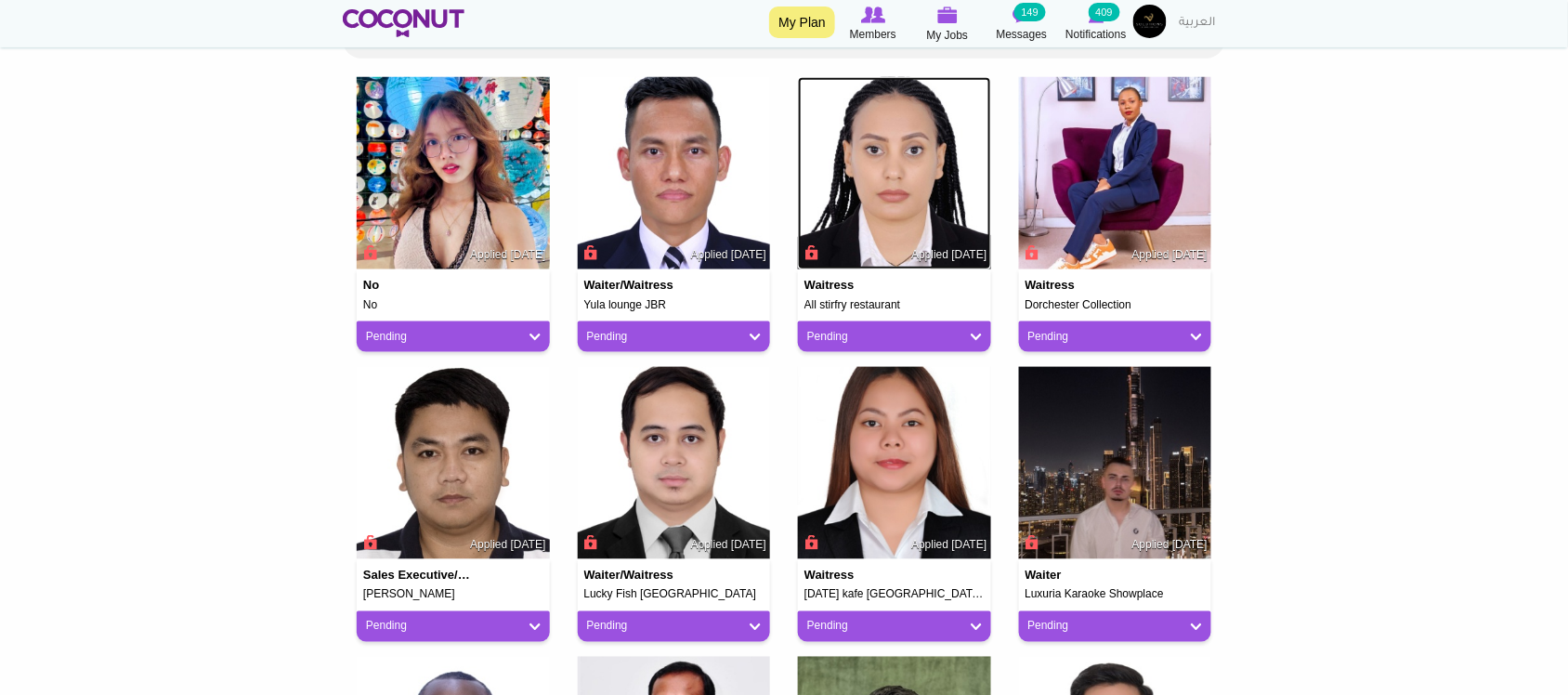
click at [883, 234] on img at bounding box center [894, 173] width 194 height 194
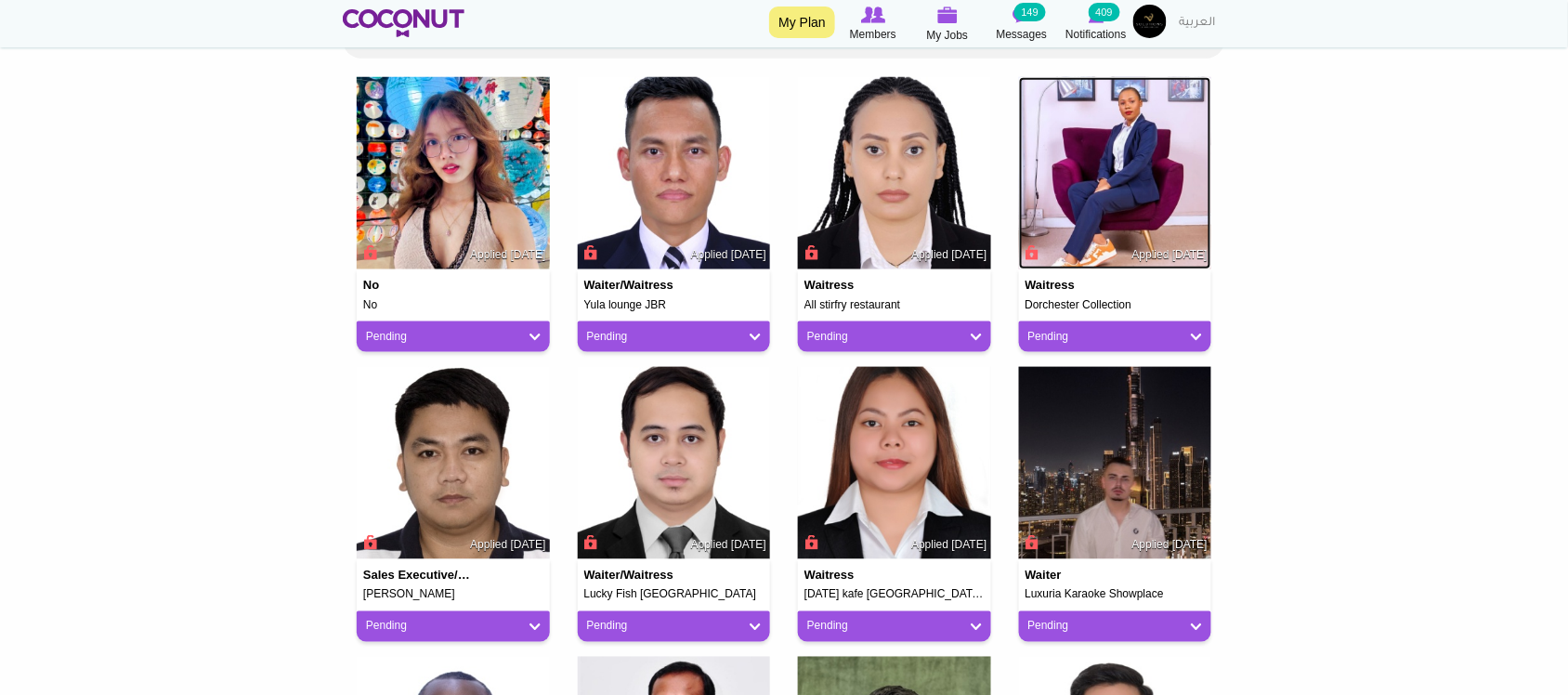
click at [1113, 182] on img at bounding box center [1115, 173] width 194 height 194
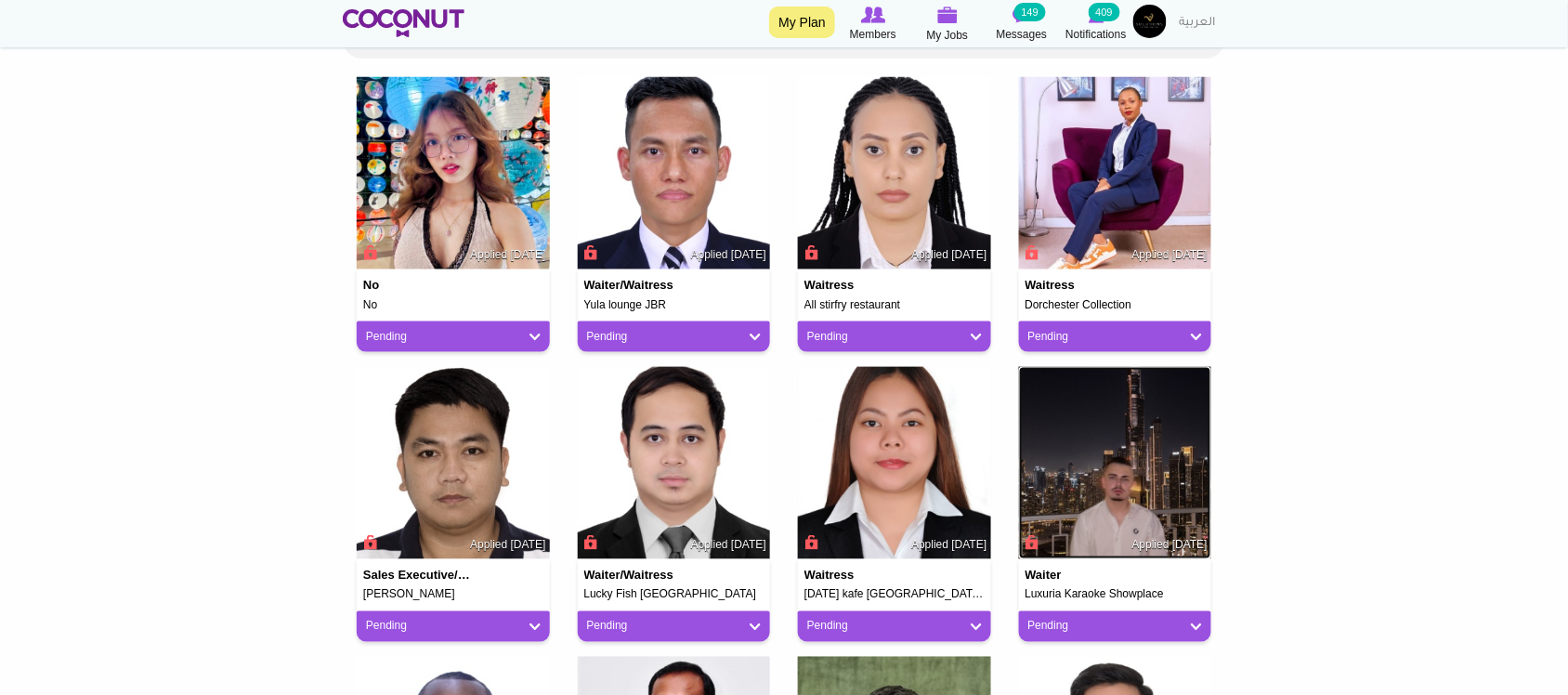
click at [1117, 452] on img at bounding box center [1115, 463] width 194 height 194
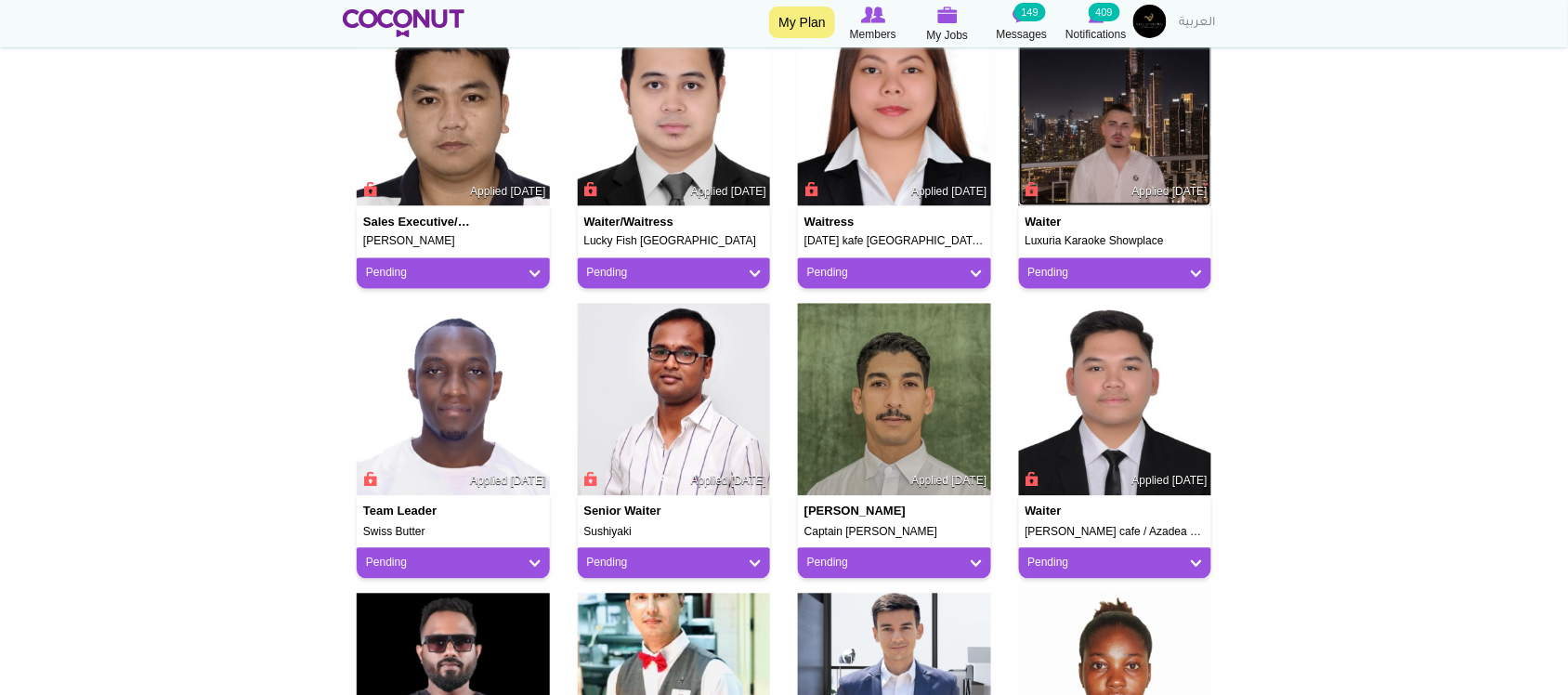
scroll to position [774, 0]
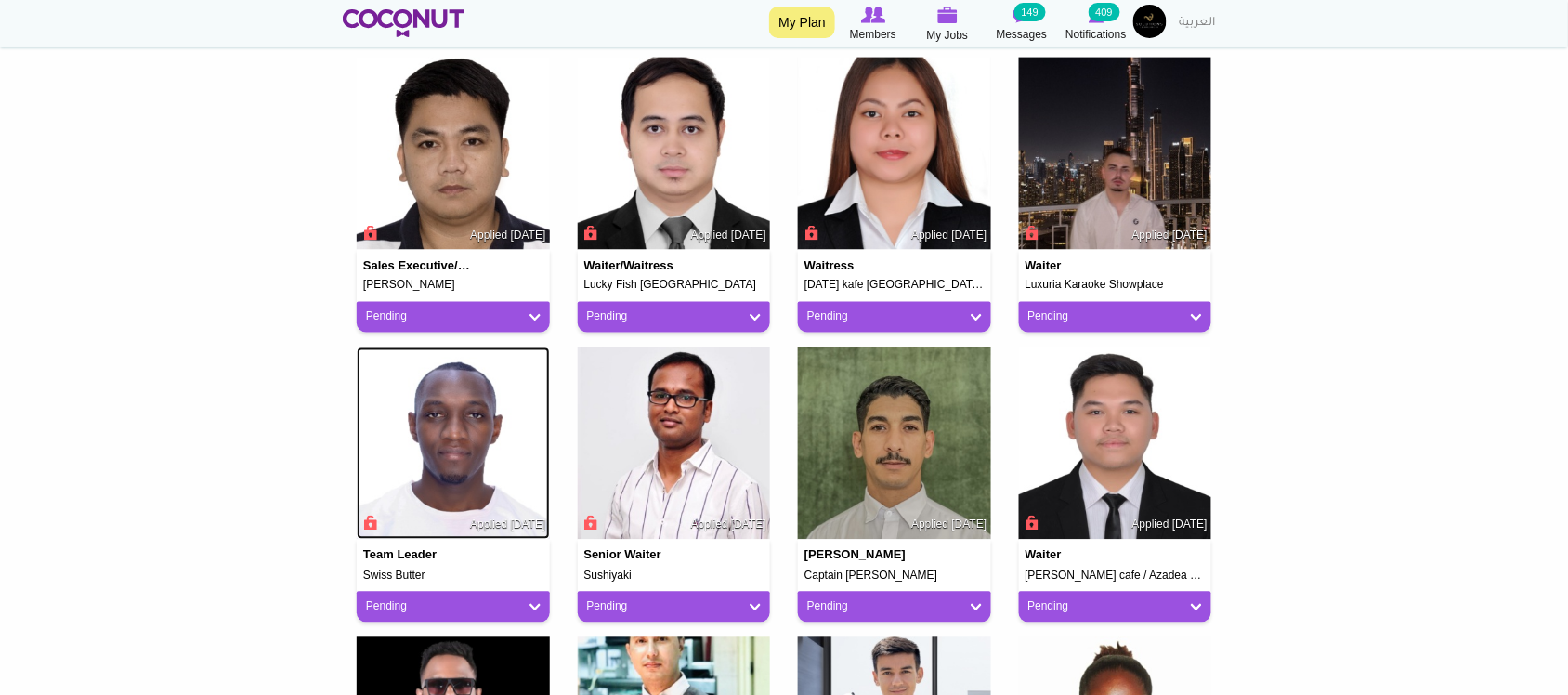
click at [467, 432] on img at bounding box center [453, 444] width 194 height 194
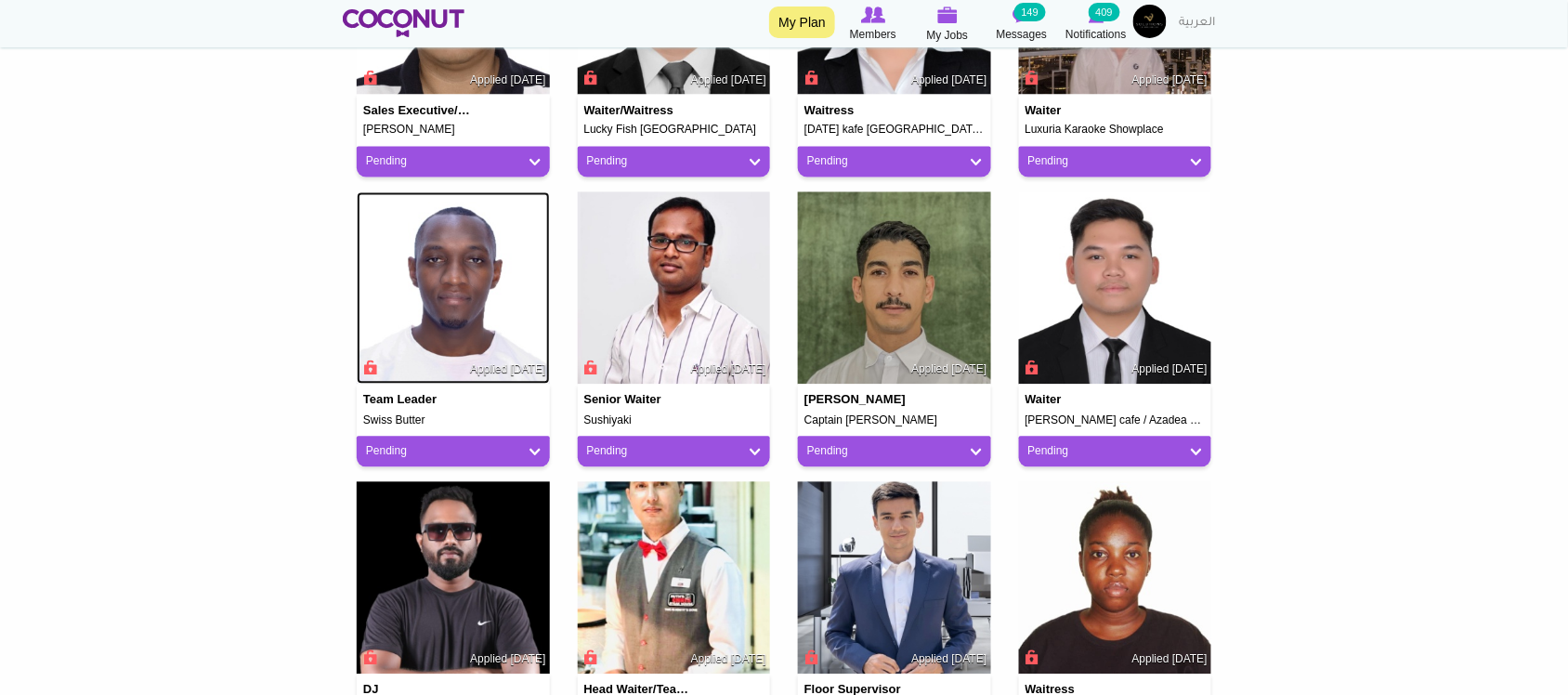
scroll to position [1083, 0]
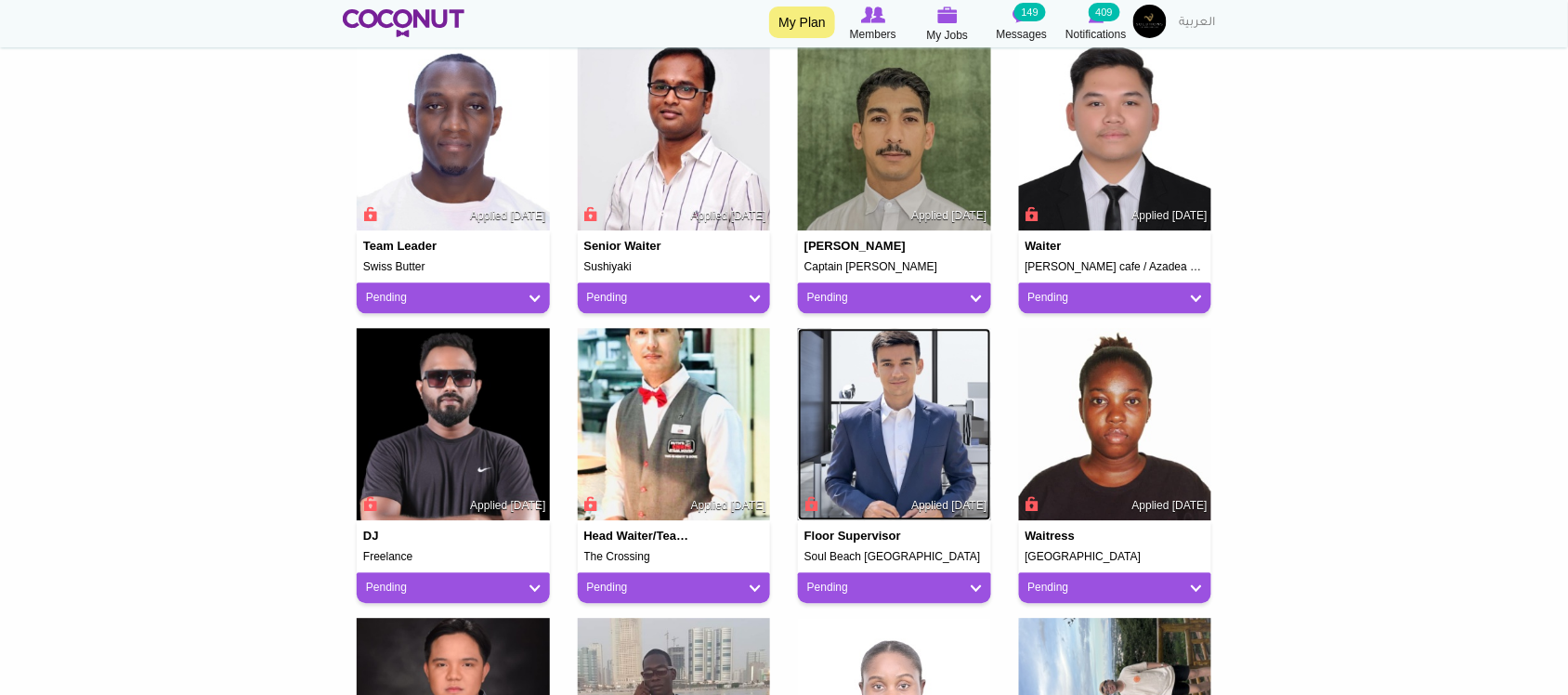
click at [924, 416] on img at bounding box center [894, 425] width 194 height 194
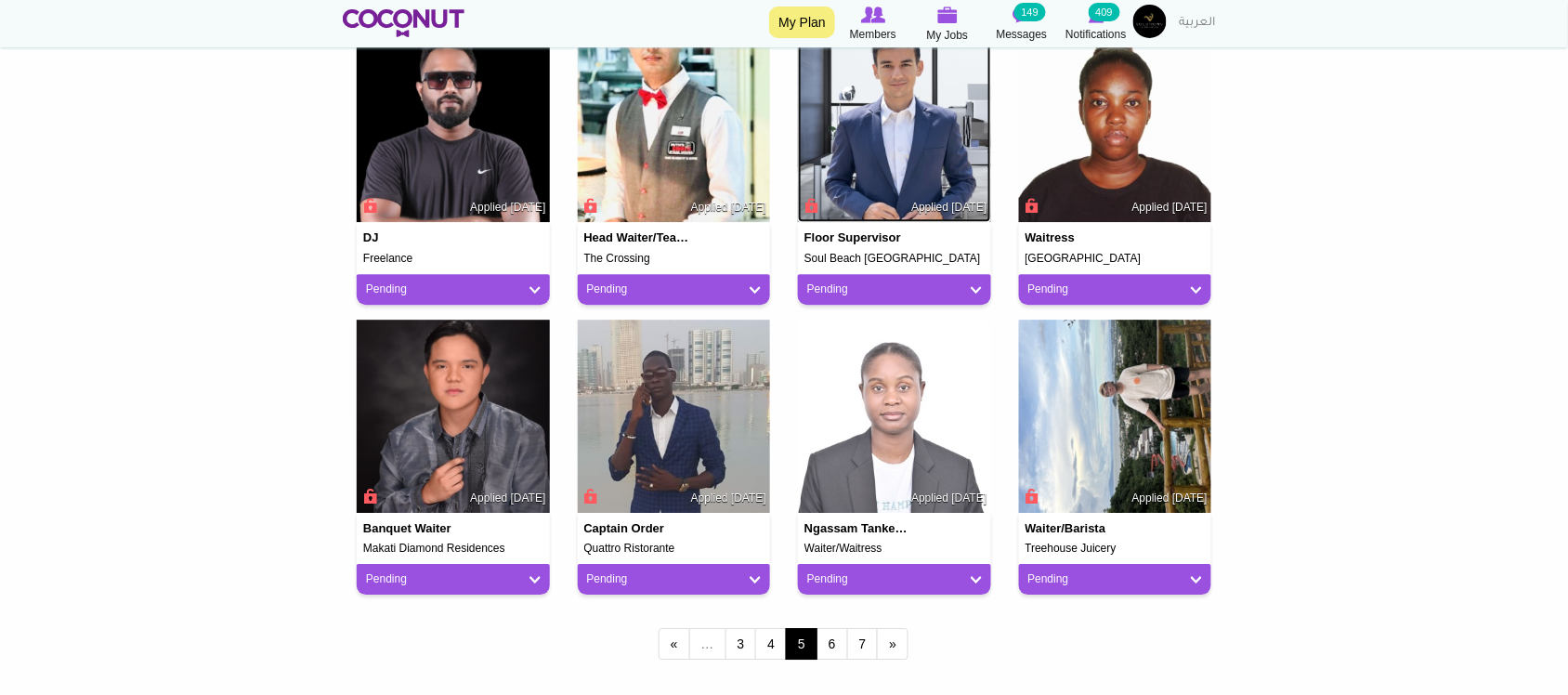
scroll to position [1394, 0]
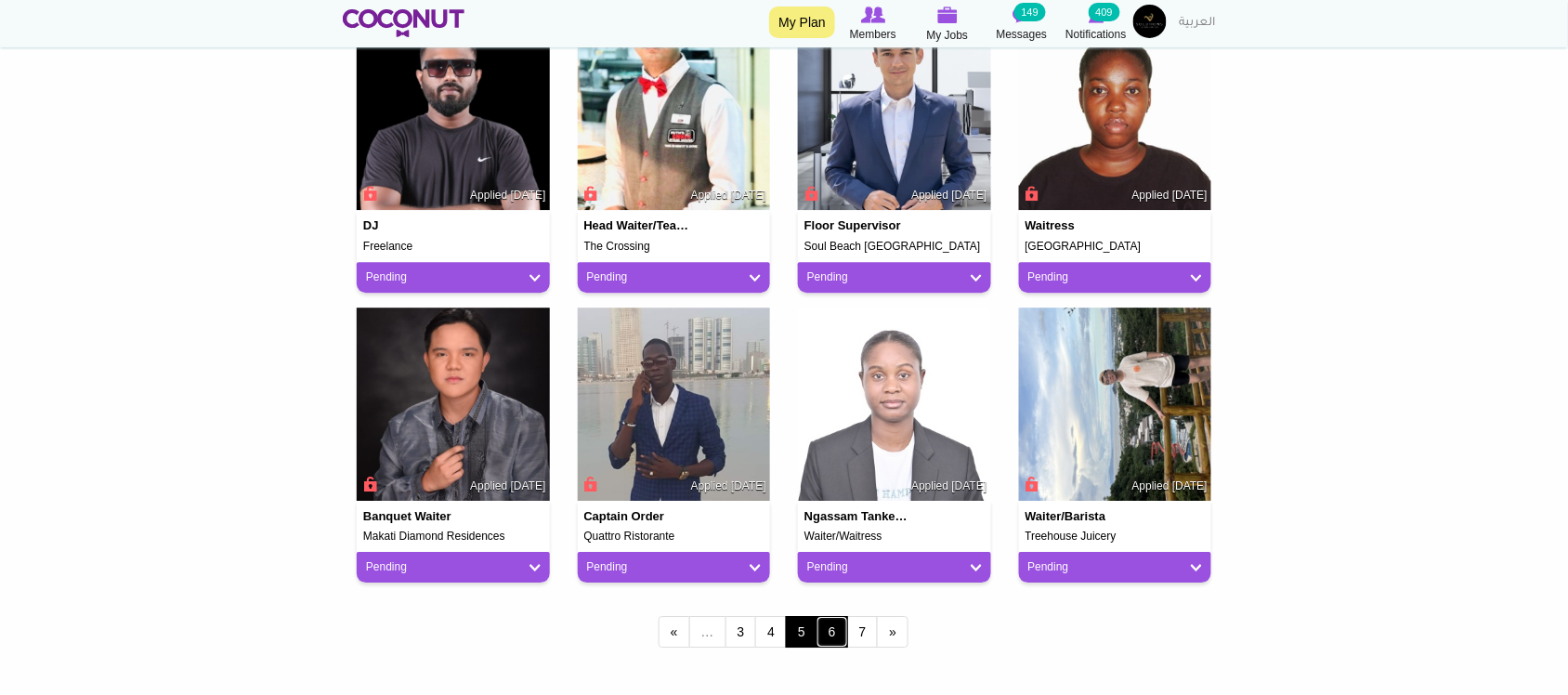
click at [837, 631] on link "6" at bounding box center [832, 632] width 32 height 32
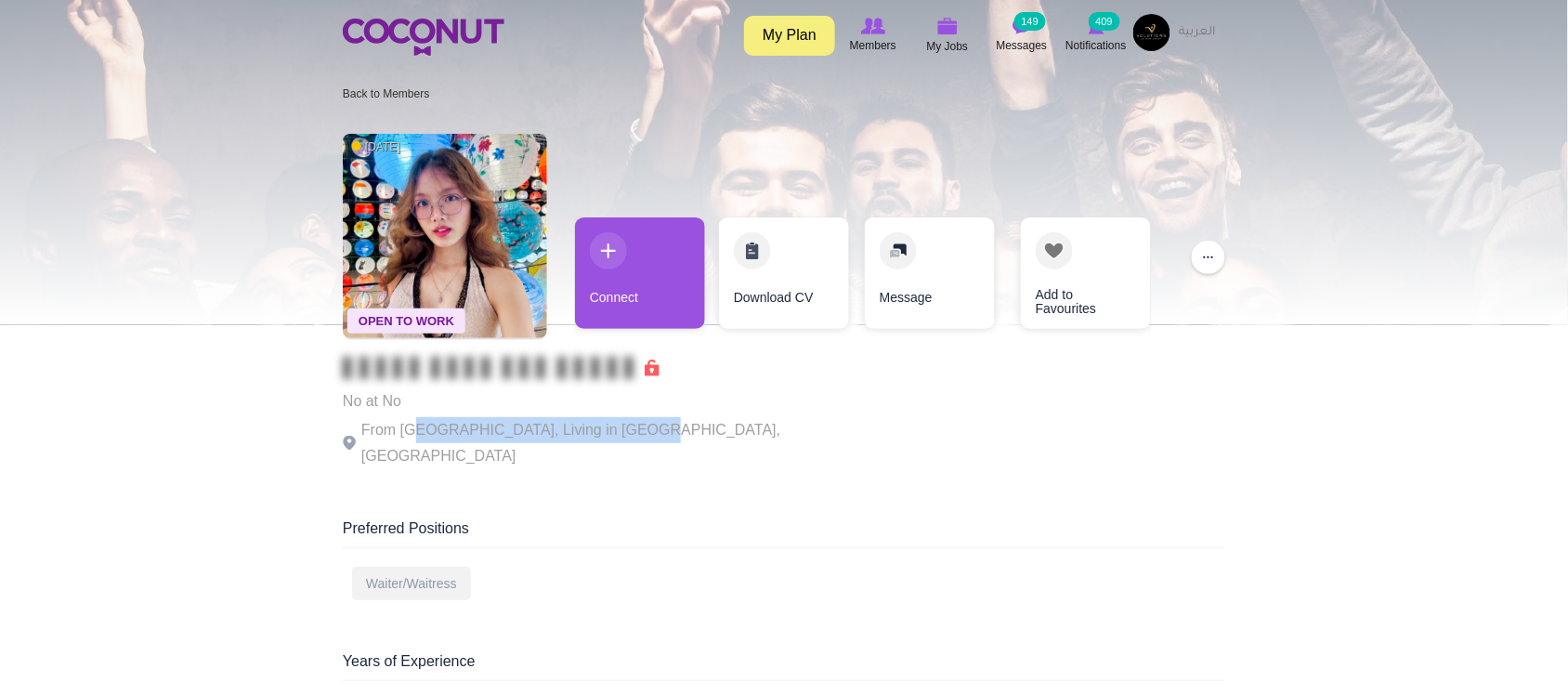
drag, startPoint x: 423, startPoint y: 435, endPoint x: 638, endPoint y: 438, distance: 215.0
click at [638, 438] on p "From Myanmar, Living in Dubai, United Arab Emirates" at bounding box center [598, 443] width 511 height 52
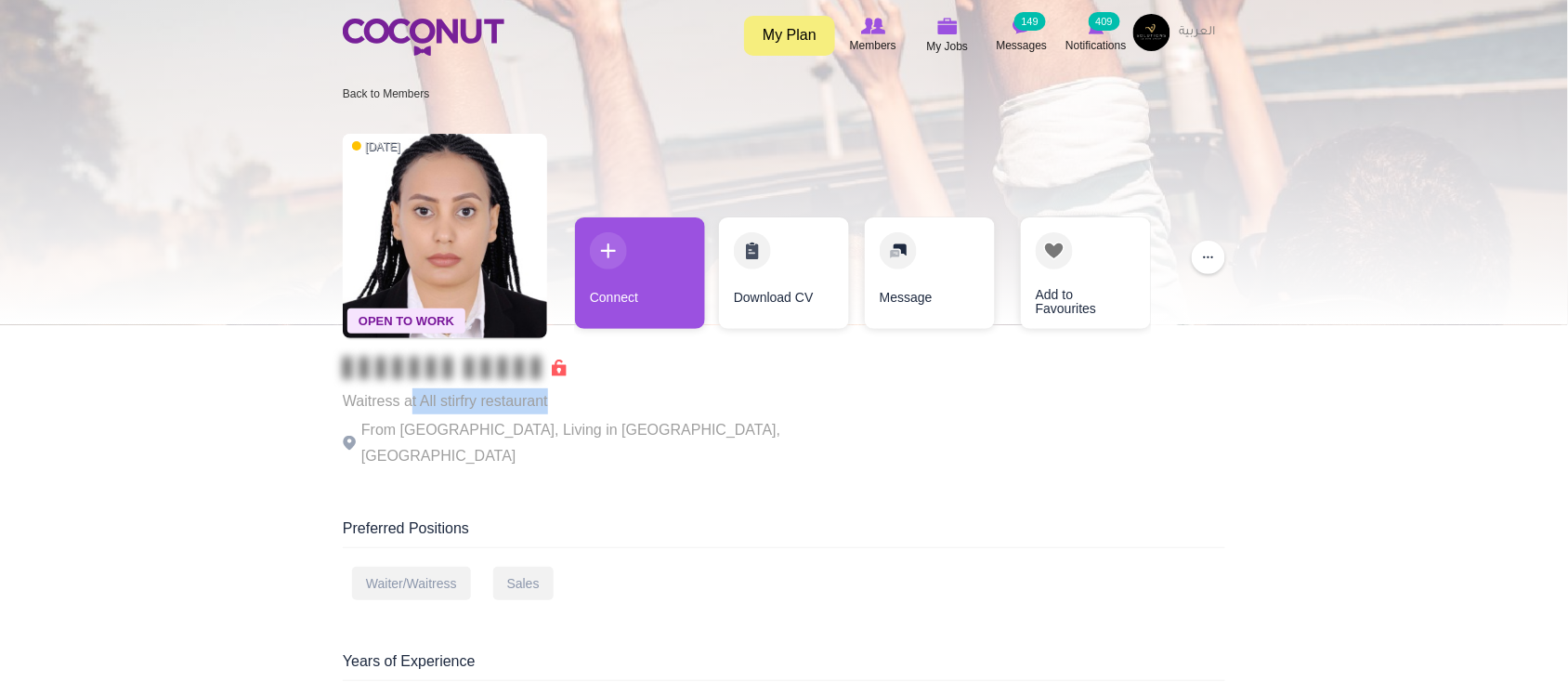
drag, startPoint x: 411, startPoint y: 402, endPoint x: 683, endPoint y: 416, distance: 272.4
click at [560, 423] on div "Waitress at All stirfry restaurant From Ethiopia, Living in Dubai, United Arab …" at bounding box center [598, 413] width 511 height 112
click at [687, 416] on div "Waitress at All stirfry restaurant From Ethiopia, Living in Dubai, United Arab …" at bounding box center [598, 413] width 511 height 112
click at [687, 417] on p "From Ethiopia, Living in Dubai, United Arab Emirates" at bounding box center [598, 443] width 511 height 52
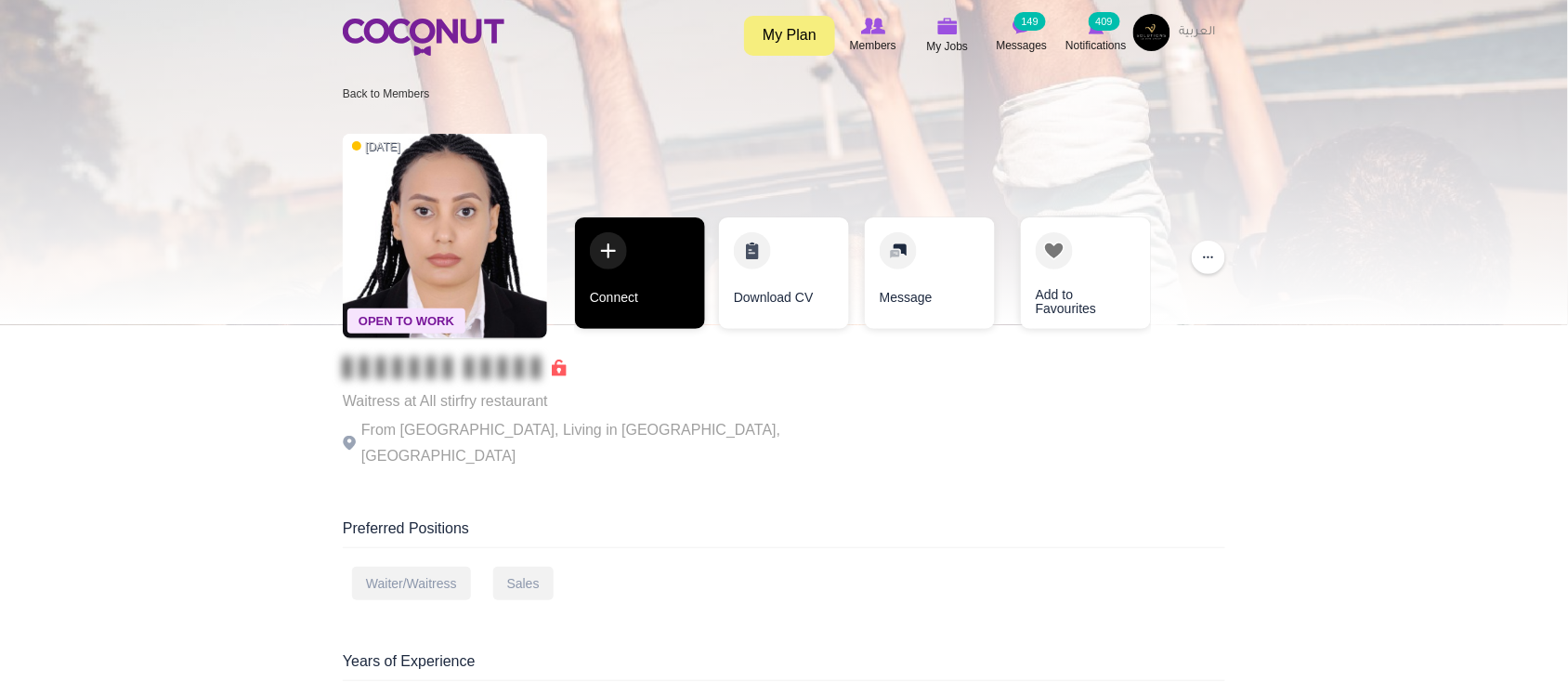
click at [657, 288] on link "Connect" at bounding box center [640, 272] width 130 height 111
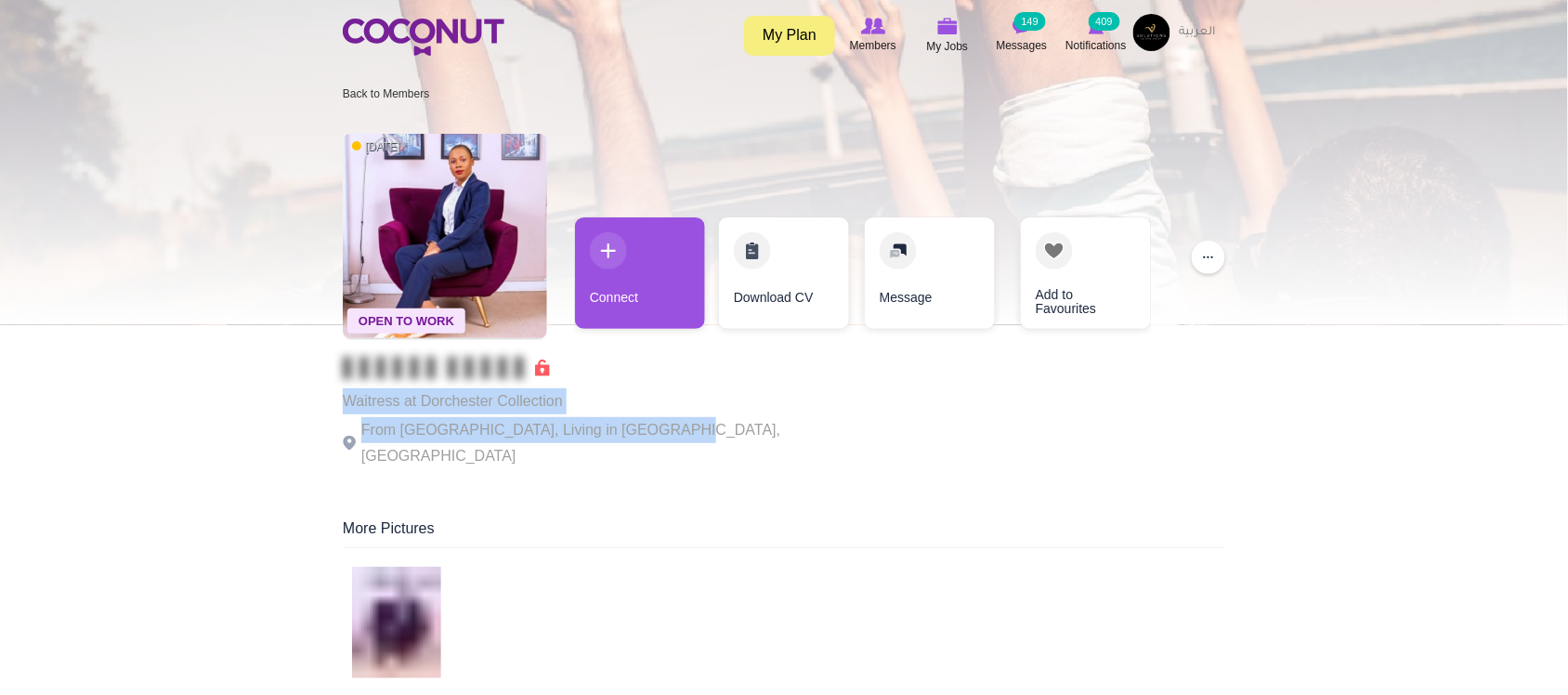
drag, startPoint x: 338, startPoint y: 382, endPoint x: 662, endPoint y: 423, distance: 326.6
click at [662, 423] on p "From Kenya, Living in Dubai, United Arab Emirates" at bounding box center [598, 443] width 511 height 52
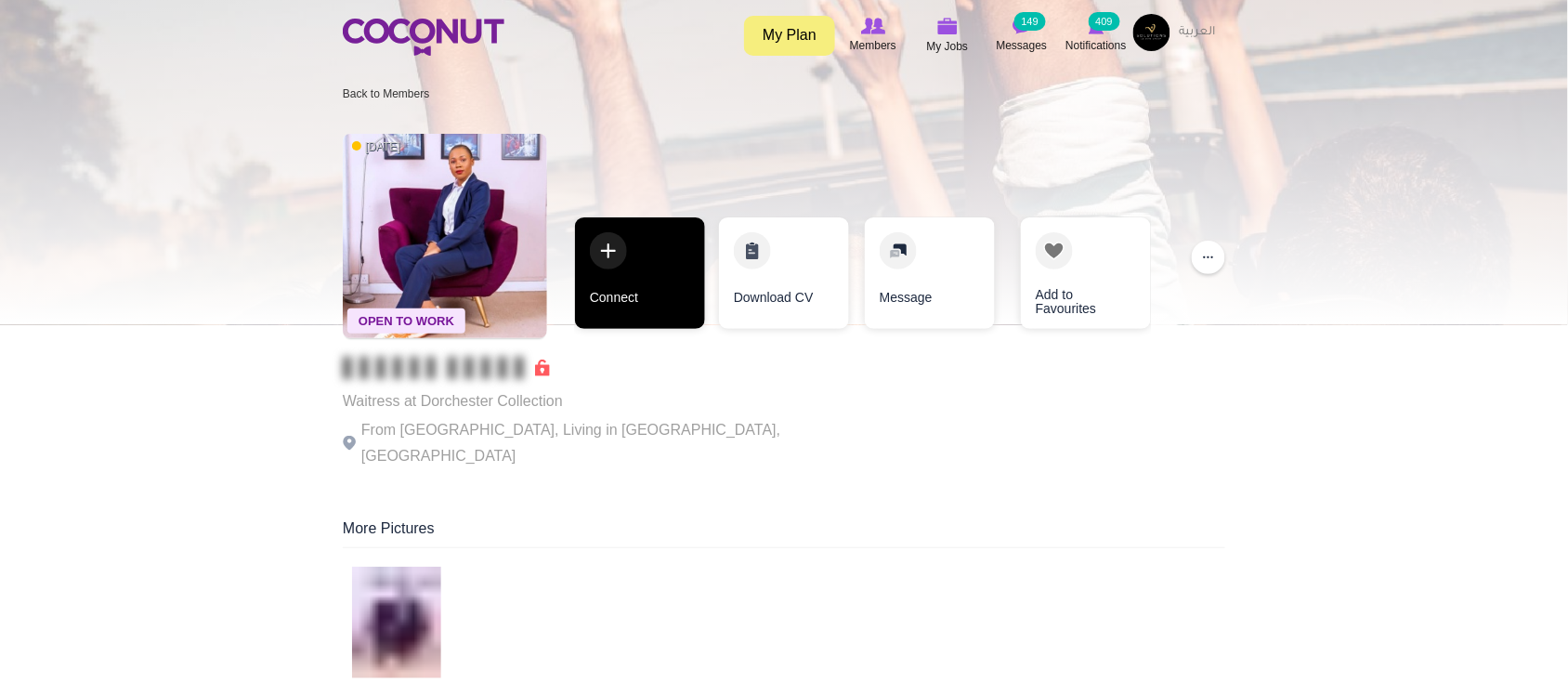
click at [646, 311] on link "Connect" at bounding box center [640, 272] width 130 height 111
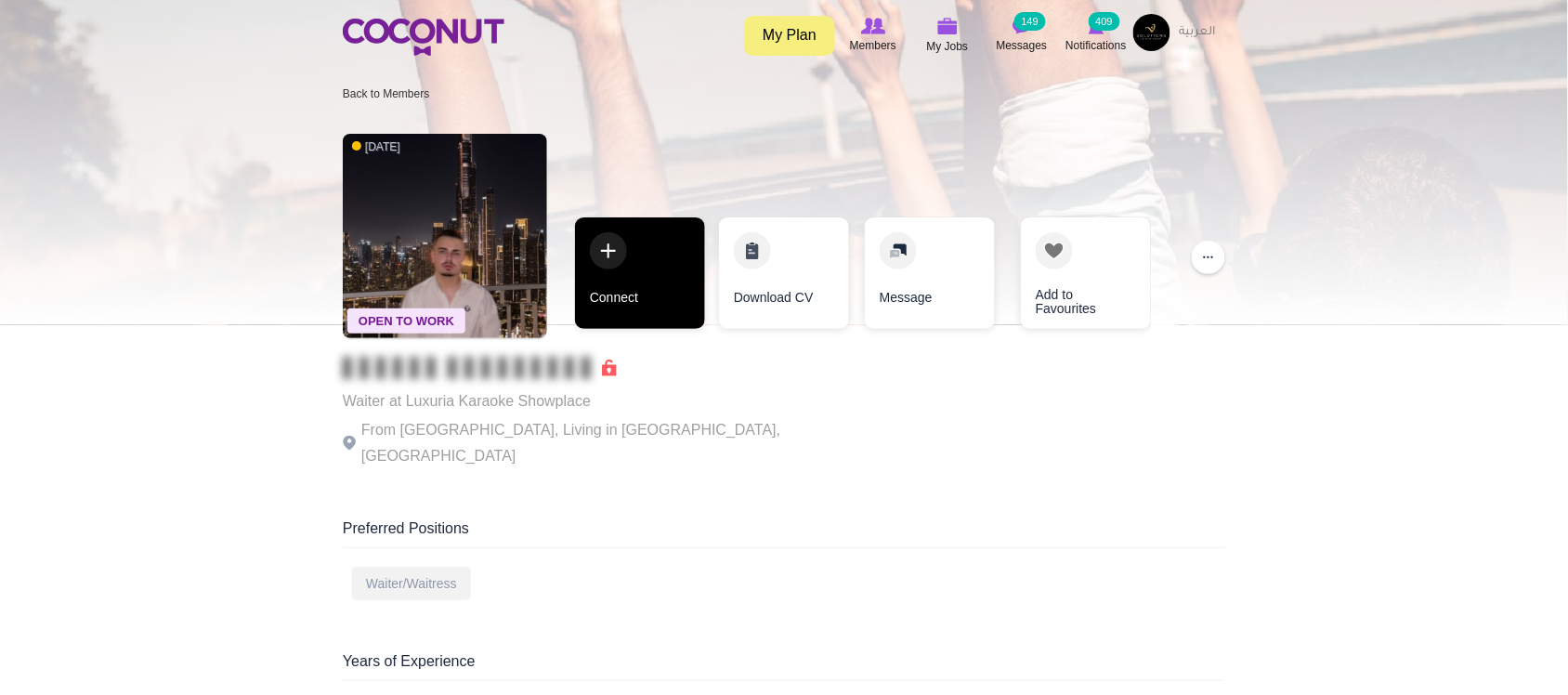
click at [651, 322] on link "Connect" at bounding box center [640, 272] width 130 height 111
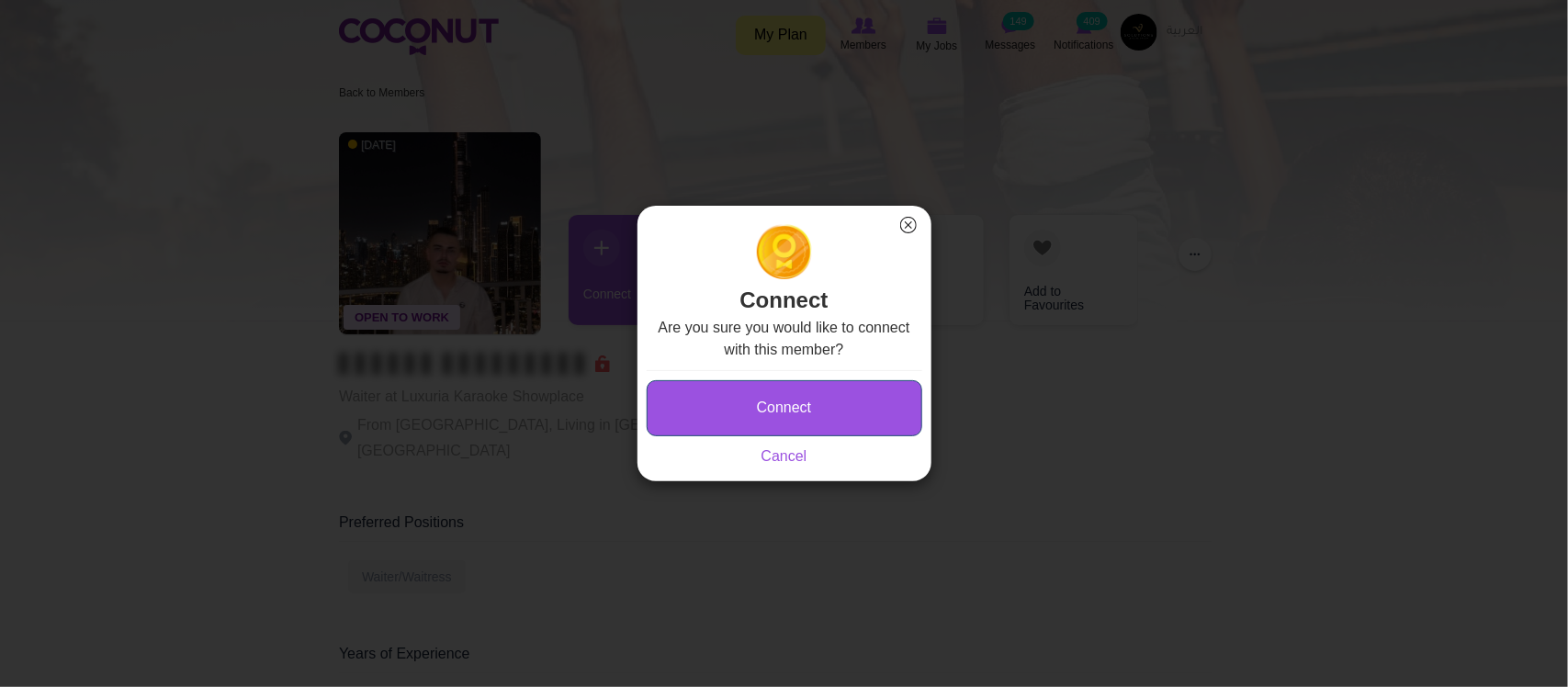
click at [792, 413] on button "Connect" at bounding box center [784, 408] width 276 height 56
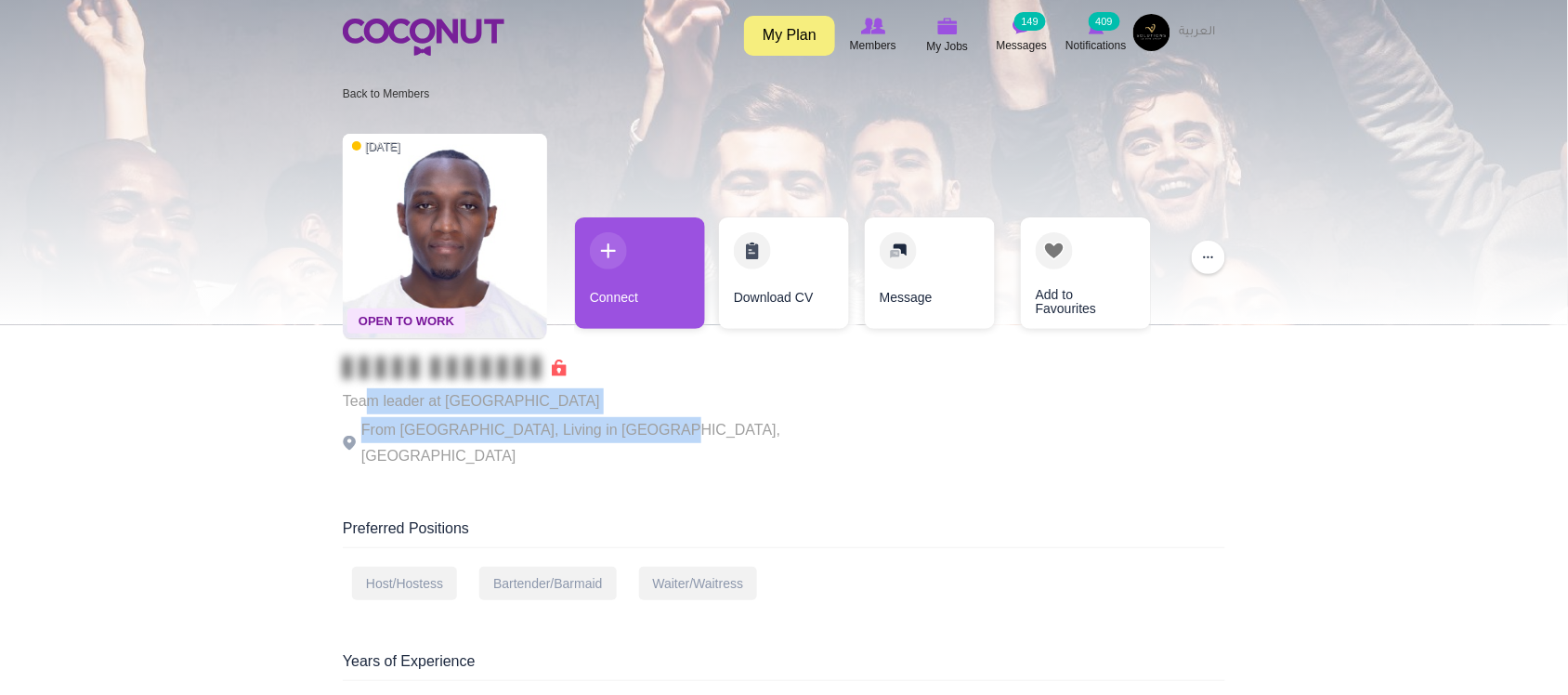
drag, startPoint x: 369, startPoint y: 397, endPoint x: 652, endPoint y: 428, distance: 284.7
click at [652, 428] on div "Team leader at Swiss Butter From Uganda, Living in Dubai, United Arab Emirates" at bounding box center [598, 413] width 511 height 112
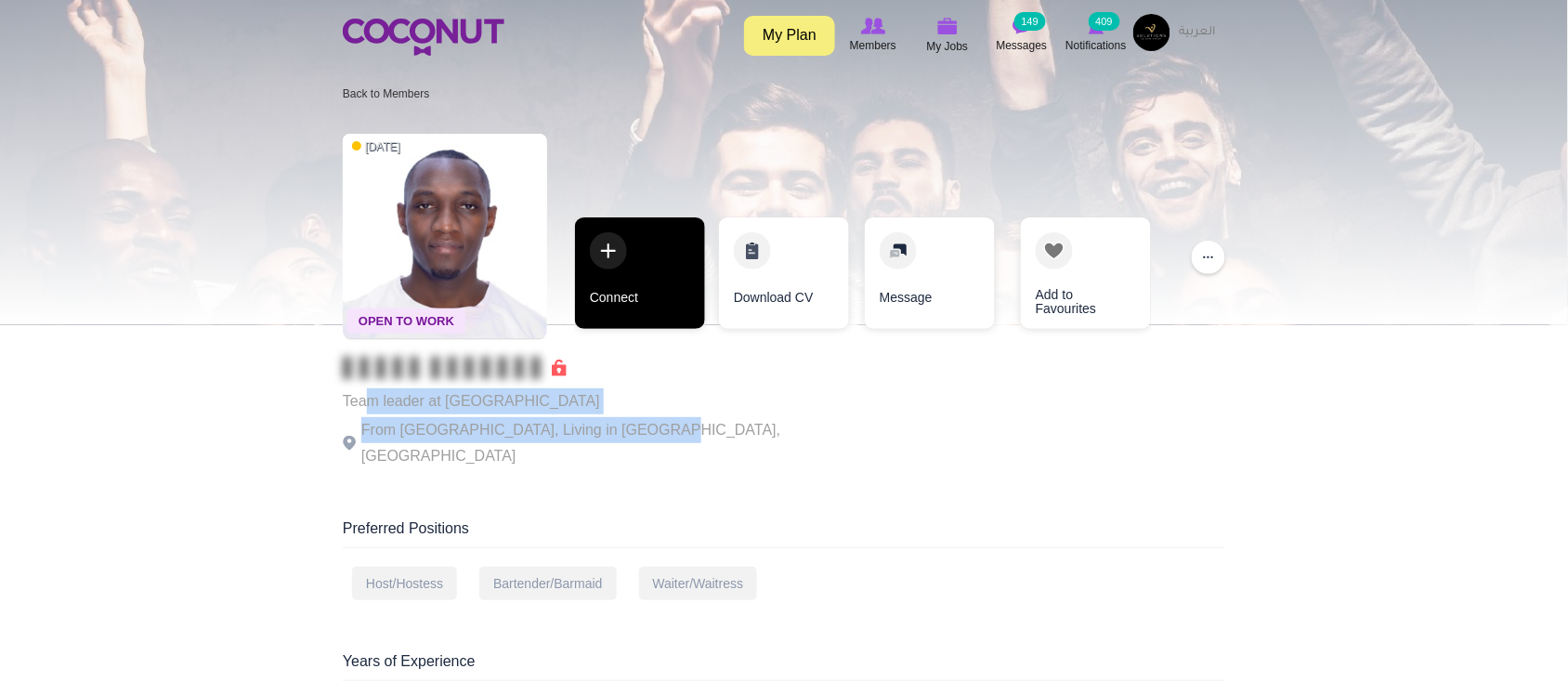
click at [647, 324] on link "Connect" at bounding box center [640, 272] width 130 height 111
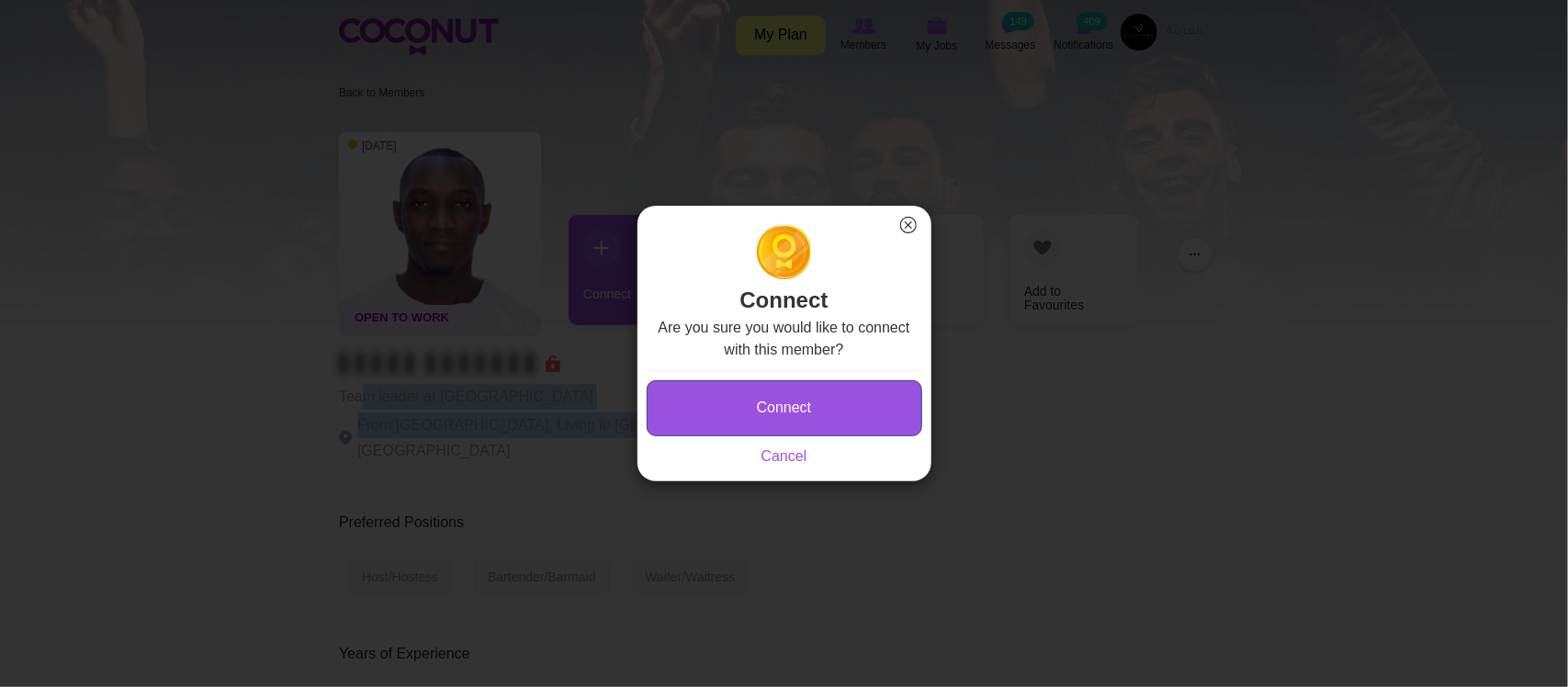
click at [865, 402] on button "Connect" at bounding box center [784, 408] width 276 height 56
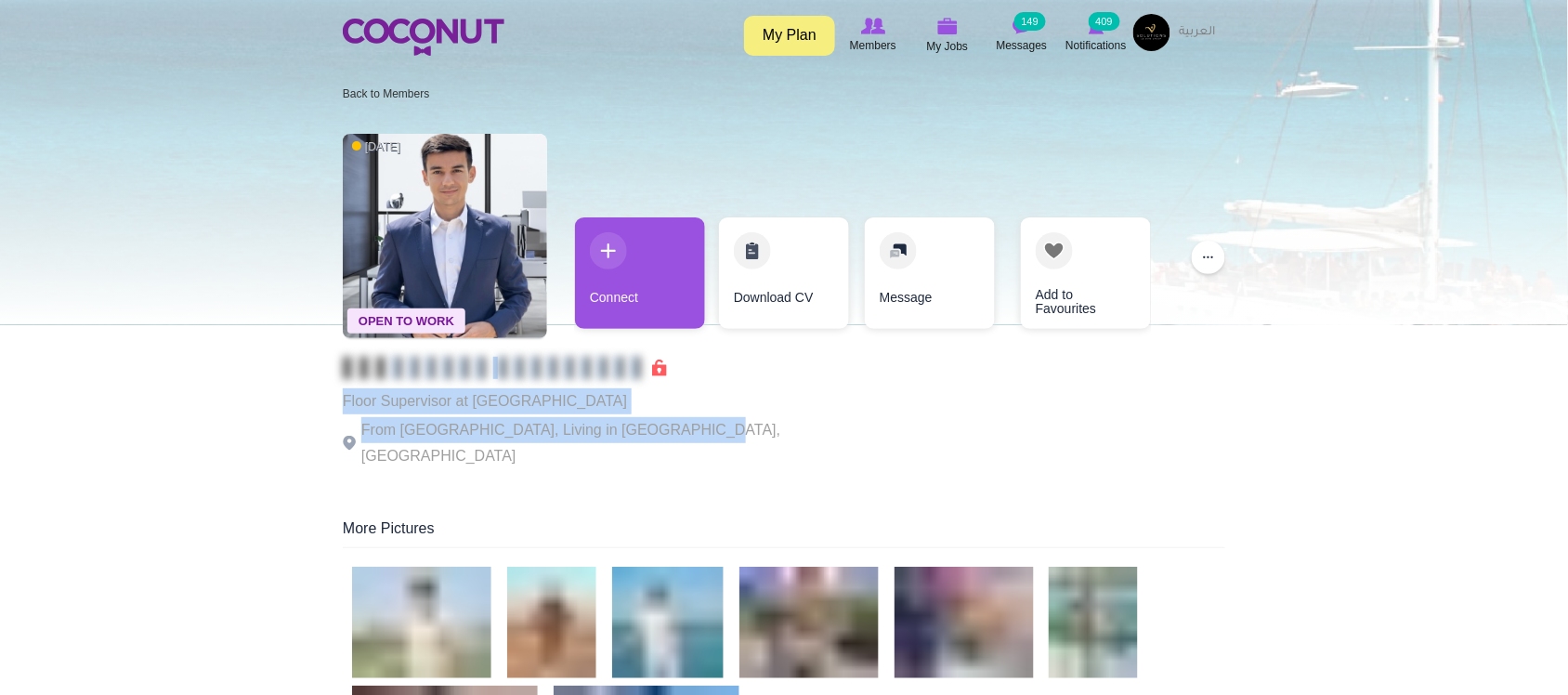
drag, startPoint x: 381, startPoint y: 377, endPoint x: 667, endPoint y: 418, distance: 288.9
click at [667, 419] on div "Floor Supervisor at Soul Beach Dubai From Tajikistan, Living in Dubai, United A…" at bounding box center [598, 413] width 511 height 112
drag, startPoint x: 669, startPoint y: 416, endPoint x: 637, endPoint y: 314, distance: 106.9
click at [669, 417] on p "From Tajikistan, Living in Dubai, United Arab Emirates" at bounding box center [598, 443] width 511 height 52
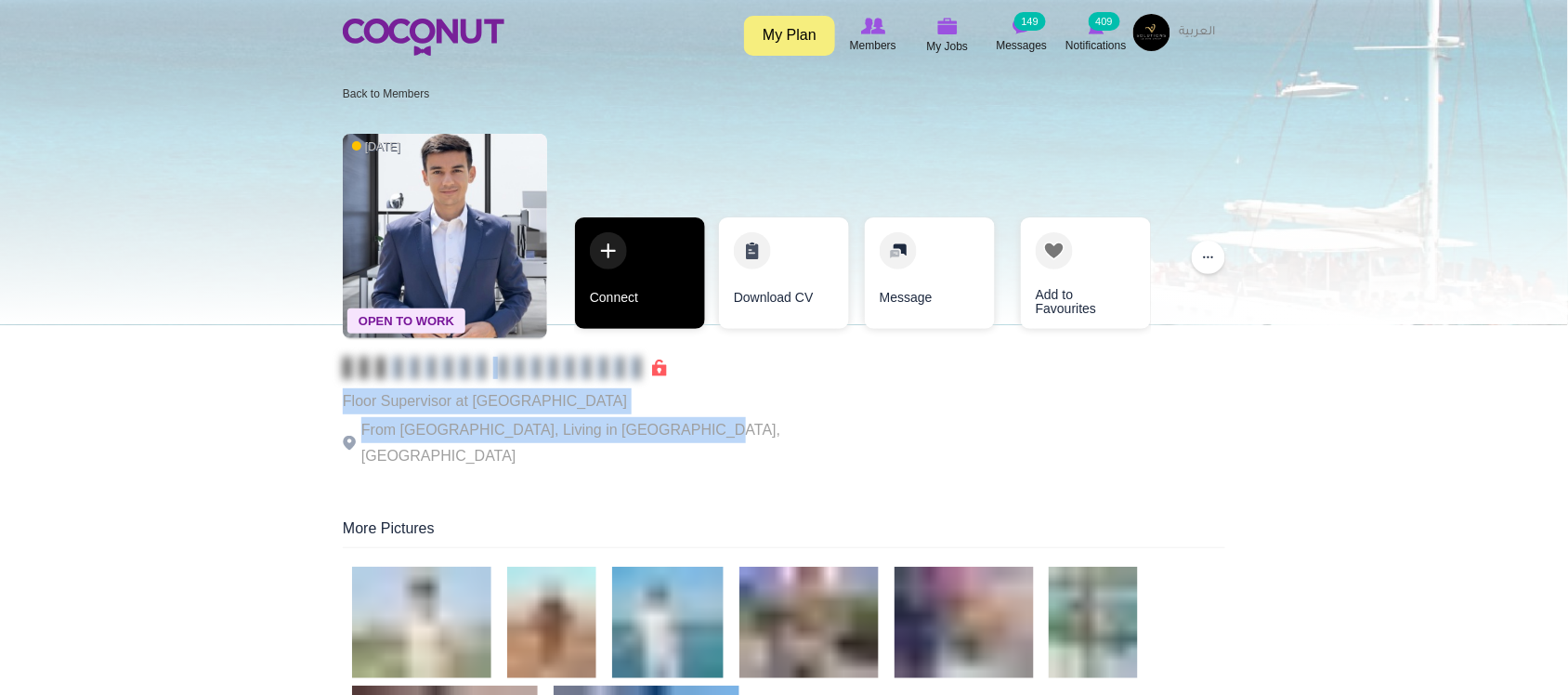
click at [637, 314] on link "Connect" at bounding box center [640, 272] width 130 height 111
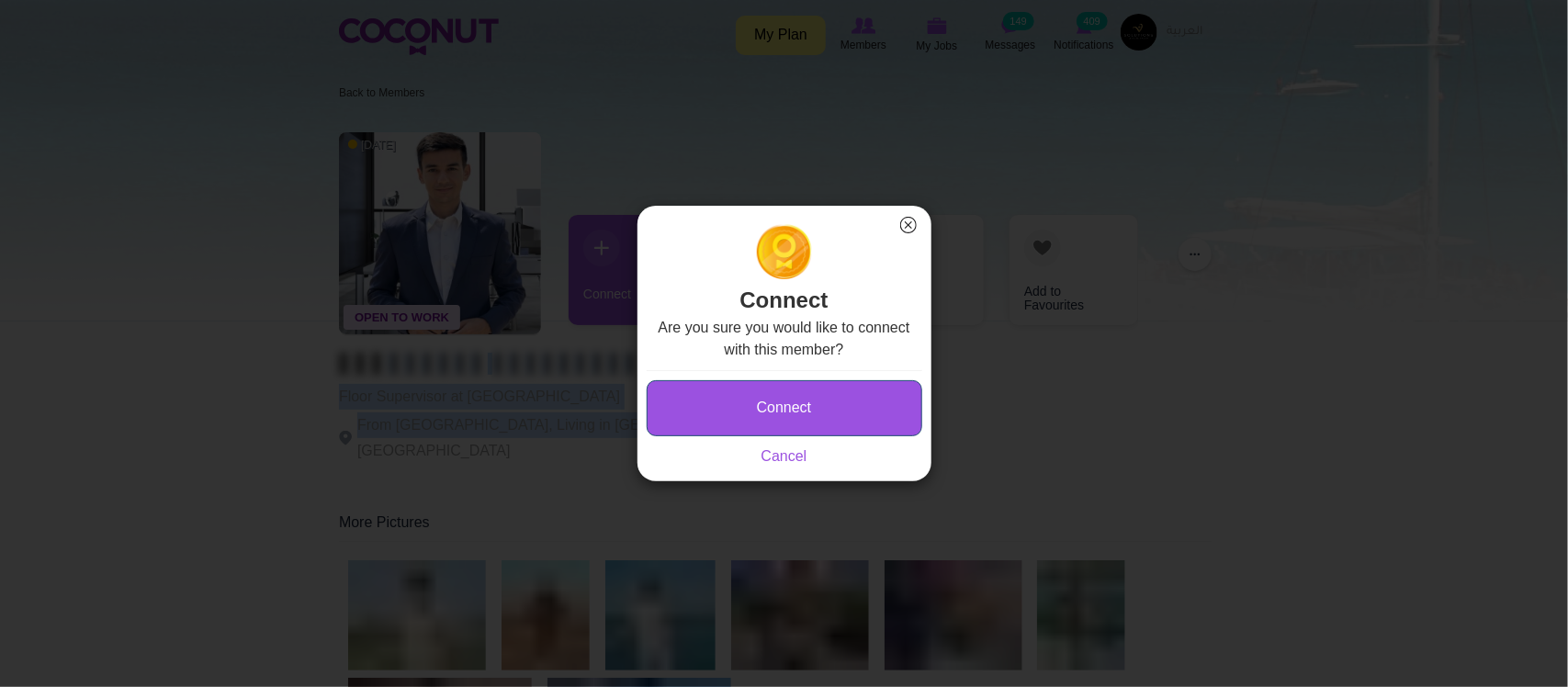
click at [856, 393] on button "Connect" at bounding box center [784, 408] width 276 height 56
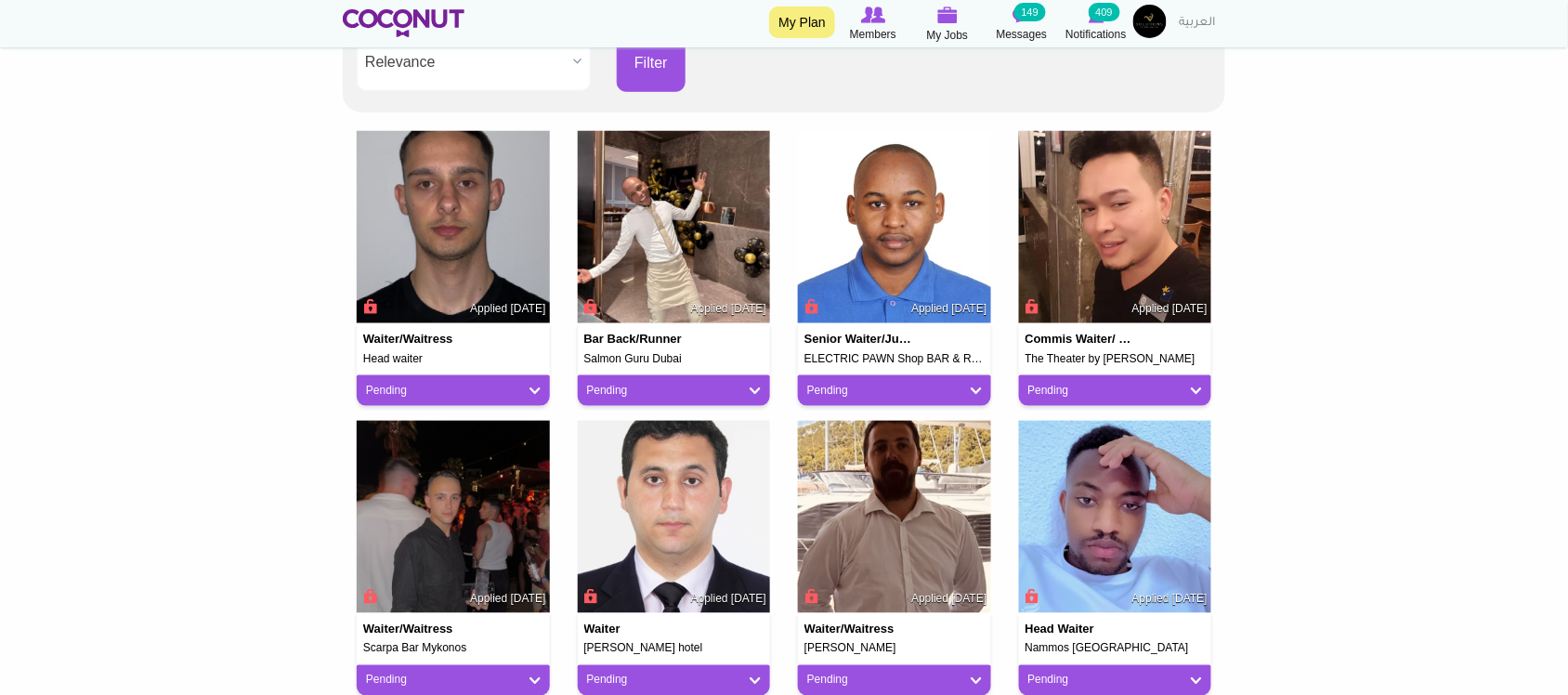
scroll to position [465, 0]
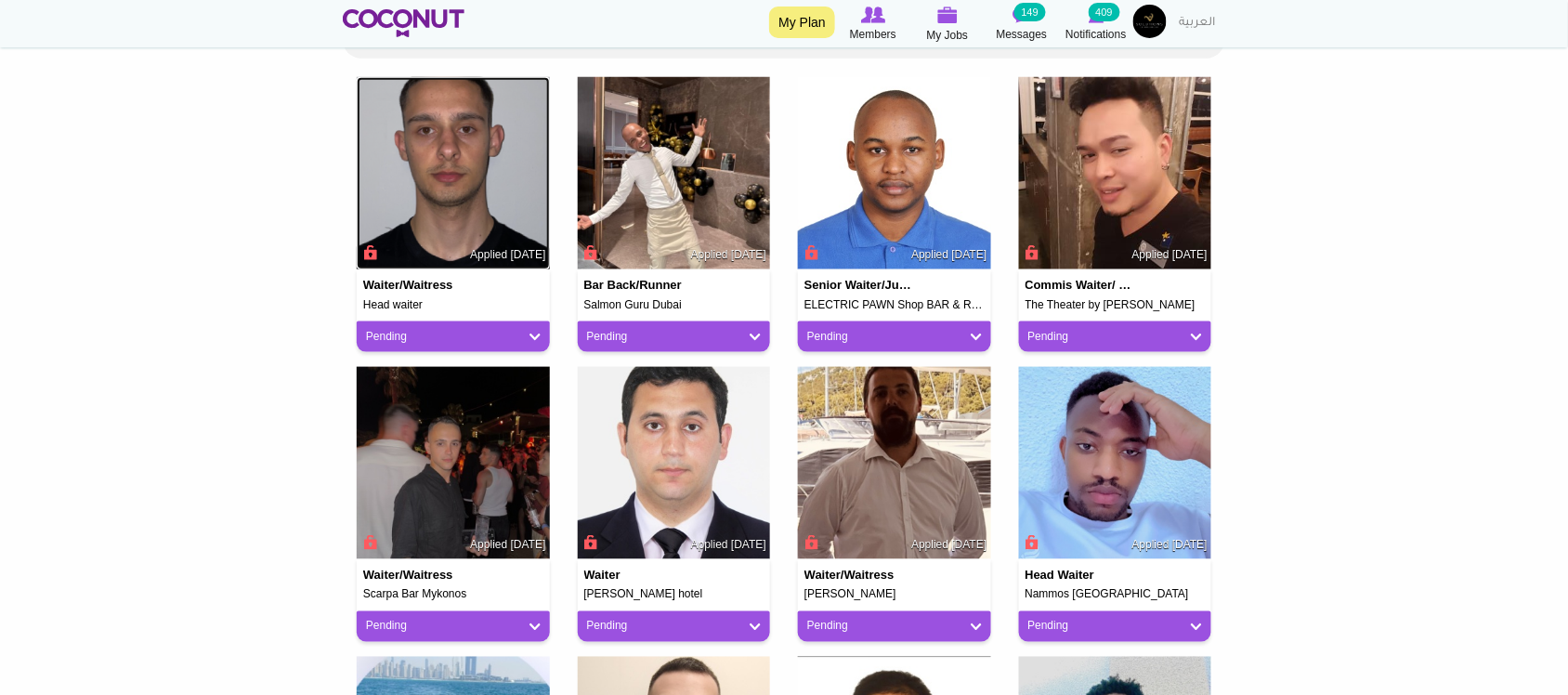
click at [444, 203] on img at bounding box center [453, 173] width 194 height 194
click at [657, 181] on img at bounding box center [674, 173] width 194 height 194
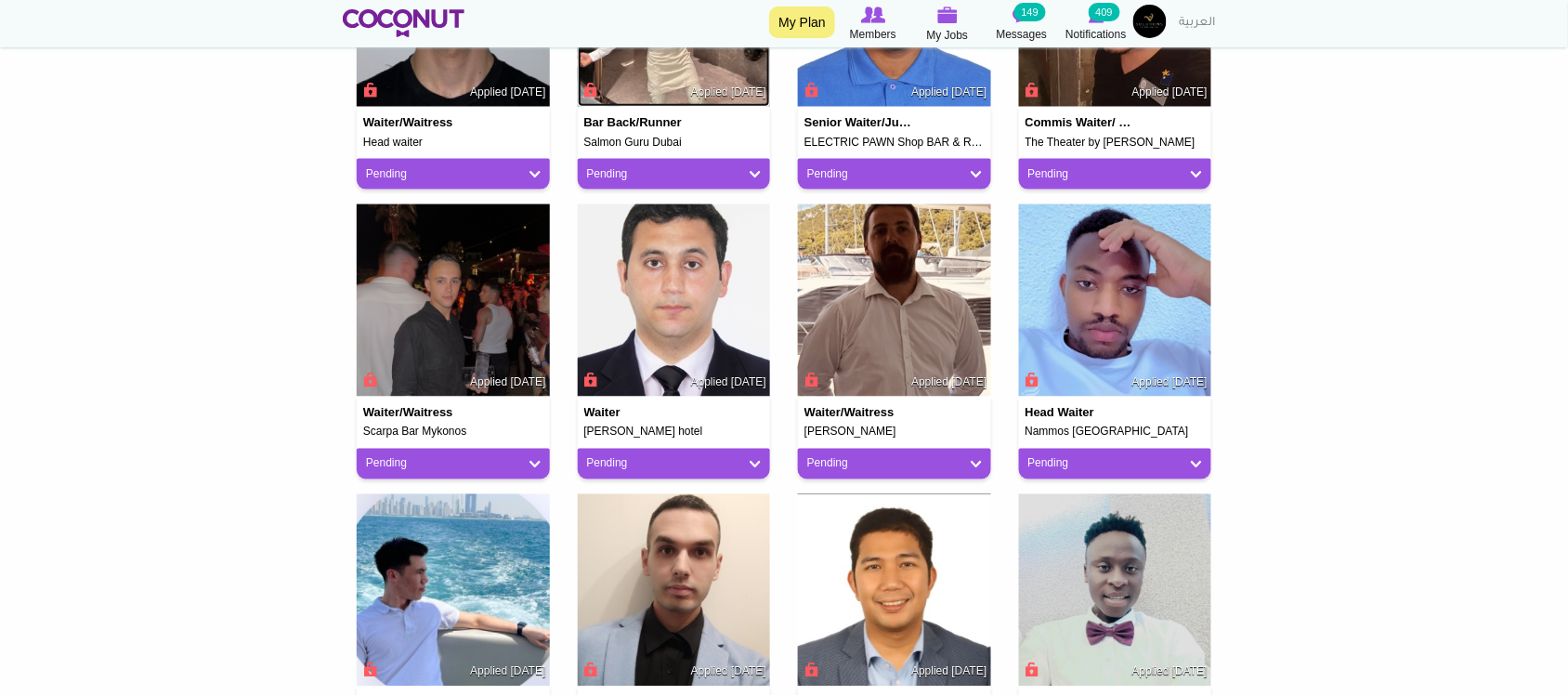
scroll to position [774, 0]
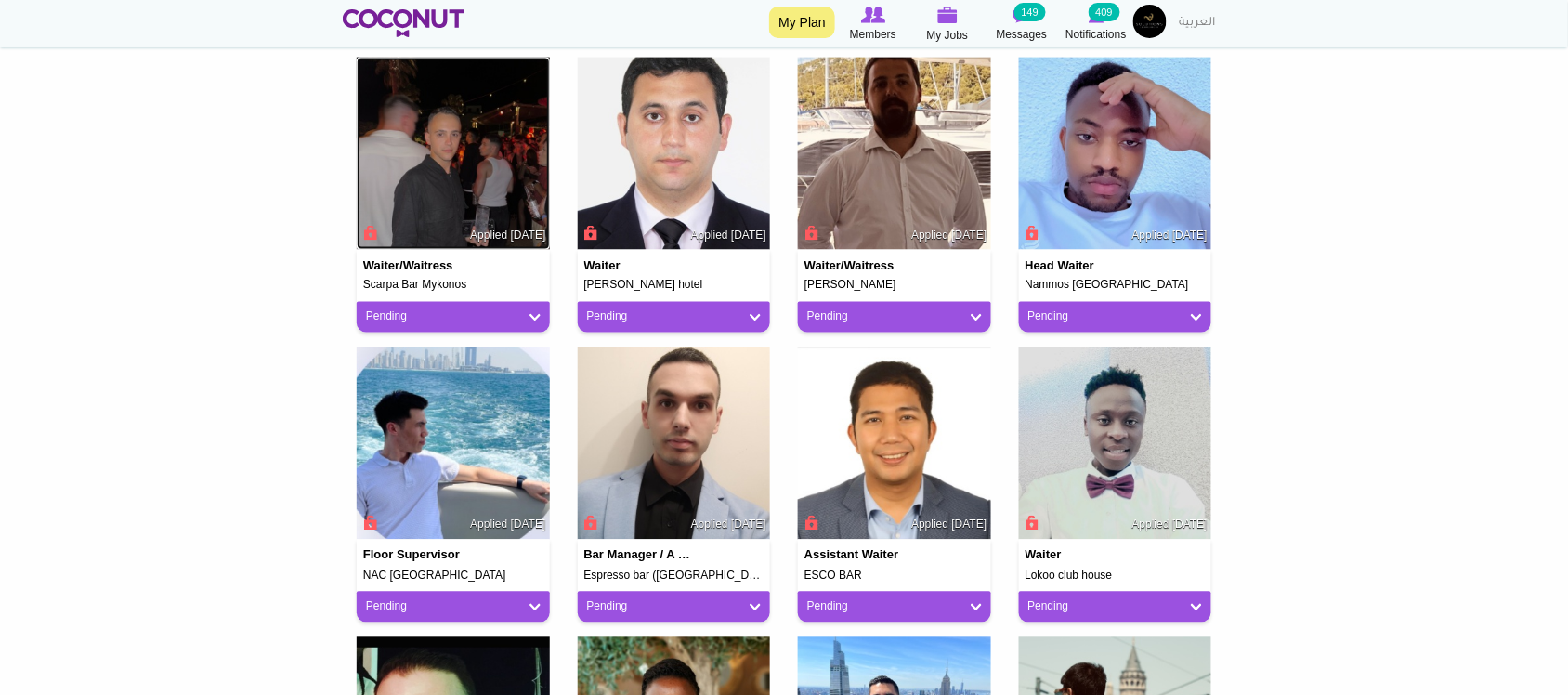
click at [443, 156] on img at bounding box center [453, 154] width 194 height 194
click at [914, 163] on img at bounding box center [894, 154] width 194 height 194
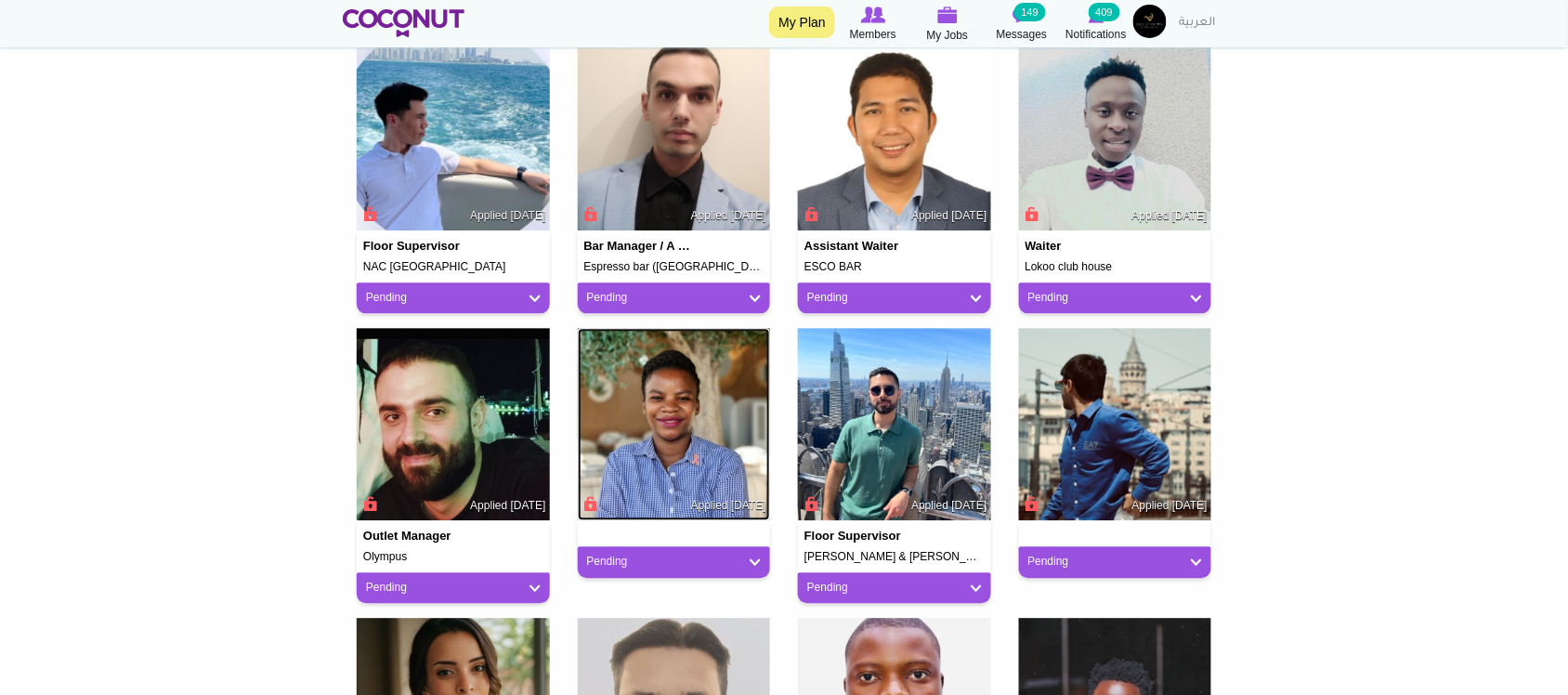
click at [698, 433] on img at bounding box center [674, 425] width 194 height 194
click at [925, 429] on img at bounding box center [894, 425] width 194 height 194
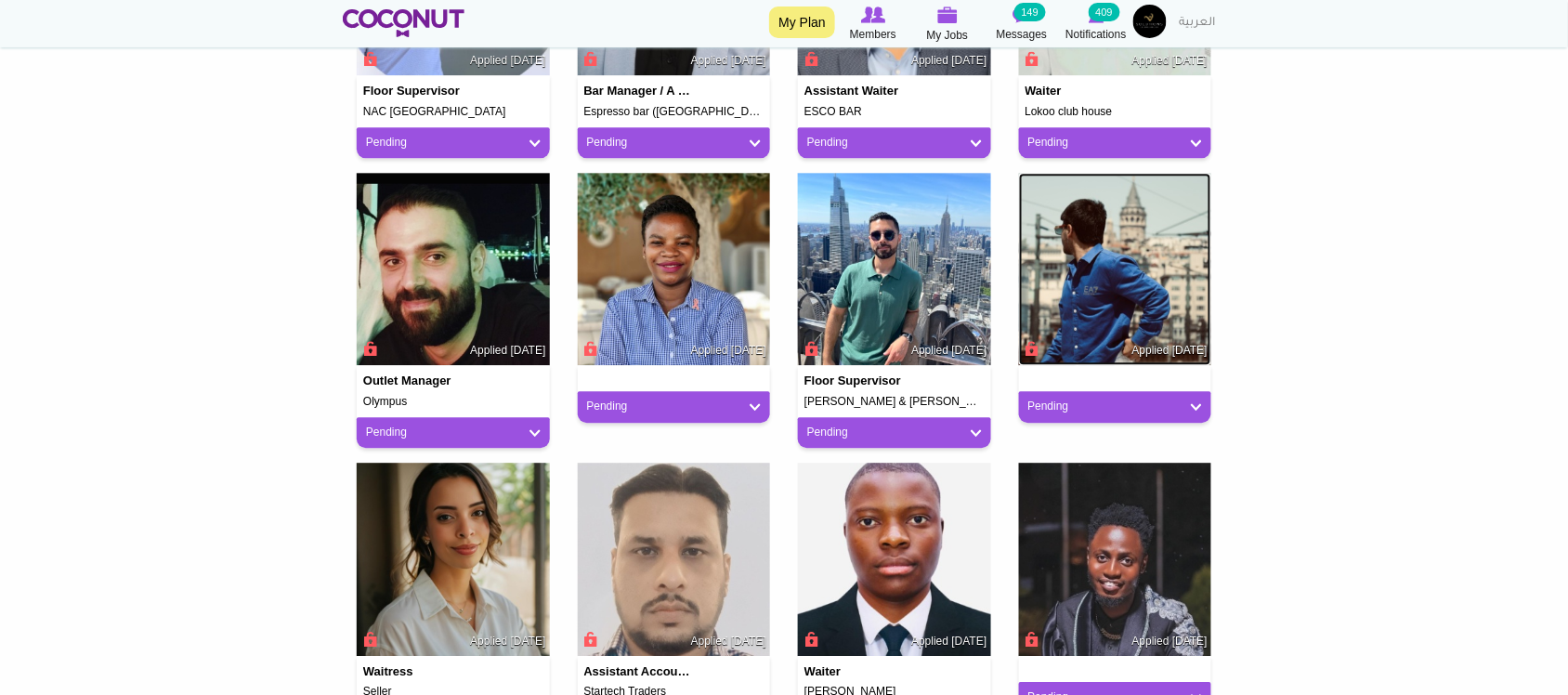
click at [1145, 241] on img at bounding box center [1115, 269] width 194 height 194
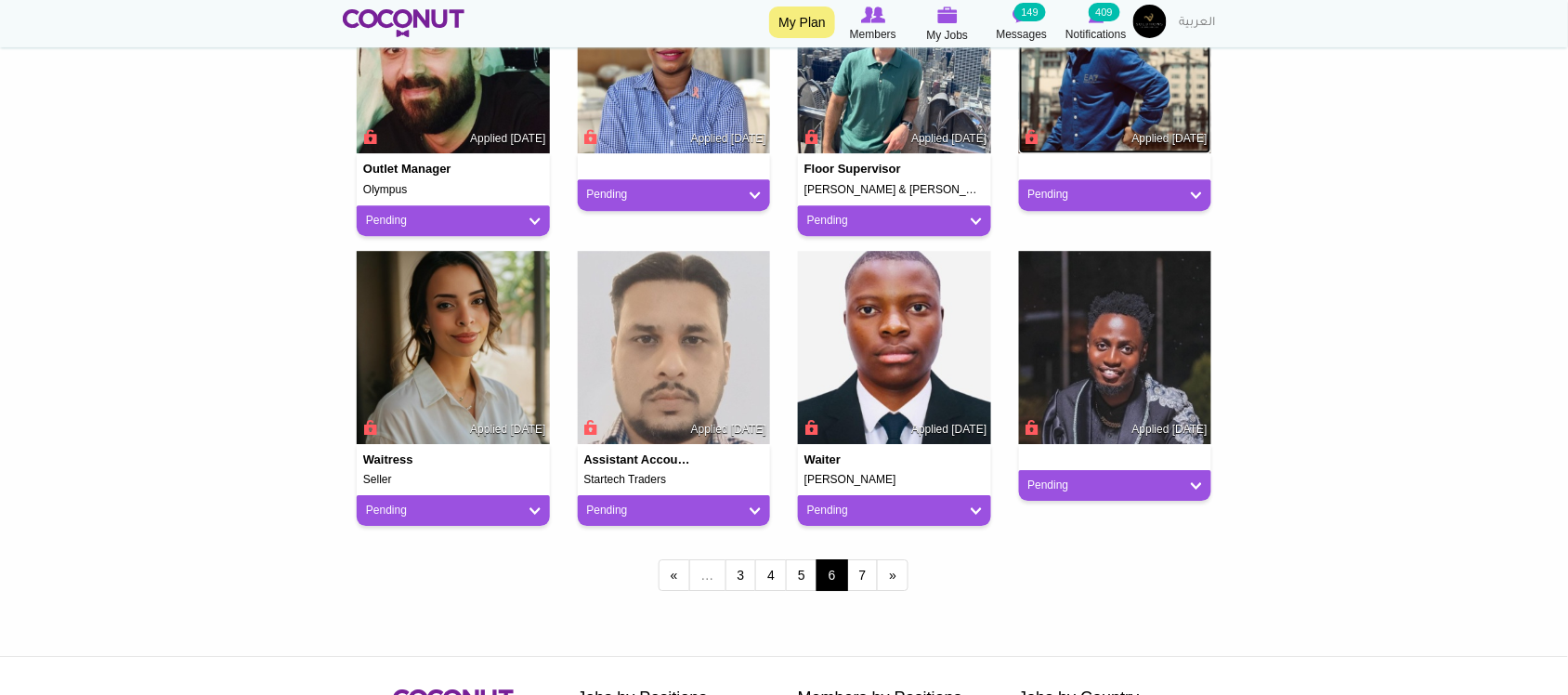
scroll to position [1548, 0]
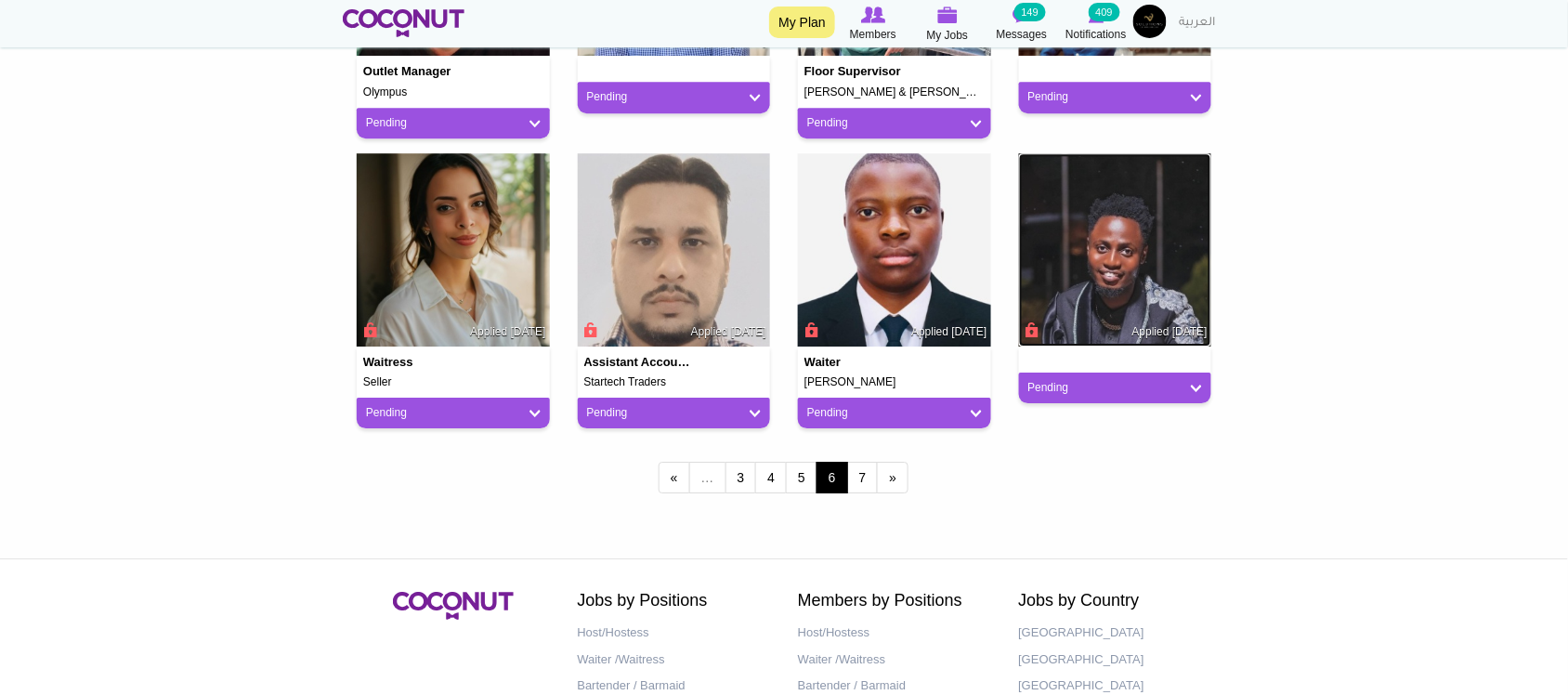
drag, startPoint x: 1120, startPoint y: 260, endPoint x: 471, endPoint y: 289, distance: 649.6
click at [1119, 260] on img at bounding box center [1115, 250] width 194 height 194
click at [453, 256] on img at bounding box center [453, 250] width 194 height 194
click at [847, 468] on span "6" at bounding box center [832, 478] width 32 height 32
click at [852, 476] on link "7" at bounding box center [863, 478] width 32 height 32
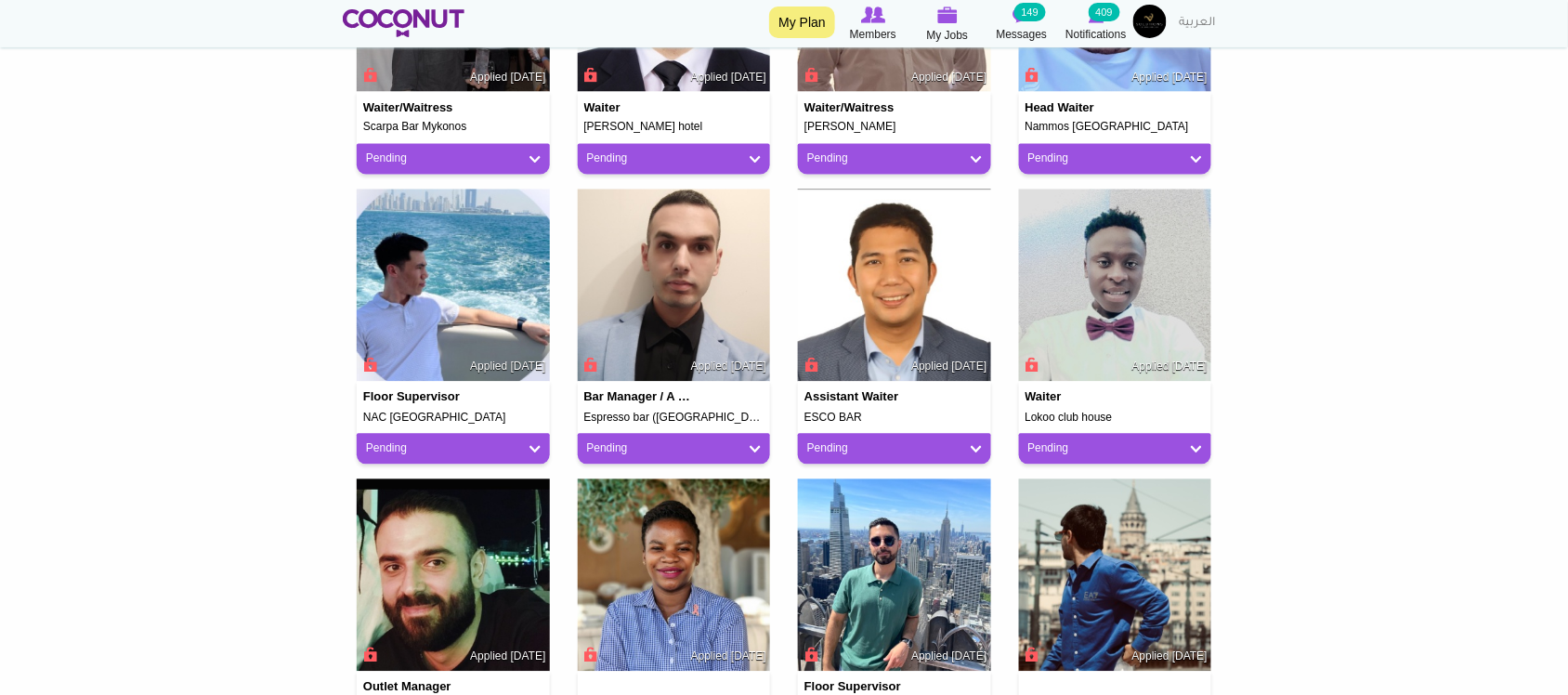
scroll to position [878, 0]
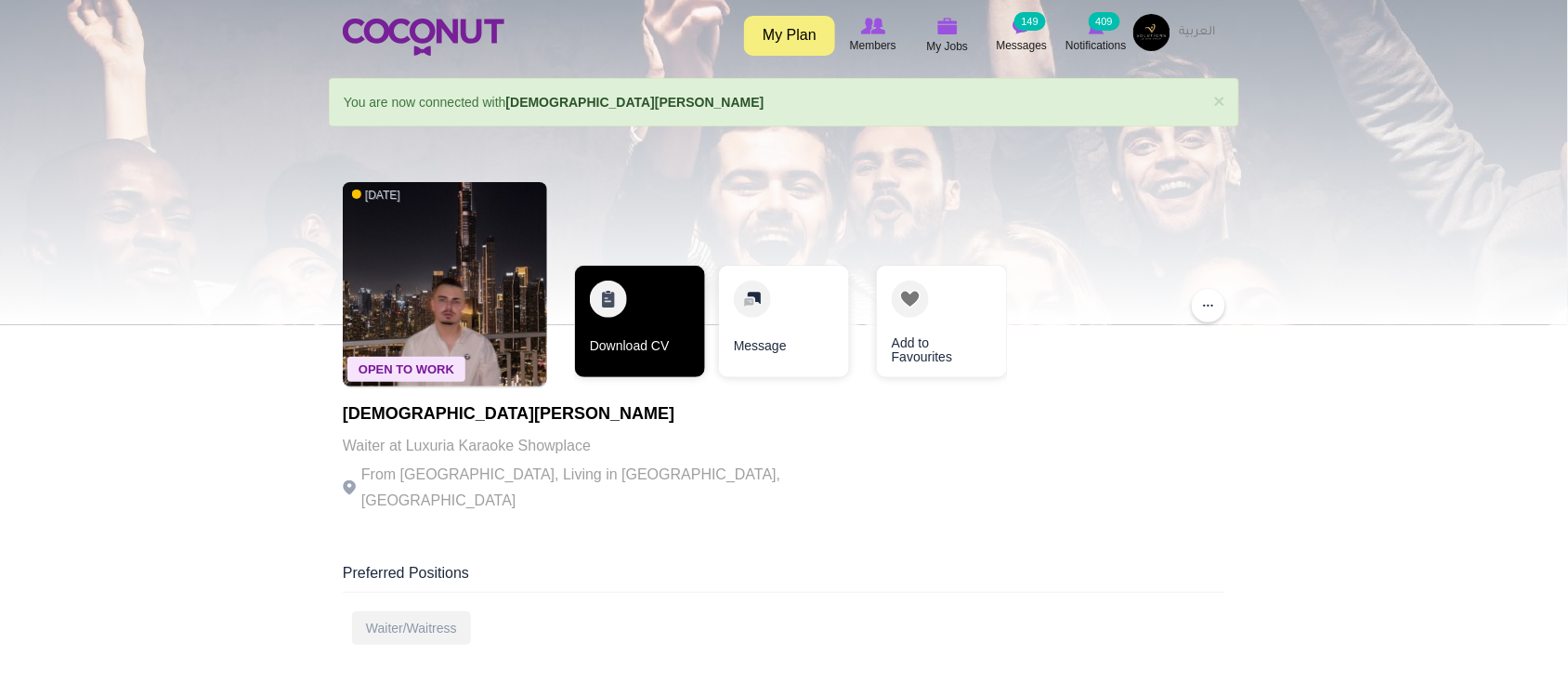
click at [656, 349] on link "Download CV" at bounding box center [640, 321] width 130 height 111
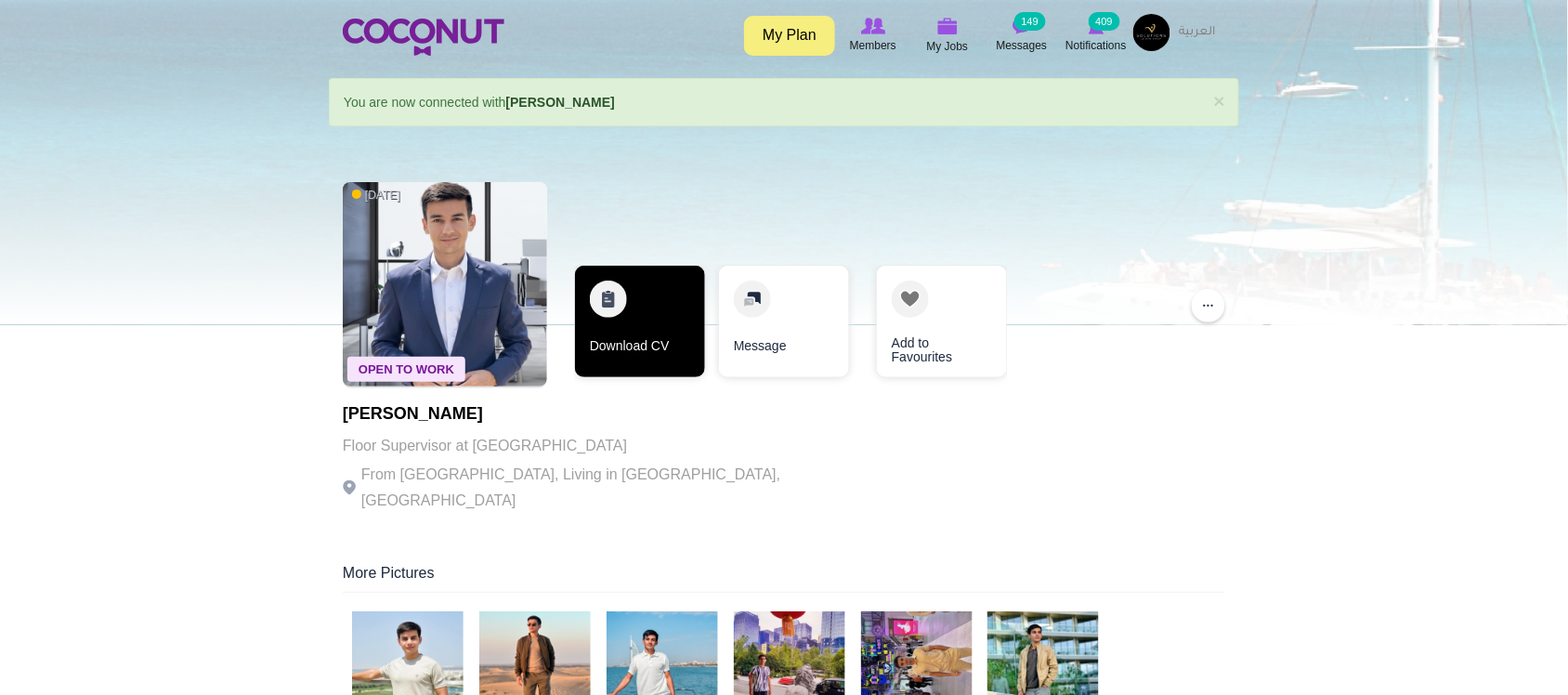
click at [637, 346] on link "Download CV" at bounding box center [640, 321] width 130 height 111
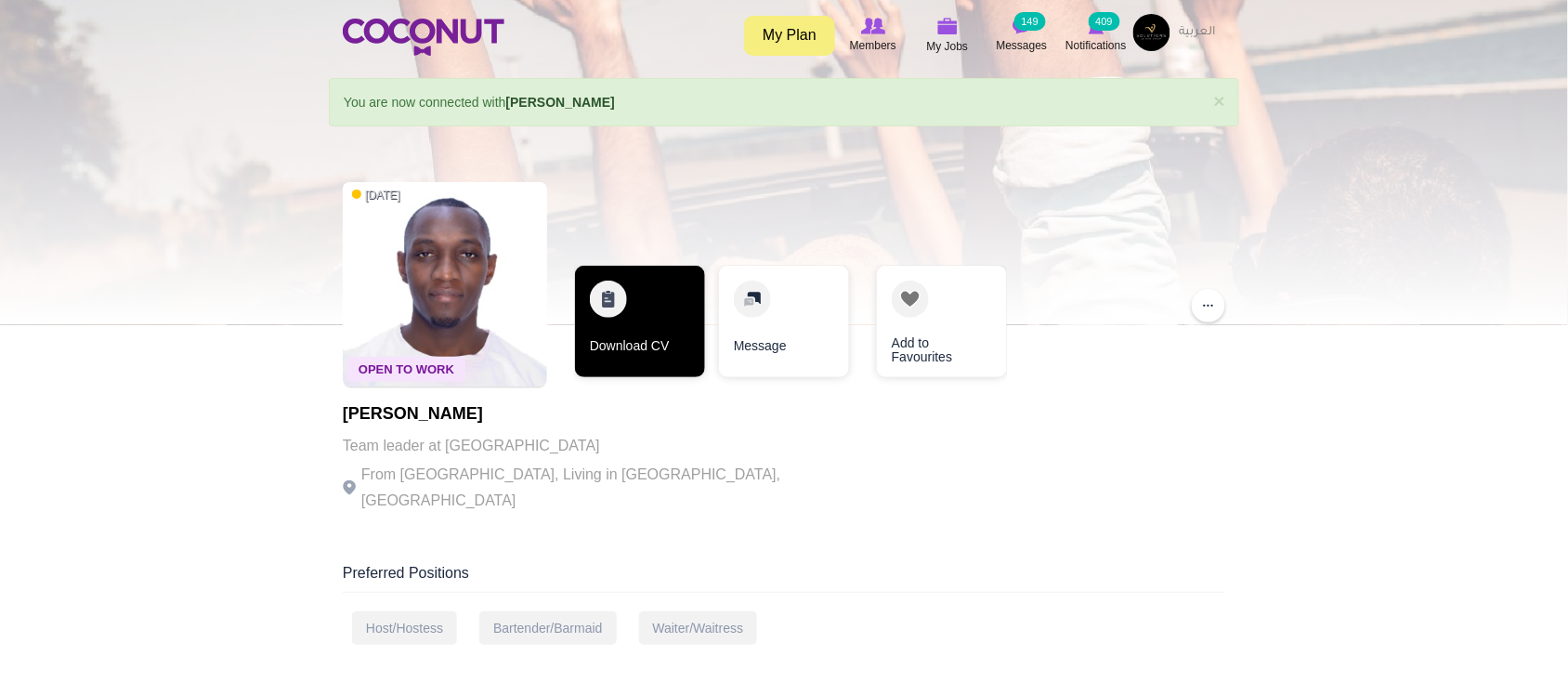
click at [662, 337] on link "Download CV" at bounding box center [640, 321] width 130 height 111
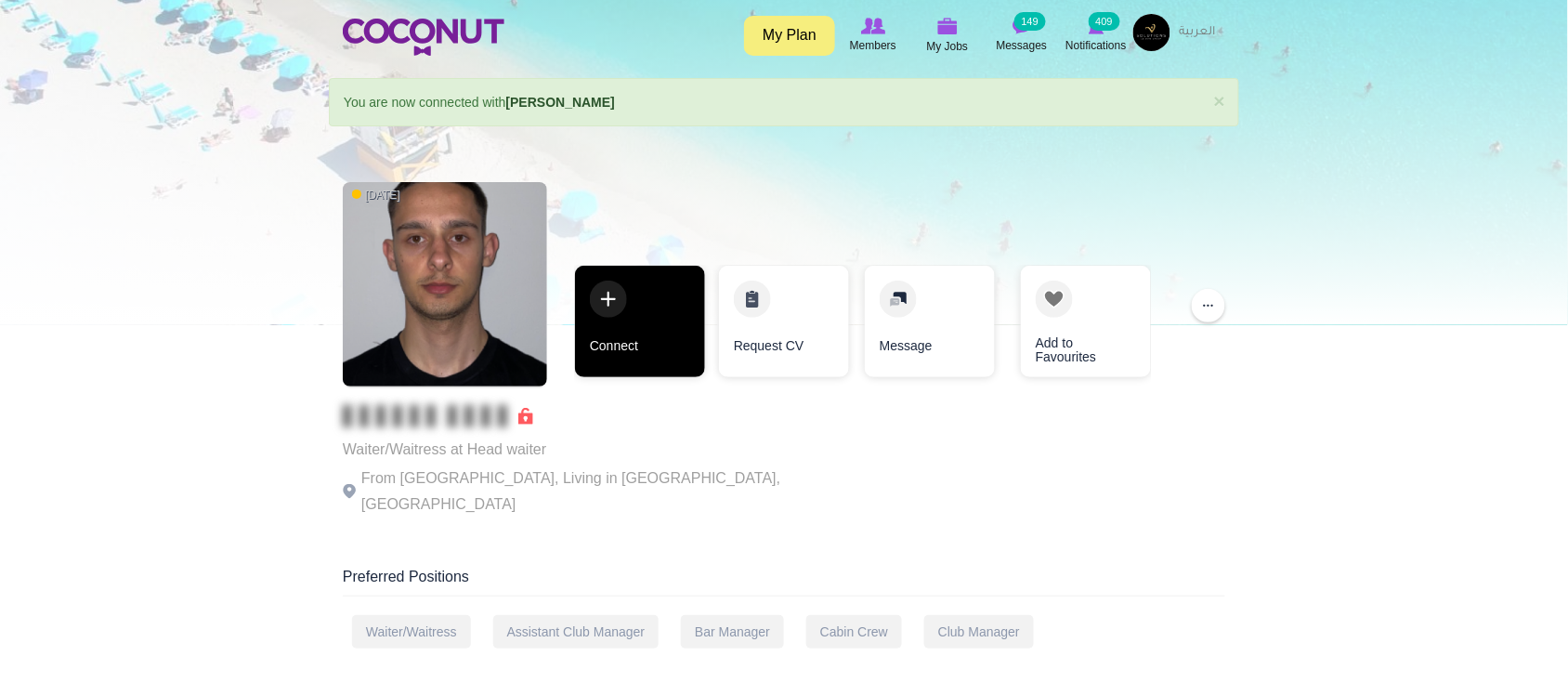
click at [639, 349] on link "Connect" at bounding box center [640, 321] width 130 height 111
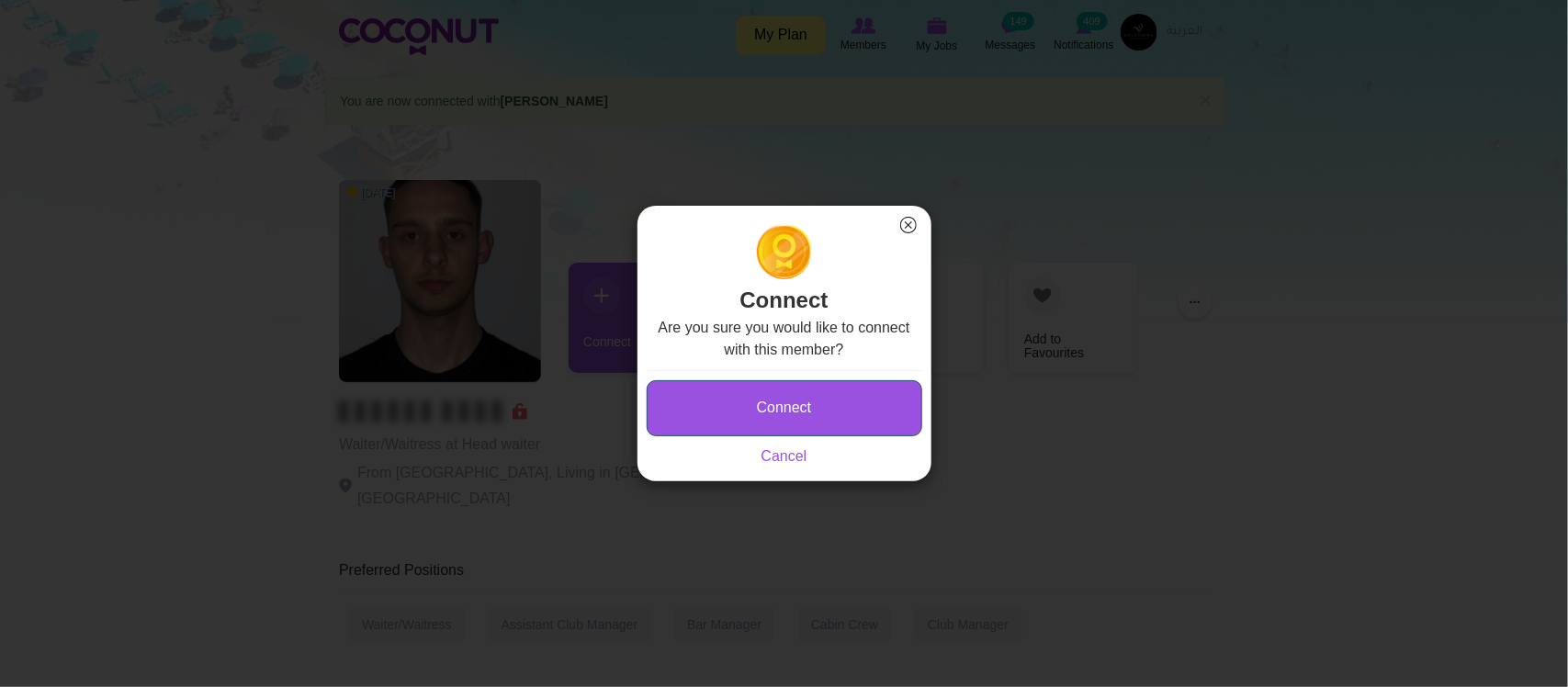
click at [769, 411] on button "Connect" at bounding box center [784, 408] width 276 height 56
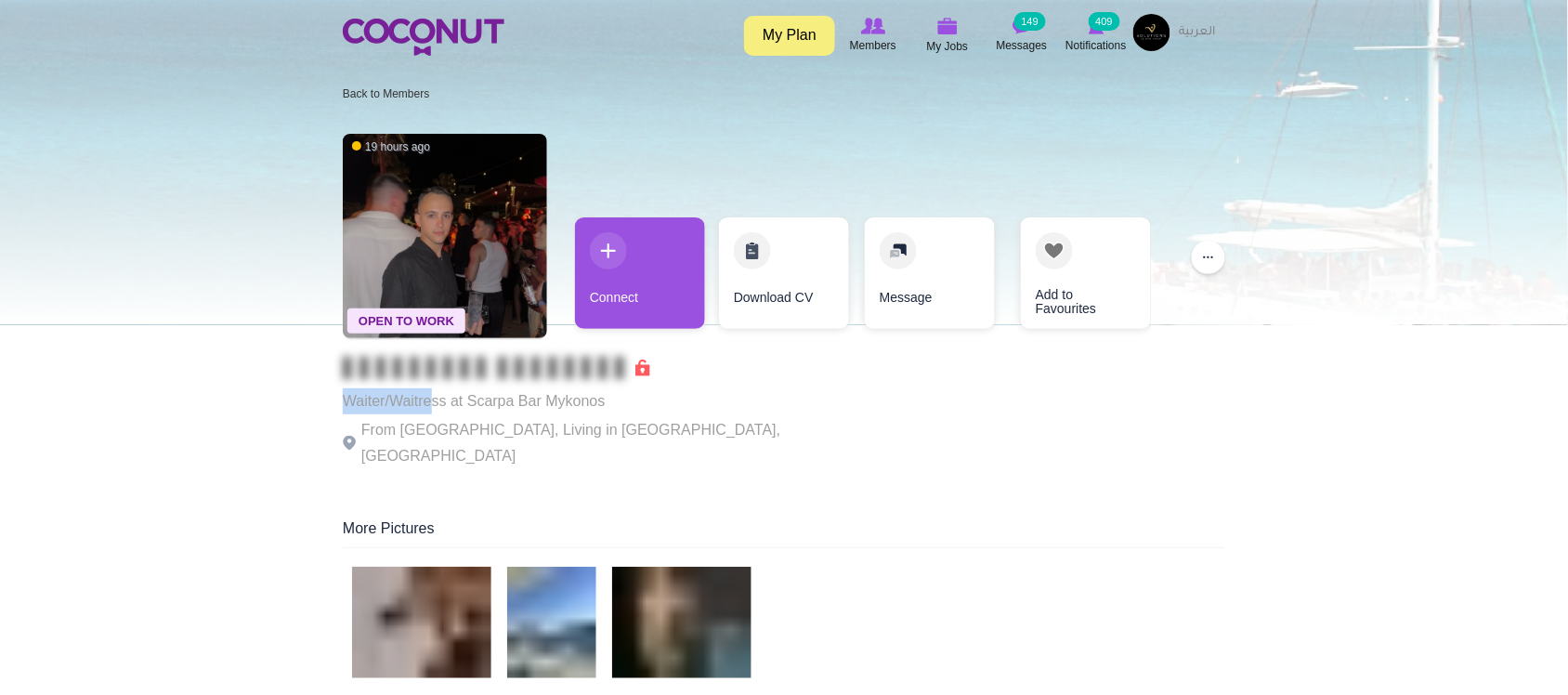
drag, startPoint x: 342, startPoint y: 386, endPoint x: 583, endPoint y: 406, distance: 241.8
click at [480, 399] on div "Waiter/Waitress at Scarpa Bar Mykonos From Greece, Living in Lamia, Greece" at bounding box center [598, 413] width 511 height 112
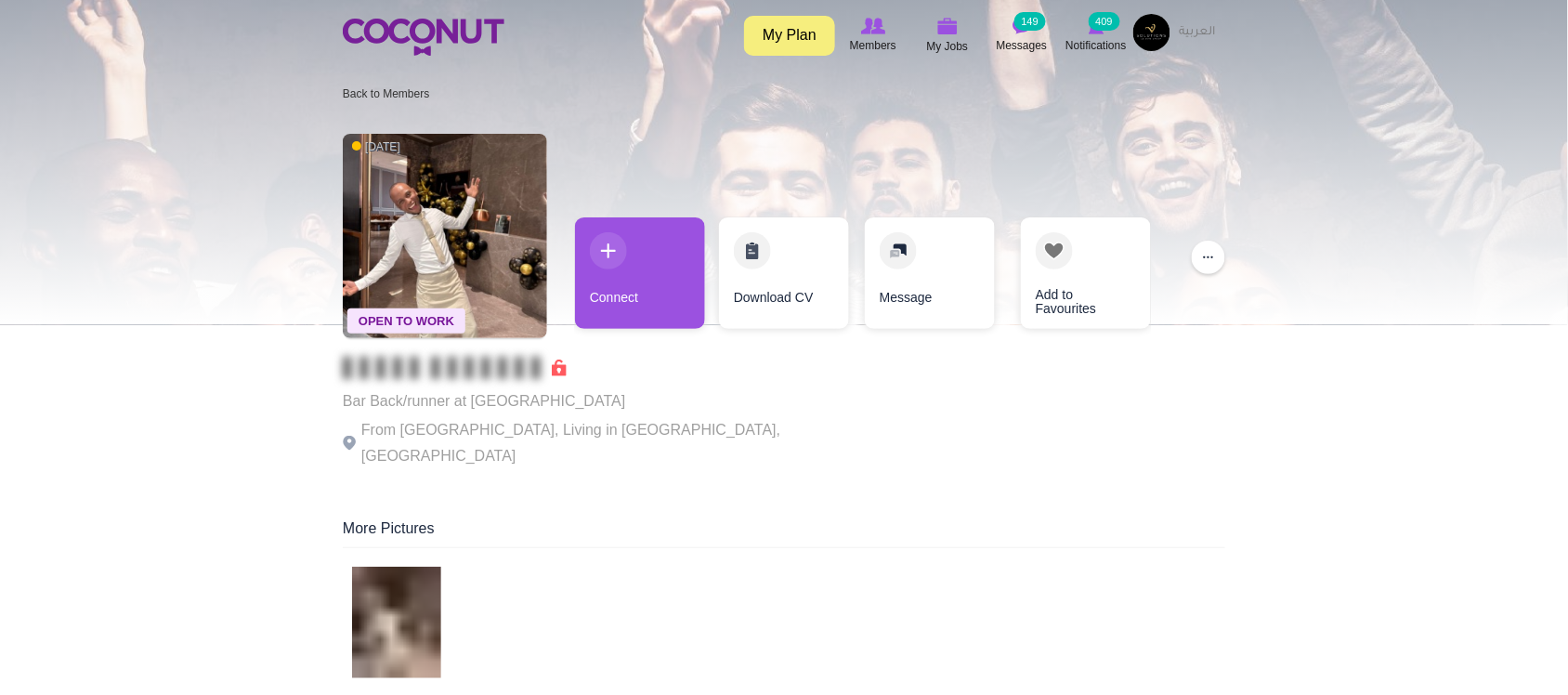
click at [482, 419] on p "From [GEOGRAPHIC_DATA], Living in [GEOGRAPHIC_DATA], [GEOGRAPHIC_DATA]" at bounding box center [598, 443] width 511 height 52
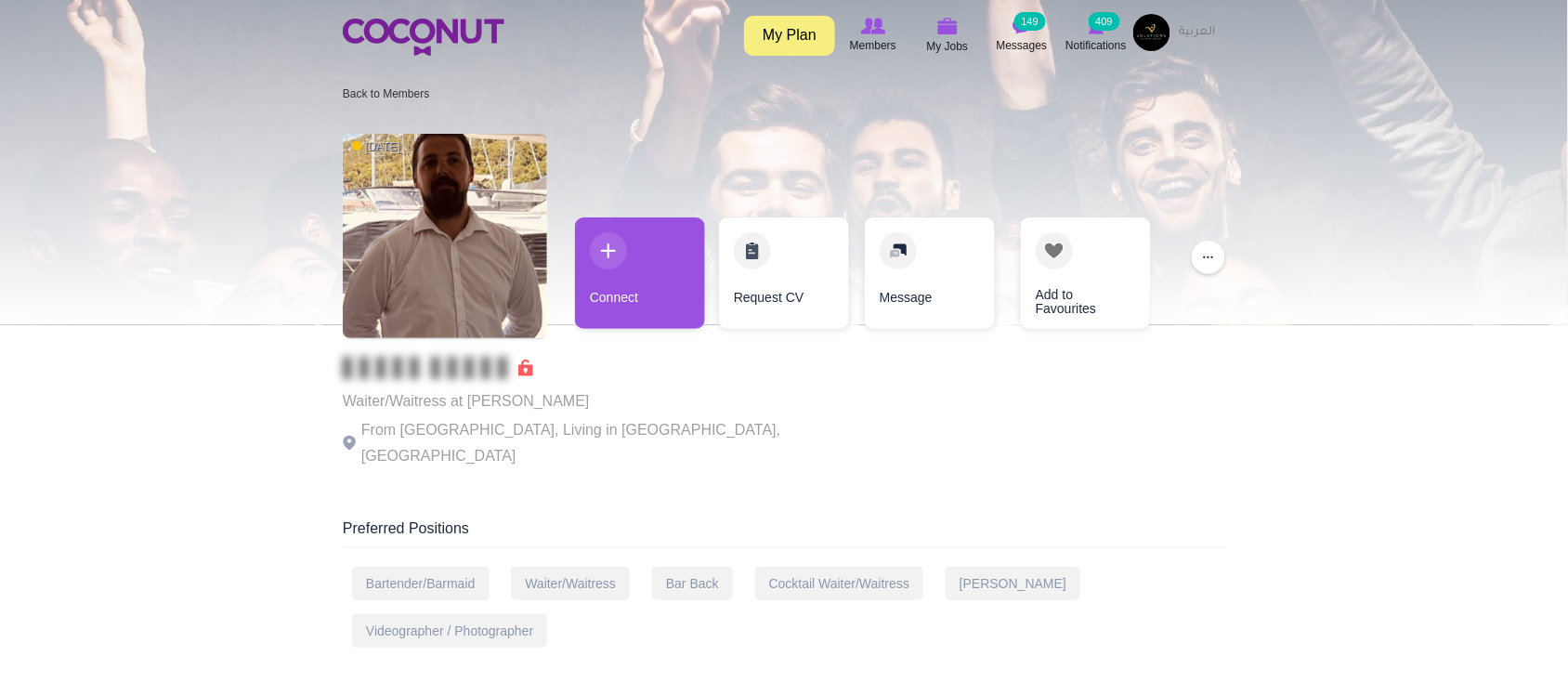
click at [497, 383] on div "Waiter/Waitress at Marina drage From Serbia, Living in Novi Sad, Serbia" at bounding box center [598, 413] width 511 height 112
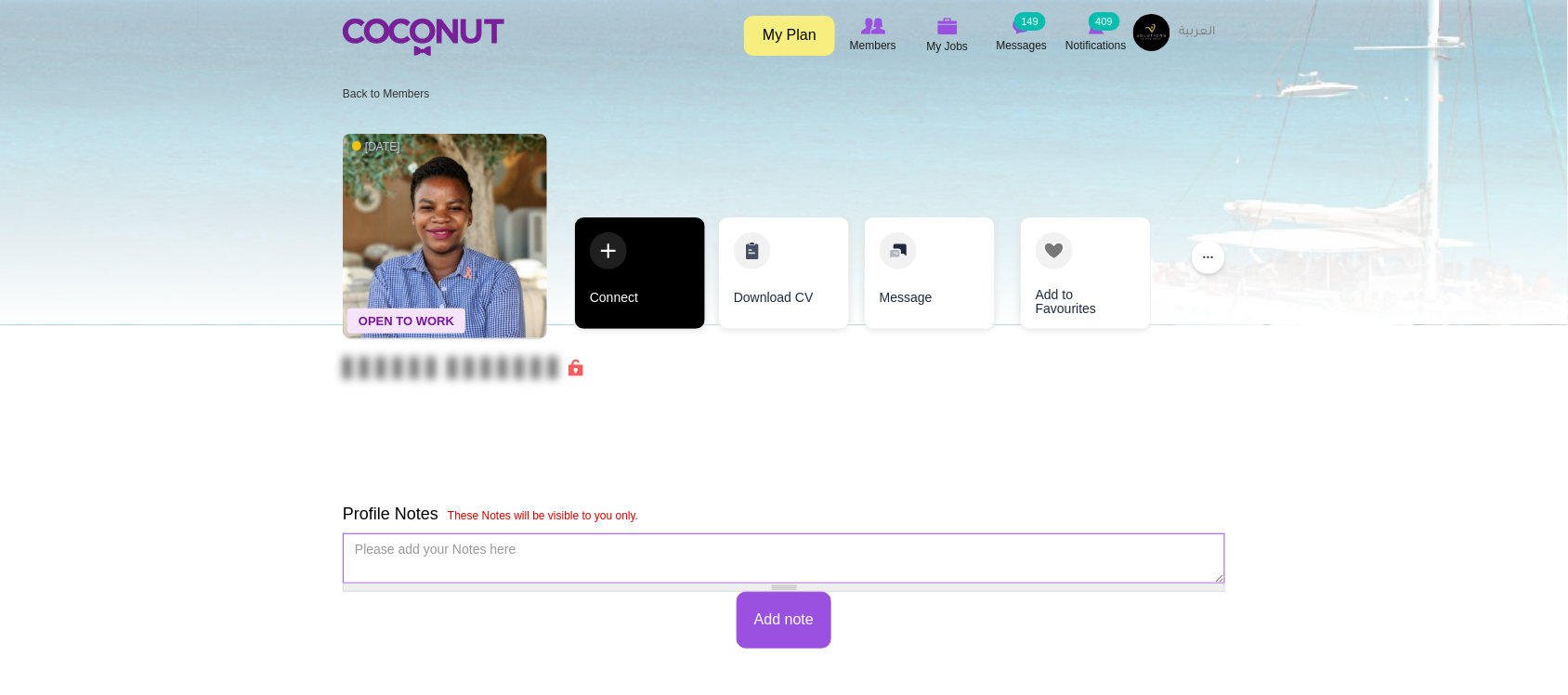
click at [629, 302] on link "Connect" at bounding box center [640, 272] width 130 height 111
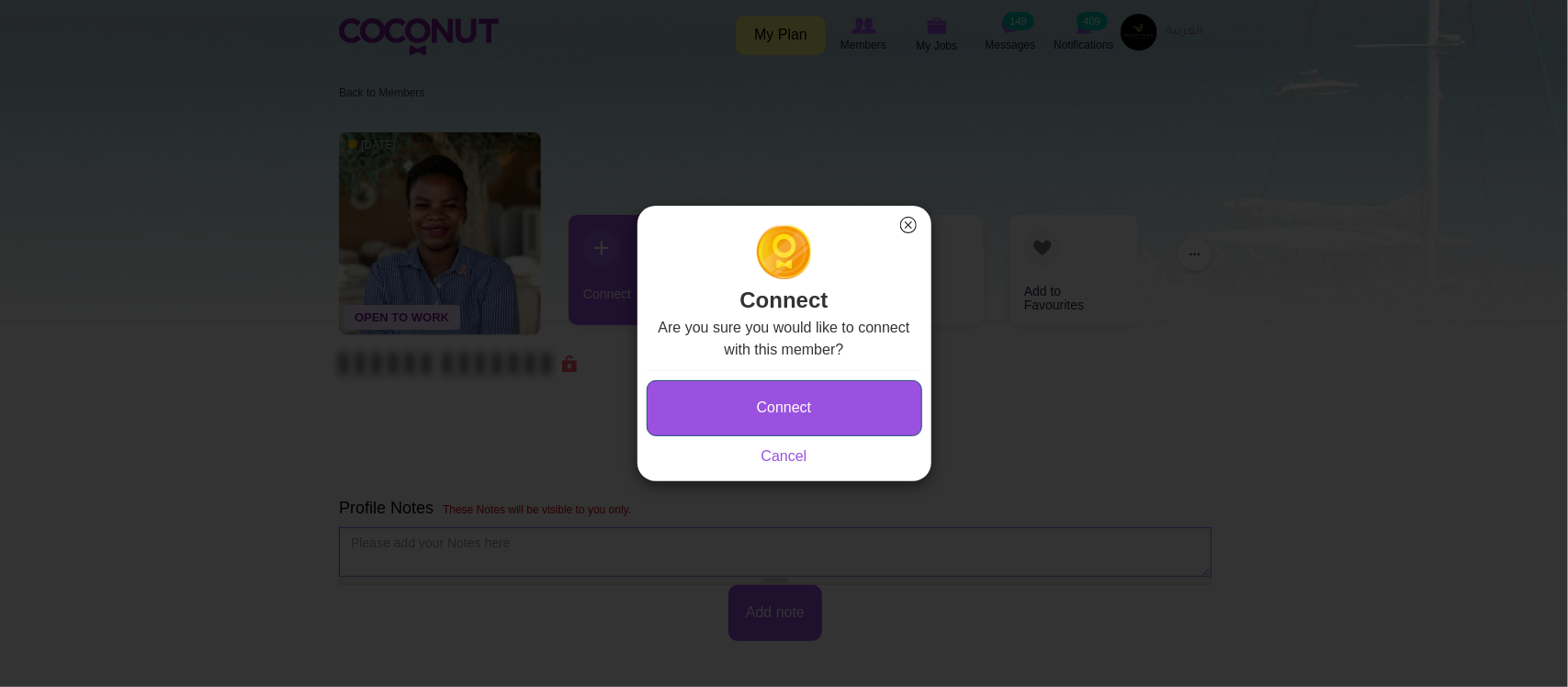
click at [806, 406] on button "Connect" at bounding box center [784, 408] width 276 height 56
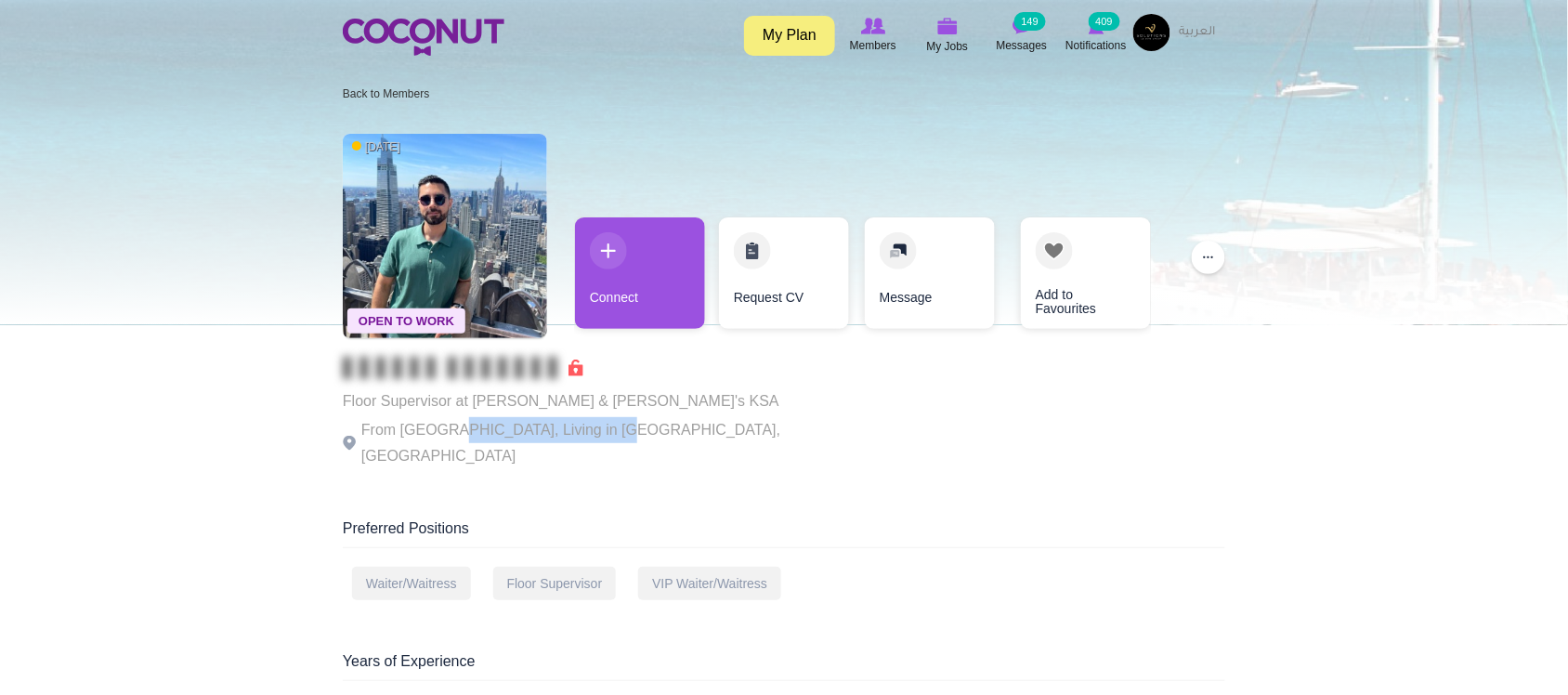
drag, startPoint x: 607, startPoint y: 432, endPoint x: 616, endPoint y: 433, distance: 9.1
click at [616, 433] on p "From [GEOGRAPHIC_DATA], Living in [GEOGRAPHIC_DATA], [GEOGRAPHIC_DATA]" at bounding box center [598, 443] width 511 height 52
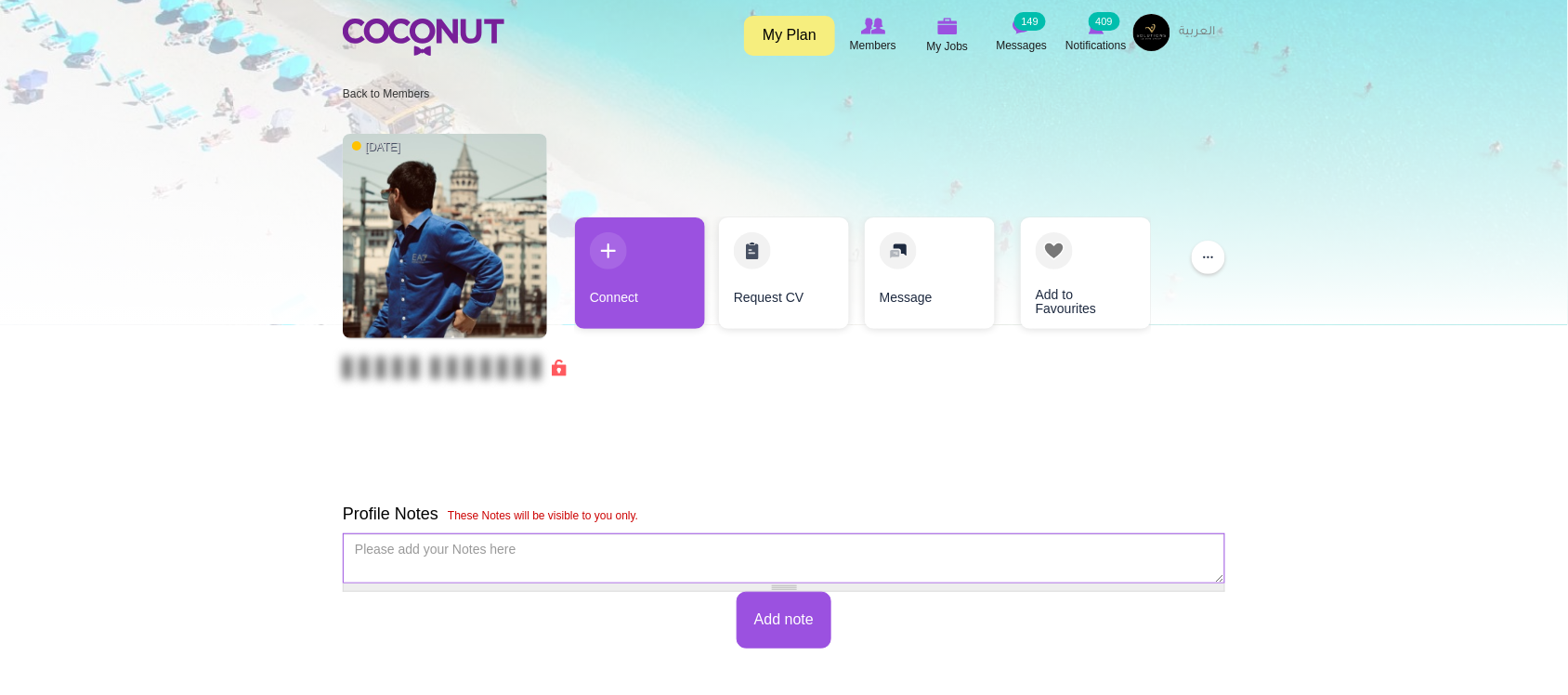
click at [605, 418] on div "1 week ago Connect Request CV Message Add to Favourites ... Block User" at bounding box center [784, 292] width 883 height 335
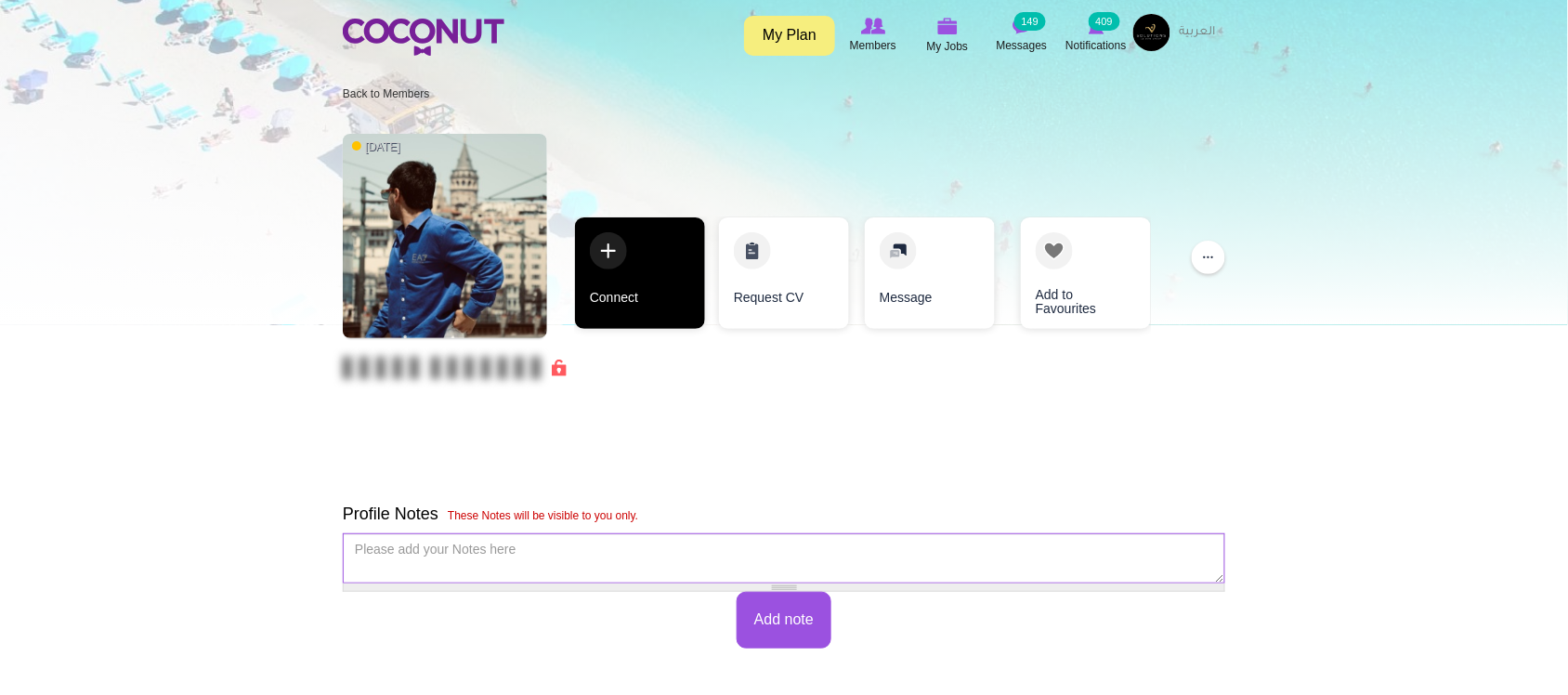
click at [627, 309] on link "Connect" at bounding box center [640, 272] width 130 height 111
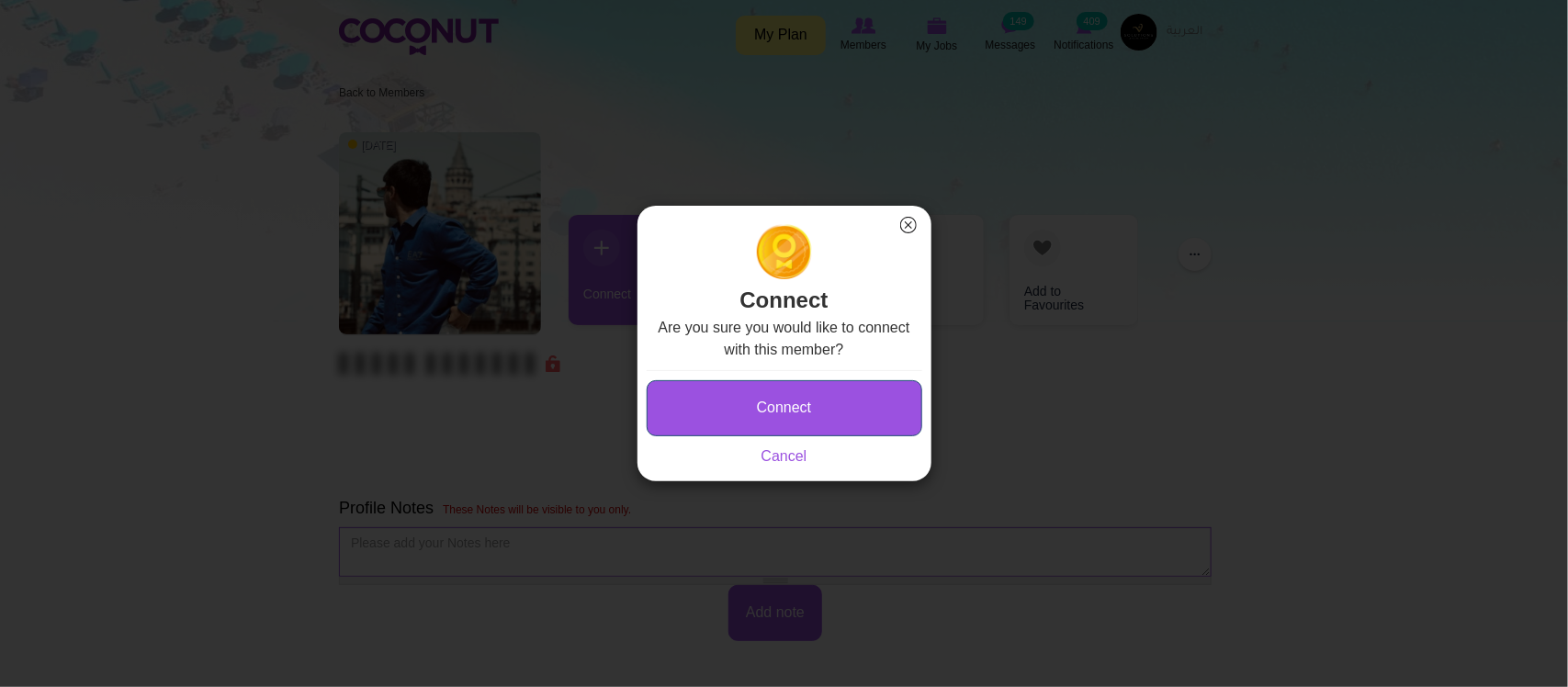
drag, startPoint x: 763, startPoint y: 424, endPoint x: 744, endPoint y: 423, distance: 19.0
click at [762, 424] on button "Connect" at bounding box center [784, 408] width 276 height 56
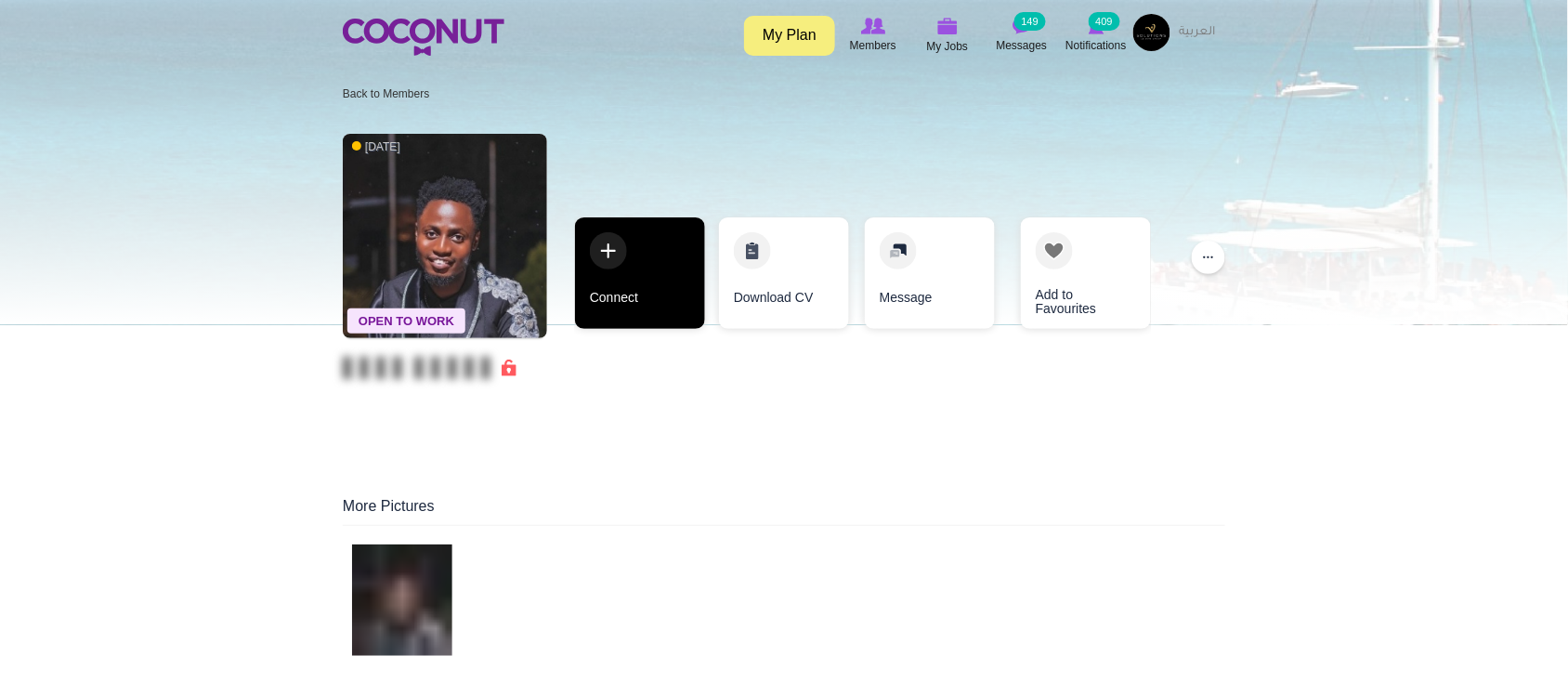
click at [628, 300] on link "Connect" at bounding box center [640, 272] width 130 height 111
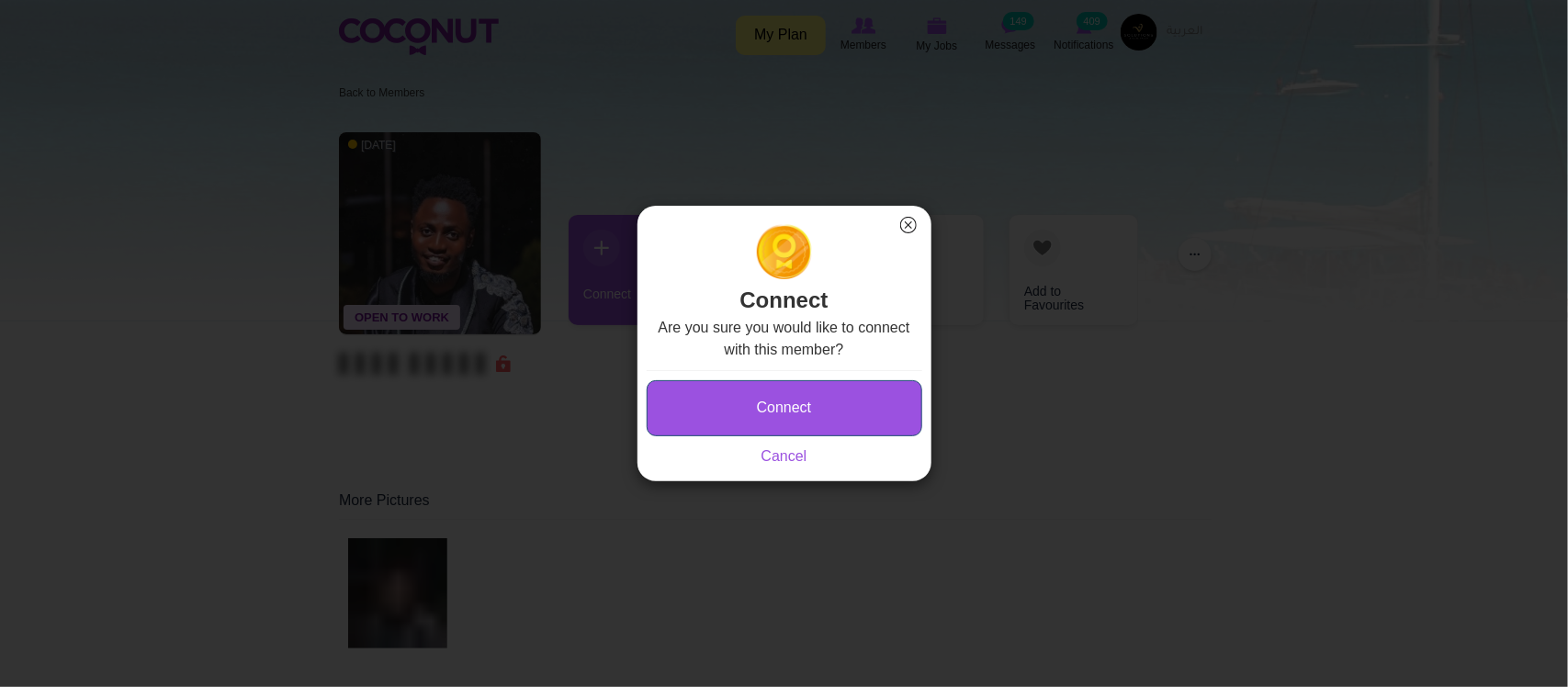
click at [760, 406] on button "Connect" at bounding box center [784, 408] width 276 height 56
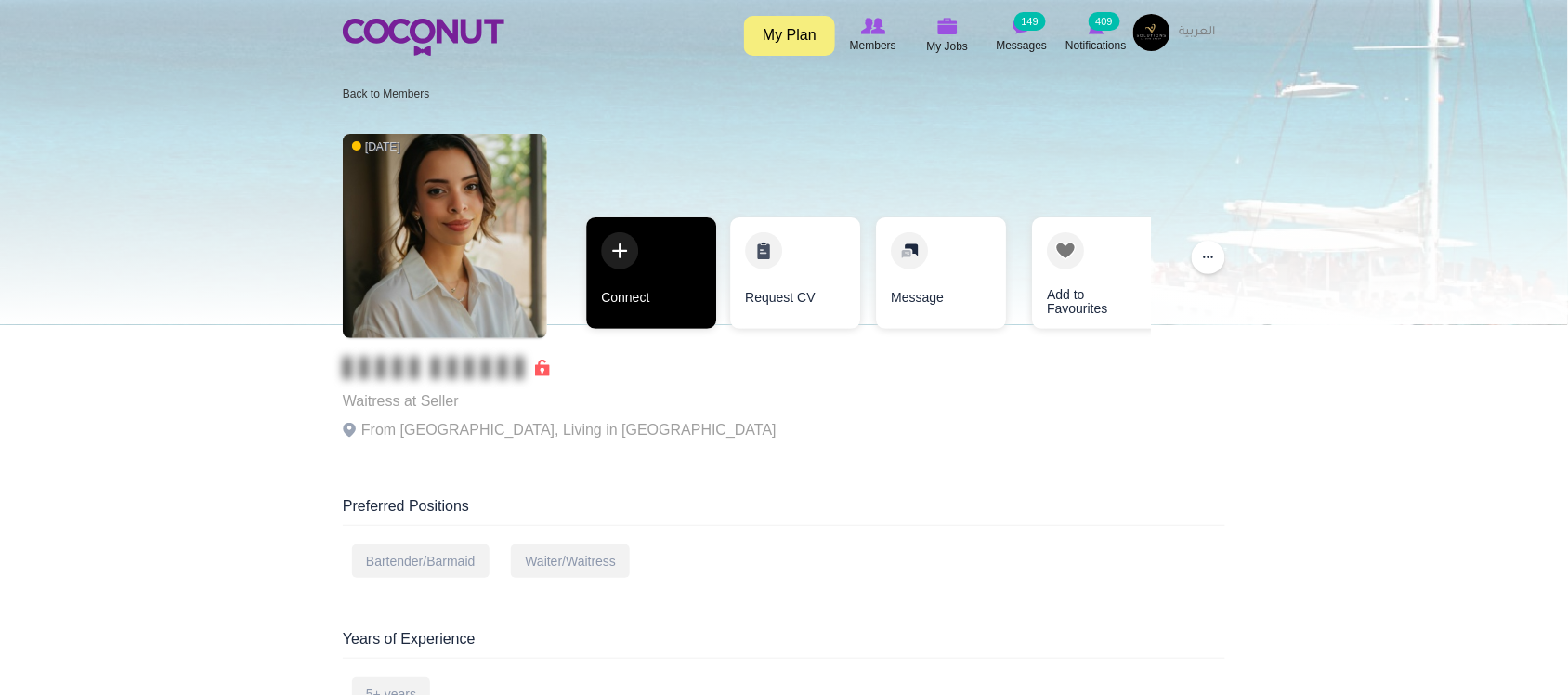
click at [645, 314] on link "Connect" at bounding box center [651, 272] width 130 height 111
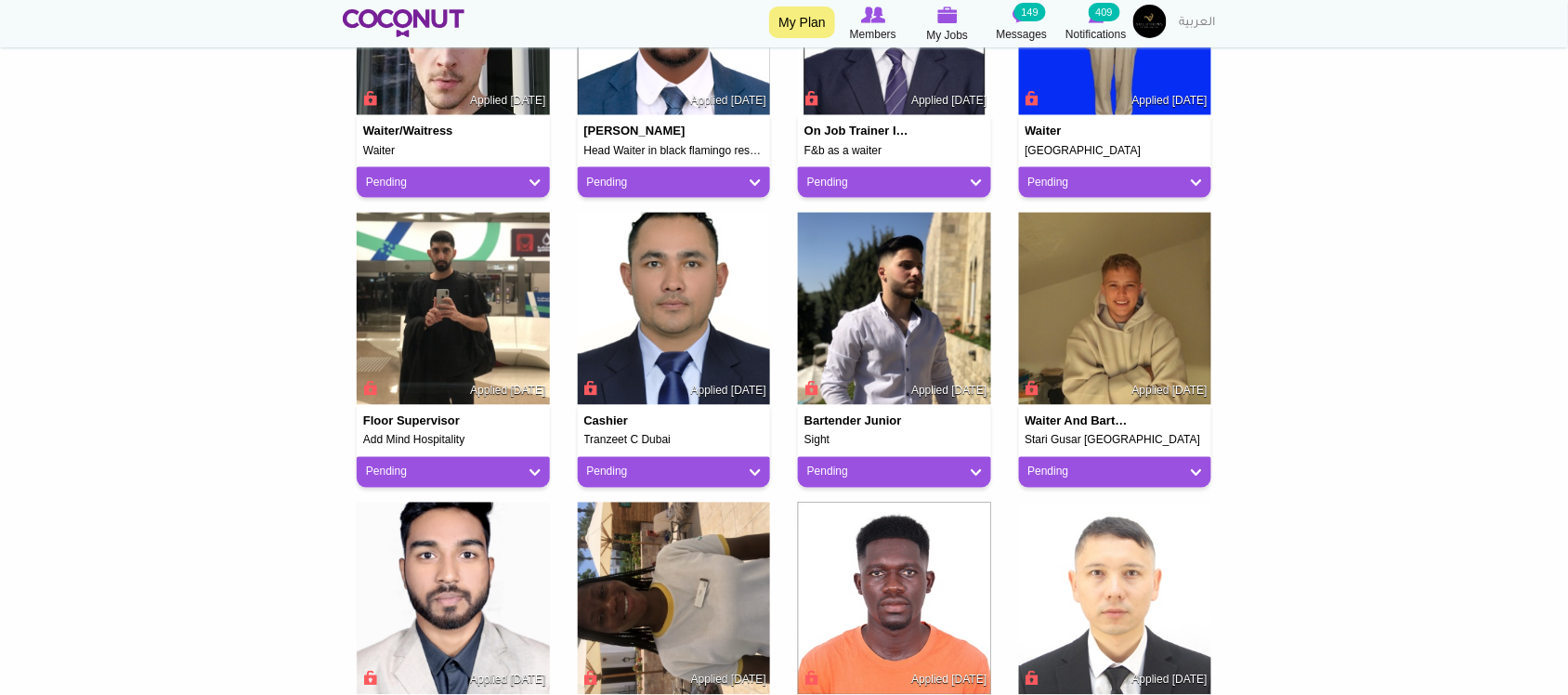
scroll to position [465, 0]
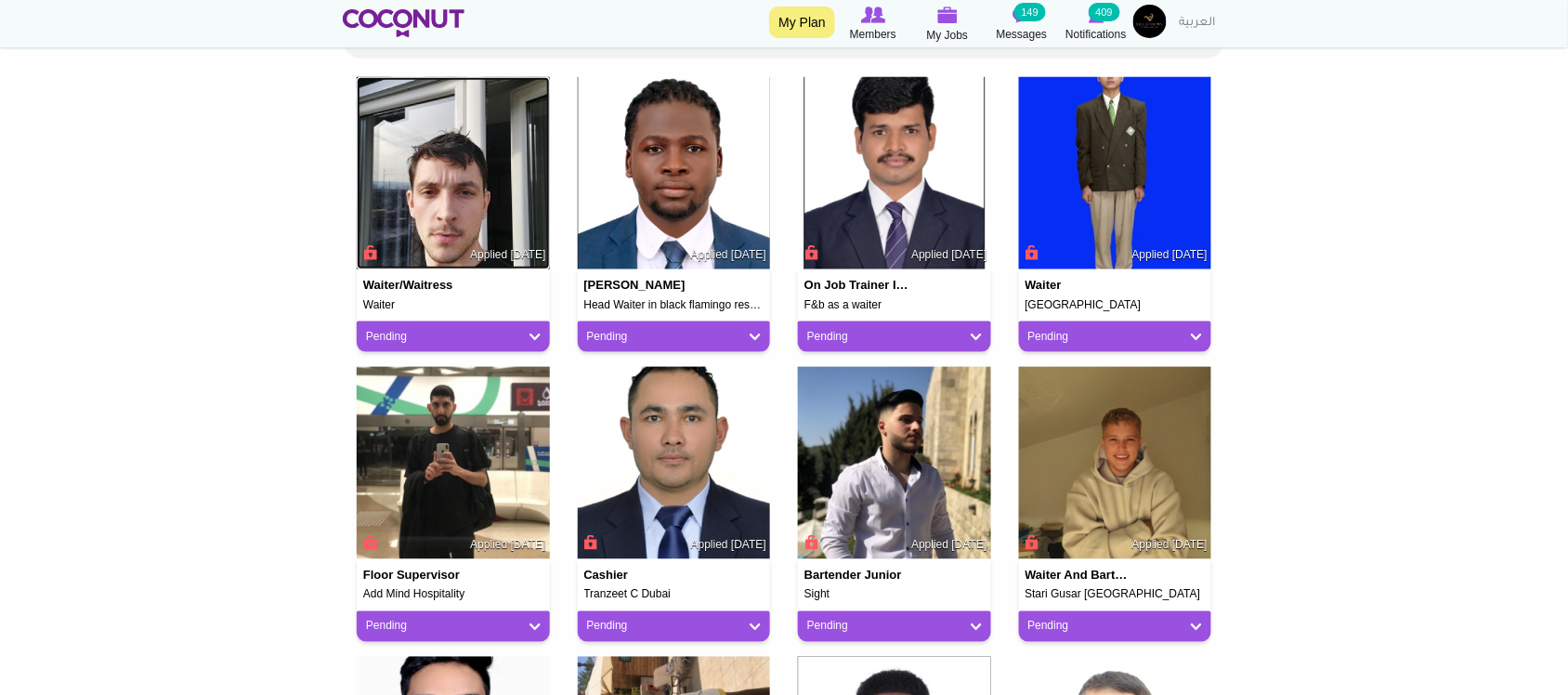
click at [496, 203] on img at bounding box center [453, 173] width 194 height 194
click at [712, 186] on img at bounding box center [674, 173] width 194 height 194
click at [1111, 488] on img at bounding box center [1115, 463] width 194 height 194
click at [916, 471] on img at bounding box center [894, 463] width 194 height 194
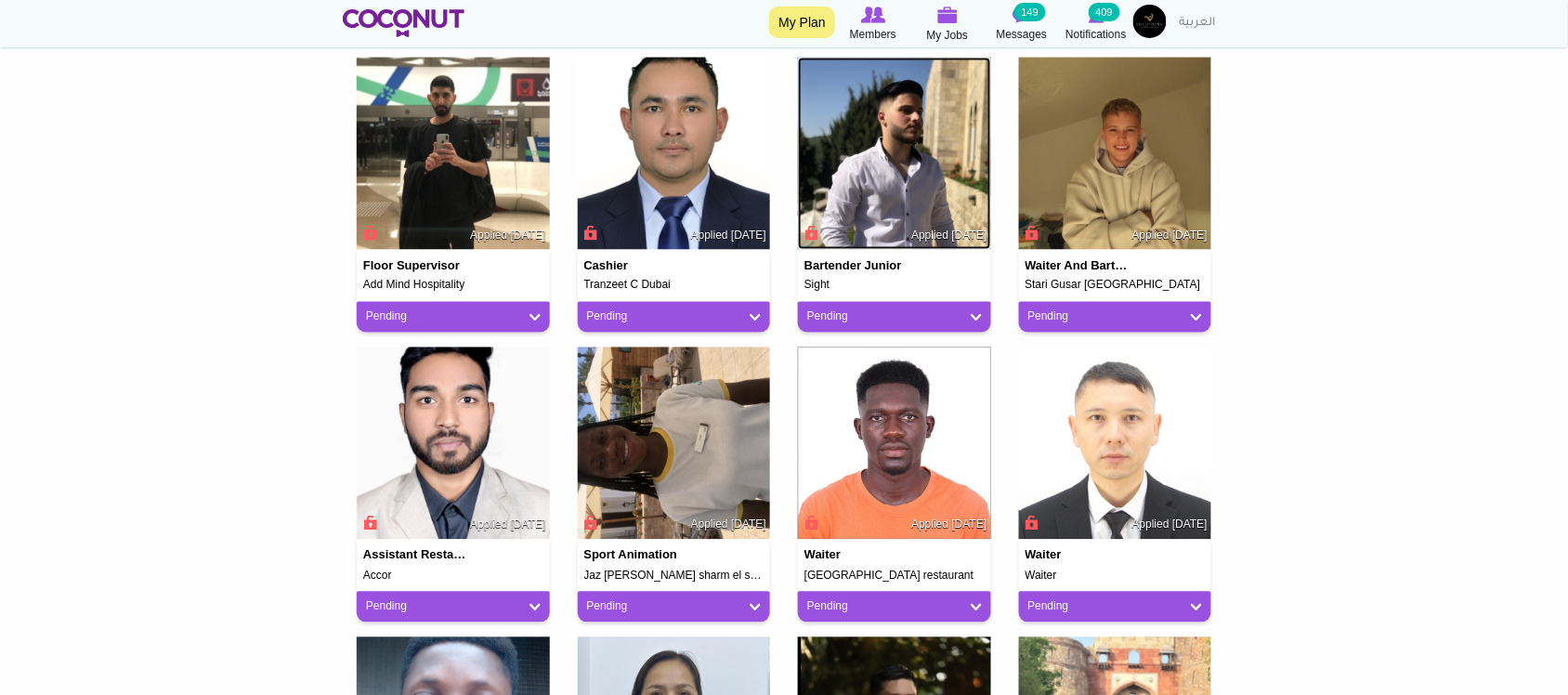
scroll to position [929, 0]
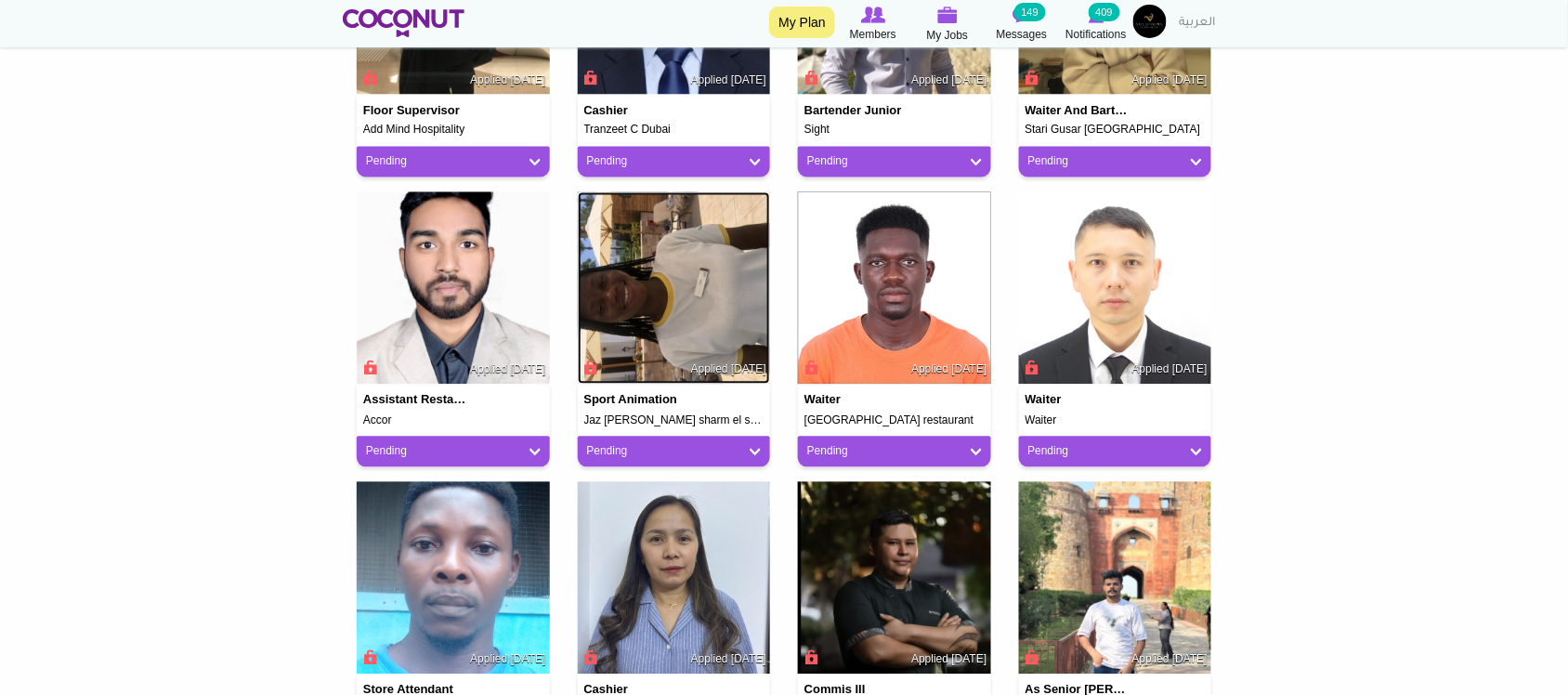
click at [709, 272] on img at bounding box center [674, 289] width 194 height 194
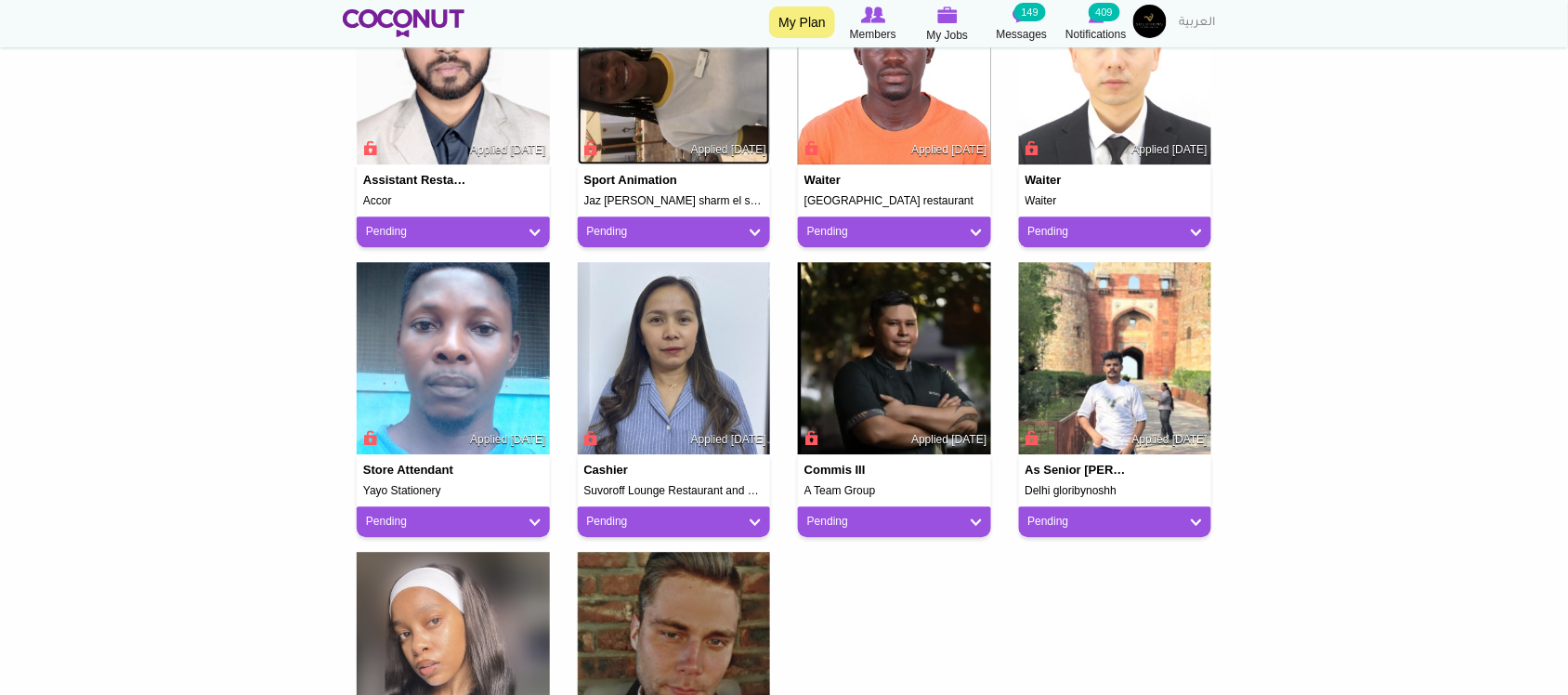
scroll to position [1238, 0]
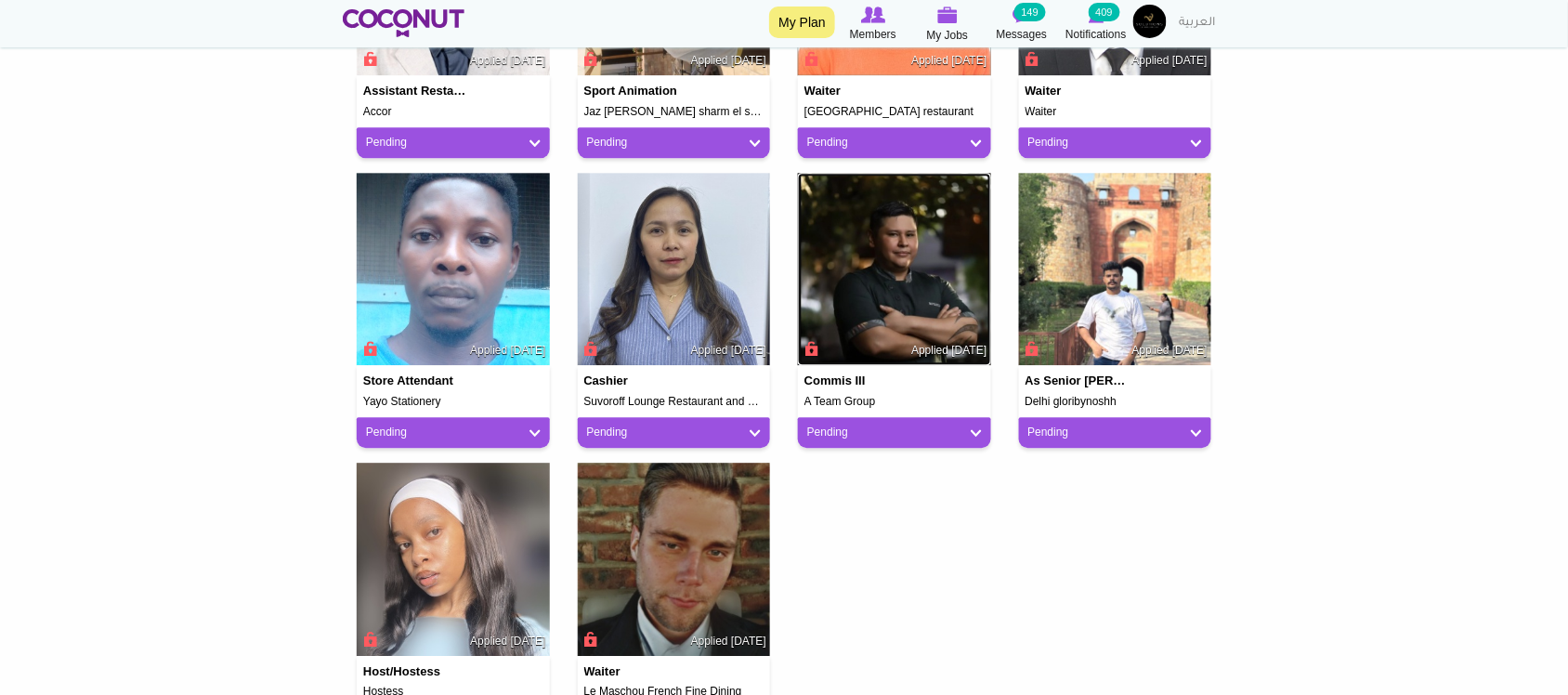
click at [883, 258] on img at bounding box center [894, 269] width 194 height 194
click at [472, 569] on img at bounding box center [453, 559] width 194 height 194
click at [646, 562] on img at bounding box center [674, 559] width 194 height 194
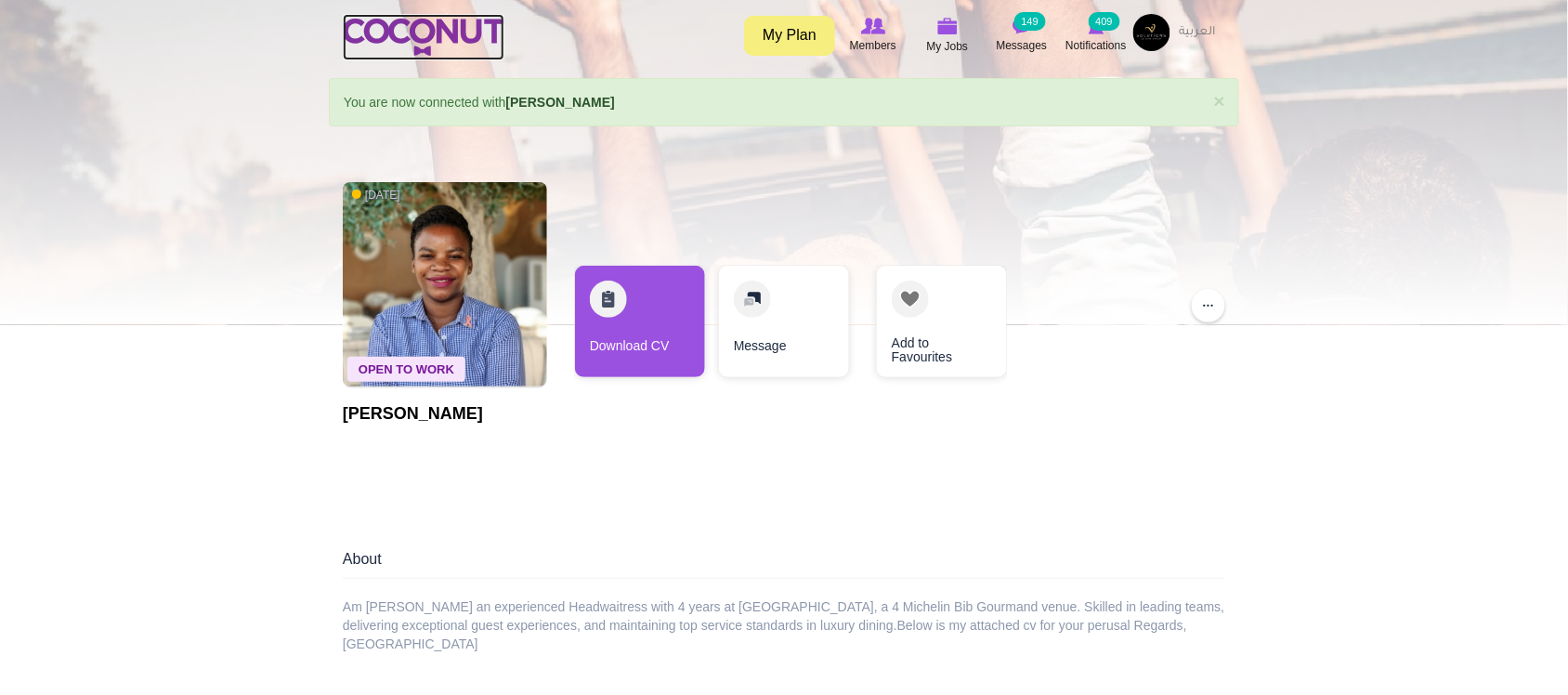
click at [438, 22] on img at bounding box center [424, 37] width 162 height 37
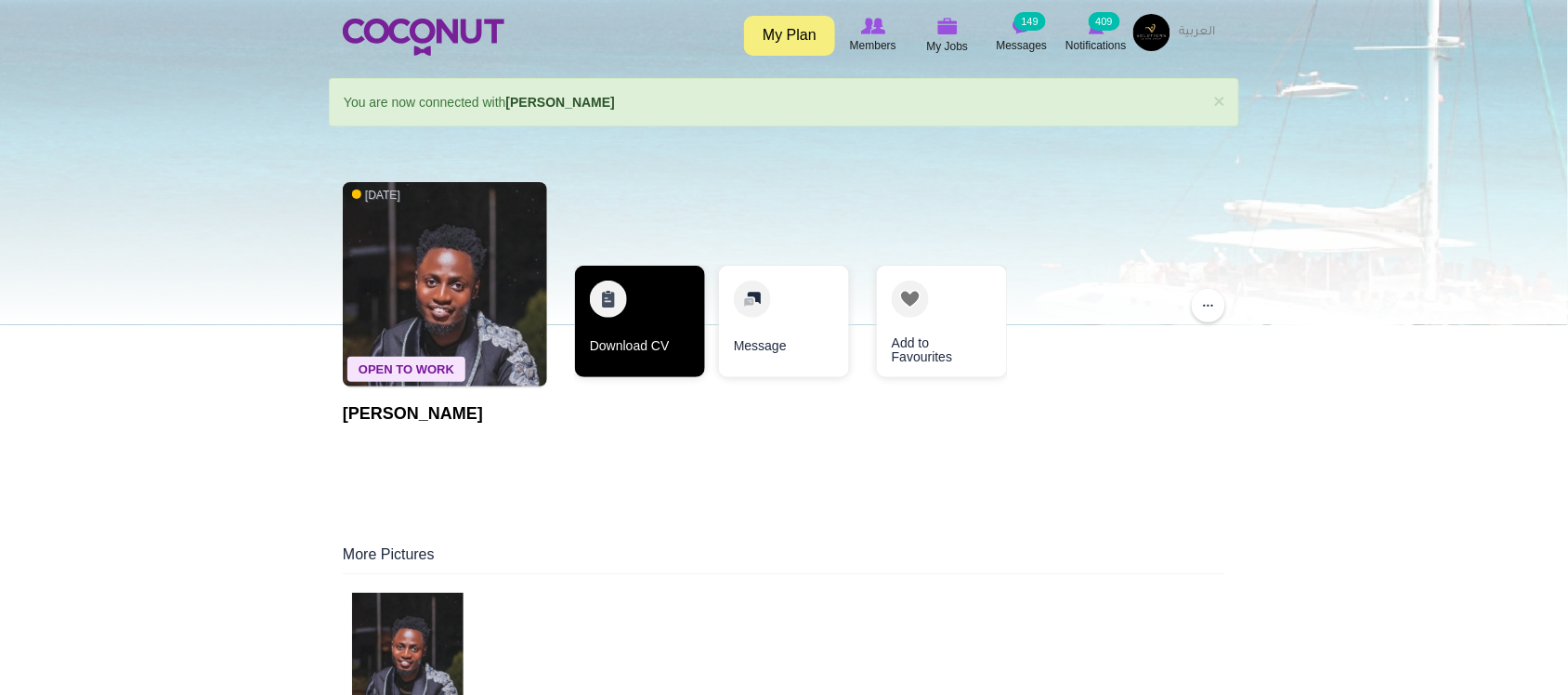
click at [653, 340] on link "Download CV" at bounding box center [640, 321] width 130 height 111
